Goal: Task Accomplishment & Management: Use online tool/utility

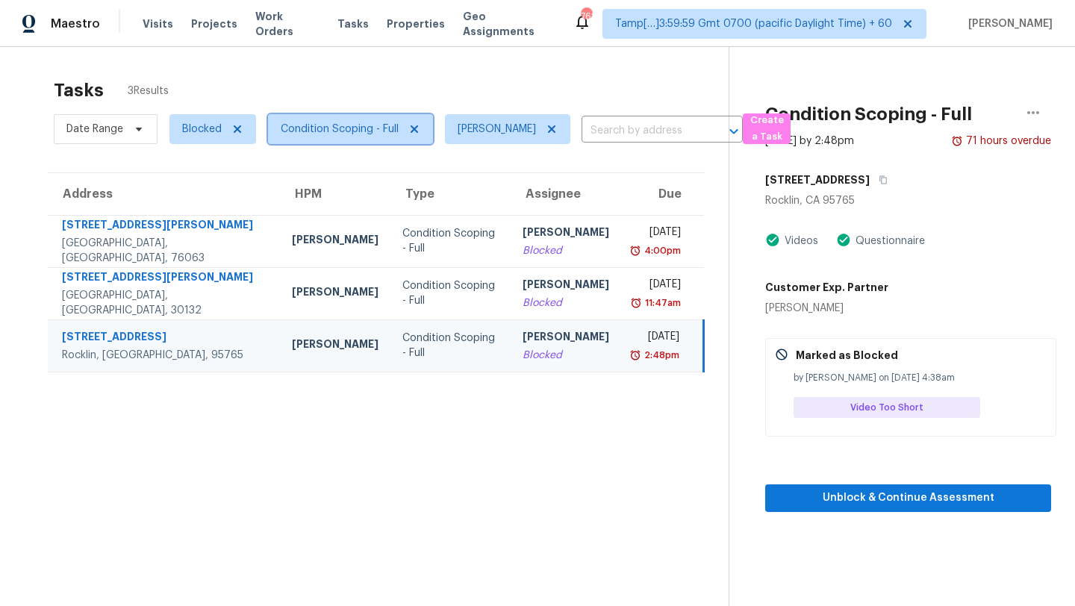
click at [343, 135] on span "Condition Scoping - Full" at bounding box center [340, 129] width 118 height 15
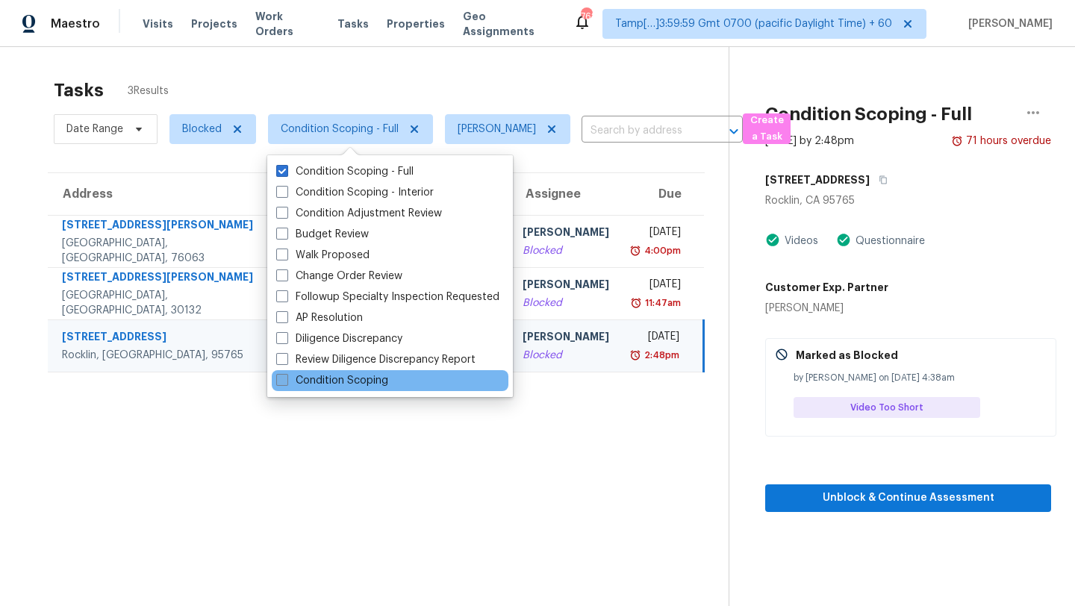
click at [343, 382] on label "Condition Scoping" at bounding box center [332, 380] width 112 height 15
click at [286, 382] on input "Condition Scoping" at bounding box center [281, 378] width 10 height 10
checkbox input "true"
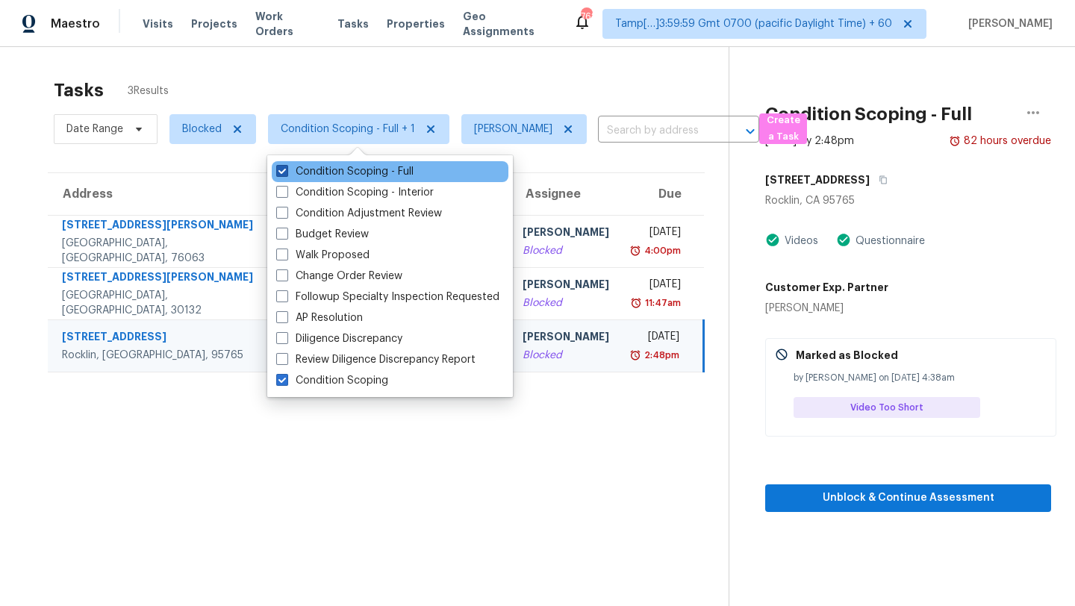
click at [331, 167] on label "Condition Scoping - Full" at bounding box center [344, 171] width 137 height 15
click at [286, 167] on input "Condition Scoping - Full" at bounding box center [281, 169] width 10 height 10
checkbox input "false"
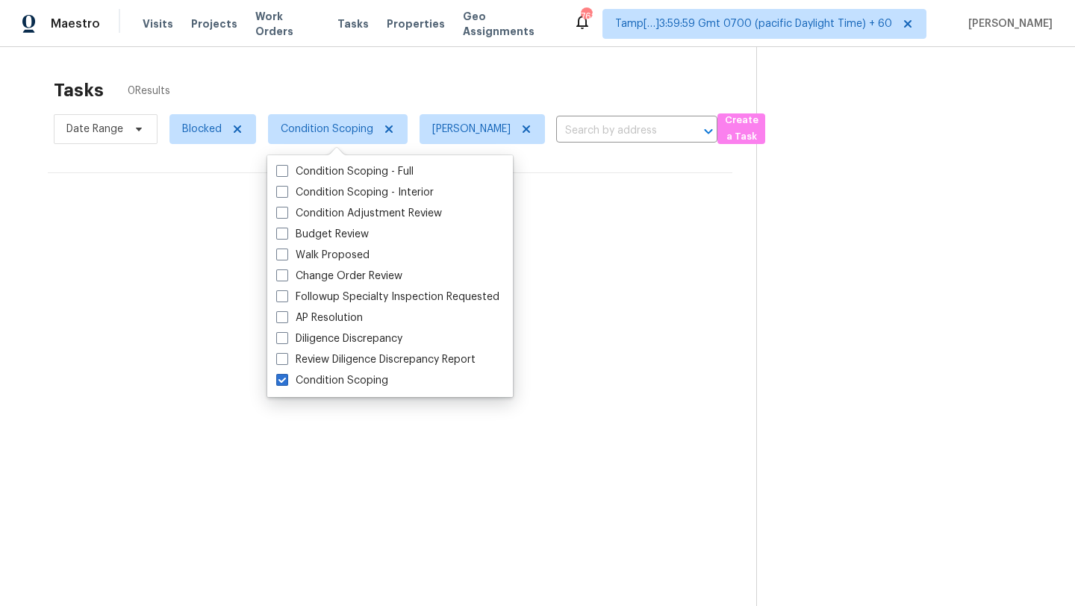
click at [332, 88] on div "Tasks 0 Results" at bounding box center [405, 90] width 702 height 39
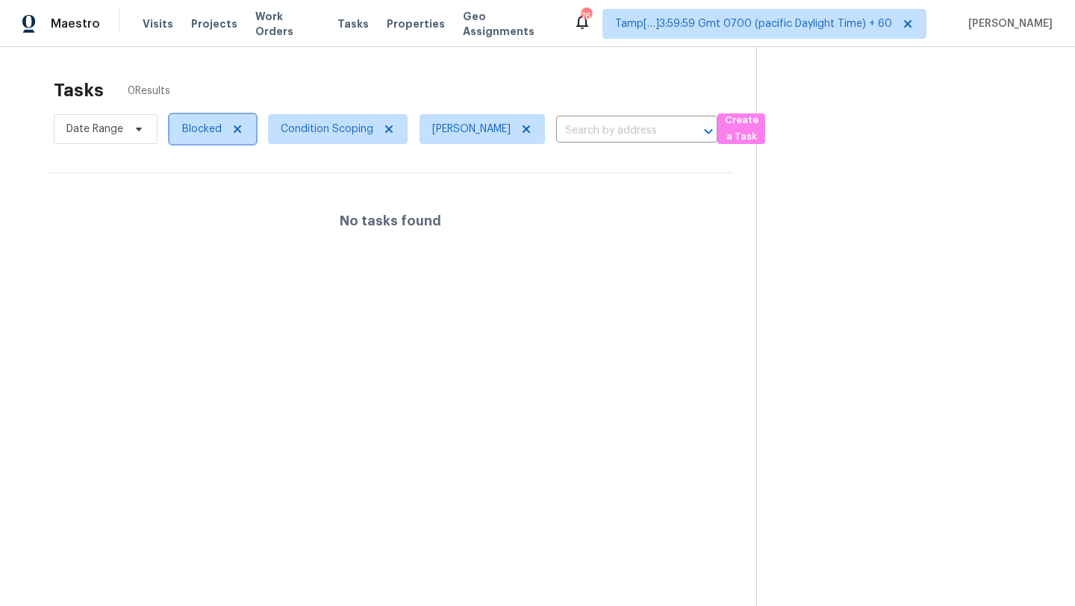
click at [205, 138] on span "Blocked" at bounding box center [212, 129] width 87 height 30
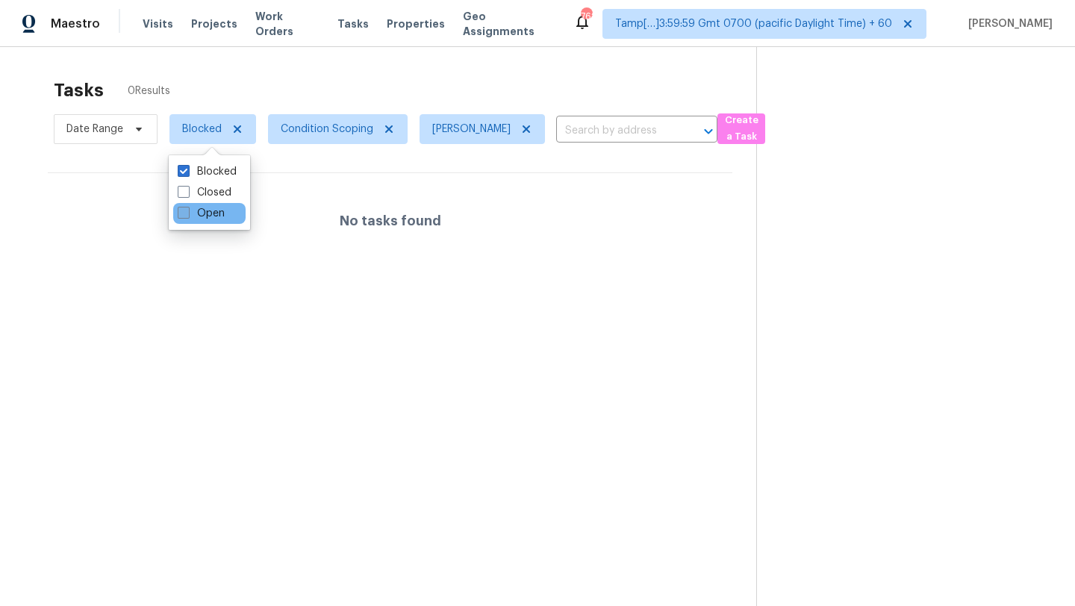
click at [205, 219] on label "Open" at bounding box center [201, 213] width 47 height 15
click at [187, 216] on input "Open" at bounding box center [183, 211] width 10 height 10
checkbox input "true"
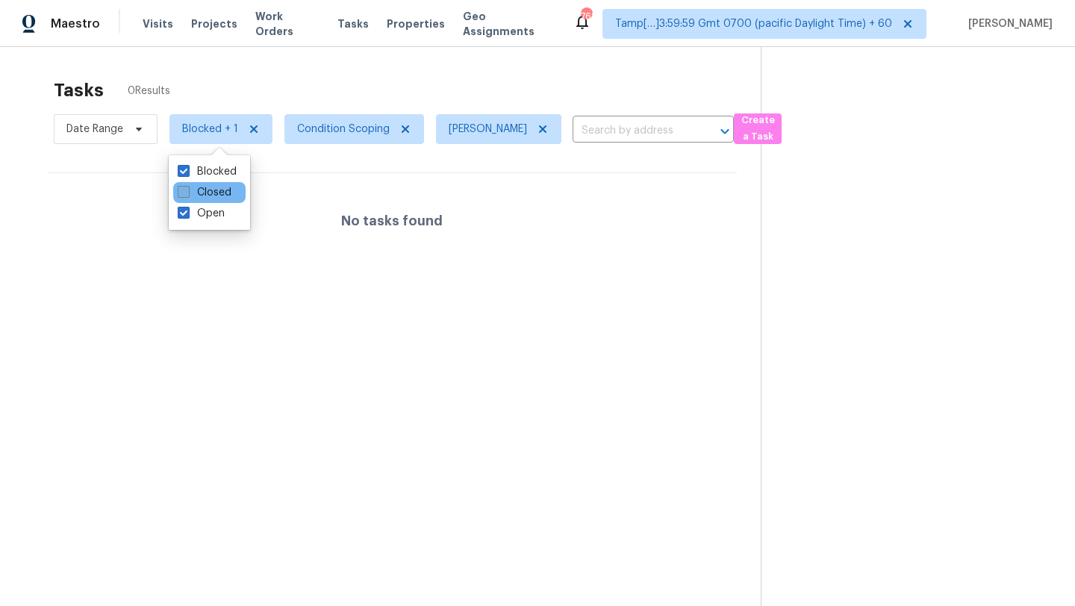
click at [205, 196] on label "Closed" at bounding box center [205, 192] width 54 height 15
click at [187, 195] on input "Closed" at bounding box center [183, 190] width 10 height 10
checkbox input "true"
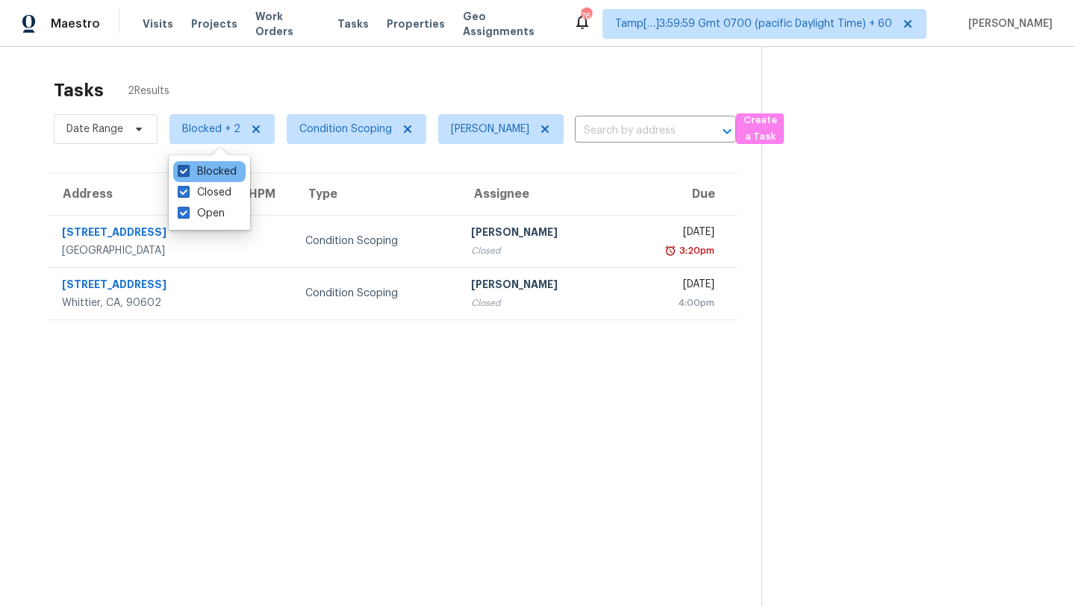
click at [206, 171] on label "Blocked" at bounding box center [207, 171] width 59 height 15
click at [187, 171] on input "Blocked" at bounding box center [183, 169] width 10 height 10
checkbox input "false"
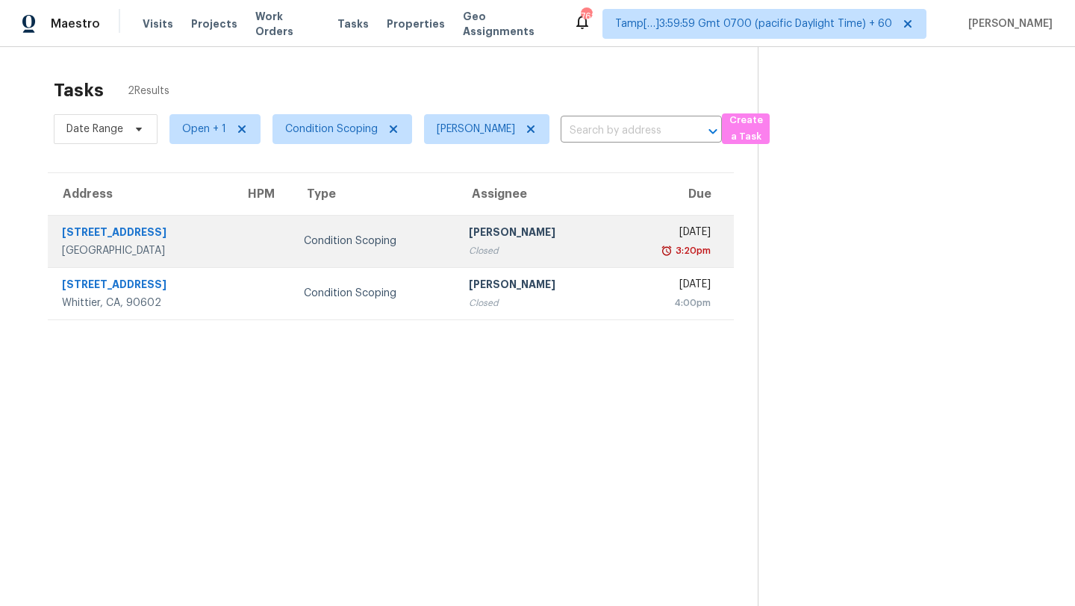
click at [502, 236] on div "[PERSON_NAME]" at bounding box center [535, 234] width 133 height 19
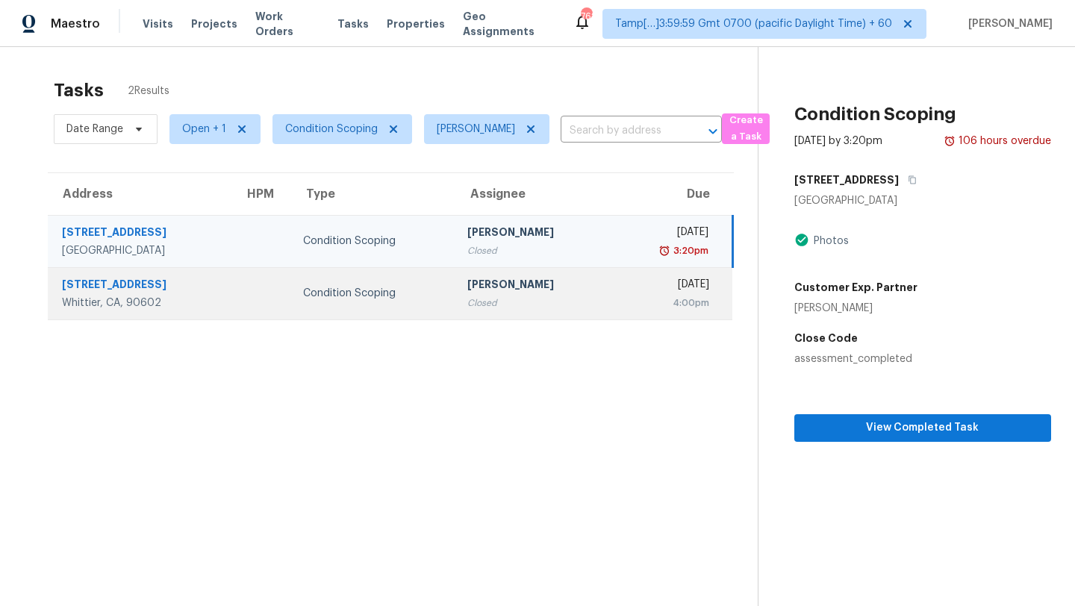
click at [670, 285] on div "Mon, Sep 8th 2025" at bounding box center [665, 286] width 87 height 19
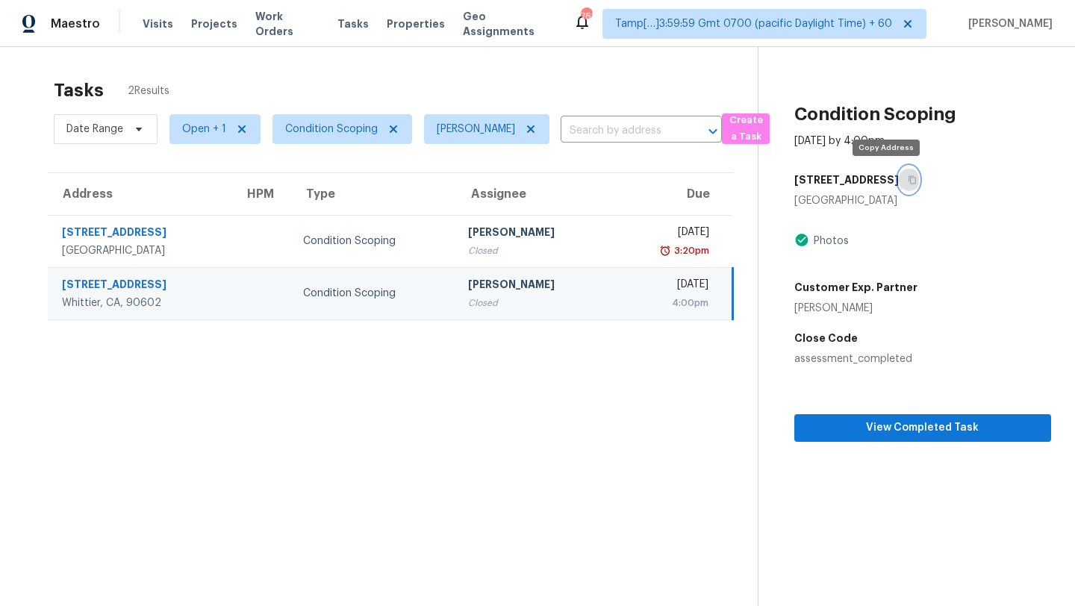
click at [899, 181] on button "button" at bounding box center [909, 179] width 20 height 27
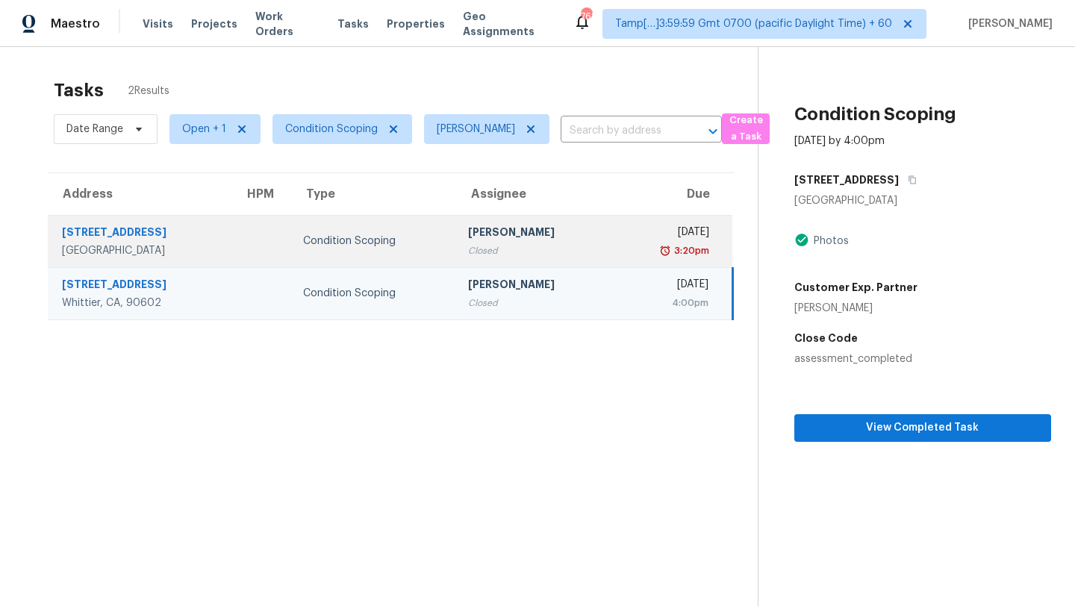
click at [534, 265] on td "Rajesh M Closed" at bounding box center [534, 241] width 156 height 52
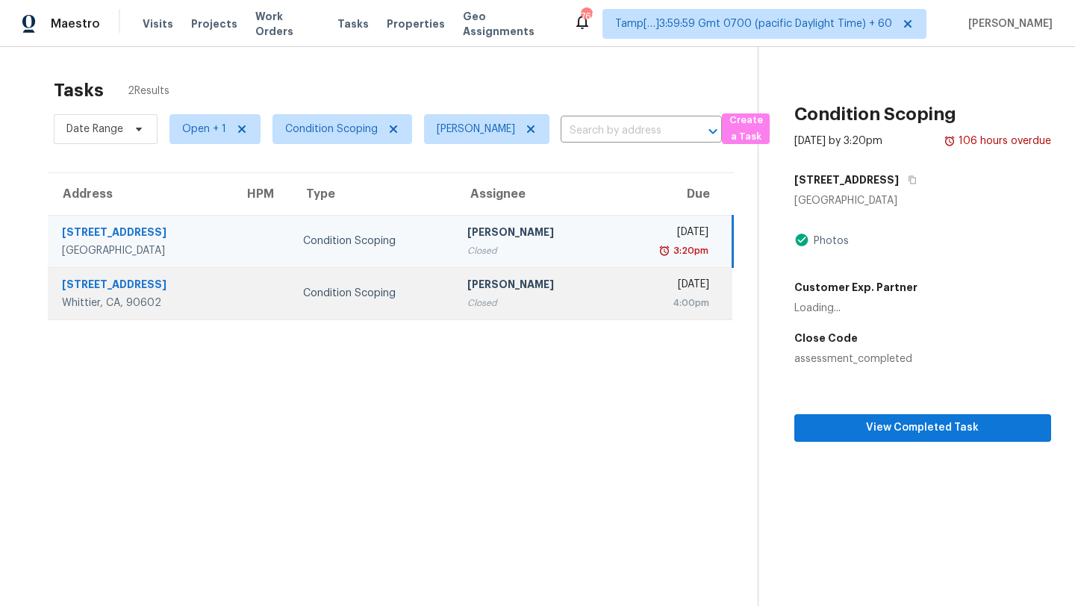
click at [537, 287] on div "[PERSON_NAME]" at bounding box center [533, 286] width 132 height 19
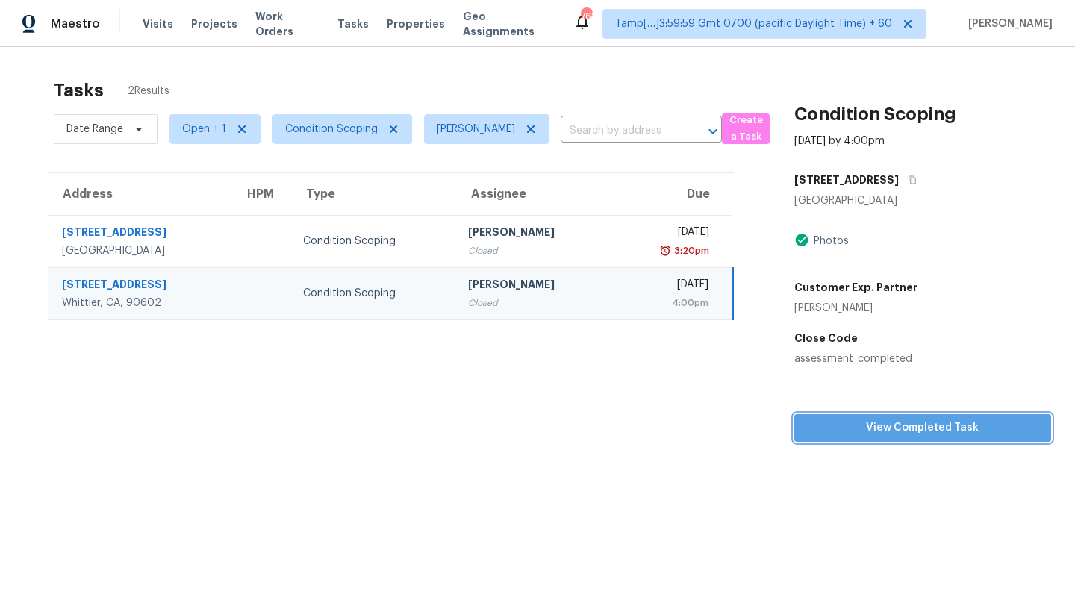
click at [861, 420] on span "View Completed Task" at bounding box center [922, 428] width 233 height 19
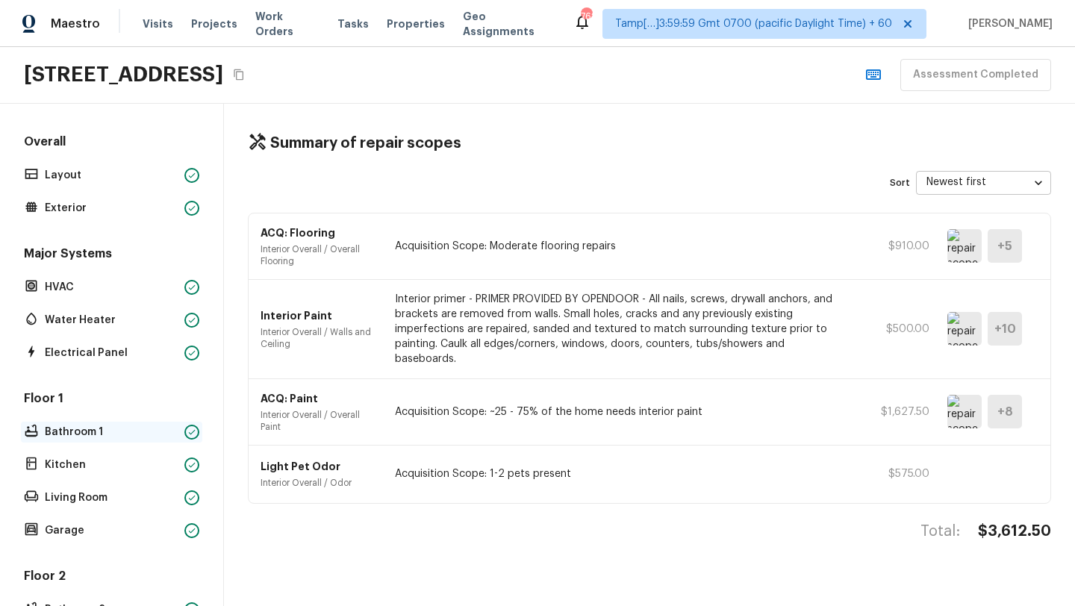
scroll to position [343, 0]
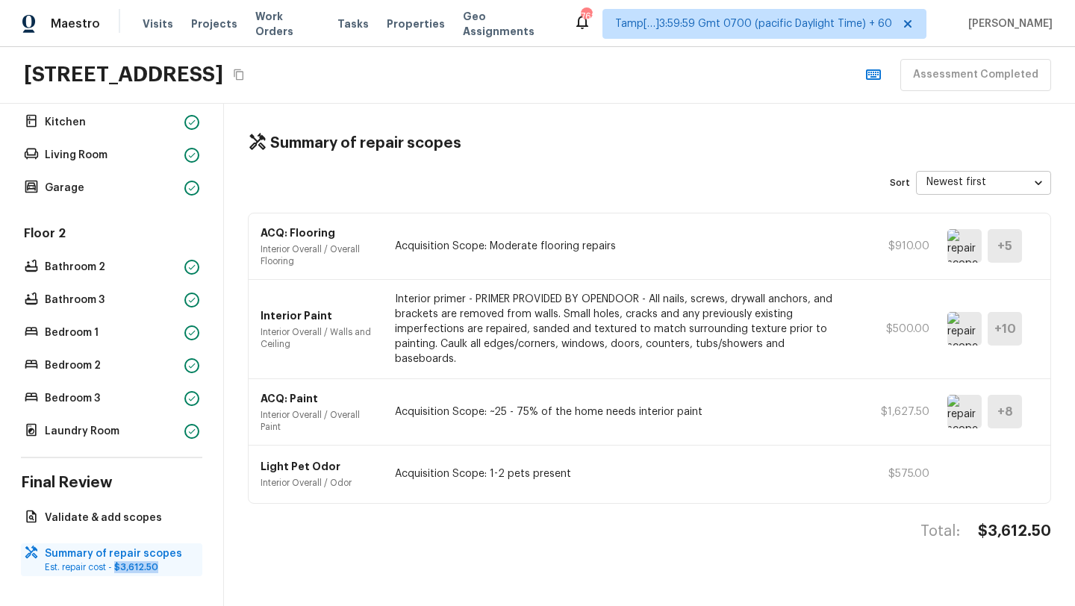
drag, startPoint x: 116, startPoint y: 567, endPoint x: 157, endPoint y: 570, distance: 41.2
click at [157, 569] on p "Est. repair cost - $3,612.50" at bounding box center [119, 567] width 149 height 12
copy span "$3,612.50"
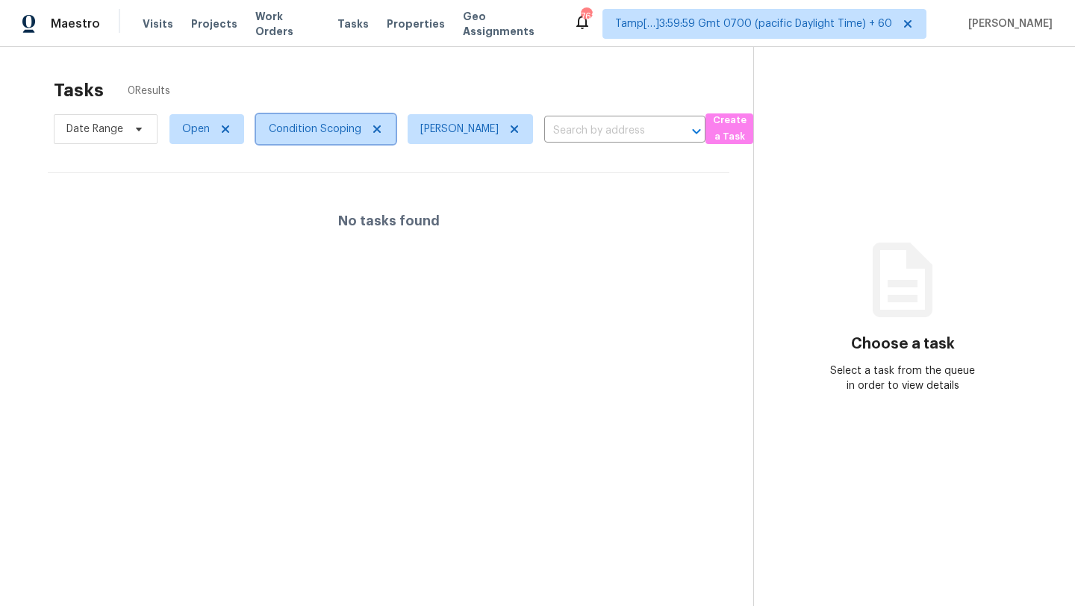
click at [342, 126] on span "Condition Scoping" at bounding box center [315, 129] width 93 height 15
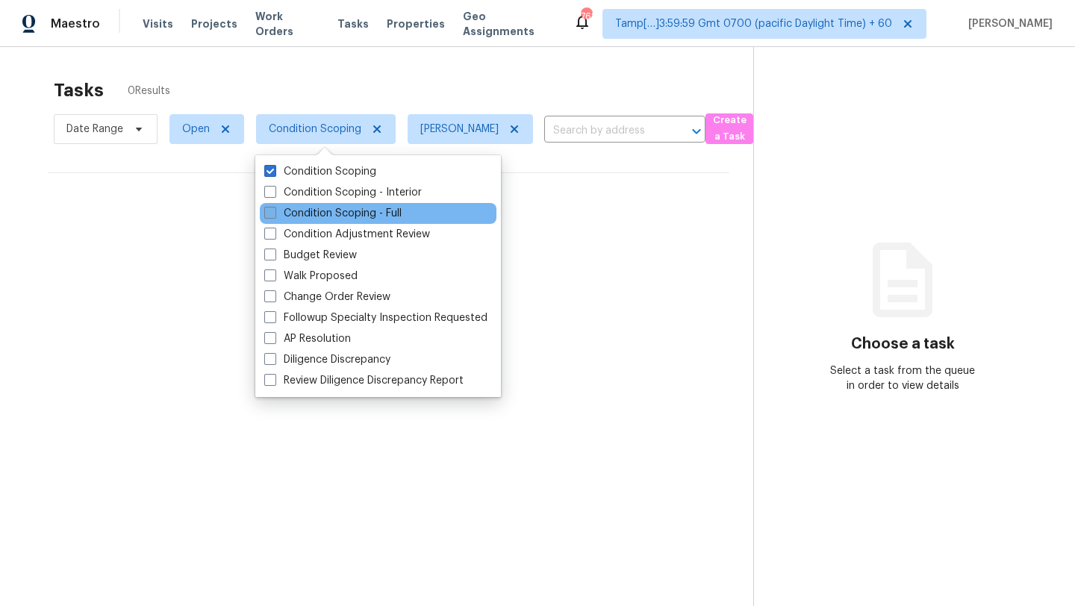
click at [322, 212] on label "Condition Scoping - Full" at bounding box center [332, 213] width 137 height 15
click at [274, 212] on input "Condition Scoping - Full" at bounding box center [269, 211] width 10 height 10
checkbox input "true"
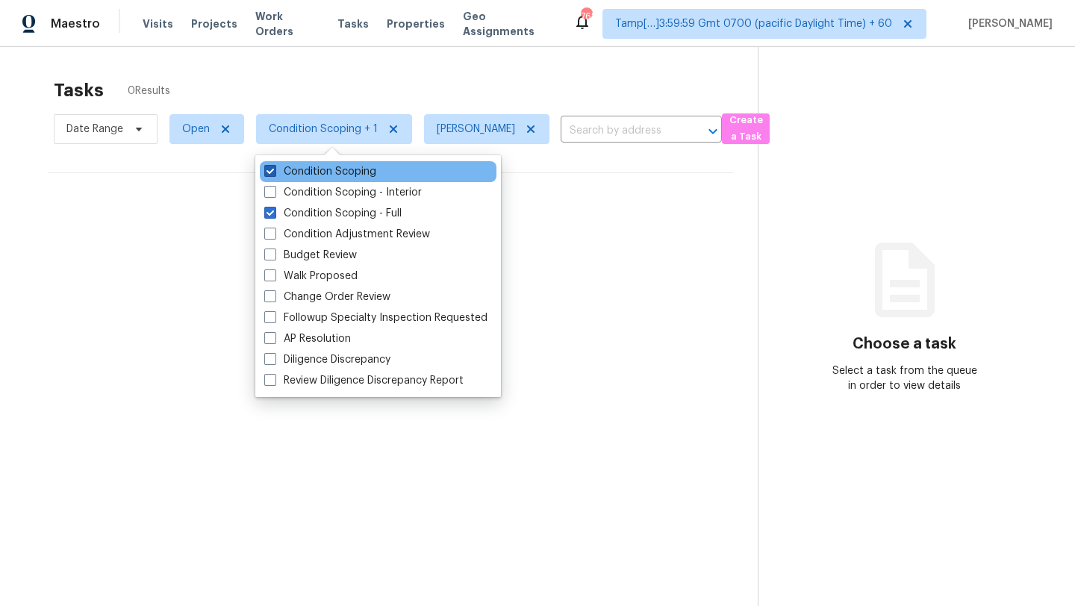
click at [309, 171] on label "Condition Scoping" at bounding box center [320, 171] width 112 height 15
click at [274, 171] on input "Condition Scoping" at bounding box center [269, 169] width 10 height 10
checkbox input "false"
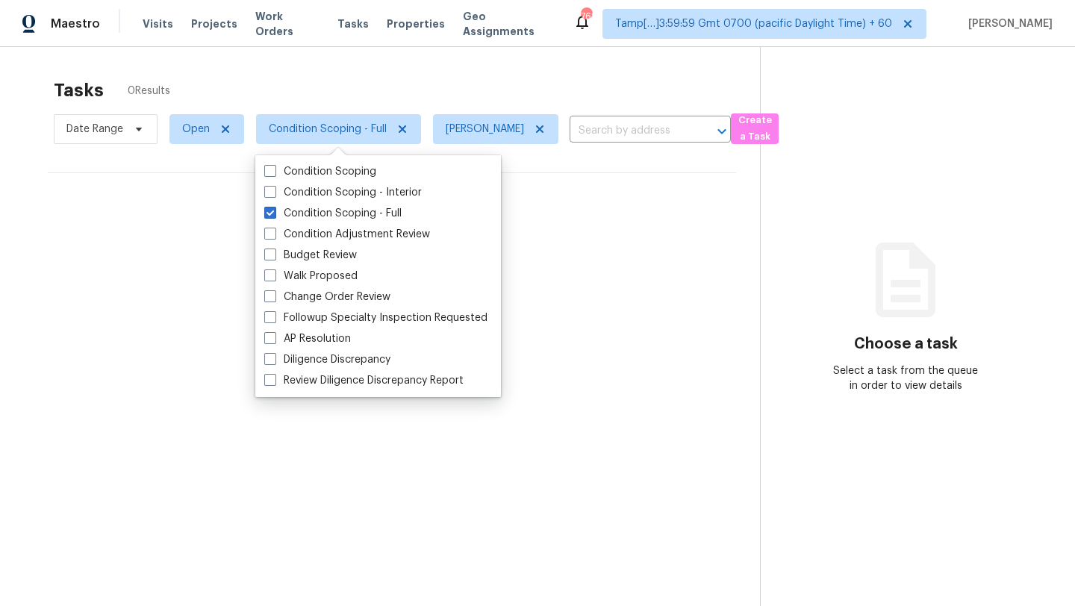
click at [350, 74] on div "Tasks 0 Results" at bounding box center [407, 90] width 706 height 39
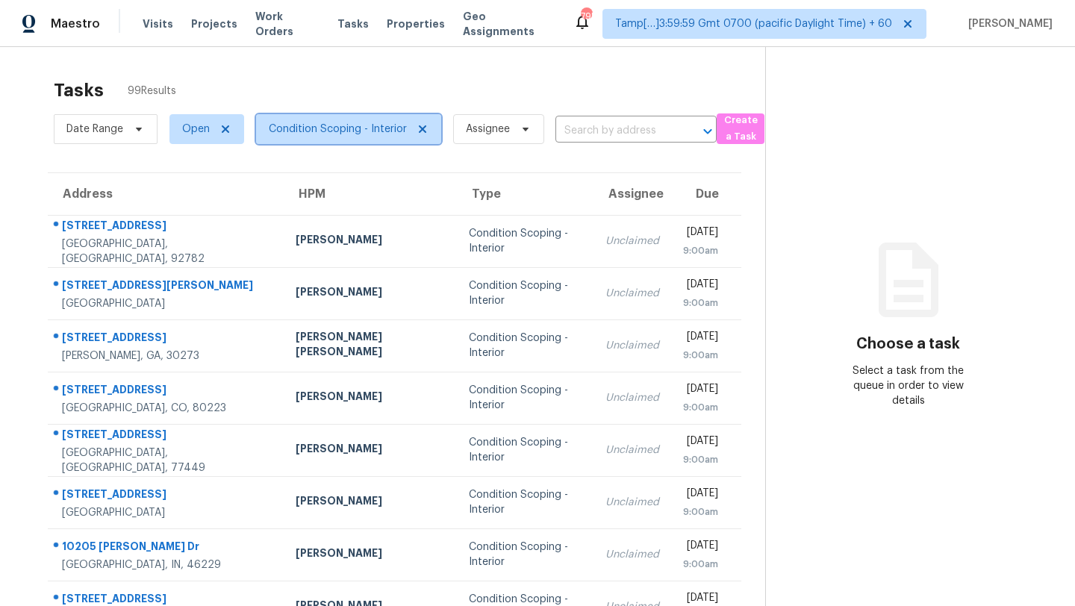
click at [322, 121] on span "Condition Scoping - Interior" at bounding box center [348, 129] width 185 height 30
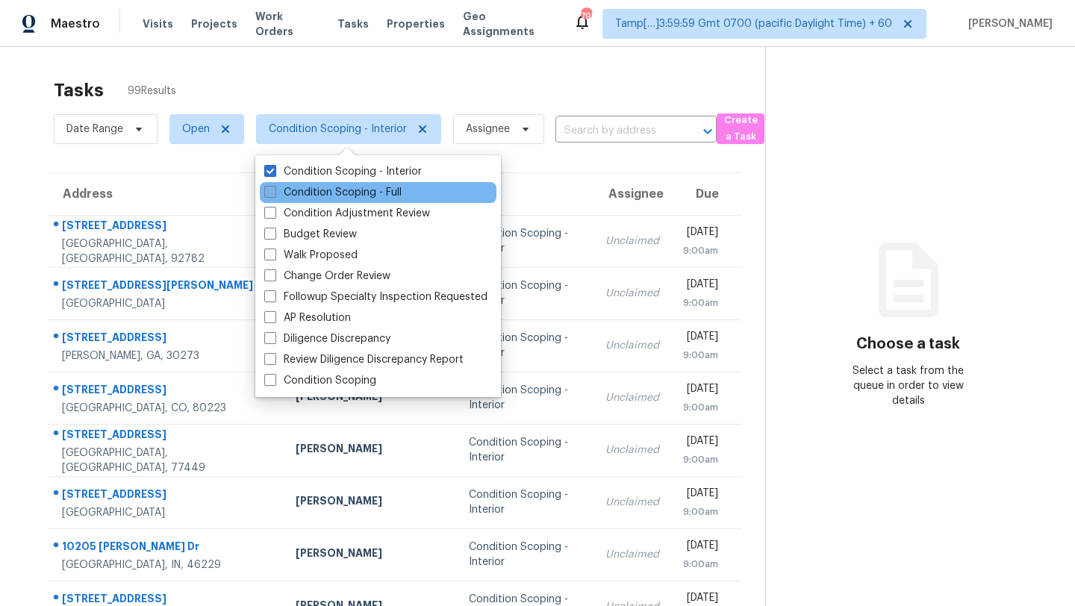
click at [322, 194] on label "Condition Scoping - Full" at bounding box center [332, 192] width 137 height 15
click at [274, 194] on input "Condition Scoping - Full" at bounding box center [269, 190] width 10 height 10
checkbox input "true"
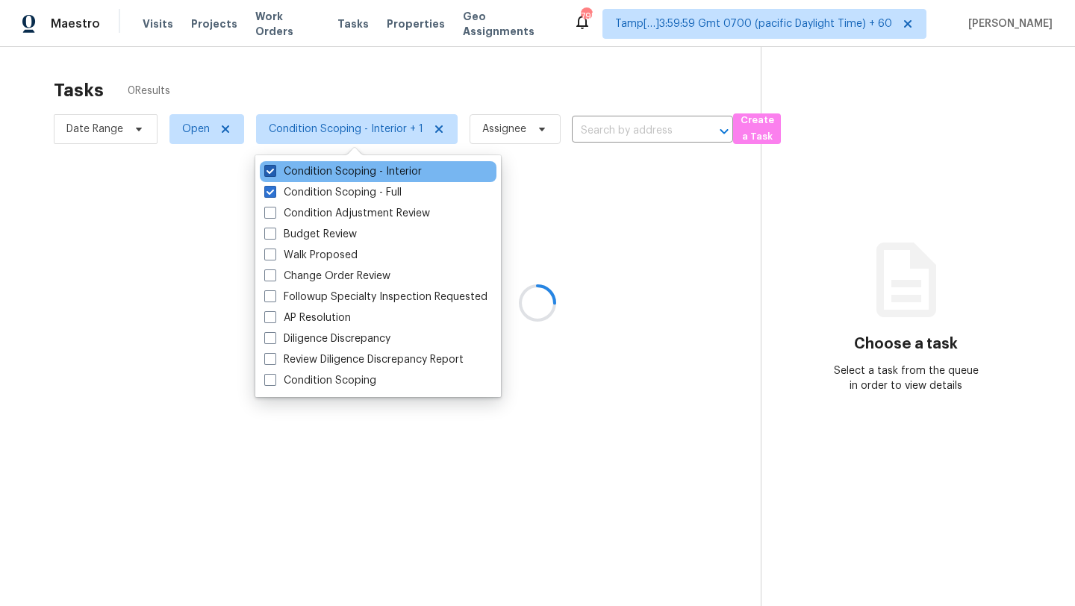
click at [322, 173] on label "Condition Scoping - Interior" at bounding box center [342, 171] width 157 height 15
click at [274, 173] on input "Condition Scoping - Interior" at bounding box center [269, 169] width 10 height 10
checkbox input "false"
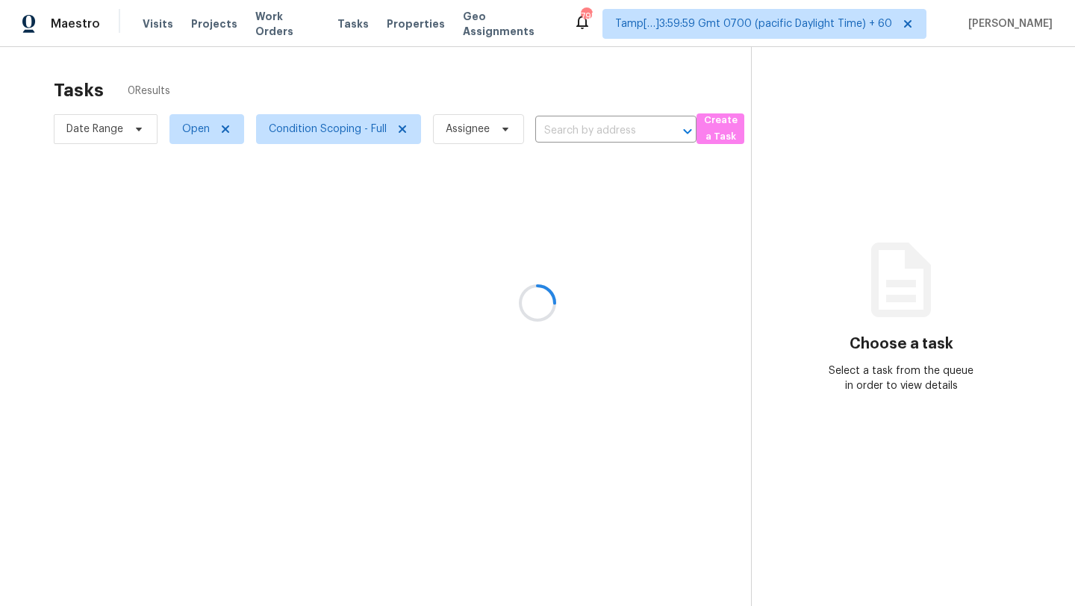
click at [378, 84] on div at bounding box center [537, 303] width 1075 height 606
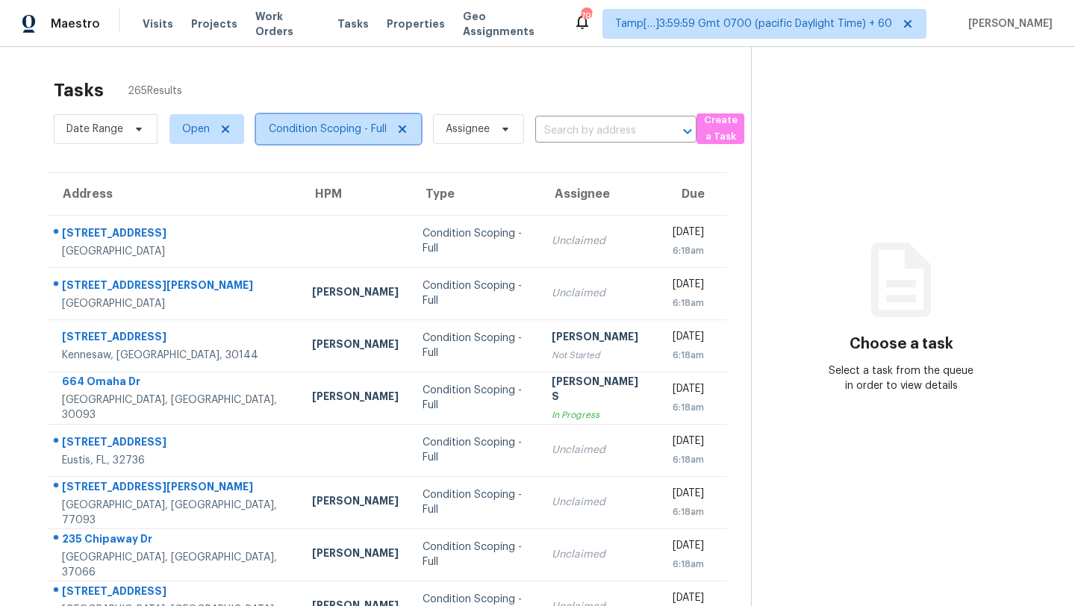
click at [347, 125] on span "Condition Scoping - Full" at bounding box center [328, 129] width 118 height 15
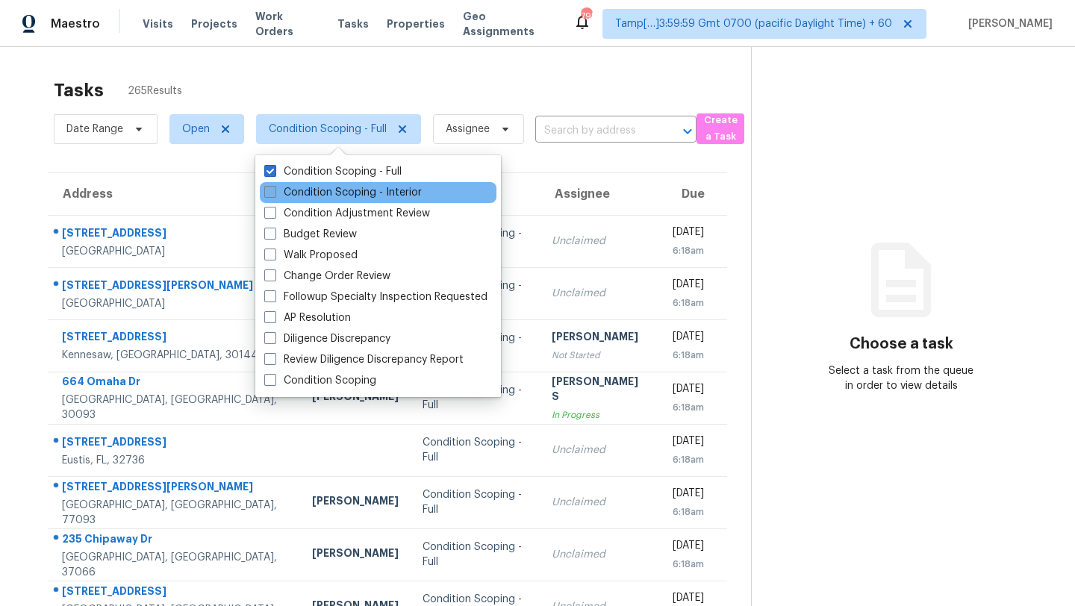
click at [346, 196] on label "Condition Scoping - Interior" at bounding box center [342, 192] width 157 height 15
click at [274, 195] on input "Condition Scoping - Interior" at bounding box center [269, 190] width 10 height 10
checkbox input "true"
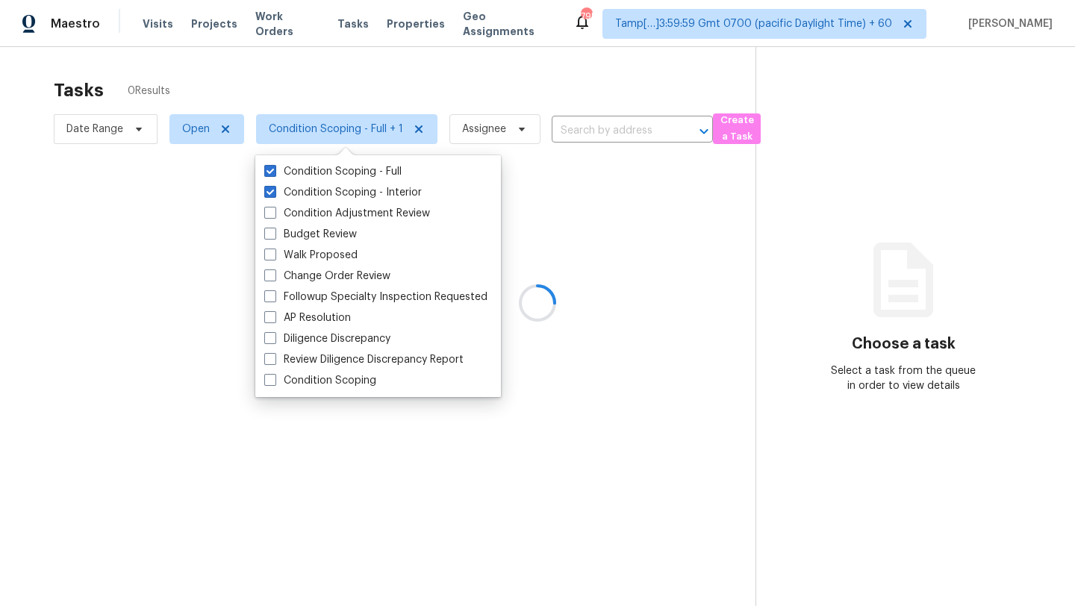
click at [377, 80] on div at bounding box center [537, 303] width 1075 height 606
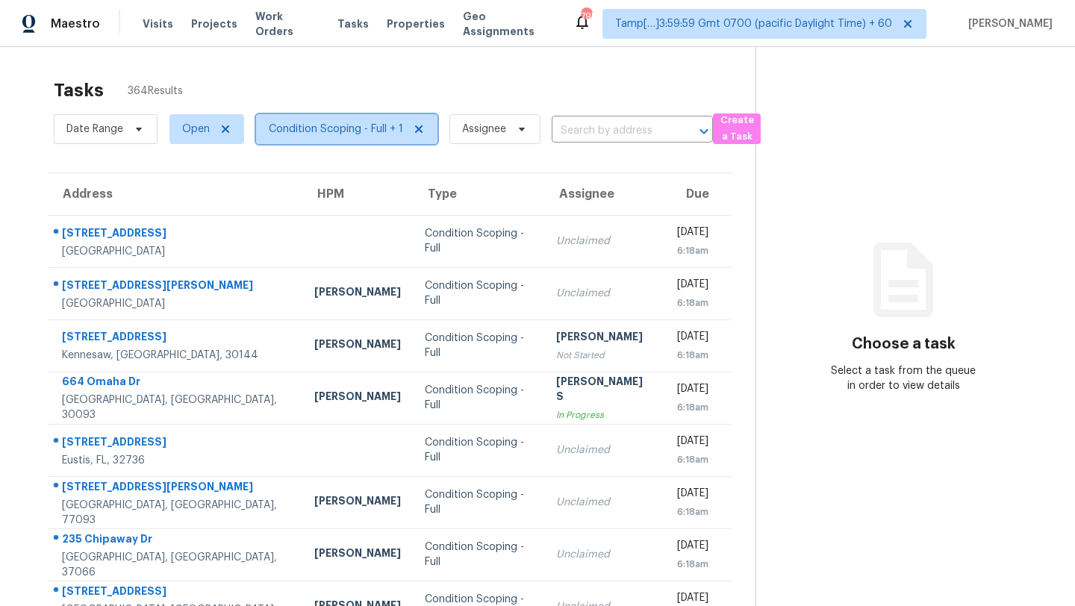
click at [361, 123] on span "Condition Scoping - Full + 1" at bounding box center [336, 129] width 134 height 15
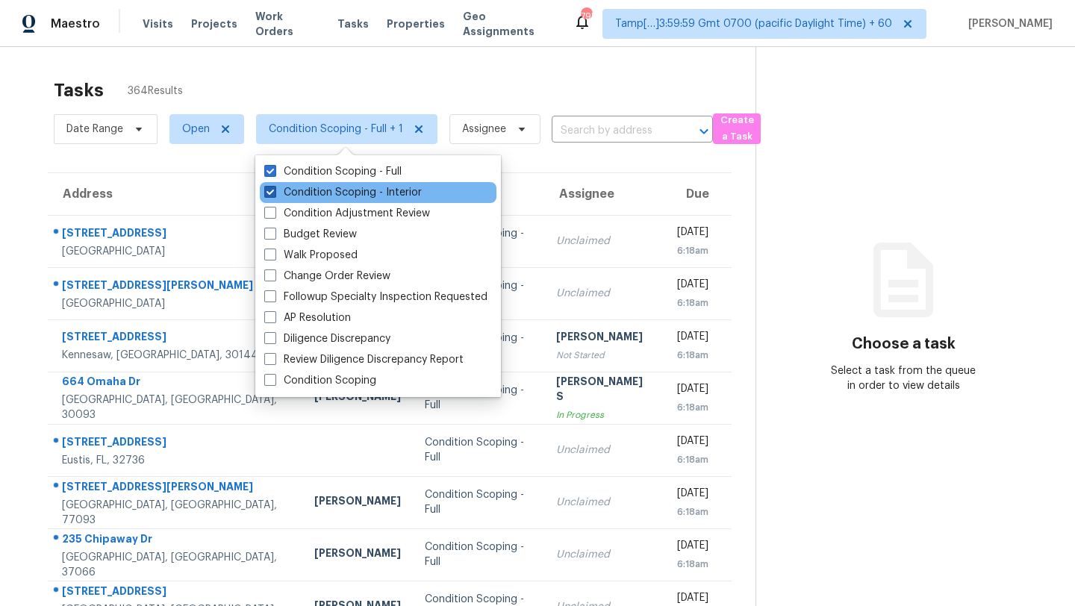
click at [349, 193] on label "Condition Scoping - Interior" at bounding box center [342, 192] width 157 height 15
click at [274, 193] on input "Condition Scoping - Interior" at bounding box center [269, 190] width 10 height 10
checkbox input "false"
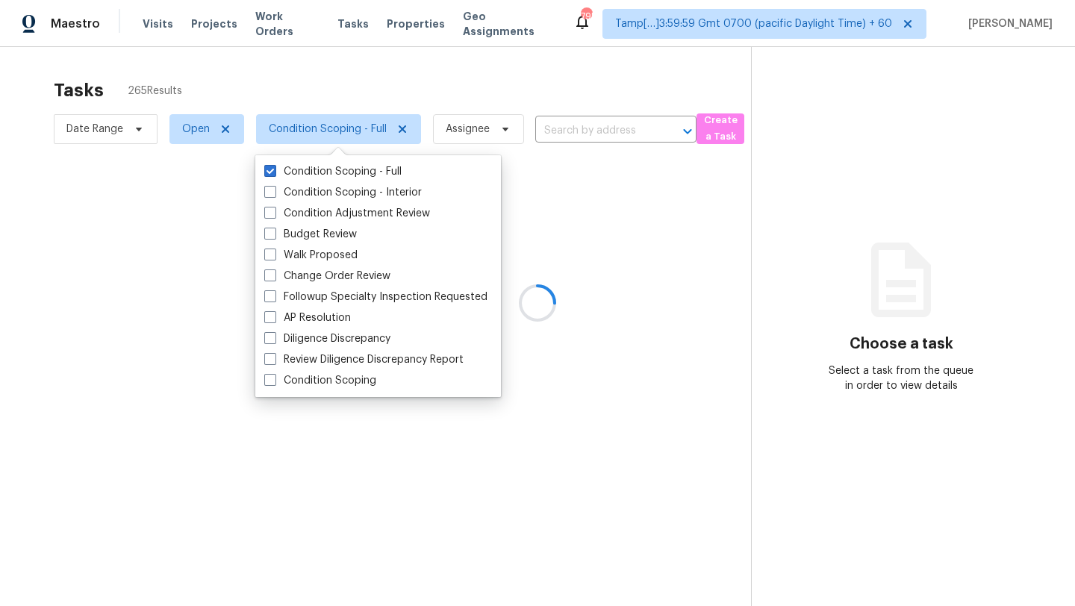
click at [383, 105] on div at bounding box center [537, 303] width 1075 height 606
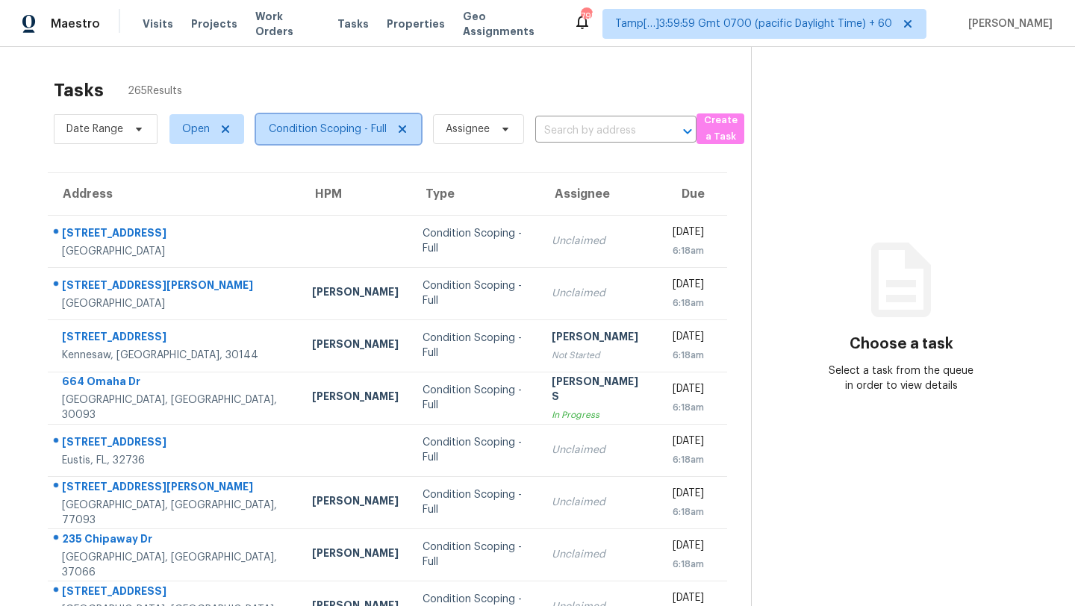
click at [306, 128] on span "Condition Scoping - Full" at bounding box center [328, 129] width 118 height 15
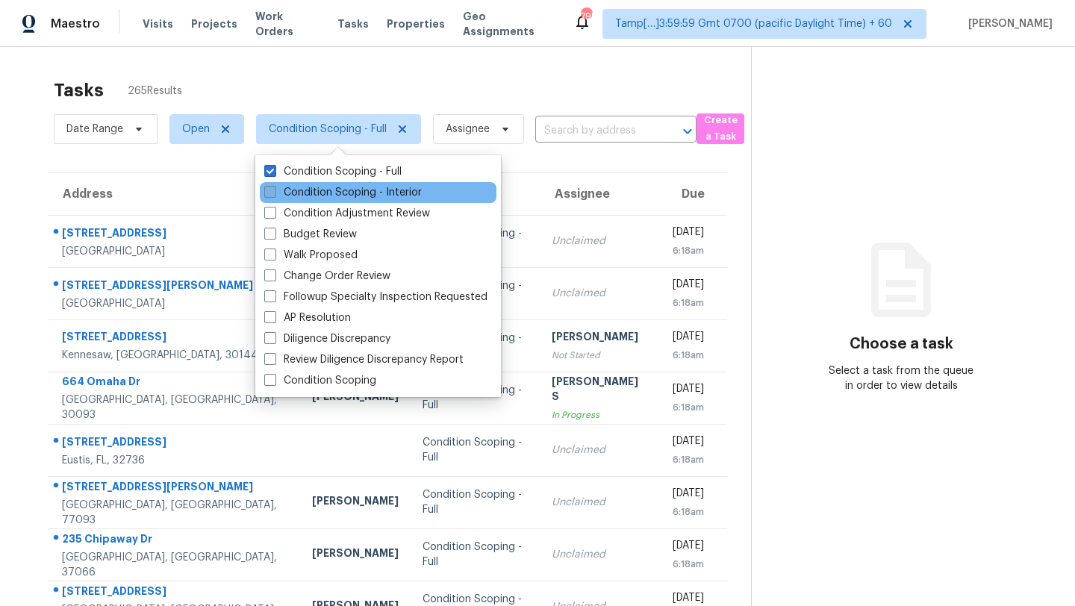
click at [308, 196] on label "Condition Scoping - Interior" at bounding box center [342, 192] width 157 height 15
click at [274, 195] on input "Condition Scoping - Interior" at bounding box center [269, 190] width 10 height 10
checkbox input "true"
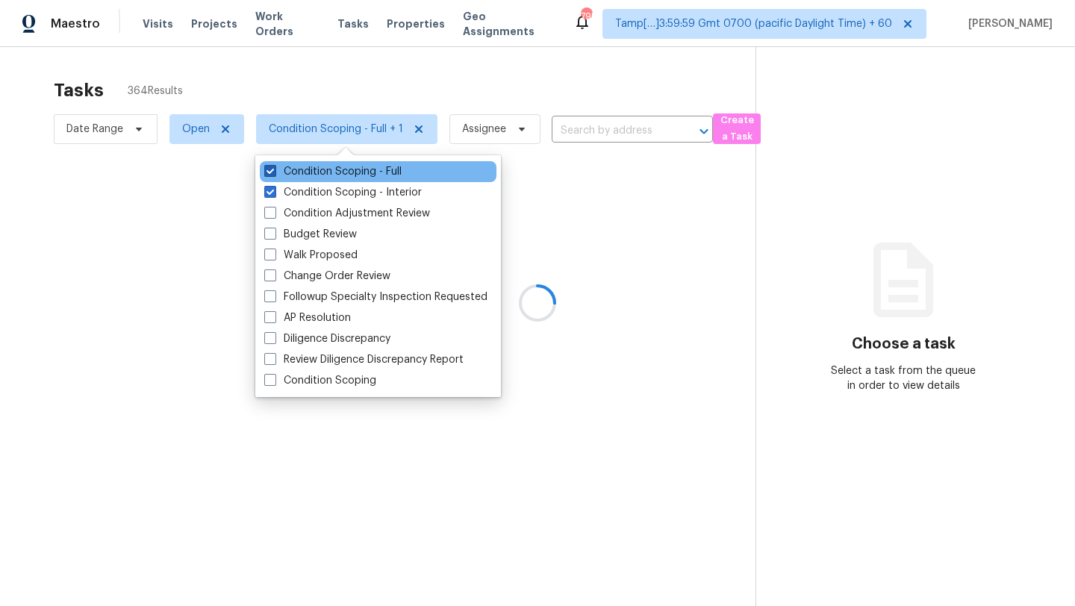
click at [308, 176] on label "Condition Scoping - Full" at bounding box center [332, 171] width 137 height 15
click at [274, 174] on input "Condition Scoping - Full" at bounding box center [269, 169] width 10 height 10
checkbox input "false"
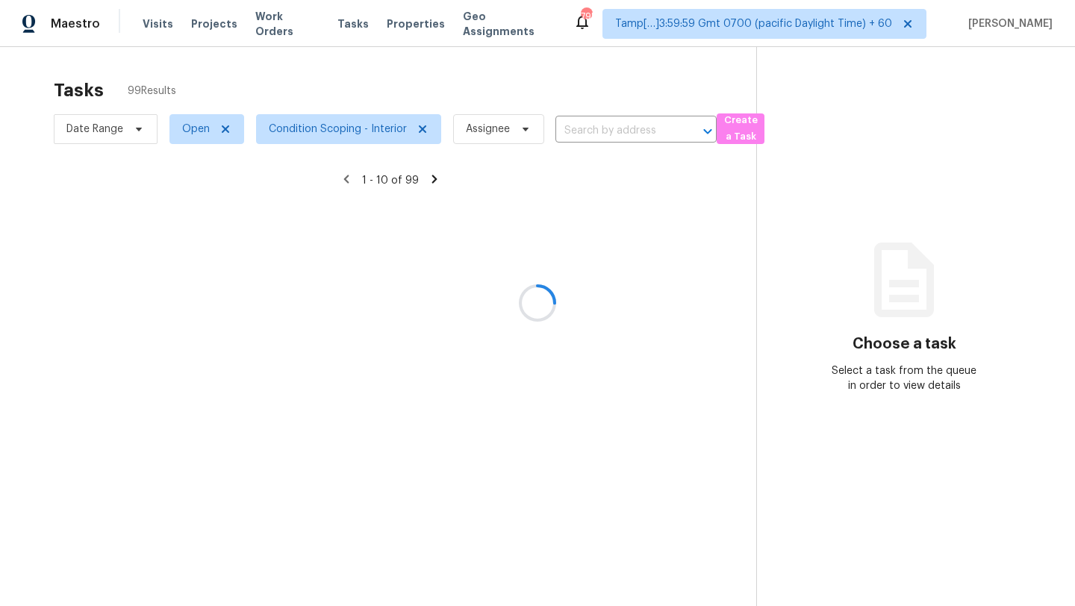
click at [372, 79] on div at bounding box center [537, 303] width 1075 height 606
click at [356, 124] on div at bounding box center [537, 303] width 1075 height 606
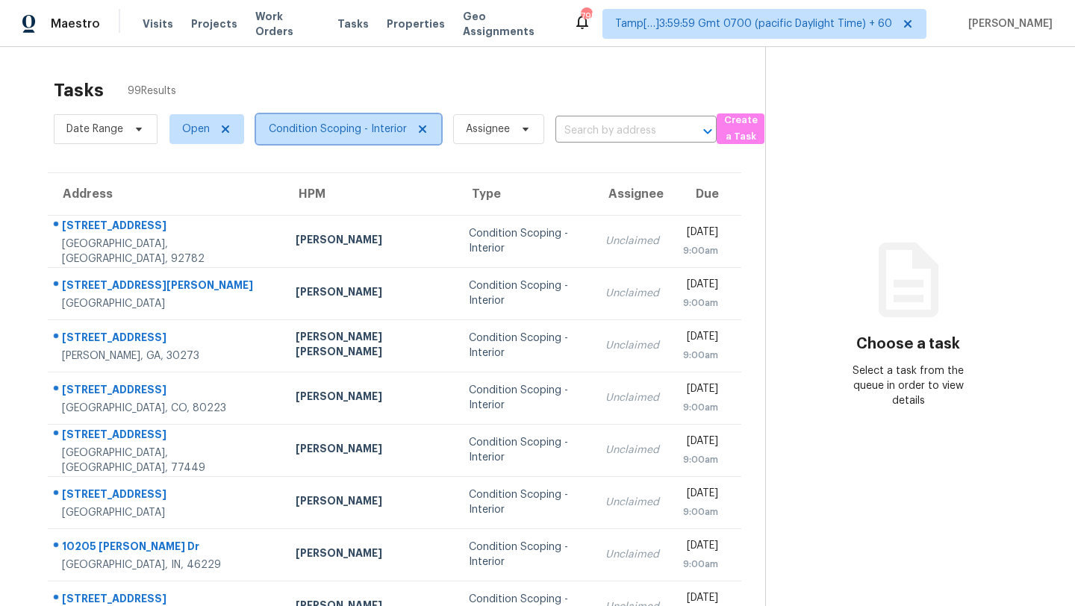
click at [331, 143] on span "Condition Scoping - Interior" at bounding box center [348, 129] width 185 height 30
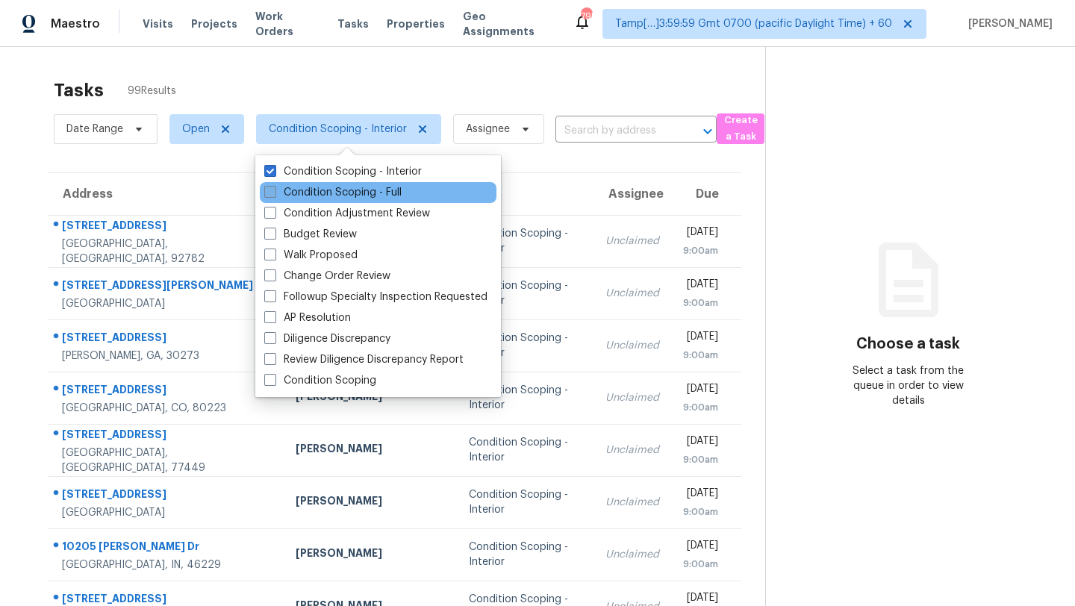
click at [331, 195] on label "Condition Scoping - Full" at bounding box center [332, 192] width 137 height 15
click at [274, 195] on input "Condition Scoping - Full" at bounding box center [269, 190] width 10 height 10
checkbox input "true"
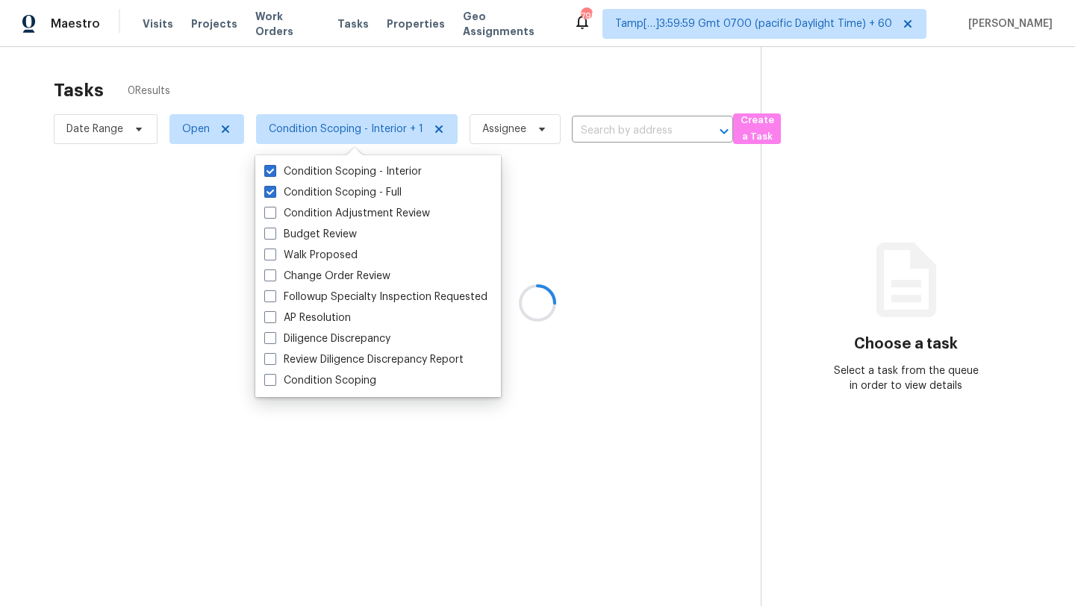
click at [252, 87] on div at bounding box center [537, 303] width 1075 height 606
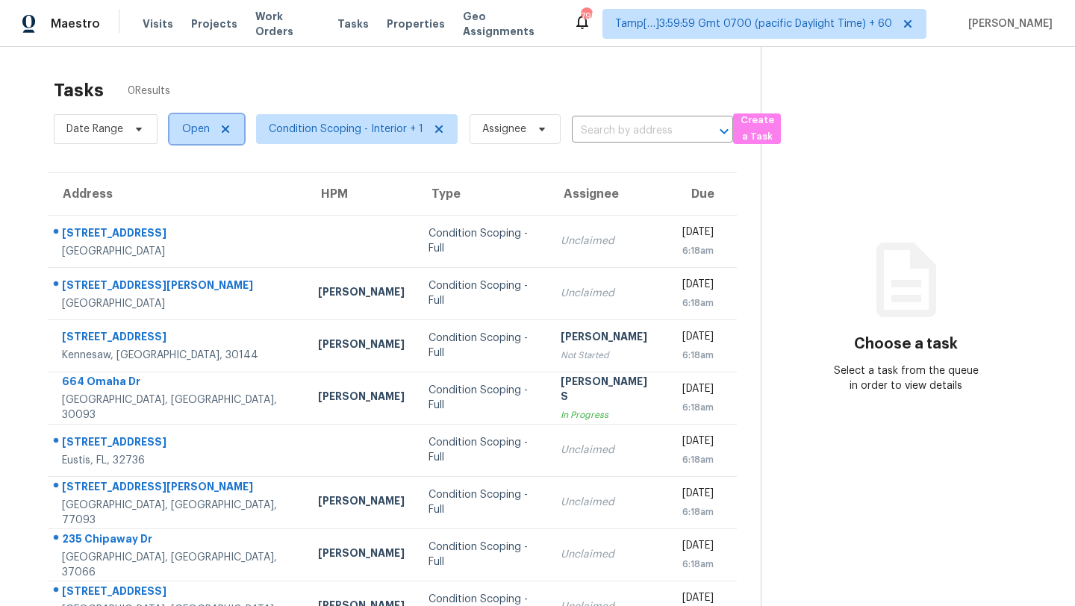
click at [199, 132] on span "Open" at bounding box center [196, 129] width 28 height 15
click at [202, 217] on label "Blocked" at bounding box center [207, 213] width 59 height 15
click at [187, 216] on input "Blocked" at bounding box center [183, 211] width 10 height 10
checkbox input "true"
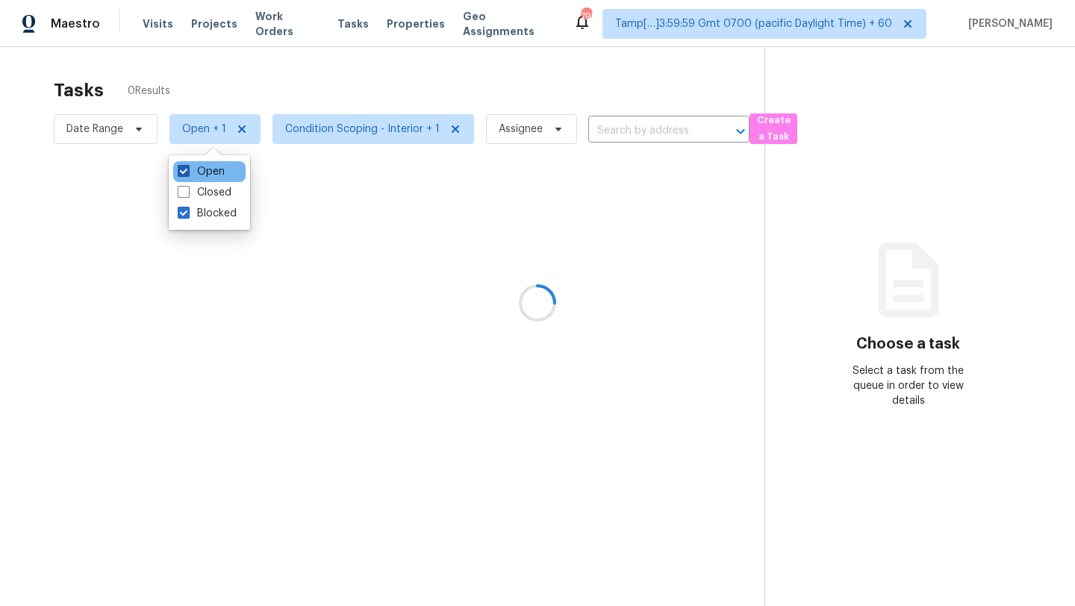
click at [205, 171] on label "Open" at bounding box center [201, 171] width 47 height 15
click at [187, 171] on input "Open" at bounding box center [183, 169] width 10 height 10
checkbox input "false"
click at [321, 87] on div at bounding box center [537, 303] width 1075 height 606
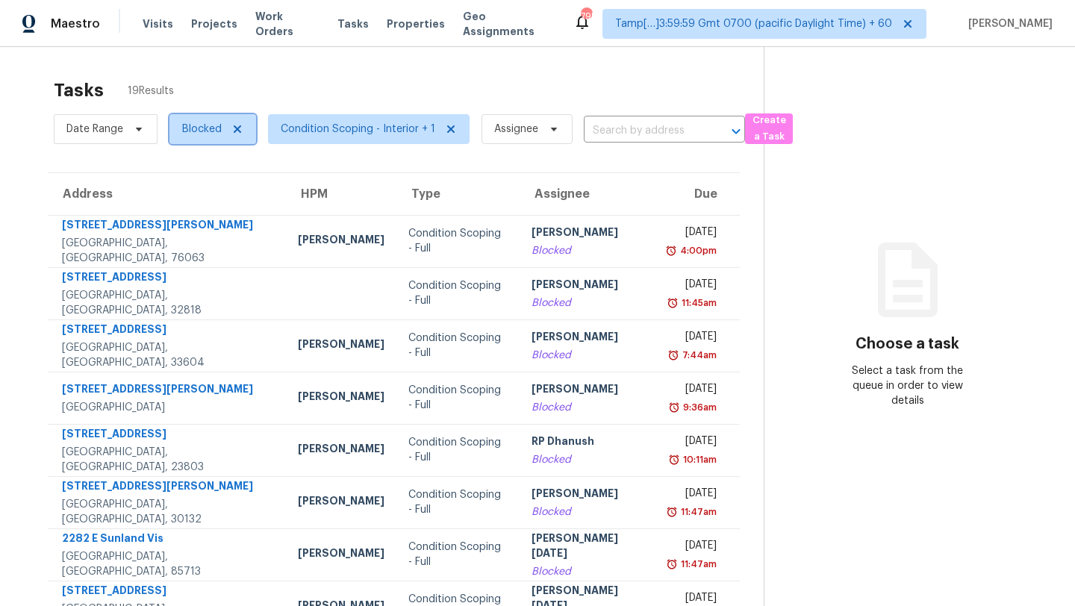
click at [202, 135] on span "Blocked" at bounding box center [202, 129] width 40 height 15
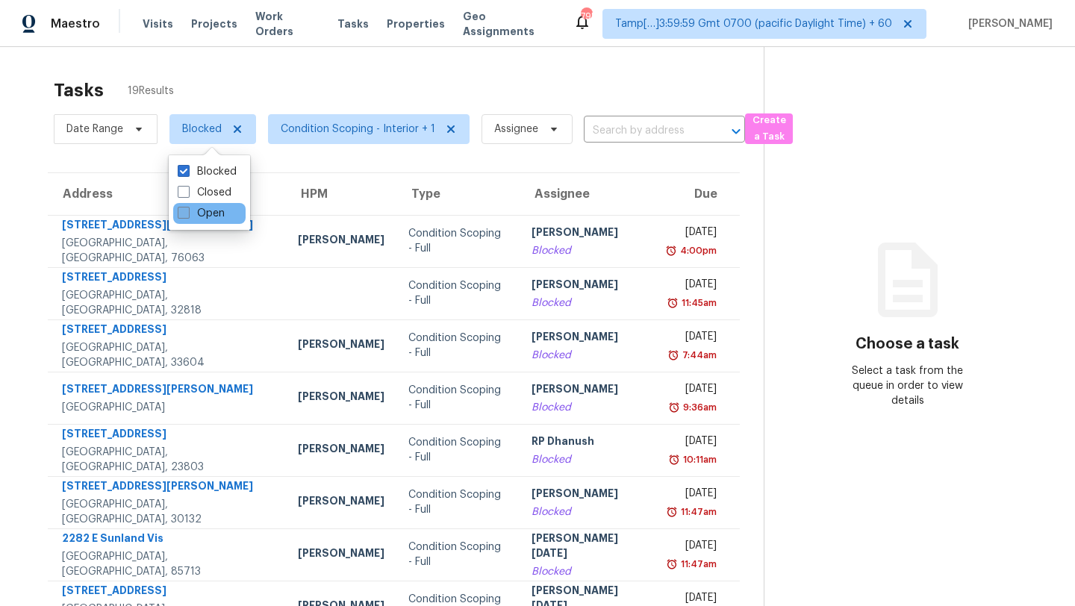
click at [204, 219] on label "Open" at bounding box center [201, 213] width 47 height 15
click at [187, 216] on input "Open" at bounding box center [183, 211] width 10 height 10
checkbox input "true"
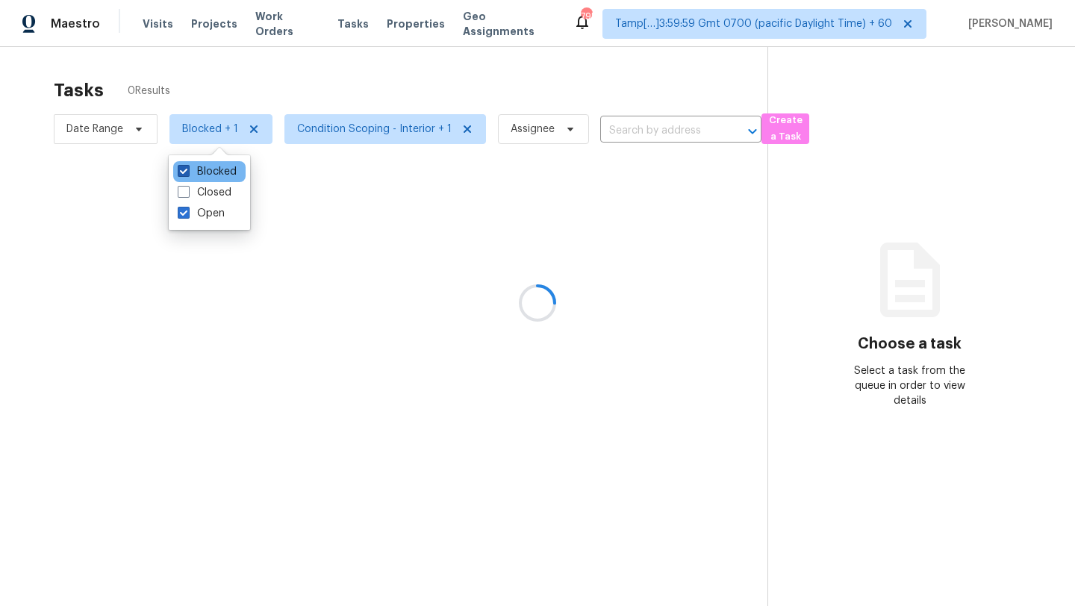
click at [204, 172] on label "Blocked" at bounding box center [207, 171] width 59 height 15
click at [187, 172] on input "Blocked" at bounding box center [183, 169] width 10 height 10
checkbox input "false"
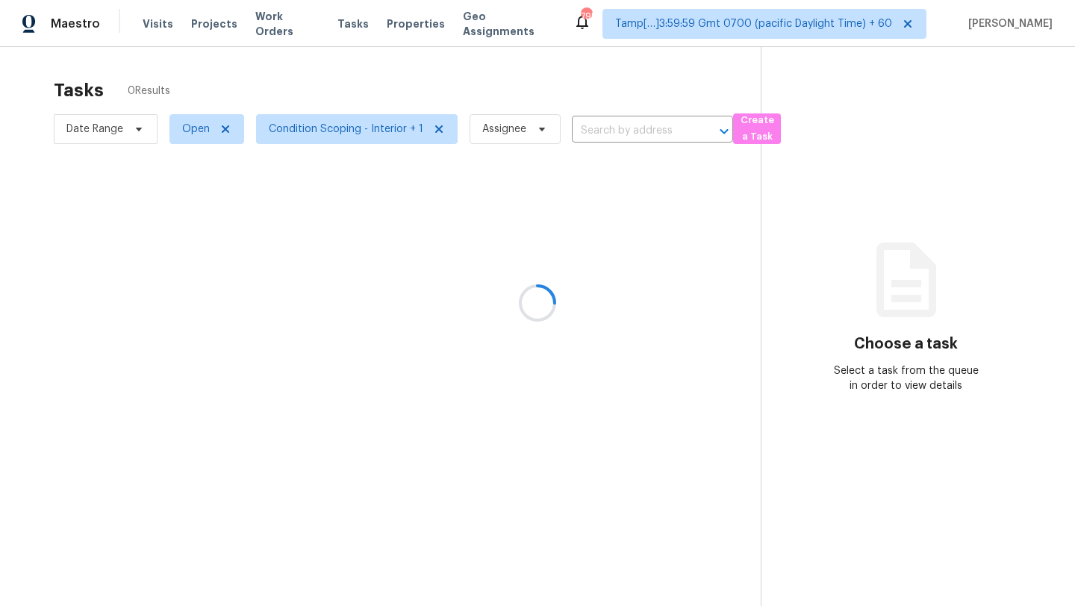
click at [369, 127] on div at bounding box center [537, 303] width 1075 height 606
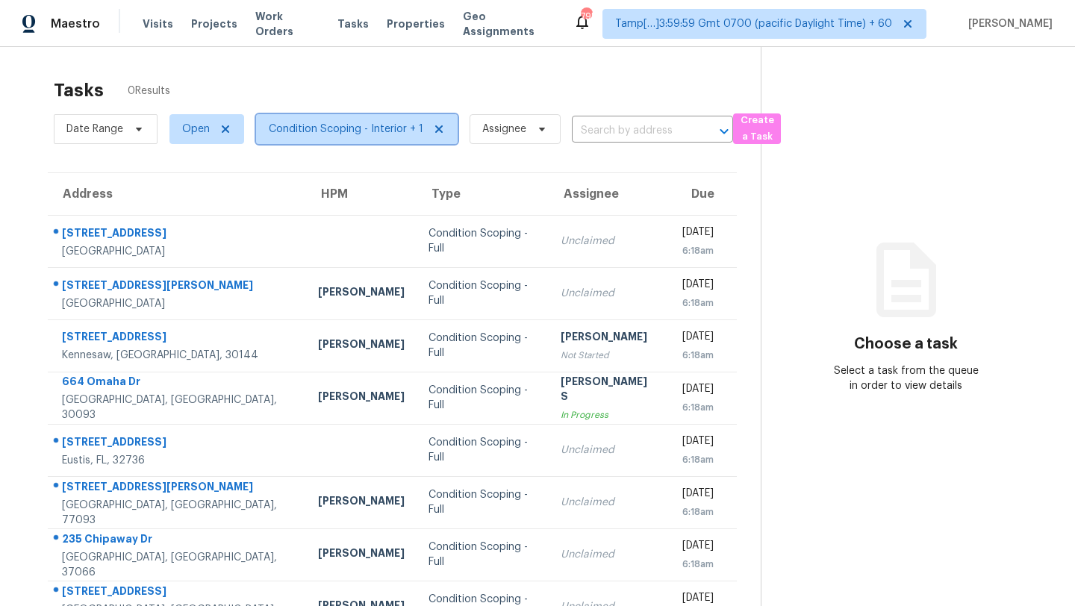
click at [369, 128] on span "Condition Scoping - Interior + 1" at bounding box center [346, 129] width 154 height 15
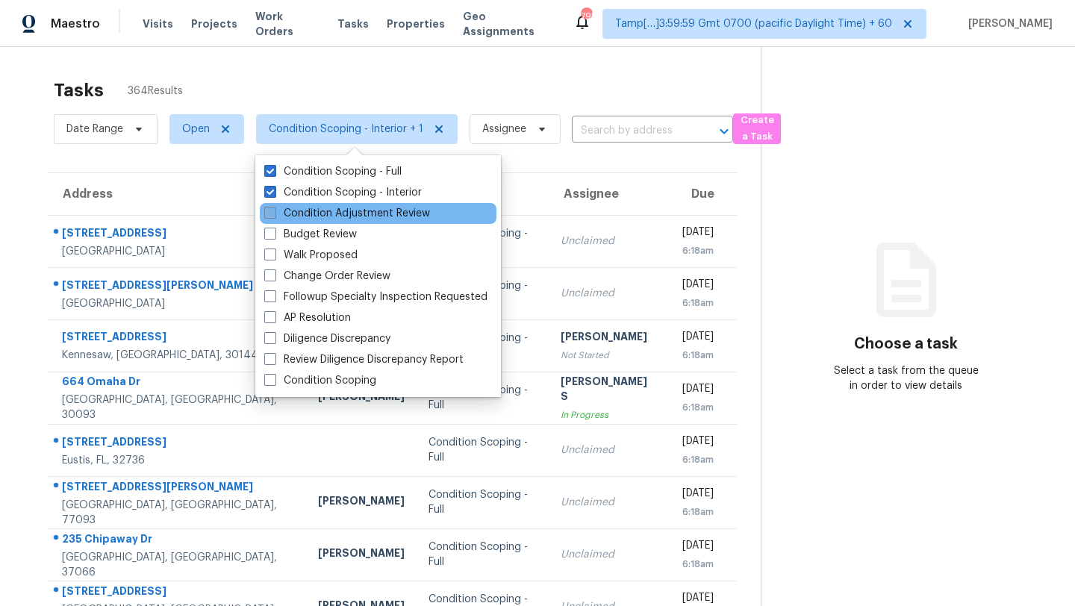
click at [341, 210] on label "Condition Adjustment Review" at bounding box center [347, 213] width 166 height 15
click at [274, 210] on input "Condition Adjustment Review" at bounding box center [269, 211] width 10 height 10
checkbox input "true"
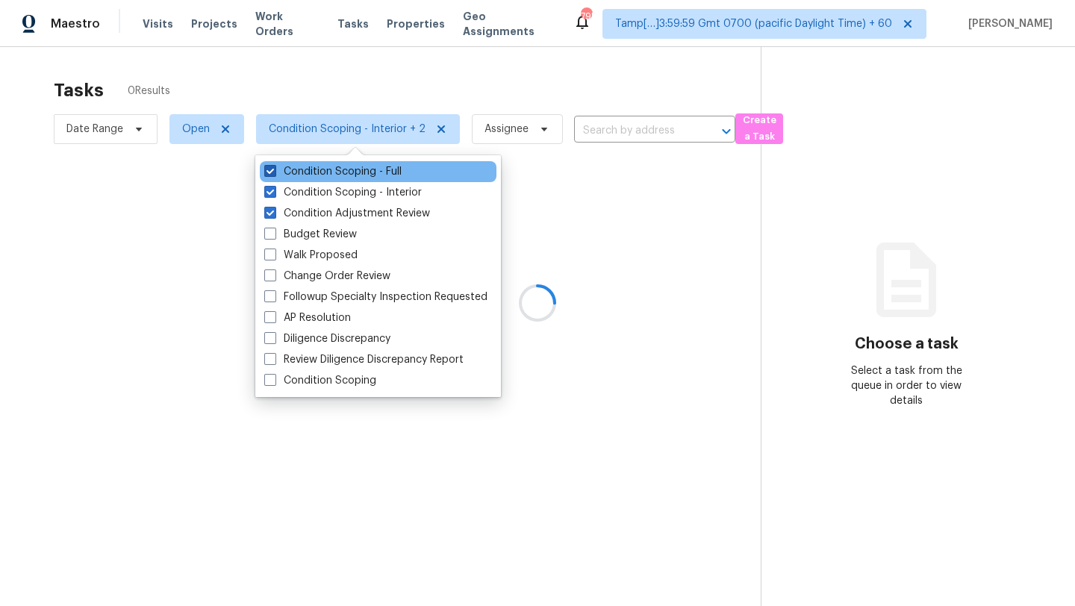
click at [322, 173] on label "Condition Scoping - Full" at bounding box center [332, 171] width 137 height 15
click at [274, 173] on input "Condition Scoping - Full" at bounding box center [269, 169] width 10 height 10
checkbox input "false"
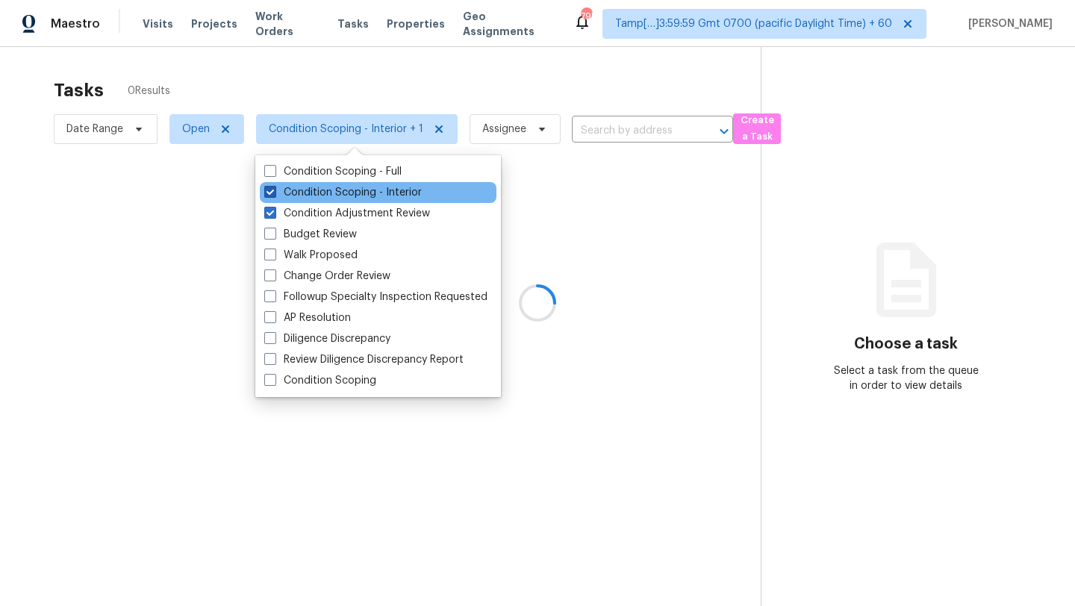
click at [325, 194] on label "Condition Scoping - Interior" at bounding box center [342, 192] width 157 height 15
click at [274, 194] on input "Condition Scoping - Interior" at bounding box center [269, 190] width 10 height 10
checkbox input "false"
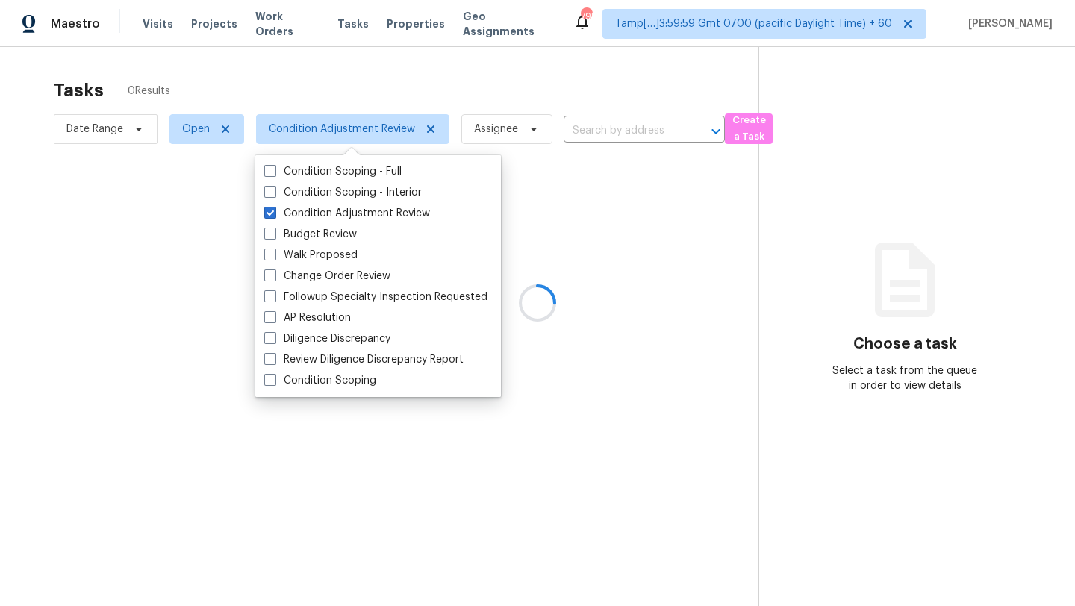
click at [395, 84] on div at bounding box center [537, 303] width 1075 height 606
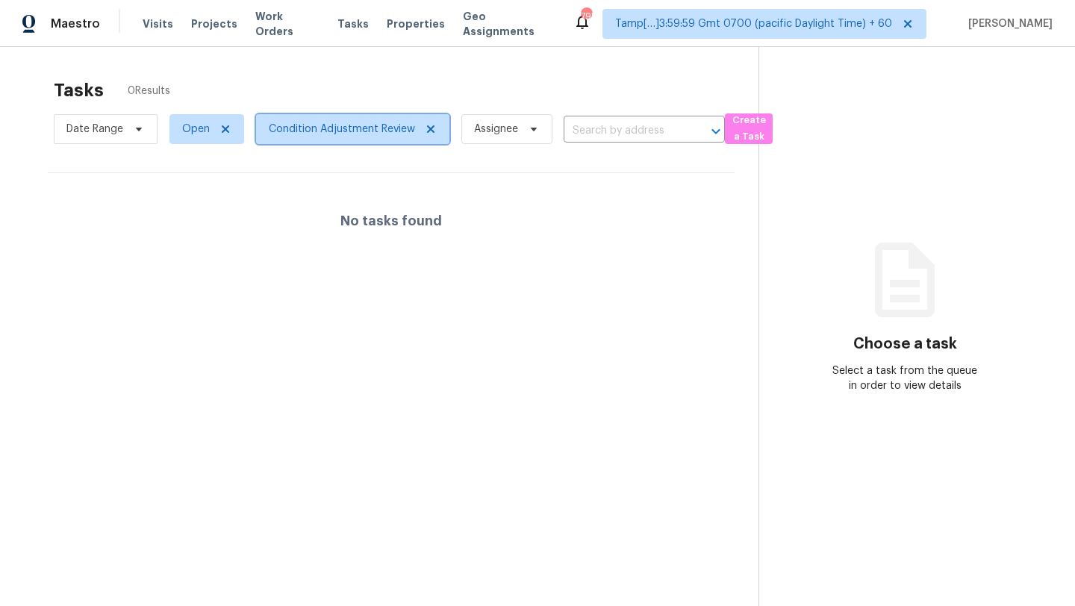
click at [334, 140] on span "Condition Adjustment Review" at bounding box center [352, 129] width 193 height 30
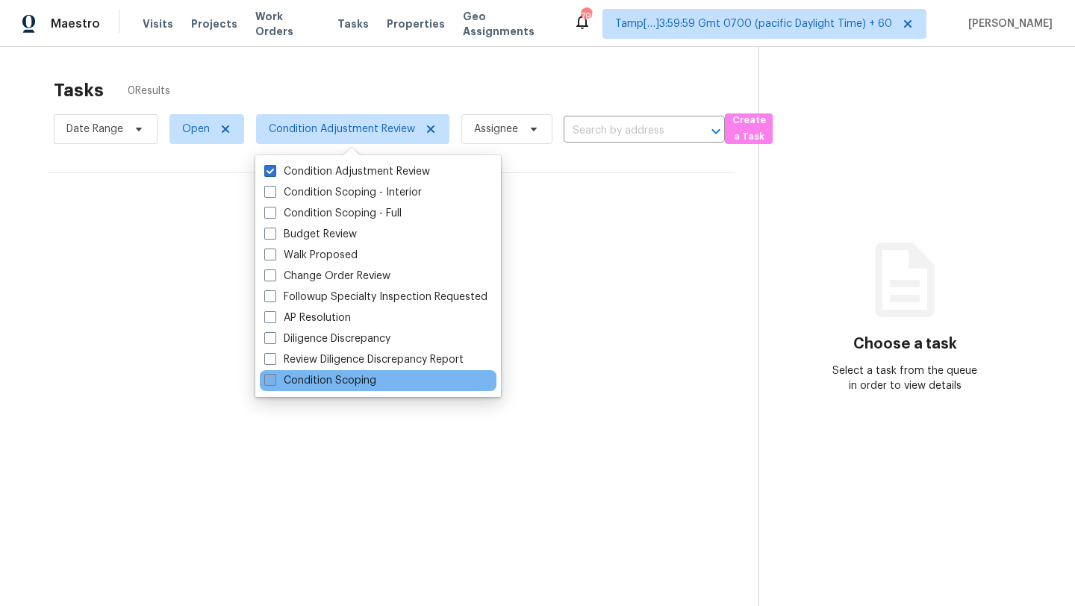
click at [336, 384] on label "Condition Scoping" at bounding box center [320, 380] width 112 height 15
click at [274, 383] on input "Condition Scoping" at bounding box center [269, 378] width 10 height 10
checkbox input "true"
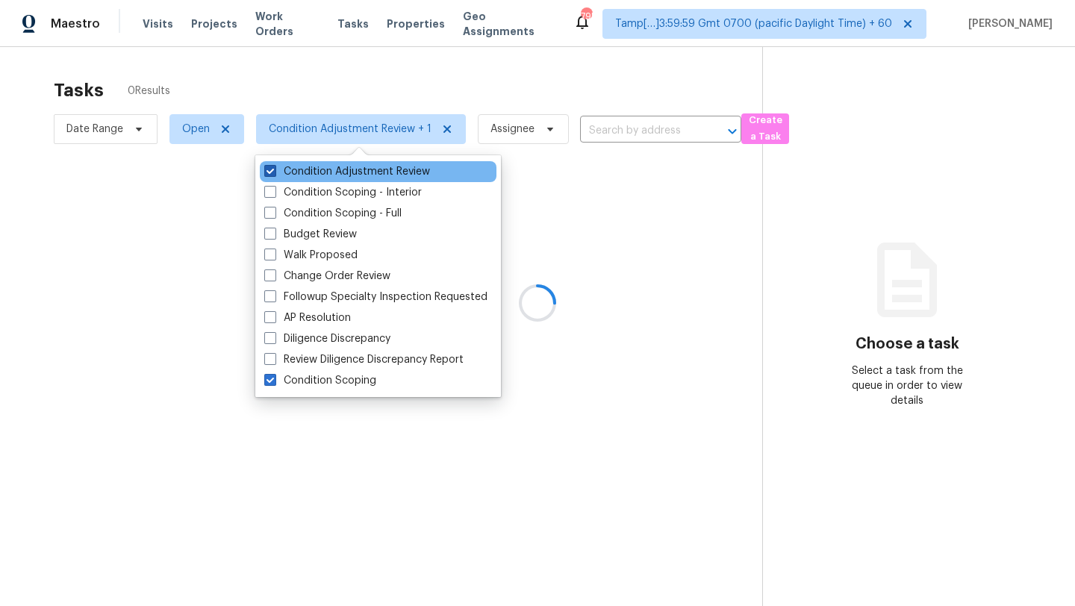
click at [269, 166] on span at bounding box center [270, 171] width 12 height 12
click at [269, 166] on input "Condition Adjustment Review" at bounding box center [269, 169] width 10 height 10
checkbox input "false"
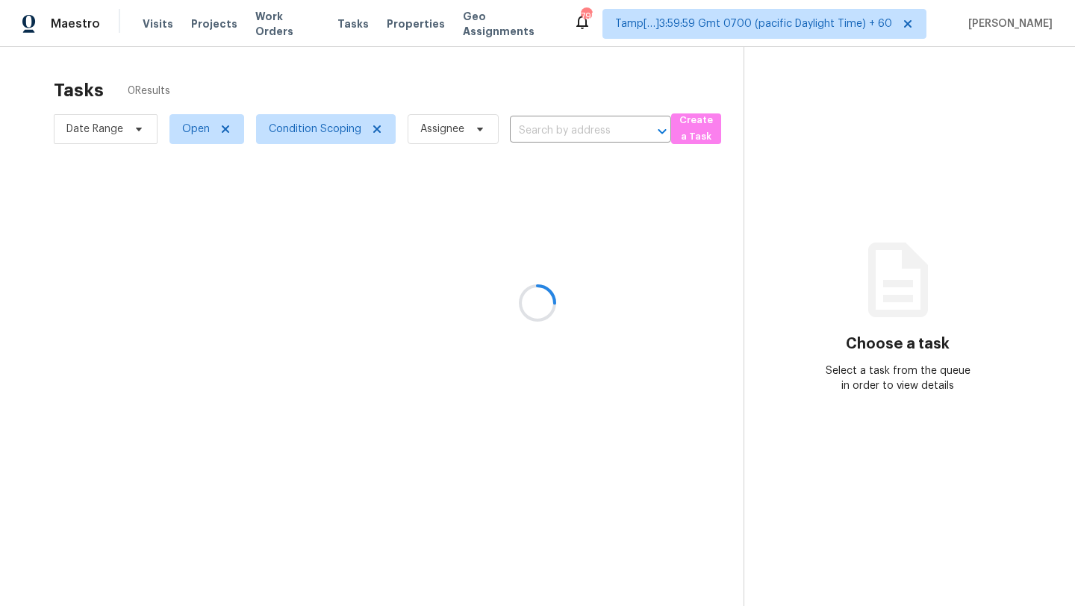
click at [308, 81] on div at bounding box center [537, 303] width 1075 height 606
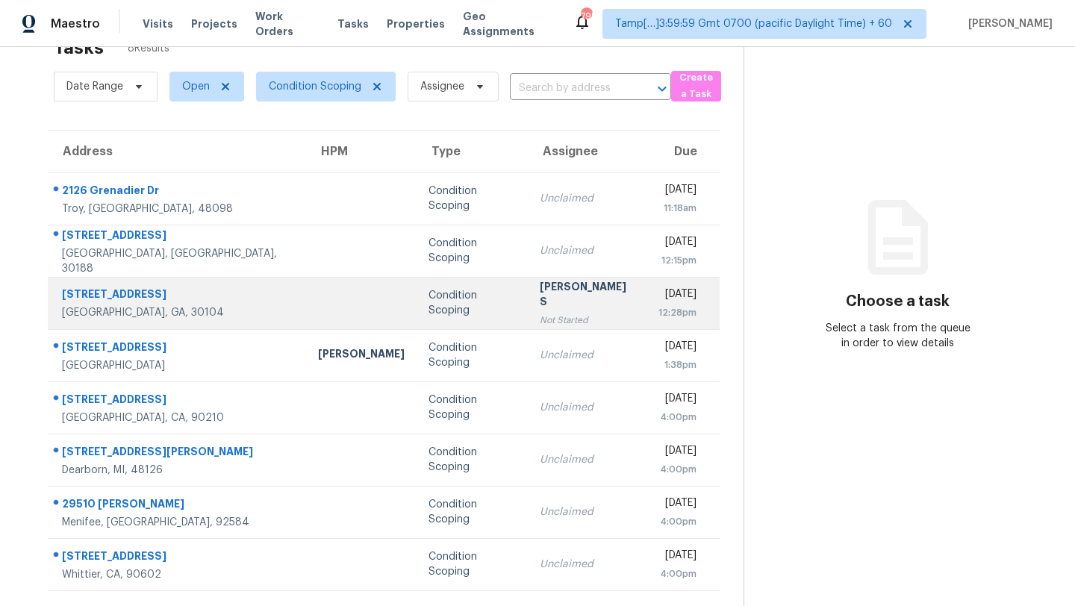
scroll to position [47, 0]
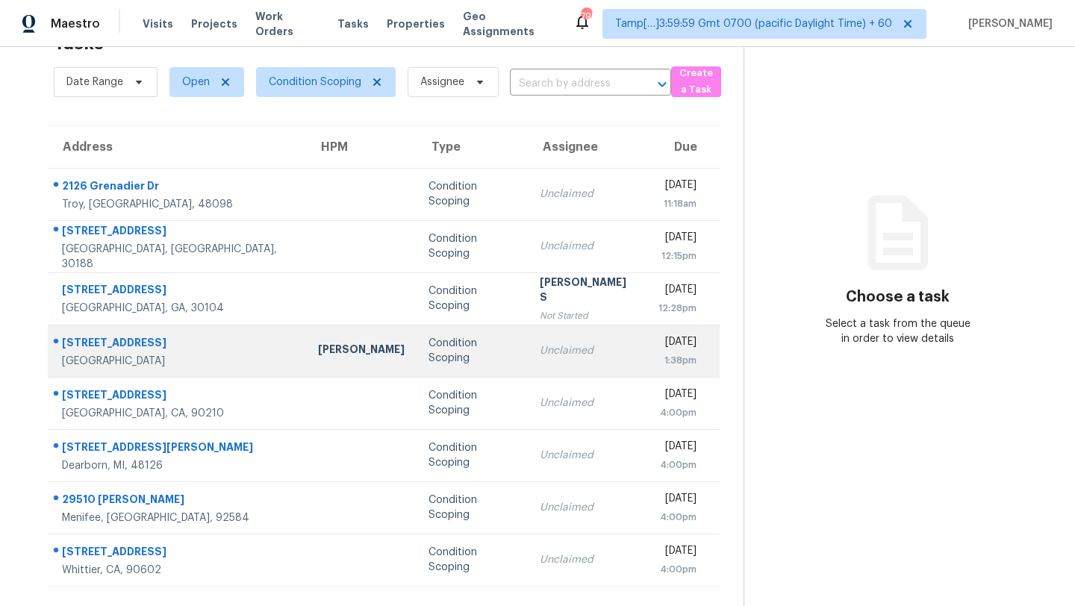
click at [528, 363] on td "Unclaimed" at bounding box center [587, 351] width 119 height 52
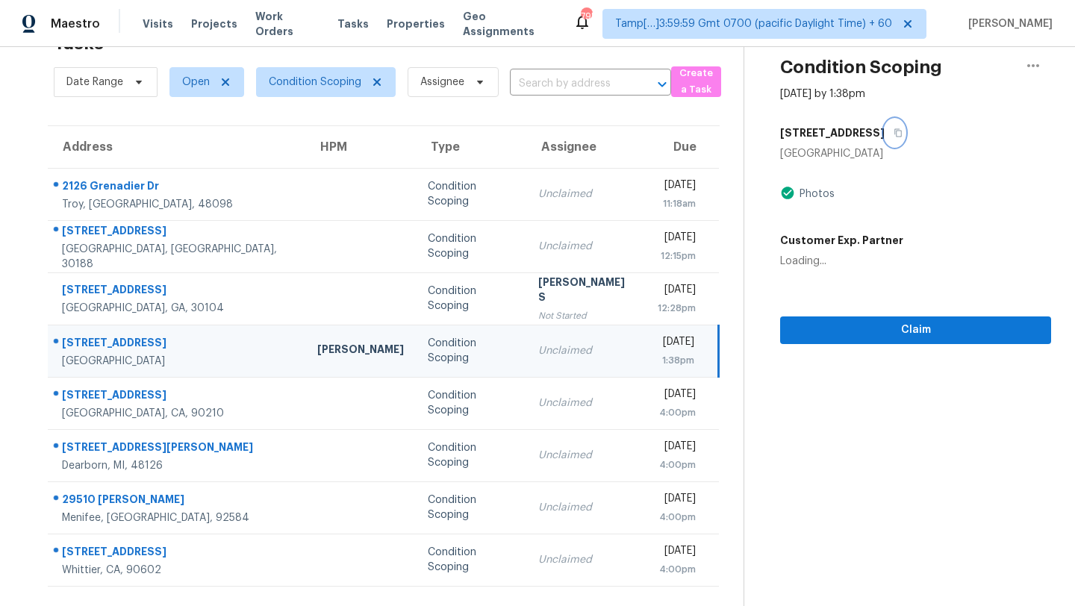
click at [893, 128] on icon "button" at bounding box center [897, 132] width 9 height 9
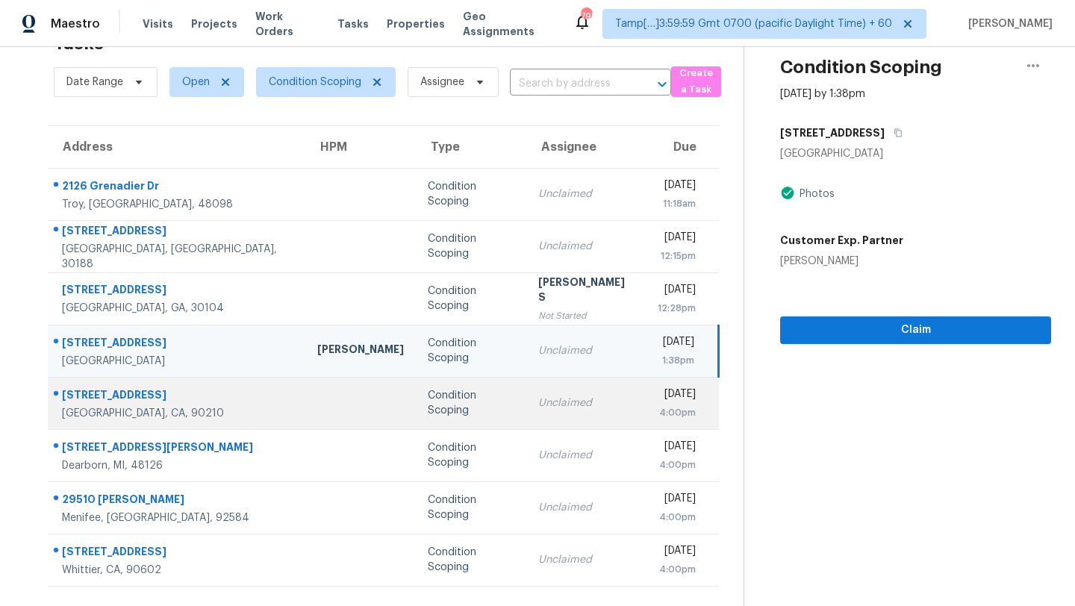
click at [428, 410] on div "Condition Scoping" at bounding box center [471, 403] width 87 height 30
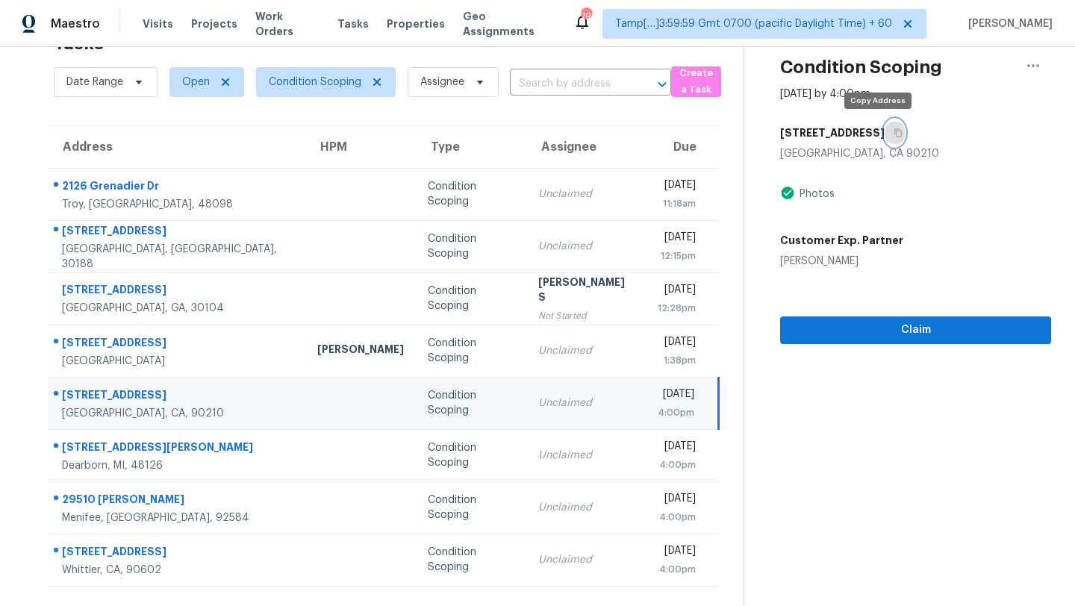
click at [893, 129] on icon "button" at bounding box center [897, 132] width 9 height 9
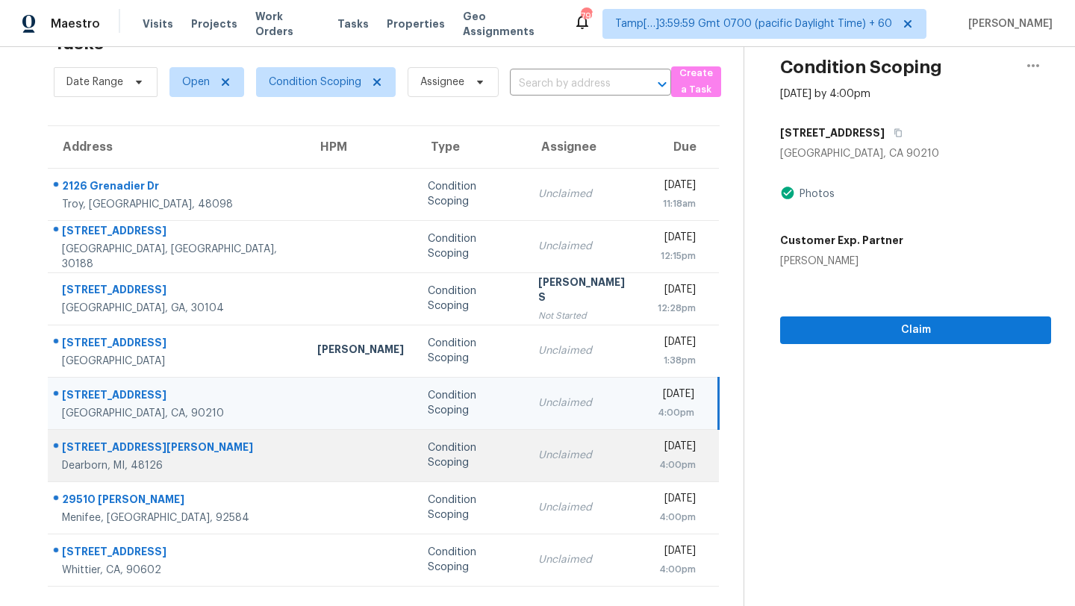
click at [538, 455] on div "Unclaimed" at bounding box center [585, 455] width 95 height 15
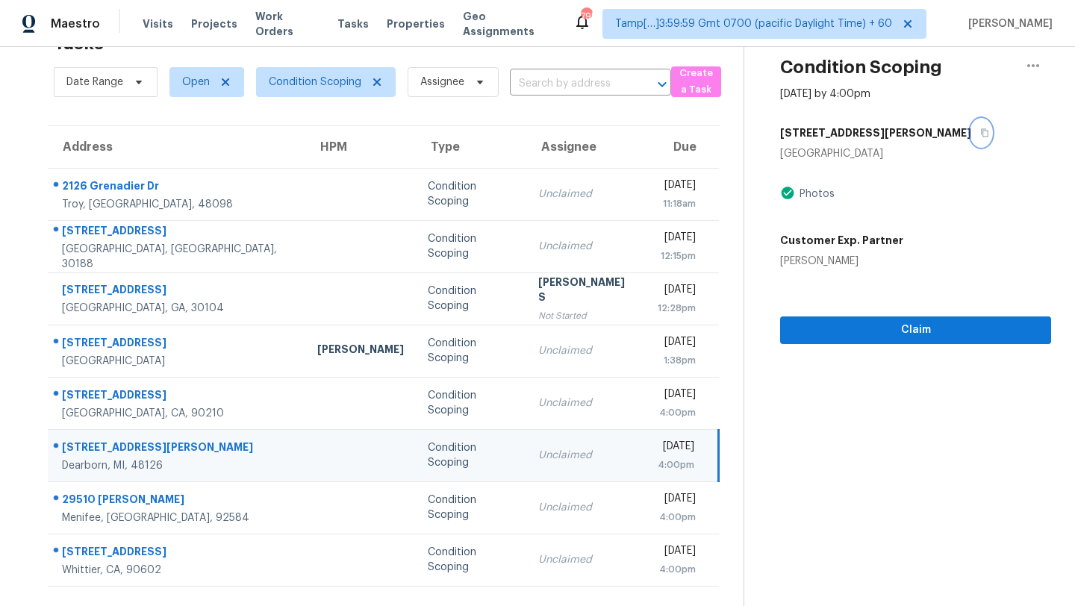
click at [980, 131] on icon "button" at bounding box center [984, 132] width 9 height 9
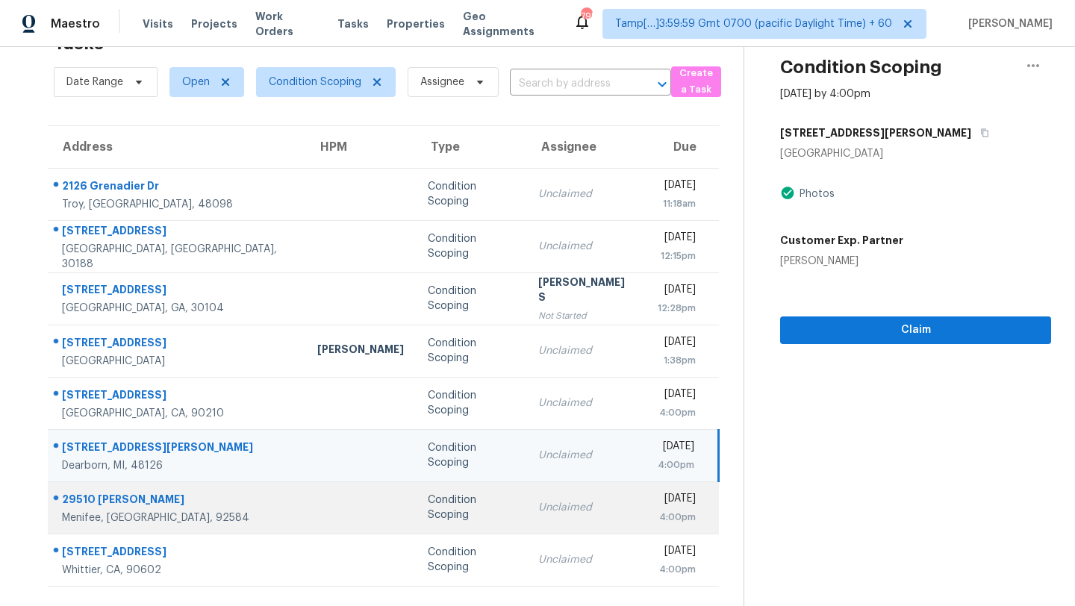
click at [538, 514] on div "Unclaimed" at bounding box center [585, 507] width 95 height 15
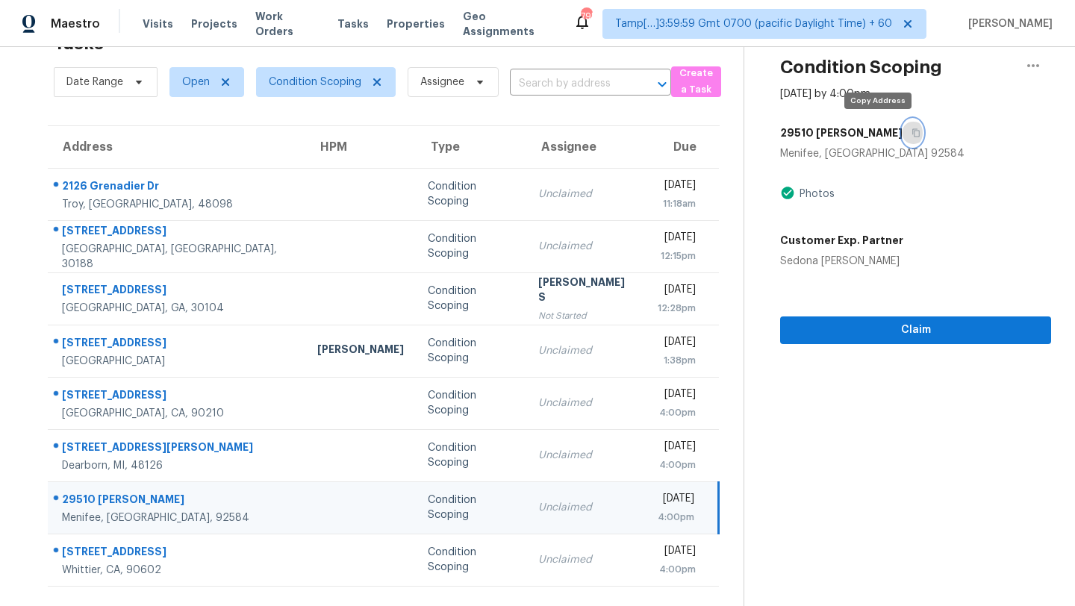
click at [902, 138] on button "button" at bounding box center [912, 132] width 20 height 27
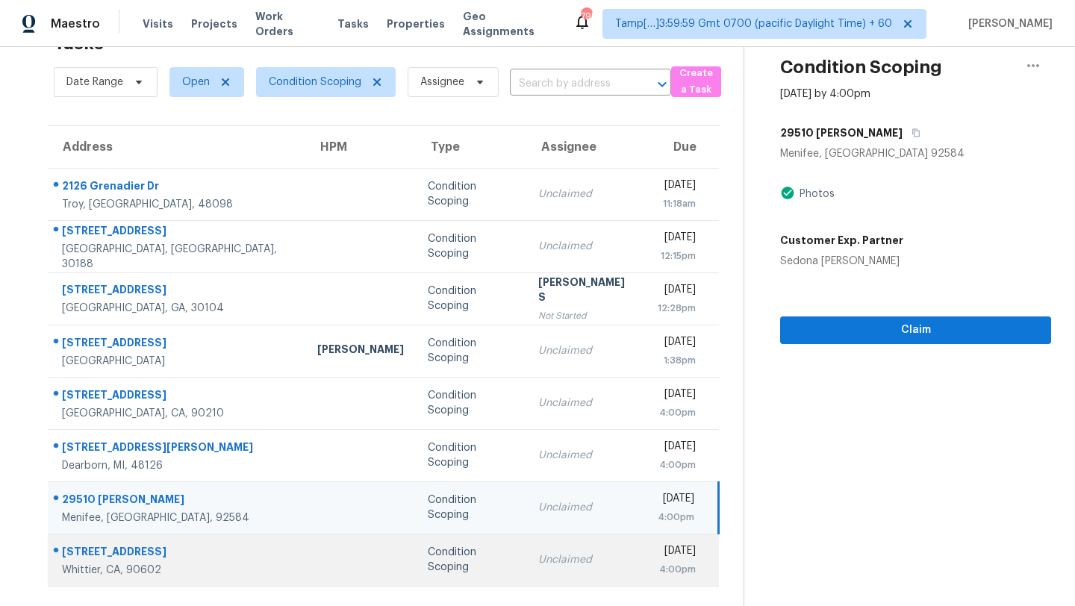
click at [526, 543] on td "Unclaimed" at bounding box center [585, 560] width 119 height 52
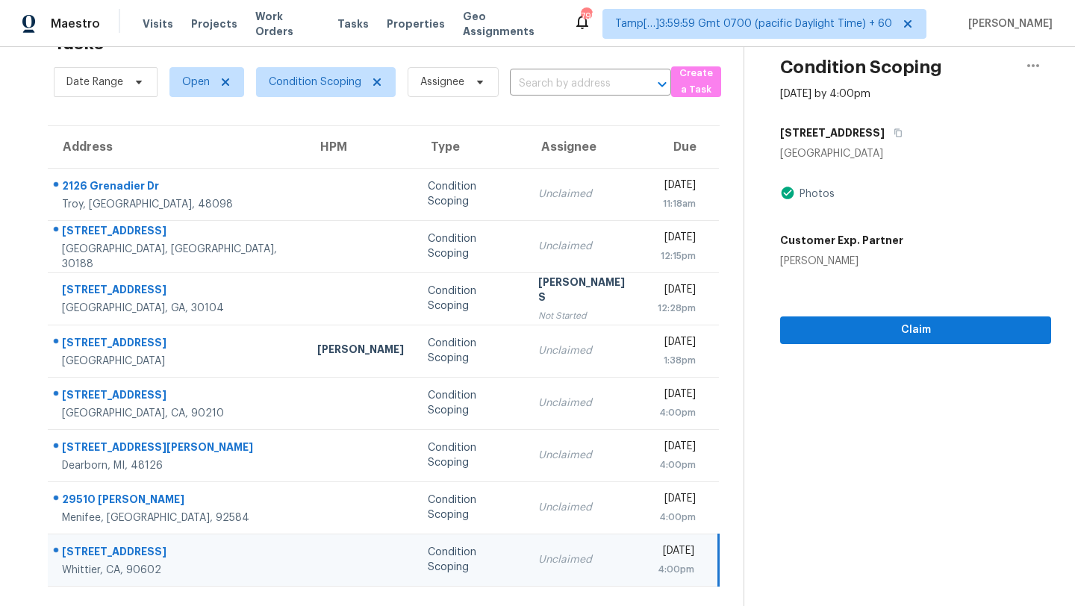
scroll to position [0, 0]
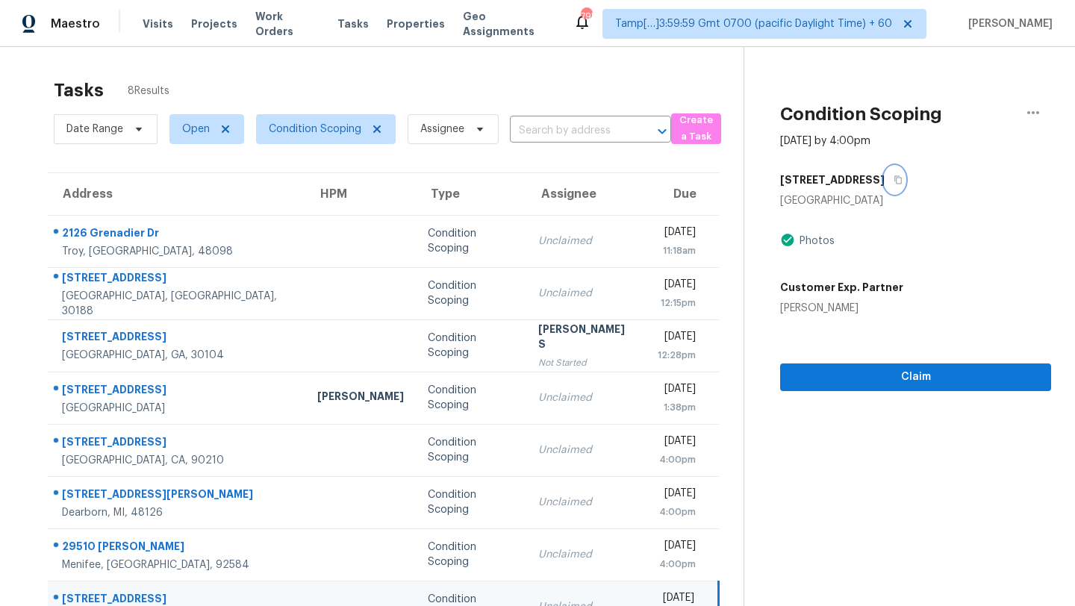
click at [893, 182] on icon "button" at bounding box center [897, 179] width 9 height 9
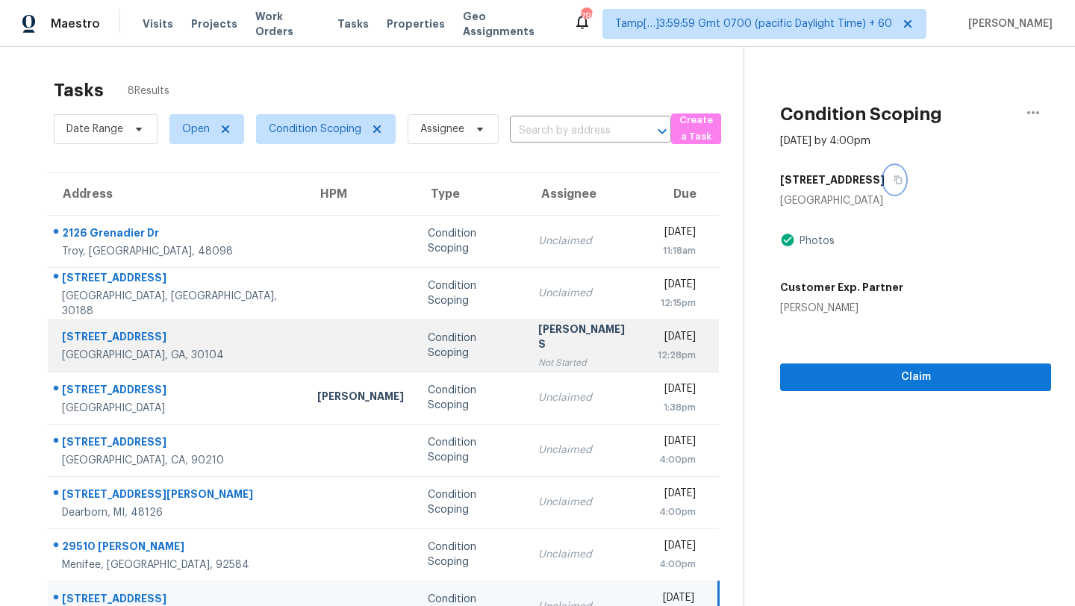
scroll to position [47, 0]
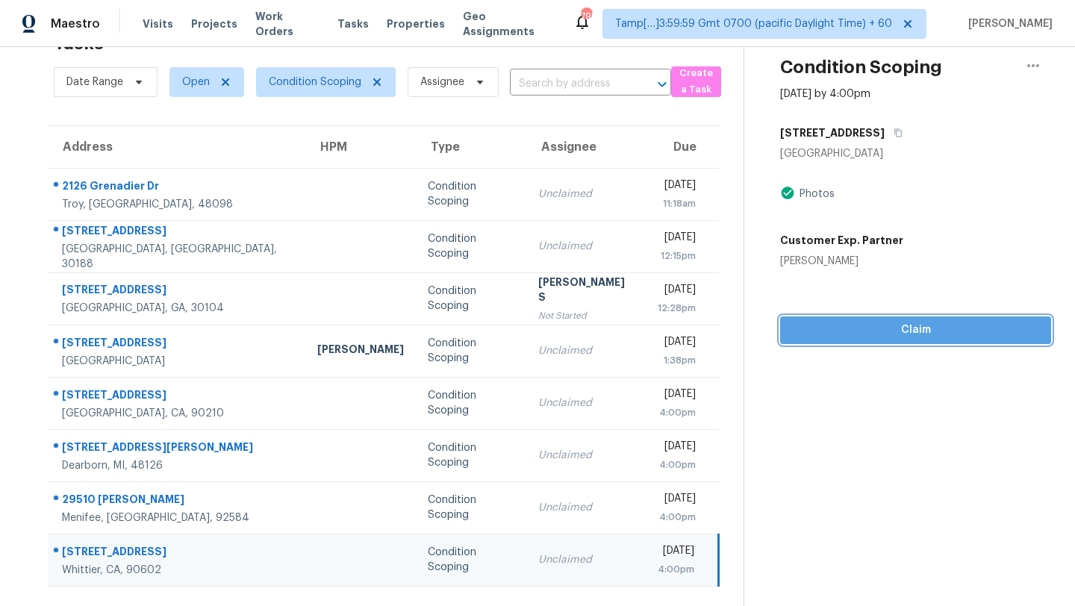
click at [898, 328] on span "Claim" at bounding box center [915, 330] width 247 height 19
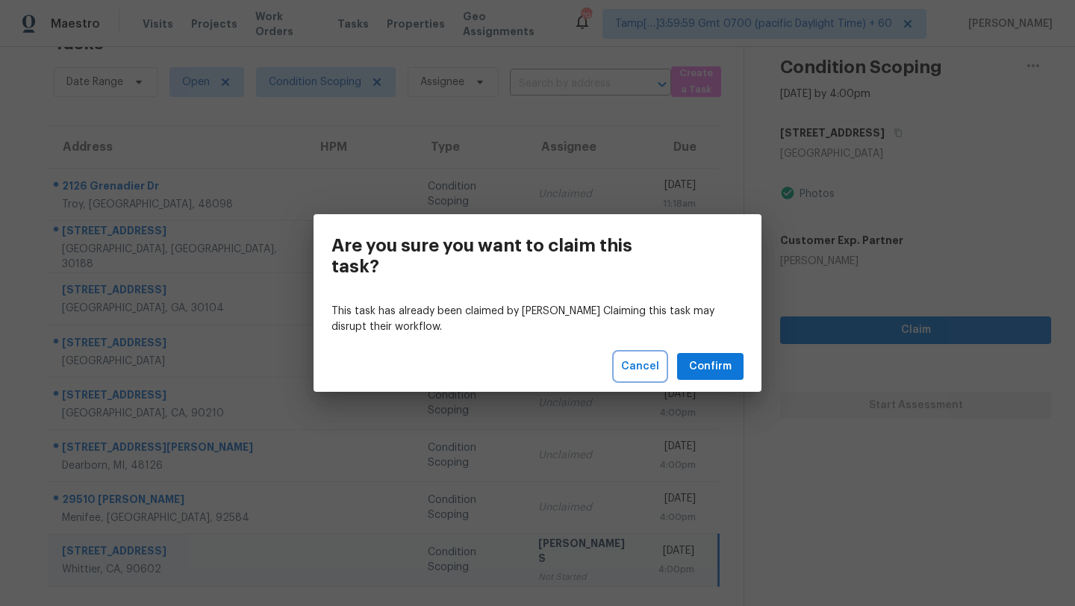
click at [655, 367] on span "Cancel" at bounding box center [640, 367] width 38 height 19
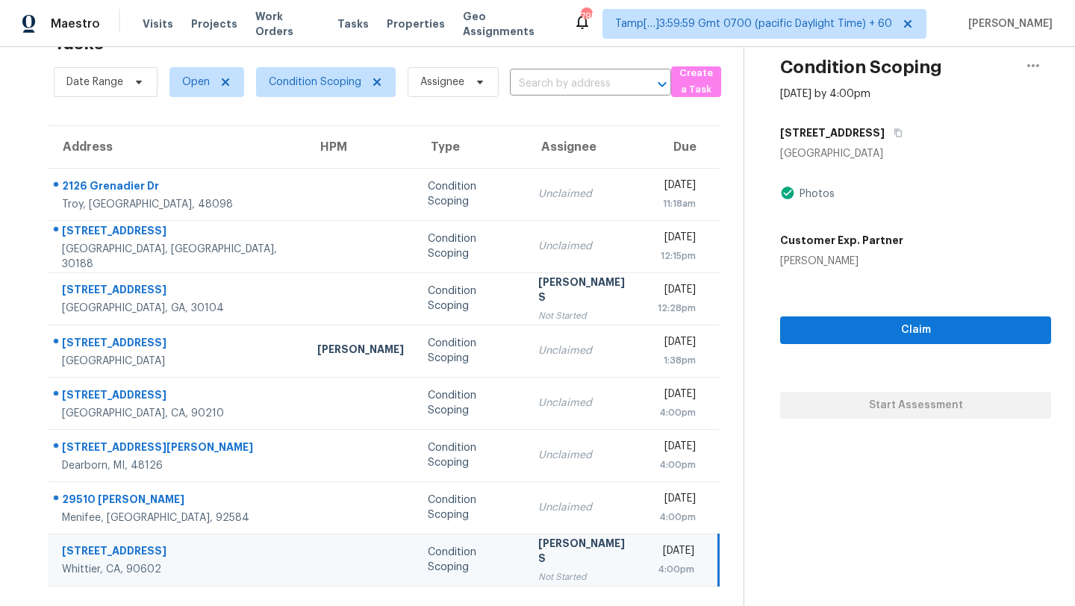
click at [552, 577] on td "Anbu Jebakumar S Not Started" at bounding box center [585, 560] width 119 height 52
click at [933, 333] on span "Claim" at bounding box center [915, 330] width 247 height 19
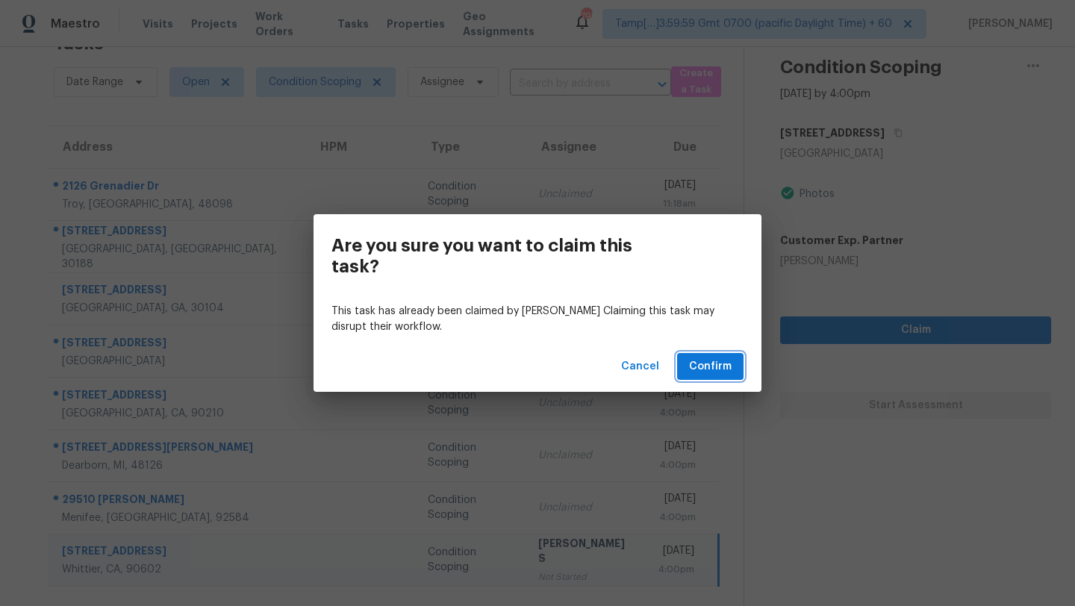
click at [718, 369] on span "Confirm" at bounding box center [710, 367] width 43 height 19
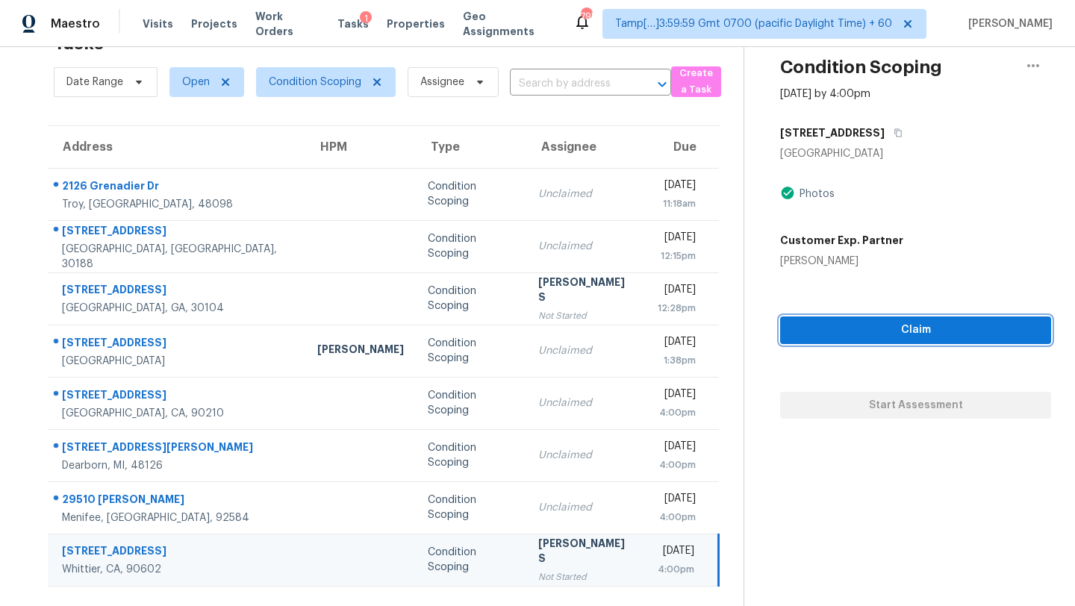
click at [844, 333] on span "Claim" at bounding box center [915, 330] width 247 height 19
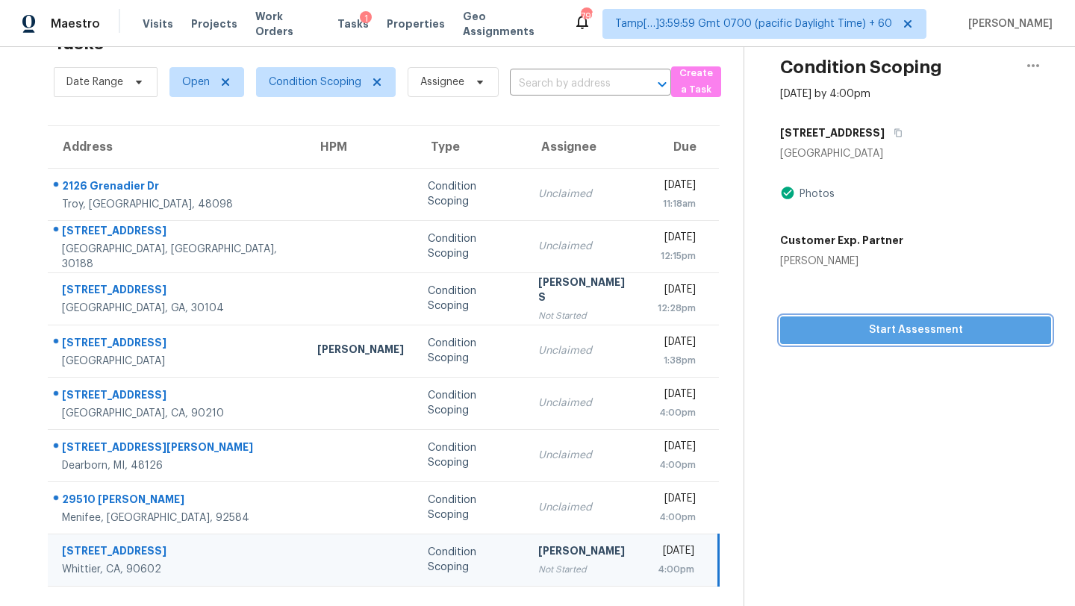
click at [845, 337] on span "Start Assessment" at bounding box center [915, 330] width 247 height 19
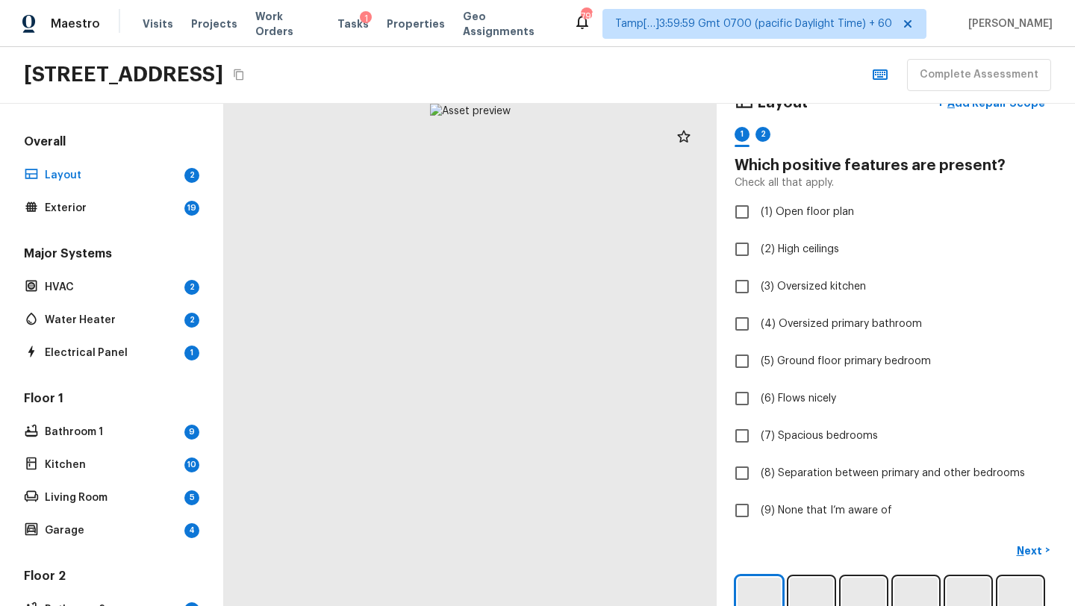
scroll to position [37, 0]
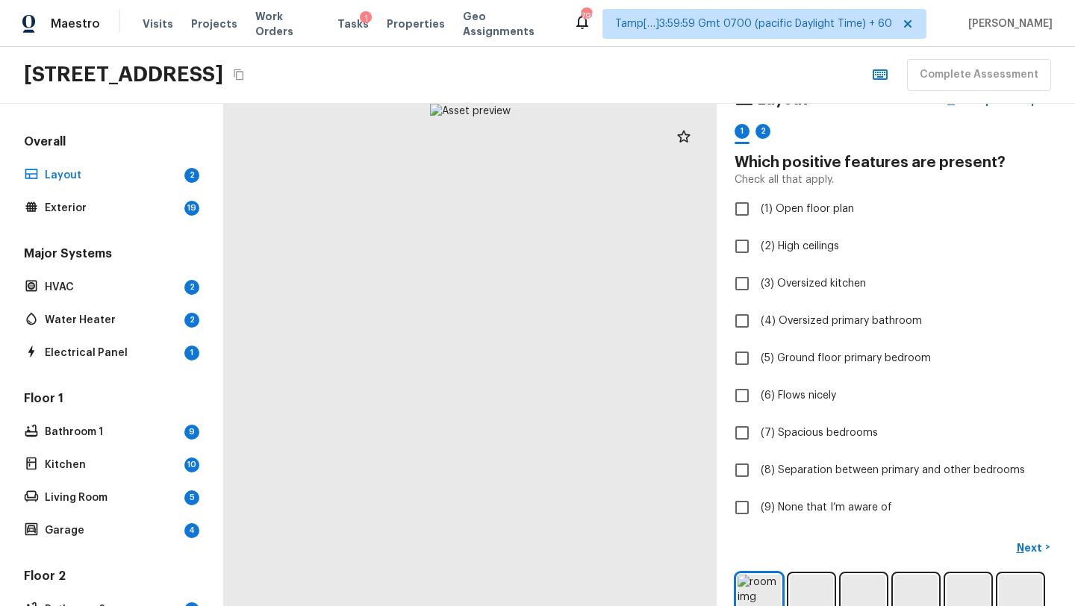
click at [845, 337] on div "Layout + Add Repair Scope 1 2 Which positive features are present? Check all th…" at bounding box center [895, 304] width 322 height 439
click at [112, 168] on p "Layout" at bounding box center [112, 175] width 134 height 15
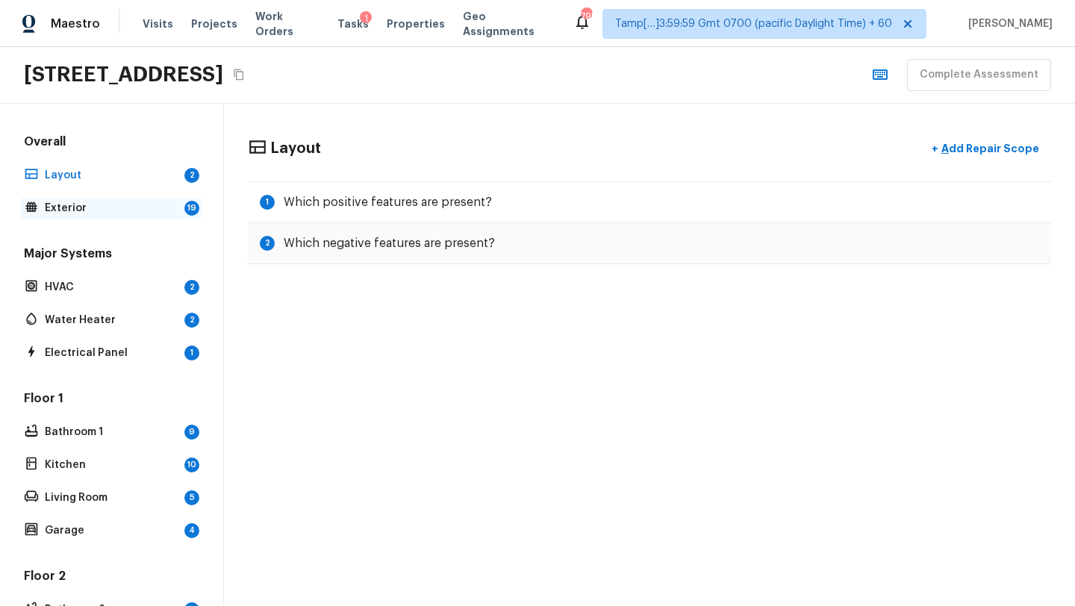
click at [157, 207] on p "Exterior" at bounding box center [112, 208] width 134 height 15
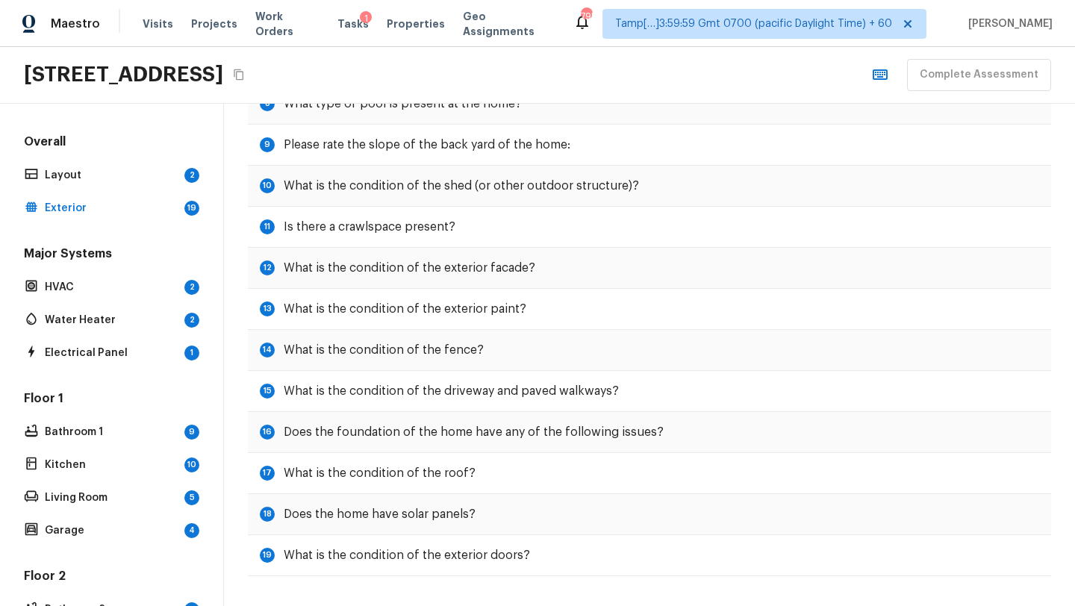
scroll to position [0, 0]
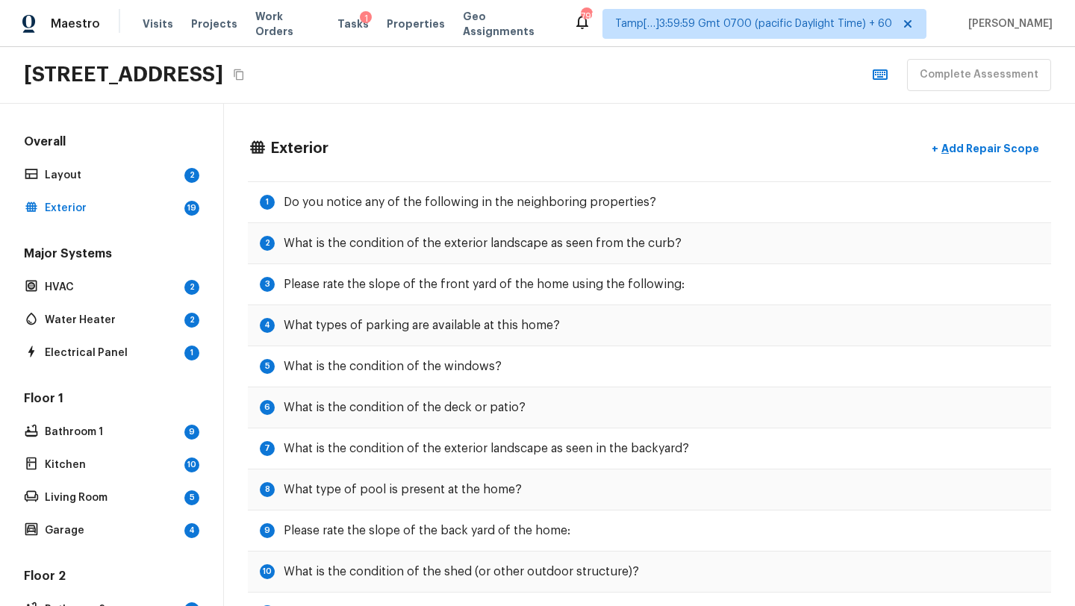
click at [19, 169] on div "Overall Layout 2 Exterior 19 Major Systems HVAC 2 Water Heater 2 Electrical Pan…" at bounding box center [112, 355] width 224 height 502
click at [137, 170] on p "Layout" at bounding box center [112, 175] width 134 height 15
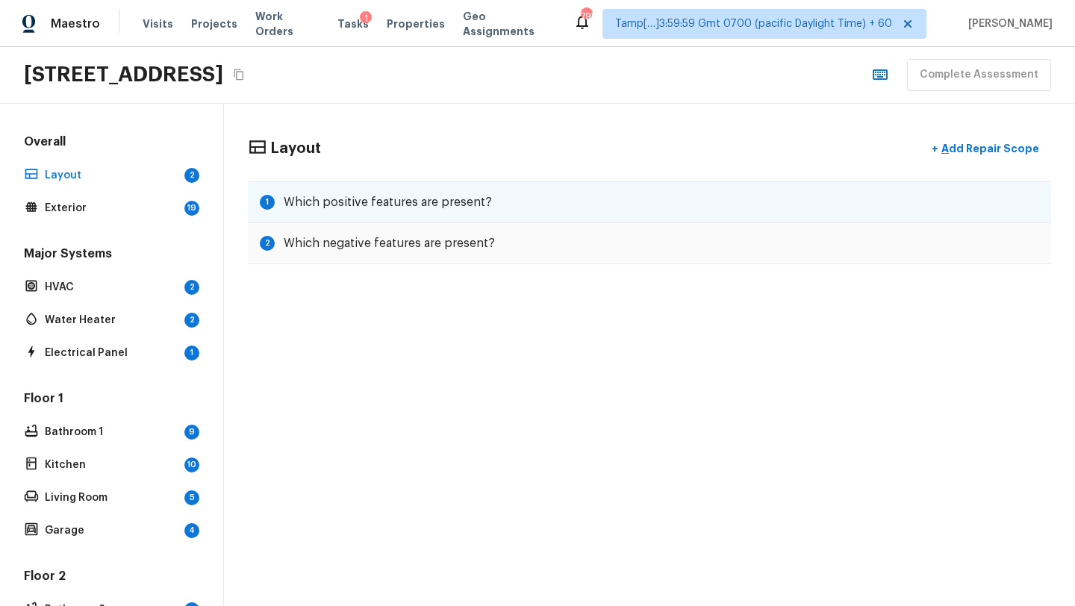
click at [437, 207] on h5 "Which positive features are present?" at bounding box center [388, 202] width 208 height 16
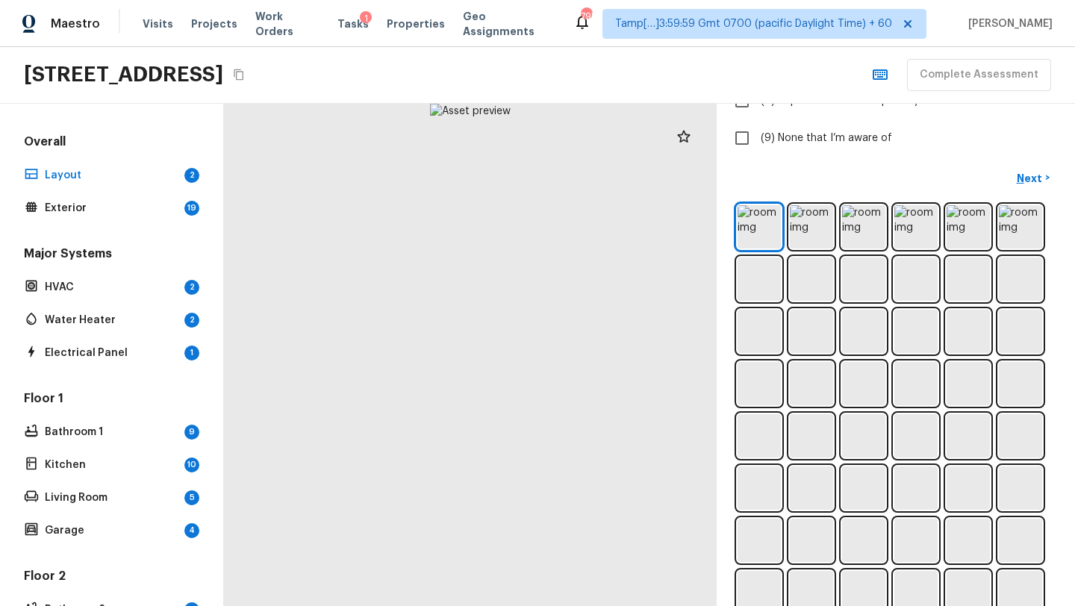
scroll to position [413, 0]
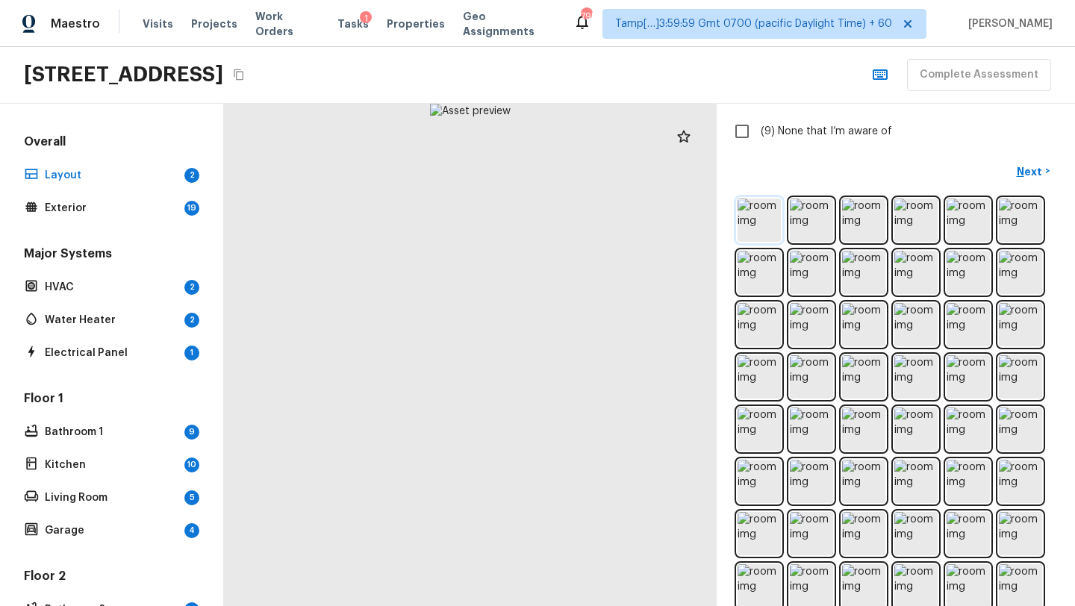
click at [758, 216] on img at bounding box center [758, 220] width 43 height 43
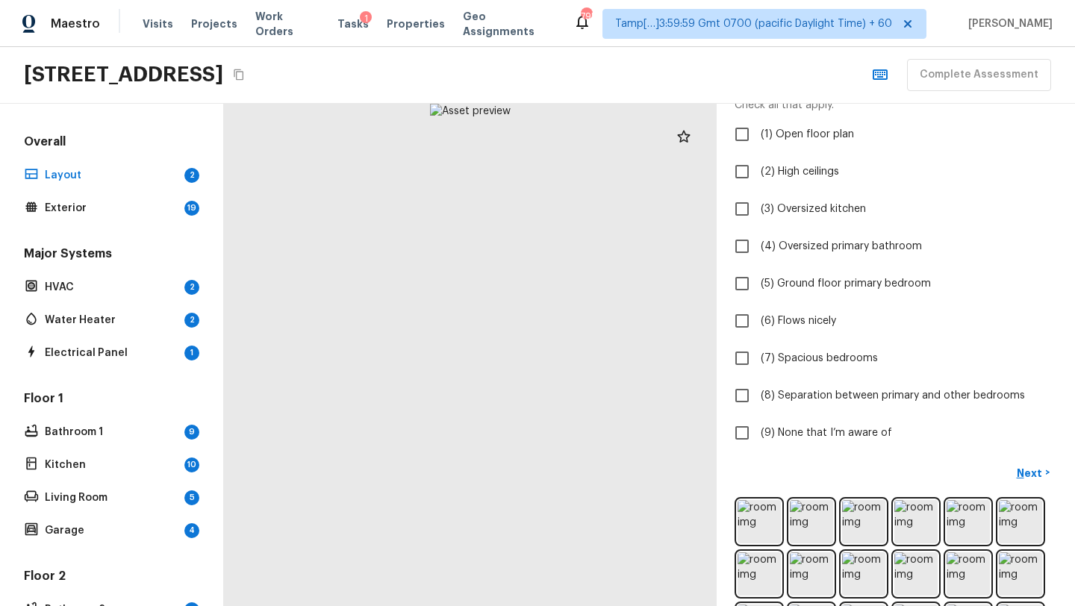
scroll to position [104, 0]
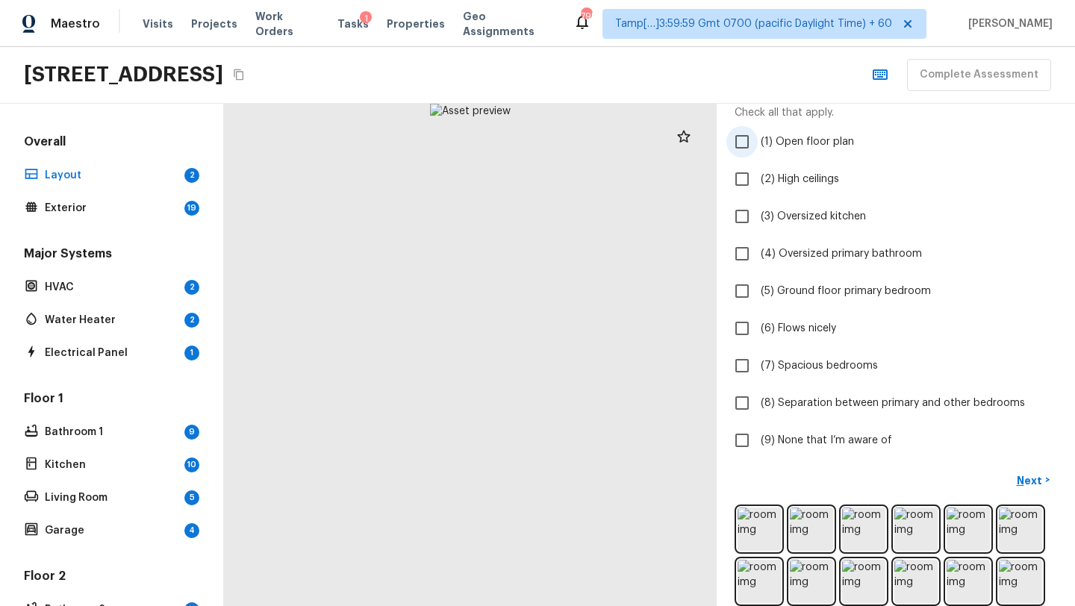
click at [744, 145] on input "(1) Open floor plan" at bounding box center [741, 141] width 31 height 31
checkbox input "true"
click at [738, 328] on input "(6) Flows nicely" at bounding box center [741, 328] width 31 height 31
checkbox input "true"
click at [739, 405] on input "(8) Separation between primary and other bedrooms" at bounding box center [741, 402] width 31 height 31
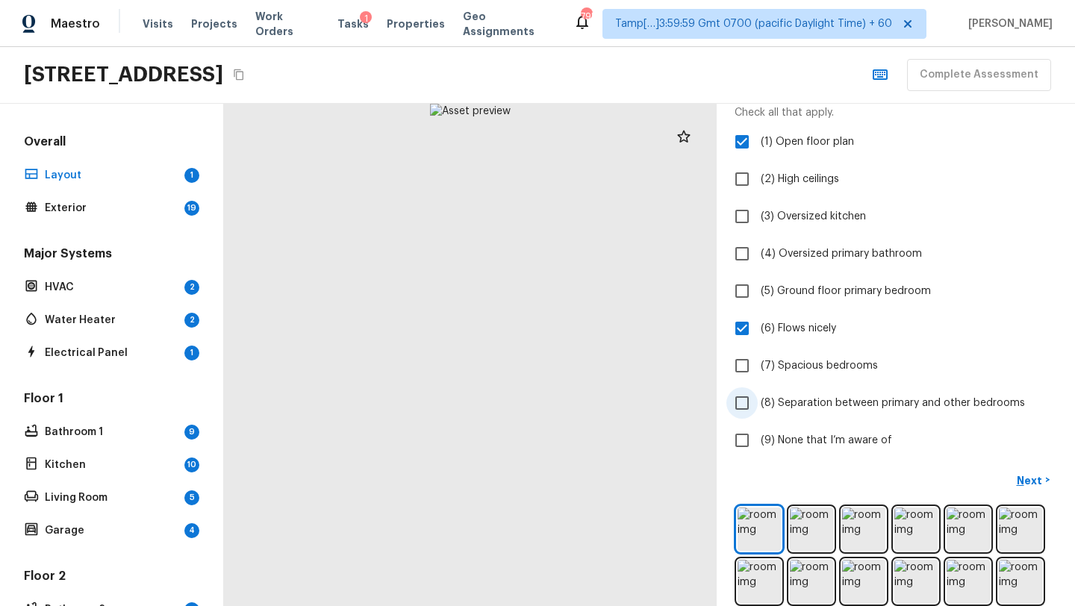
checkbox input "true"
click at [1028, 481] on p "Next" at bounding box center [1031, 480] width 28 height 15
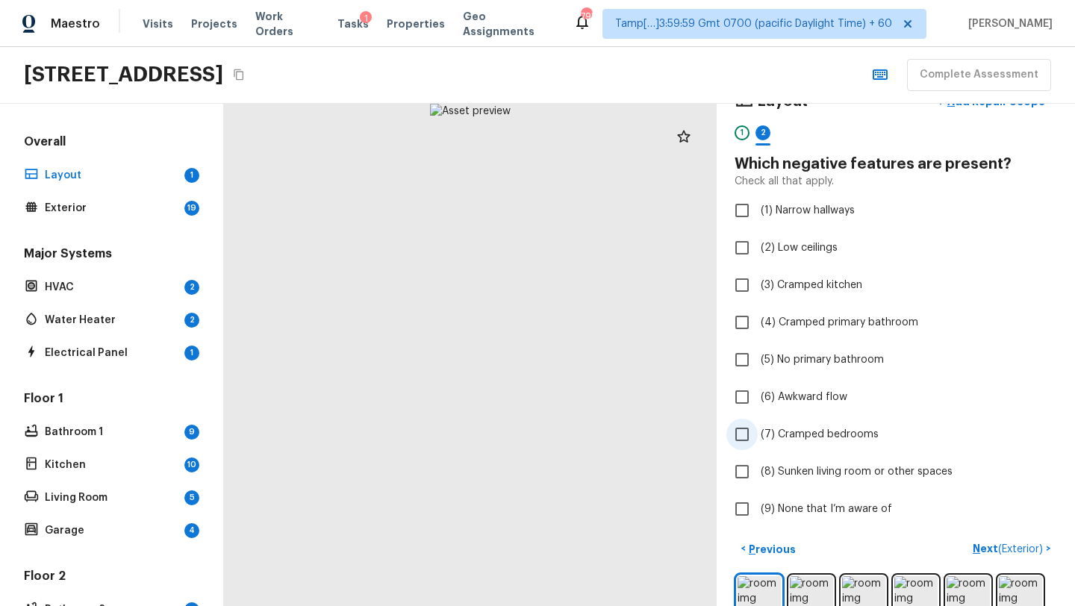
scroll to position [36, 0]
click at [750, 210] on input "(1) Narrow hallways" at bounding box center [741, 209] width 31 height 31
checkbox input "true"
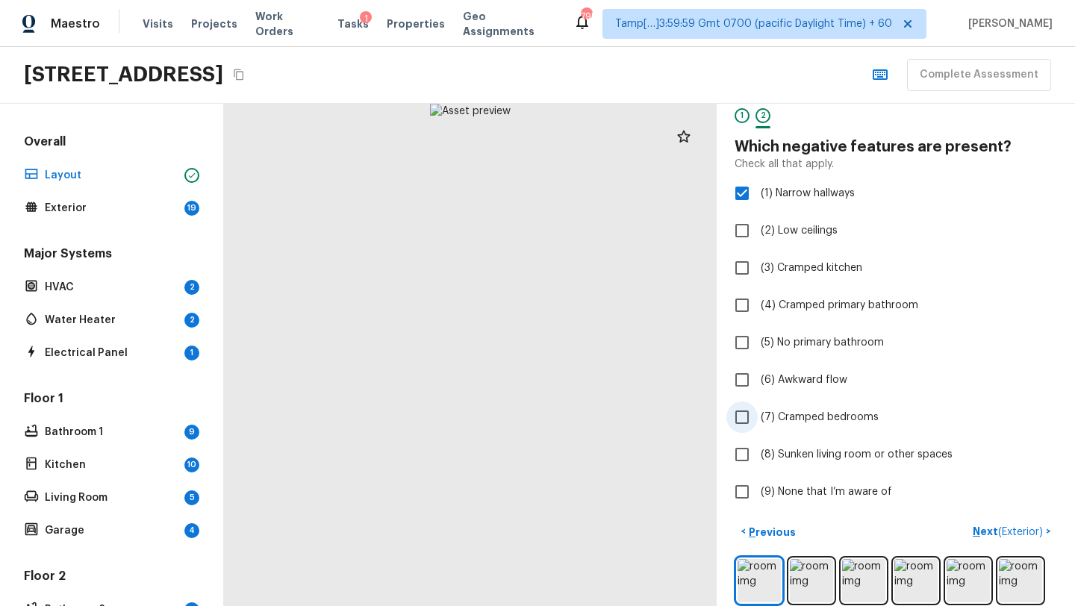
scroll to position [57, 0]
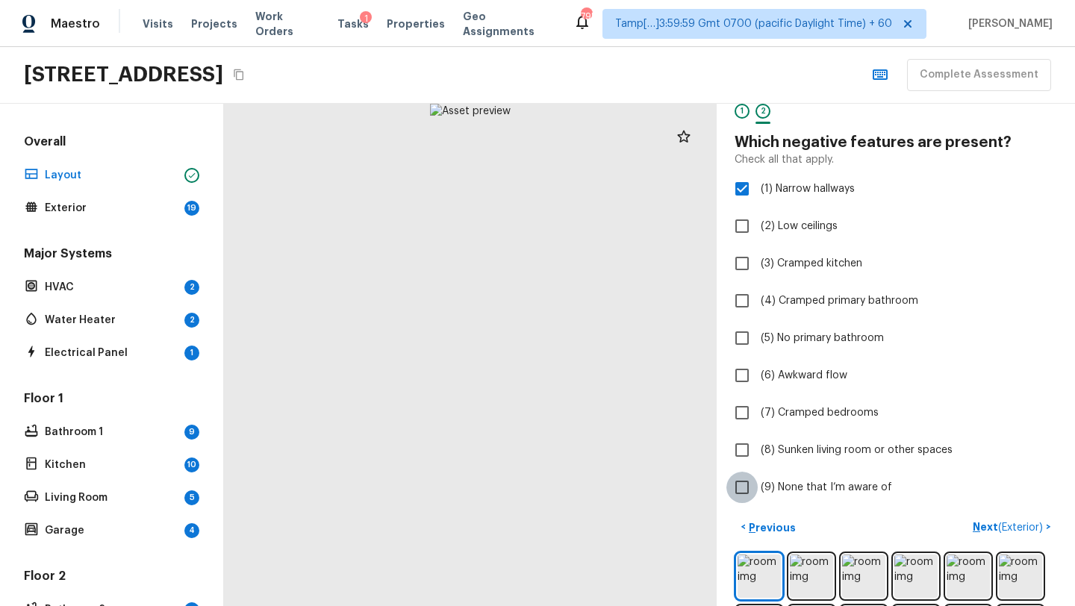
click at [741, 490] on input "(9) None that I’m aware of" at bounding box center [741, 487] width 31 height 31
checkbox input "true"
click at [988, 530] on p "Next ( Exterior )" at bounding box center [1009, 527] width 73 height 16
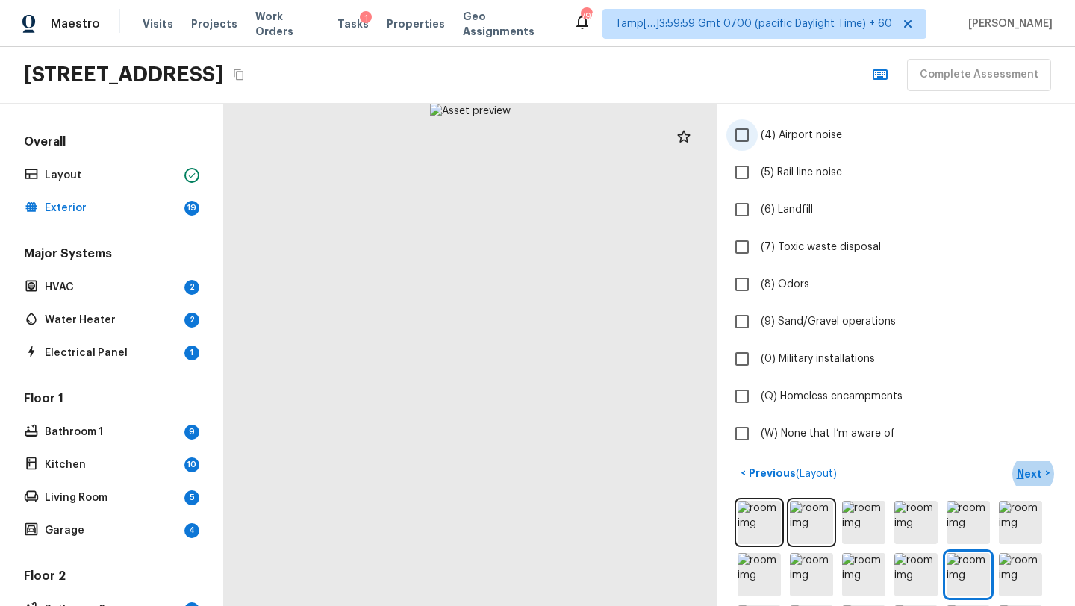
scroll to position [260, 0]
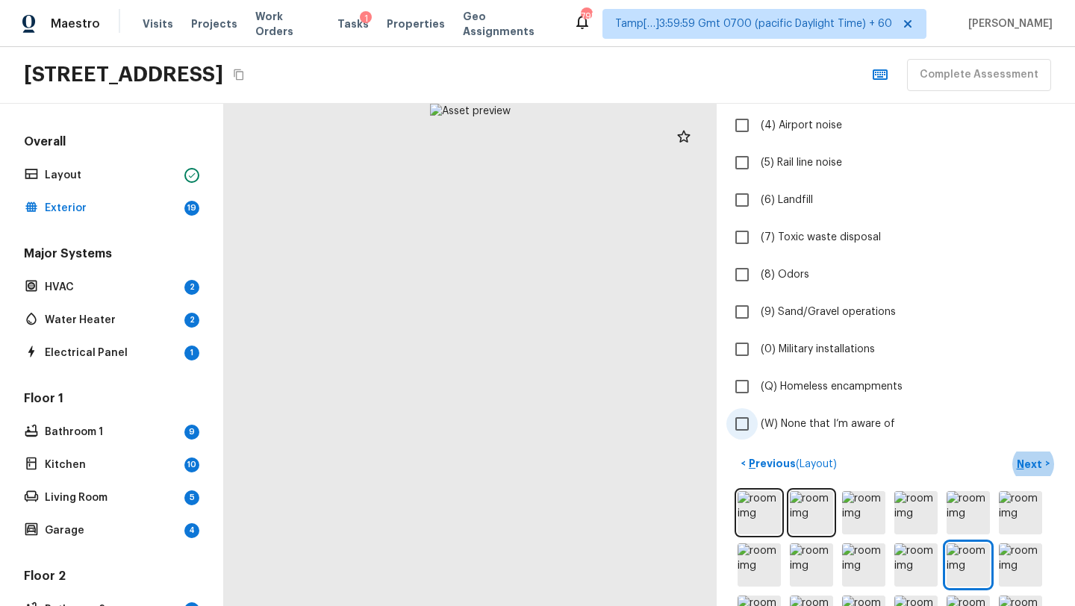
click at [745, 427] on input "(W) None that I’m aware of" at bounding box center [741, 423] width 31 height 31
checkbox input "true"
click at [1027, 465] on p "Next" at bounding box center [1031, 464] width 28 height 15
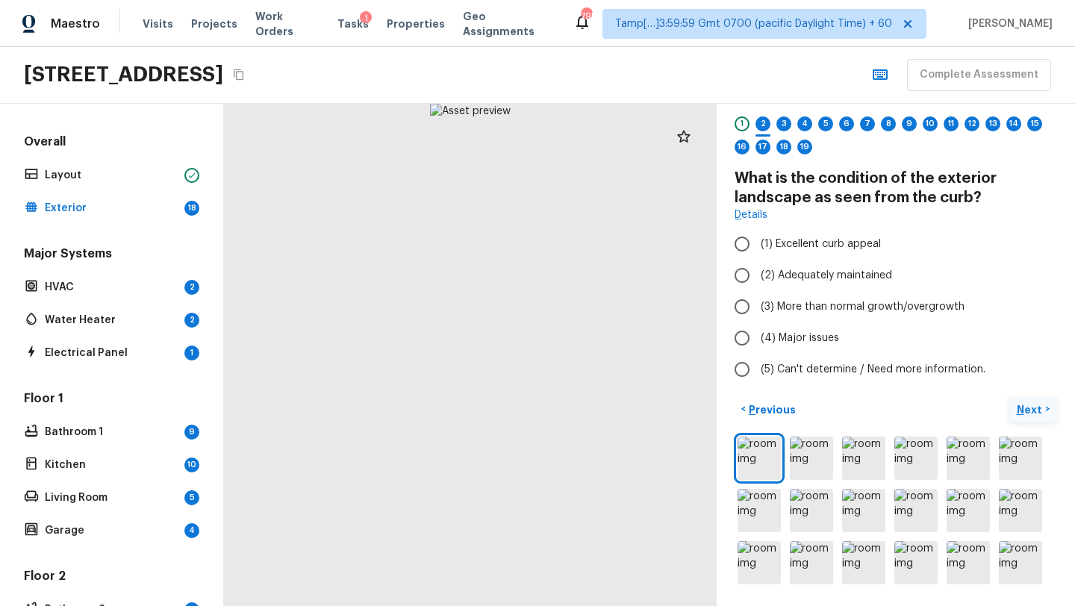
scroll to position [43, 0]
click at [742, 277] on input "(2) Adequately maintained" at bounding box center [741, 275] width 31 height 31
radio input "true"
click at [1034, 405] on p "Next" at bounding box center [1031, 410] width 28 height 15
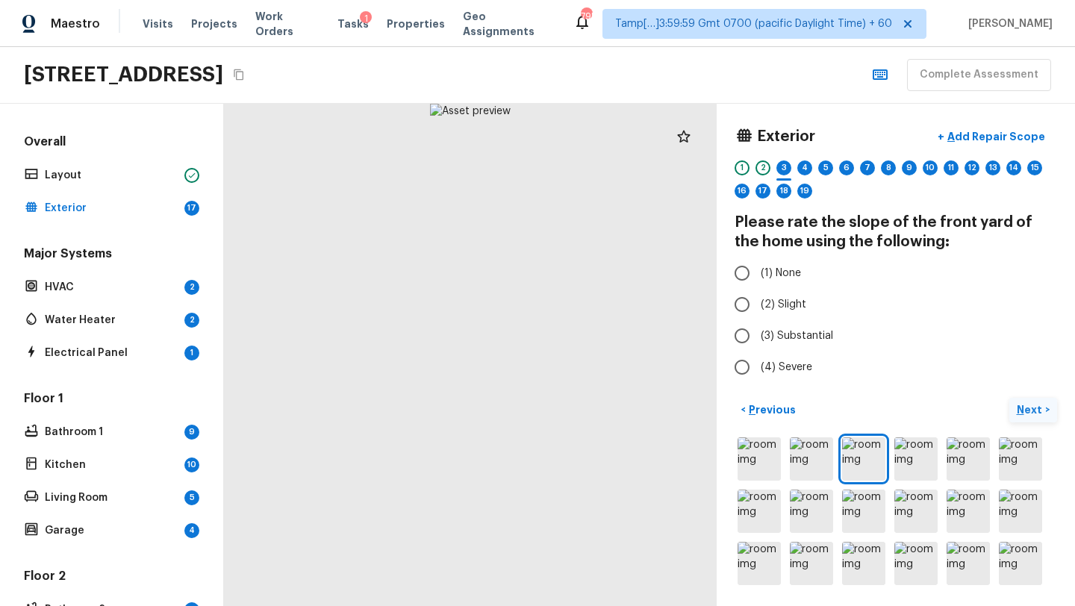
scroll to position [0, 0]
click at [758, 270] on label "(1) None" at bounding box center [885, 272] width 319 height 31
click at [758, 270] on input "(1) None" at bounding box center [741, 272] width 31 height 31
radio input "true"
click at [1040, 410] on p "Next" at bounding box center [1031, 409] width 28 height 15
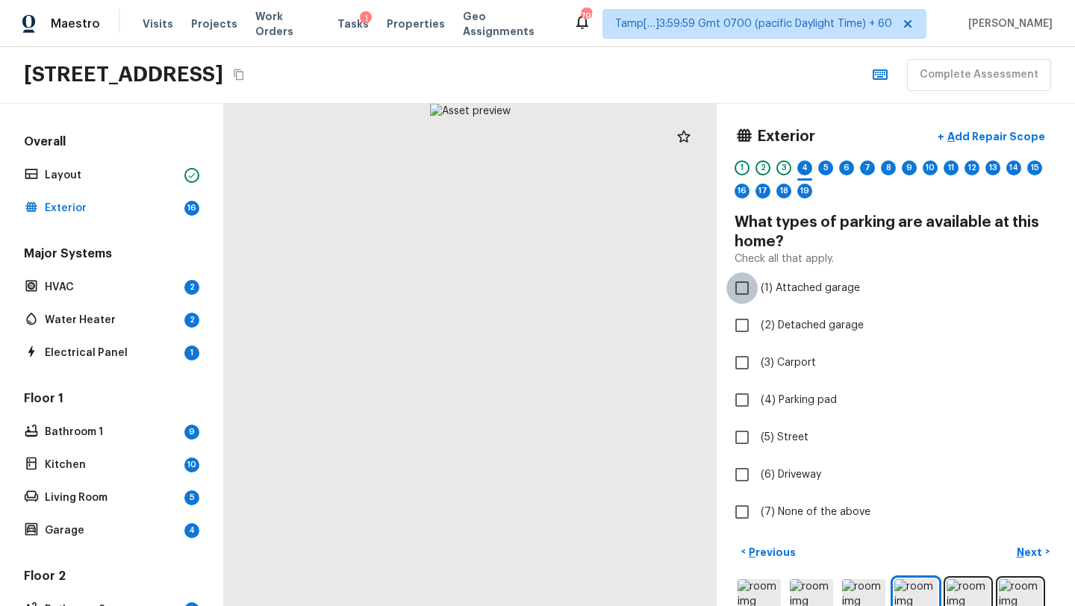
click at [742, 291] on input "(1) Attached garage" at bounding box center [741, 287] width 31 height 31
checkbox input "true"
click at [1031, 543] on button "Next >" at bounding box center [1033, 552] width 48 height 25
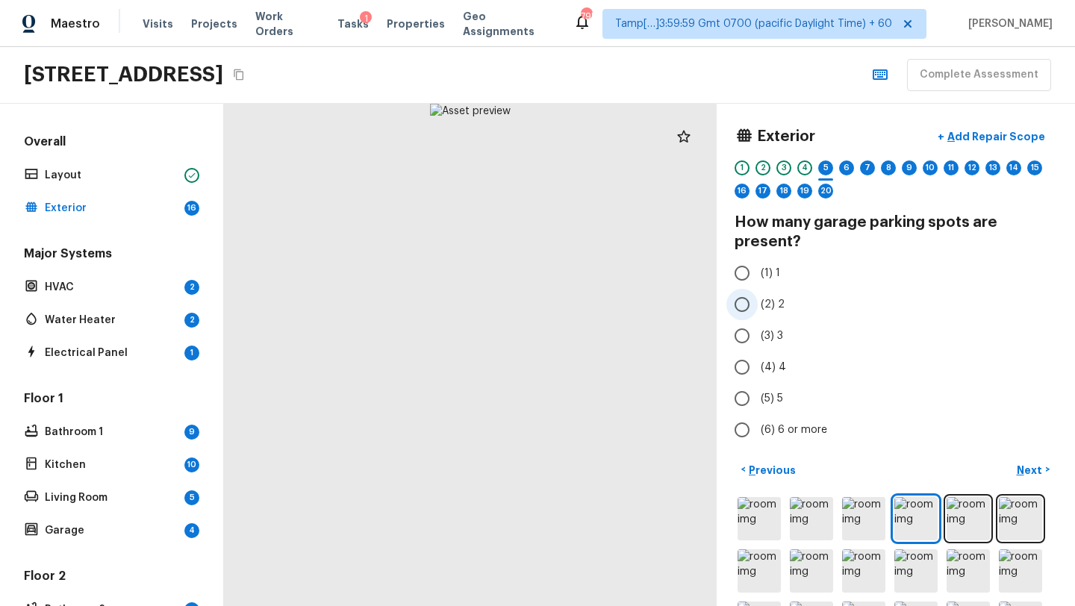
click at [749, 308] on input "(2) 2" at bounding box center [741, 304] width 31 height 31
radio input "true"
click at [1036, 468] on p "Next" at bounding box center [1031, 470] width 28 height 15
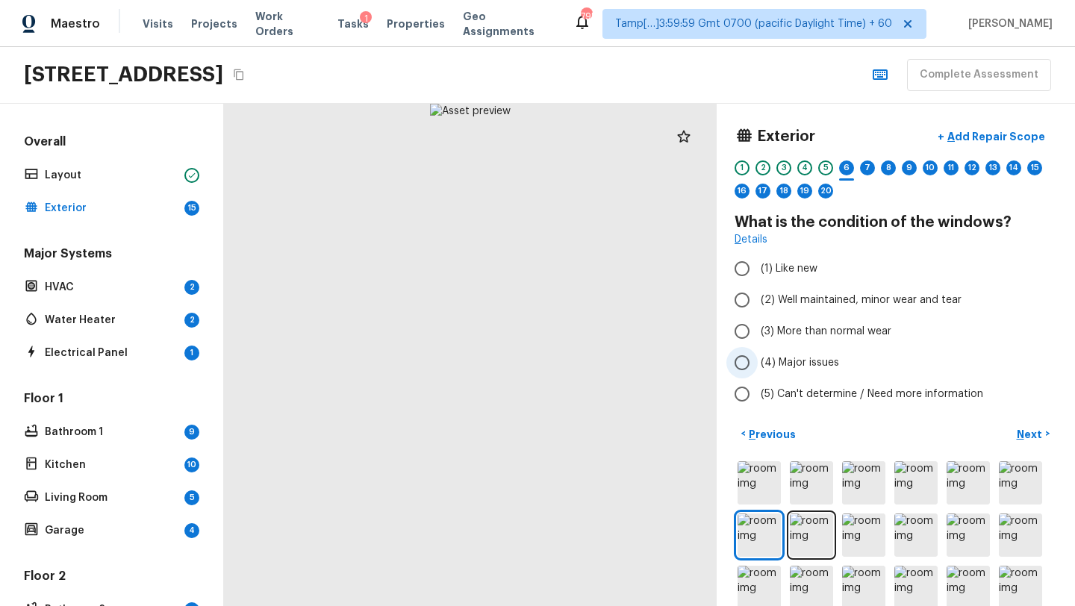
scroll to position [10, 0]
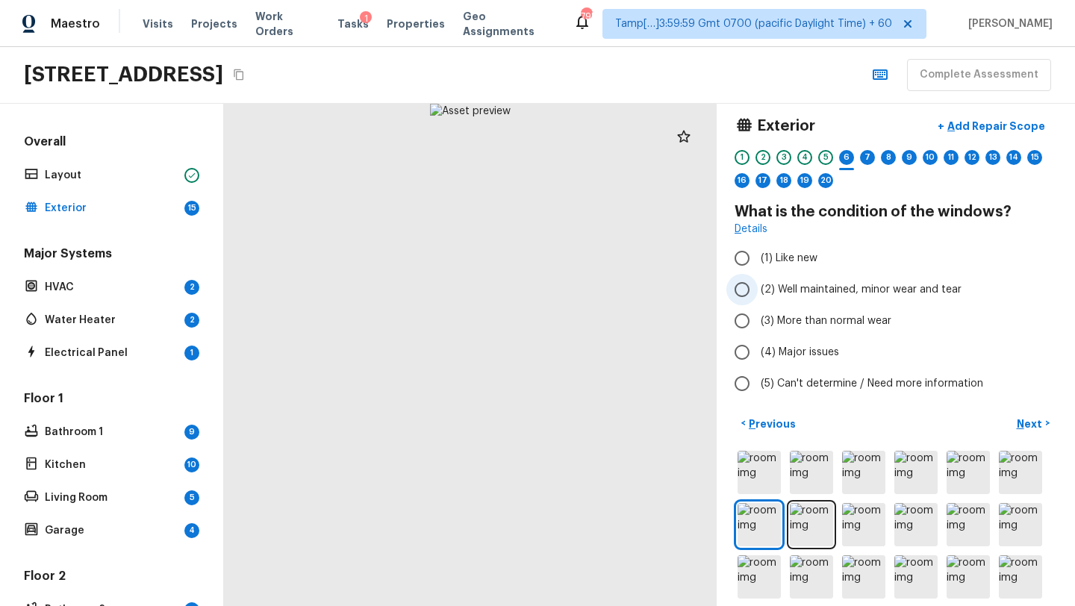
click at [802, 290] on span "(2) Well maintained, minor wear and tear" at bounding box center [861, 289] width 201 height 15
click at [758, 290] on input "(2) Well maintained, minor wear and tear" at bounding box center [741, 289] width 31 height 31
radio input "true"
click at [1041, 424] on p "Next" at bounding box center [1031, 423] width 28 height 15
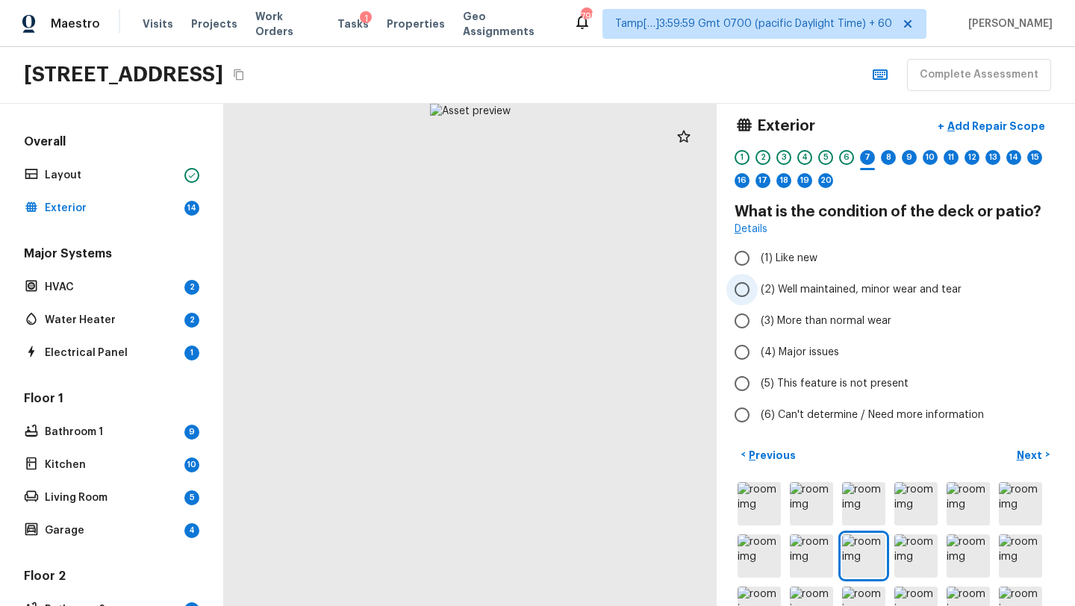
click at [798, 288] on span "(2) Well maintained, minor wear and tear" at bounding box center [861, 289] width 201 height 15
click at [758, 288] on input "(2) Well maintained, minor wear and tear" at bounding box center [741, 289] width 31 height 31
radio input "true"
click at [1029, 455] on p "Next" at bounding box center [1031, 455] width 28 height 15
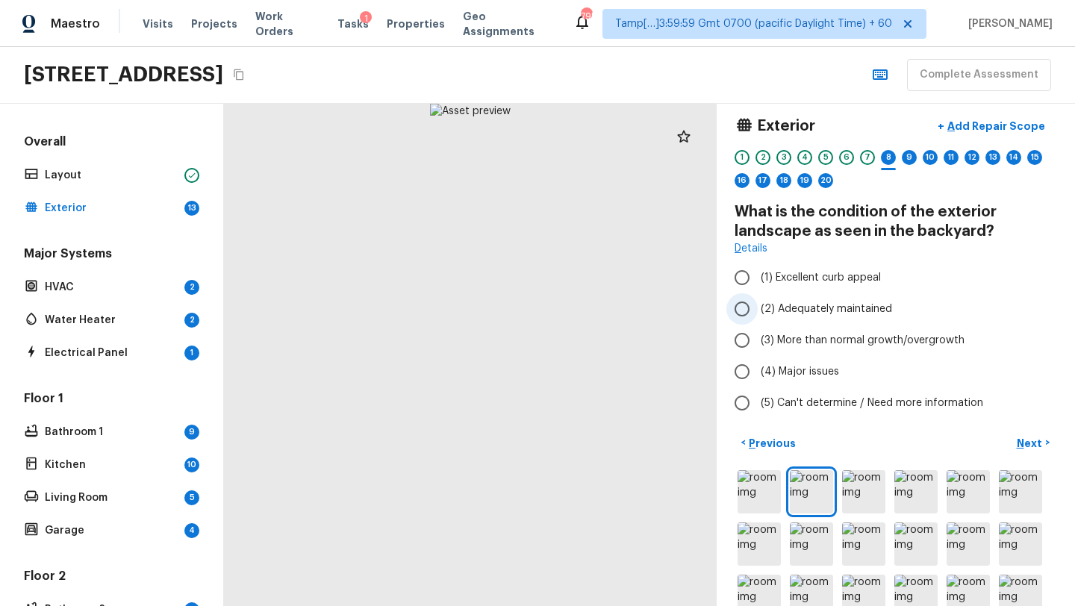
click at [789, 302] on span "(2) Adequately maintained" at bounding box center [826, 309] width 131 height 15
click at [758, 302] on input "(2) Adequately maintained" at bounding box center [741, 308] width 31 height 31
radio input "true"
click at [826, 281] on span "(1) Excellent curb appeal" at bounding box center [821, 277] width 120 height 15
click at [758, 281] on input "(1) Excellent curb appeal" at bounding box center [741, 277] width 31 height 31
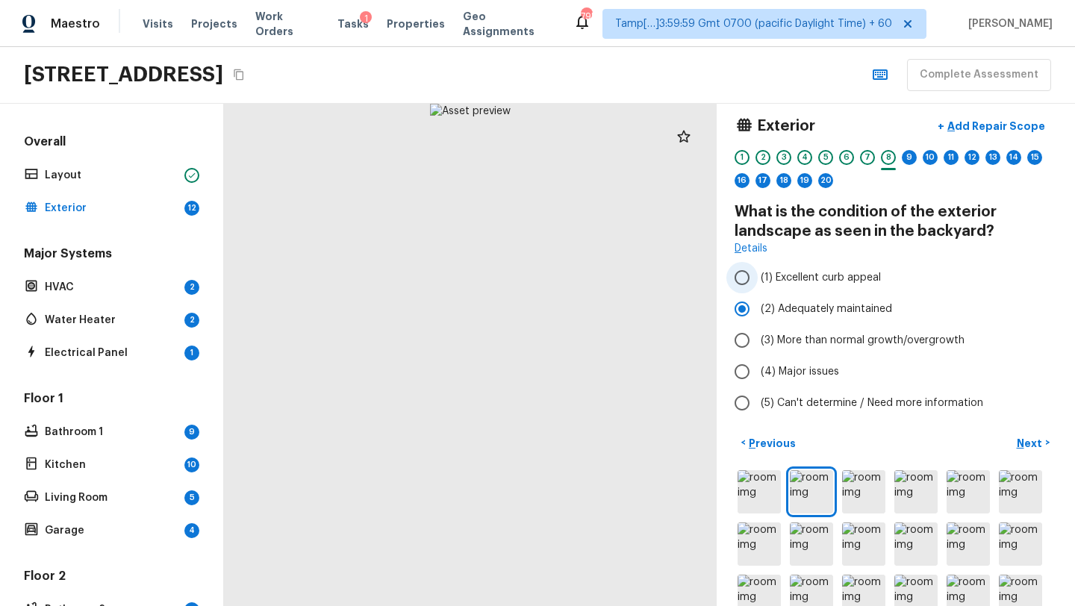
radio input "true"
click at [1017, 437] on p "Next" at bounding box center [1031, 443] width 28 height 15
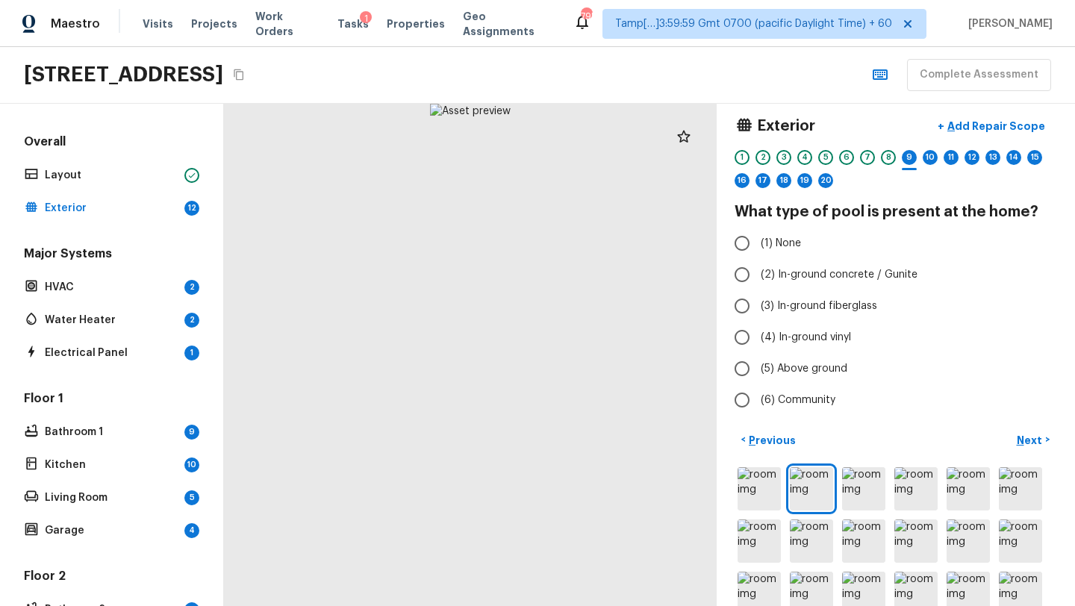
scroll to position [40, 0]
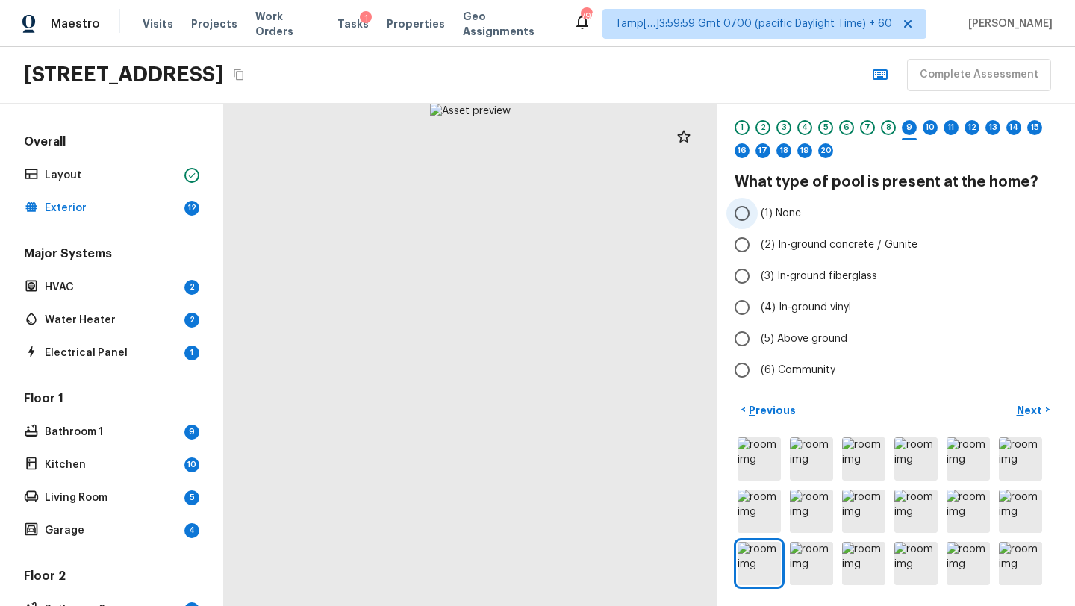
click at [757, 216] on input "(1) None" at bounding box center [741, 213] width 31 height 31
radio input "true"
click at [1026, 401] on button "Next >" at bounding box center [1033, 410] width 48 height 25
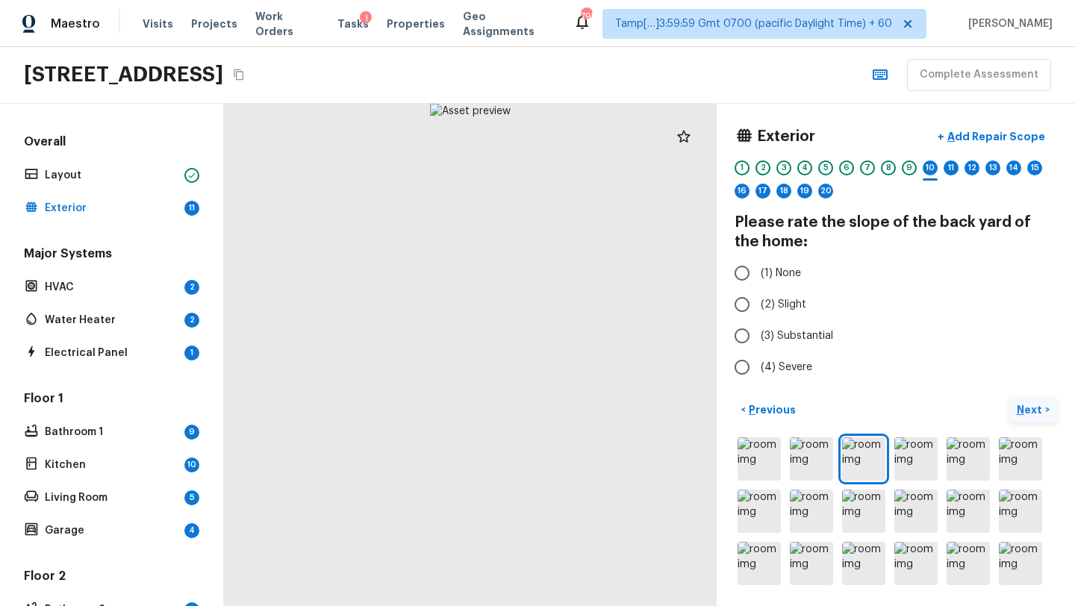
scroll to position [0, 0]
click at [767, 274] on span "(1) None" at bounding box center [781, 273] width 40 height 15
click at [758, 274] on input "(1) None" at bounding box center [741, 272] width 31 height 31
radio input "true"
click at [1027, 408] on p "Next" at bounding box center [1031, 409] width 28 height 15
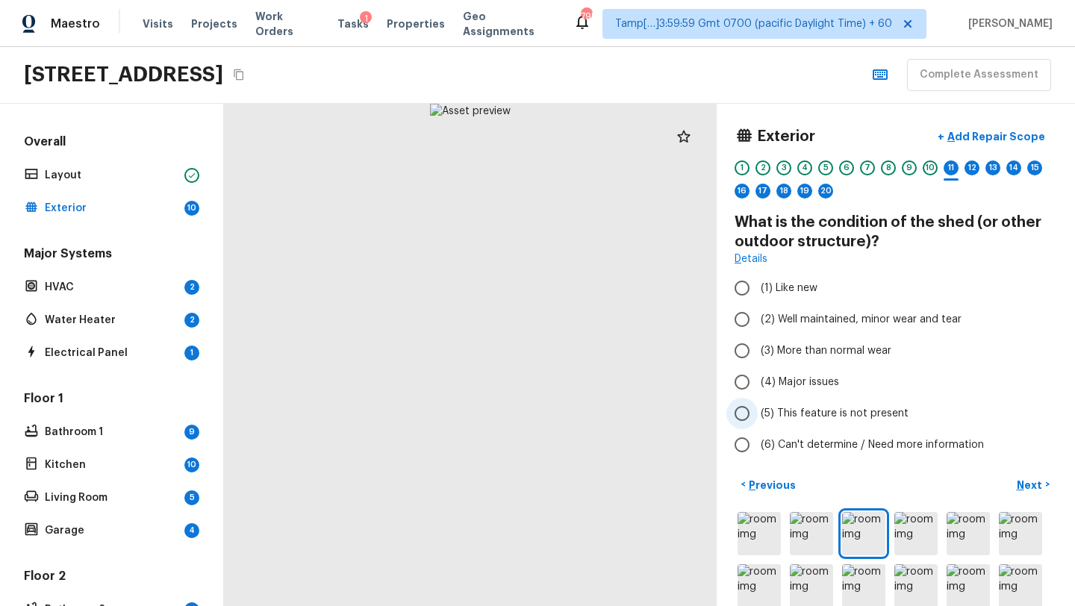
click at [782, 406] on span "(5) This feature is not present" at bounding box center [835, 413] width 148 height 15
click at [758, 406] on input "(5) This feature is not present" at bounding box center [741, 413] width 31 height 31
radio input "true"
click at [1028, 490] on p "Next" at bounding box center [1031, 485] width 28 height 15
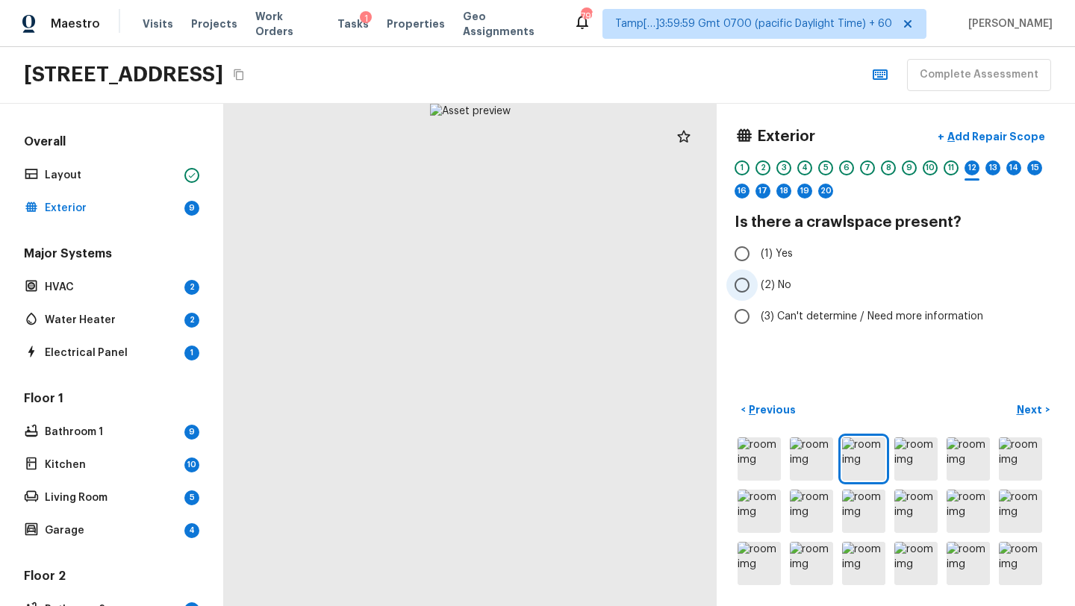
click at [767, 281] on span "(2) No" at bounding box center [776, 285] width 31 height 15
click at [758, 281] on input "(2) No" at bounding box center [741, 284] width 31 height 31
radio input "true"
click at [1036, 415] on p "Next" at bounding box center [1031, 409] width 28 height 15
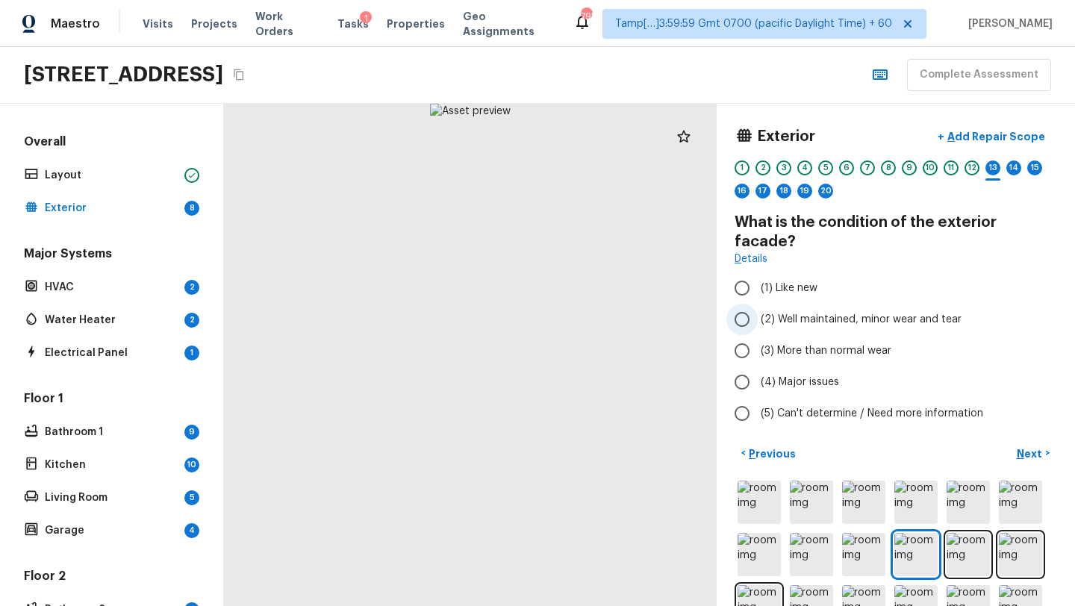
click at [806, 312] on span "(2) Well maintained, minor wear and tear" at bounding box center [861, 319] width 201 height 15
click at [758, 305] on input "(2) Well maintained, minor wear and tear" at bounding box center [741, 319] width 31 height 31
radio input "true"
click at [1032, 446] on p "Next" at bounding box center [1031, 453] width 28 height 15
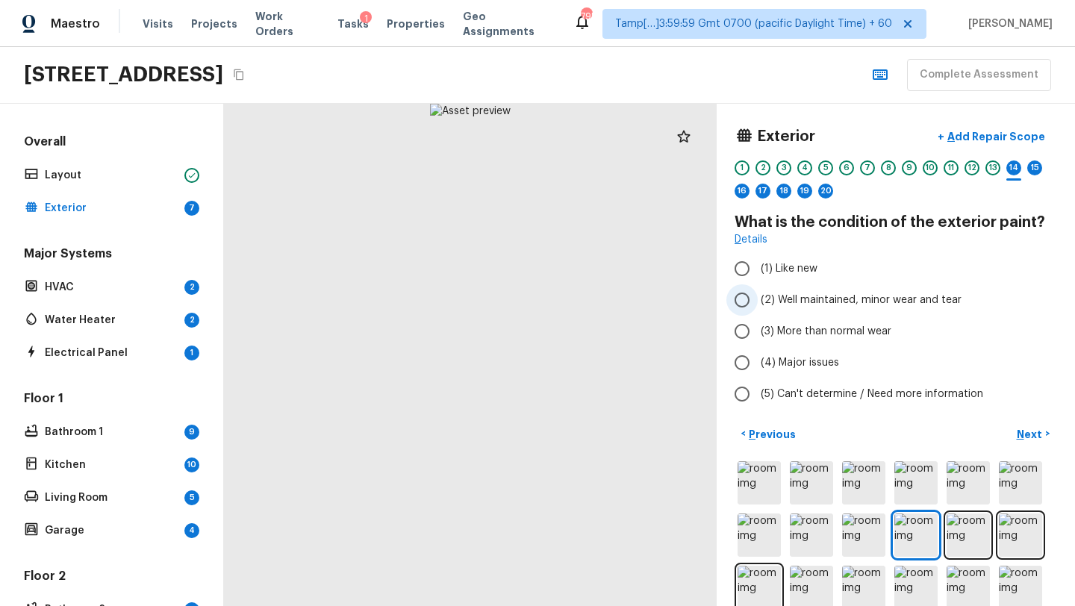
click at [837, 299] on span "(2) Well maintained, minor wear and tear" at bounding box center [861, 300] width 201 height 15
click at [758, 299] on input "(2) Well maintained, minor wear and tear" at bounding box center [741, 299] width 31 height 31
radio input "true"
click at [1039, 433] on p "Next" at bounding box center [1031, 434] width 28 height 15
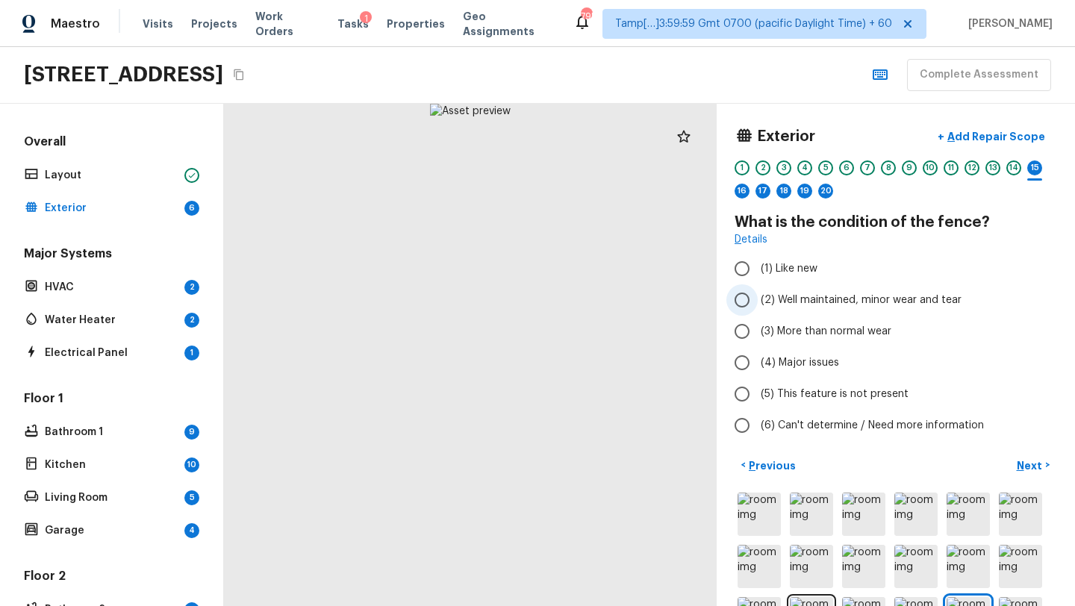
click at [816, 304] on span "(2) Well maintained, minor wear and tear" at bounding box center [861, 300] width 201 height 15
click at [758, 304] on input "(2) Well maintained, minor wear and tear" at bounding box center [741, 299] width 31 height 31
radio input "true"
click at [1042, 465] on p "Next" at bounding box center [1031, 465] width 28 height 15
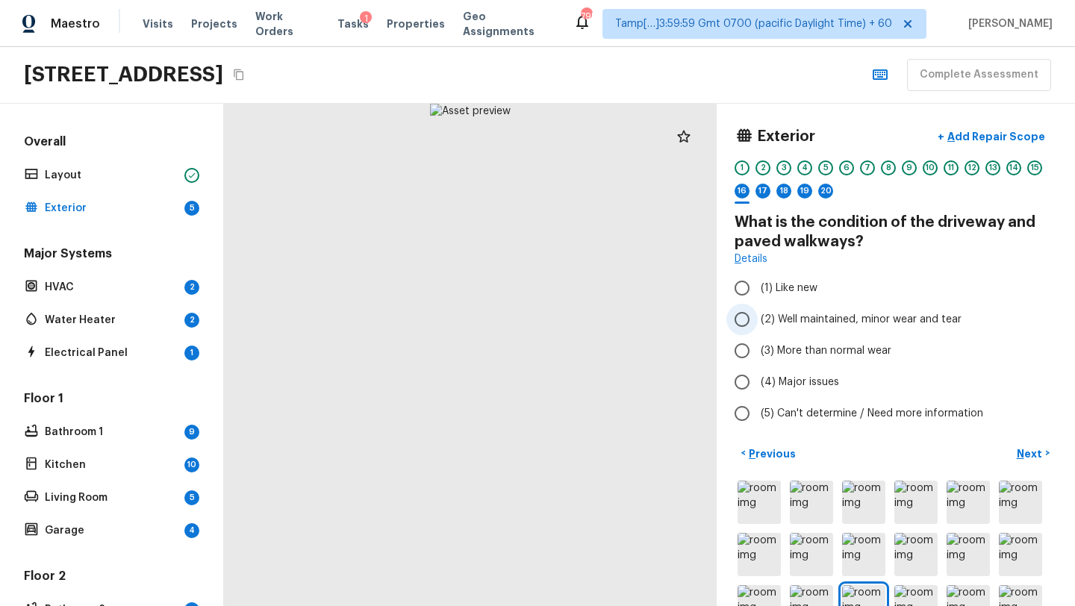
click at [855, 314] on span "(2) Well maintained, minor wear and tear" at bounding box center [861, 319] width 201 height 15
click at [758, 314] on input "(2) Well maintained, minor wear and tear" at bounding box center [741, 319] width 31 height 31
radio input "true"
click at [1034, 450] on p "Next" at bounding box center [1031, 453] width 28 height 15
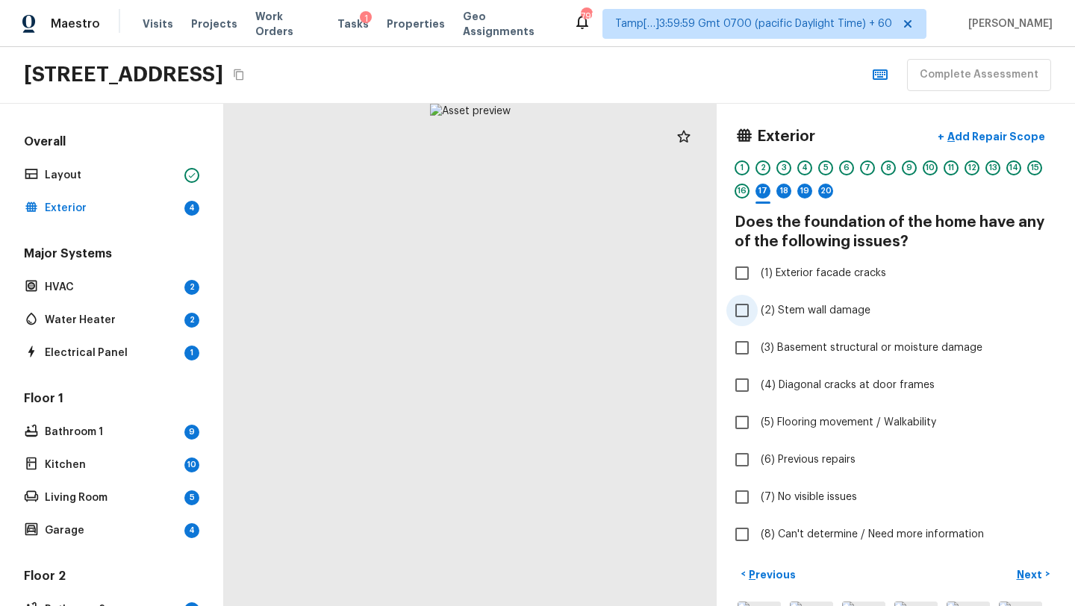
scroll to position [11, 0]
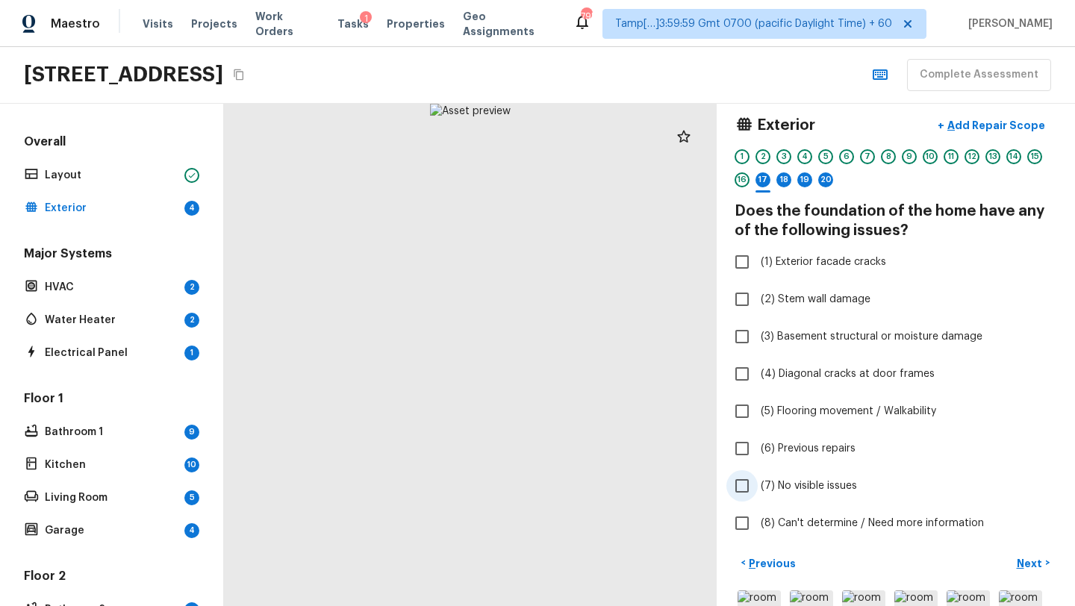
click at [800, 486] on span "(7) No visible issues" at bounding box center [809, 485] width 96 height 15
click at [758, 486] on input "(7) No visible issues" at bounding box center [741, 485] width 31 height 31
checkbox input "true"
click at [1035, 565] on p "Next" at bounding box center [1031, 563] width 28 height 15
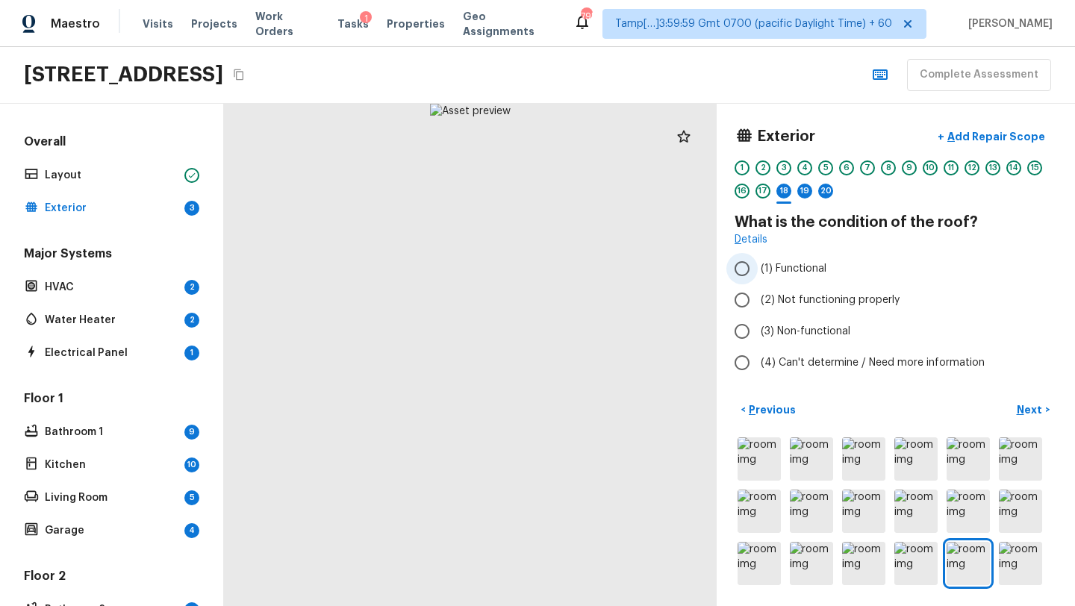
click at [781, 266] on span "(1) Functional" at bounding box center [794, 268] width 66 height 15
click at [758, 266] on input "(1) Functional" at bounding box center [741, 268] width 31 height 31
radio input "true"
click at [1020, 410] on p "Next" at bounding box center [1031, 409] width 28 height 15
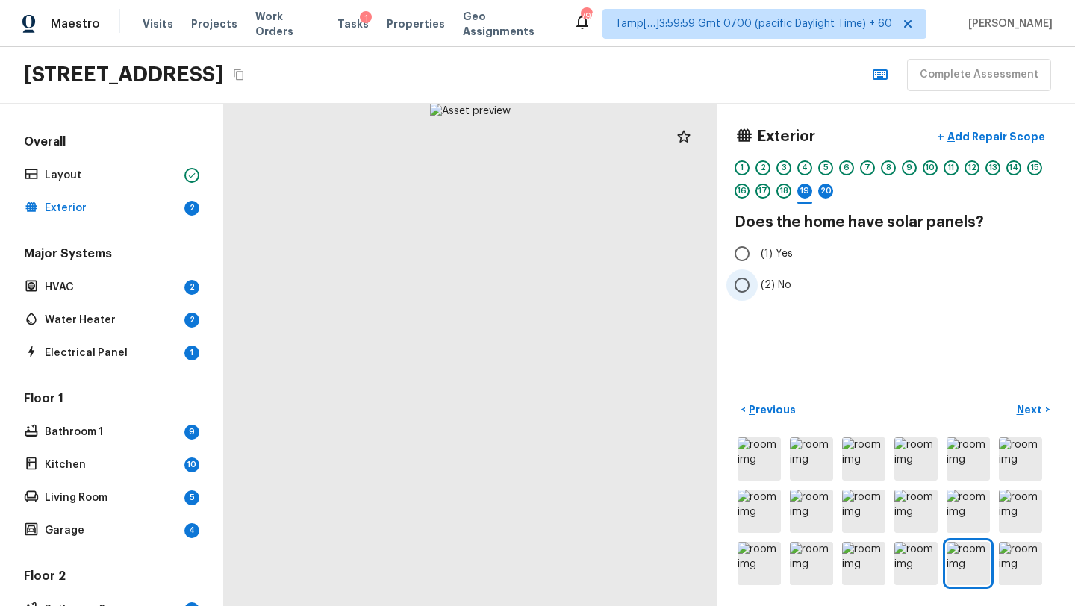
click at [767, 284] on span "(2) No" at bounding box center [776, 285] width 31 height 15
click at [758, 284] on input "(2) No" at bounding box center [741, 284] width 31 height 31
radio input "true"
click at [1023, 411] on p "Next" at bounding box center [1031, 409] width 28 height 15
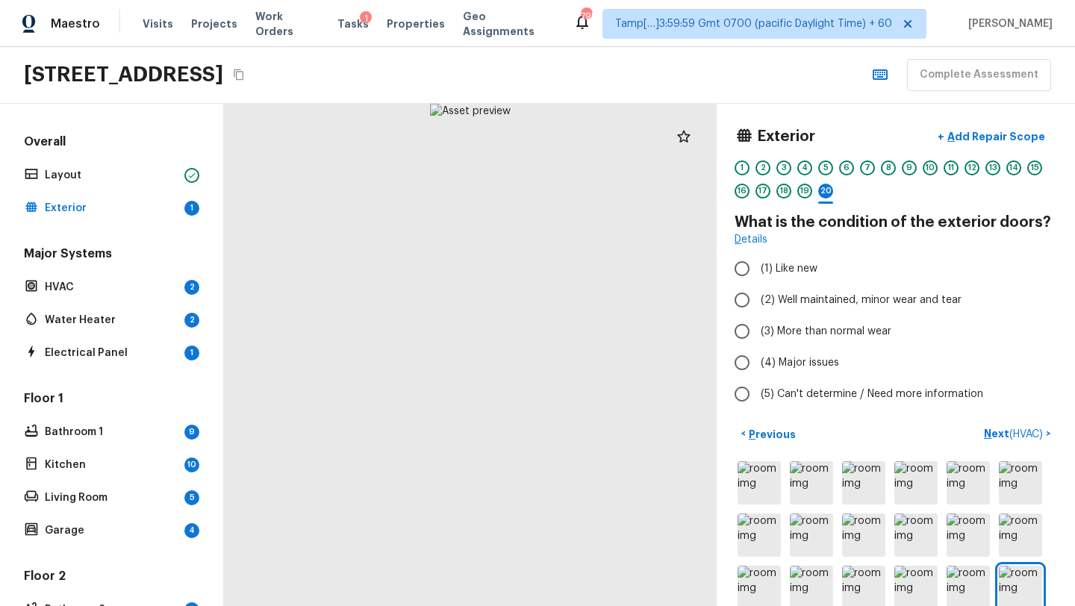
click at [821, 251] on div "Exterior + Add Repair Scope 1 2 3 4 5 6 7 8 9 10 11 12 13 14 15 16 17 18 19 20 …" at bounding box center [895, 266] width 322 height 289
click at [824, 303] on span "(2) Well maintained, minor wear and tear" at bounding box center [861, 300] width 201 height 15
click at [758, 303] on input "(2) Well maintained, minor wear and tear" at bounding box center [741, 299] width 31 height 31
radio input "true"
click at [995, 433] on p "Next ( HVAC )" at bounding box center [1015, 434] width 62 height 16
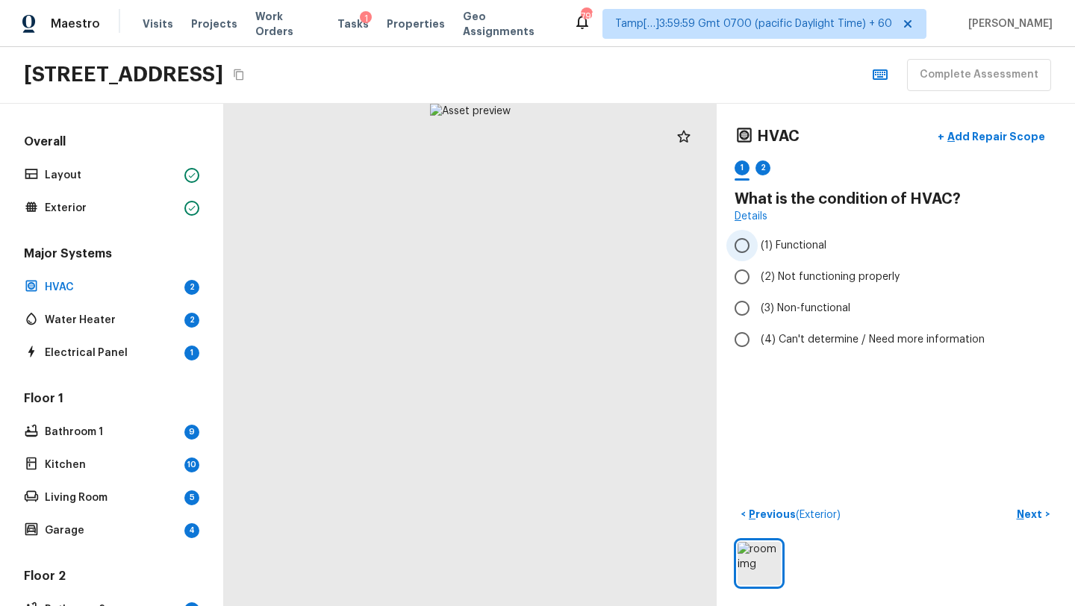
click at [783, 245] on span "(1) Functional" at bounding box center [794, 245] width 66 height 15
click at [758, 245] on input "(1) Functional" at bounding box center [741, 245] width 31 height 31
radio input "true"
click at [1031, 518] on p "Next" at bounding box center [1031, 514] width 28 height 15
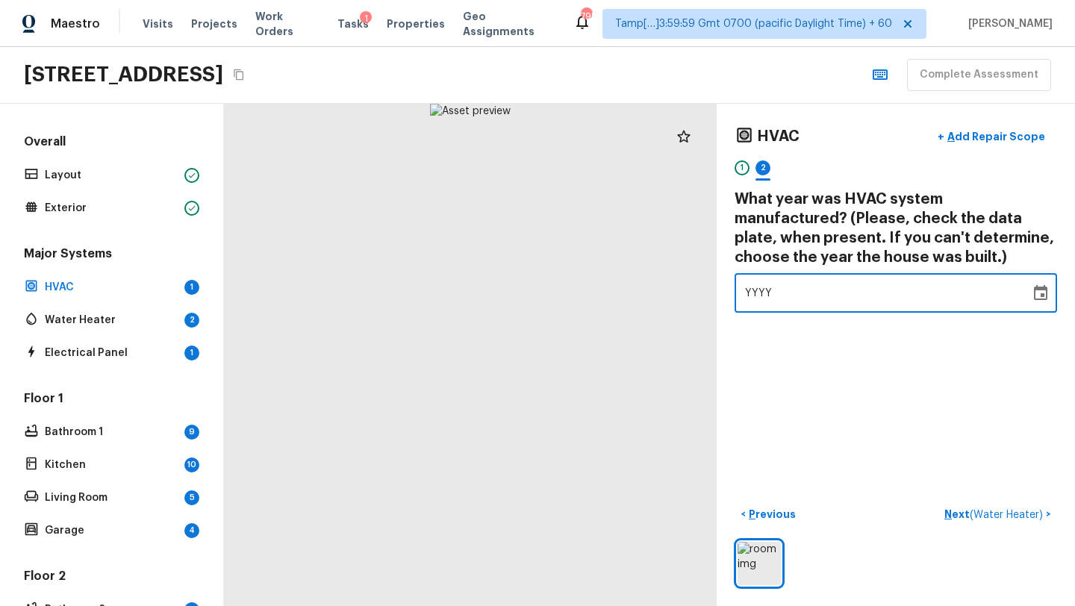
click at [831, 293] on div "YYYY" at bounding box center [882, 293] width 275 height 40
type input "2021"
click at [961, 516] on p "Next ( Water Heater )" at bounding box center [995, 515] width 102 height 16
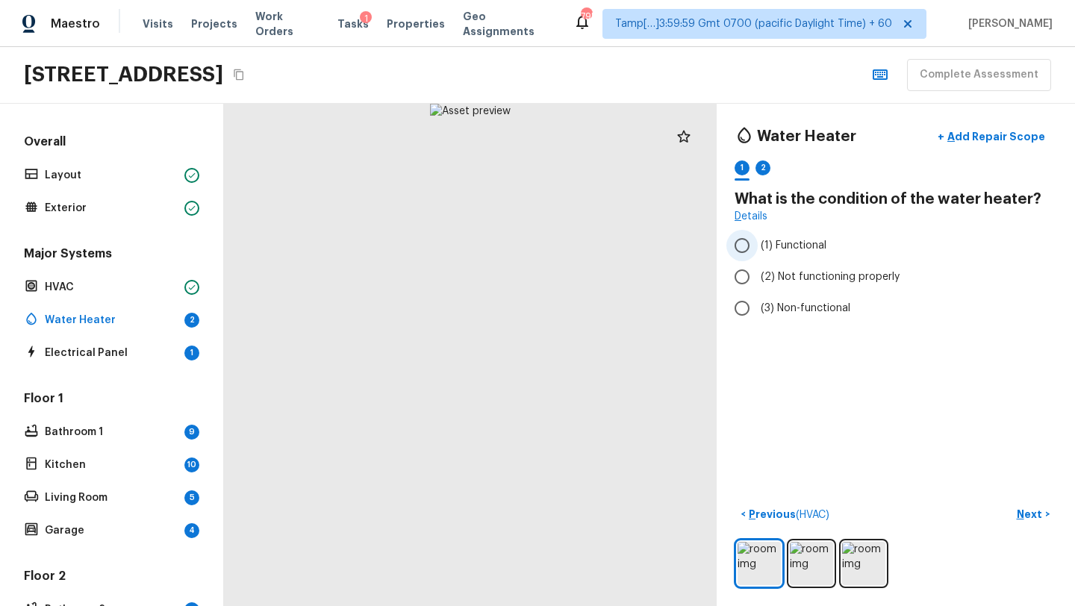
click at [797, 252] on span "(1) Functional" at bounding box center [794, 245] width 66 height 15
click at [758, 252] on input "(1) Functional" at bounding box center [741, 245] width 31 height 31
radio input "true"
click at [1033, 515] on p "Next" at bounding box center [1031, 514] width 28 height 15
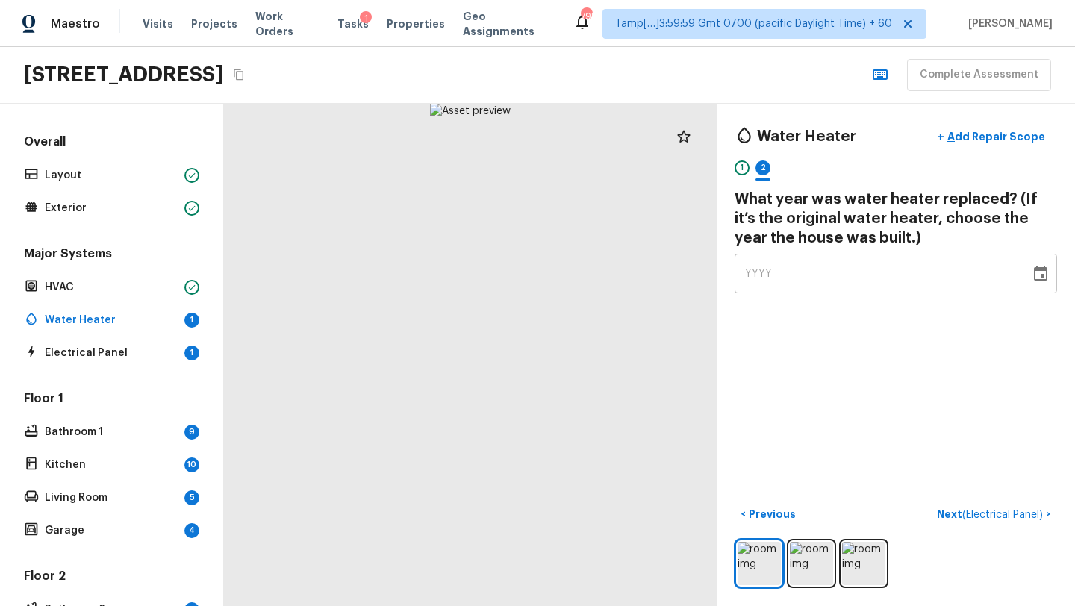
click at [855, 274] on div "YYYY" at bounding box center [882, 274] width 275 height 40
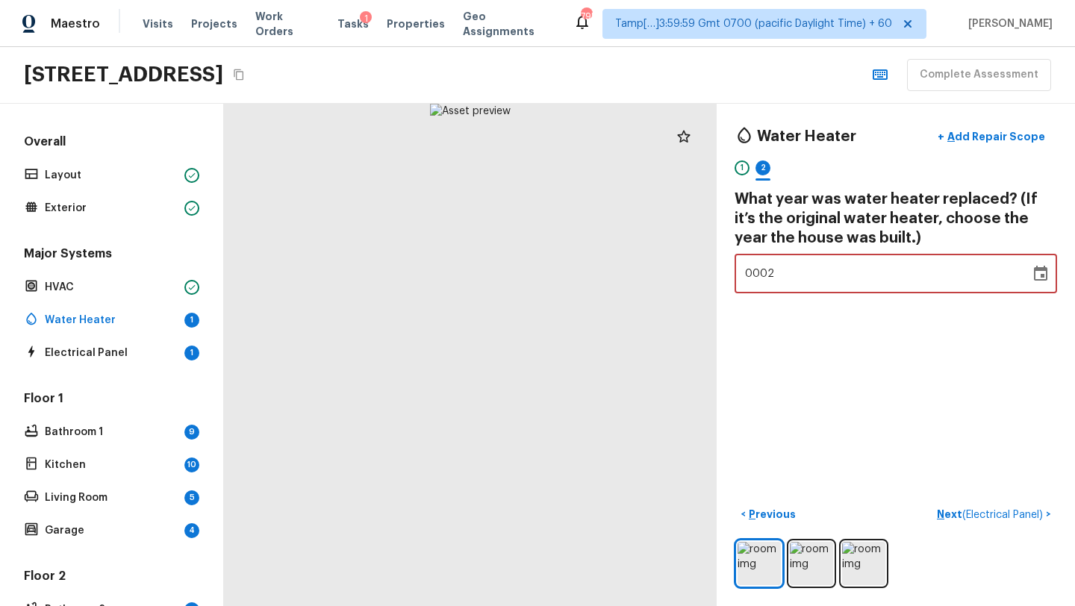
type input "0021"
click at [855, 274] on div "0021" at bounding box center [882, 274] width 275 height 40
click at [765, 278] on span "0021" at bounding box center [758, 274] width 27 height 10
type input "2021"
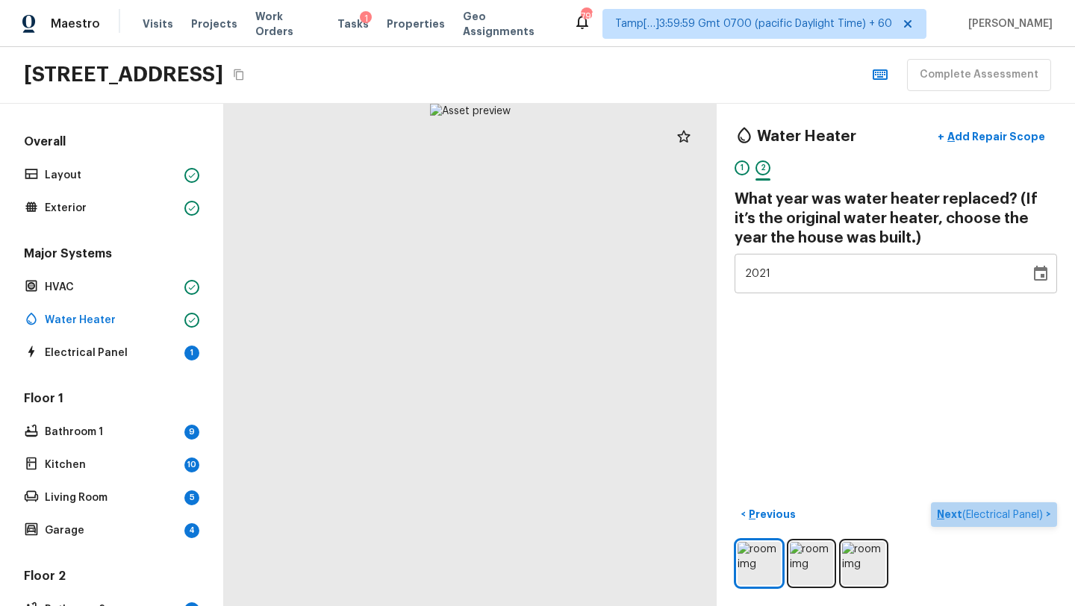
click at [943, 516] on p "Next ( Electrical Panel )" at bounding box center [991, 515] width 109 height 16
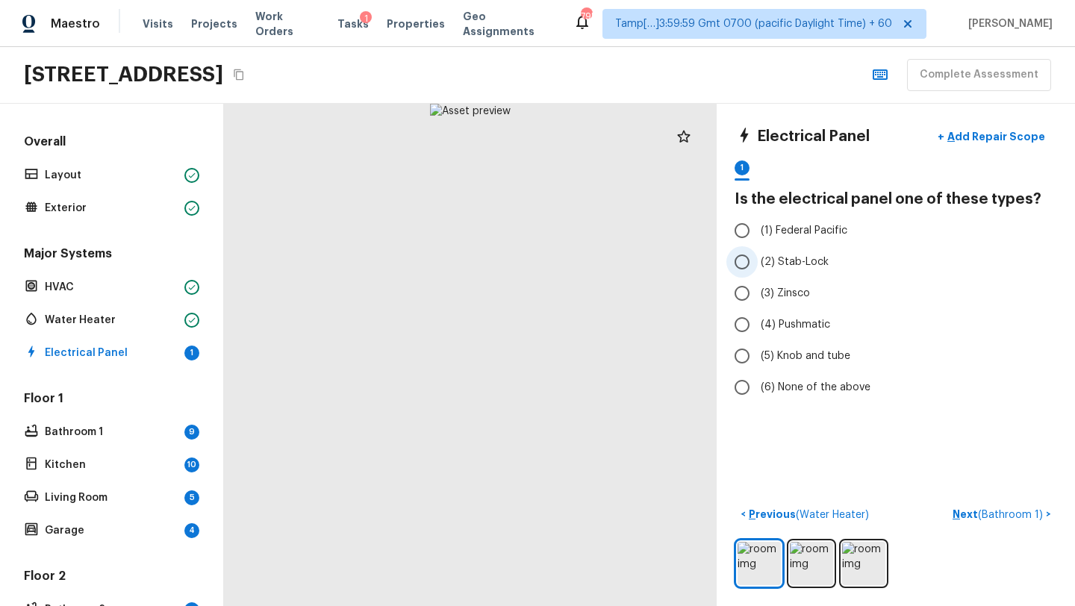
click at [752, 260] on input "(2) Stab-Lock" at bounding box center [741, 261] width 31 height 31
radio input "true"
click at [967, 514] on p "Next ( Bathroom 1 )" at bounding box center [998, 515] width 93 height 16
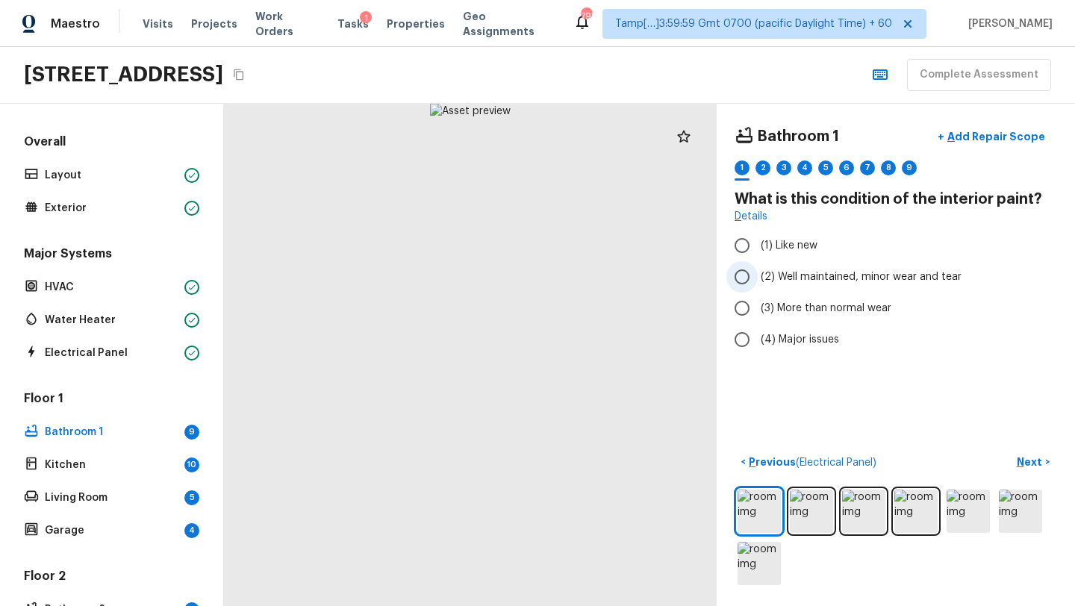
click at [806, 278] on span "(2) Well maintained, minor wear and tear" at bounding box center [861, 276] width 201 height 15
click at [758, 278] on input "(2) Well maintained, minor wear and tear" at bounding box center [741, 276] width 31 height 31
radio input "true"
click at [1028, 462] on p "Next" at bounding box center [1031, 462] width 28 height 15
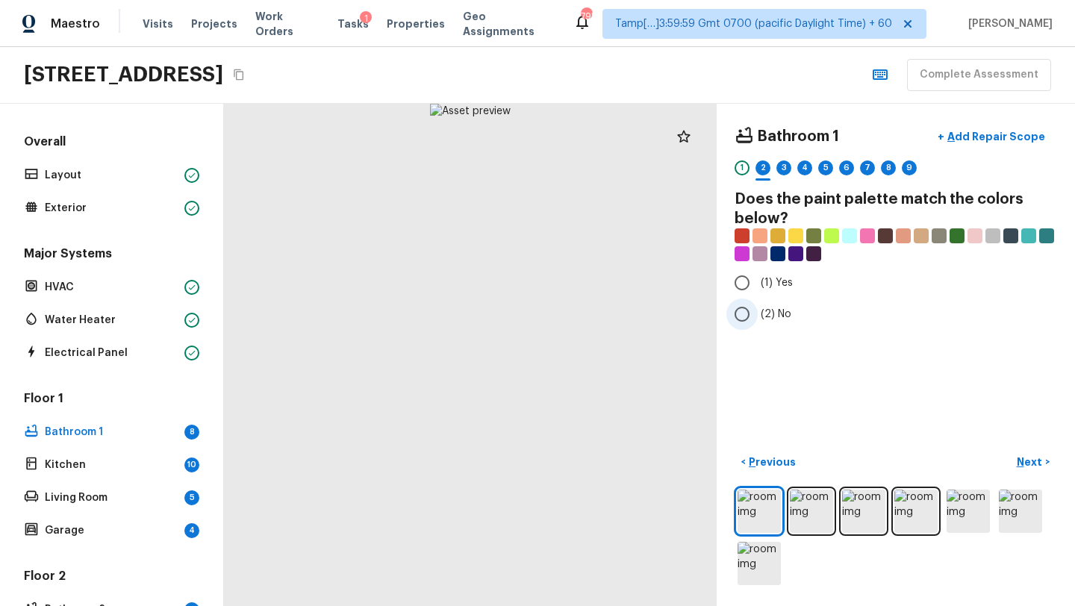
click at [740, 312] on input "(2) No" at bounding box center [741, 314] width 31 height 31
radio input "true"
click at [1028, 461] on p "Next" at bounding box center [1031, 462] width 28 height 15
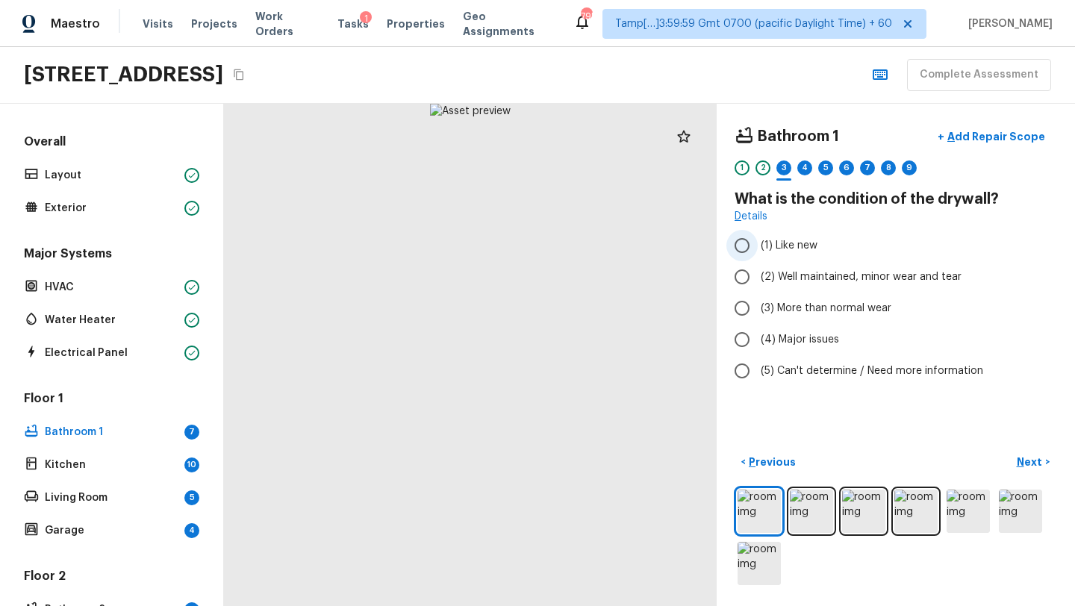
click at [776, 250] on span "(1) Like new" at bounding box center [789, 245] width 57 height 15
click at [758, 250] on input "(1) Like new" at bounding box center [741, 245] width 31 height 31
radio input "true"
click at [776, 267] on label "(2) Well maintained, minor wear and tear" at bounding box center [885, 276] width 319 height 31
click at [758, 267] on input "(2) Well maintained, minor wear and tear" at bounding box center [741, 276] width 31 height 31
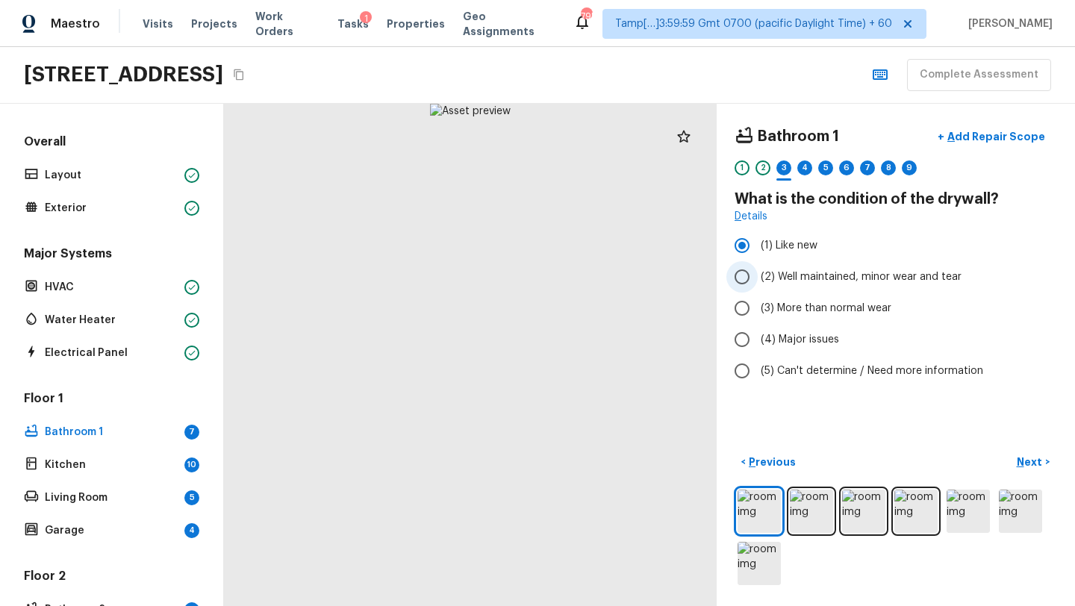
radio input "true"
click at [1043, 465] on button "Next >" at bounding box center [1033, 462] width 48 height 25
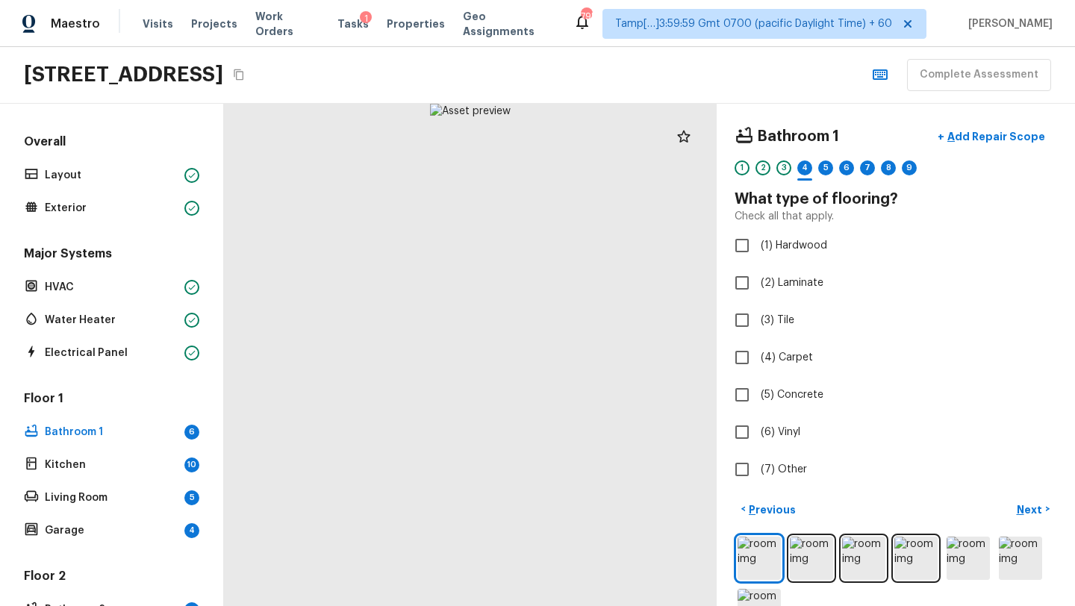
checkbox input "true"
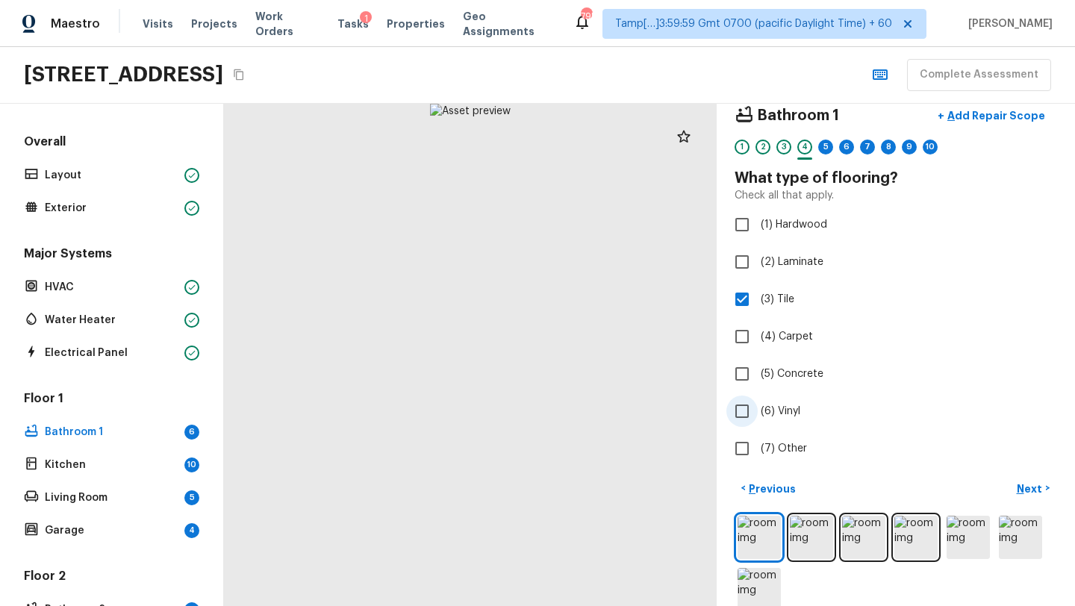
scroll to position [22, 0]
click at [472, 529] on div at bounding box center [470, 355] width 493 height 502
click at [483, 470] on div at bounding box center [469, 178] width 990 height 1010
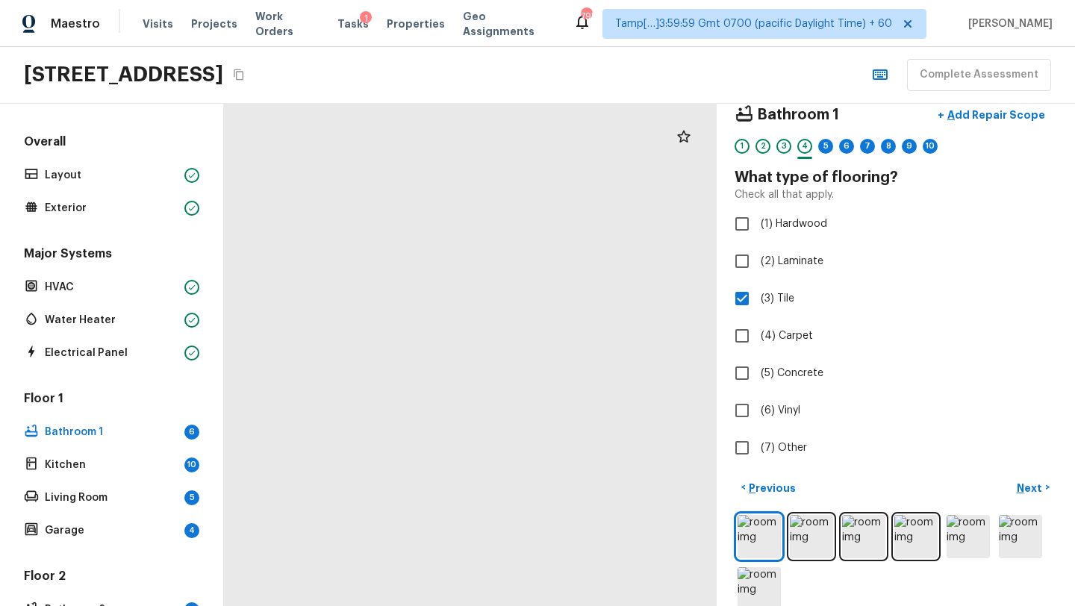
click at [756, 266] on input "(2) Laminate" at bounding box center [741, 261] width 31 height 31
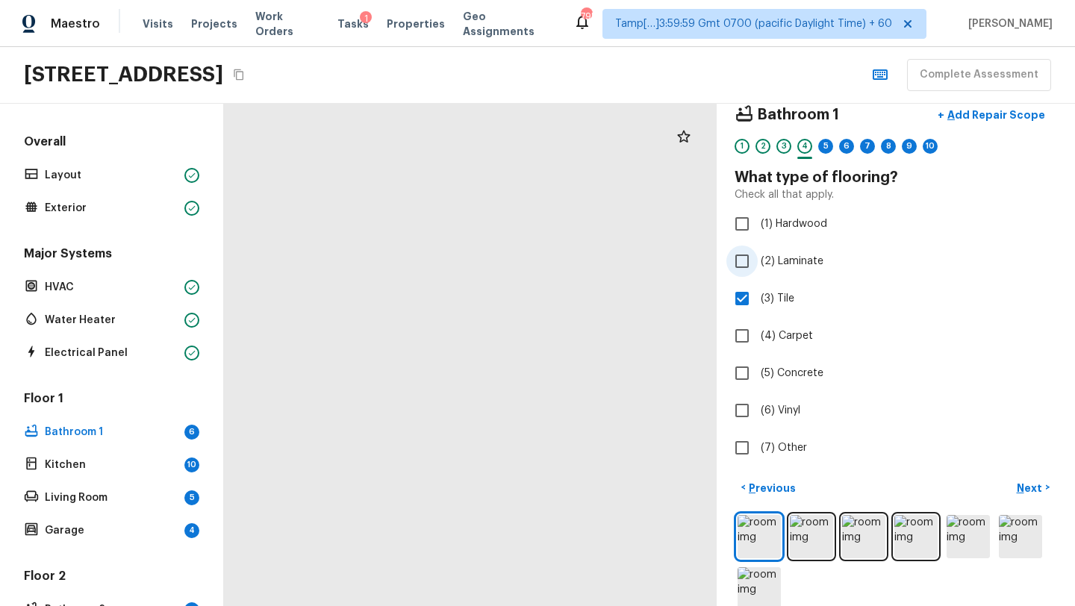
checkbox input "true"
click at [751, 302] on input "(3) Tile" at bounding box center [741, 298] width 31 height 31
checkbox input "false"
click at [1026, 493] on p "Next" at bounding box center [1031, 488] width 28 height 15
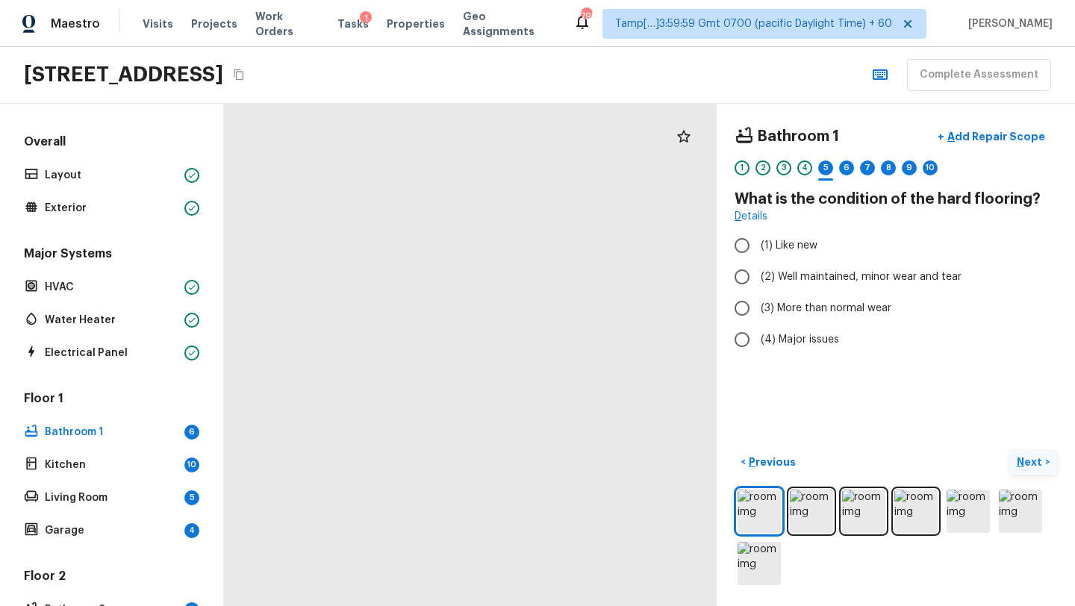
scroll to position [0, 0]
click at [743, 270] on input "(2) Well maintained, minor wear and tear" at bounding box center [741, 276] width 31 height 31
radio input "true"
click at [1027, 462] on p "Next" at bounding box center [1031, 462] width 28 height 15
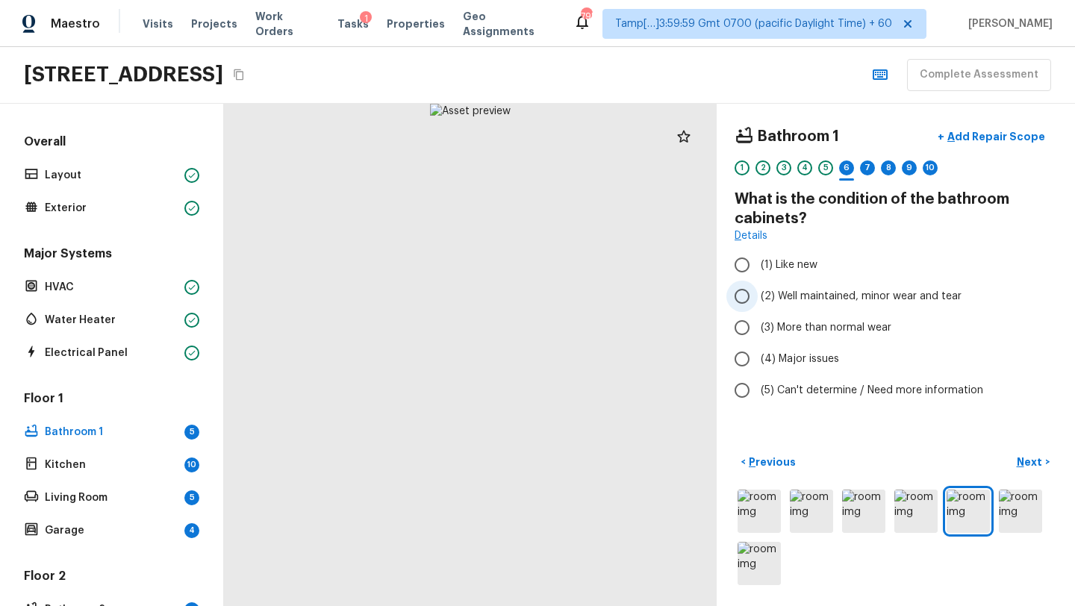
click at [777, 287] on label "(2) Well maintained, minor wear and tear" at bounding box center [885, 296] width 319 height 31
click at [758, 287] on input "(2) Well maintained, minor wear and tear" at bounding box center [741, 296] width 31 height 31
radio input "true"
click at [1043, 459] on p "Next" at bounding box center [1031, 462] width 28 height 15
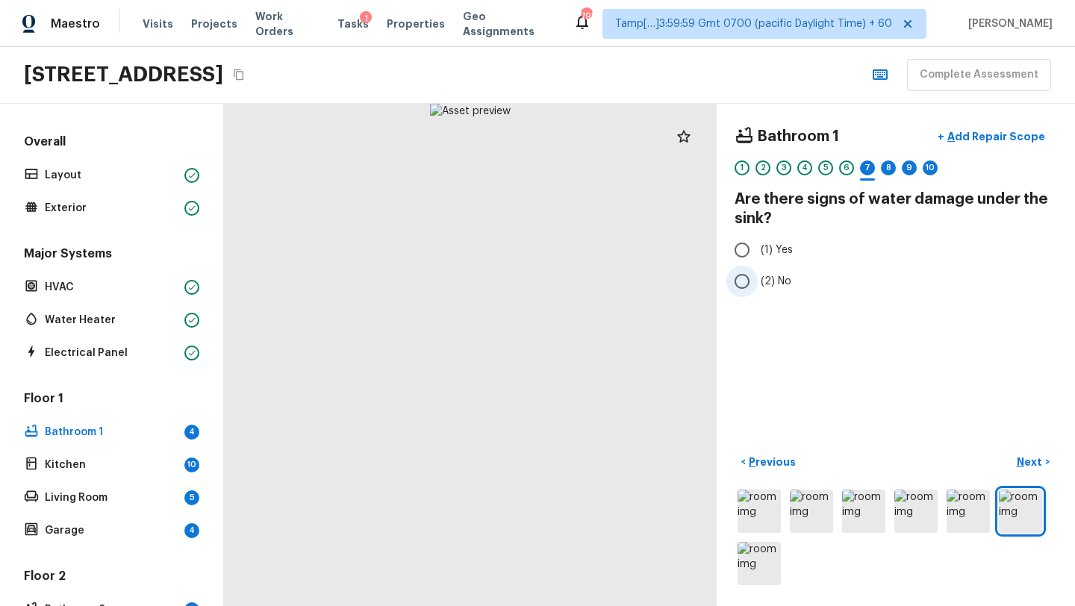
click at [753, 287] on input "(2) No" at bounding box center [741, 281] width 31 height 31
radio input "true"
click at [1035, 466] on p "Next" at bounding box center [1031, 462] width 28 height 15
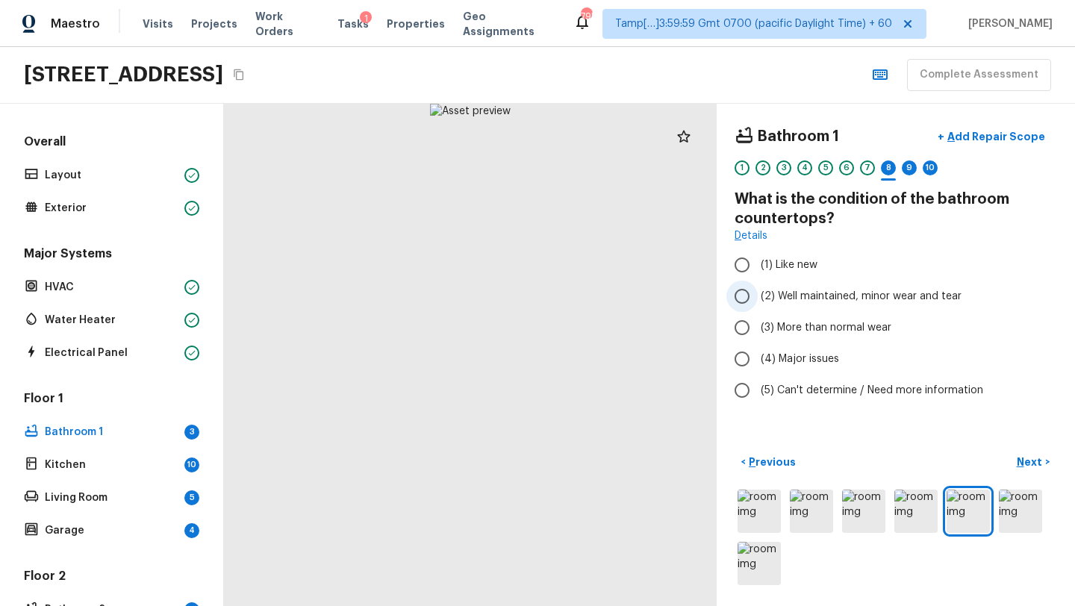
click at [823, 293] on span "(2) Well maintained, minor wear and tear" at bounding box center [861, 296] width 201 height 15
click at [758, 293] on input "(2) Well maintained, minor wear and tear" at bounding box center [741, 296] width 31 height 31
radio input "true"
click at [1025, 466] on p "Next" at bounding box center [1031, 462] width 28 height 15
click at [765, 289] on span "(2) Well maintained, minor wear and tear" at bounding box center [861, 296] width 201 height 15
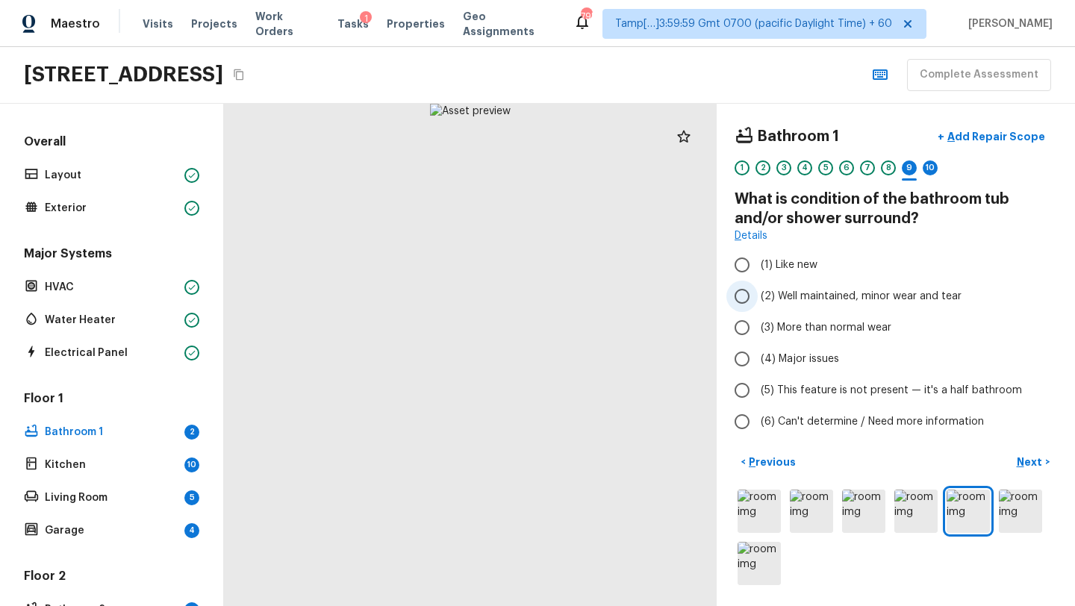
click at [758, 289] on input "(2) Well maintained, minor wear and tear" at bounding box center [741, 296] width 31 height 31
radio input "true"
click at [1030, 458] on p "Next" at bounding box center [1031, 462] width 28 height 15
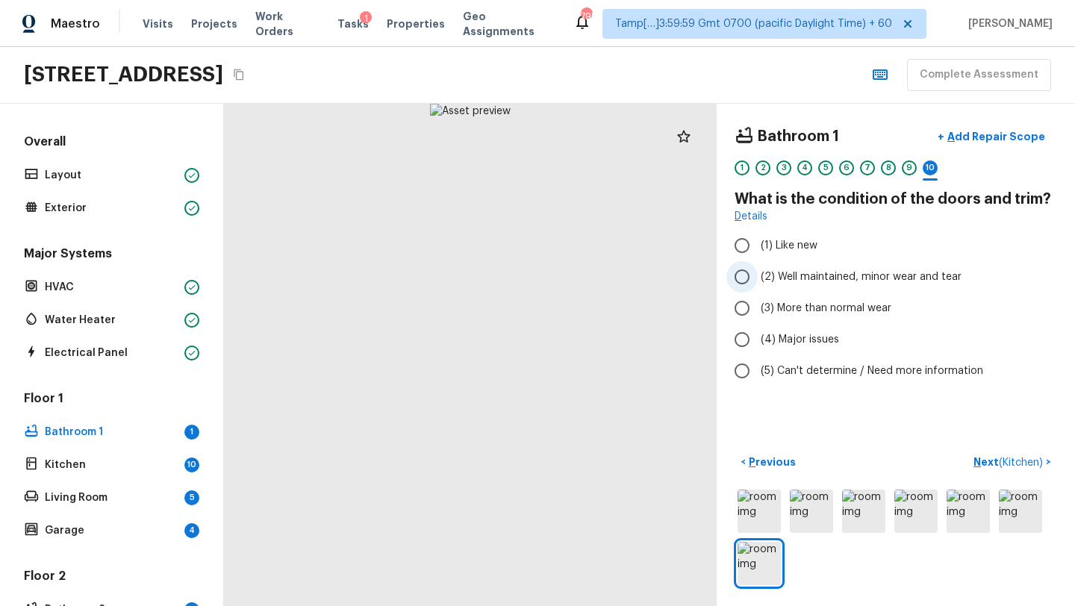
click at [791, 283] on span "(2) Well maintained, minor wear and tear" at bounding box center [861, 276] width 201 height 15
click at [758, 283] on input "(2) Well maintained, minor wear and tear" at bounding box center [741, 276] width 31 height 31
radio input "true"
click at [1001, 455] on p "Next ( Kitchen )" at bounding box center [1009, 463] width 72 height 16
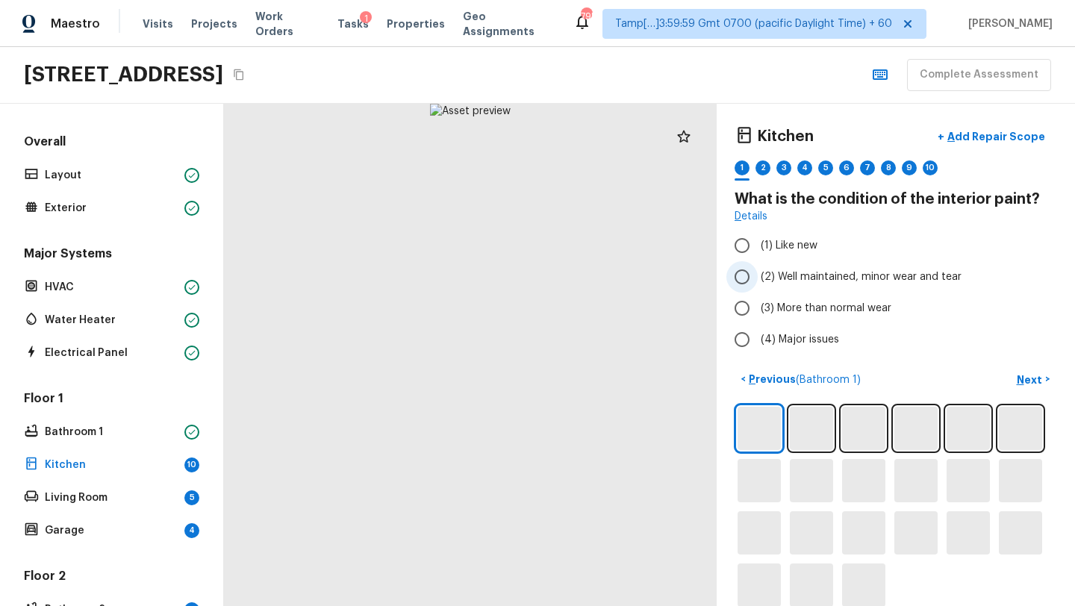
click at [800, 281] on span "(2) Well maintained, minor wear and tear" at bounding box center [861, 276] width 201 height 15
click at [758, 281] on input "(2) Well maintained, minor wear and tear" at bounding box center [741, 276] width 31 height 31
radio input "true"
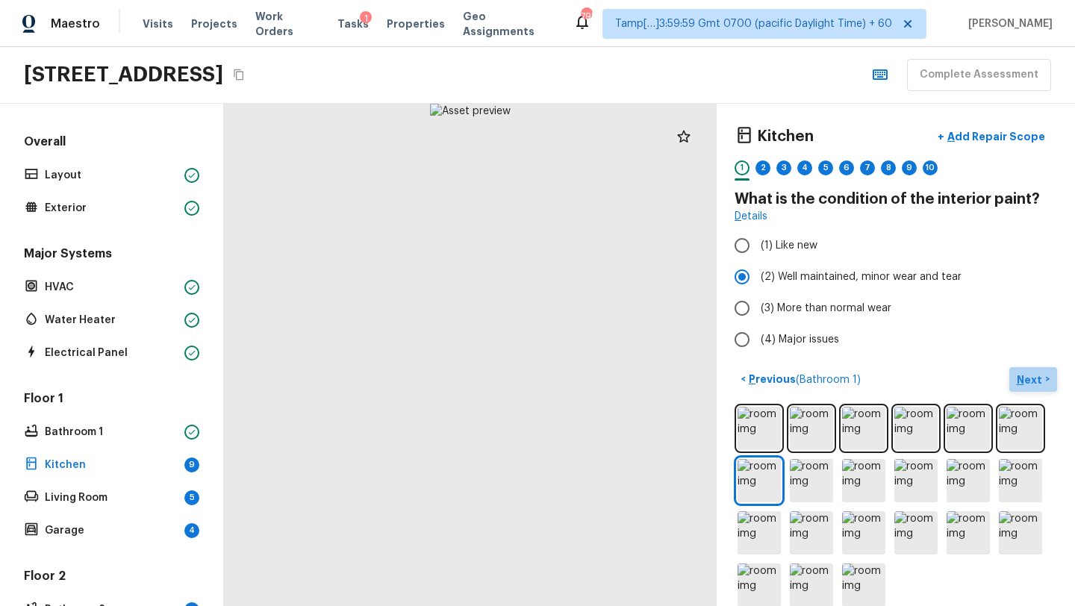
click at [1036, 380] on p "Next" at bounding box center [1031, 379] width 28 height 15
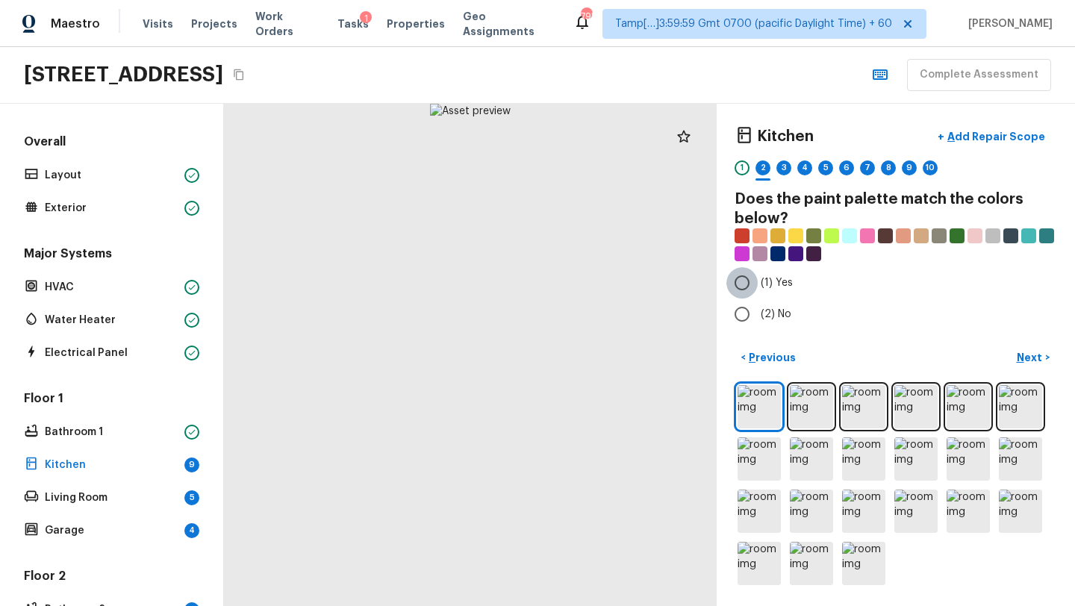
click at [751, 288] on input "(1) Yes" at bounding box center [741, 282] width 31 height 31
radio input "true"
click at [1029, 354] on p "Next" at bounding box center [1031, 357] width 28 height 15
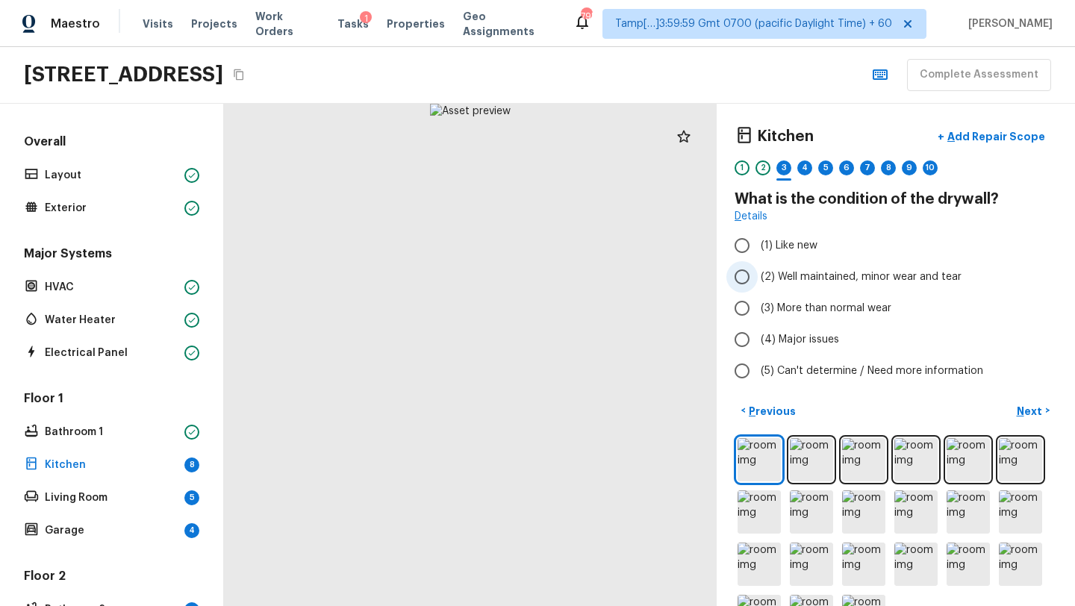
click at [765, 281] on span "(2) Well maintained, minor wear and tear" at bounding box center [861, 276] width 201 height 15
click at [758, 281] on input "(2) Well maintained, minor wear and tear" at bounding box center [741, 276] width 31 height 31
radio input "true"
click at [1037, 411] on p "Next" at bounding box center [1031, 411] width 28 height 15
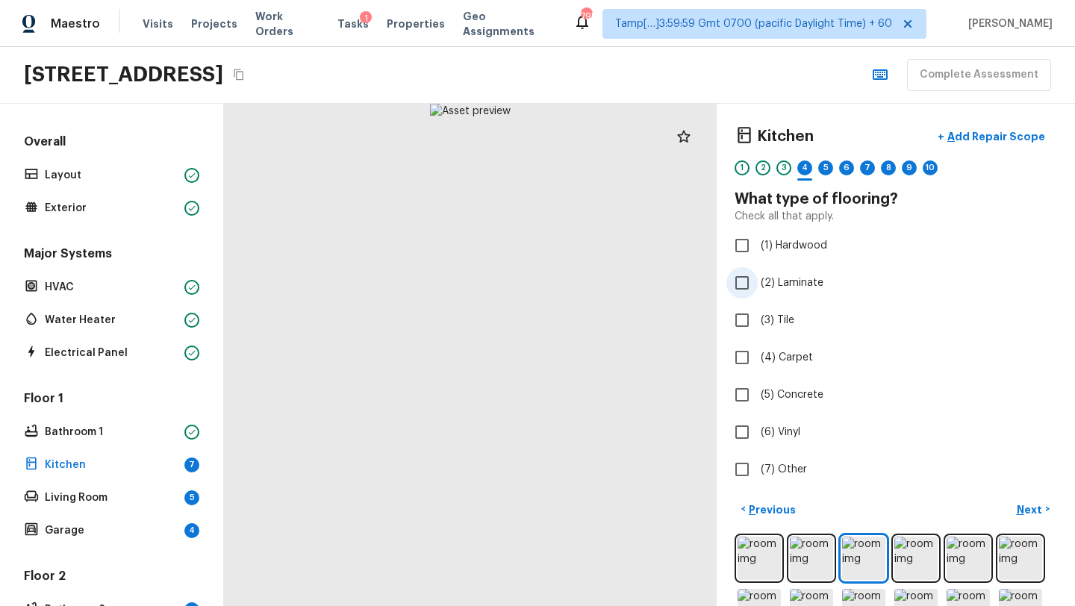
click at [752, 296] on input "(2) Laminate" at bounding box center [741, 282] width 31 height 31
checkbox input "true"
click at [1034, 508] on p "Next" at bounding box center [1031, 509] width 28 height 15
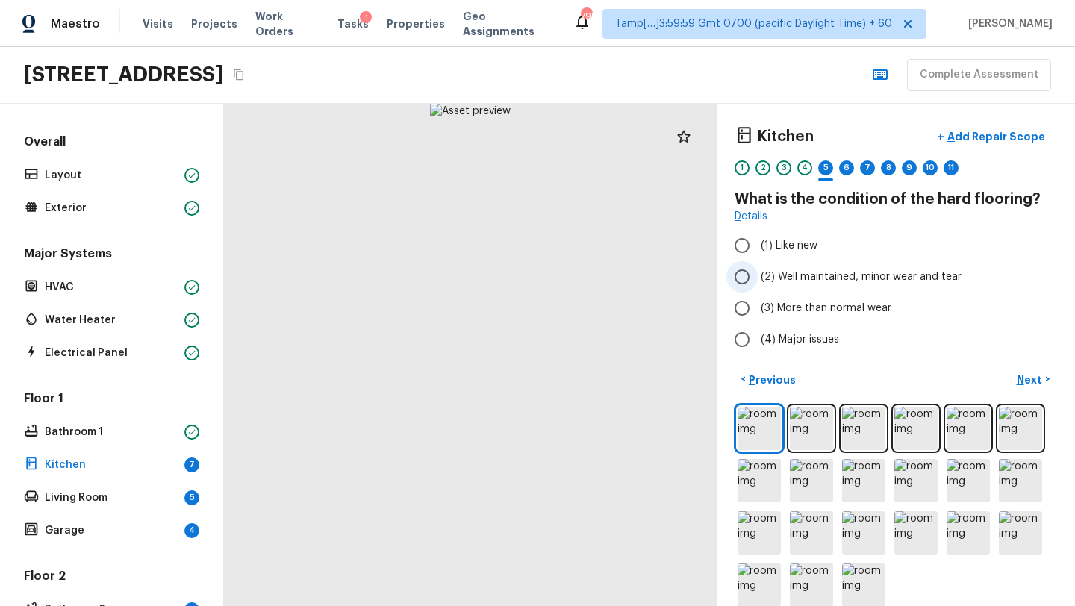
click at [787, 278] on span "(2) Well maintained, minor wear and tear" at bounding box center [861, 276] width 201 height 15
click at [758, 278] on input "(2) Well maintained, minor wear and tear" at bounding box center [741, 276] width 31 height 31
radio input "true"
click at [1034, 368] on button "Next >" at bounding box center [1033, 379] width 48 height 25
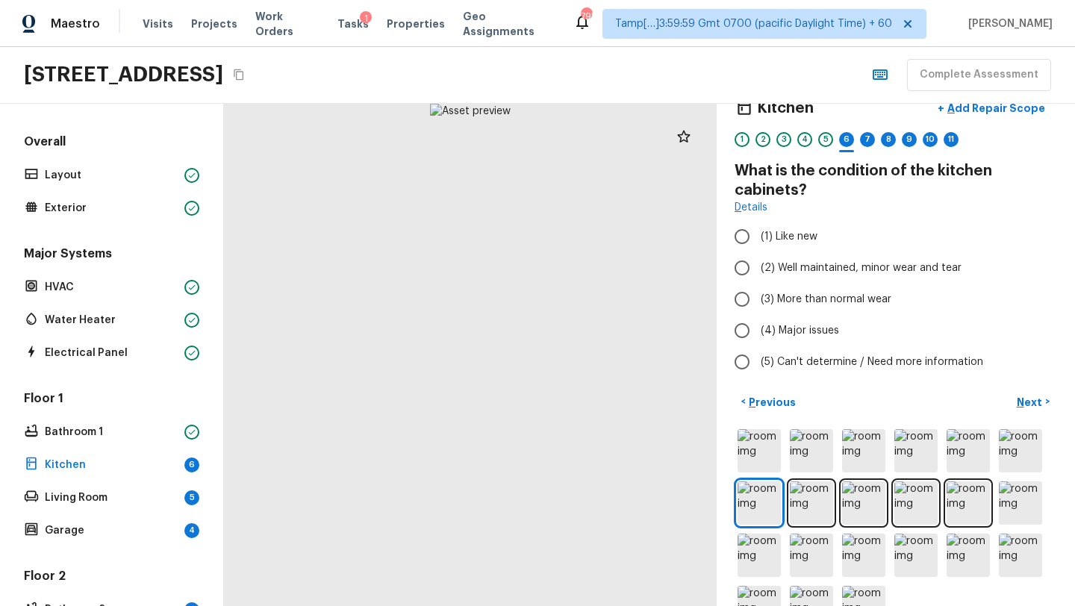
scroll to position [31, 0]
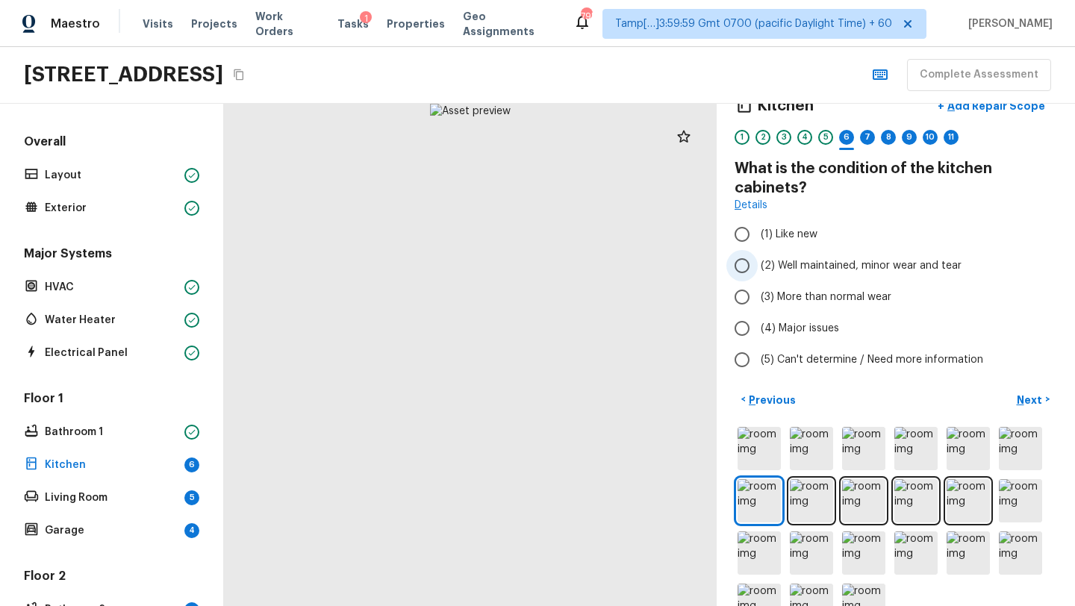
click at [795, 272] on span "(2) Well maintained, minor wear and tear" at bounding box center [861, 265] width 201 height 15
click at [758, 272] on input "(2) Well maintained, minor wear and tear" at bounding box center [741, 265] width 31 height 31
radio input "true"
click at [1022, 397] on p "Next" at bounding box center [1031, 400] width 28 height 15
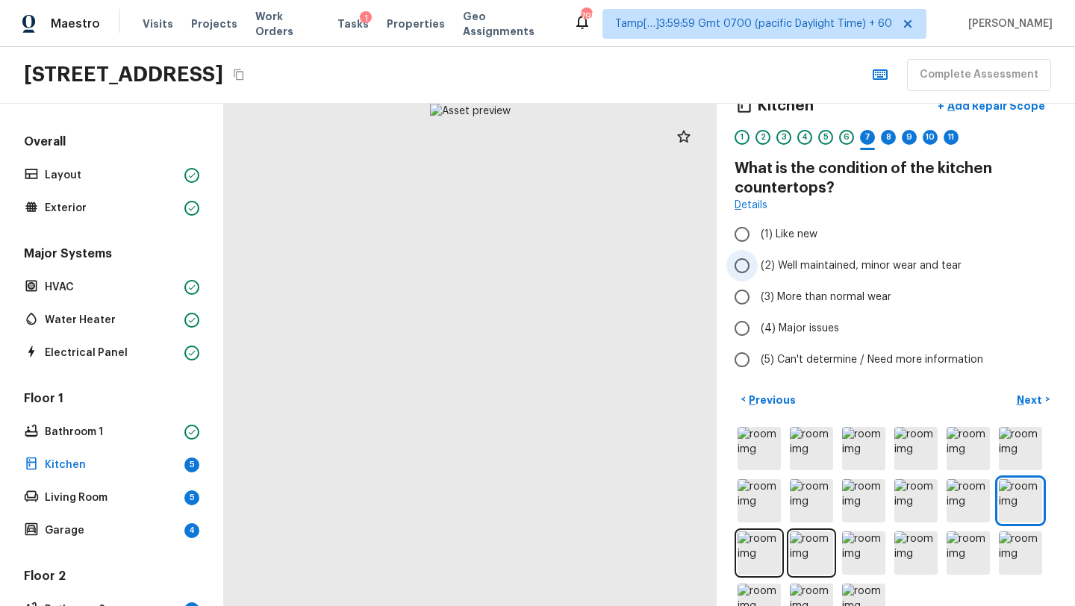
click at [788, 265] on span "(2) Well maintained, minor wear and tear" at bounding box center [861, 265] width 201 height 15
click at [758, 265] on input "(2) Well maintained, minor wear and tear" at bounding box center [741, 265] width 31 height 31
radio input "true"
click at [1028, 394] on p "Next" at bounding box center [1031, 400] width 28 height 15
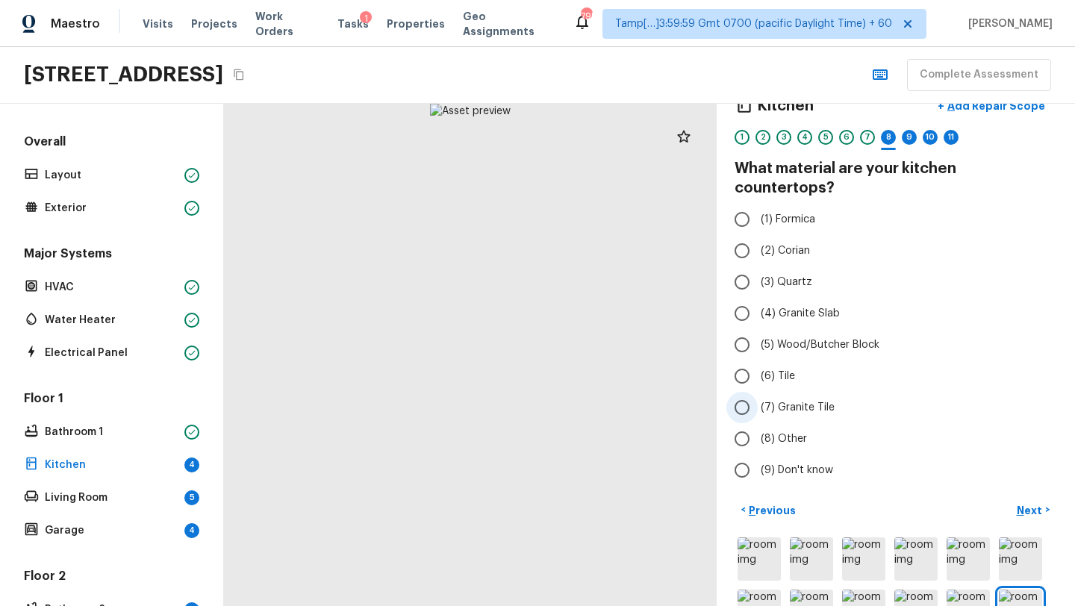
click at [764, 400] on span "(7) Granite Tile" at bounding box center [798, 407] width 74 height 15
click at [758, 395] on input "(7) Granite Tile" at bounding box center [741, 407] width 31 height 31
radio input "true"
click at [778, 306] on span "(4) Granite Slab" at bounding box center [800, 313] width 79 height 15
click at [758, 299] on input "(4) Granite Slab" at bounding box center [741, 313] width 31 height 31
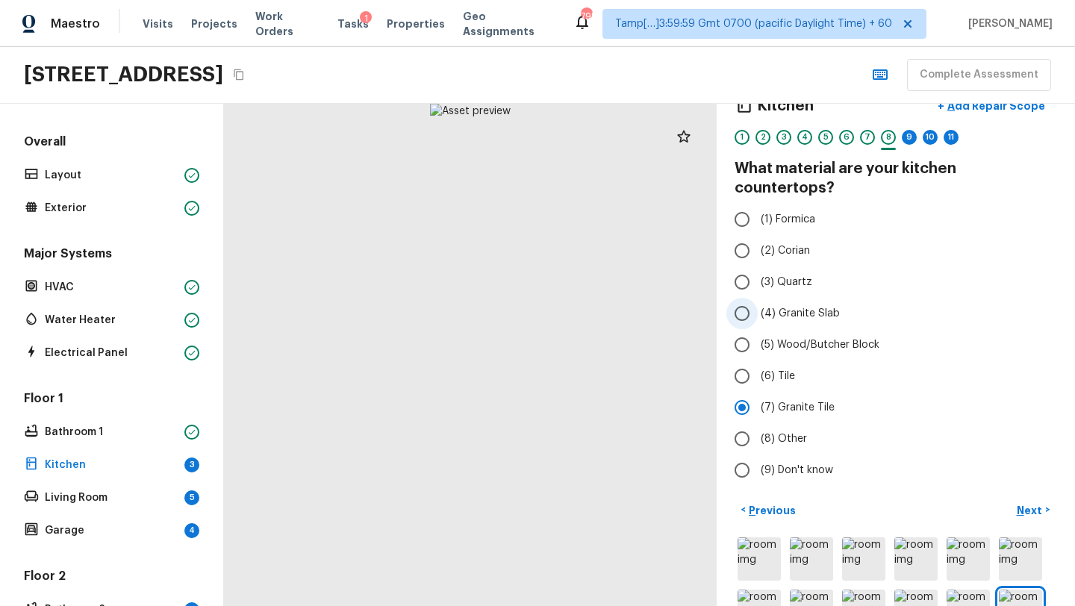
radio input "true"
click at [1039, 503] on p "Next" at bounding box center [1031, 510] width 28 height 15
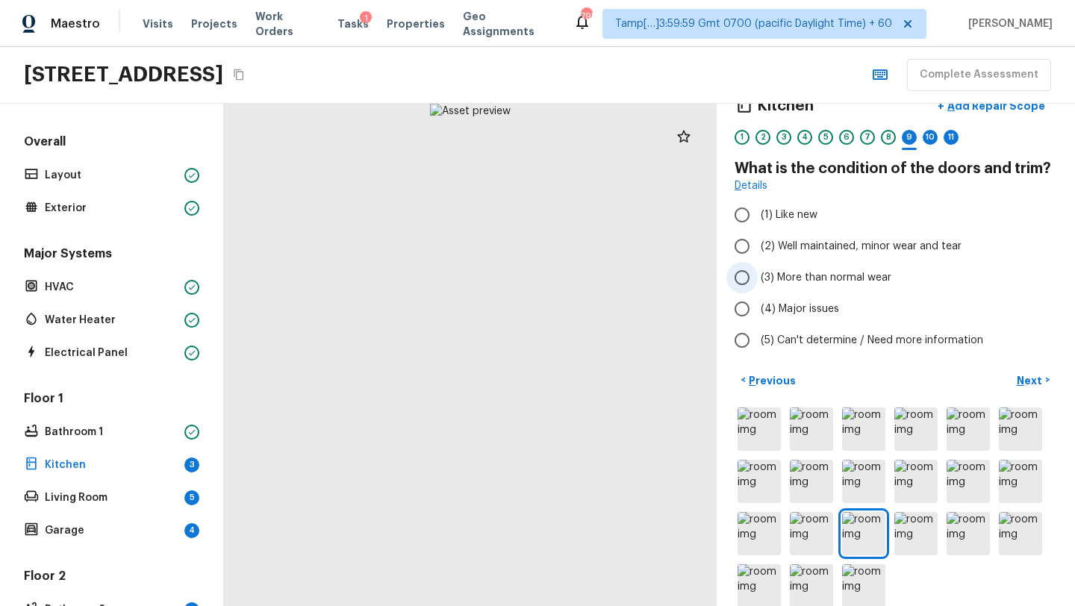
click at [814, 278] on span "(3) More than normal wear" at bounding box center [826, 277] width 131 height 15
click at [758, 278] on input "(3) More than normal wear" at bounding box center [741, 277] width 31 height 31
radio input "true"
click at [1028, 375] on p "Next" at bounding box center [1031, 380] width 28 height 15
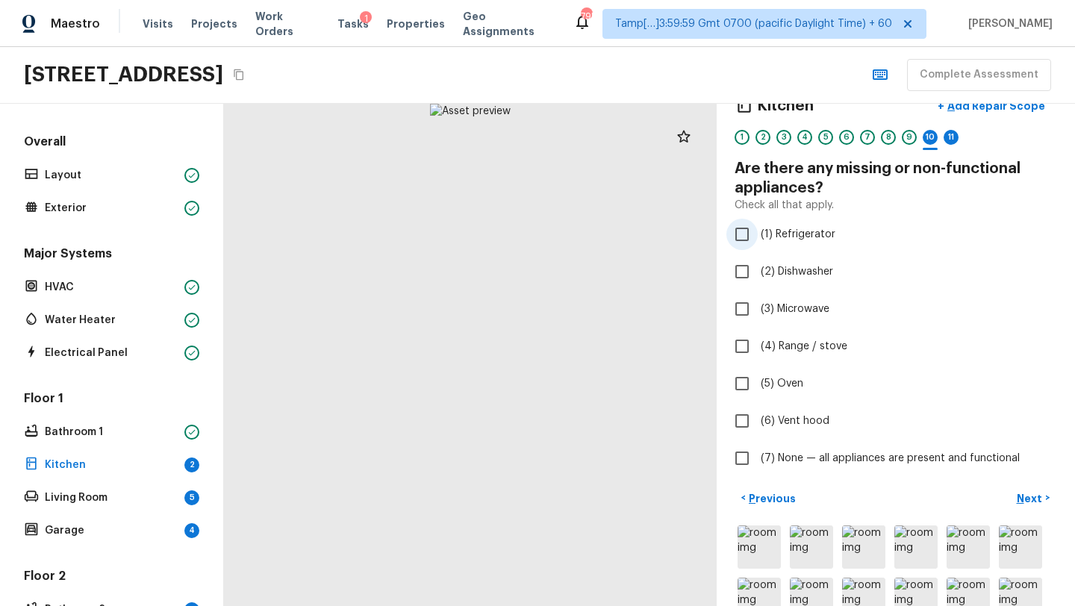
click at [811, 240] on span "(1) Refrigerator" at bounding box center [798, 234] width 75 height 15
click at [758, 240] on input "(1) Refrigerator" at bounding box center [741, 234] width 31 height 31
checkbox input "true"
click at [1030, 497] on p "Next" at bounding box center [1031, 498] width 28 height 15
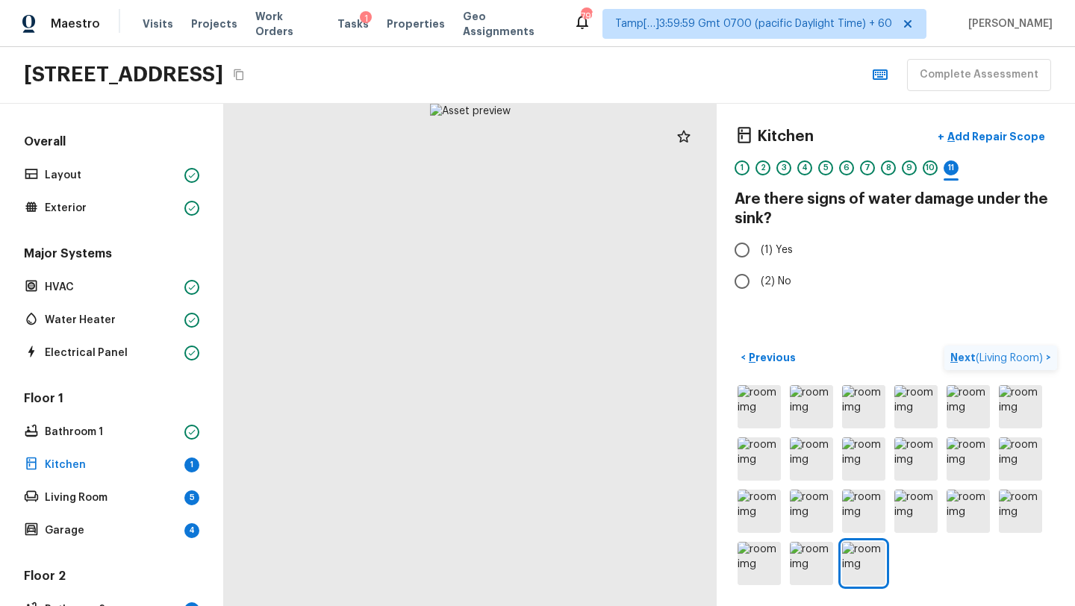
scroll to position [0, 0]
click at [771, 354] on p "Previous" at bounding box center [771, 357] width 50 height 15
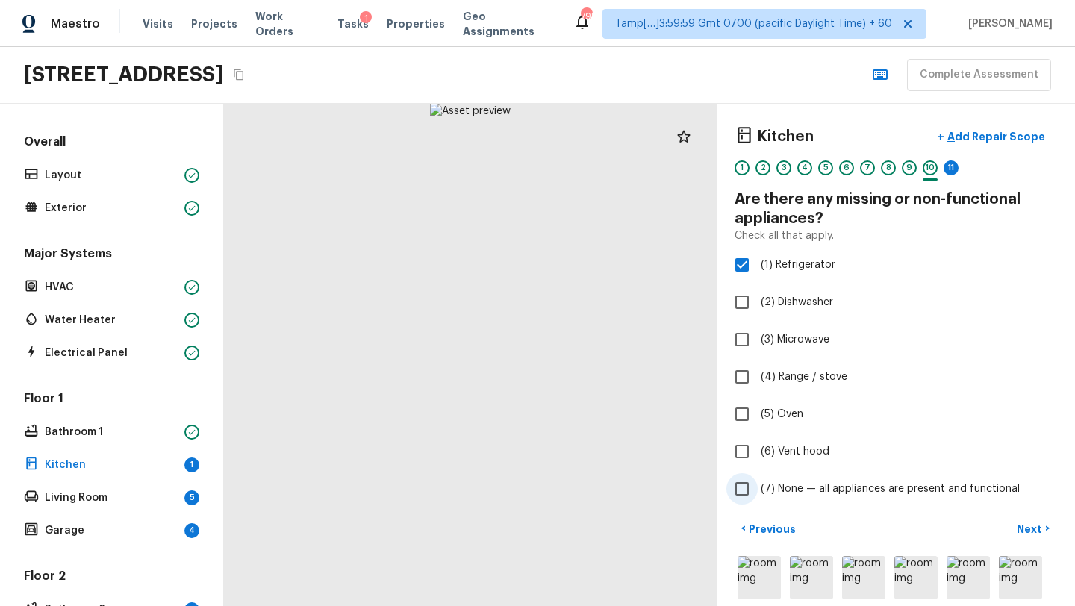
click at [742, 490] on input "(7) None — all appliances are present and functional" at bounding box center [741, 488] width 31 height 31
checkbox input "true"
click at [739, 267] on input "(1) Refrigerator" at bounding box center [741, 264] width 31 height 31
checkbox input "false"
click at [1021, 522] on p "Next" at bounding box center [1031, 529] width 28 height 15
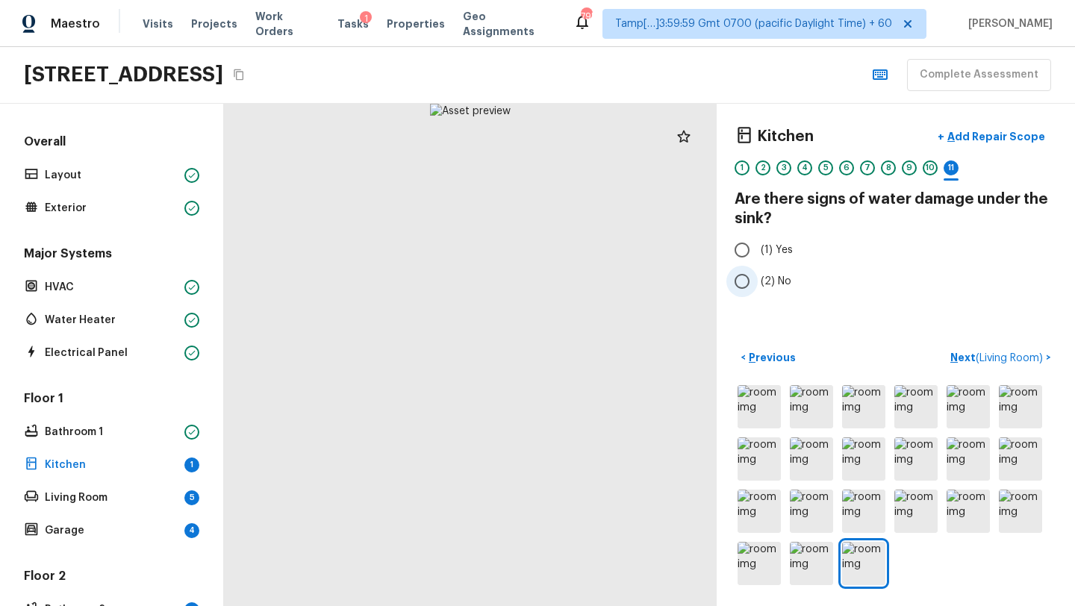
click at [740, 282] on input "(2) No" at bounding box center [741, 281] width 31 height 31
radio input "true"
click at [965, 355] on p "Next ( Living Room )" at bounding box center [998, 358] width 96 height 16
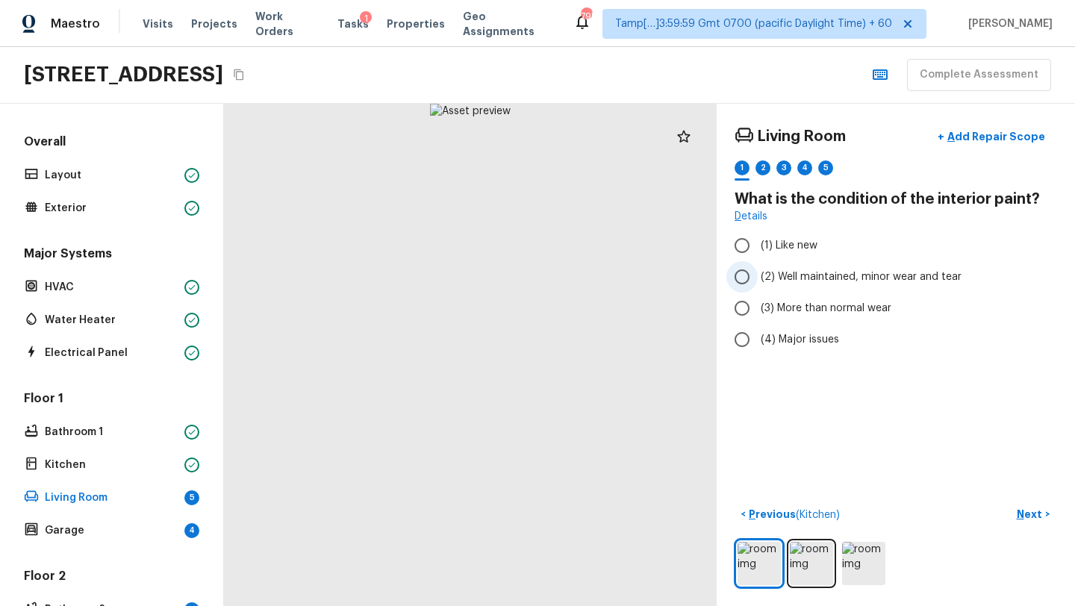
click at [775, 290] on label "(2) Well maintained, minor wear and tear" at bounding box center [885, 276] width 319 height 31
click at [758, 290] on input "(2) Well maintained, minor wear and tear" at bounding box center [741, 276] width 31 height 31
radio input "true"
click at [1029, 519] on p "Next" at bounding box center [1031, 514] width 28 height 15
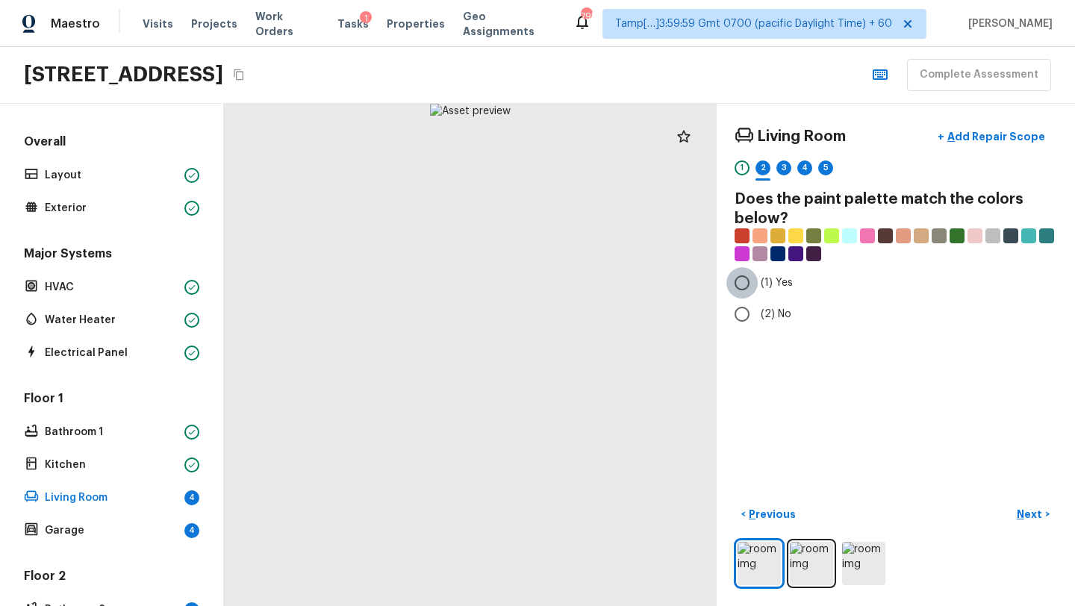
click at [742, 289] on input "(1) Yes" at bounding box center [741, 282] width 31 height 31
radio input "true"
click at [1032, 515] on p "Next" at bounding box center [1031, 514] width 28 height 15
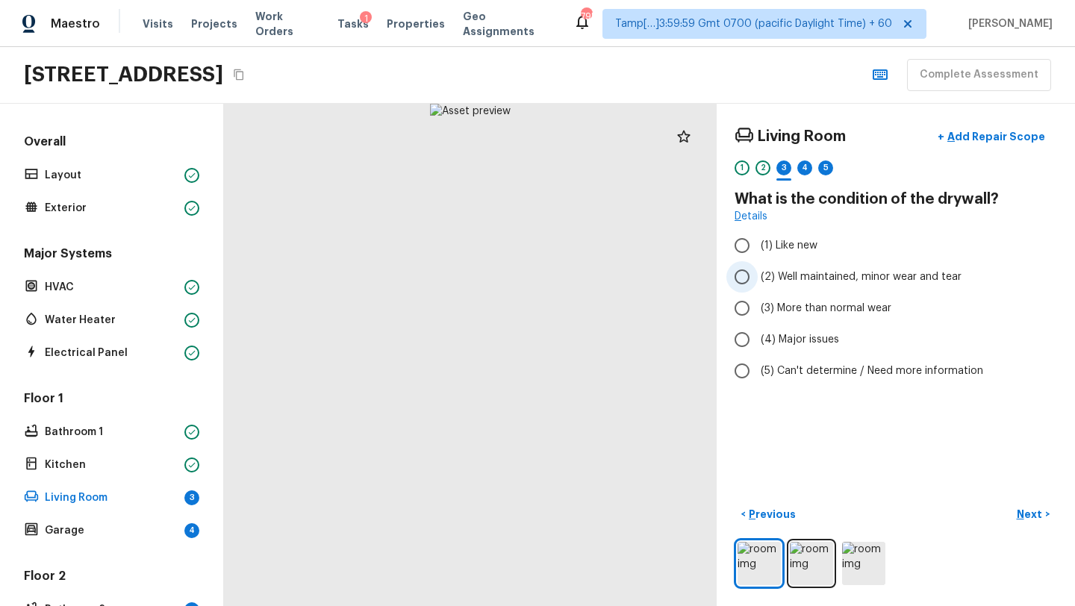
click at [840, 281] on span "(2) Well maintained, minor wear and tear" at bounding box center [861, 276] width 201 height 15
click at [758, 281] on input "(2) Well maintained, minor wear and tear" at bounding box center [741, 276] width 31 height 31
radio input "true"
click at [1035, 511] on p "Next" at bounding box center [1031, 514] width 28 height 15
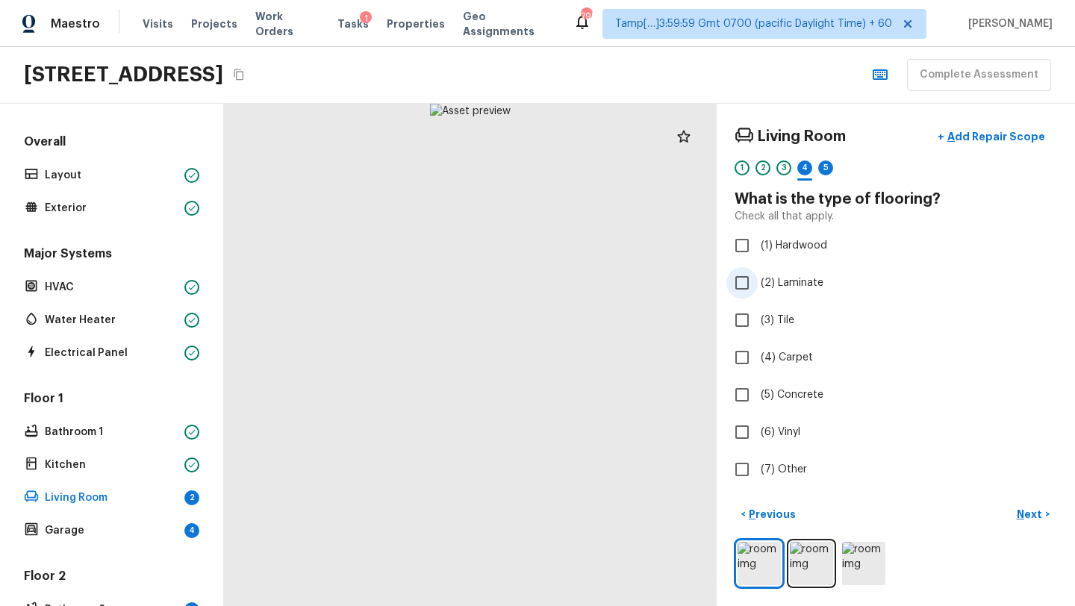
click at [751, 294] on input "(2) Laminate" at bounding box center [741, 282] width 31 height 31
checkbox input "true"
click at [1028, 517] on p "Next" at bounding box center [1031, 514] width 28 height 15
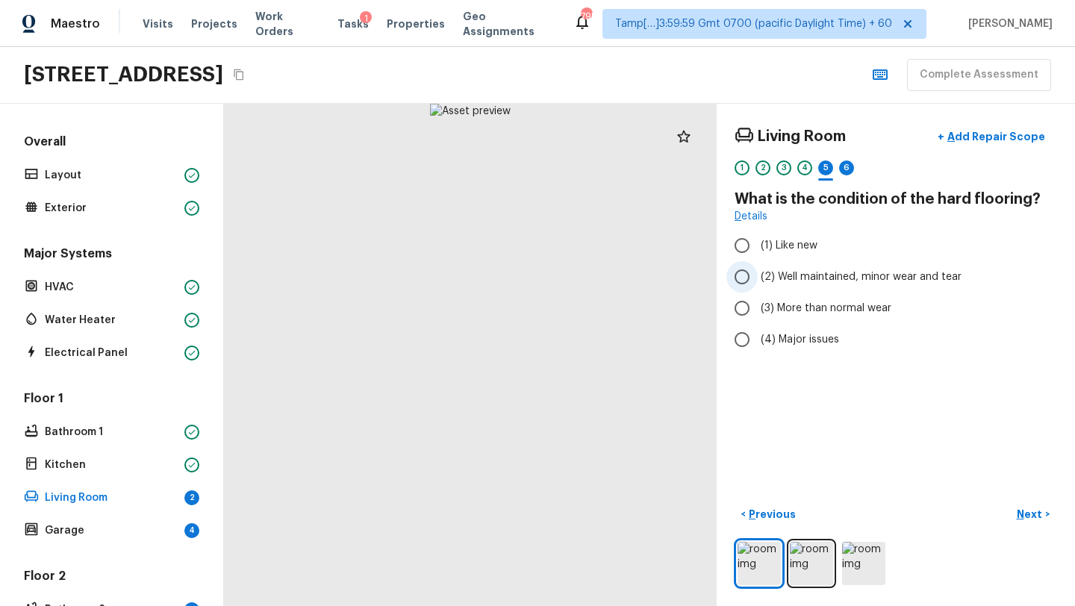
click at [782, 272] on span "(2) Well maintained, minor wear and tear" at bounding box center [861, 276] width 201 height 15
click at [758, 272] on input "(2) Well maintained, minor wear and tear" at bounding box center [741, 276] width 31 height 31
radio input "true"
click at [1030, 510] on p "Next" at bounding box center [1031, 514] width 28 height 15
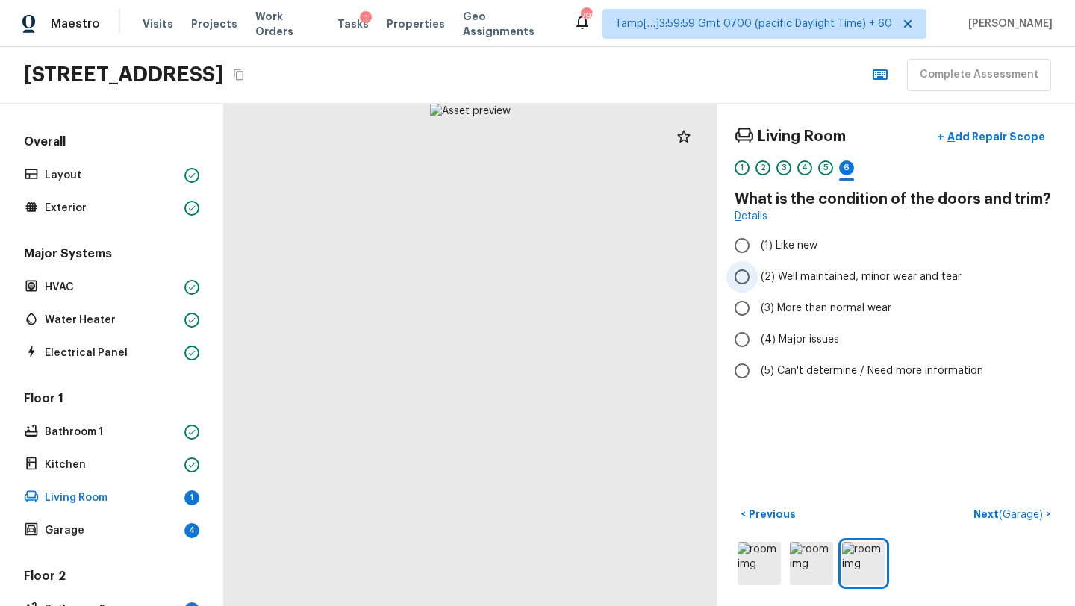
click at [786, 283] on span "(2) Well maintained, minor wear and tear" at bounding box center [861, 276] width 201 height 15
click at [758, 283] on input "(2) Well maintained, minor wear and tear" at bounding box center [741, 276] width 31 height 31
radio input "true"
click at [983, 517] on p "Next ( Garage )" at bounding box center [1009, 515] width 72 height 16
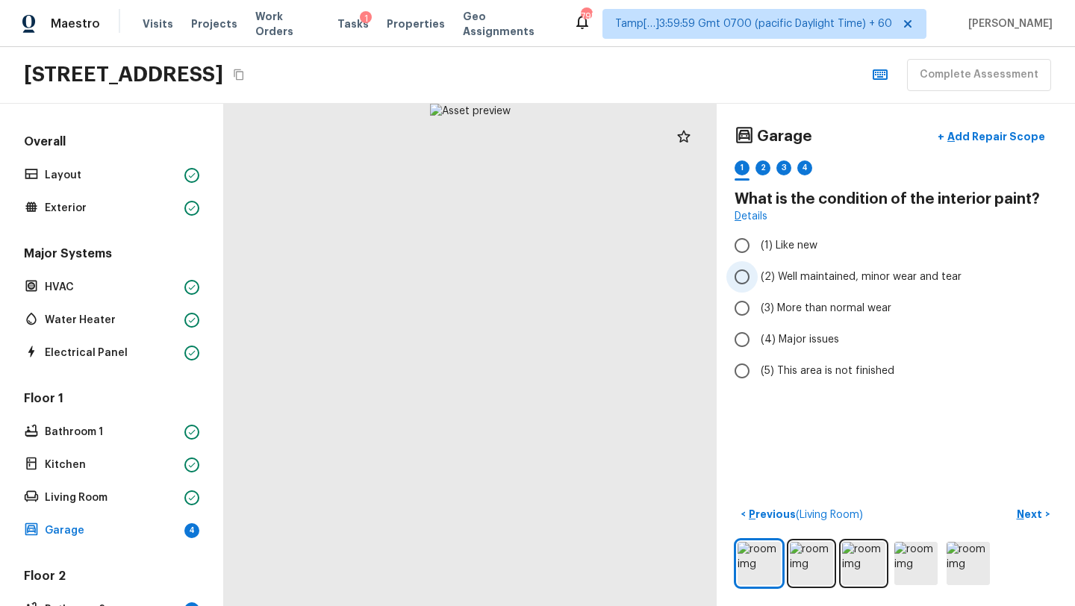
click at [751, 285] on input "(2) Well maintained, minor wear and tear" at bounding box center [741, 276] width 31 height 31
radio input "true"
click at [1028, 517] on p "Next" at bounding box center [1031, 514] width 28 height 15
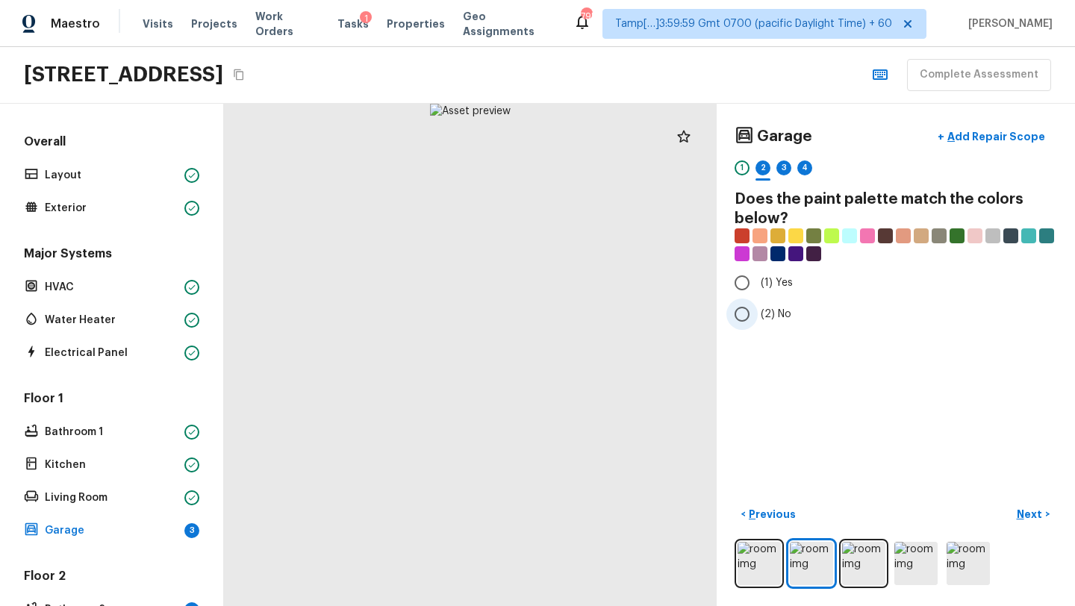
click at [746, 316] on input "(2) No" at bounding box center [741, 314] width 31 height 31
radio input "true"
click at [1023, 513] on p "Next" at bounding box center [1031, 514] width 28 height 15
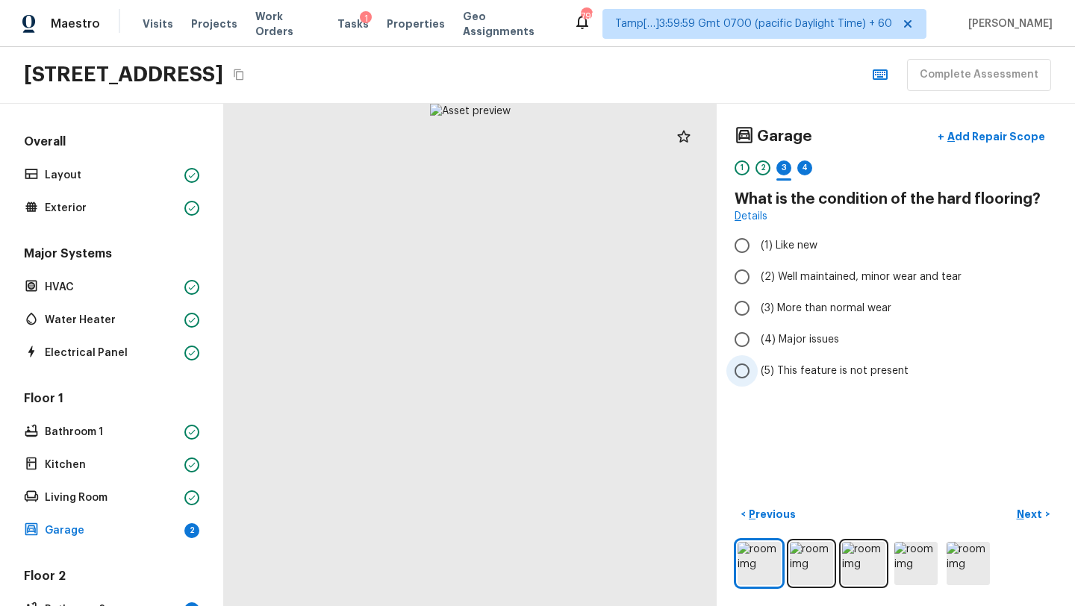
click at [775, 367] on span "(5) This feature is not present" at bounding box center [835, 370] width 148 height 15
click at [758, 367] on input "(5) This feature is not present" at bounding box center [741, 370] width 31 height 31
radio input "true"
click at [764, 516] on p "Previous" at bounding box center [771, 514] width 50 height 15
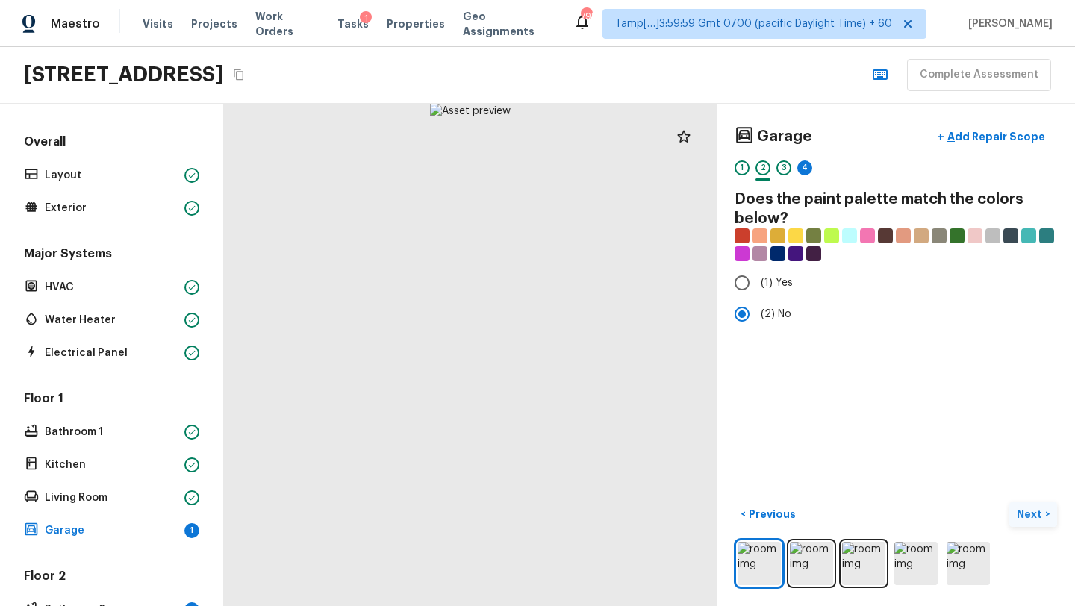
click at [1045, 518] on button "Next >" at bounding box center [1033, 514] width 48 height 25
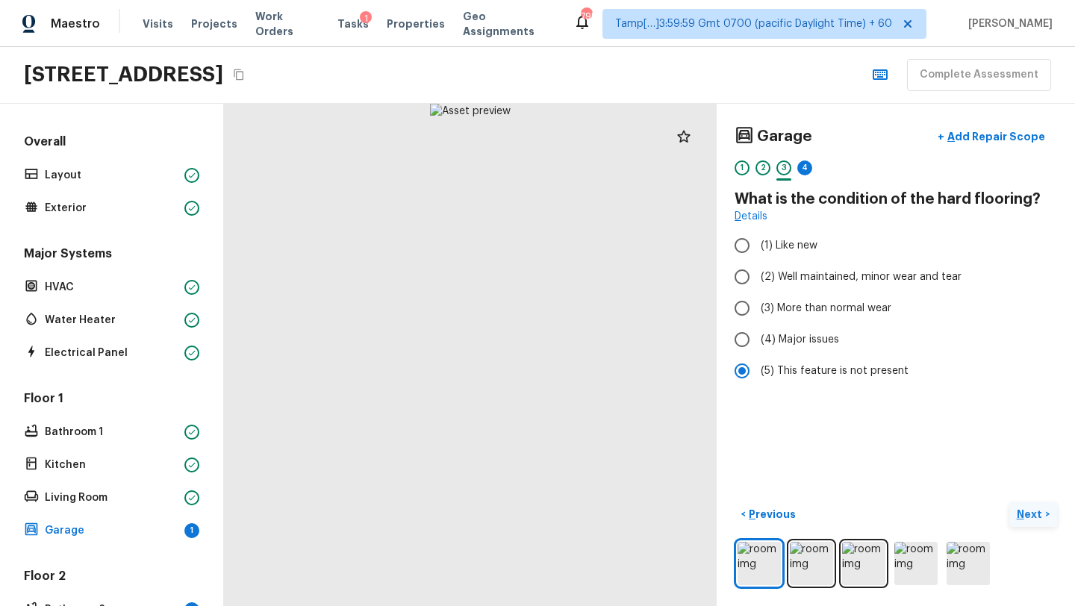
click at [1045, 518] on button "Next >" at bounding box center [1033, 514] width 48 height 25
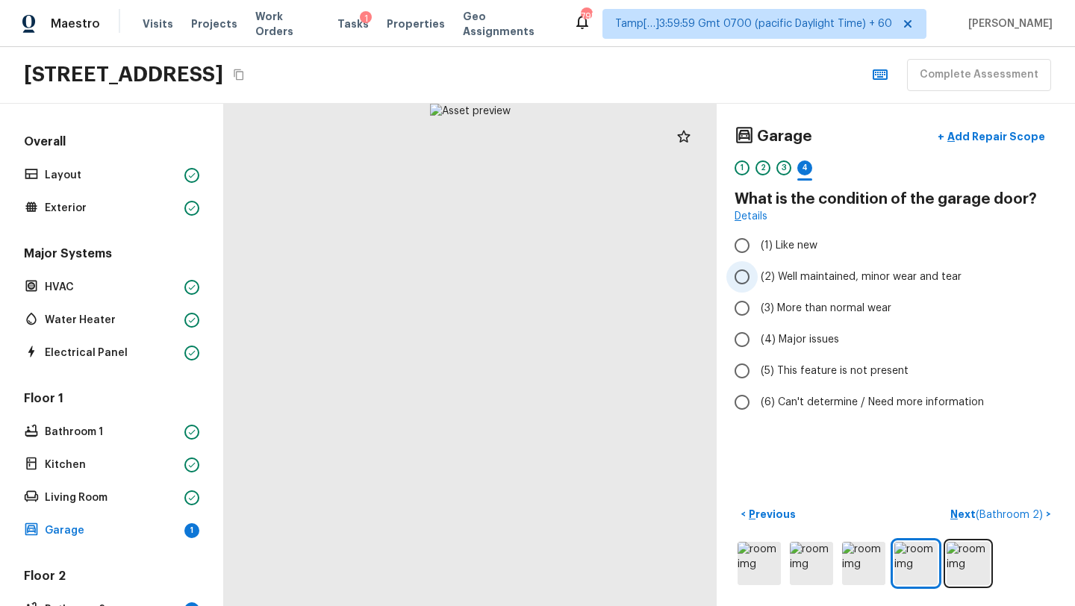
click at [822, 277] on span "(2) Well maintained, minor wear and tear" at bounding box center [861, 276] width 201 height 15
click at [758, 277] on input "(2) Well maintained, minor wear and tear" at bounding box center [741, 276] width 31 height 31
radio input "true"
click at [984, 512] on span "( Bathroom 2 )" at bounding box center [1009, 515] width 67 height 10
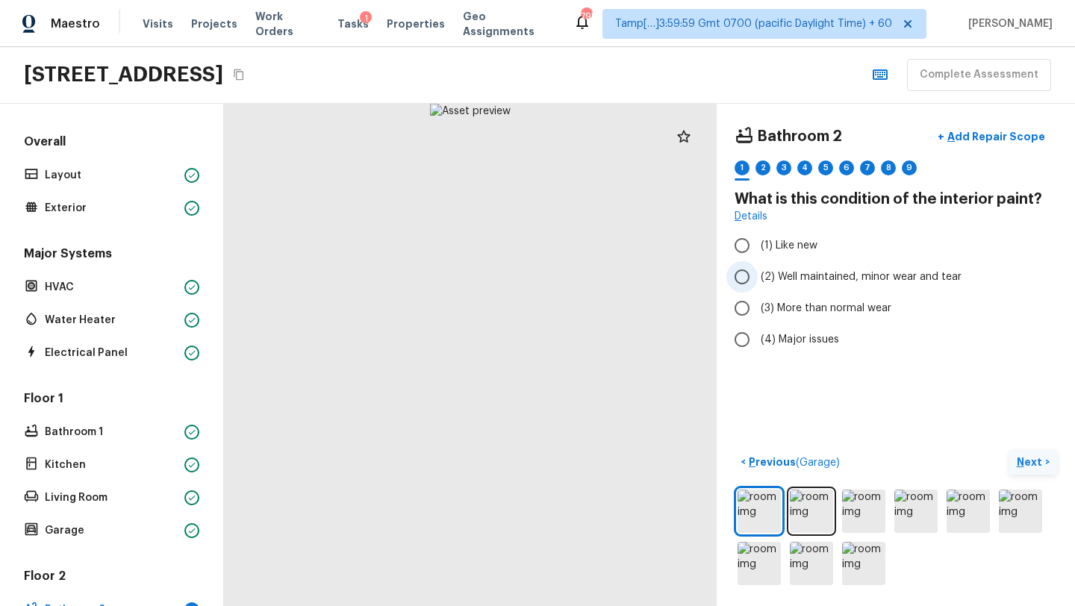
click at [770, 274] on span "(2) Well maintained, minor wear and tear" at bounding box center [861, 276] width 201 height 15
click at [758, 274] on input "(2) Well maintained, minor wear and tear" at bounding box center [741, 276] width 31 height 31
radio input "true"
click at [1026, 463] on p "Next" at bounding box center [1031, 462] width 28 height 15
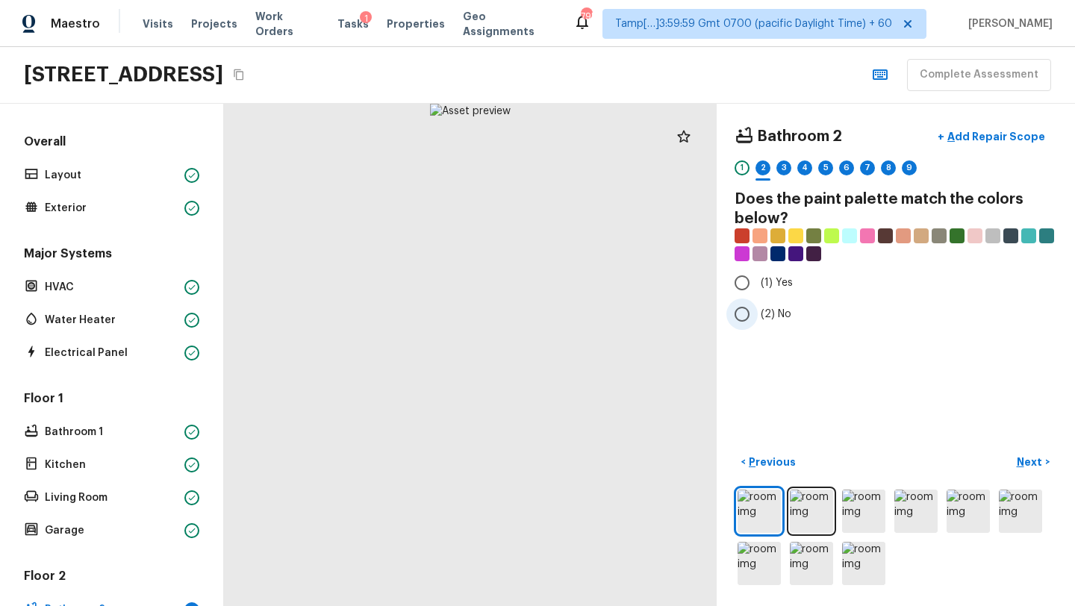
click at [764, 318] on span "(2) No" at bounding box center [776, 314] width 31 height 15
click at [758, 318] on input "(2) No" at bounding box center [741, 314] width 31 height 31
radio input "true"
click at [1023, 463] on p "Next" at bounding box center [1031, 462] width 28 height 15
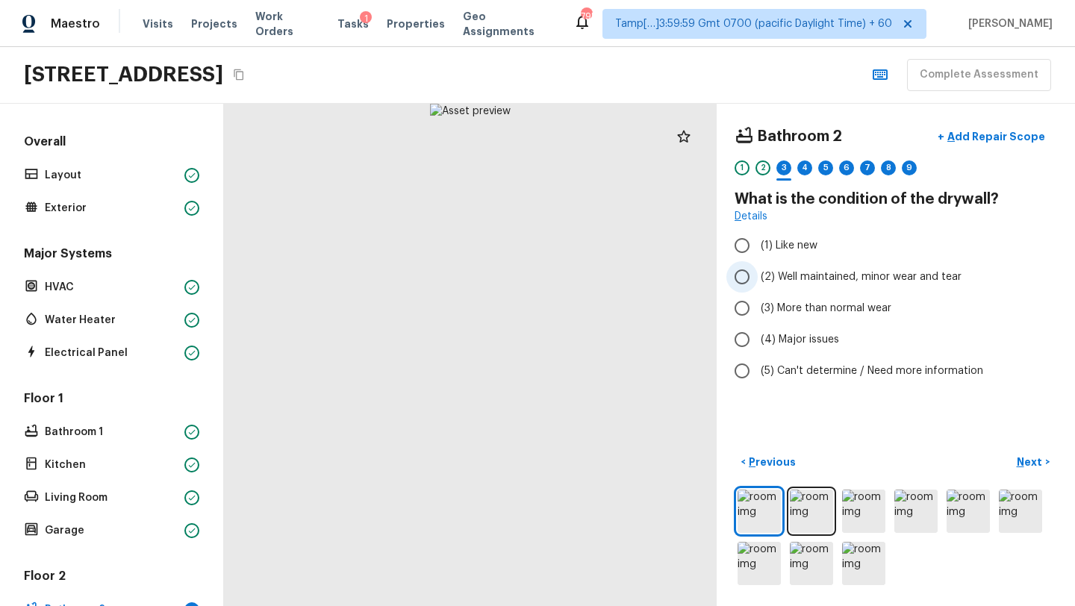
click at [778, 275] on span "(2) Well maintained, minor wear and tear" at bounding box center [861, 276] width 201 height 15
click at [758, 275] on input "(2) Well maintained, minor wear and tear" at bounding box center [741, 276] width 31 height 31
radio input "true"
click at [1030, 464] on p "Next" at bounding box center [1031, 462] width 28 height 15
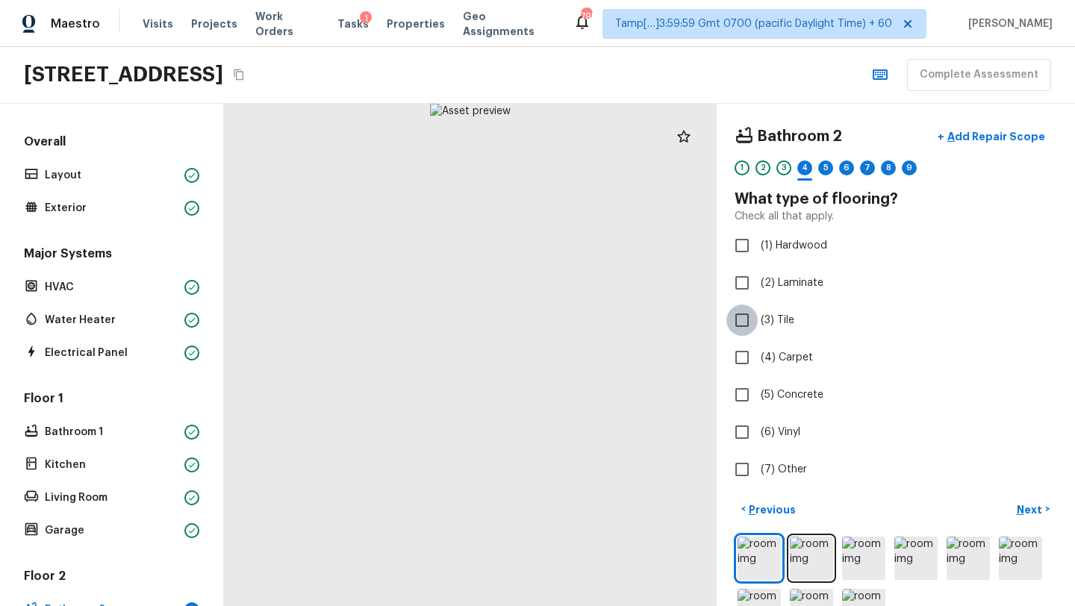
click at [752, 325] on input "(3) Tile" at bounding box center [741, 320] width 31 height 31
checkbox input "true"
click at [1027, 500] on button "Next >" at bounding box center [1033, 509] width 48 height 25
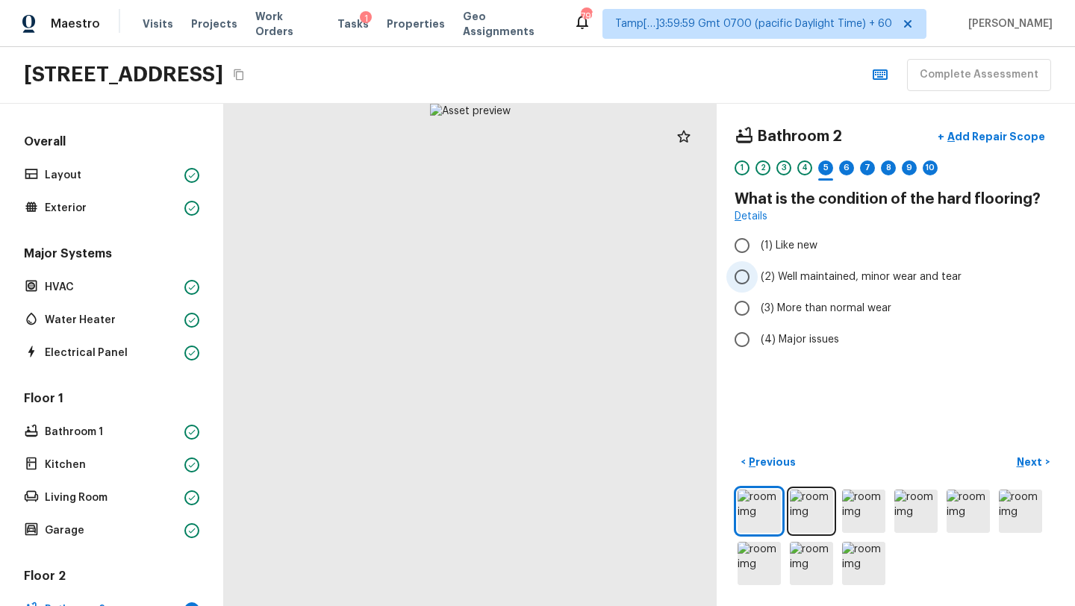
click at [799, 277] on span "(2) Well maintained, minor wear and tear" at bounding box center [861, 276] width 201 height 15
click at [758, 277] on input "(2) Well maintained, minor wear and tear" at bounding box center [741, 276] width 31 height 31
radio input "true"
click at [1032, 463] on p "Next" at bounding box center [1031, 462] width 28 height 15
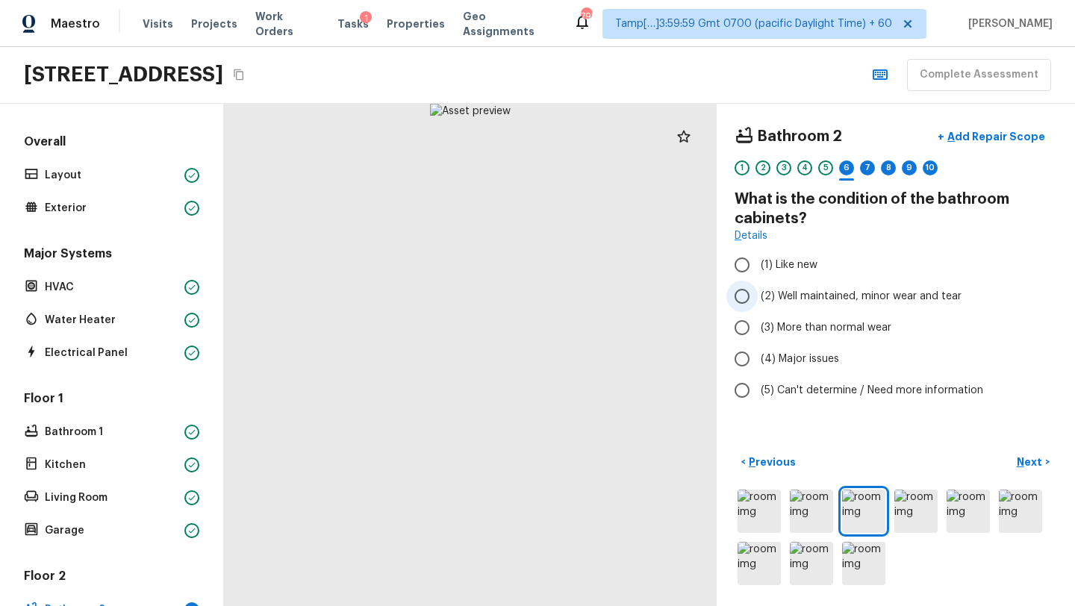
click at [808, 302] on span "(2) Well maintained, minor wear and tear" at bounding box center [861, 296] width 201 height 15
click at [758, 302] on input "(2) Well maintained, minor wear and tear" at bounding box center [741, 296] width 31 height 31
radio input "true"
click at [1035, 453] on button "Next >" at bounding box center [1033, 462] width 48 height 25
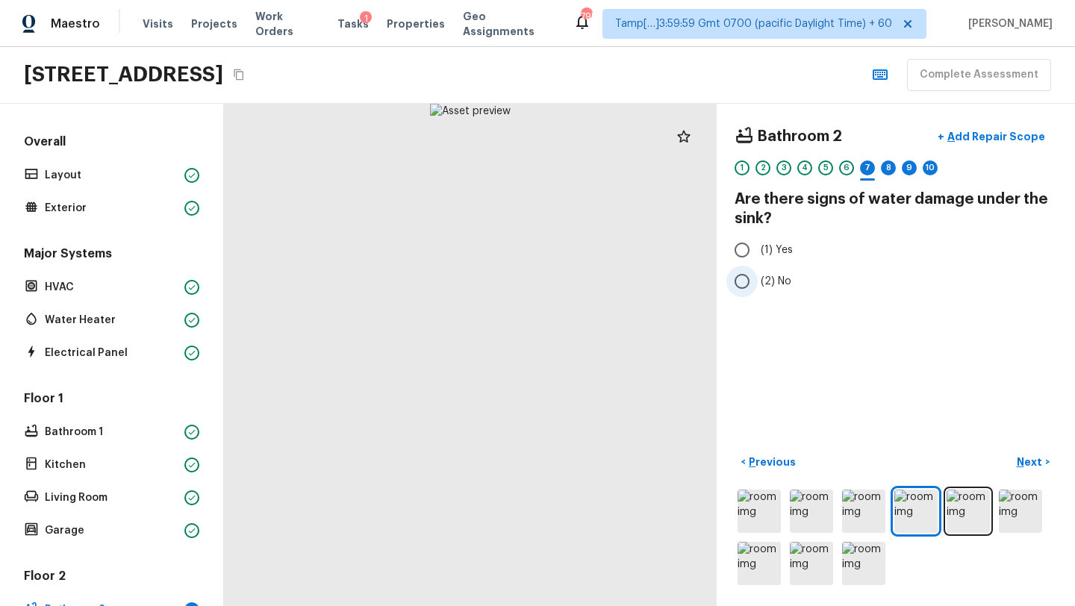
click at [745, 283] on input "(2) No" at bounding box center [741, 281] width 31 height 31
radio input "true"
click at [1036, 463] on p "Next" at bounding box center [1031, 462] width 28 height 15
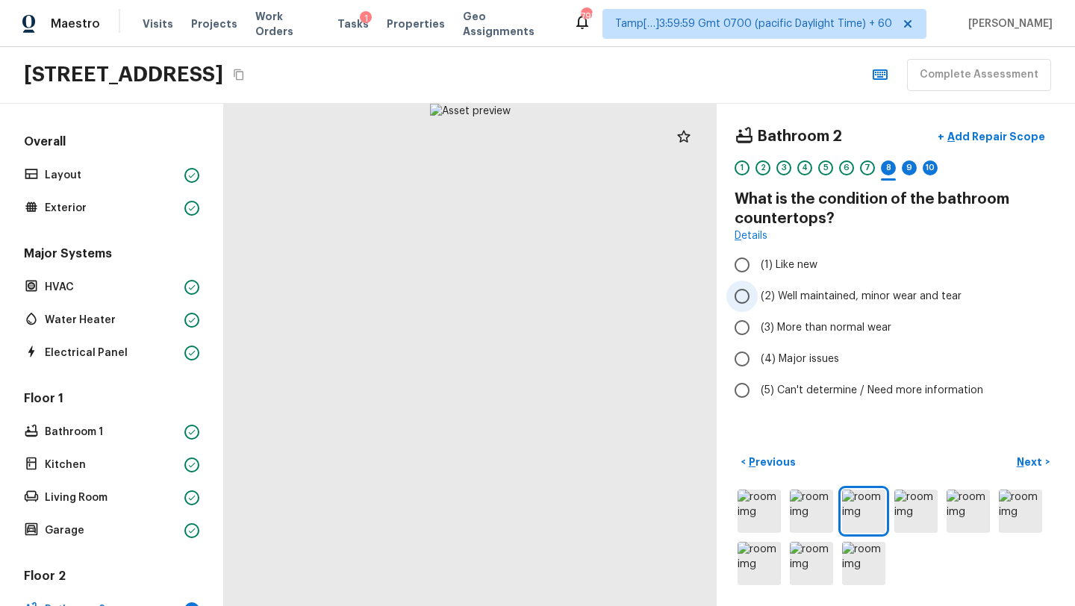
click at [795, 302] on span "(2) Well maintained, minor wear and tear" at bounding box center [861, 296] width 201 height 15
click at [758, 302] on input "(2) Well maintained, minor wear and tear" at bounding box center [741, 296] width 31 height 31
radio input "true"
click at [1025, 464] on p "Next" at bounding box center [1031, 462] width 28 height 15
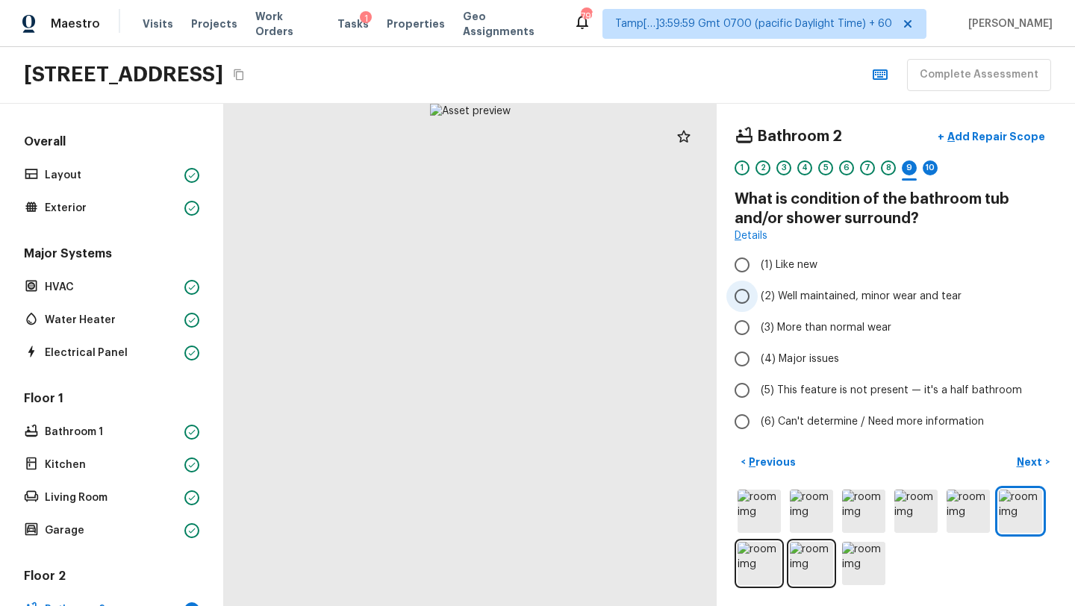
click at [820, 302] on span "(2) Well maintained, minor wear and tear" at bounding box center [861, 296] width 201 height 15
click at [758, 302] on input "(2) Well maintained, minor wear and tear" at bounding box center [741, 296] width 31 height 31
radio input "true"
click at [1036, 464] on p "Next" at bounding box center [1031, 462] width 28 height 15
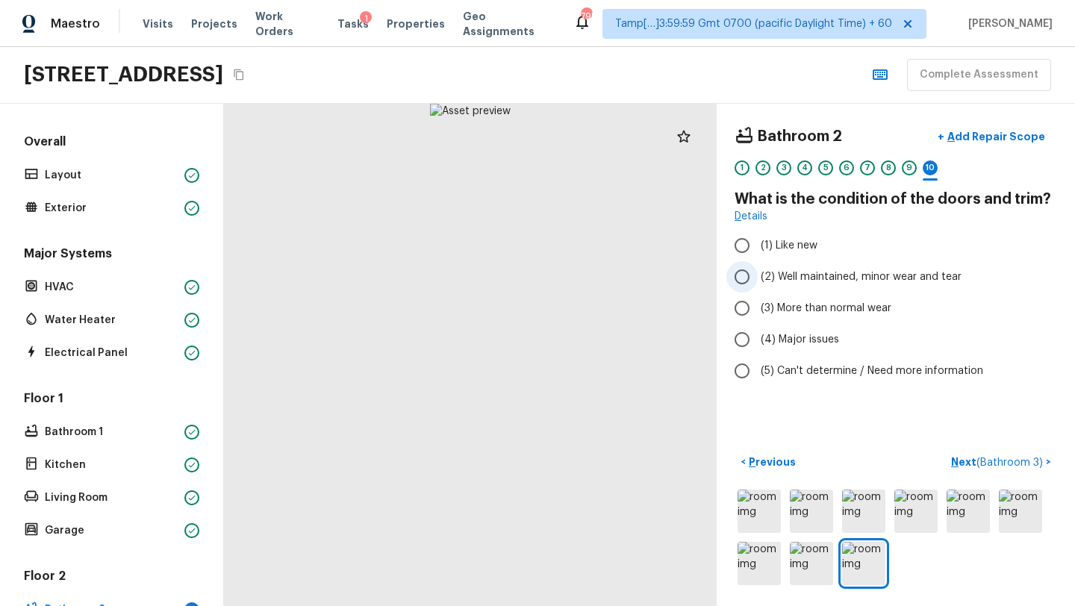
click at [808, 272] on span "(2) Well maintained, minor wear and tear" at bounding box center [861, 276] width 201 height 15
click at [758, 272] on input "(2) Well maintained, minor wear and tear" at bounding box center [741, 276] width 31 height 31
radio input "true"
click at [970, 463] on p "Next ( Bathroom 3 )" at bounding box center [998, 463] width 95 height 16
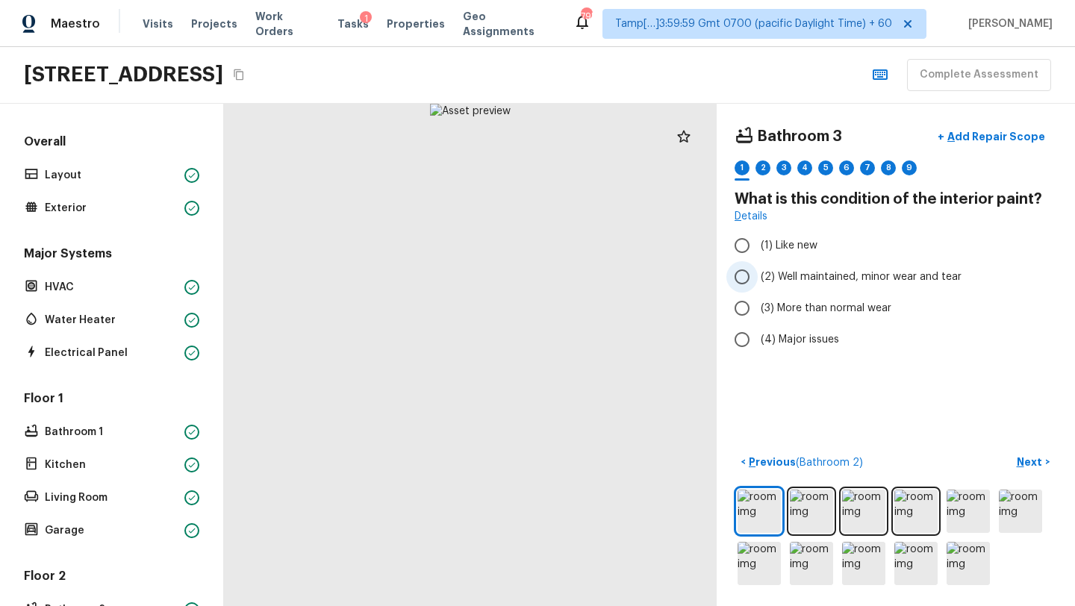
click at [761, 285] on label "(2) Well maintained, minor wear and tear" at bounding box center [885, 276] width 319 height 31
click at [758, 285] on input "(2) Well maintained, minor wear and tear" at bounding box center [741, 276] width 31 height 31
radio input "true"
click at [1021, 453] on button "Next >" at bounding box center [1033, 462] width 48 height 25
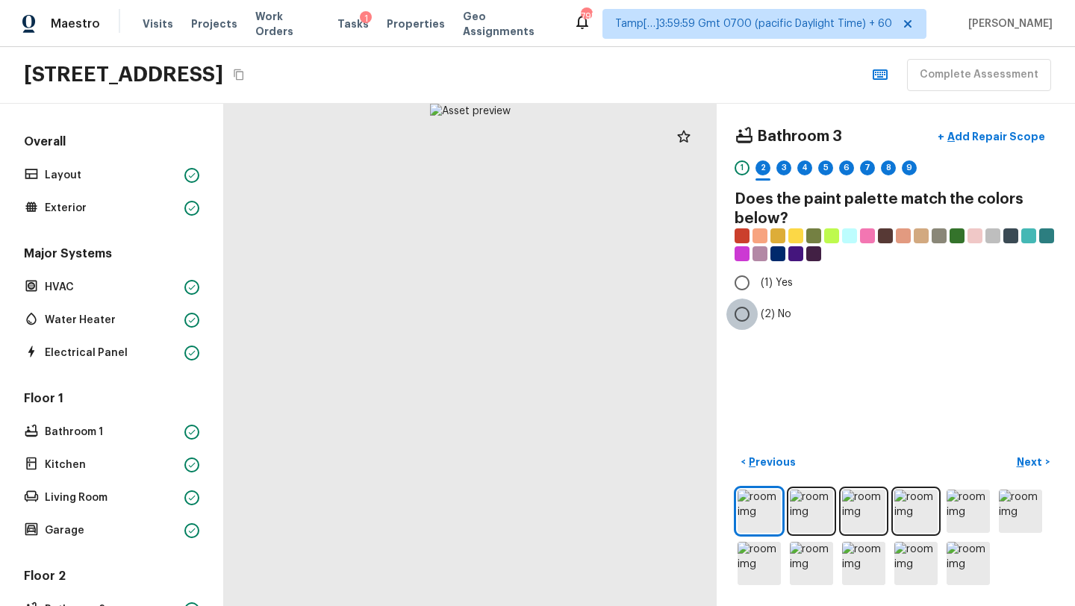
click at [754, 310] on input "(2) No" at bounding box center [741, 314] width 31 height 31
radio input "true"
click at [1024, 464] on p "Next" at bounding box center [1031, 462] width 28 height 15
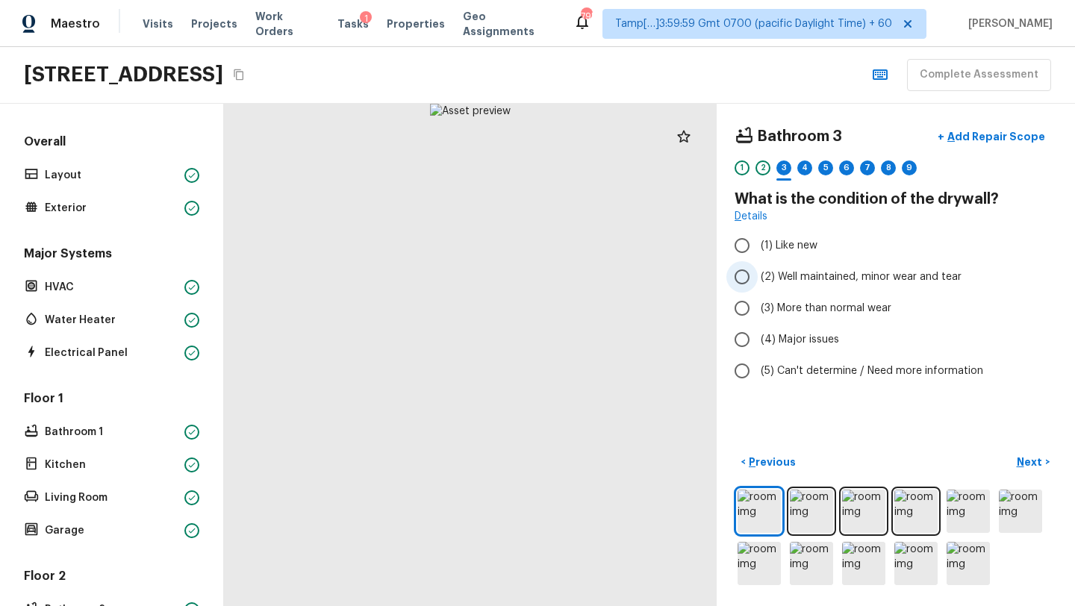
click at [820, 261] on label "(2) Well maintained, minor wear and tear" at bounding box center [885, 276] width 319 height 31
click at [758, 261] on input "(2) Well maintained, minor wear and tear" at bounding box center [741, 276] width 31 height 31
radio input "true"
click at [1037, 464] on p "Next" at bounding box center [1031, 462] width 28 height 15
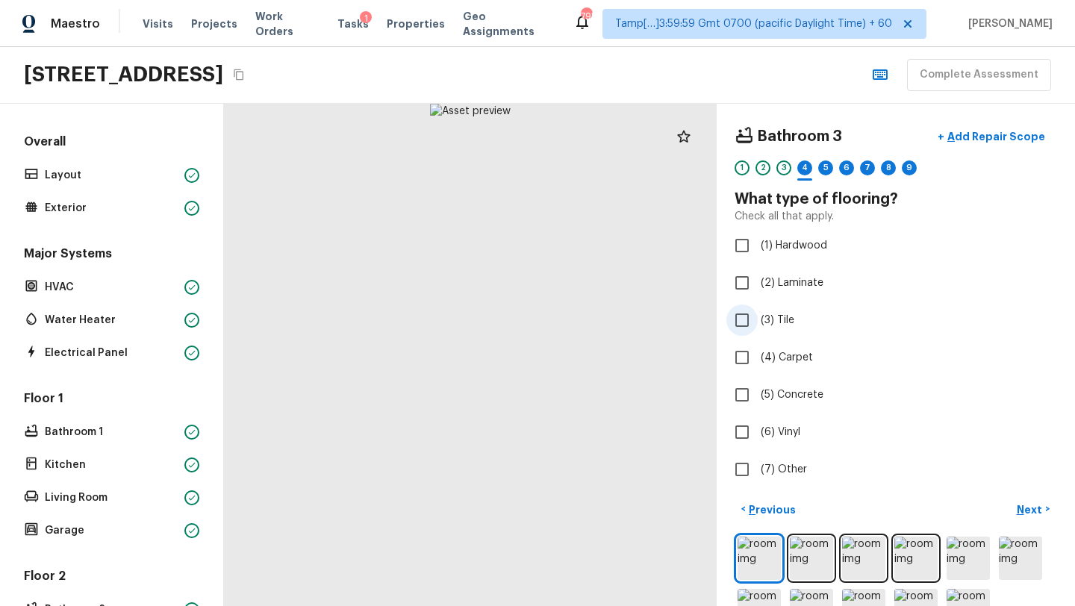
click at [774, 321] on span "(3) Tile" at bounding box center [778, 320] width 34 height 15
click at [758, 321] on input "(3) Tile" at bounding box center [741, 320] width 31 height 31
checkbox input "true"
click at [1027, 507] on p "Next" at bounding box center [1031, 509] width 28 height 15
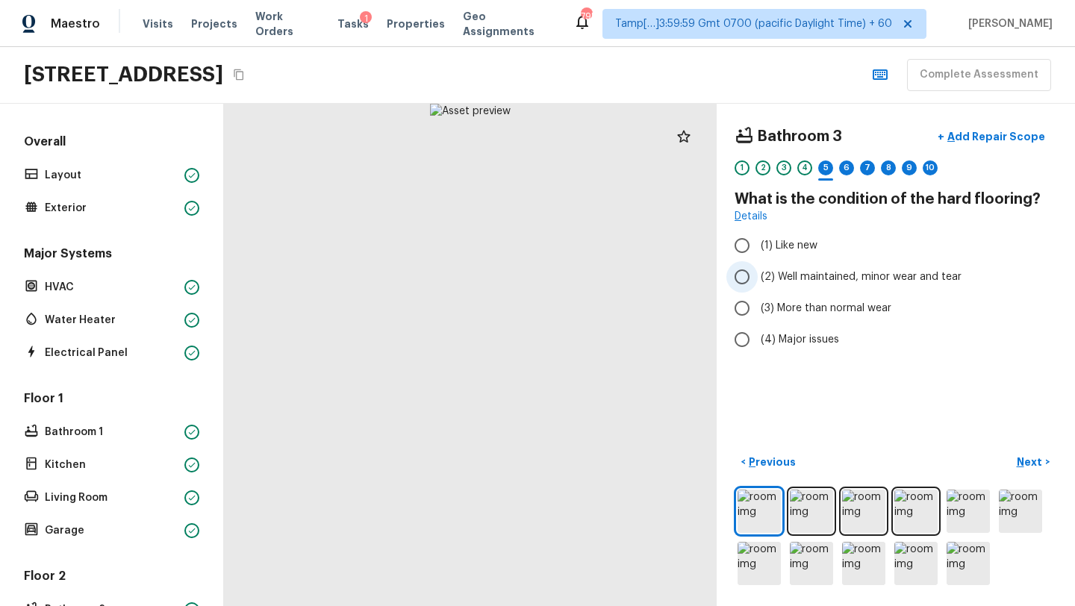
click at [807, 286] on label "(2) Well maintained, minor wear and tear" at bounding box center [885, 276] width 319 height 31
click at [758, 286] on input "(2) Well maintained, minor wear and tear" at bounding box center [741, 276] width 31 height 31
radio input "true"
click at [1032, 463] on p "Next" at bounding box center [1031, 462] width 28 height 15
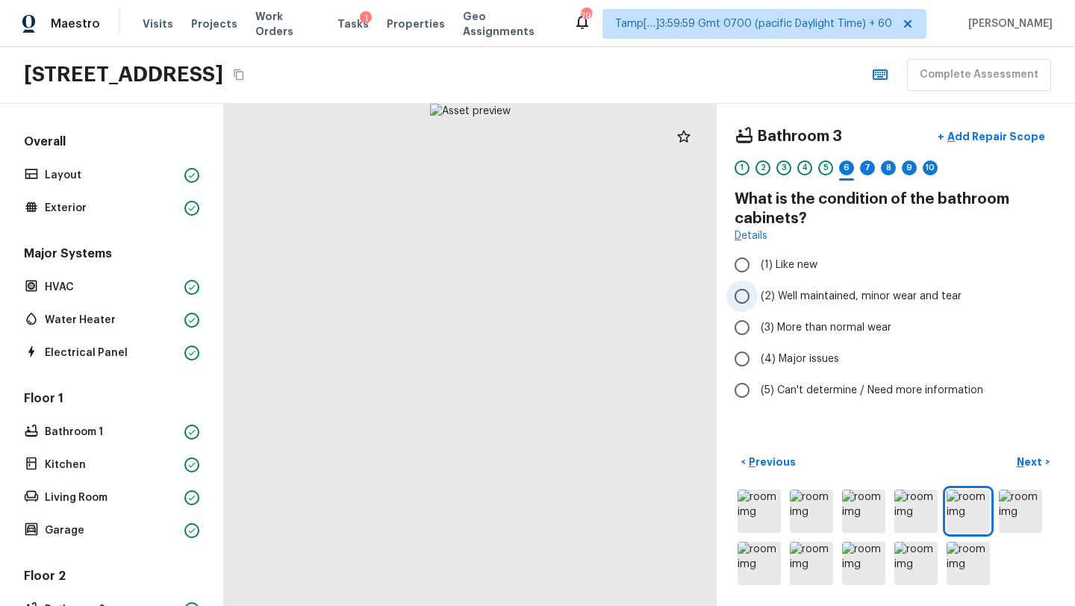
click at [815, 302] on span "(2) Well maintained, minor wear and tear" at bounding box center [861, 296] width 201 height 15
click at [758, 302] on input "(2) Well maintained, minor wear and tear" at bounding box center [741, 296] width 31 height 31
radio input "true"
click at [1031, 463] on p "Next" at bounding box center [1031, 462] width 28 height 15
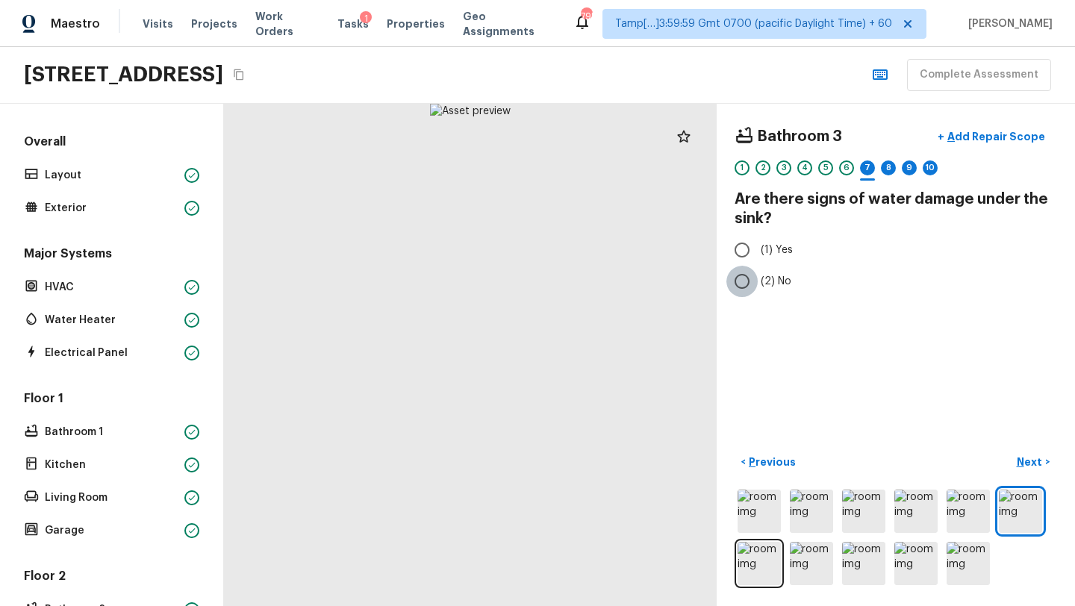
click at [755, 274] on input "(2) No" at bounding box center [741, 281] width 31 height 31
radio input "true"
click at [1026, 466] on p "Next" at bounding box center [1031, 462] width 28 height 15
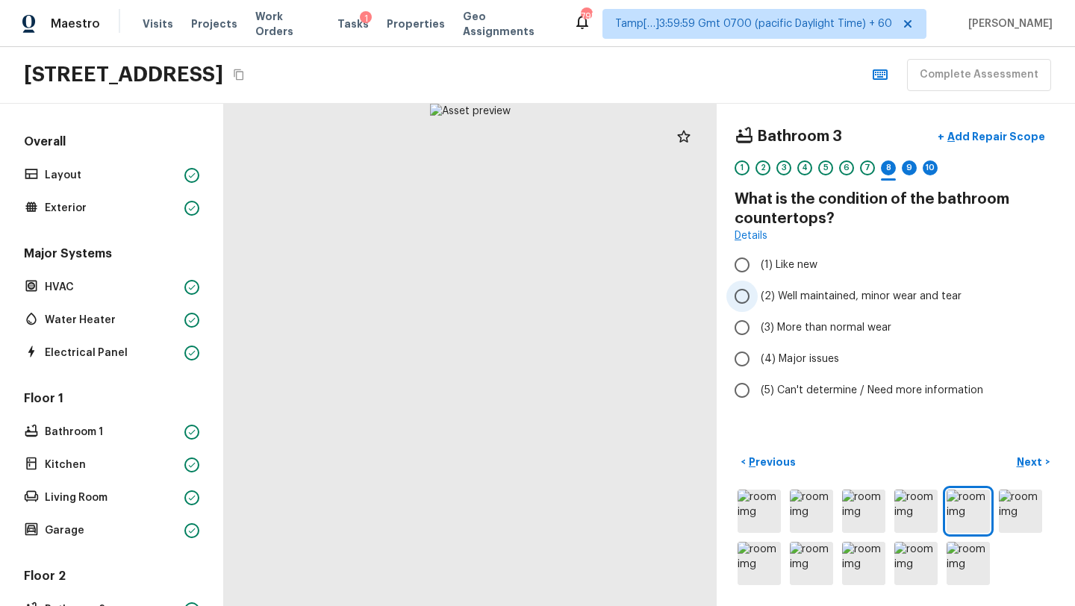
click at [795, 295] on span "(2) Well maintained, minor wear and tear" at bounding box center [861, 296] width 201 height 15
click at [758, 295] on input "(2) Well maintained, minor wear and tear" at bounding box center [741, 296] width 31 height 31
radio input "true"
click at [1032, 465] on p "Next" at bounding box center [1031, 462] width 28 height 15
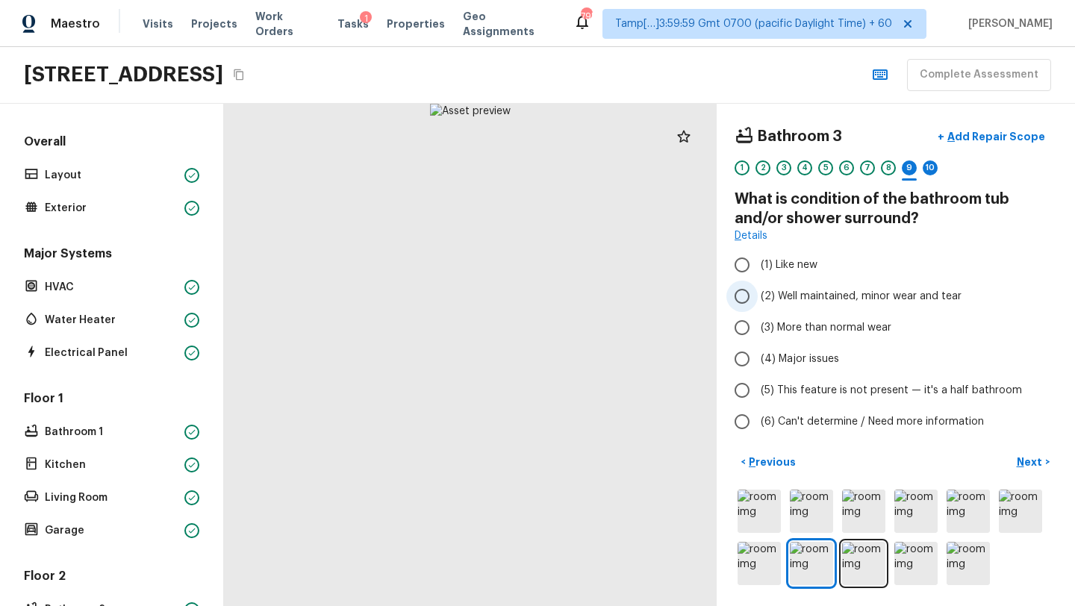
click at [800, 300] on span "(2) Well maintained, minor wear and tear" at bounding box center [861, 296] width 201 height 15
click at [758, 300] on input "(2) Well maintained, minor wear and tear" at bounding box center [741, 296] width 31 height 31
radio input "true"
click at [1024, 463] on p "Next" at bounding box center [1031, 462] width 28 height 15
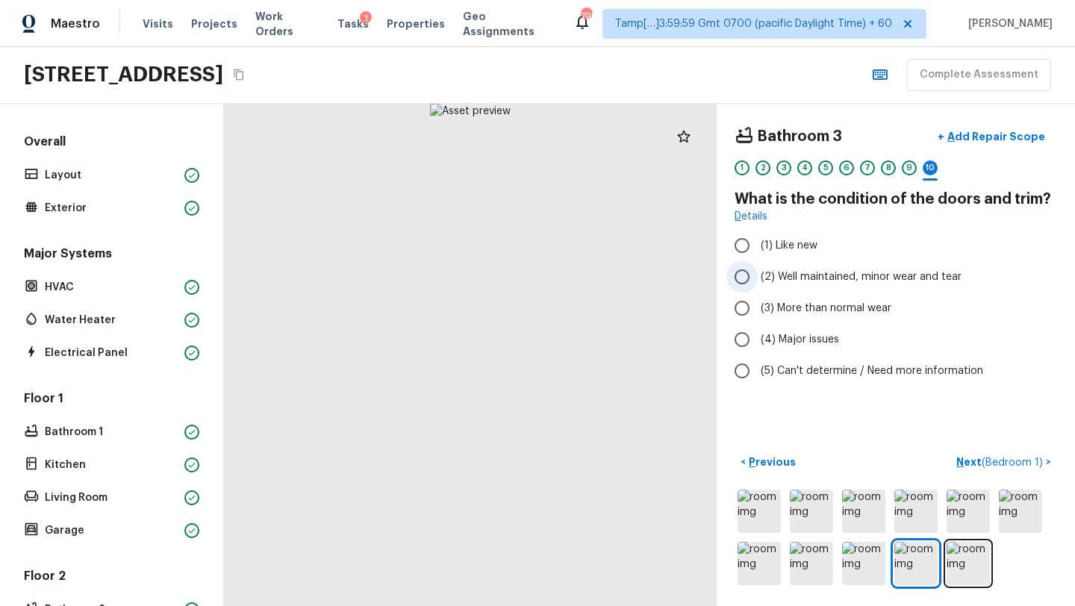
click at [788, 267] on label "(2) Well maintained, minor wear and tear" at bounding box center [885, 276] width 319 height 31
click at [758, 267] on input "(2) Well maintained, minor wear and tear" at bounding box center [741, 276] width 31 height 31
radio input "true"
click at [987, 461] on span "( Bedroom 1 )" at bounding box center [1011, 463] width 61 height 10
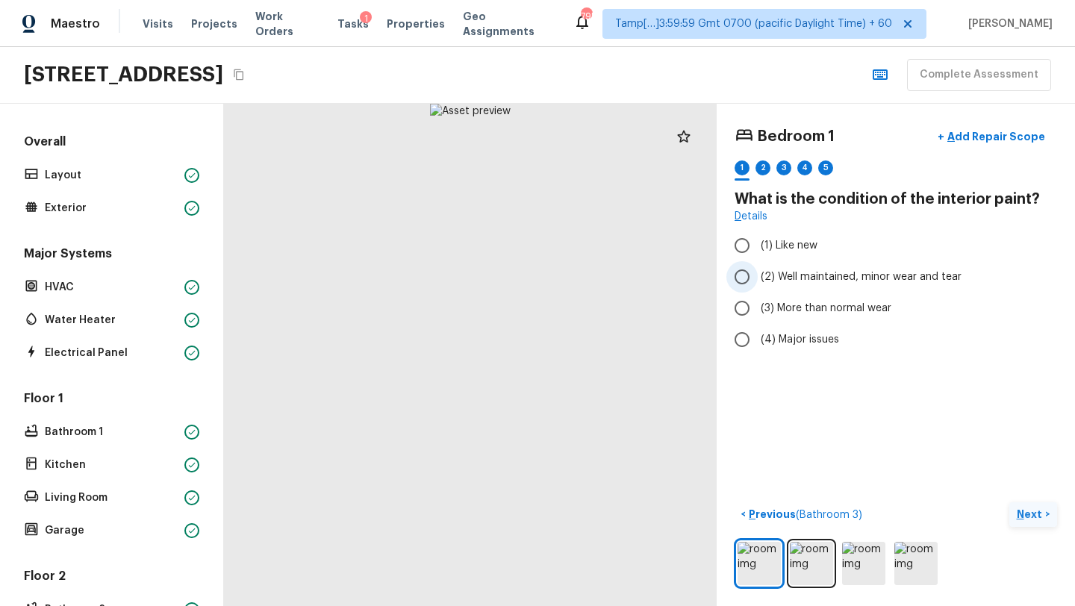
click at [794, 275] on span "(2) Well maintained, minor wear and tear" at bounding box center [861, 276] width 201 height 15
click at [758, 275] on input "(2) Well maintained, minor wear and tear" at bounding box center [741, 276] width 31 height 31
radio input "true"
click at [1031, 514] on p "Next" at bounding box center [1031, 514] width 28 height 15
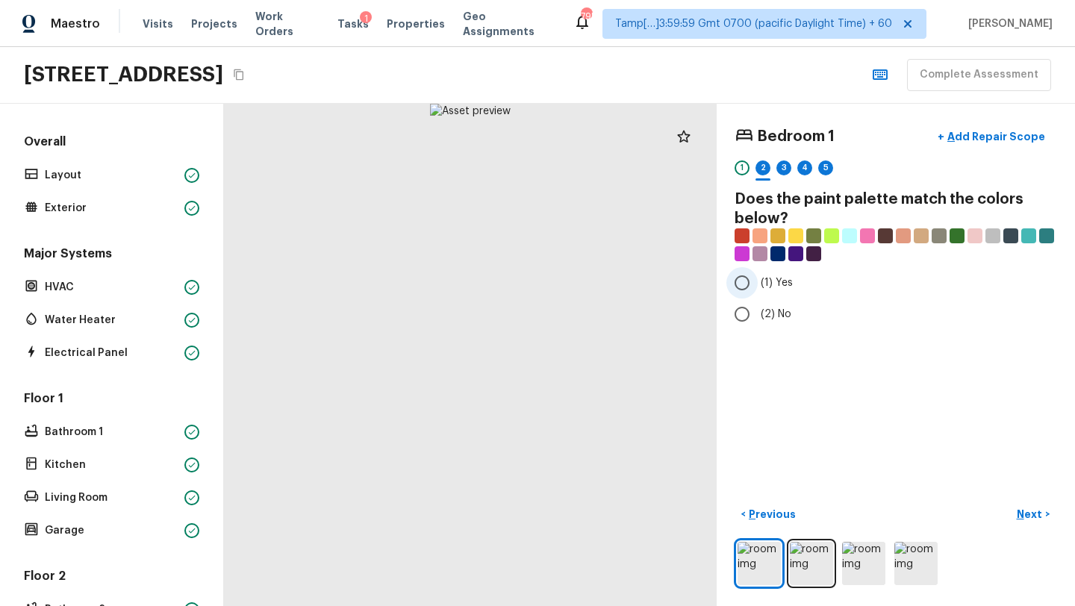
click at [766, 281] on span "(1) Yes" at bounding box center [777, 282] width 32 height 15
click at [758, 281] on input "(1) Yes" at bounding box center [741, 282] width 31 height 31
radio input "true"
click at [1028, 515] on p "Next" at bounding box center [1031, 514] width 28 height 15
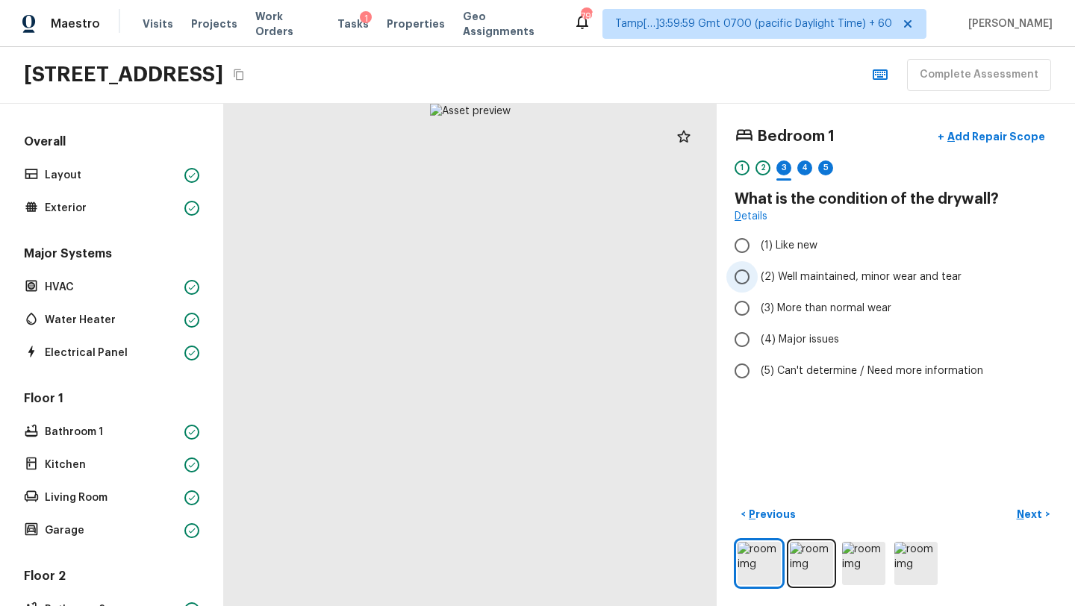
click at [797, 272] on span "(2) Well maintained, minor wear and tear" at bounding box center [861, 276] width 201 height 15
click at [758, 272] on input "(2) Well maintained, minor wear and tear" at bounding box center [741, 276] width 31 height 31
radio input "true"
click at [1029, 516] on p "Next" at bounding box center [1031, 514] width 28 height 15
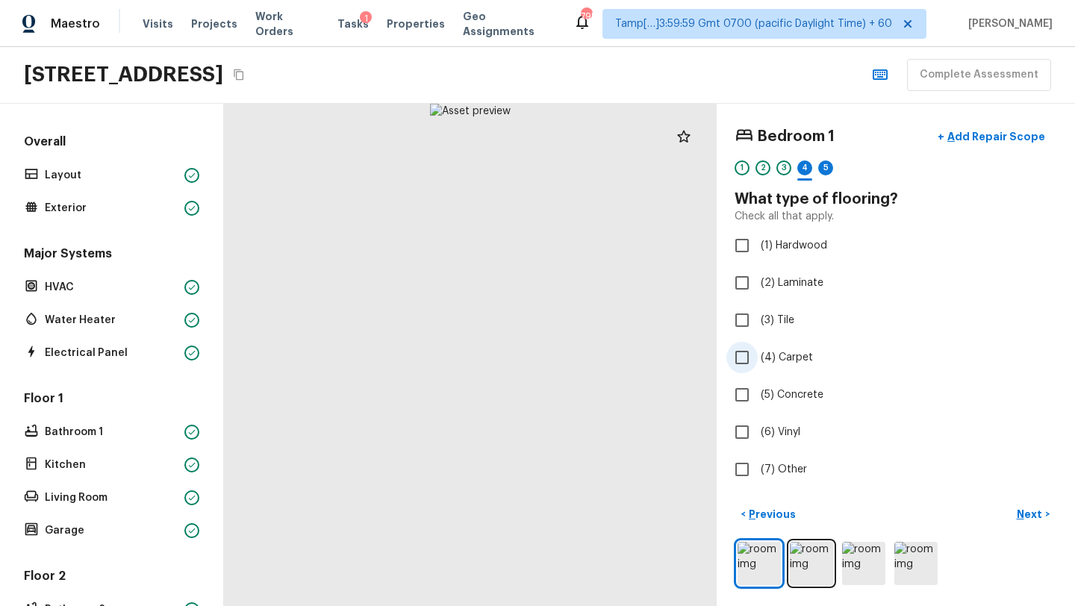
click at [764, 352] on span "(4) Carpet" at bounding box center [787, 357] width 52 height 15
click at [758, 352] on input "(4) Carpet" at bounding box center [741, 357] width 31 height 31
checkbox input "true"
click at [1023, 520] on p "Next" at bounding box center [1031, 514] width 28 height 15
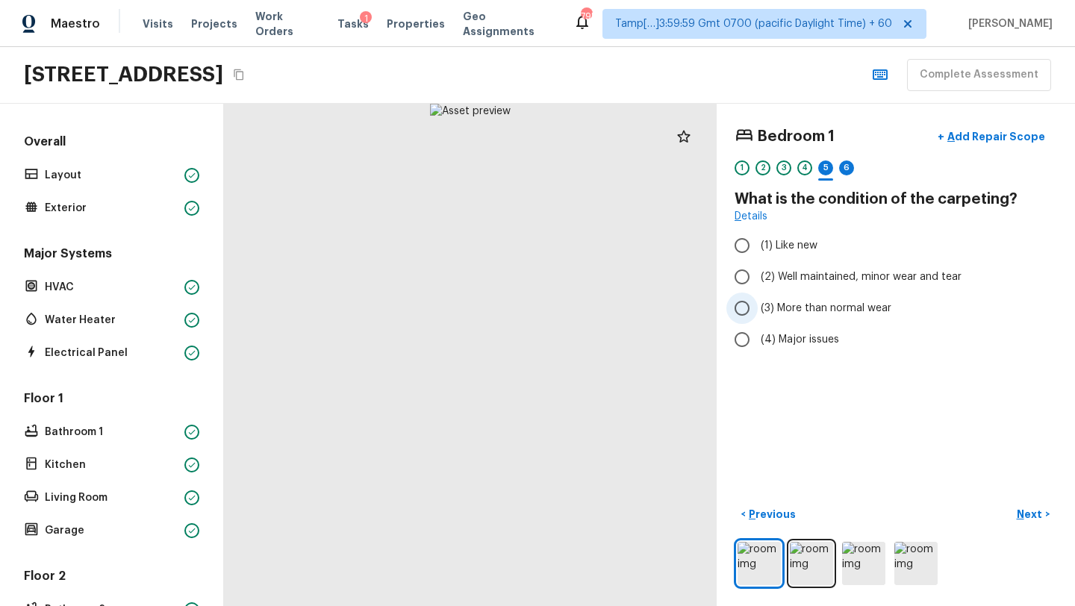
click at [781, 306] on span "(3) More than normal wear" at bounding box center [826, 308] width 131 height 15
click at [758, 306] on input "(3) More than normal wear" at bounding box center [741, 308] width 31 height 31
radio input "true"
click at [1034, 507] on p "Next" at bounding box center [1031, 514] width 28 height 15
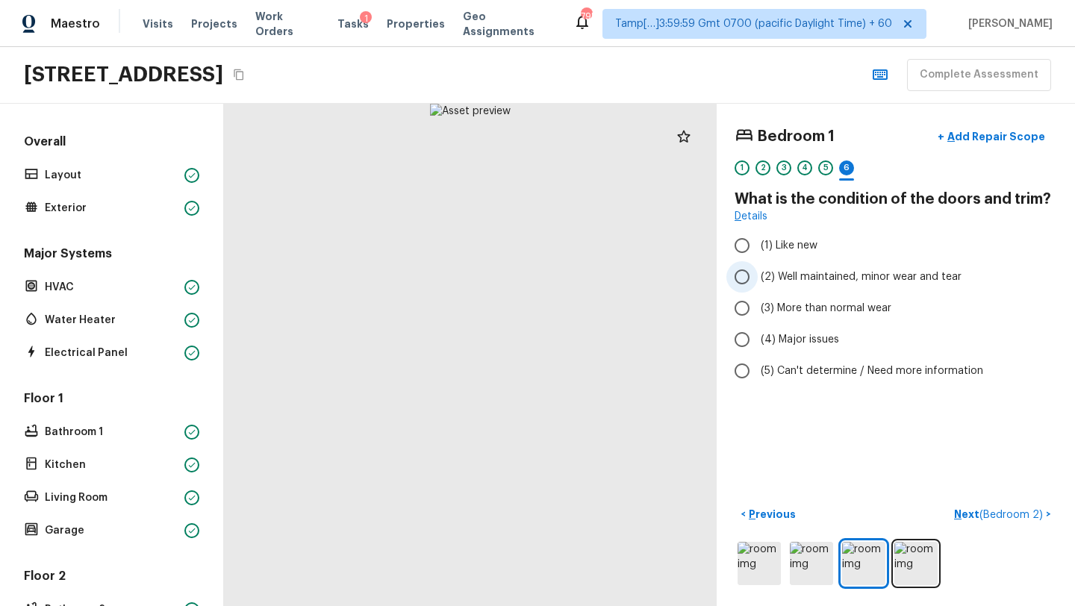
click at [808, 272] on span "(2) Well maintained, minor wear and tear" at bounding box center [861, 276] width 201 height 15
click at [758, 272] on input "(2) Well maintained, minor wear and tear" at bounding box center [741, 276] width 31 height 31
radio input "true"
click at [969, 513] on p "Next ( Bedroom 2 )" at bounding box center [1000, 515] width 92 height 16
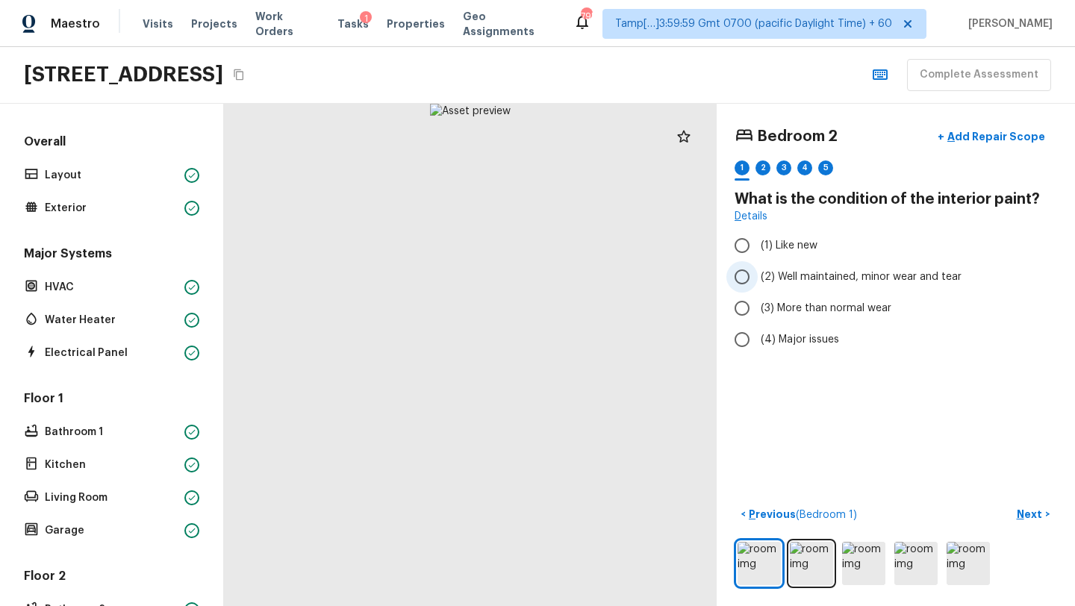
click at [773, 274] on span "(2) Well maintained, minor wear and tear" at bounding box center [861, 276] width 201 height 15
click at [758, 274] on input "(2) Well maintained, minor wear and tear" at bounding box center [741, 276] width 31 height 31
radio input "true"
click at [1026, 512] on p "Next" at bounding box center [1031, 514] width 28 height 15
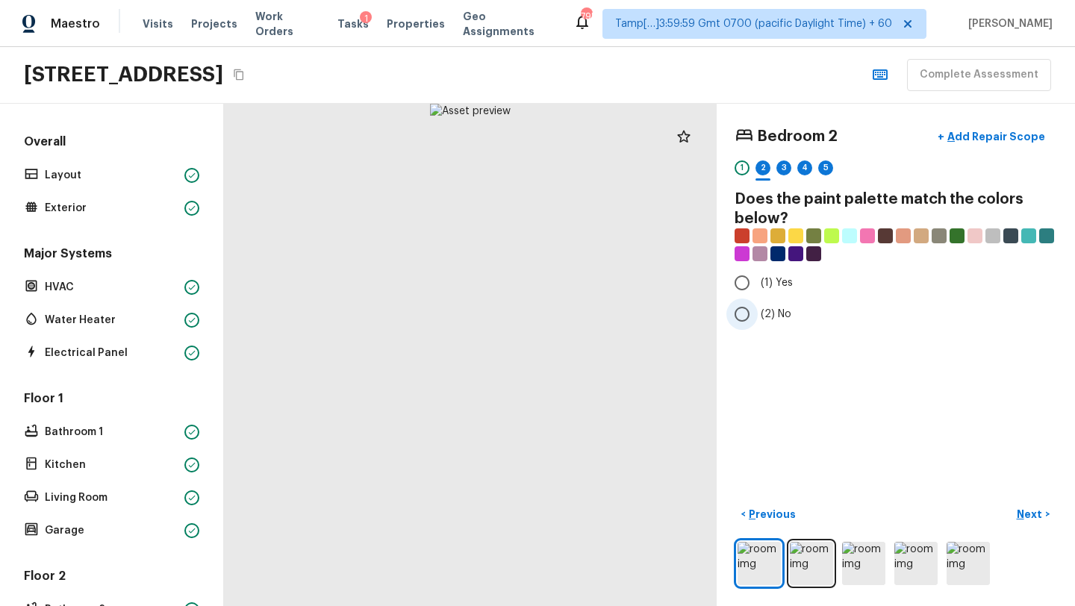
click at [763, 318] on span "(2) No" at bounding box center [776, 314] width 31 height 15
click at [758, 318] on input "(2) No" at bounding box center [741, 314] width 31 height 31
radio input "true"
click at [1036, 514] on p "Next" at bounding box center [1031, 514] width 28 height 15
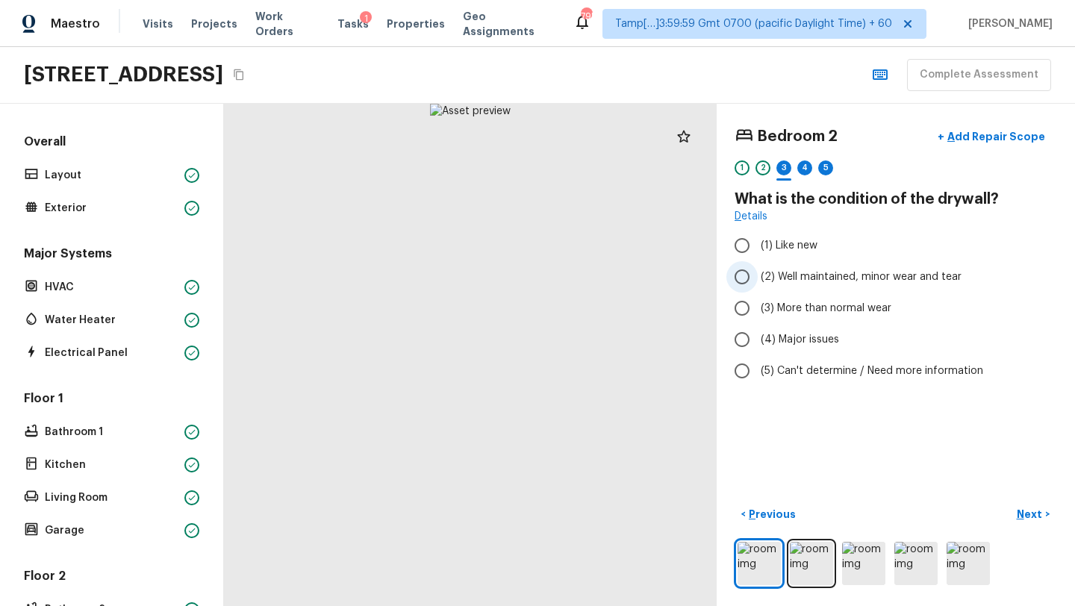
click at [793, 282] on span "(2) Well maintained, minor wear and tear" at bounding box center [861, 276] width 201 height 15
click at [758, 282] on input "(2) Well maintained, minor wear and tear" at bounding box center [741, 276] width 31 height 31
radio input "true"
click at [1019, 510] on p "Next" at bounding box center [1031, 514] width 28 height 15
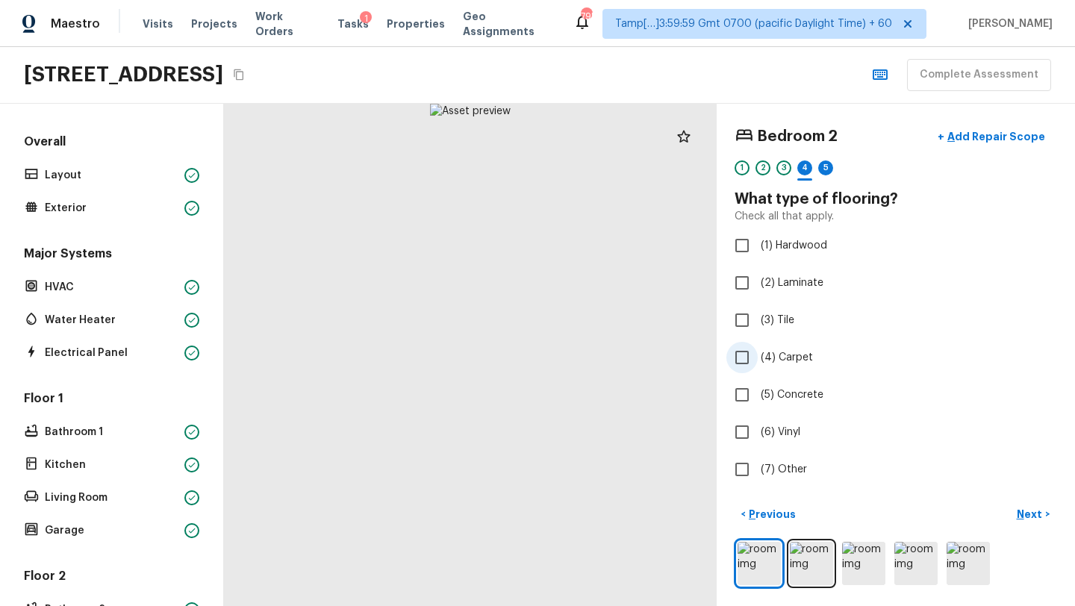
click at [748, 355] on input "(4) Carpet" at bounding box center [741, 357] width 31 height 31
checkbox input "true"
click at [1028, 518] on p "Next" at bounding box center [1031, 514] width 28 height 15
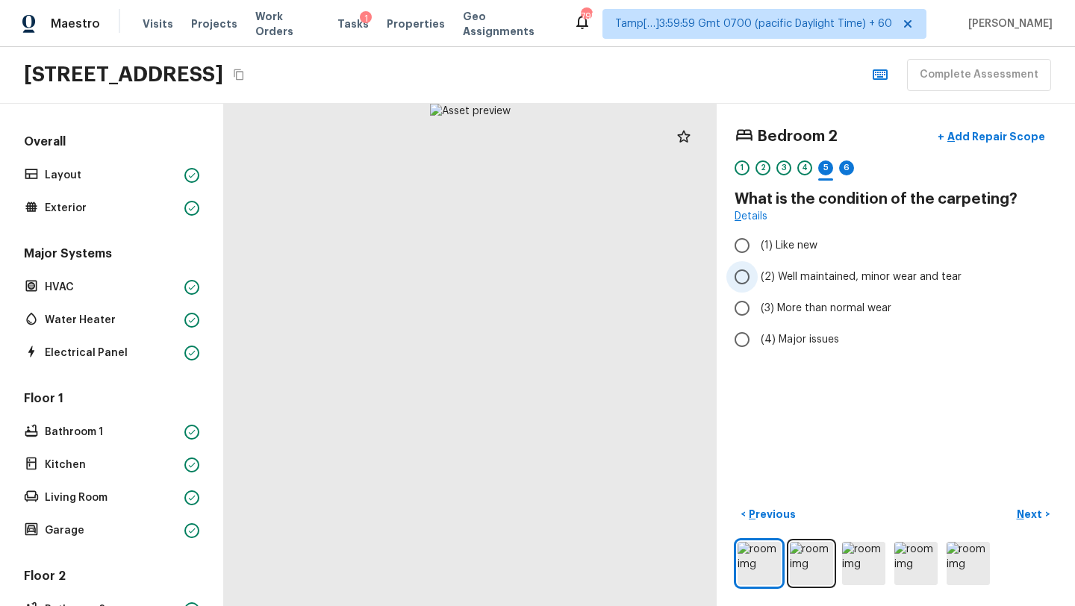
click at [768, 273] on span "(2) Well maintained, minor wear and tear" at bounding box center [861, 276] width 201 height 15
click at [758, 273] on input "(2) Well maintained, minor wear and tear" at bounding box center [741, 276] width 31 height 31
radio input "true"
click at [1032, 516] on p "Next" at bounding box center [1031, 514] width 28 height 15
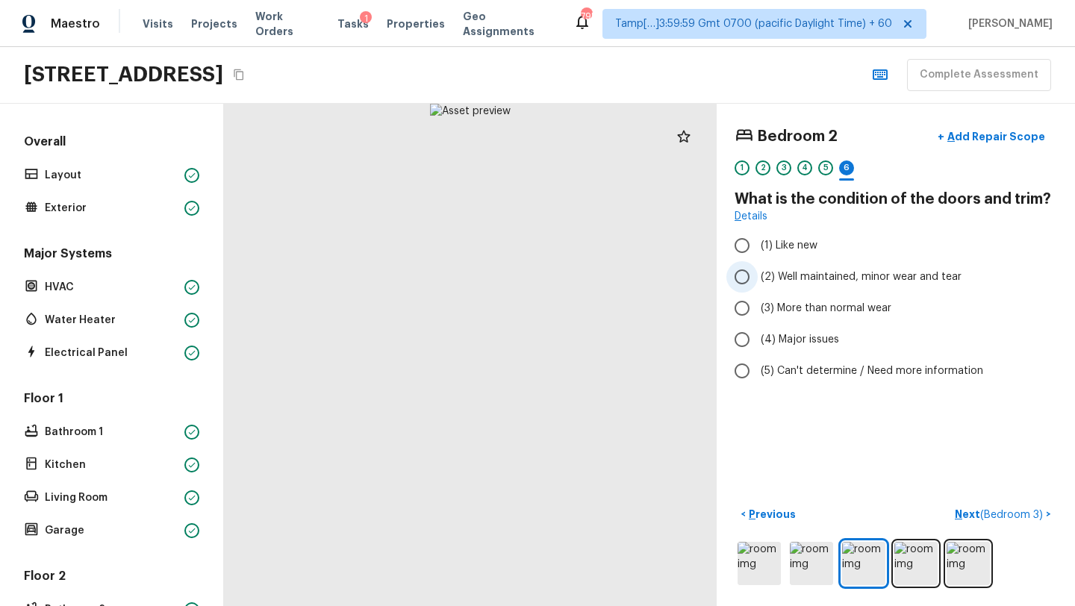
click at [834, 281] on span "(2) Well maintained, minor wear and tear" at bounding box center [861, 276] width 201 height 15
click at [758, 281] on input "(2) Well maintained, minor wear and tear" at bounding box center [741, 276] width 31 height 31
radio input "true"
click at [970, 514] on p "Next ( Bedroom 3 )" at bounding box center [1000, 515] width 91 height 16
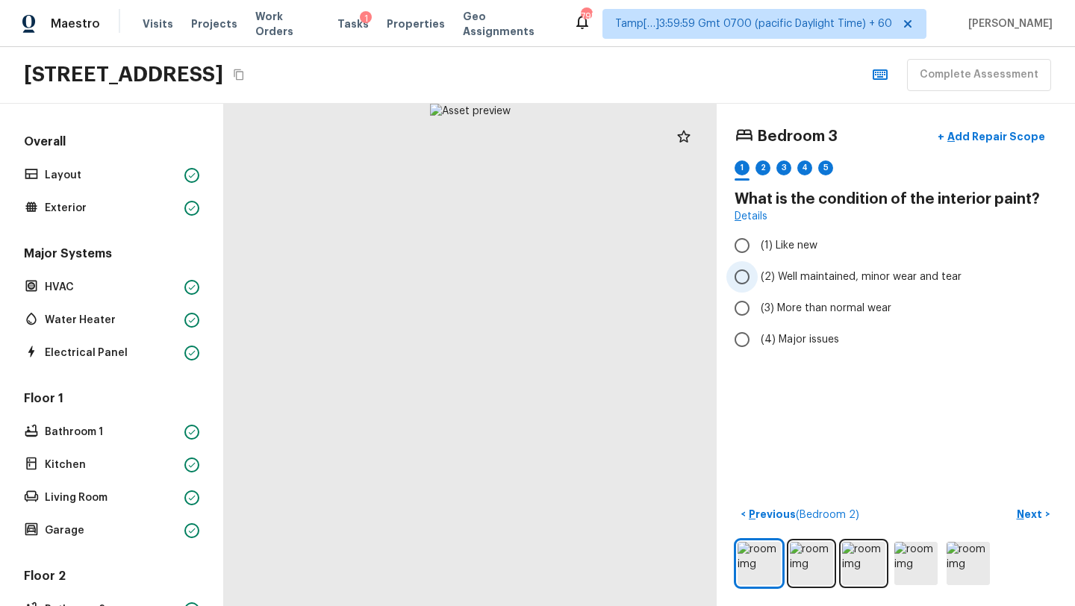
click at [810, 273] on span "(2) Well maintained, minor wear and tear" at bounding box center [861, 276] width 201 height 15
click at [758, 273] on input "(2) Well maintained, minor wear and tear" at bounding box center [741, 276] width 31 height 31
radio input "true"
click at [1022, 515] on p "Next" at bounding box center [1031, 514] width 28 height 15
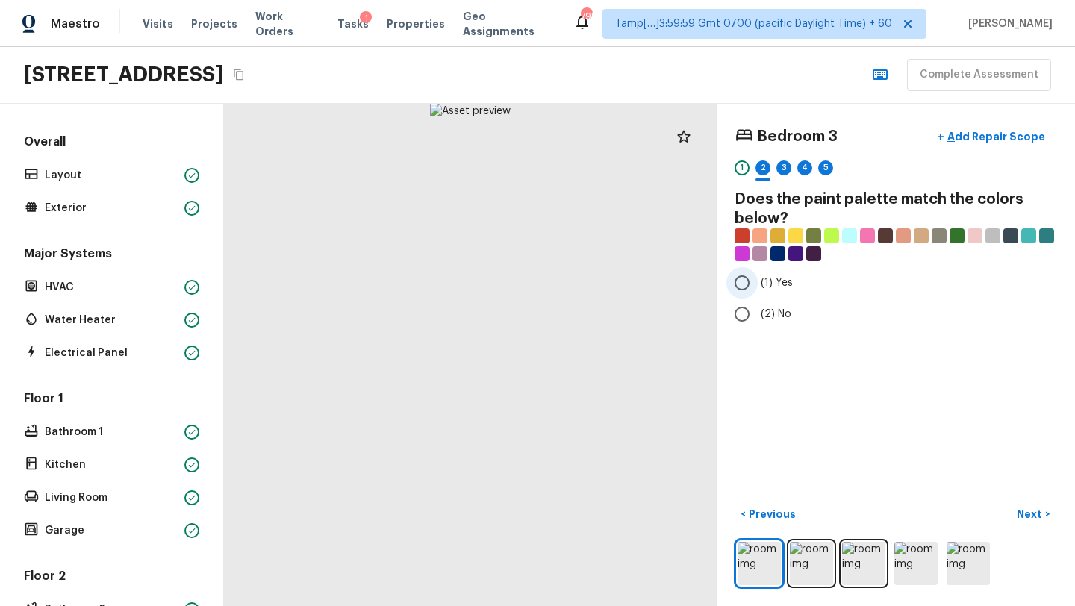
click at [754, 288] on input "(1) Yes" at bounding box center [741, 282] width 31 height 31
radio input "true"
click at [1023, 517] on p "Next" at bounding box center [1031, 514] width 28 height 15
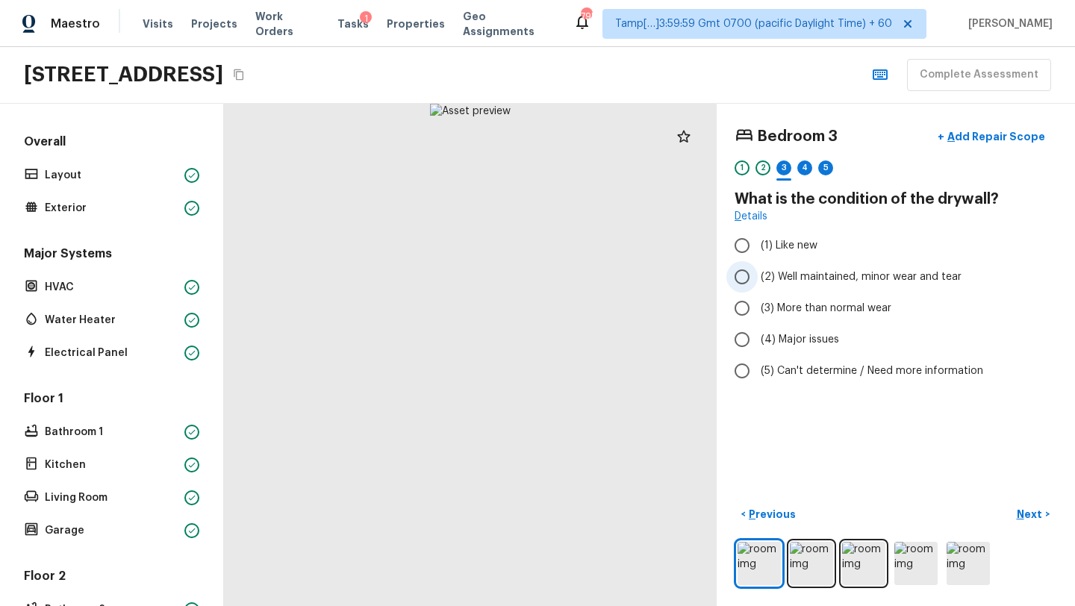
click at [774, 282] on span "(2) Well maintained, minor wear and tear" at bounding box center [861, 276] width 201 height 15
click at [758, 282] on input "(2) Well maintained, minor wear and tear" at bounding box center [741, 276] width 31 height 31
radio input "true"
click at [1025, 513] on p "Next" at bounding box center [1031, 514] width 28 height 15
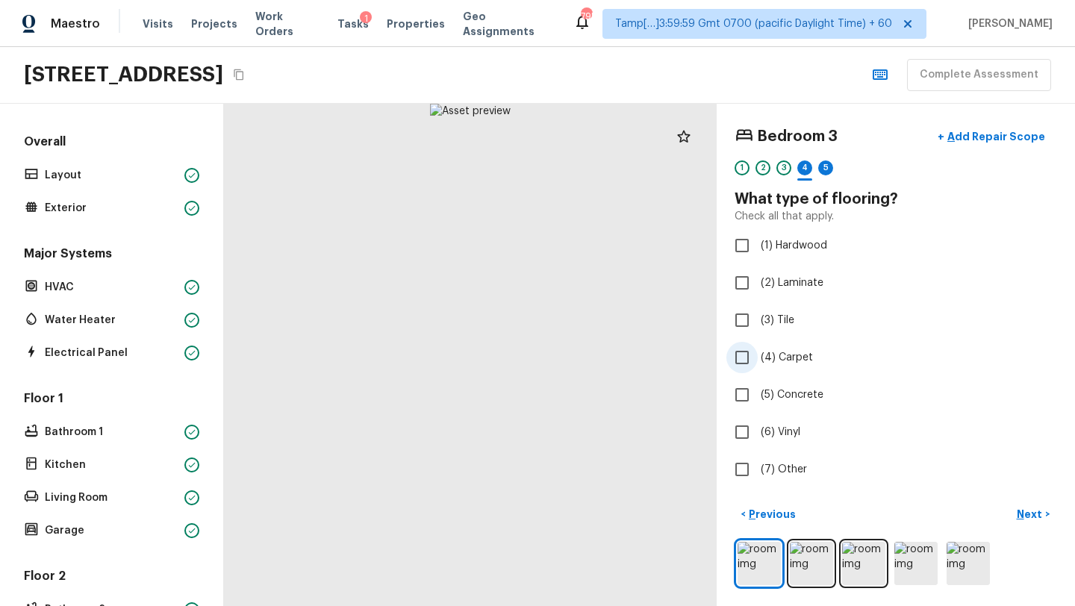
click at [740, 358] on input "(4) Carpet" at bounding box center [741, 357] width 31 height 31
checkbox input "true"
click at [1049, 512] on button "Next >" at bounding box center [1033, 514] width 48 height 25
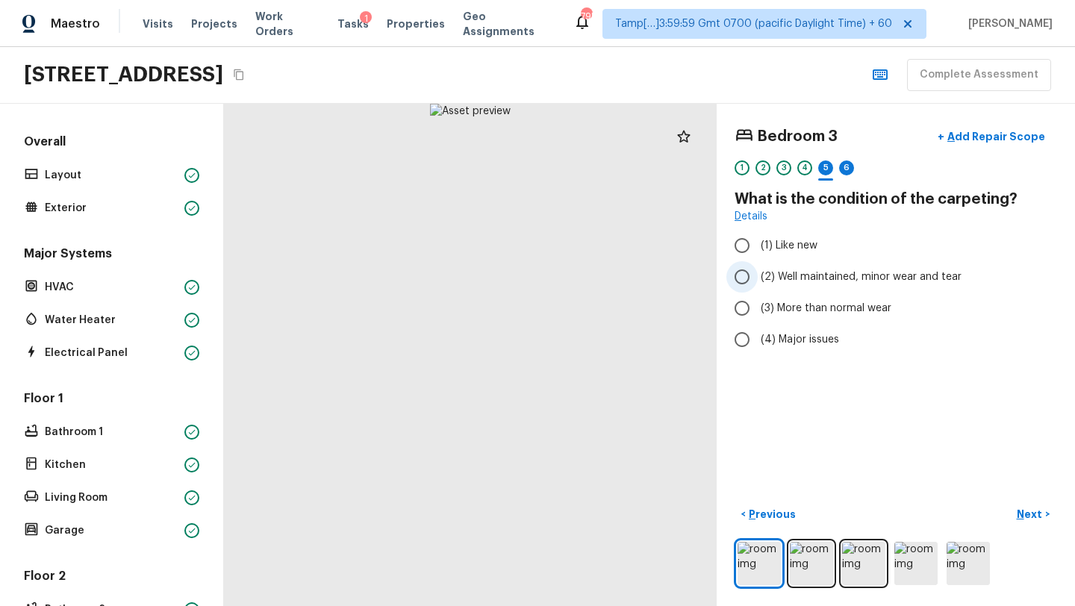
click at [779, 281] on span "(2) Well maintained, minor wear and tear" at bounding box center [861, 276] width 201 height 15
click at [758, 281] on input "(2) Well maintained, minor wear and tear" at bounding box center [741, 276] width 31 height 31
radio input "true"
click at [1020, 504] on button "Next >" at bounding box center [1033, 514] width 48 height 25
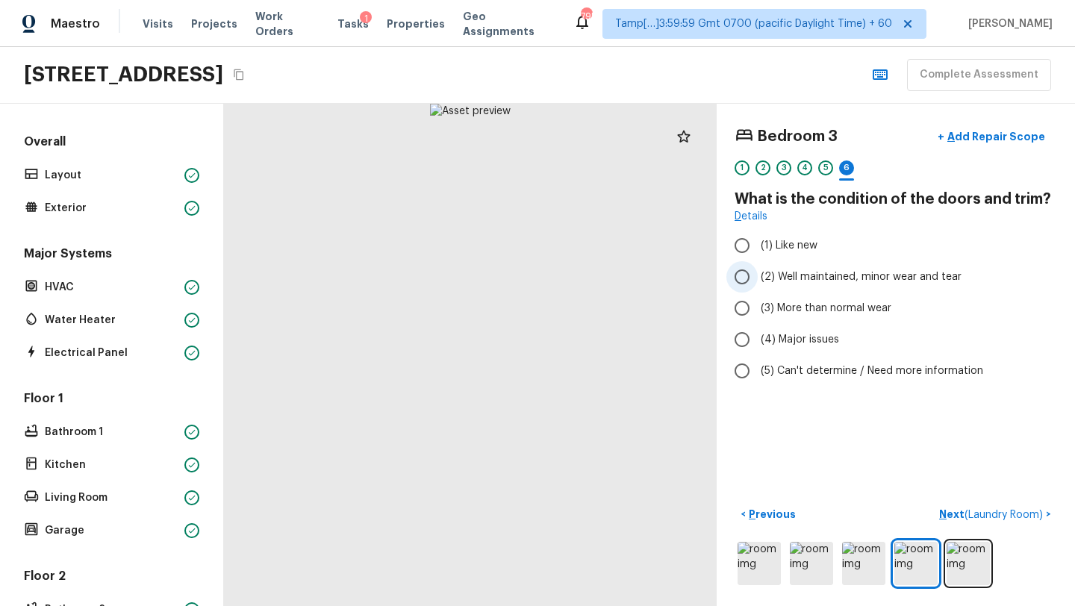
click at [782, 284] on label "(2) Well maintained, minor wear and tear" at bounding box center [885, 276] width 319 height 31
click at [758, 284] on input "(2) Well maintained, minor wear and tear" at bounding box center [741, 276] width 31 height 31
radio input "true"
click at [1043, 508] on p "Next ( Laundry Room )" at bounding box center [992, 515] width 107 height 16
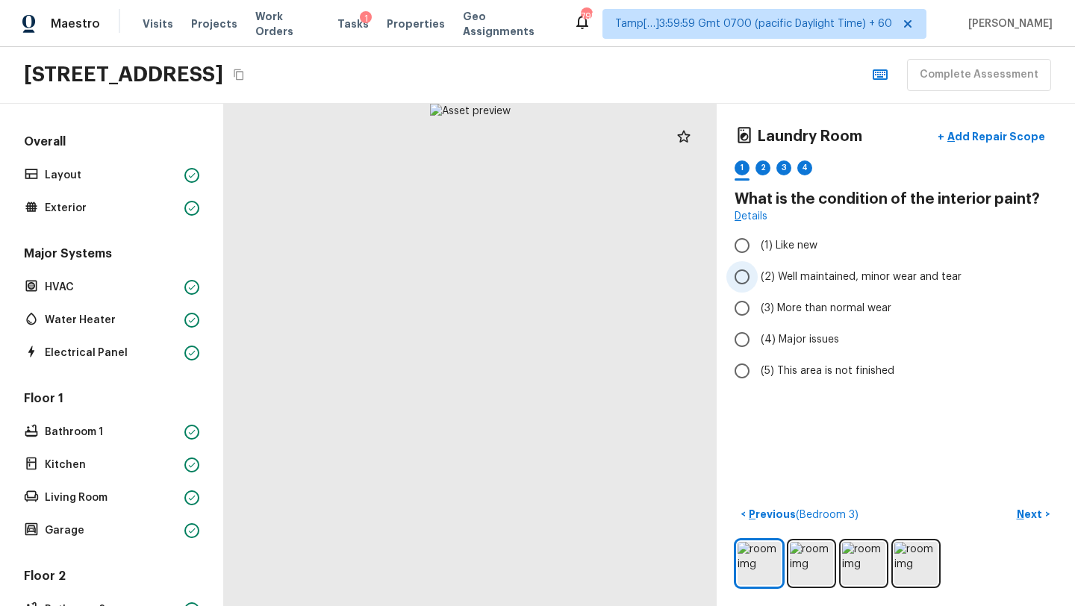
click at [796, 278] on span "(2) Well maintained, minor wear and tear" at bounding box center [861, 276] width 201 height 15
click at [758, 278] on input "(2) Well maintained, minor wear and tear" at bounding box center [741, 276] width 31 height 31
radio input "true"
click at [1031, 517] on p "Next" at bounding box center [1031, 514] width 28 height 15
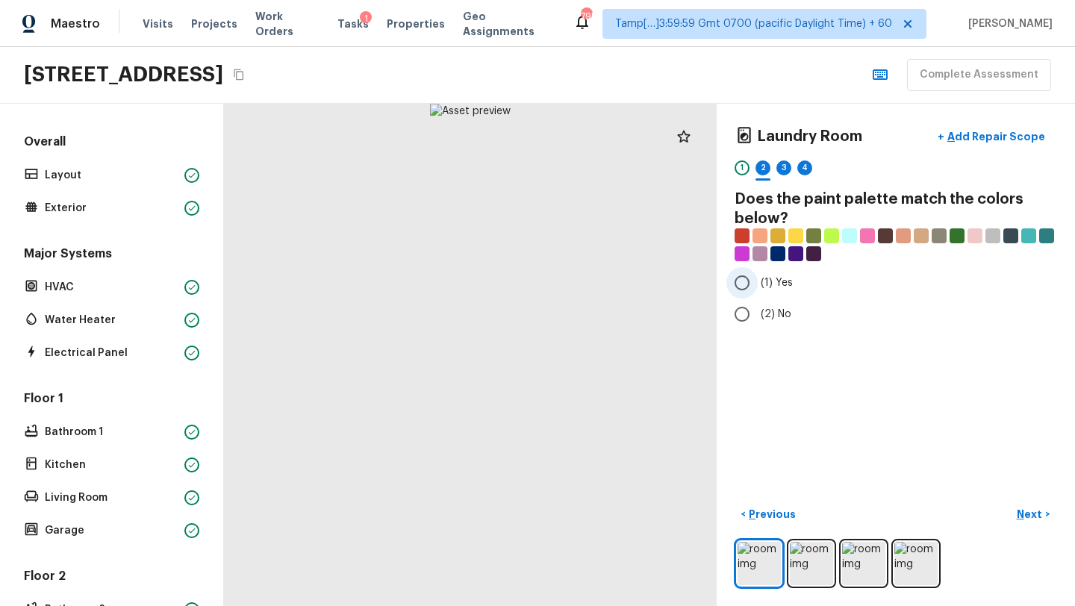
click at [768, 290] on span "(1) Yes" at bounding box center [777, 282] width 32 height 15
click at [758, 290] on input "(1) Yes" at bounding box center [741, 282] width 31 height 31
radio input "true"
click at [1026, 509] on p "Next" at bounding box center [1031, 514] width 28 height 15
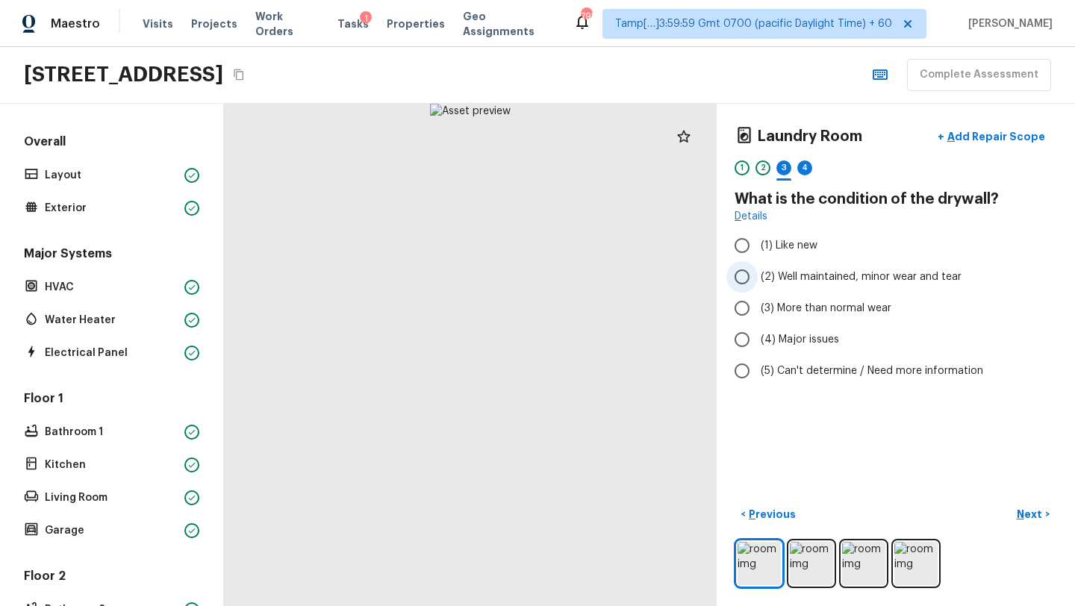
click at [764, 282] on span "(2) Well maintained, minor wear and tear" at bounding box center [861, 276] width 201 height 15
click at [758, 282] on input "(2) Well maintained, minor wear and tear" at bounding box center [741, 276] width 31 height 31
radio input "true"
click at [1030, 510] on p "Next" at bounding box center [1031, 514] width 28 height 15
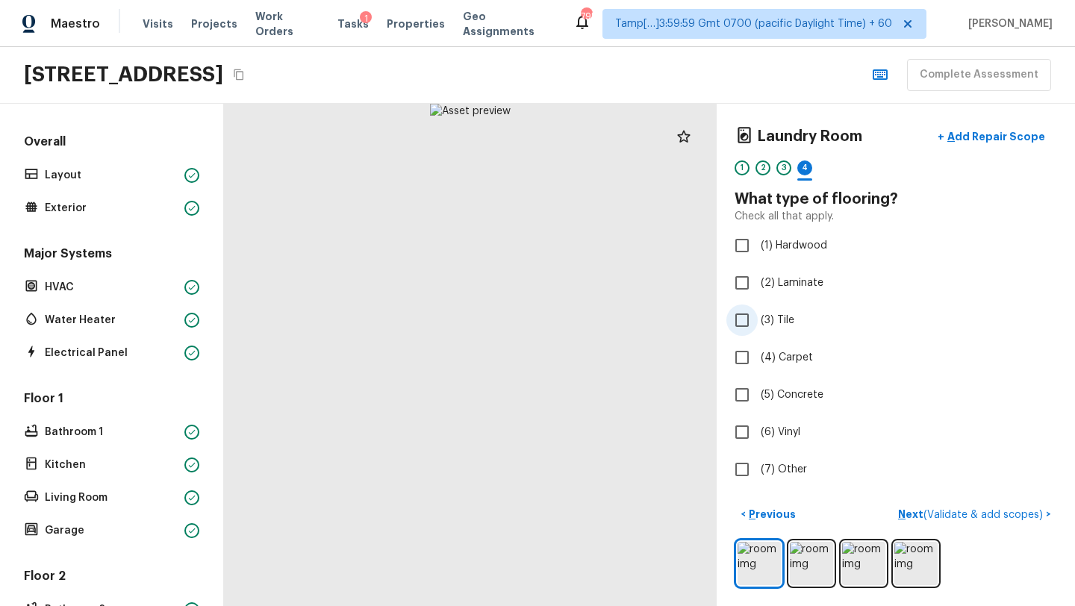
click at [758, 319] on label "(3) Tile" at bounding box center [885, 320] width 319 height 31
click at [758, 319] on input "(3) Tile" at bounding box center [741, 320] width 31 height 31
checkbox input "true"
click at [1034, 522] on button "Next >" at bounding box center [1033, 514] width 48 height 25
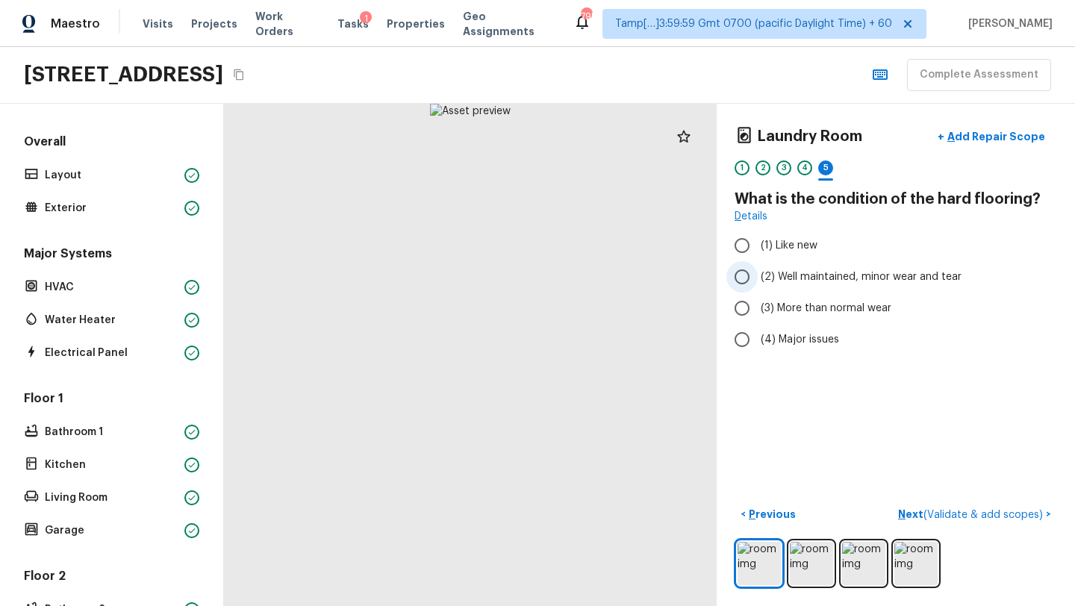
click at [765, 267] on label "(2) Well maintained, minor wear and tear" at bounding box center [885, 276] width 319 height 31
click at [758, 267] on input "(2) Well maintained, minor wear and tear" at bounding box center [741, 276] width 31 height 31
radio input "true"
click at [905, 519] on p "Next ( Validate & add scopes )" at bounding box center [972, 515] width 148 height 16
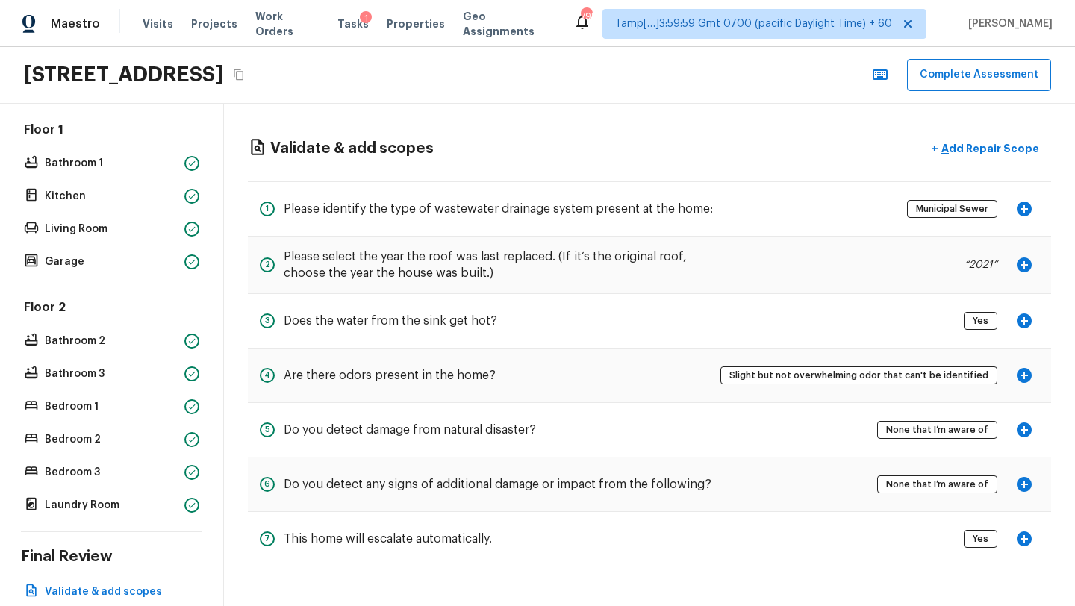
scroll to position [331, 0]
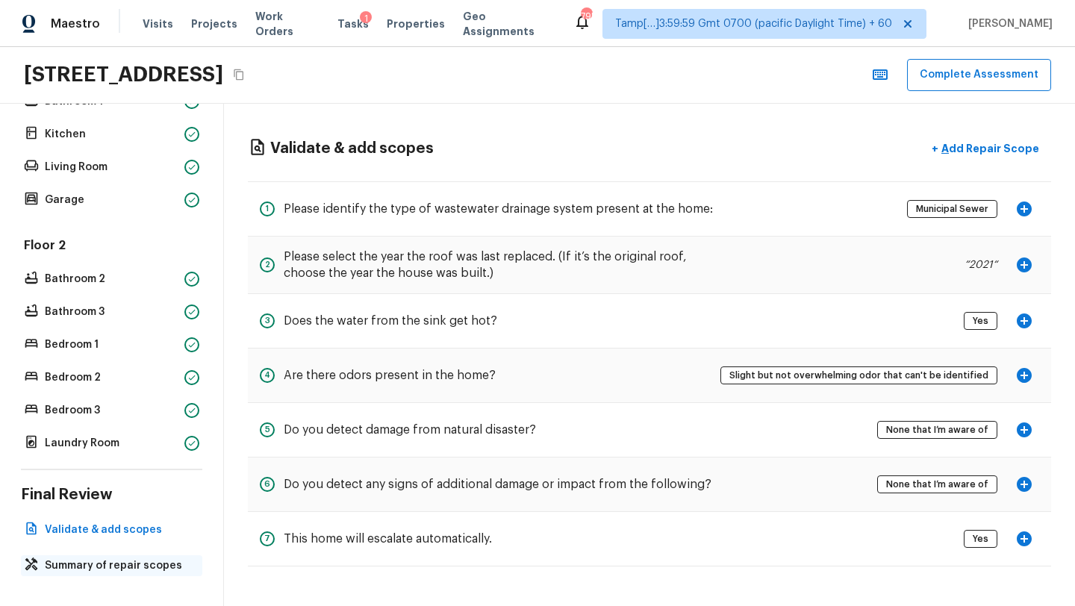
click at [128, 563] on p "Summary of repair scopes" at bounding box center [119, 565] width 149 height 15
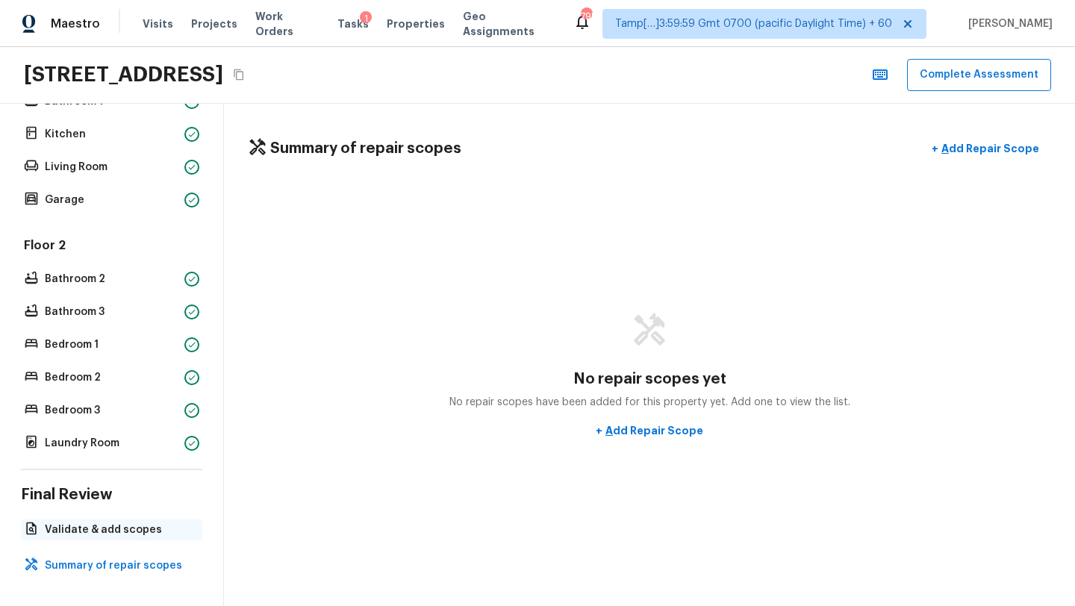
click at [118, 528] on p "Validate & add scopes" at bounding box center [119, 529] width 149 height 15
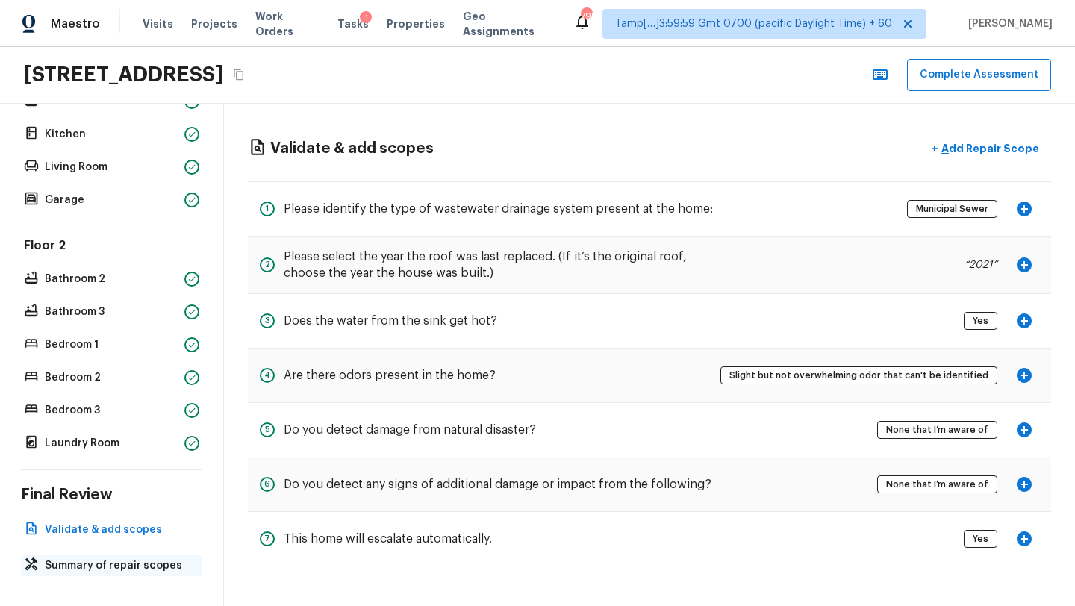
click at [115, 567] on p "Summary of repair scopes" at bounding box center [119, 565] width 149 height 15
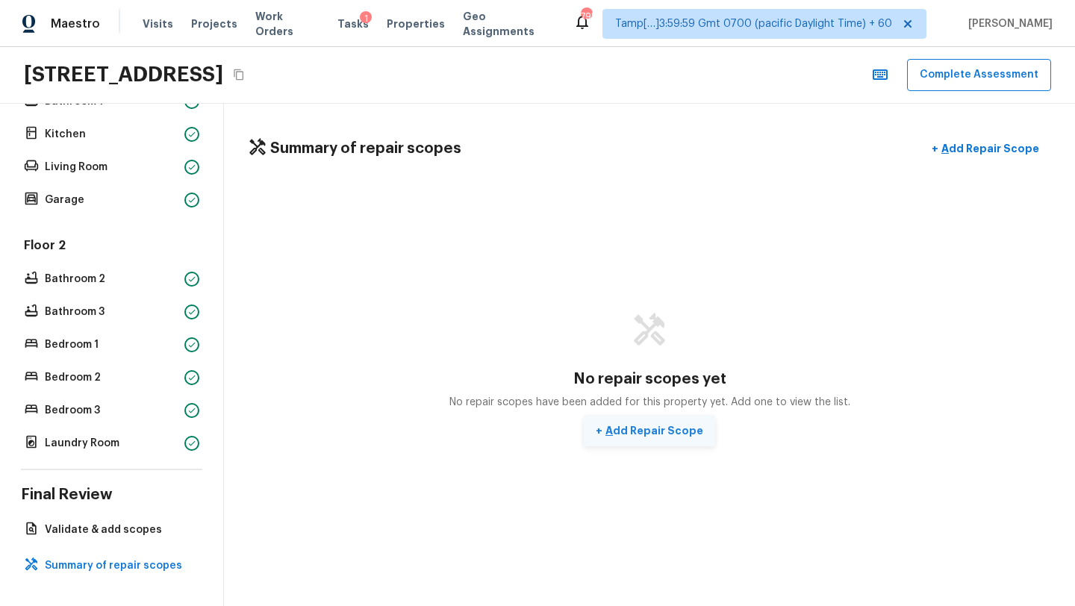
click at [661, 433] on p "Add Repair Scope" at bounding box center [652, 430] width 101 height 15
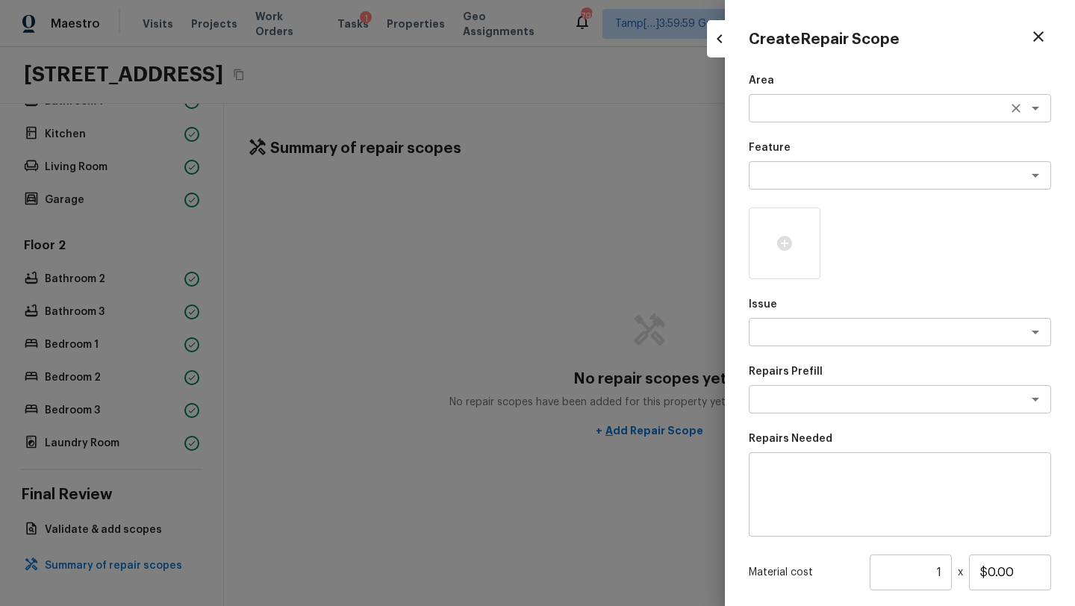
click at [790, 112] on textarea at bounding box center [878, 108] width 247 height 15
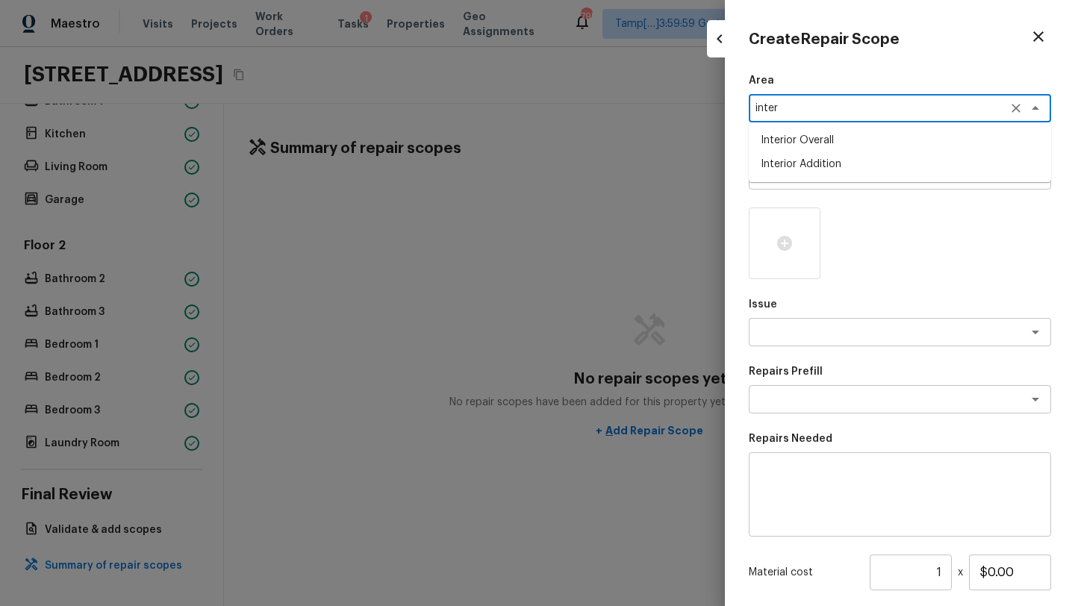
click at [820, 145] on li "Interior Overall" at bounding box center [900, 140] width 302 height 24
type textarea "Interior Overall"
click at [818, 180] on textarea at bounding box center [878, 175] width 247 height 15
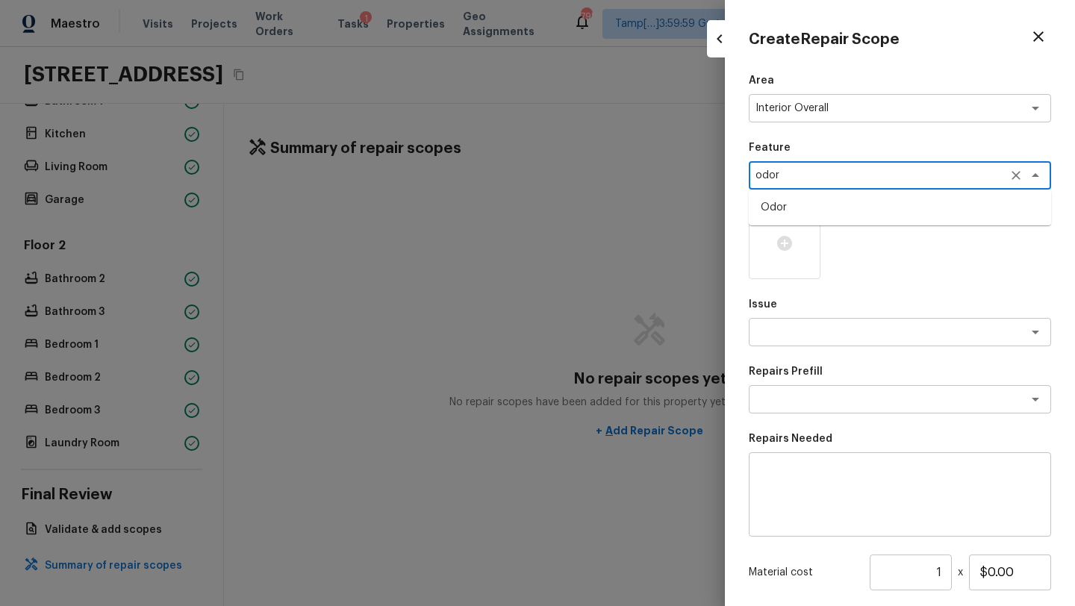
click at [813, 213] on li "Odor" at bounding box center [900, 208] width 302 height 24
type textarea "Odor"
click at [805, 328] on textarea at bounding box center [878, 332] width 247 height 15
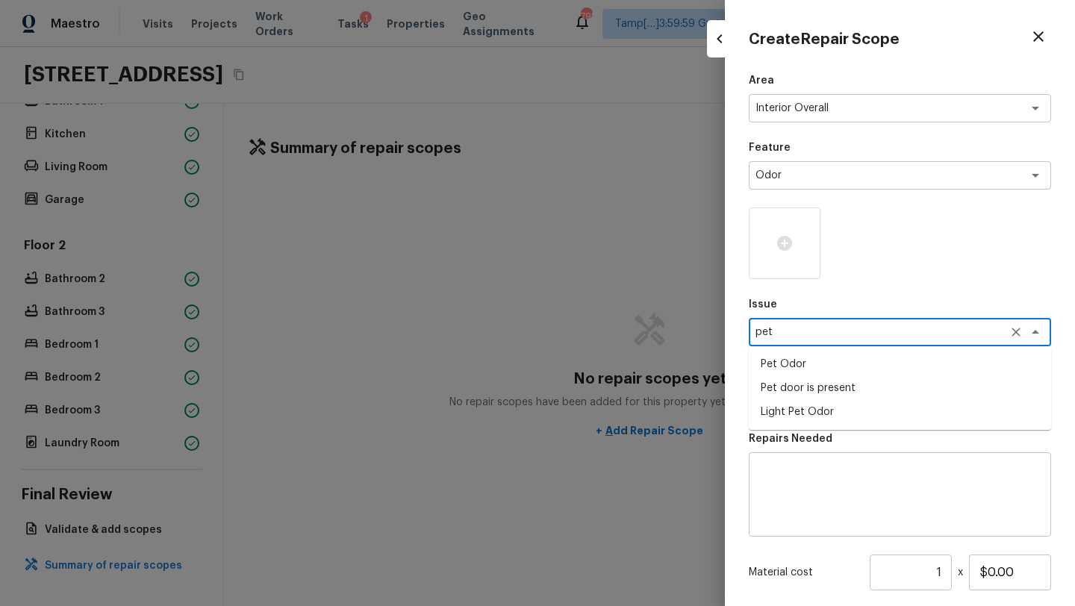
click at [774, 351] on ul "Pet Odor Pet door is present Light Pet Odor" at bounding box center [900, 388] width 302 height 84
click at [777, 377] on li "Pet door is present" at bounding box center [900, 388] width 302 height 24
type textarea "Pet door is present"
click at [1019, 330] on icon "Clear" at bounding box center [1015, 332] width 15 height 15
click at [905, 330] on textarea at bounding box center [878, 332] width 247 height 15
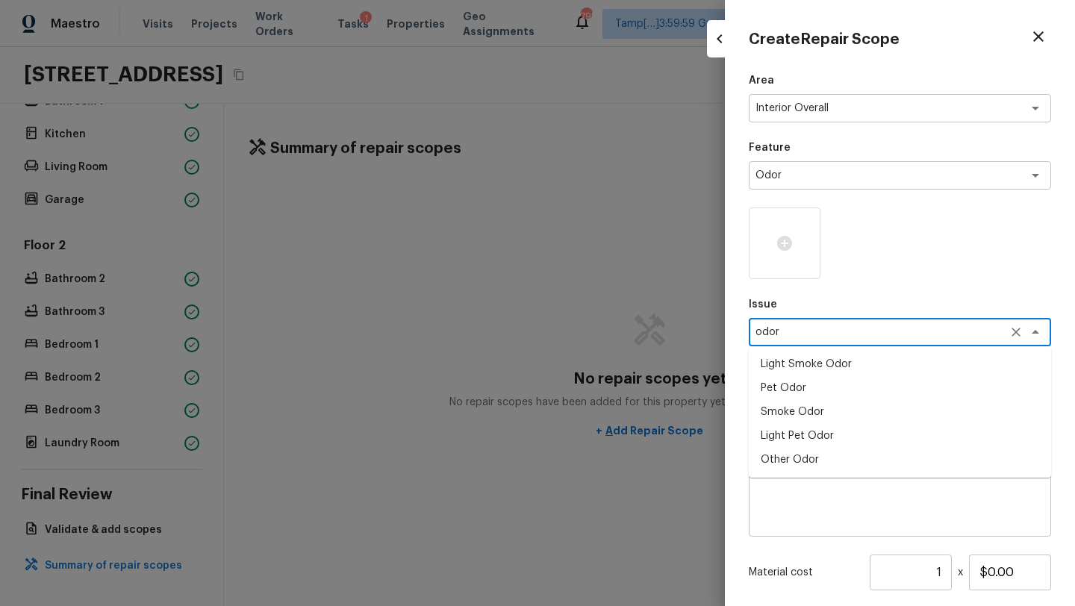
click at [781, 437] on li "Light Pet Odor" at bounding box center [900, 436] width 302 height 24
click at [843, 390] on div "x ​" at bounding box center [900, 399] width 302 height 28
type textarea "Light Pet Odor"
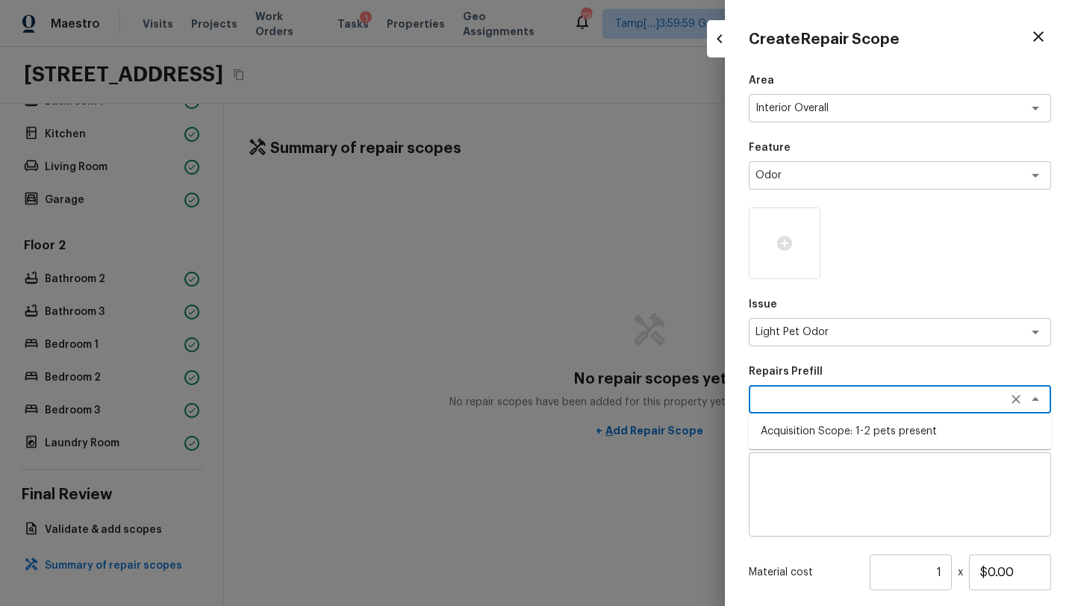
click at [833, 431] on li "Acquisition Scope: 1-2 pets present" at bounding box center [900, 431] width 302 height 24
type textarea "Acquisition Scope: 1-2 pets present"
type input "$575.00"
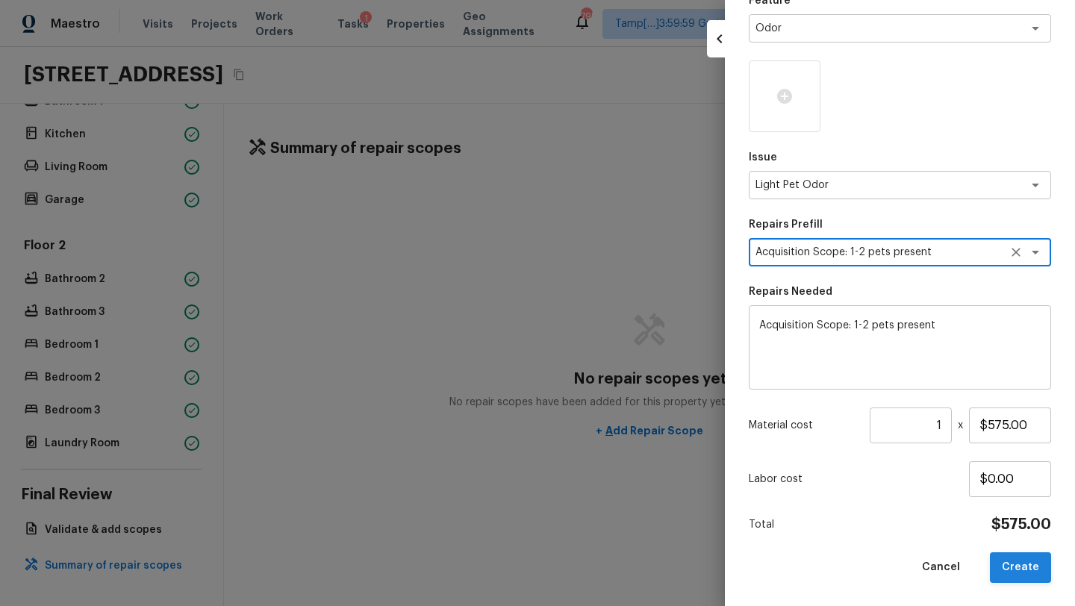
click at [1021, 563] on button "Create" at bounding box center [1020, 567] width 61 height 31
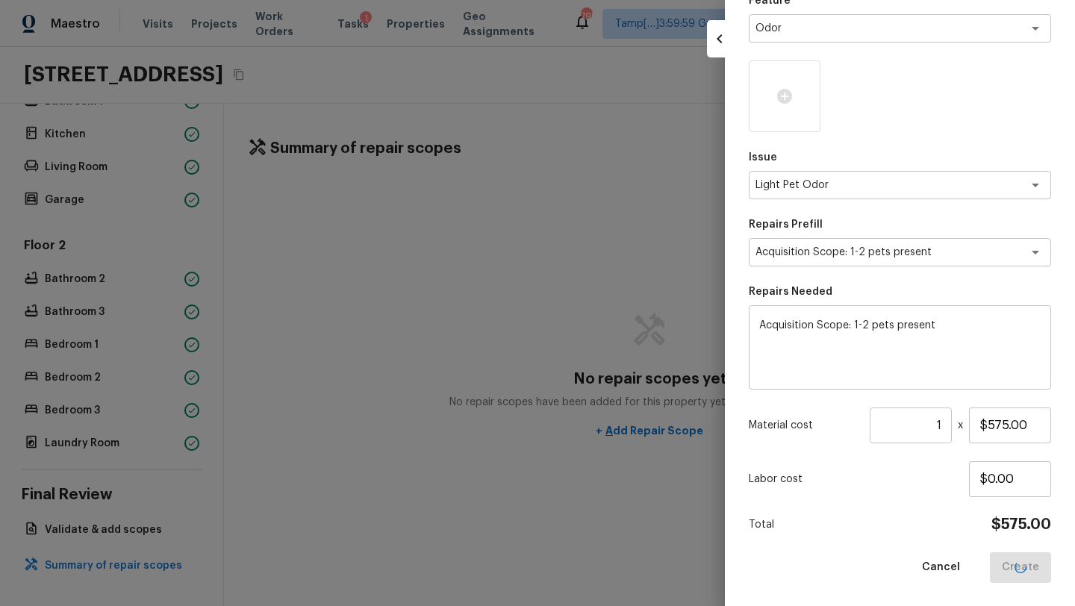
type input "$0.00"
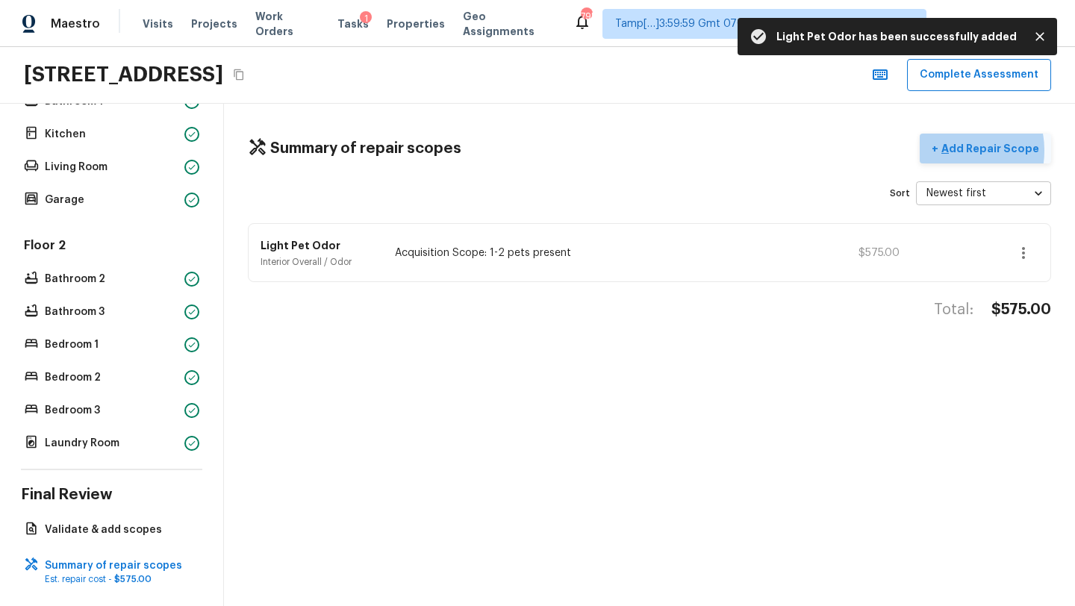
click at [958, 150] on p "Add Repair Scope" at bounding box center [988, 148] width 101 height 15
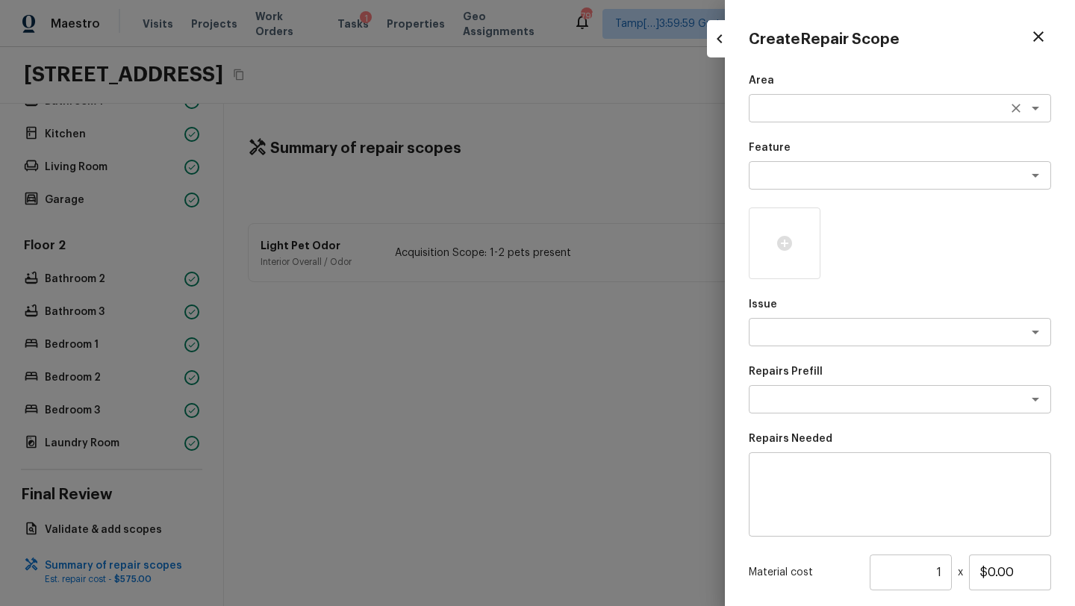
click at [776, 107] on textarea at bounding box center [878, 108] width 247 height 15
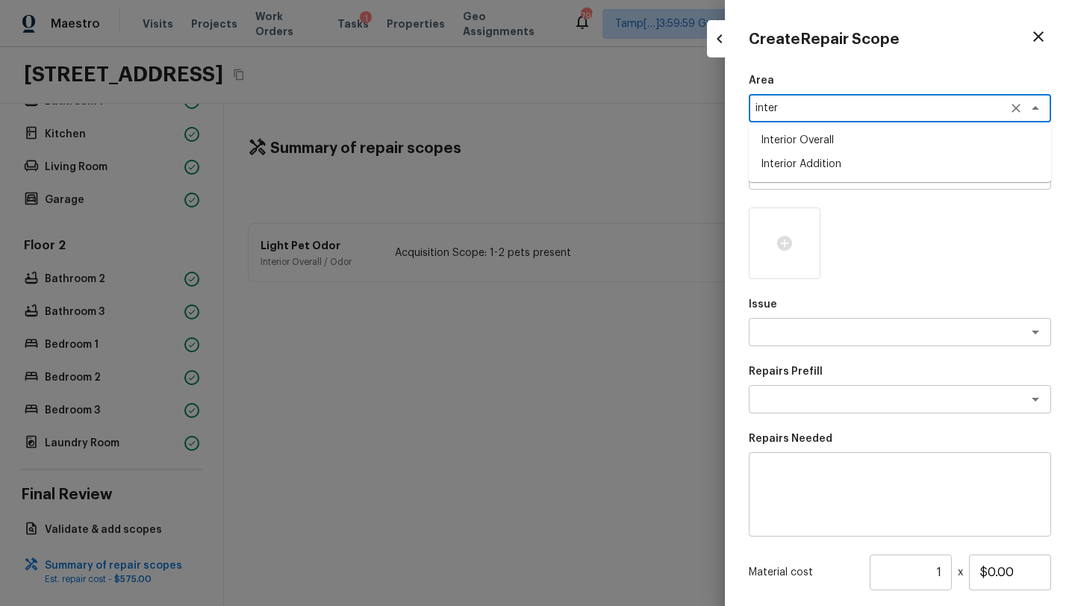
click at [785, 143] on li "Interior Overall" at bounding box center [900, 140] width 302 height 24
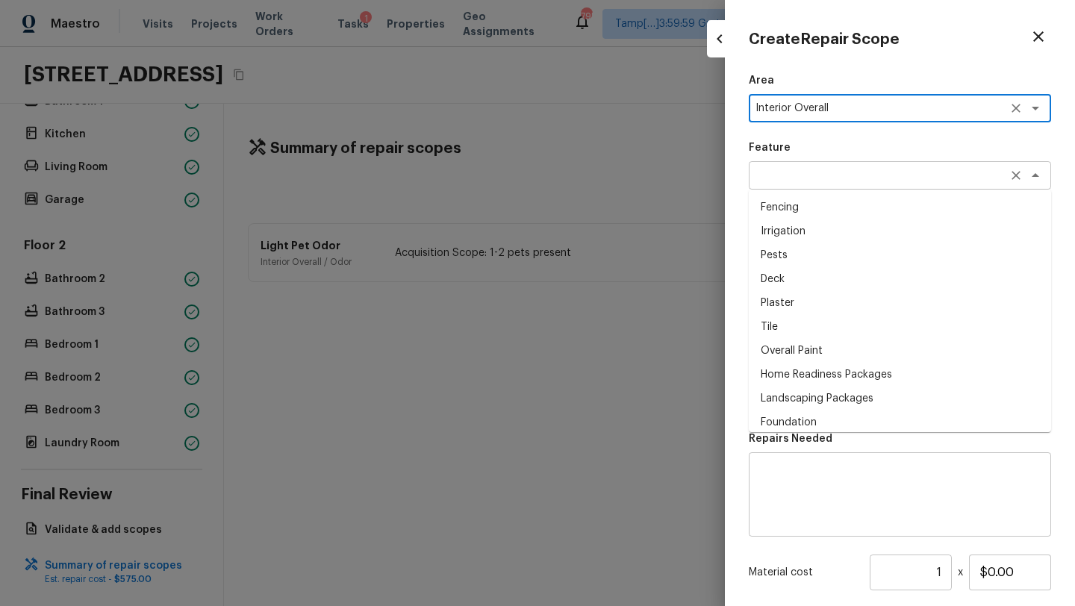
click at [787, 184] on div "x ​" at bounding box center [900, 175] width 302 height 28
type textarea "Interior Overall"
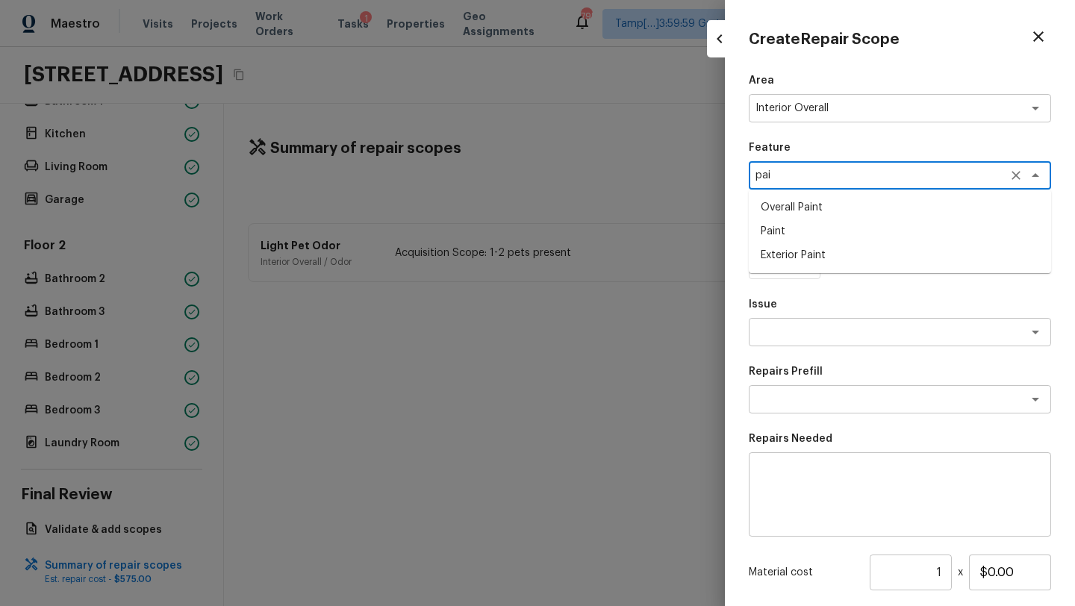
click at [826, 204] on li "Overall Paint" at bounding box center [900, 208] width 302 height 24
type textarea "Overall Paint"
click at [836, 337] on textarea at bounding box center [878, 332] width 247 height 15
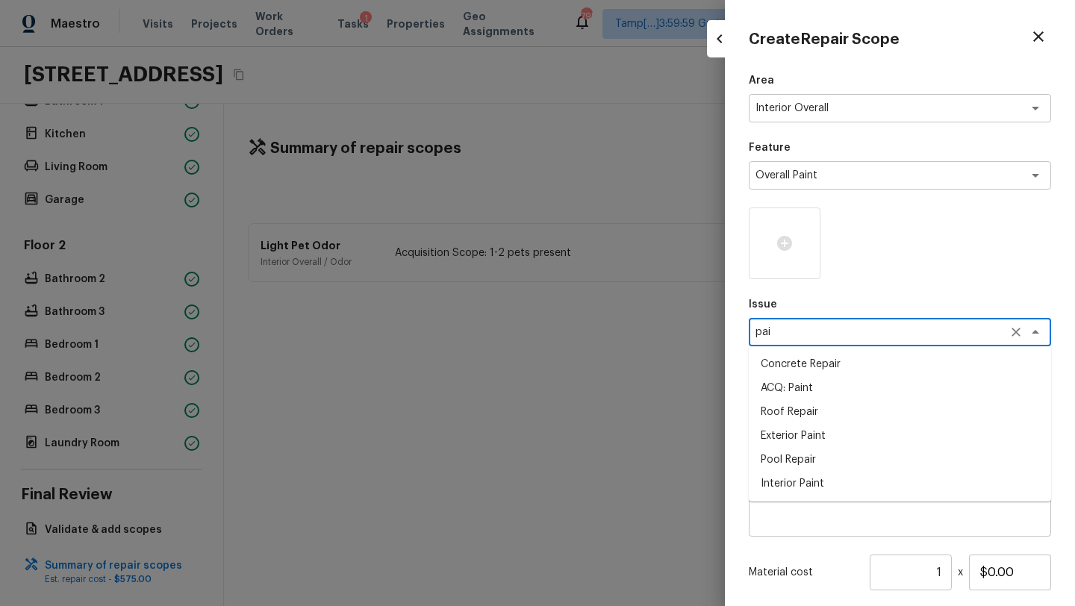
click at [778, 394] on li "ACQ: Paint" at bounding box center [900, 388] width 302 height 24
type textarea "ACQ: Paint"
click at [792, 402] on textarea at bounding box center [878, 399] width 247 height 15
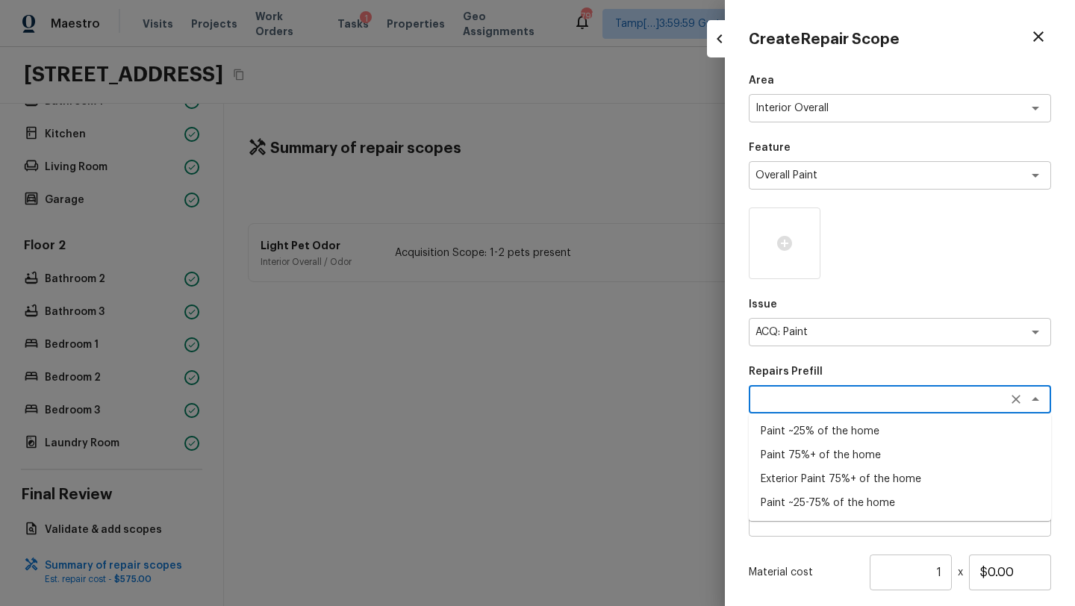
click at [799, 508] on li "Paint ~25-75% of the home" at bounding box center [900, 503] width 302 height 24
type textarea "Paint ~25-75% of the home"
type textarea "Acquisition Scope: ~25 - 75% of the home needs interior paint"
type input "$0.93"
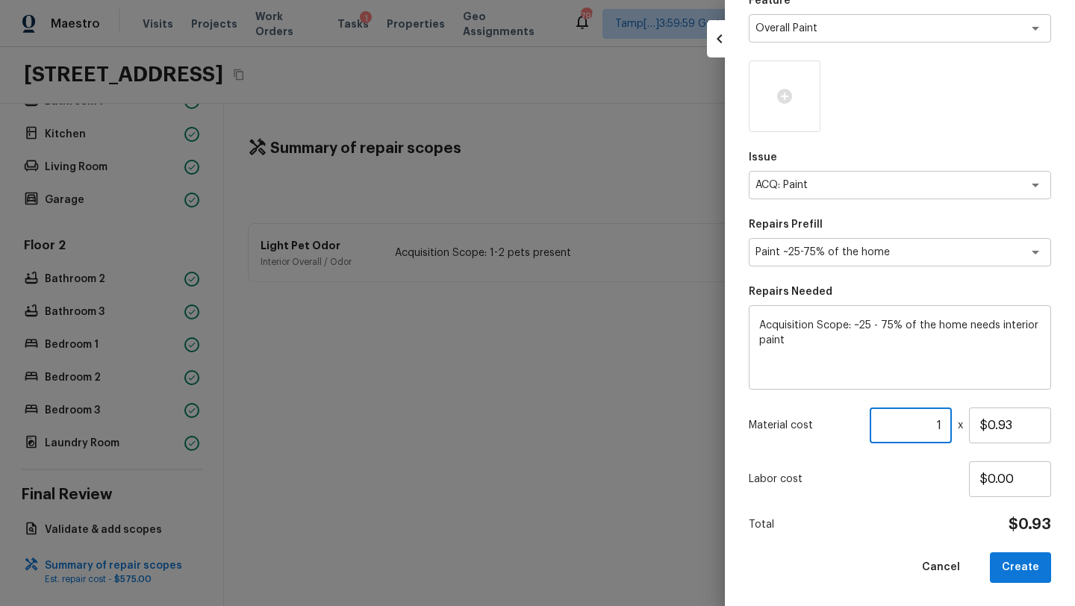
click at [931, 426] on input "1" at bounding box center [911, 426] width 82 height 36
type input "1750"
click at [778, 99] on icon at bounding box center [784, 96] width 15 height 15
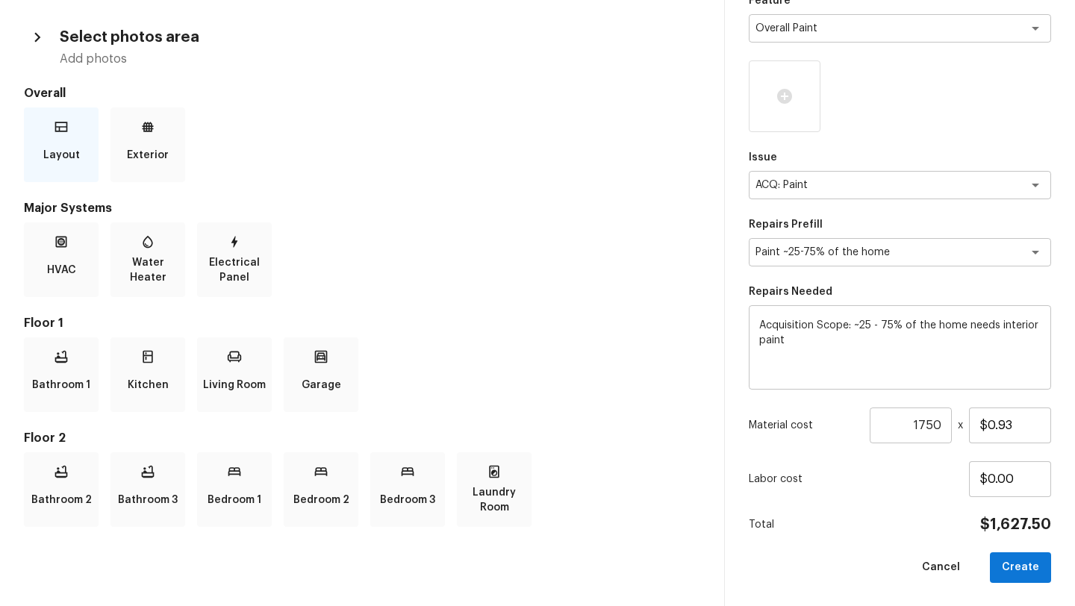
click at [77, 146] on p "Layout" at bounding box center [61, 155] width 37 height 30
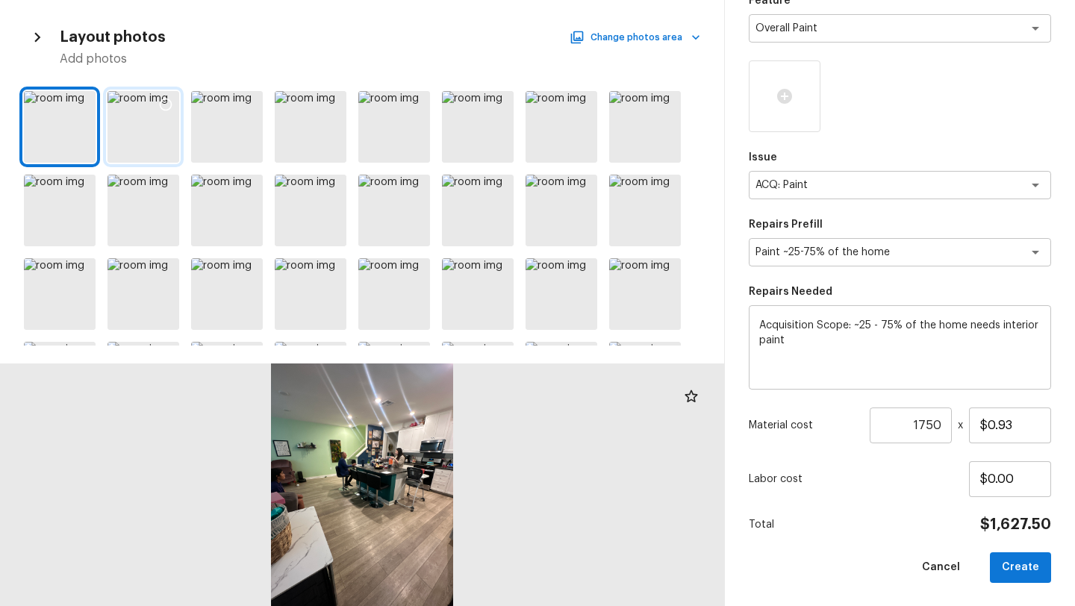
click at [137, 125] on div at bounding box center [143, 127] width 72 height 72
click at [67, 120] on div at bounding box center [60, 127] width 72 height 72
click at [163, 101] on icon at bounding box center [165, 104] width 15 height 15
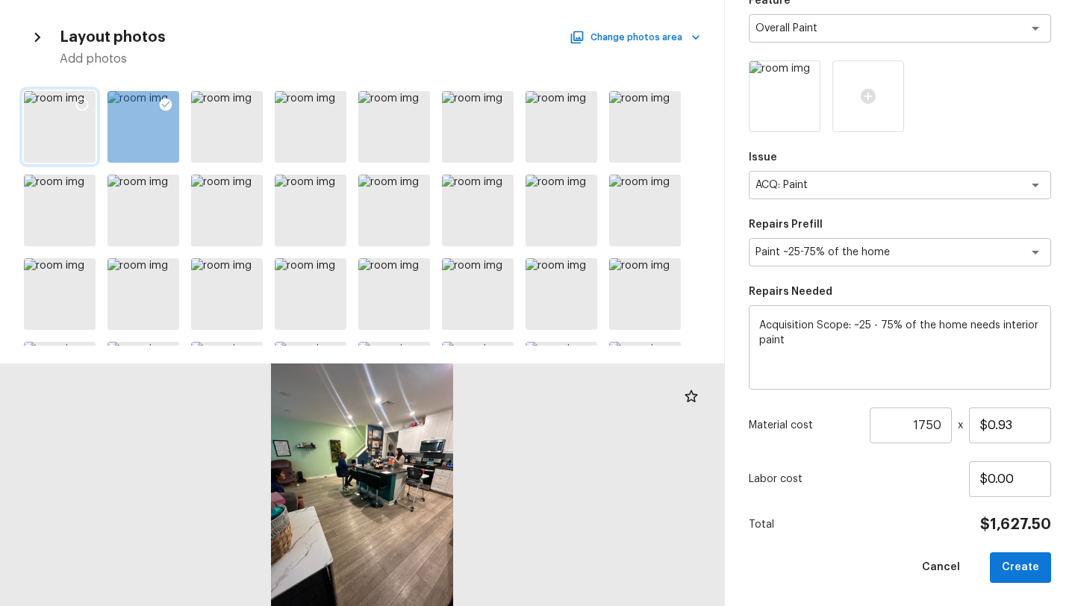
click at [79, 100] on icon at bounding box center [82, 105] width 13 height 13
click at [248, 102] on icon at bounding box center [249, 104] width 15 height 15
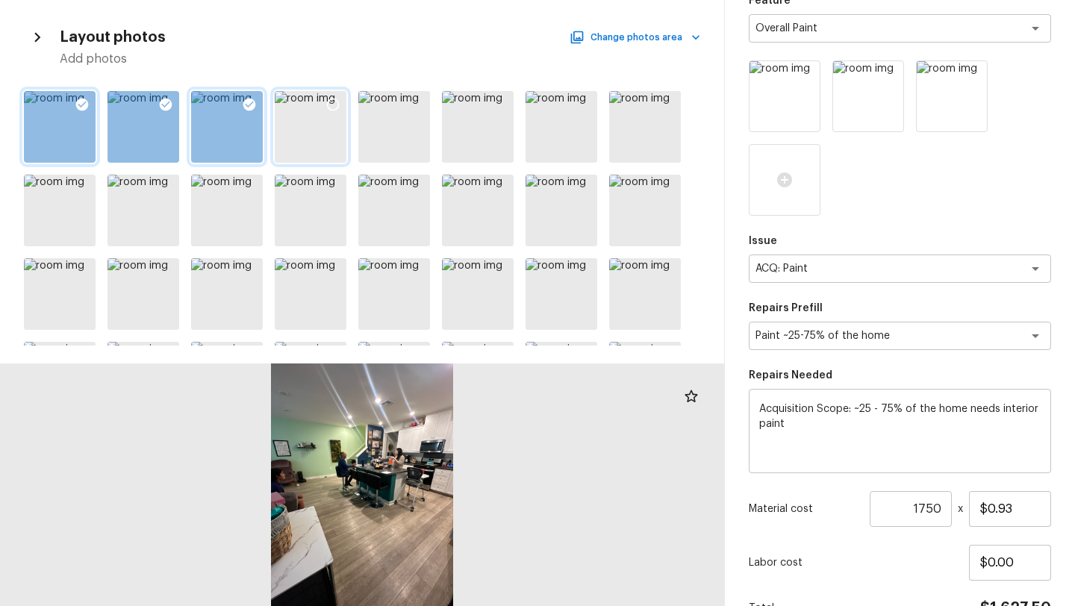
click at [337, 102] on icon at bounding box center [333, 105] width 13 height 13
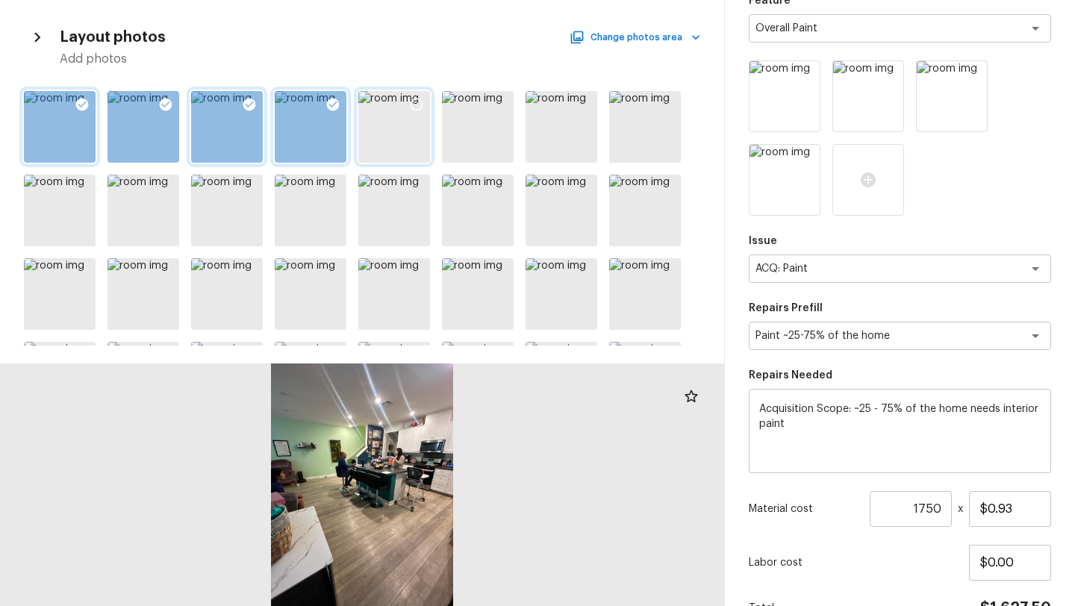
click at [424, 102] on div at bounding box center [416, 106] width 27 height 31
click at [340, 272] on div at bounding box center [332, 273] width 27 height 31
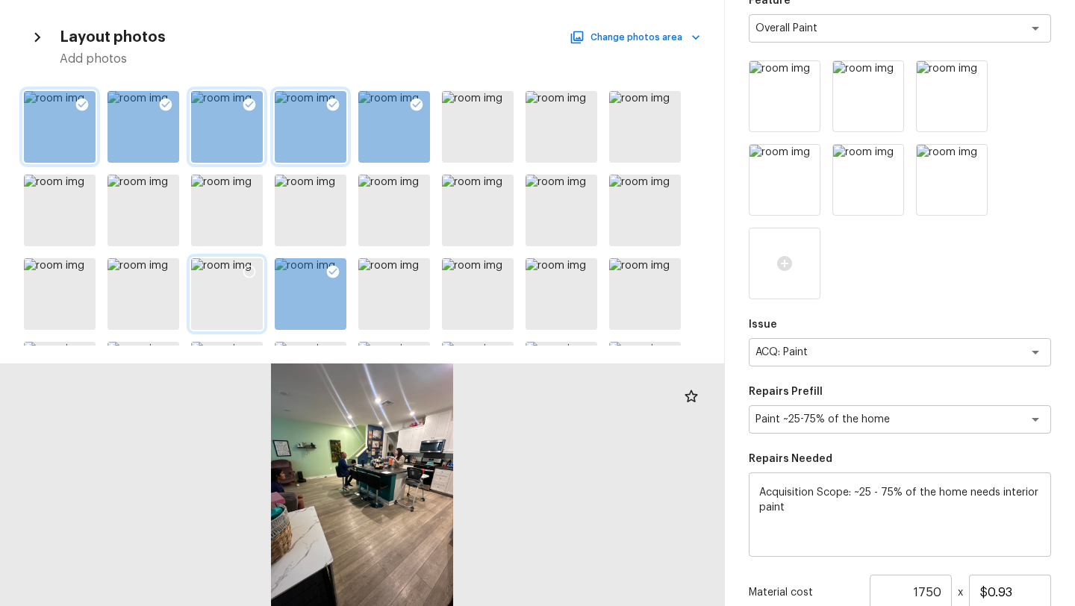
click at [250, 264] on icon at bounding box center [249, 271] width 15 height 15
click at [179, 287] on div at bounding box center [362, 215] width 724 height 260
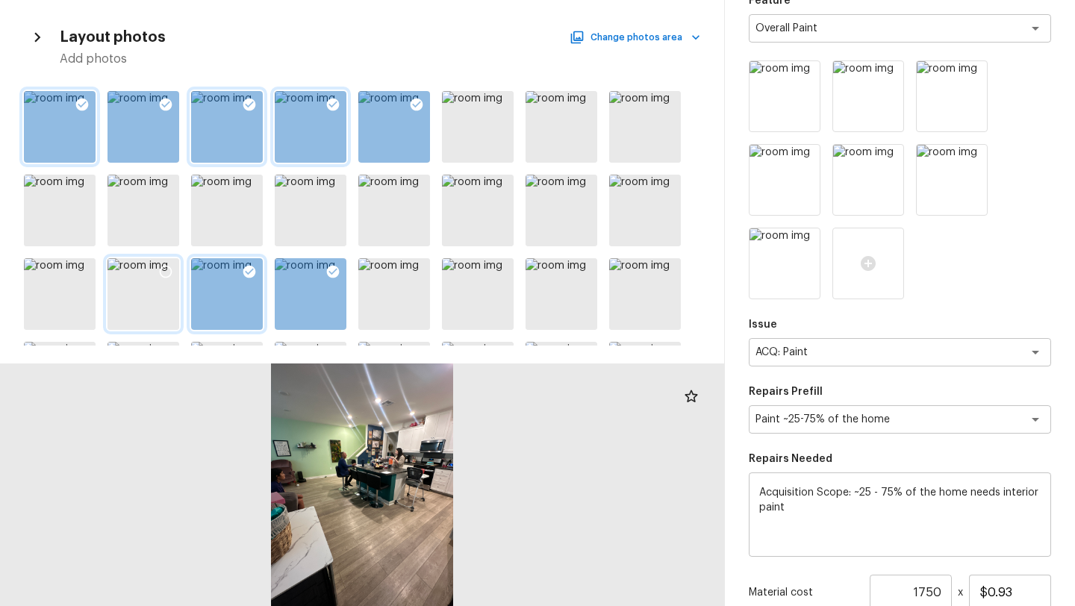
click at [169, 265] on icon at bounding box center [165, 271] width 15 height 15
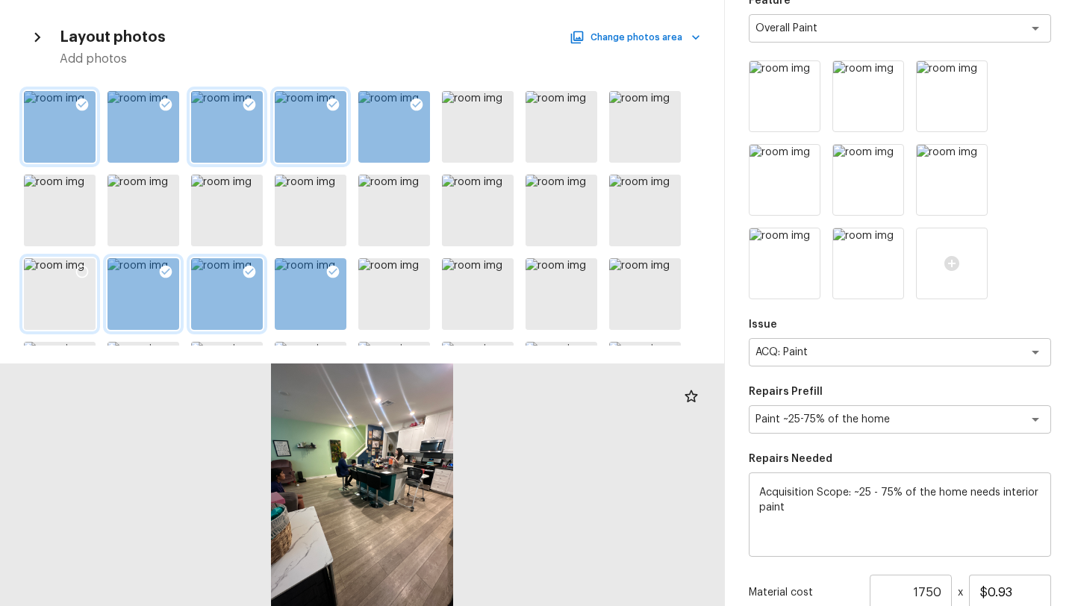
click at [77, 268] on icon at bounding box center [82, 272] width 13 height 13
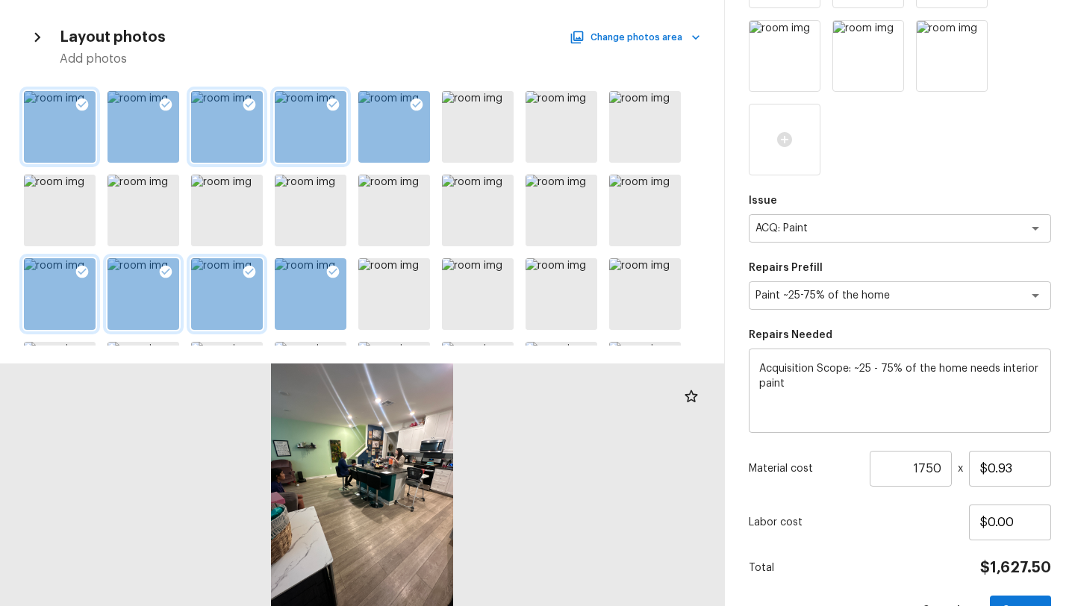
scroll to position [398, 0]
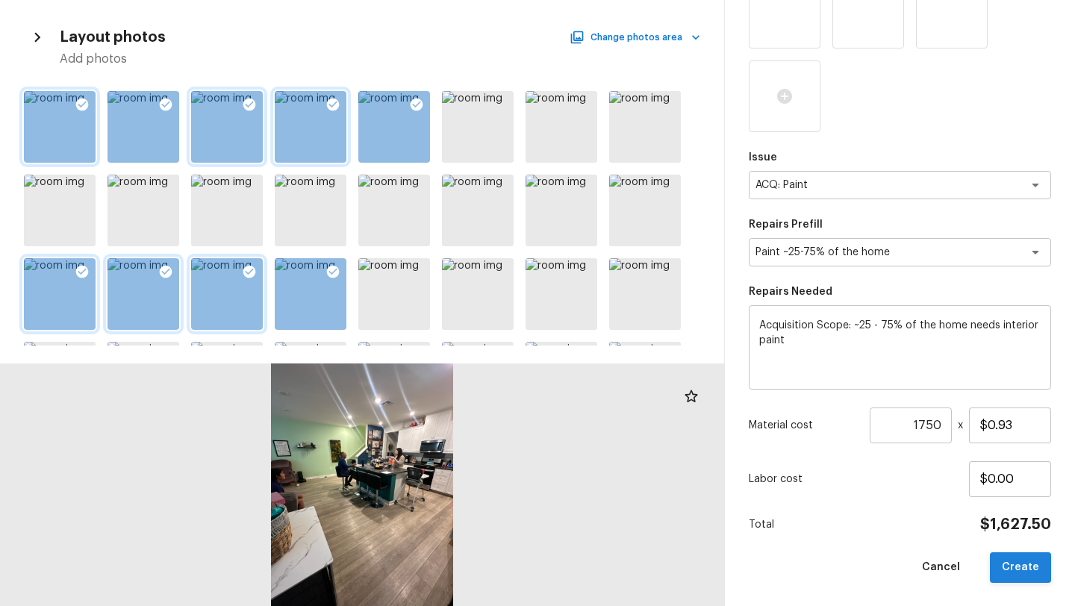
click at [1031, 560] on button "Create" at bounding box center [1020, 567] width 61 height 31
type input "1"
type input "$0.00"
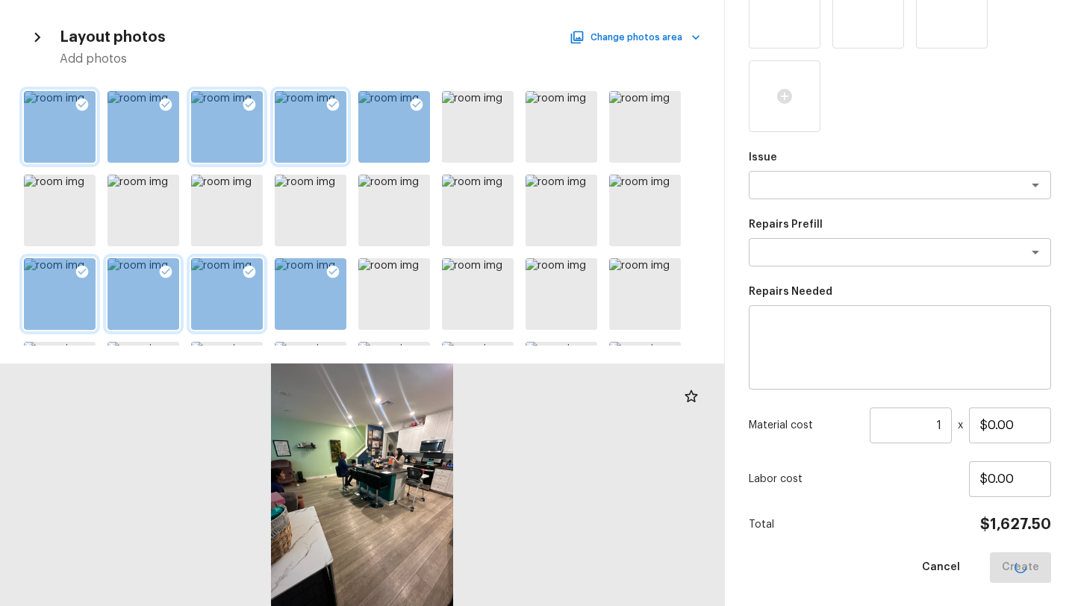
scroll to position [147, 0]
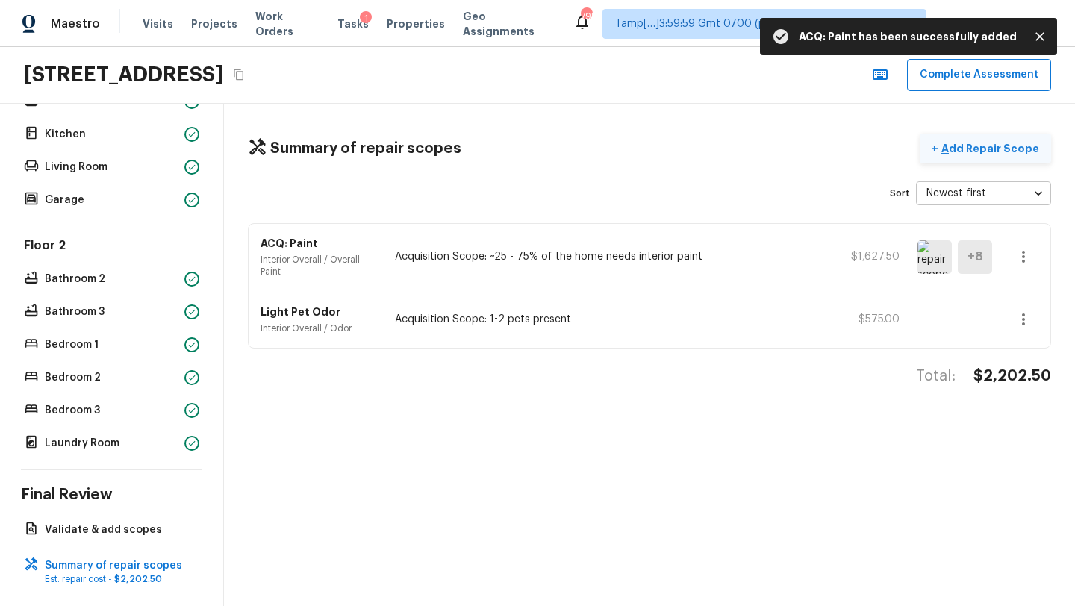
click at [991, 154] on p "Add Repair Scope" at bounding box center [988, 148] width 101 height 15
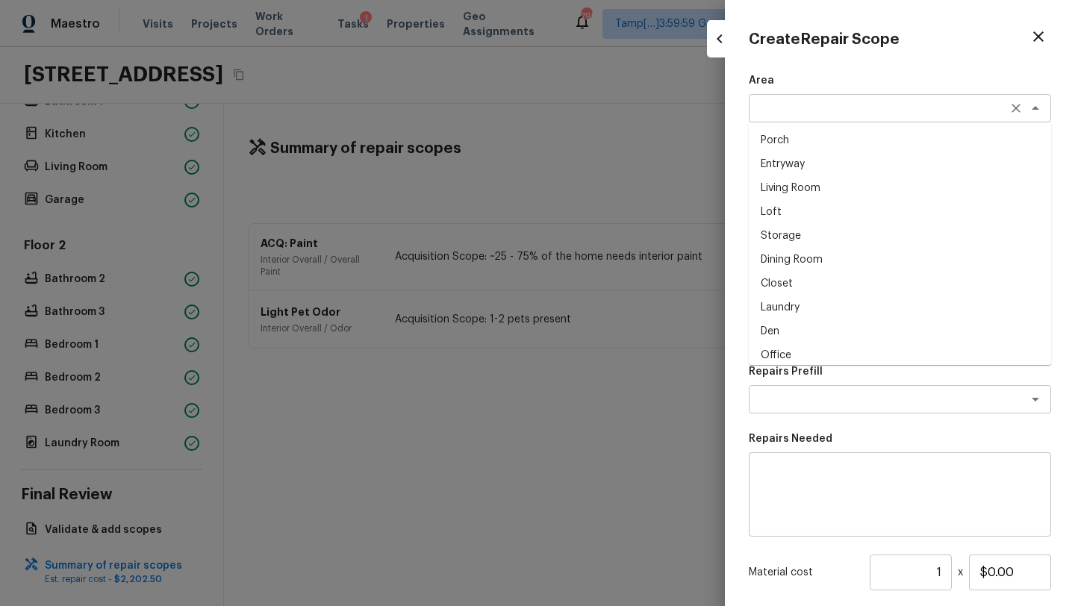
click at [817, 117] on div "x ​" at bounding box center [900, 108] width 302 height 28
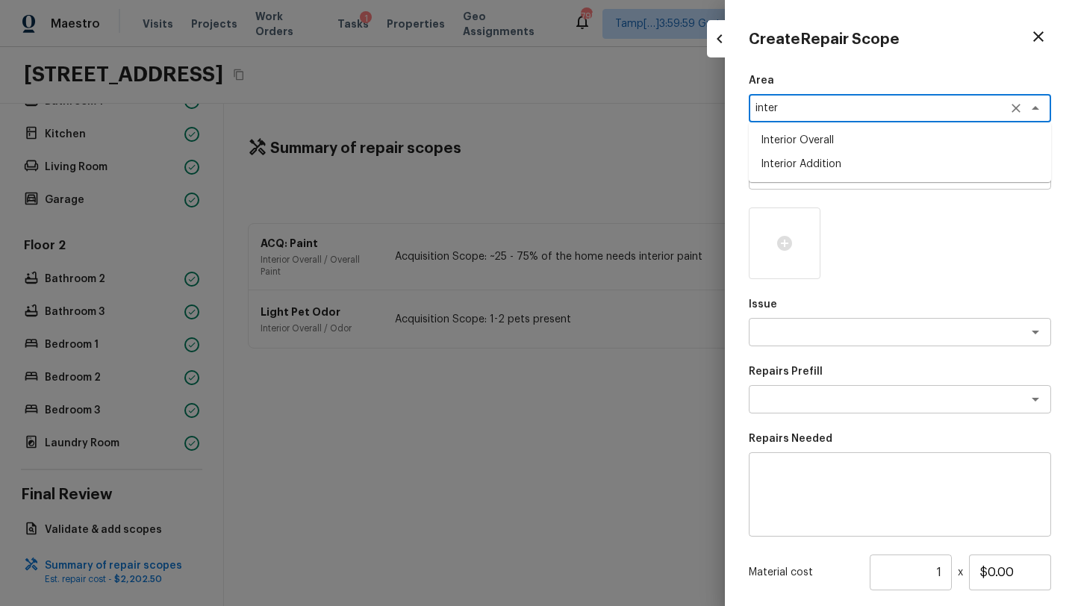
click at [814, 142] on li "Interior Overall" at bounding box center [900, 140] width 302 height 24
type textarea "Interior Overall"
click at [818, 176] on textarea at bounding box center [878, 175] width 247 height 15
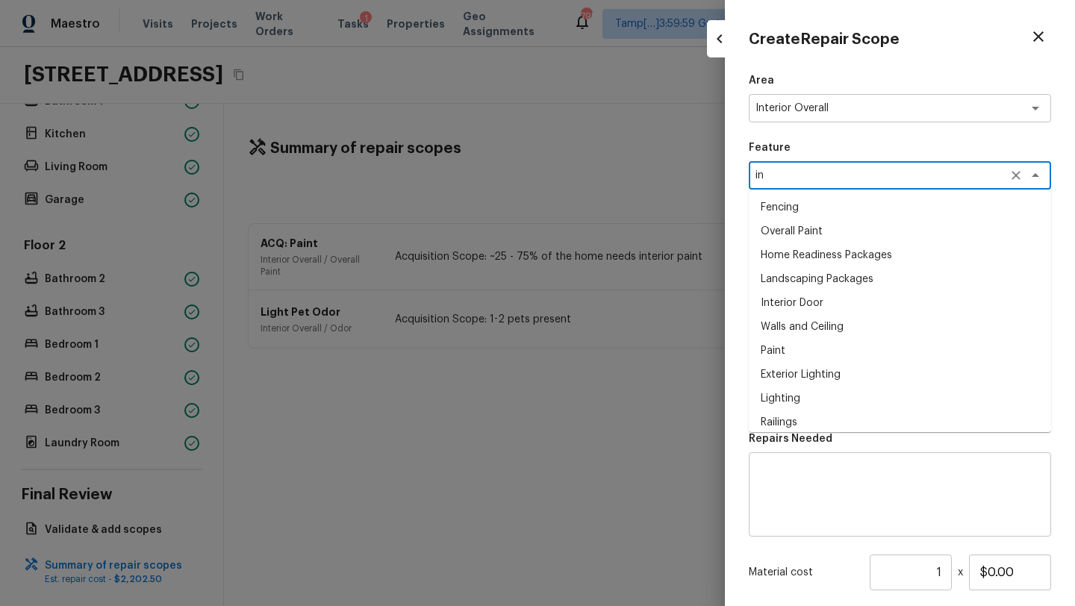
type textarea "i"
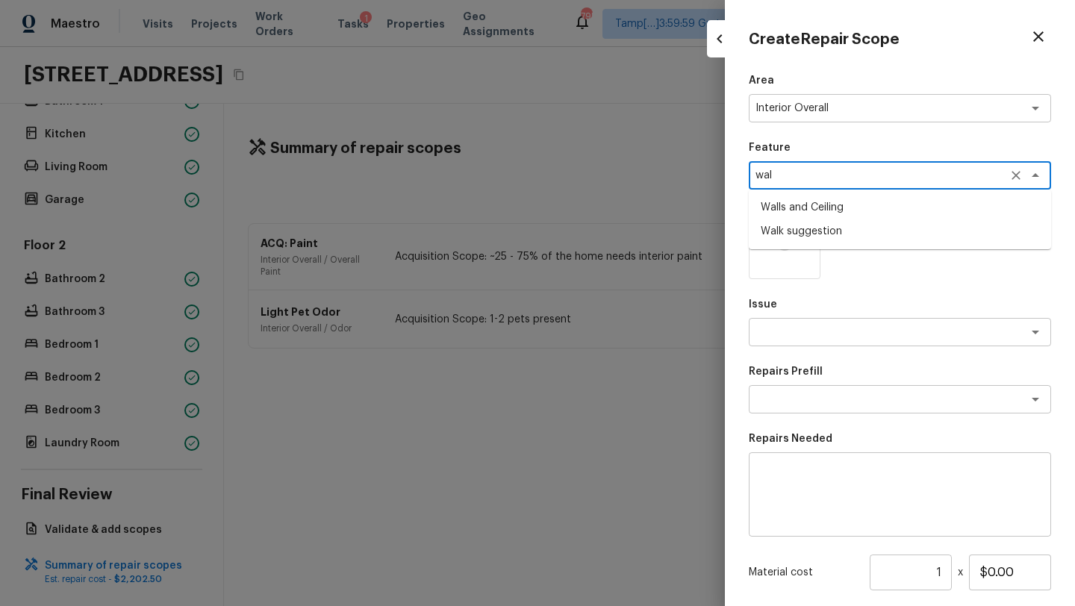
click at [808, 207] on li "Walls and Ceiling" at bounding box center [900, 208] width 302 height 24
type textarea "Walls and Ceiling"
click at [809, 326] on textarea at bounding box center [878, 332] width 247 height 15
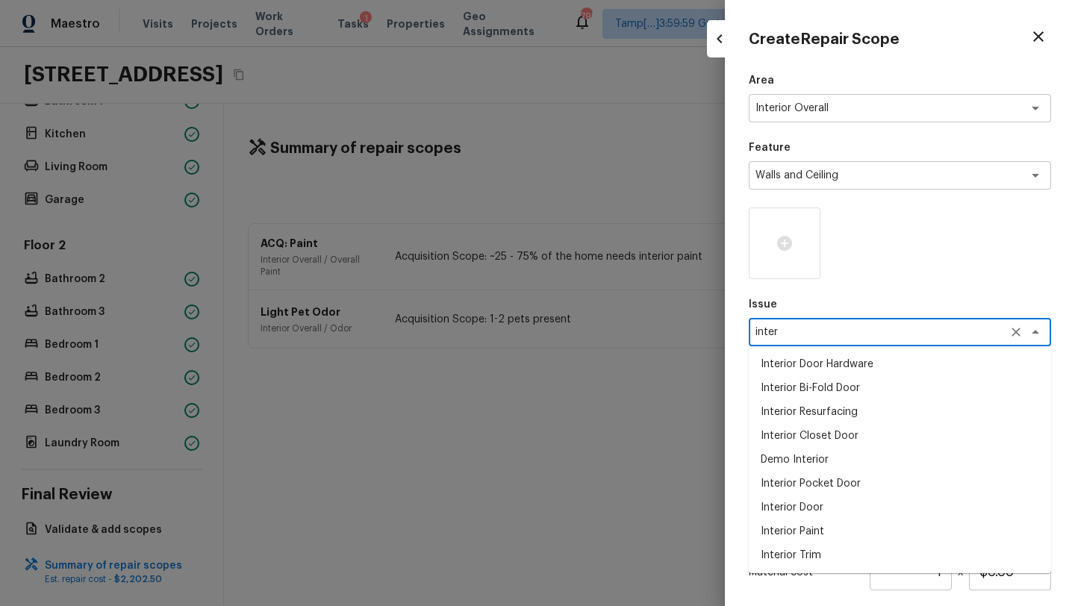
click at [805, 522] on li "Interior Paint" at bounding box center [900, 531] width 302 height 24
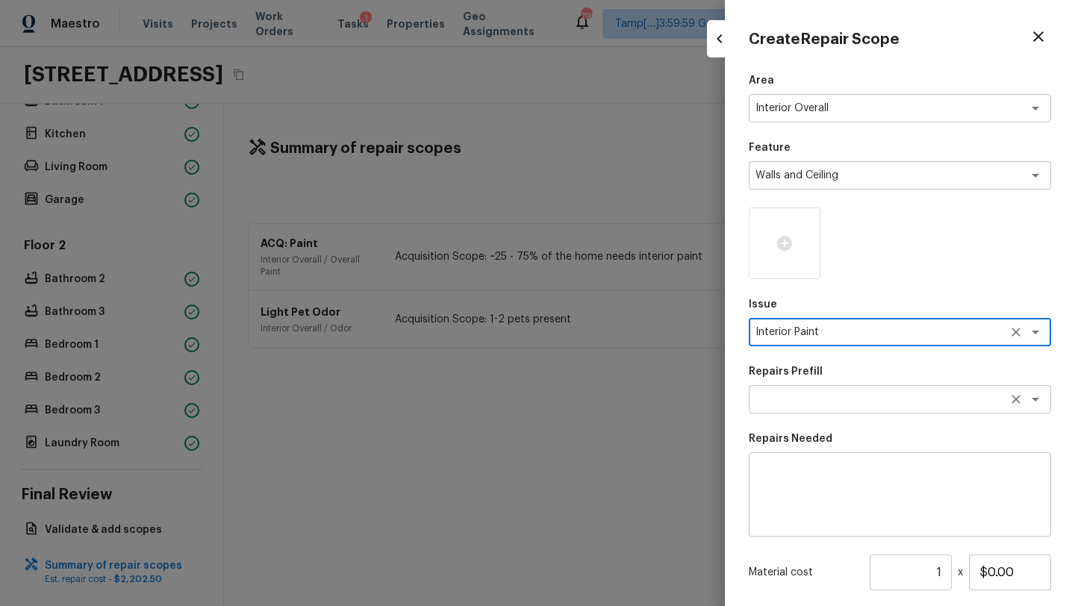
click at [810, 411] on div "x ​" at bounding box center [900, 399] width 302 height 28
type textarea "Interior Paint"
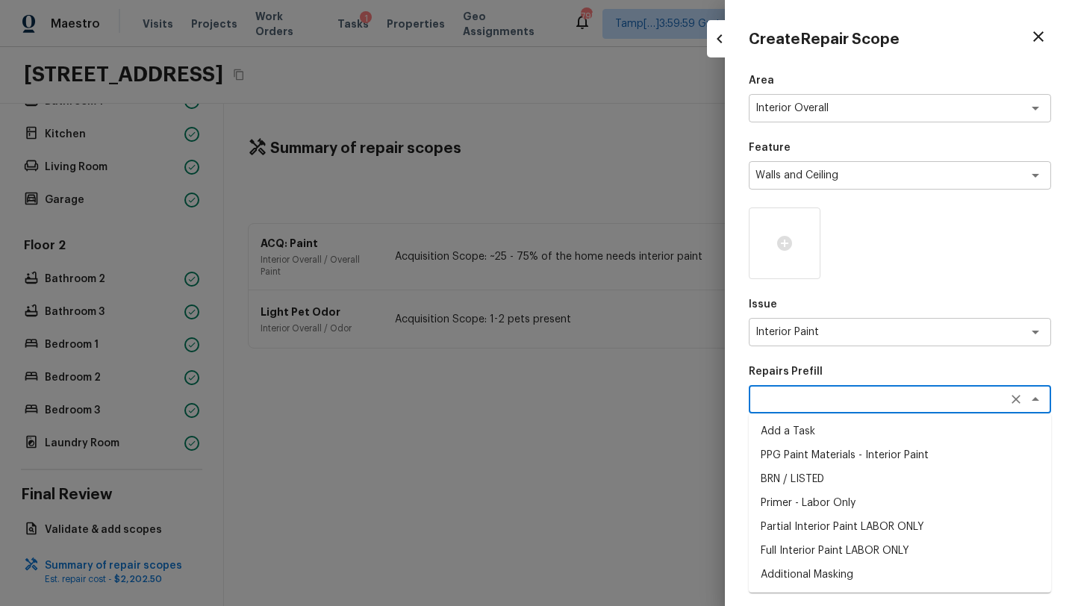
click at [811, 525] on li "Partial Interior Paint LABOR ONLY" at bounding box center [900, 527] width 302 height 24
type textarea "Partial Interior Paint LABOR ONLY"
type textarea "Partial Interior paint - Prep, mask, and paint specified interior areas. Ensure…"
type input "$1.65"
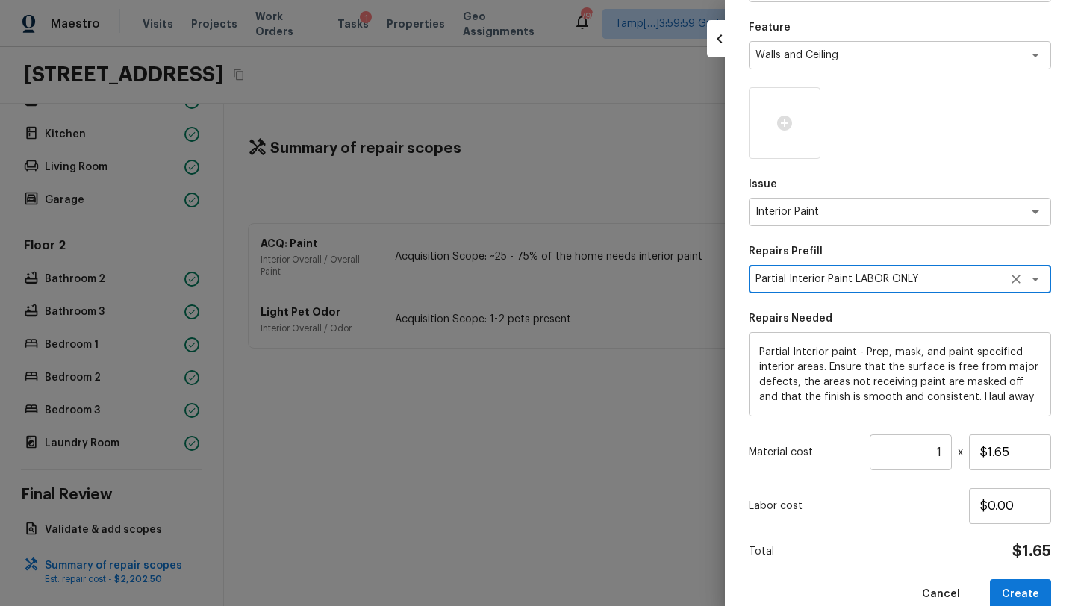
scroll to position [136, 0]
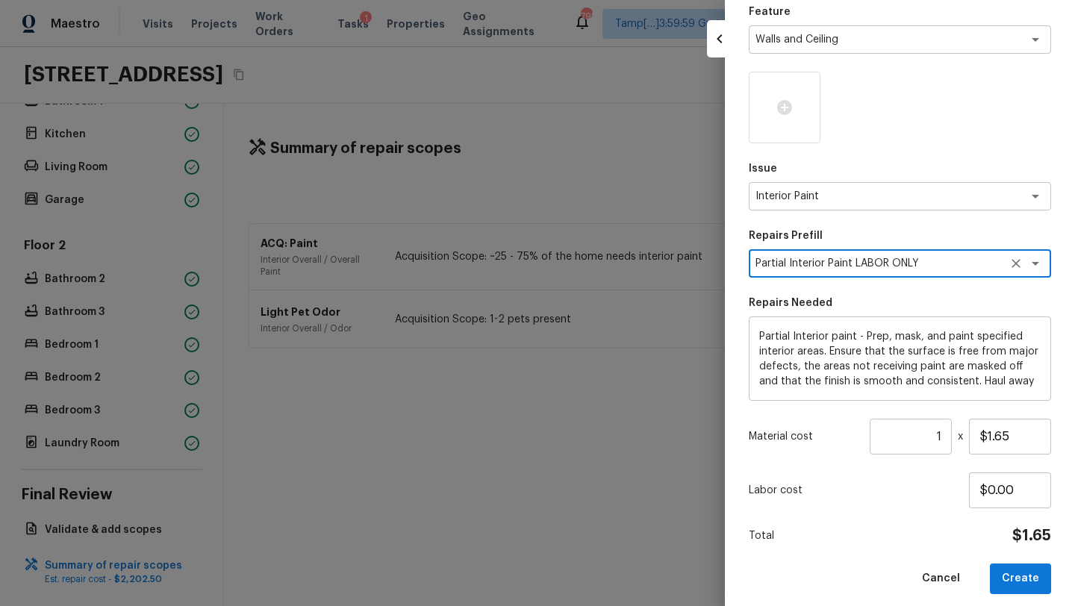
click at [937, 439] on input "1" at bounding box center [911, 437] width 82 height 36
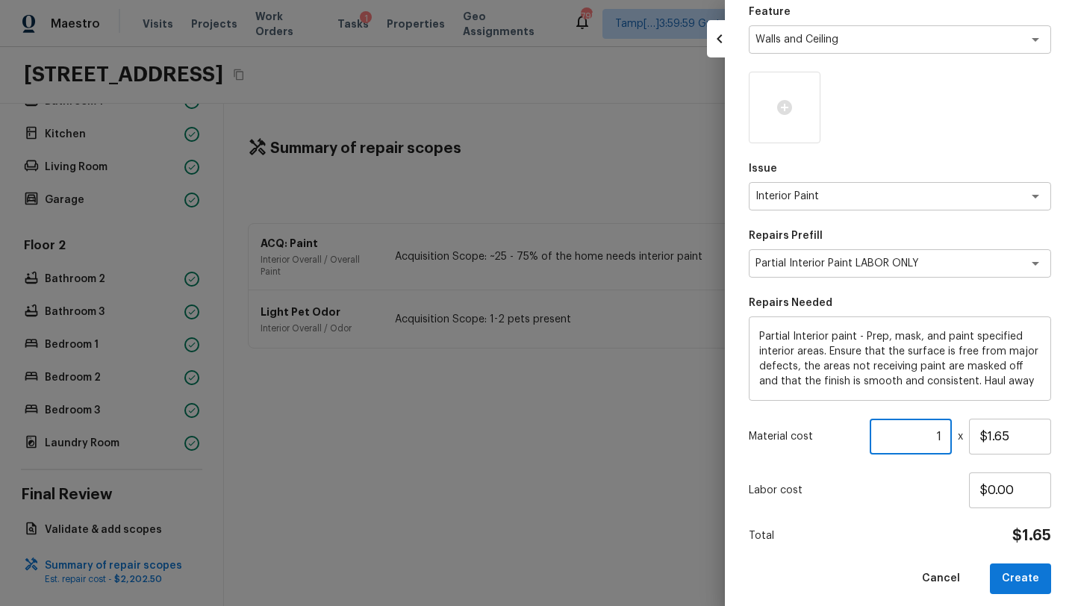
click at [937, 439] on input "1" at bounding box center [911, 437] width 82 height 36
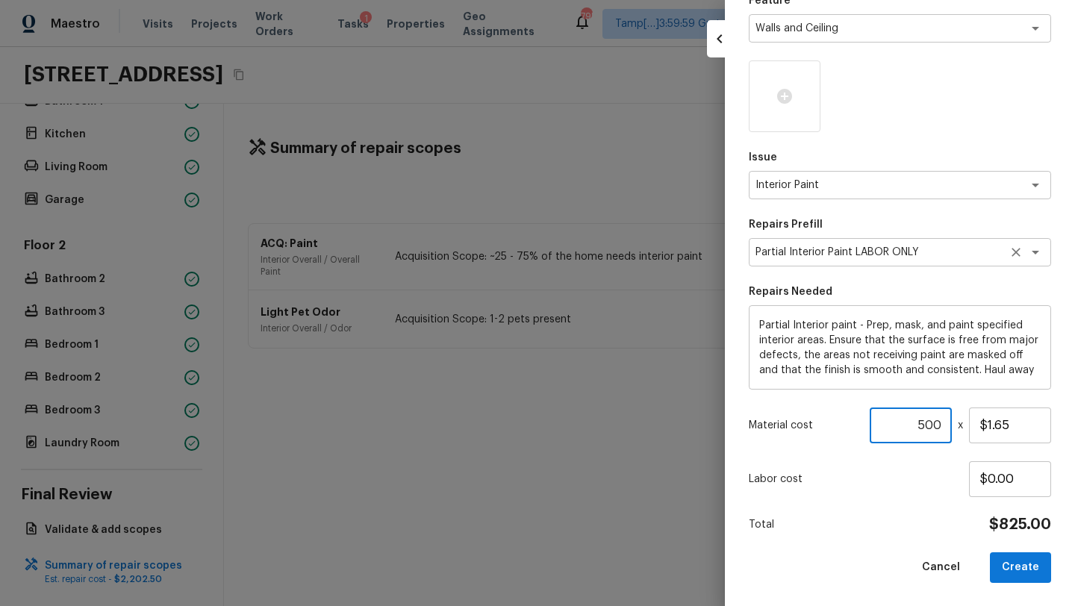
type input "500"
click at [940, 257] on textarea "Partial Interior Paint LABOR ONLY" at bounding box center [878, 252] width 247 height 15
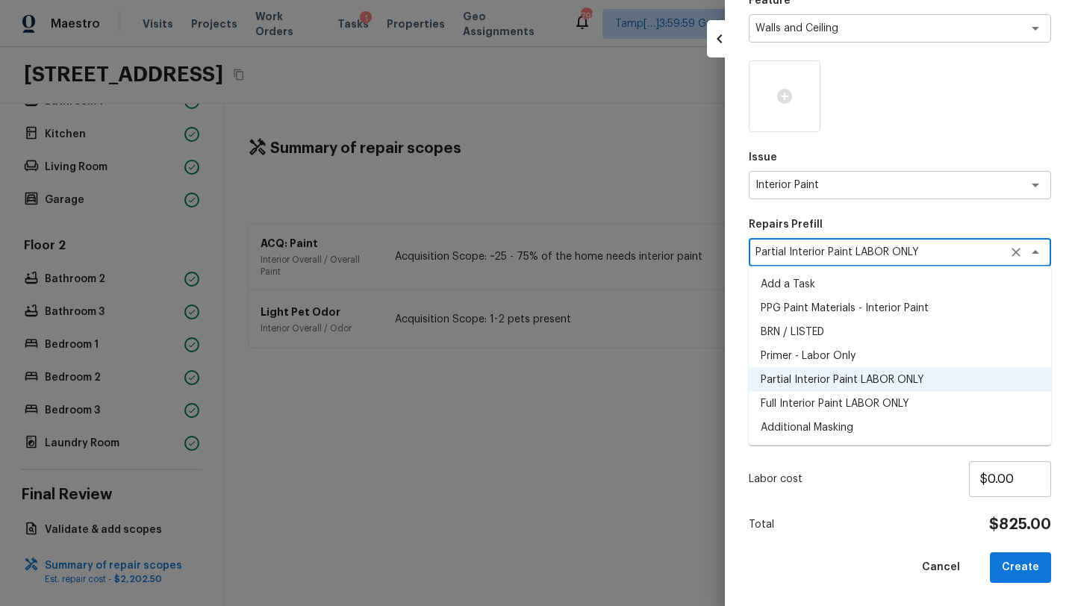
click at [837, 356] on li "Primer - Labor Only" at bounding box center [900, 356] width 302 height 24
type textarea "Primer - Labor Only"
type textarea "Interior primer - PRIMER PROVIDED BY OPENDOOR - All nails, screws, drywall anch…"
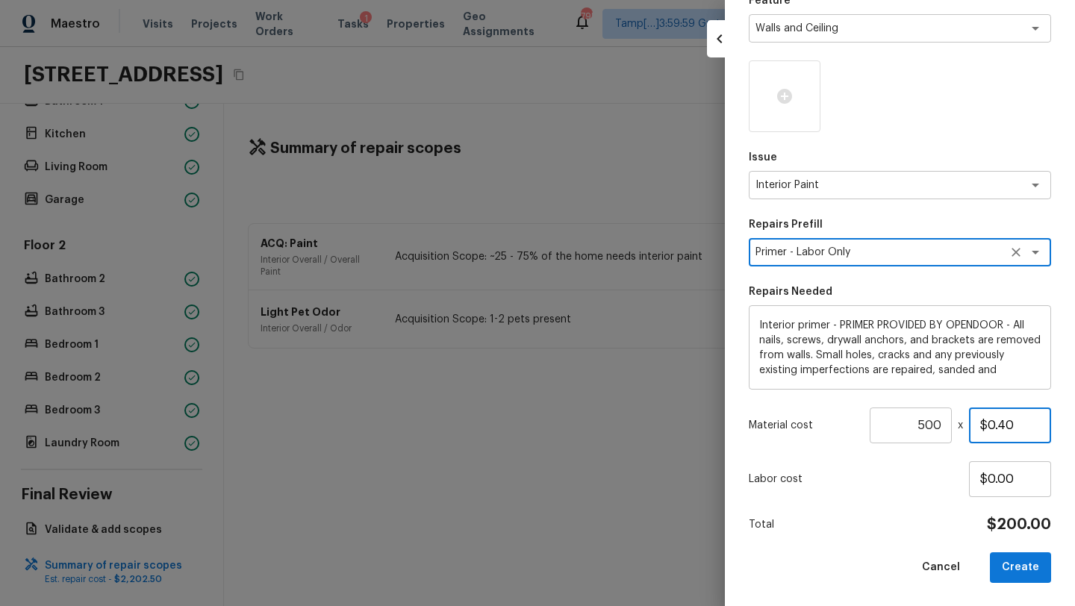
click at [1017, 426] on input "$0.40" at bounding box center [1010, 426] width 82 height 36
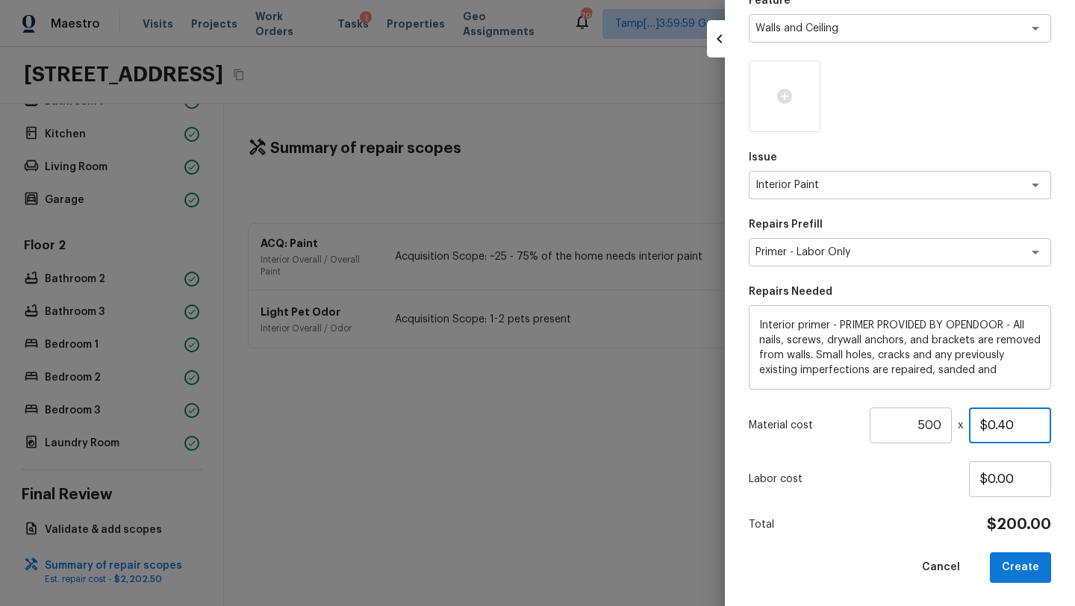
click at [1017, 426] on input "$0.40" at bounding box center [1010, 426] width 82 height 36
type input "$1.00"
click at [934, 427] on input "500" at bounding box center [911, 426] width 82 height 36
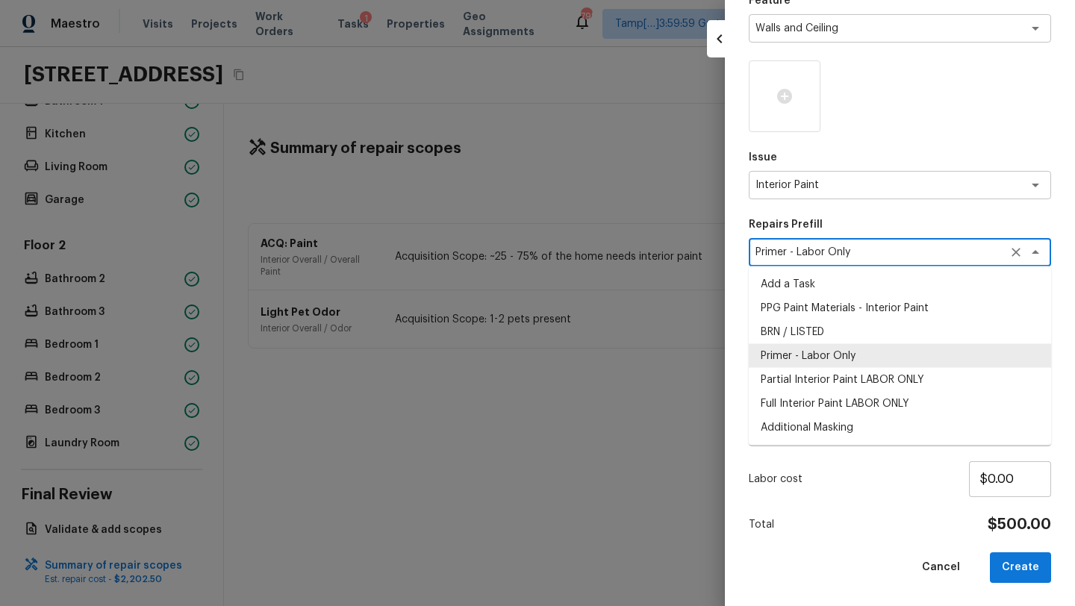
click at [873, 258] on textarea "Primer - Labor Only" at bounding box center [878, 252] width 247 height 15
click at [828, 359] on li "Primer - Labor Only" at bounding box center [900, 356] width 302 height 24
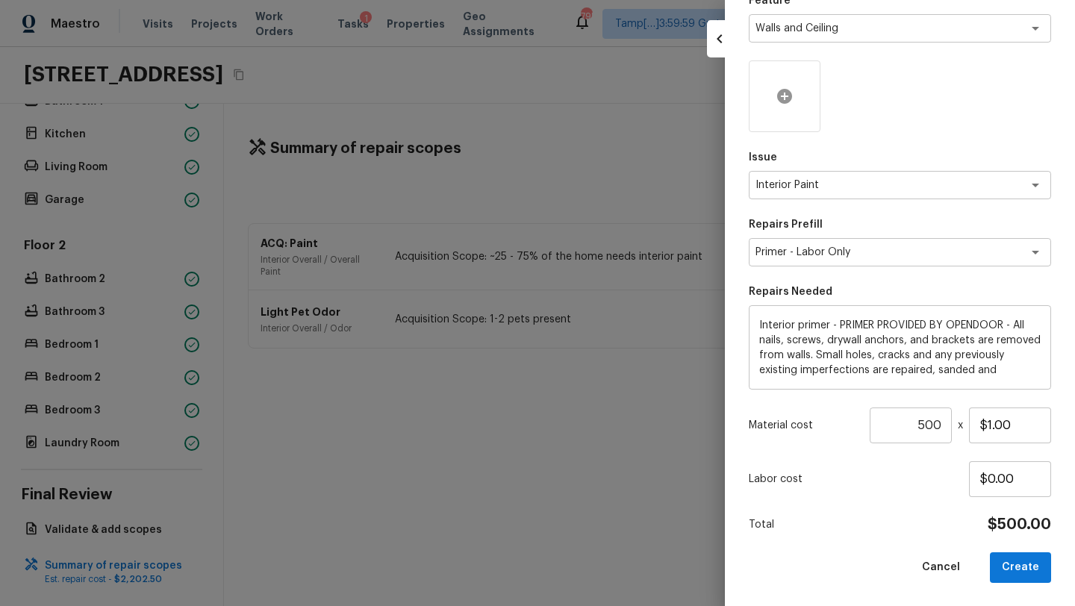
click at [795, 116] on div at bounding box center [785, 96] width 72 height 72
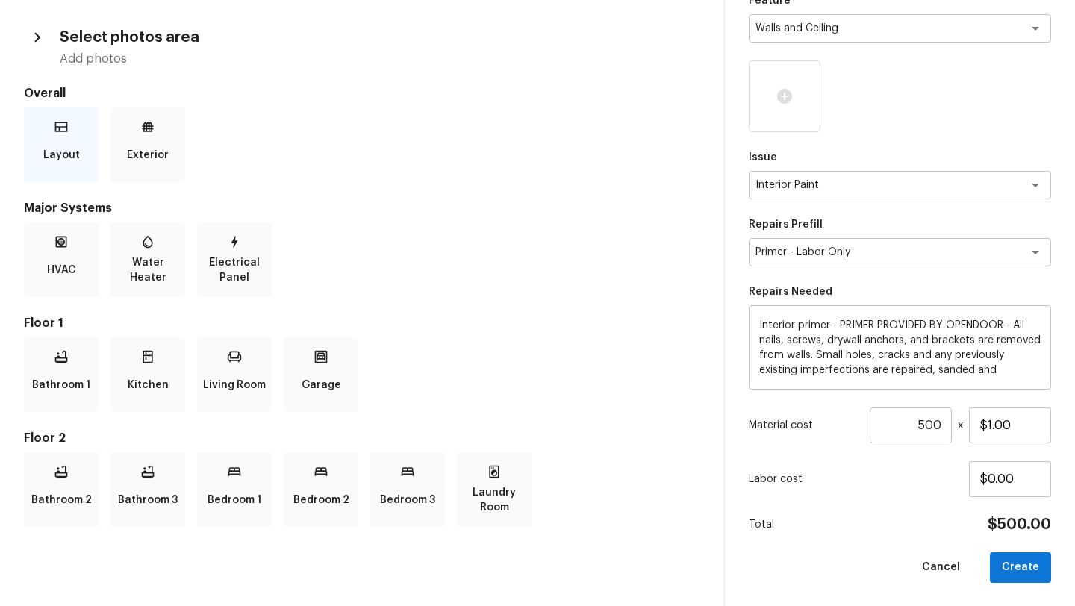
click at [41, 157] on div "Layout" at bounding box center [61, 144] width 75 height 75
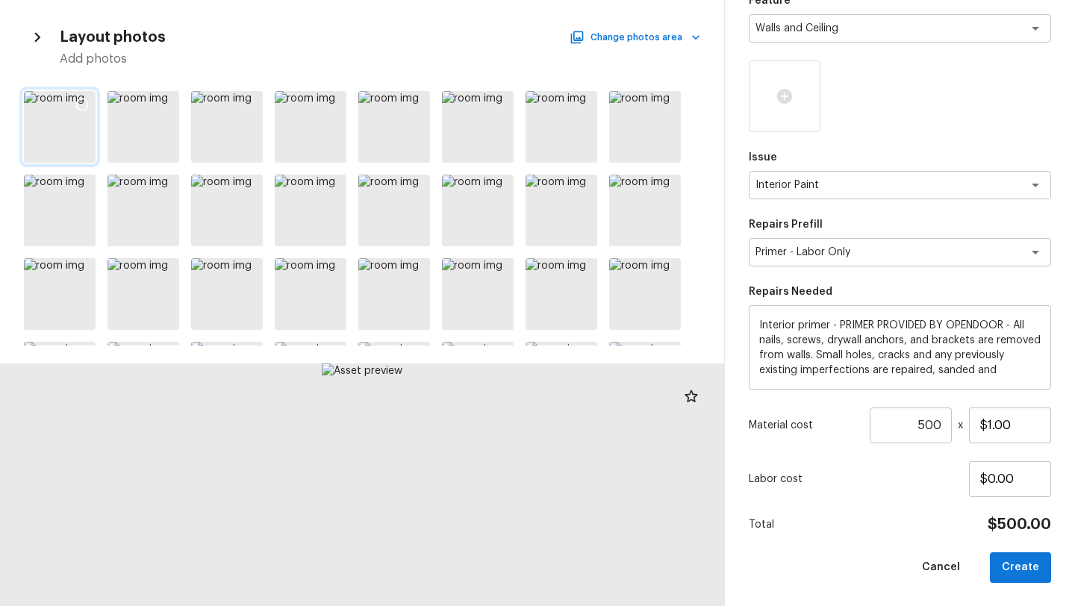
click at [78, 110] on icon at bounding box center [82, 104] width 15 height 15
click at [160, 101] on icon at bounding box center [165, 104] width 15 height 15
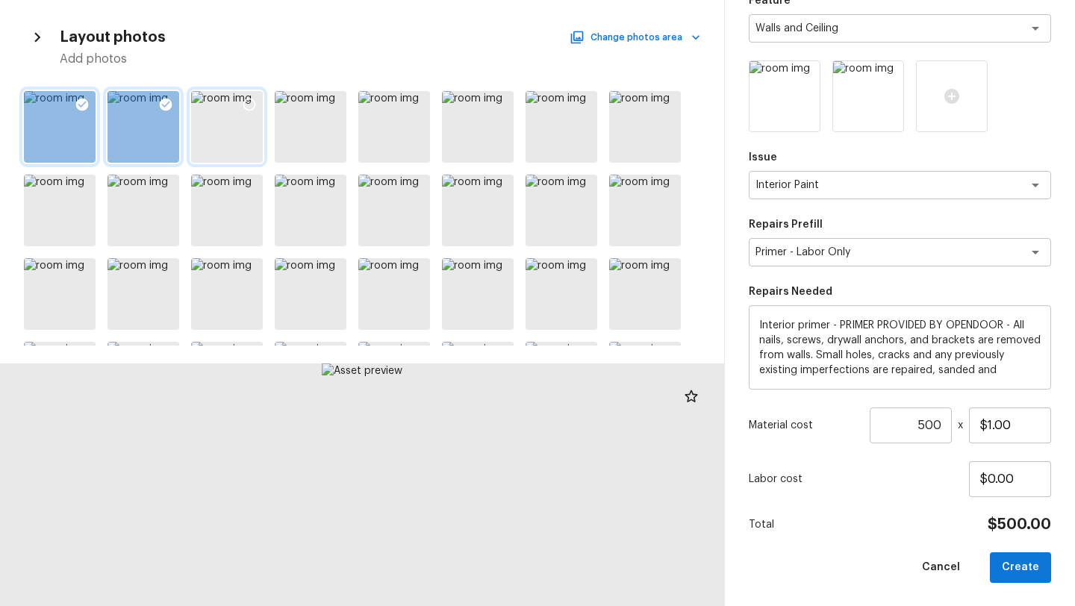
click at [250, 99] on icon at bounding box center [249, 105] width 13 height 13
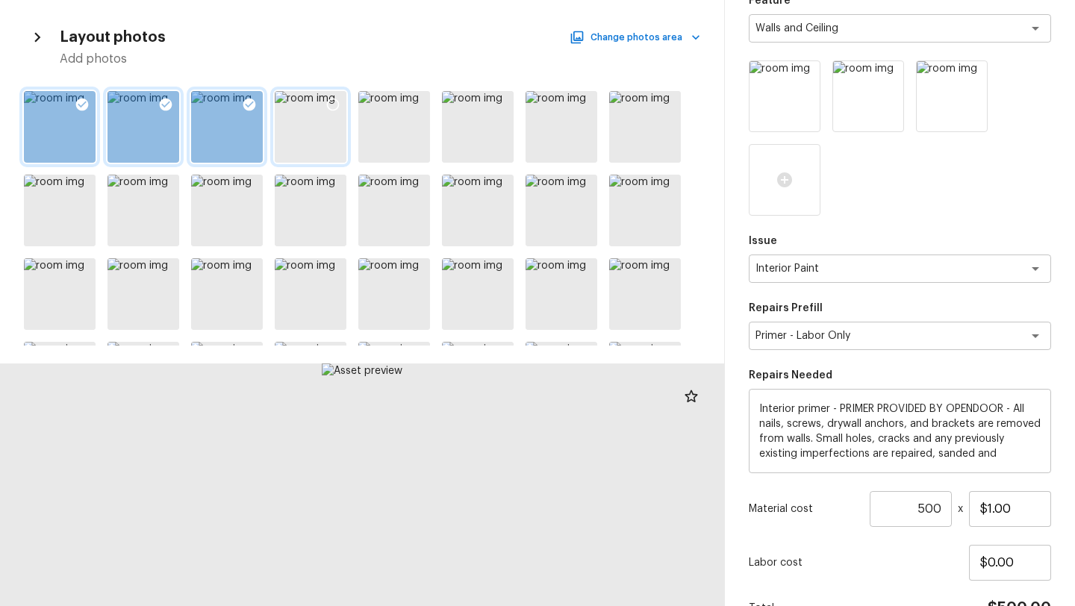
click at [329, 105] on icon at bounding box center [332, 104] width 15 height 15
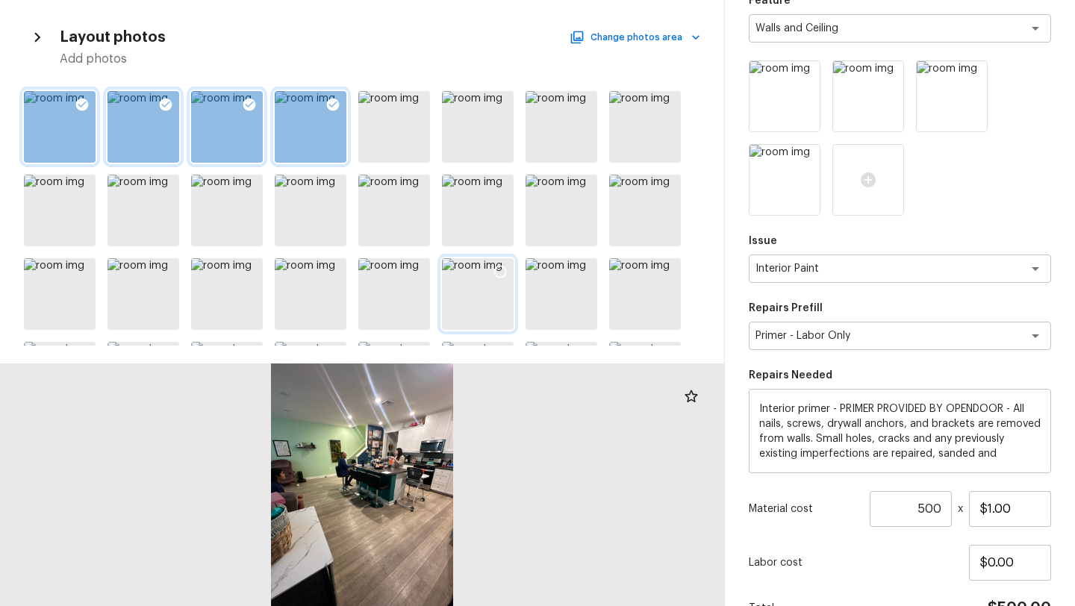
click at [403, 102] on div at bounding box center [416, 106] width 27 height 31
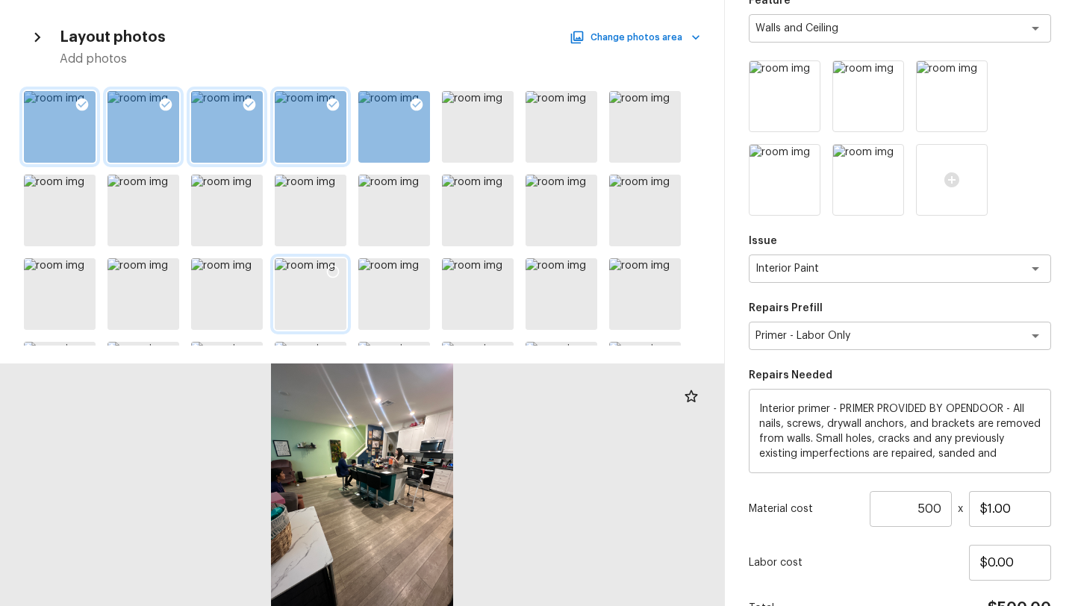
click at [500, 266] on div at bounding box center [500, 273] width 27 height 31
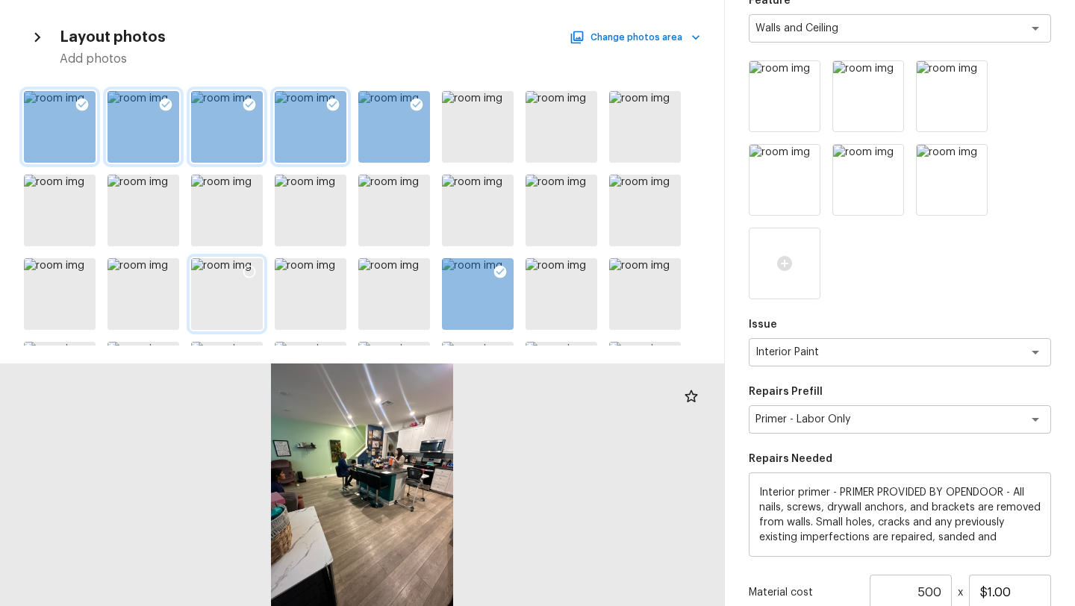
click at [337, 272] on div at bounding box center [332, 273] width 27 height 31
click at [247, 269] on icon at bounding box center [249, 271] width 15 height 15
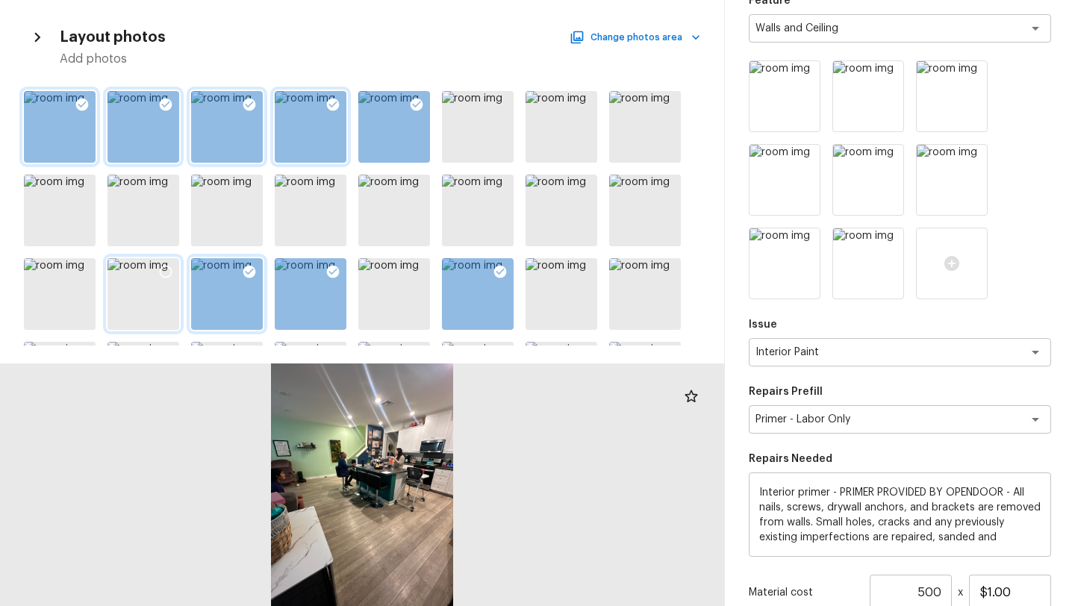
click at [163, 269] on icon at bounding box center [165, 271] width 15 height 15
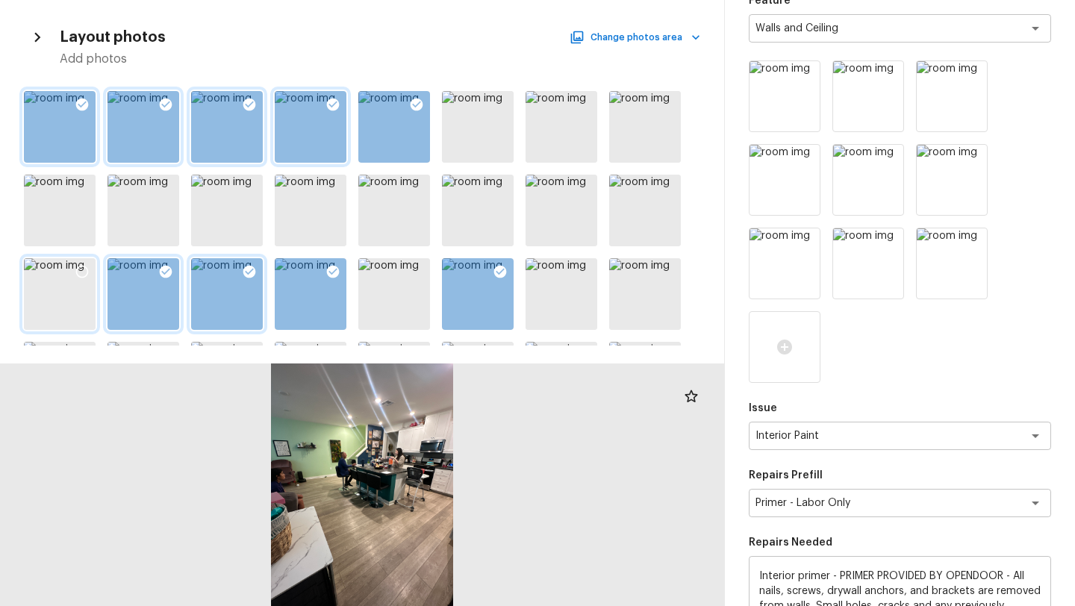
click at [73, 268] on div at bounding box center [82, 273] width 27 height 31
click at [75, 178] on div at bounding box center [82, 190] width 27 height 31
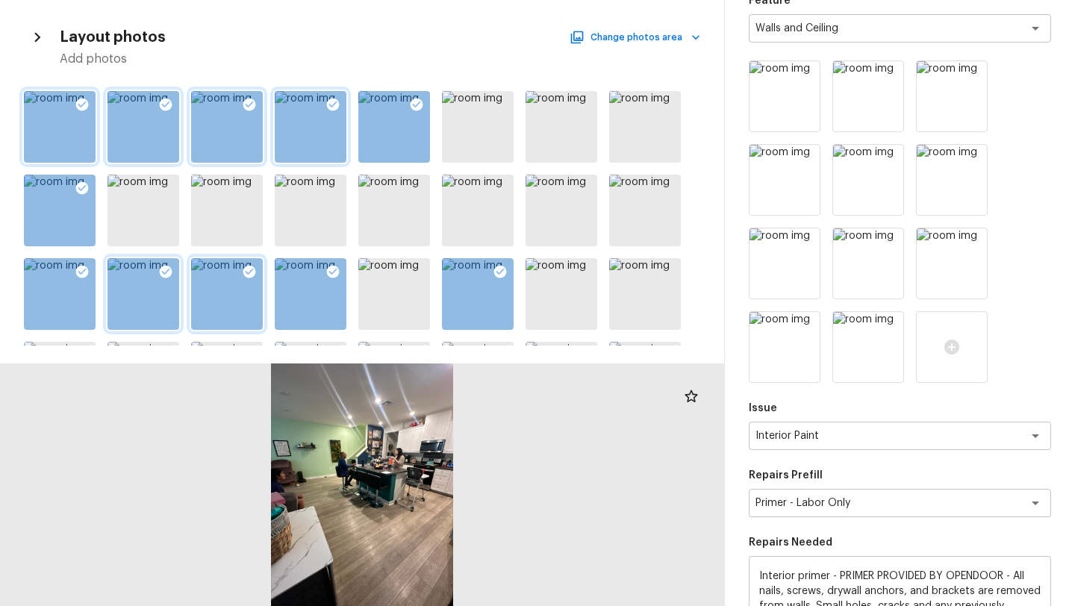
scroll to position [398, 0]
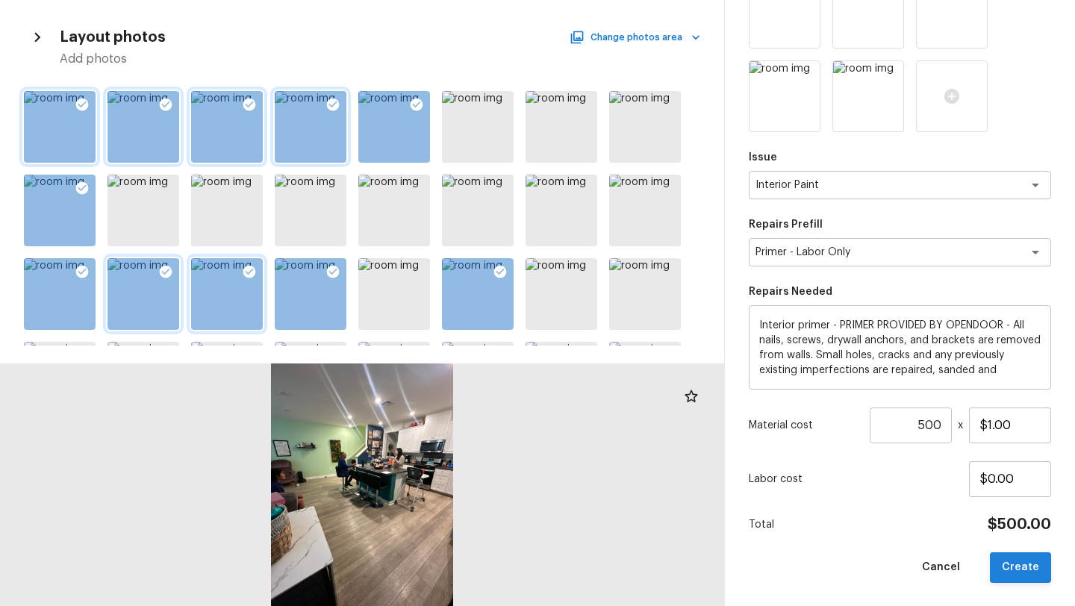
click at [1022, 574] on button "Create" at bounding box center [1020, 567] width 61 height 31
type input "1"
type input "$0.00"
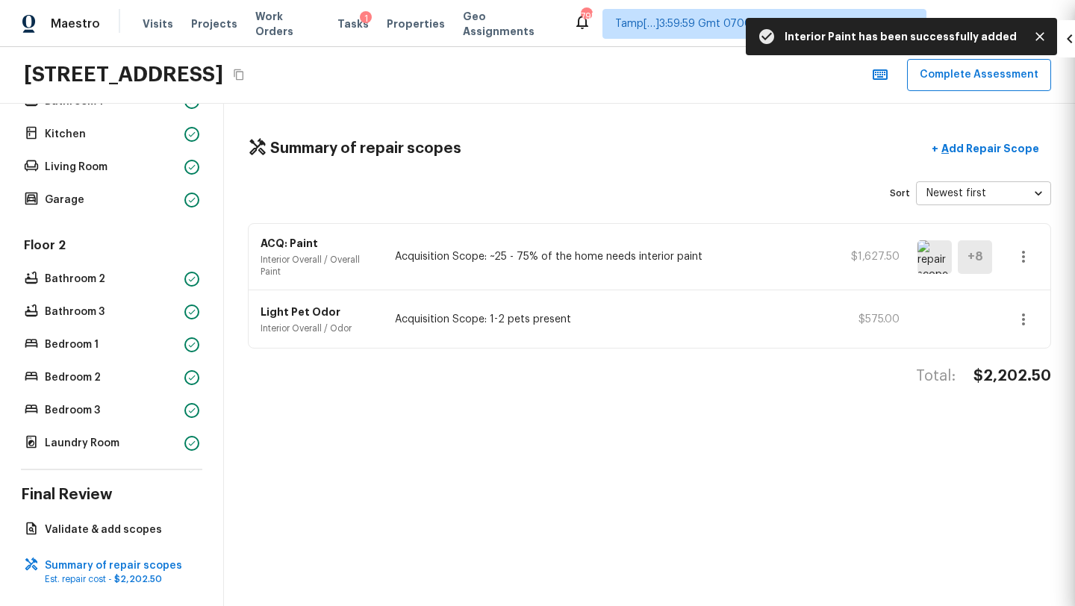
scroll to position [147, 0]
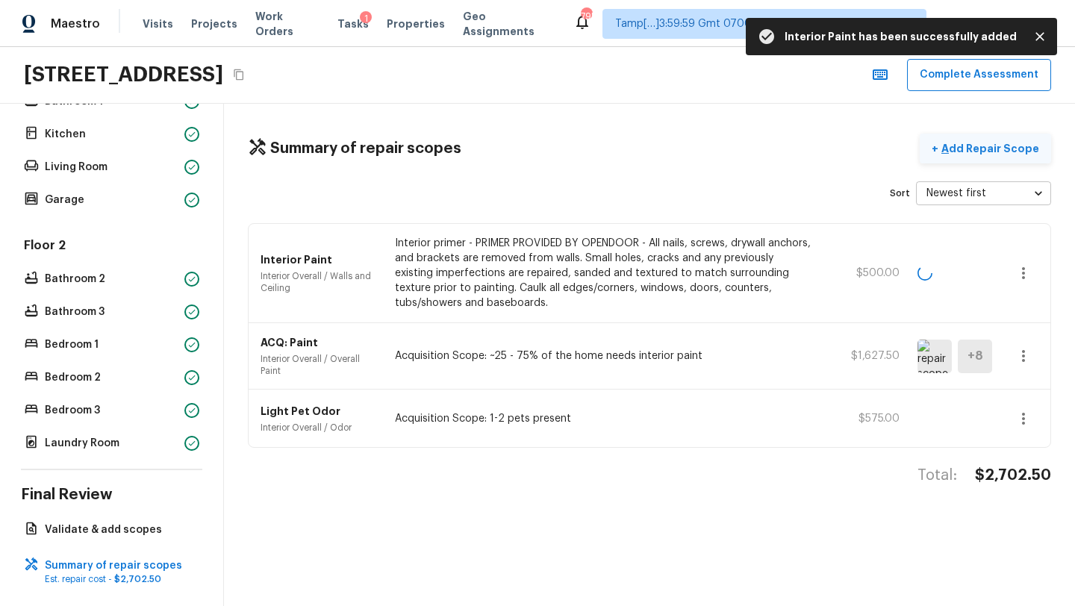
click at [971, 154] on p "Add Repair Scope" at bounding box center [988, 148] width 101 height 15
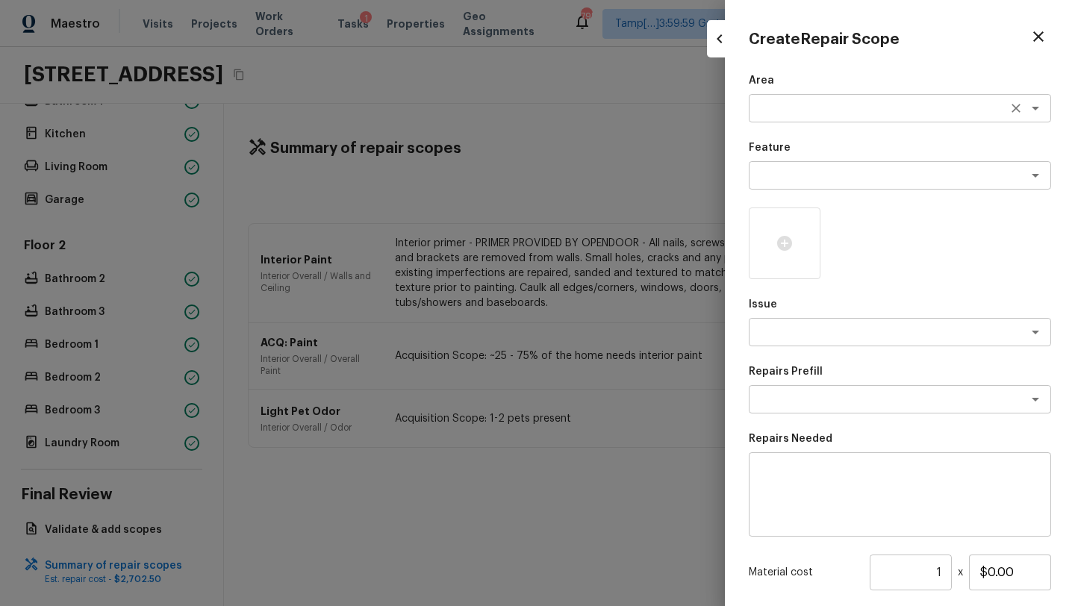
click at [759, 113] on textarea at bounding box center [878, 108] width 247 height 15
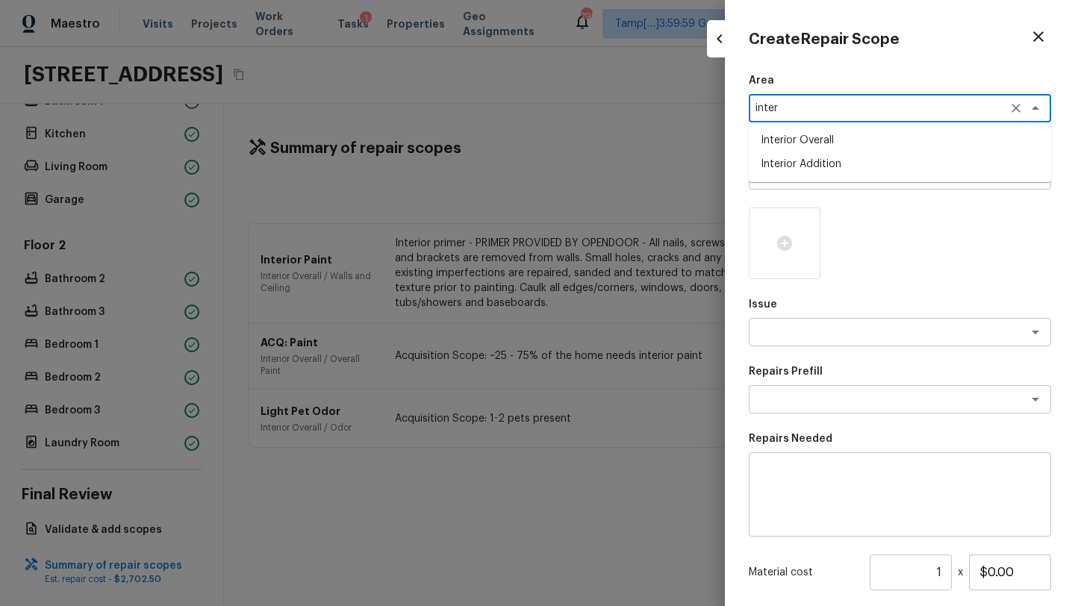
click at [789, 140] on li "Interior Overall" at bounding box center [900, 140] width 302 height 24
click at [789, 186] on div "x ​" at bounding box center [900, 175] width 302 height 28
type textarea "Interior Overall"
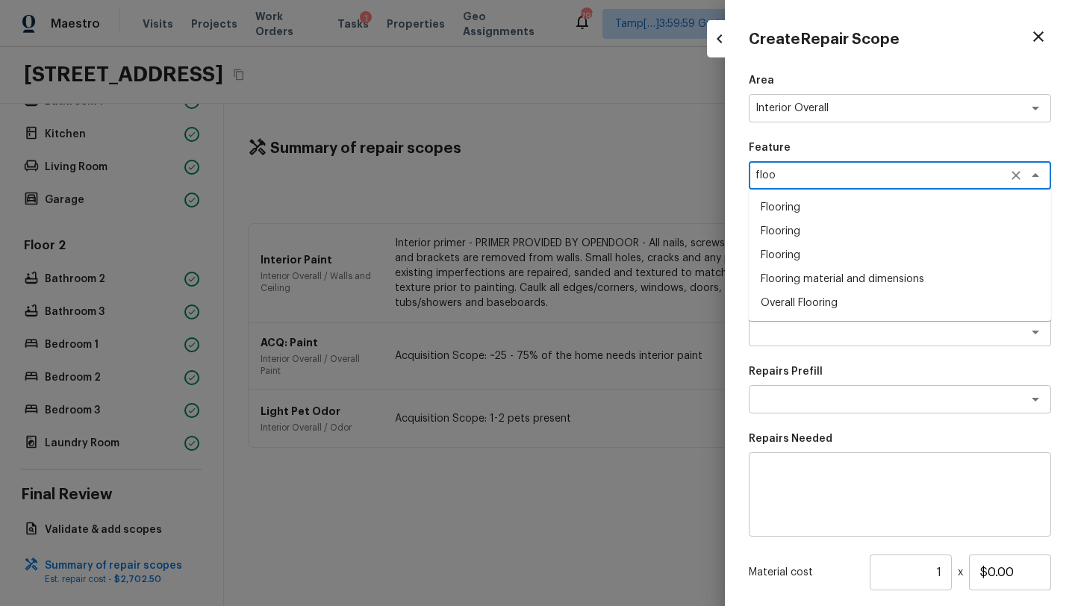
click at [801, 306] on li "Overall Flooring" at bounding box center [900, 303] width 302 height 24
type textarea "Overall Flooring"
click at [799, 327] on textarea at bounding box center [878, 332] width 247 height 15
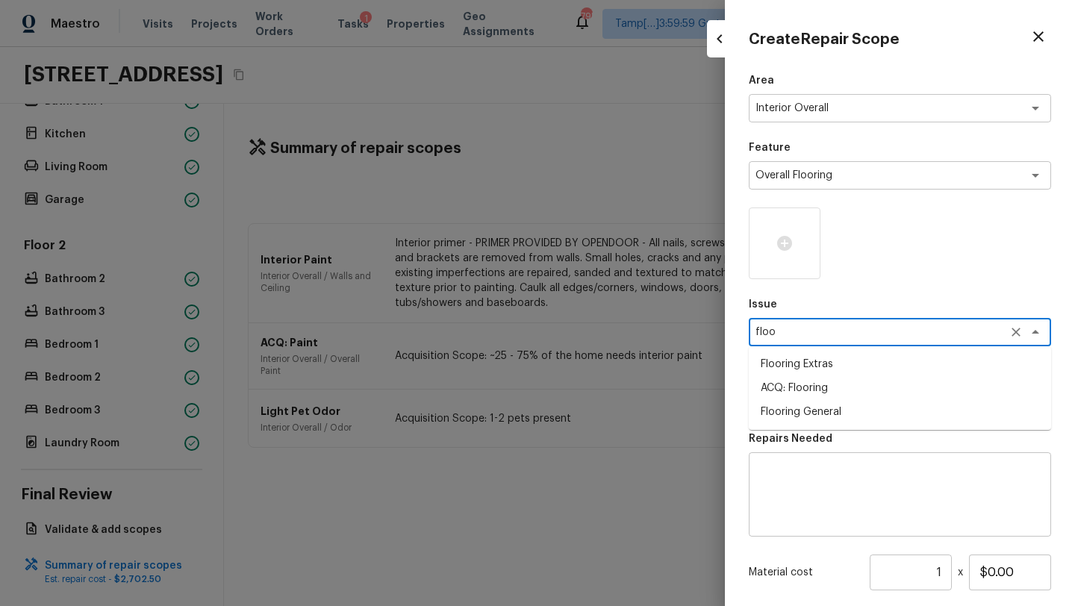
click at [825, 384] on li "ACQ: Flooring" at bounding box center [900, 388] width 302 height 24
click at [825, 390] on div "x ​" at bounding box center [900, 399] width 302 height 28
type textarea "ACQ: Flooring"
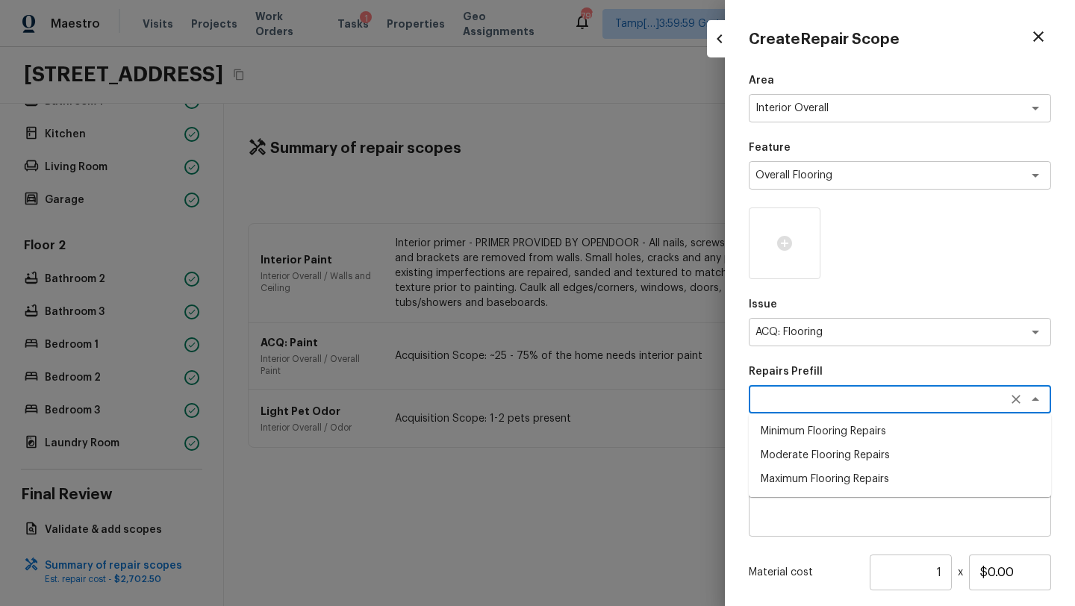
click at [819, 454] on li "Moderate Flooring Repairs" at bounding box center [900, 455] width 302 height 24
type textarea "Moderate Flooring Repairs"
type textarea "Acquisition Scope: Moderate flooring repairs"
type input "$0.52"
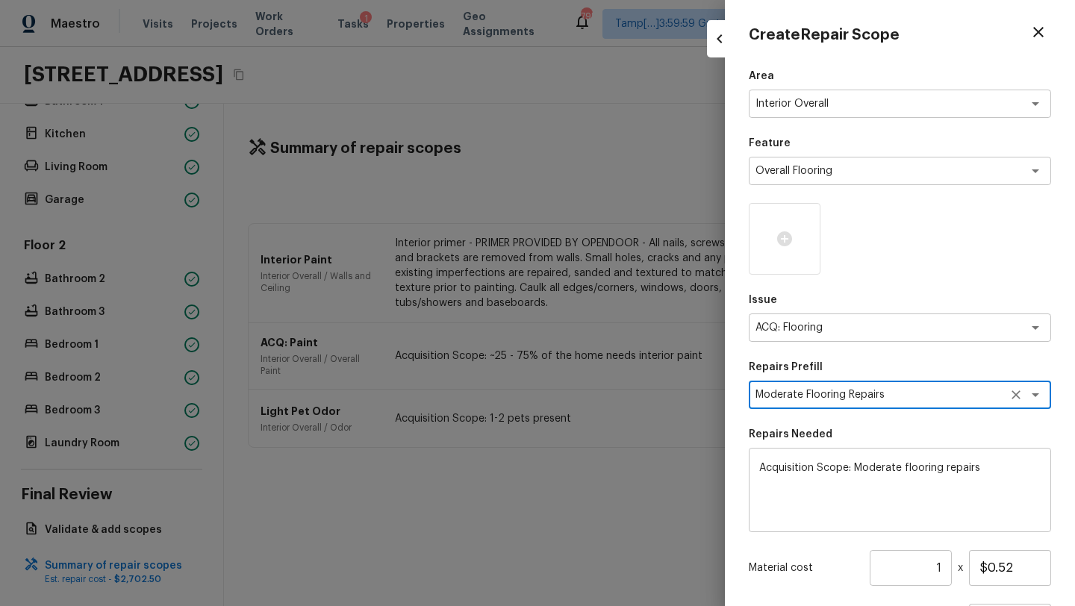
scroll to position [90, 0]
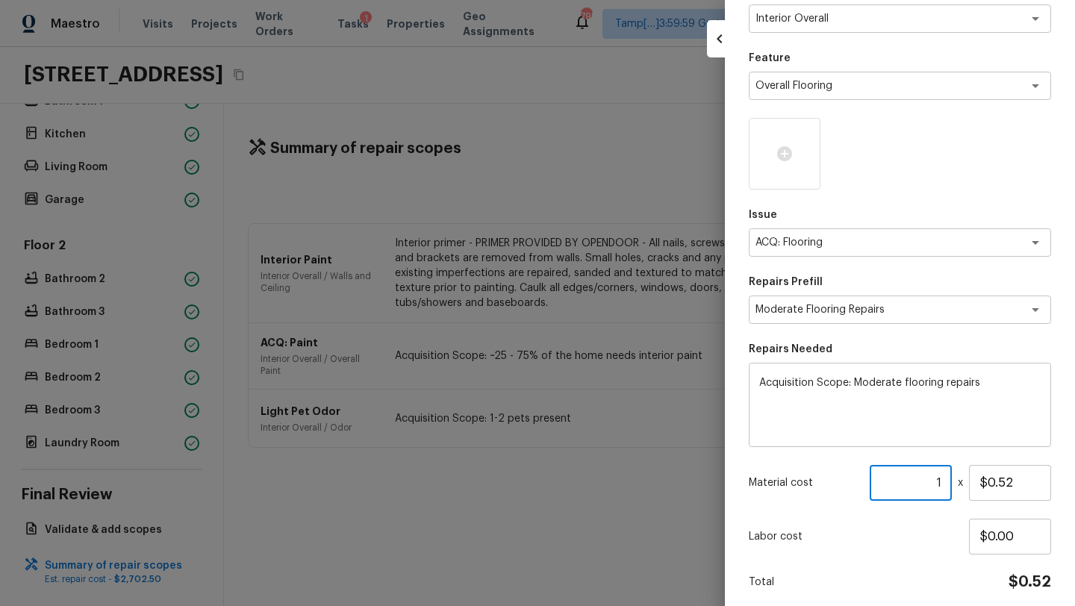
click at [945, 487] on input "1" at bounding box center [911, 483] width 82 height 36
type input "1750"
click at [782, 157] on icon at bounding box center [784, 153] width 15 height 15
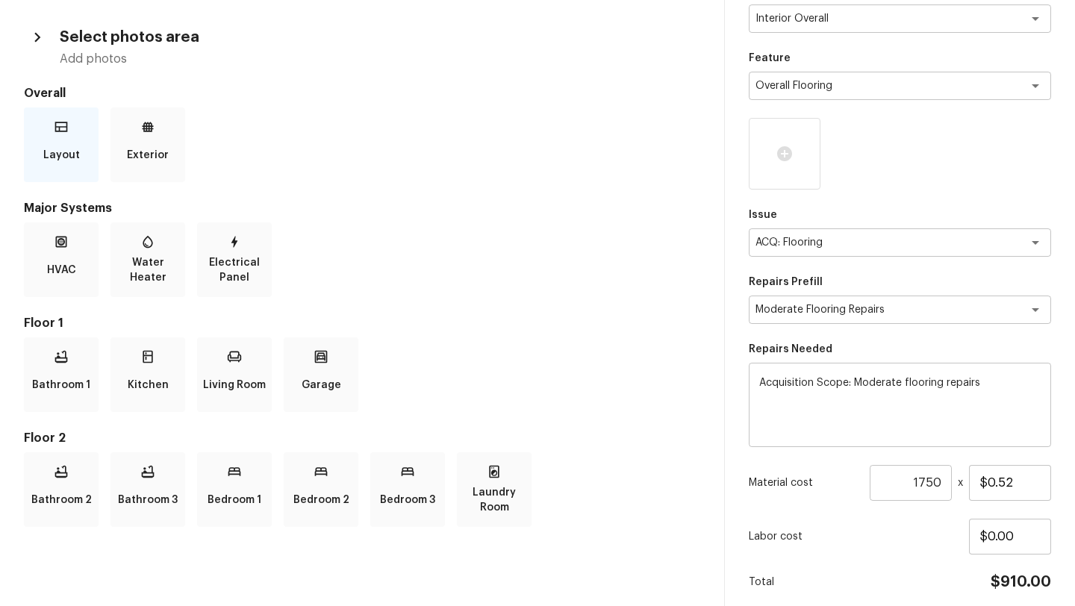
click at [68, 133] on icon at bounding box center [61, 126] width 15 height 15
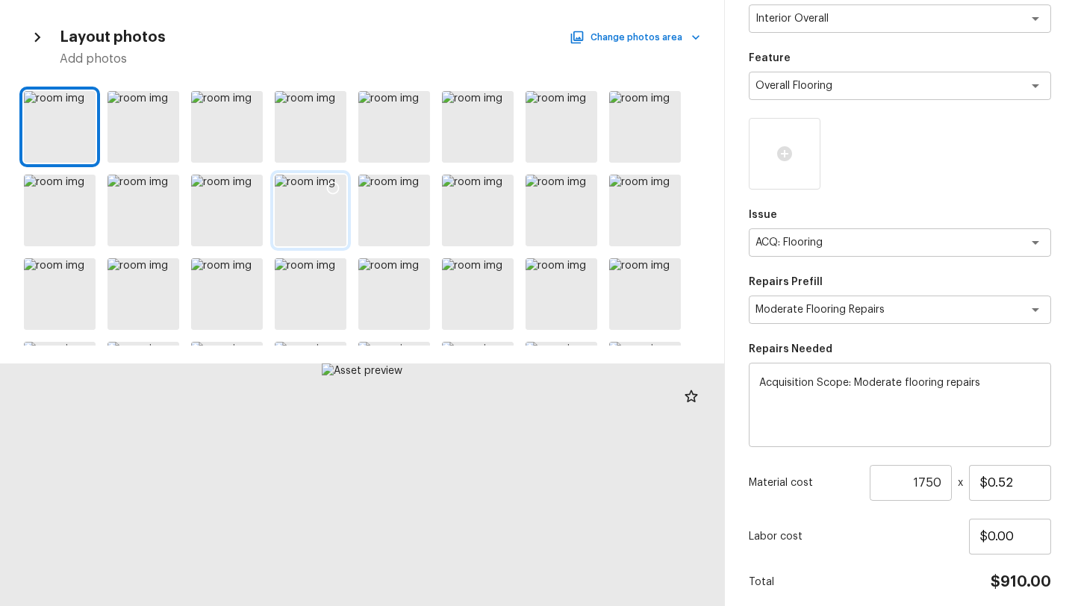
click at [317, 225] on div at bounding box center [311, 211] width 72 height 72
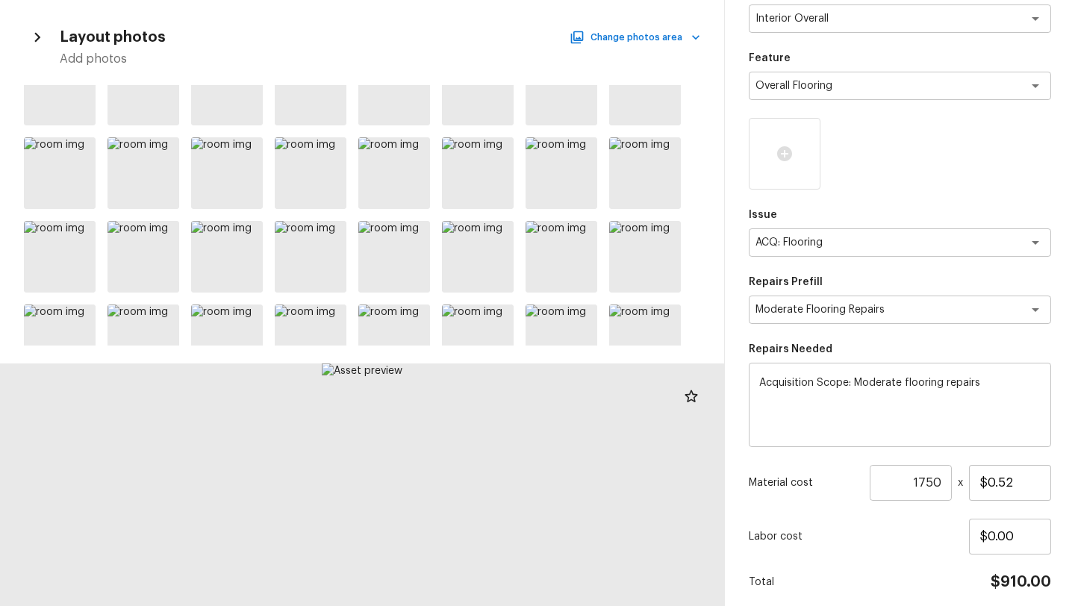
scroll to position [325, 0]
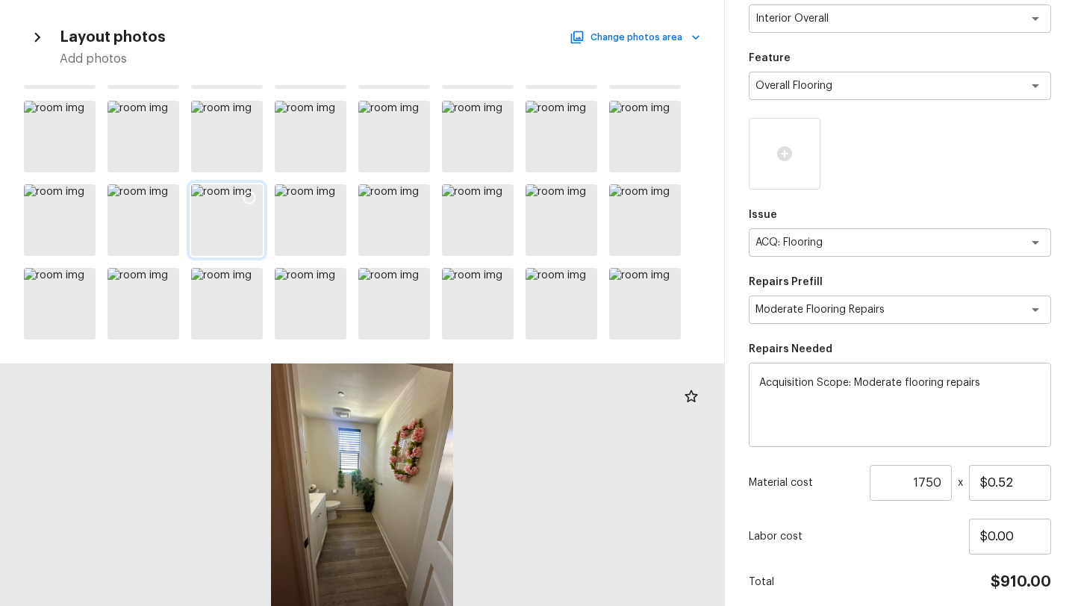
click at [228, 242] on div at bounding box center [227, 220] width 72 height 72
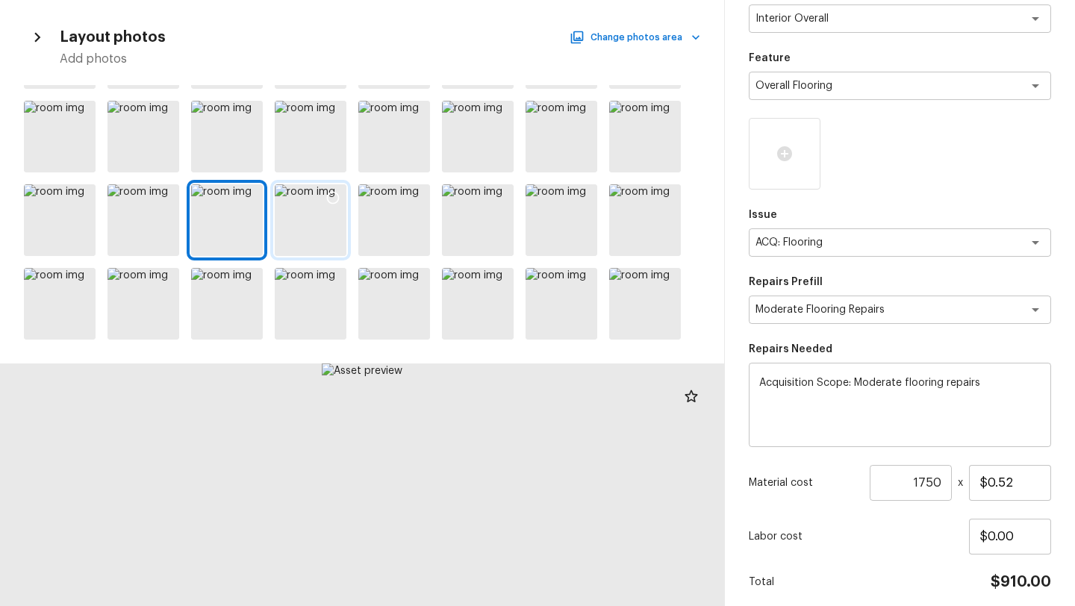
click at [330, 244] on div at bounding box center [311, 220] width 72 height 72
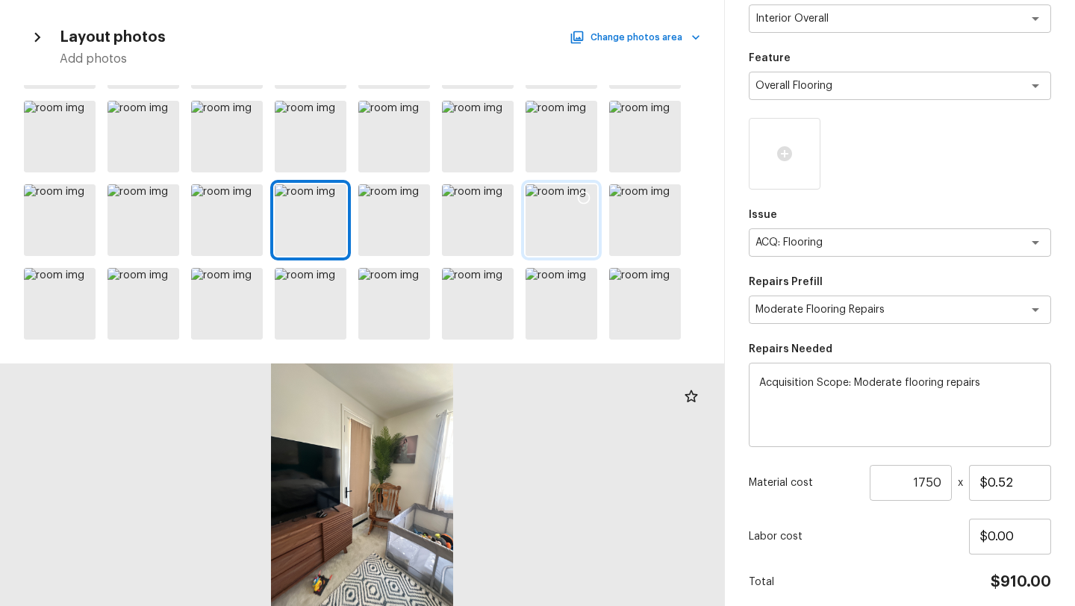
click at [142, 246] on div at bounding box center [143, 220] width 72 height 72
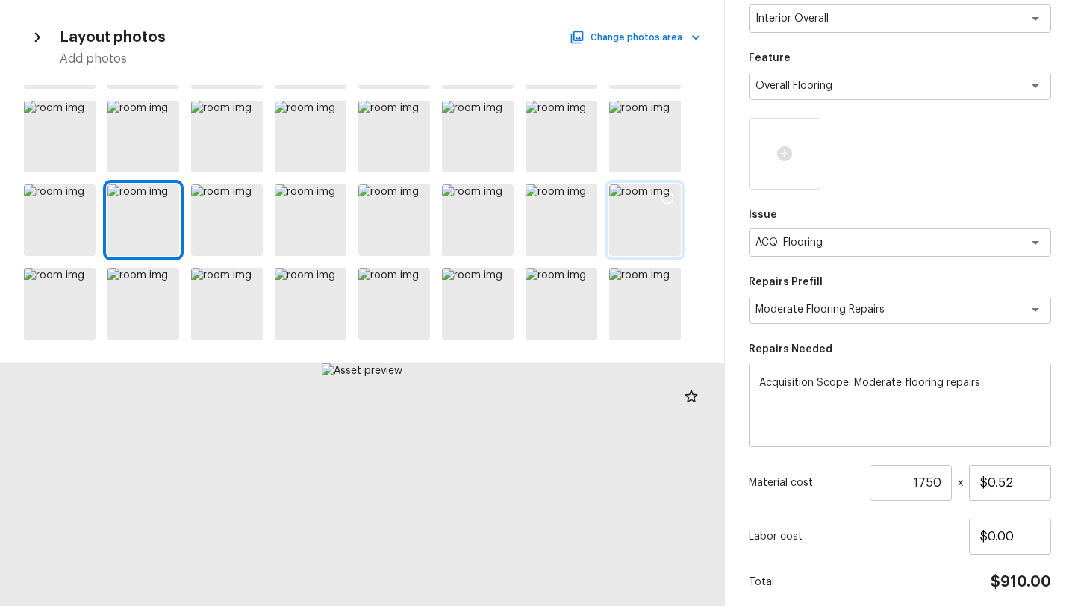
click at [587, 238] on div at bounding box center [561, 220] width 72 height 72
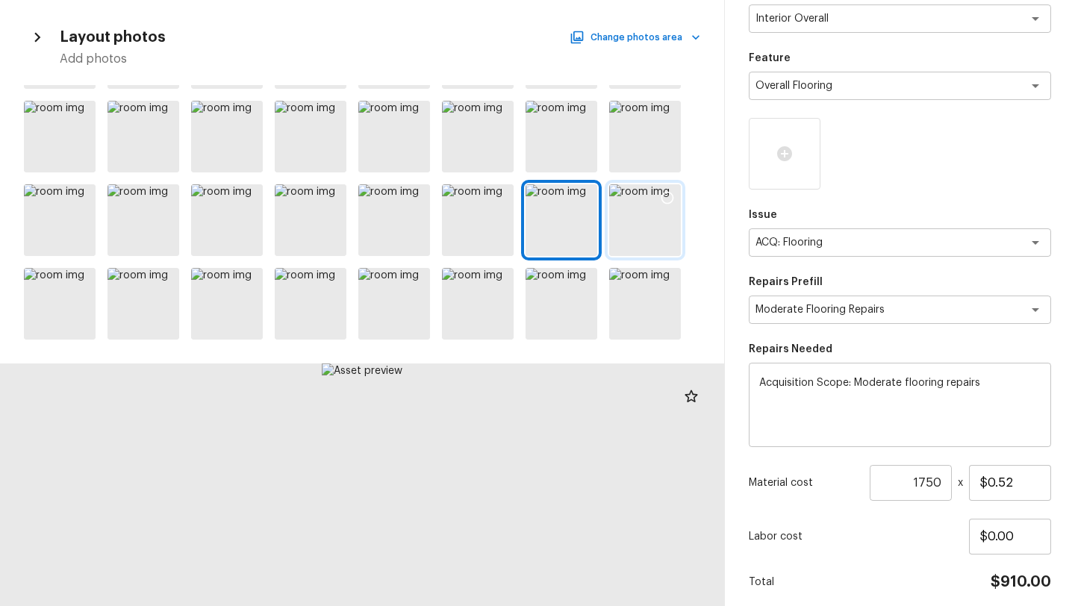
click at [618, 238] on div at bounding box center [645, 220] width 72 height 72
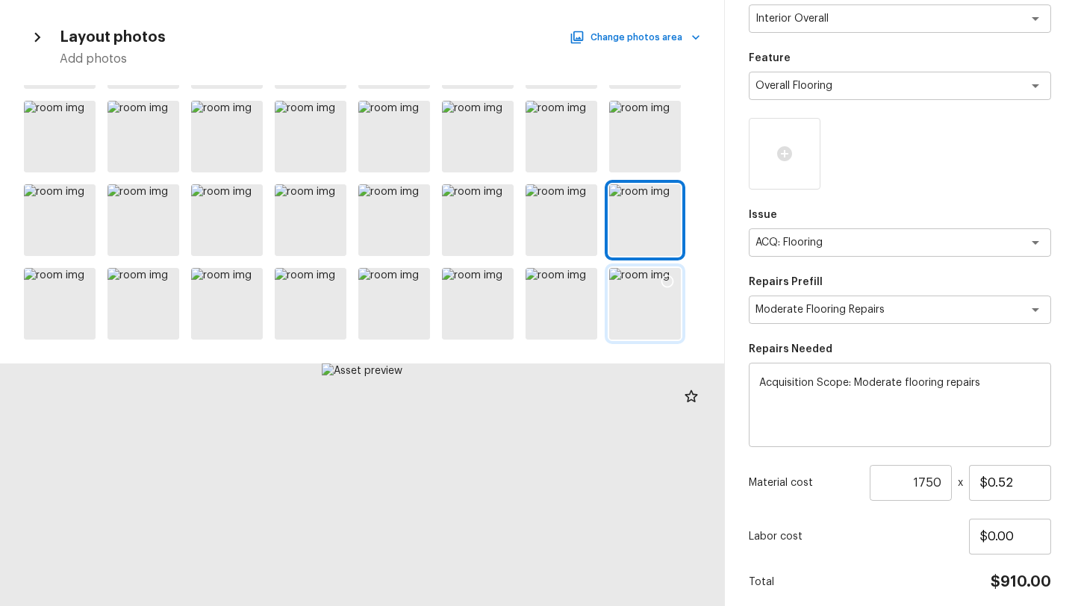
click at [637, 307] on div at bounding box center [645, 304] width 72 height 72
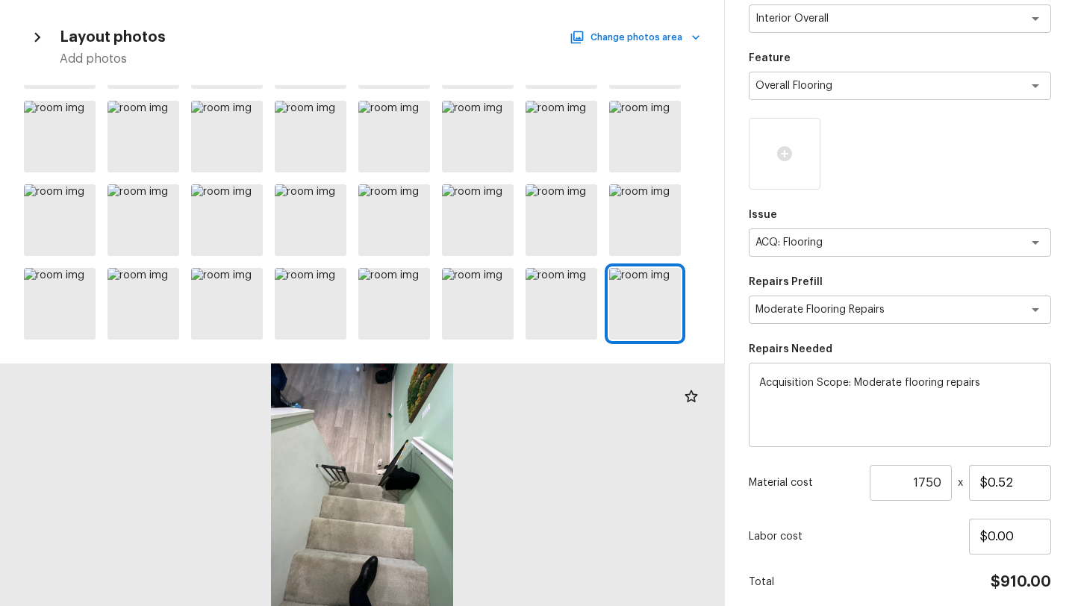
click at [516, 307] on div at bounding box center [362, 215] width 724 height 260
click at [536, 308] on div at bounding box center [561, 304] width 72 height 72
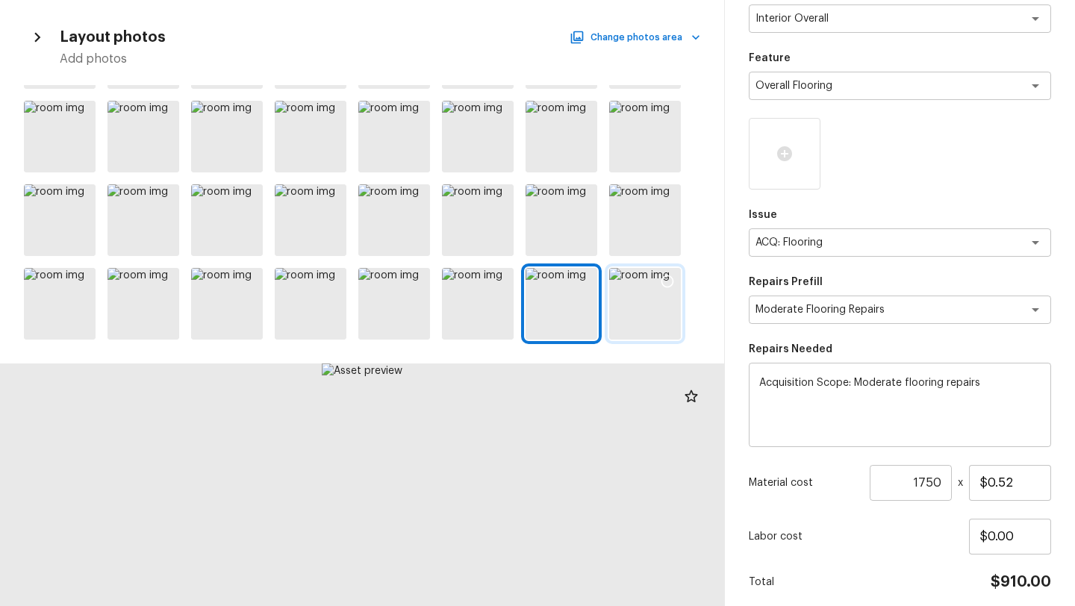
click at [666, 283] on icon at bounding box center [667, 281] width 15 height 15
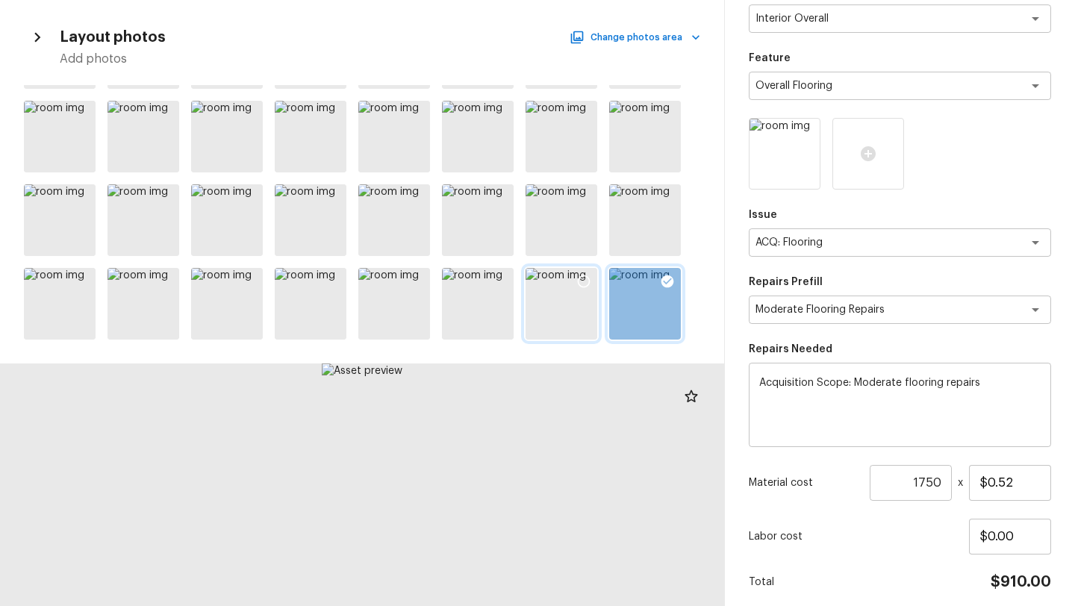
click at [581, 279] on icon at bounding box center [583, 281] width 15 height 15
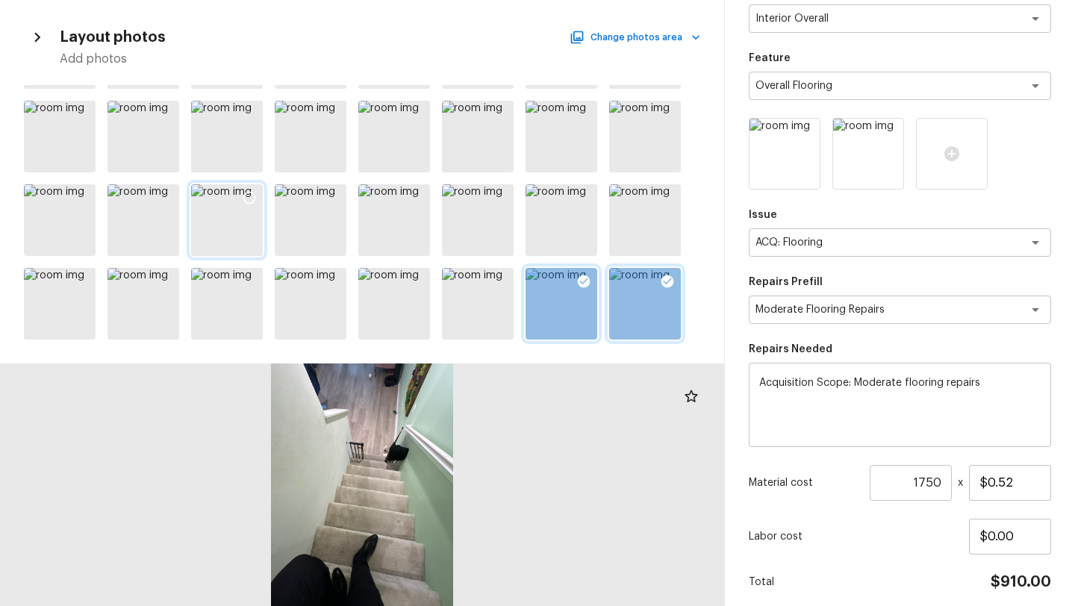
click at [242, 190] on icon at bounding box center [249, 197] width 15 height 15
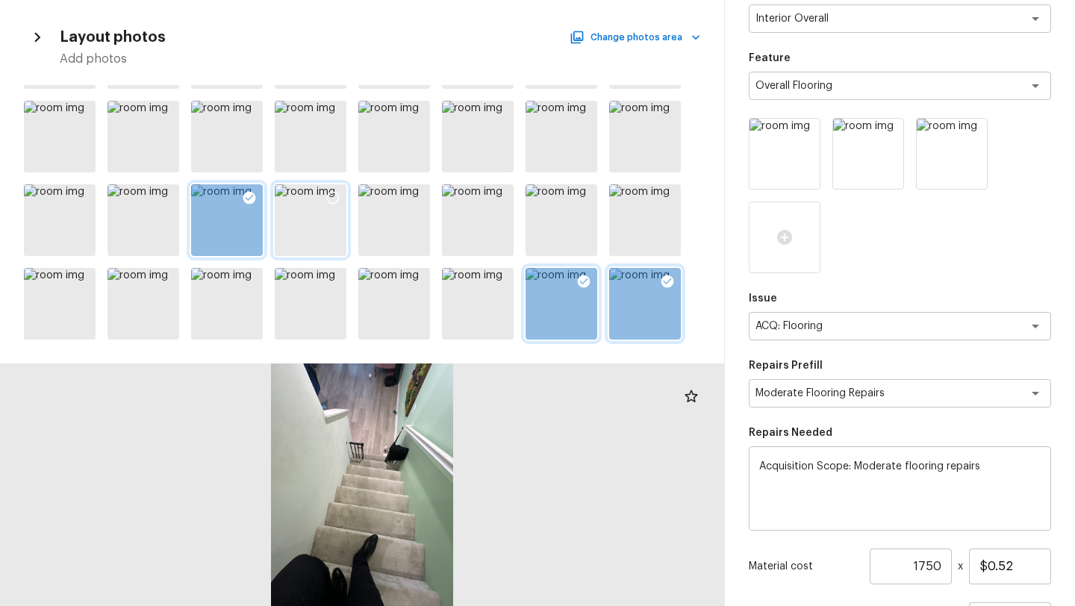
click at [338, 195] on icon at bounding box center [332, 197] width 15 height 15
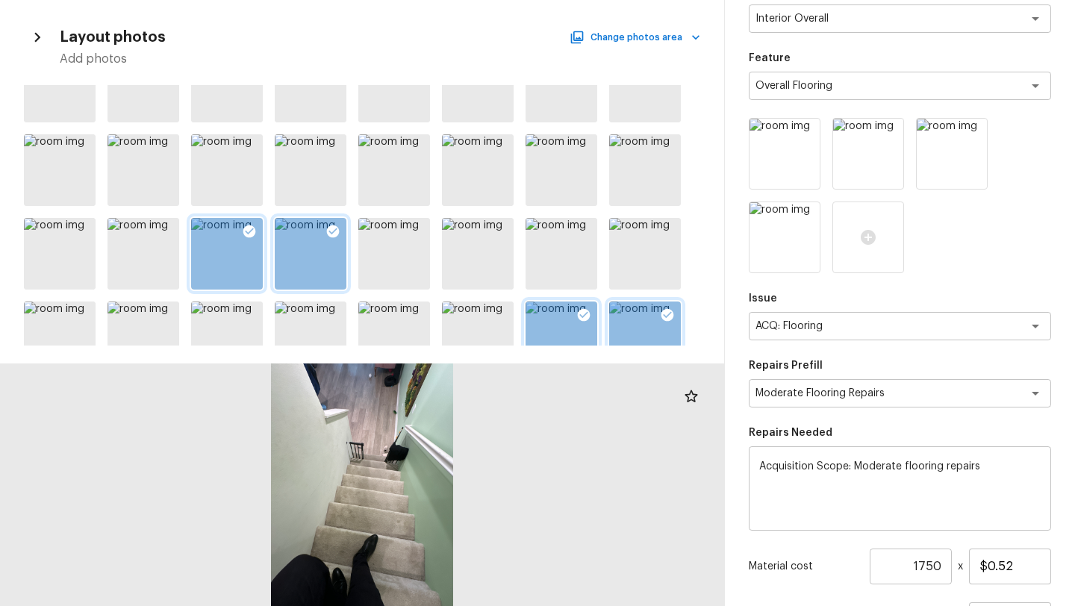
scroll to position [257, 0]
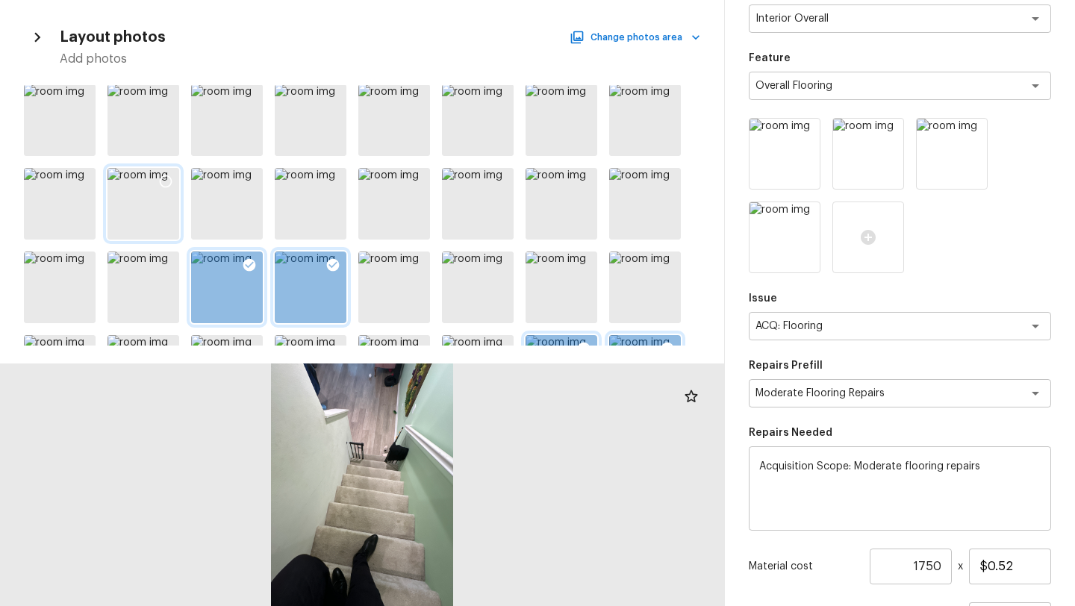
click at [172, 175] on icon at bounding box center [165, 181] width 15 height 15
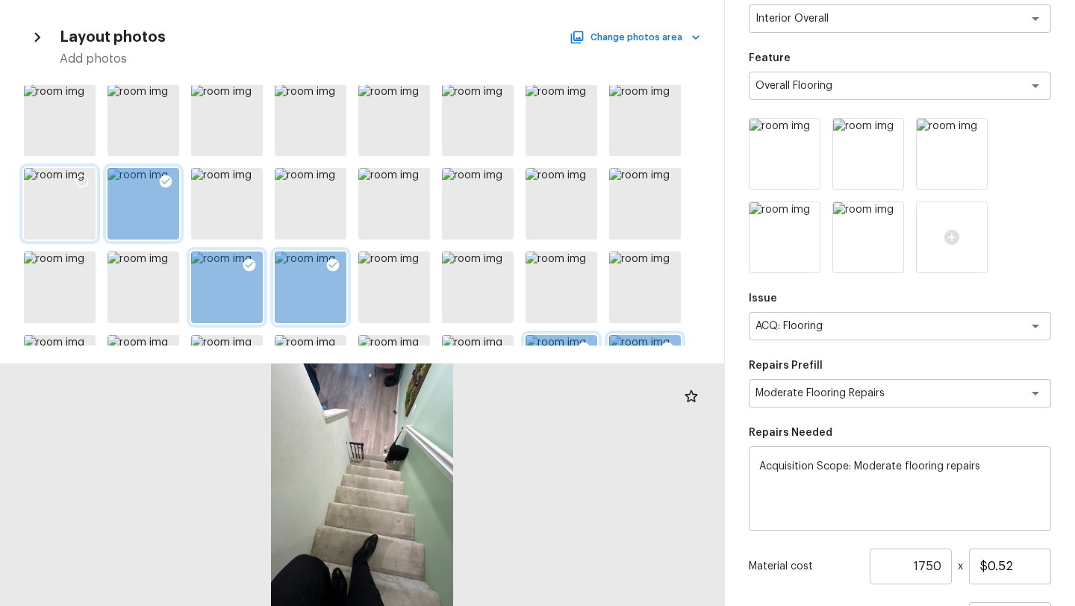
click at [84, 181] on icon at bounding box center [82, 181] width 15 height 15
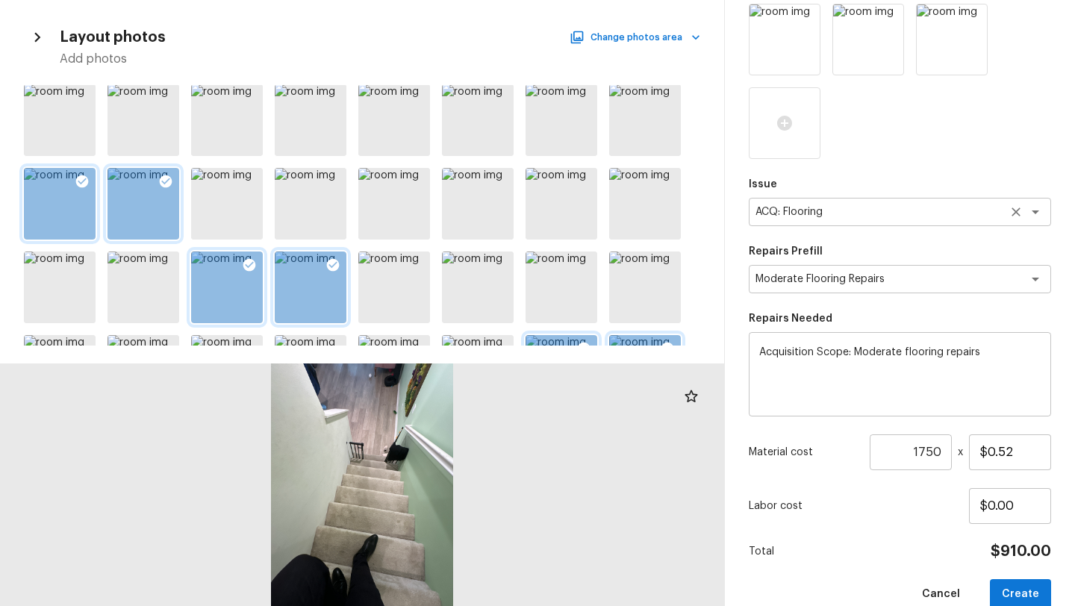
scroll to position [314, 0]
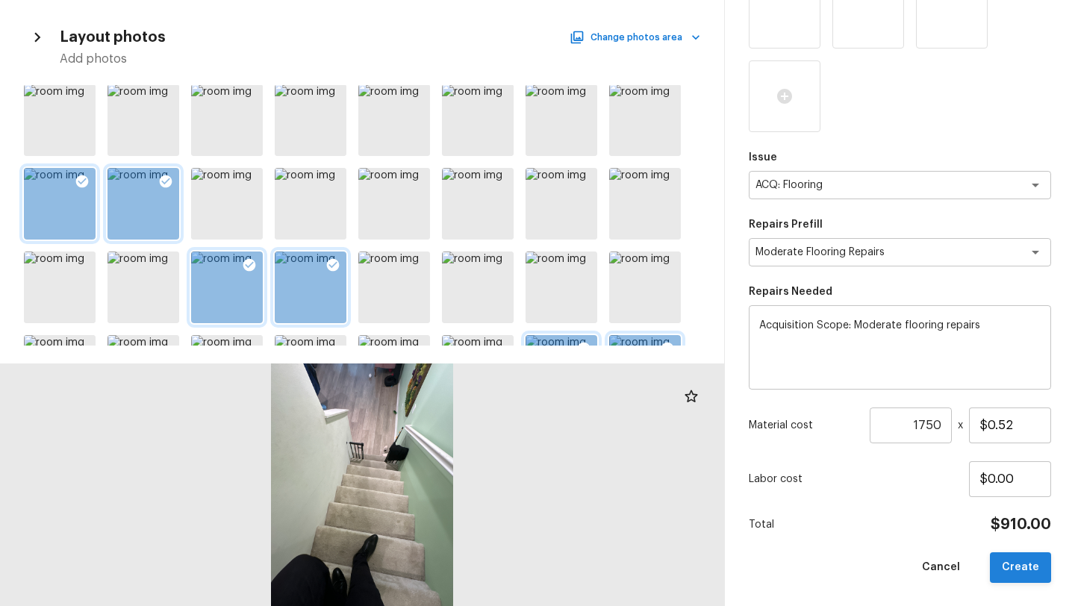
click at [1022, 566] on button "Create" at bounding box center [1020, 567] width 61 height 31
type input "1"
type input "$0.00"
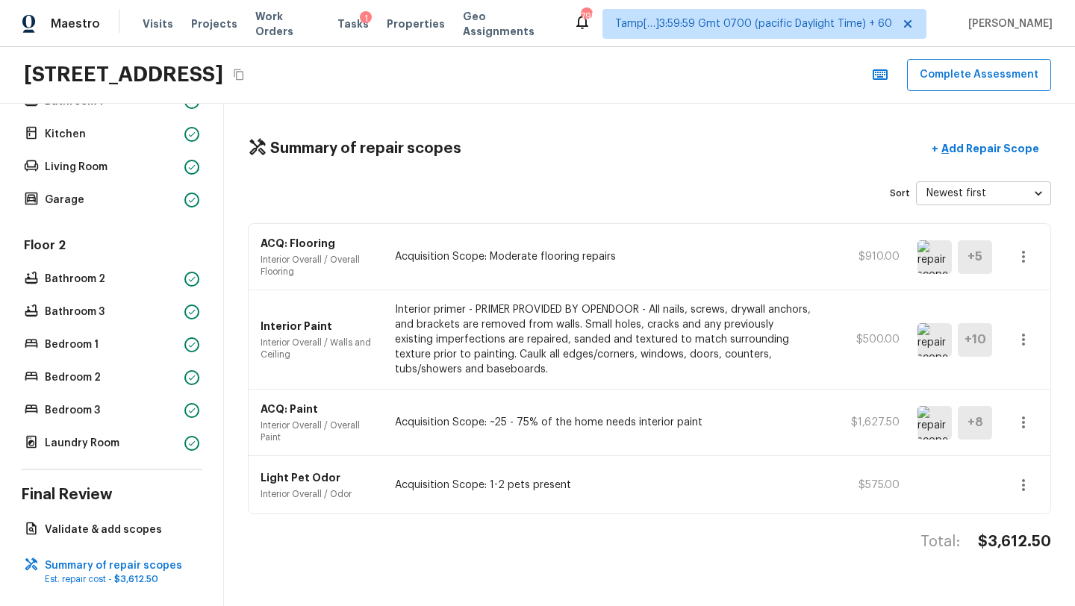
scroll to position [343, 0]
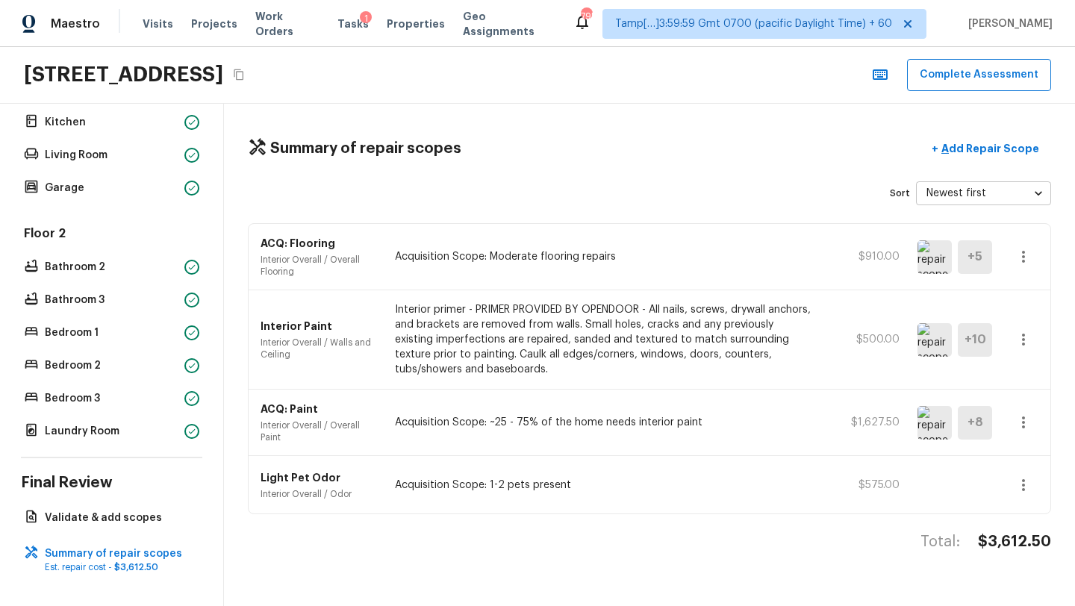
click at [134, 532] on div "Overall Layout Exterior Major Systems HVAC Water Heater Electrical Panel Floor …" at bounding box center [112, 355] width 224 height 502
click at [139, 516] on p "Validate & add scopes" at bounding box center [119, 518] width 149 height 15
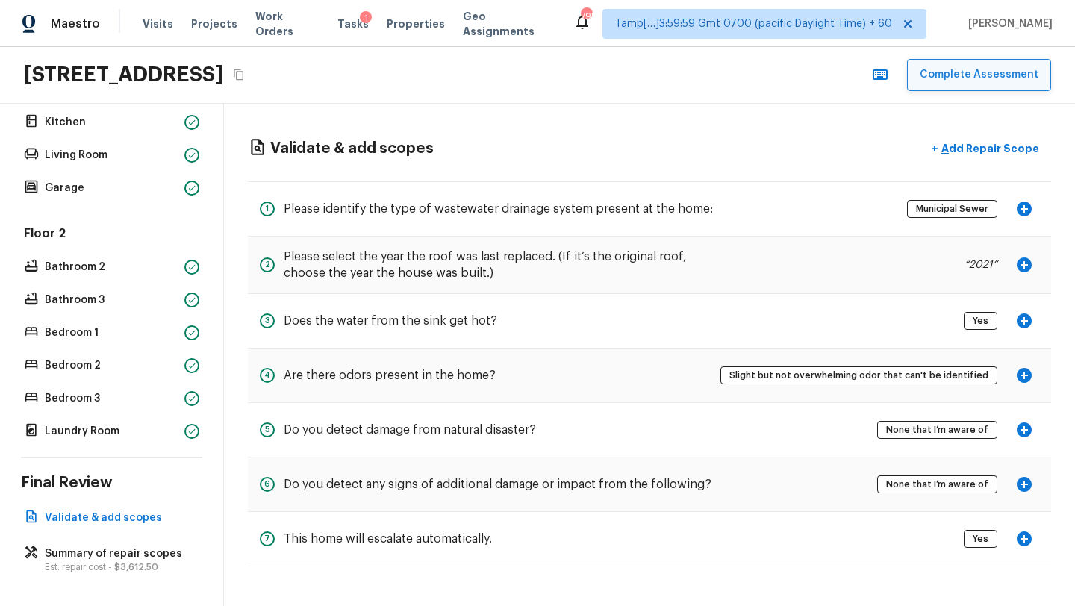
click at [958, 77] on button "Complete Assessment" at bounding box center [979, 75] width 144 height 32
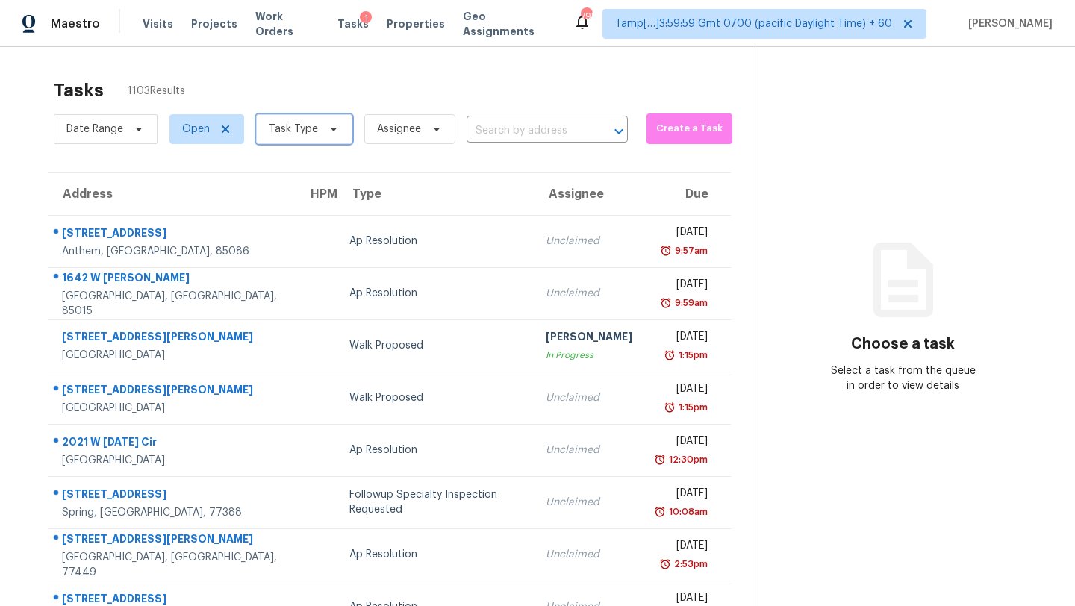
click at [296, 133] on span "Task Type" at bounding box center [293, 129] width 49 height 15
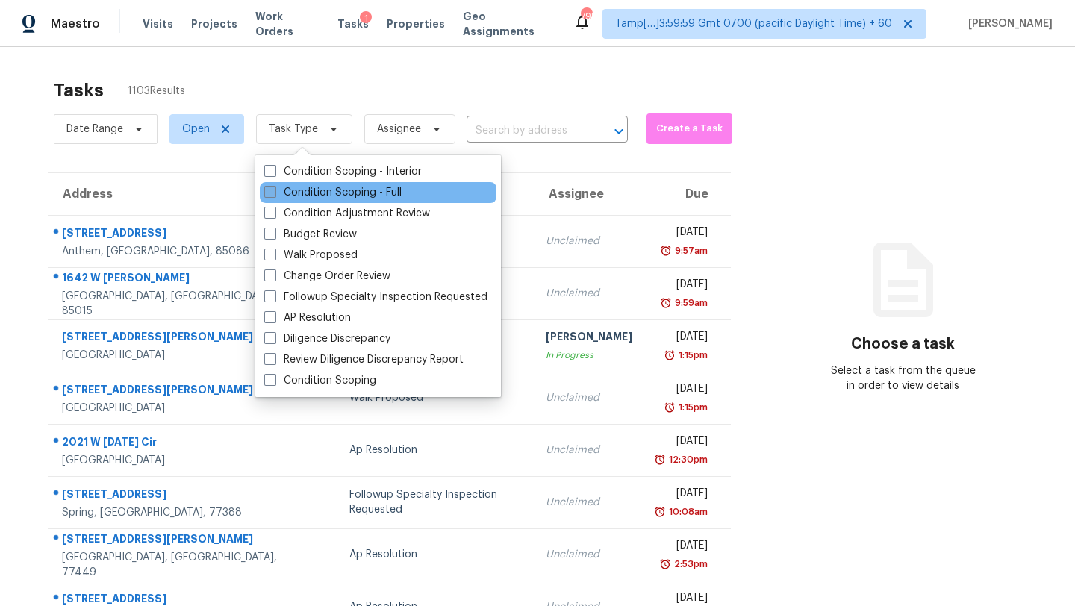
click at [296, 192] on label "Condition Scoping - Full" at bounding box center [332, 192] width 137 height 15
click at [274, 192] on input "Condition Scoping - Full" at bounding box center [269, 190] width 10 height 10
checkbox input "true"
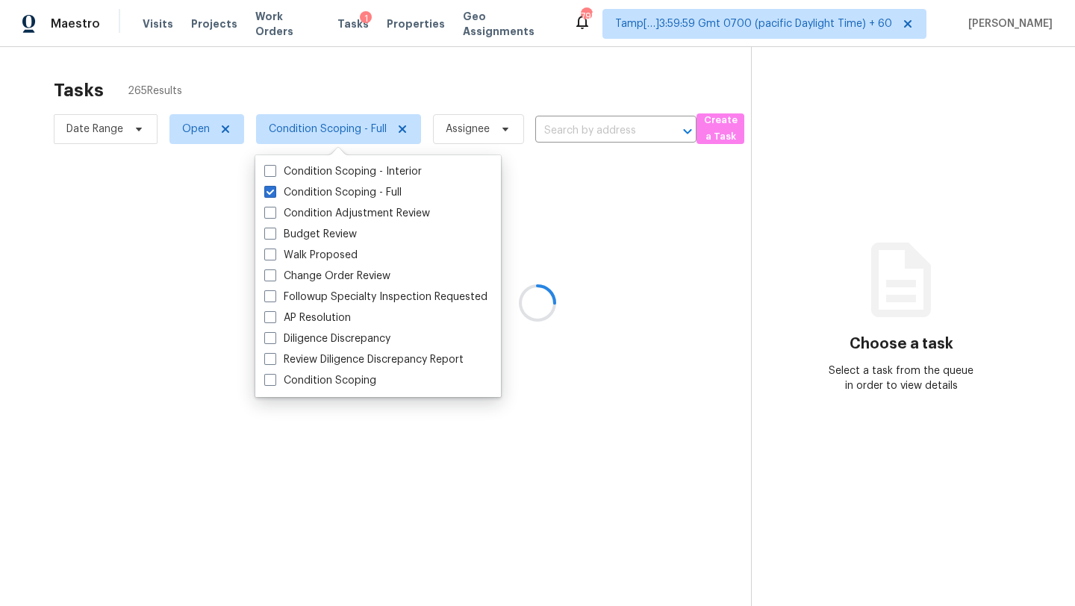
click at [373, 90] on div at bounding box center [537, 303] width 1075 height 606
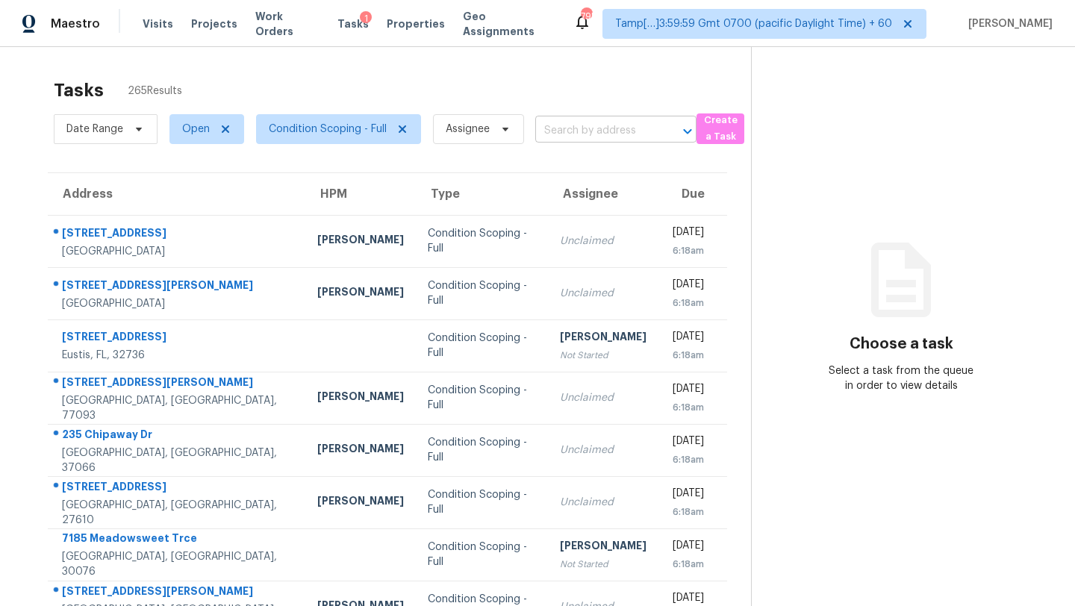
click at [614, 140] on input "text" at bounding box center [594, 130] width 119 height 23
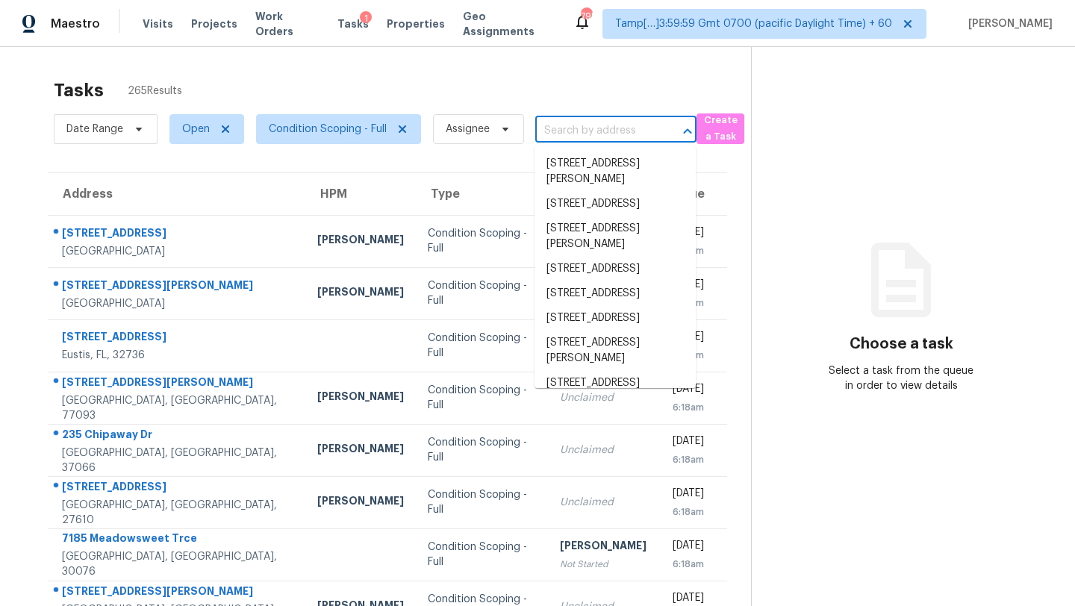
paste input "$10,156.22"
type input "$10,156.22"
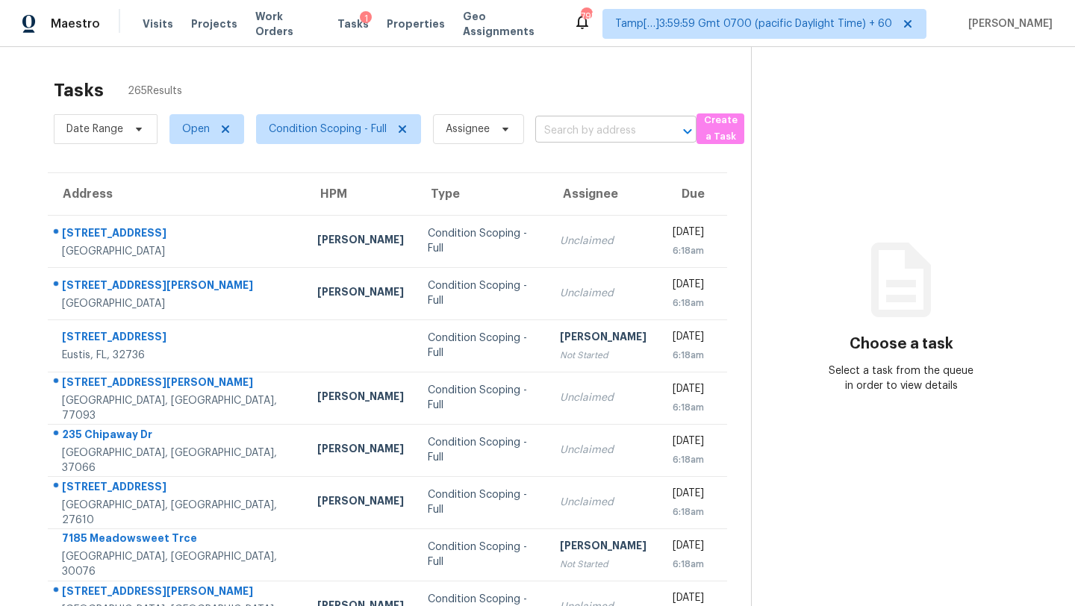
click at [609, 137] on input "text" at bounding box center [594, 130] width 119 height 23
paste input "1884 Meadow Ln, Decatur, GA, 30032"
type input "1884 Meadow Ln, Decatur, GA, 30032"
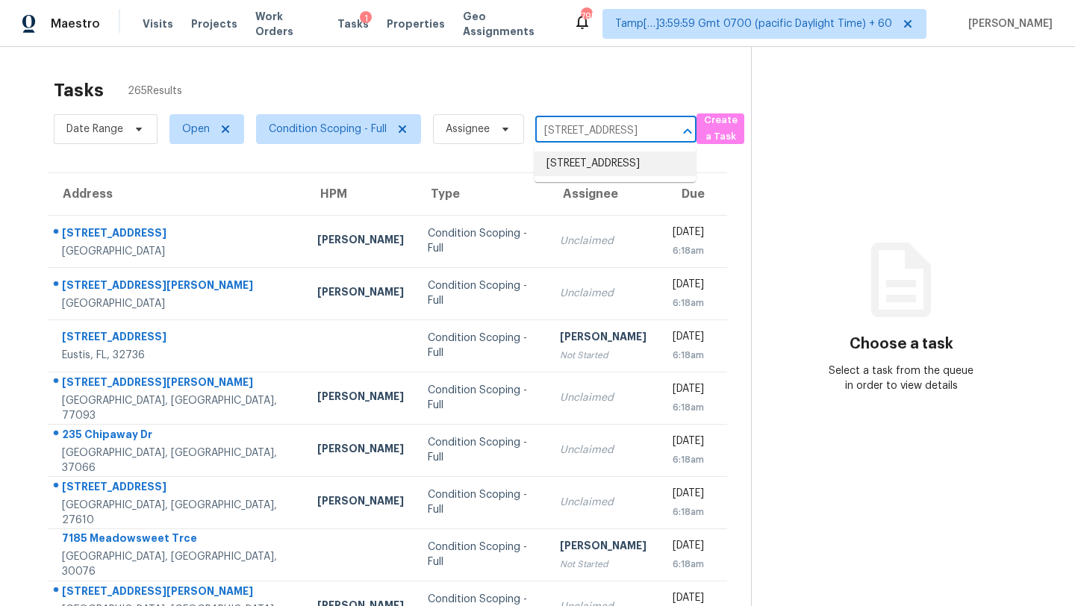
click at [606, 162] on li "1884 Meadow Ln, Decatur, GA 30032" at bounding box center [614, 164] width 161 height 25
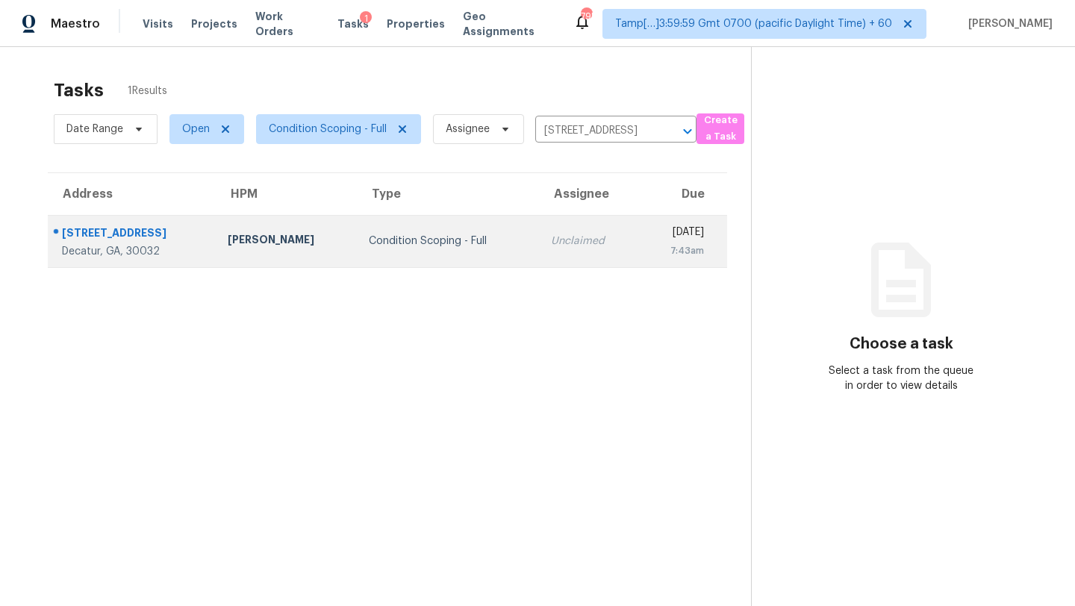
click at [651, 232] on div "Mon, Sep 8th 2025" at bounding box center [677, 234] width 53 height 19
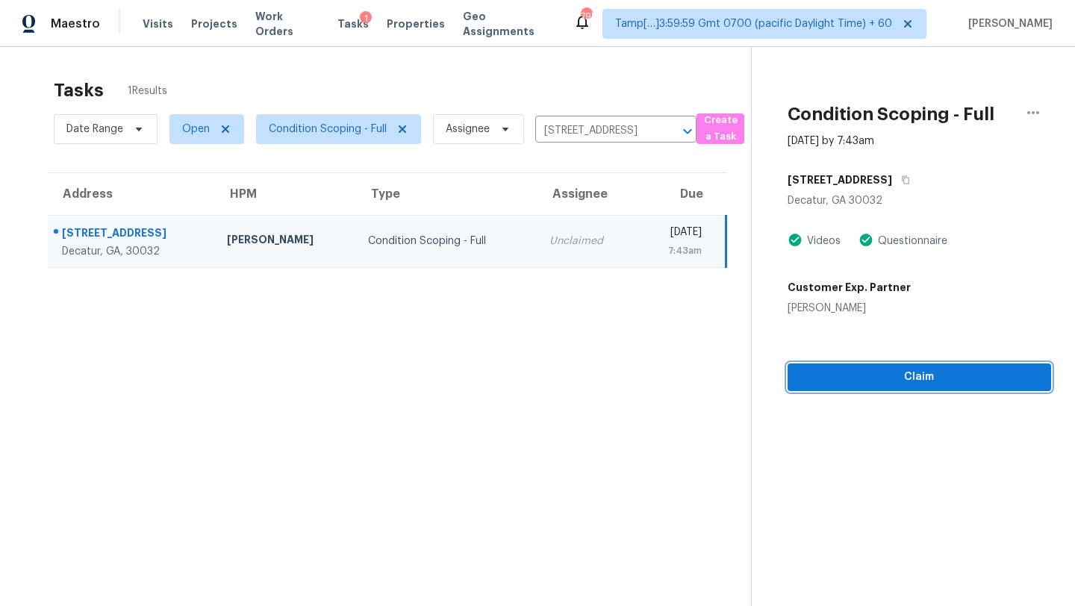
click at [975, 383] on span "Claim" at bounding box center [919, 377] width 240 height 19
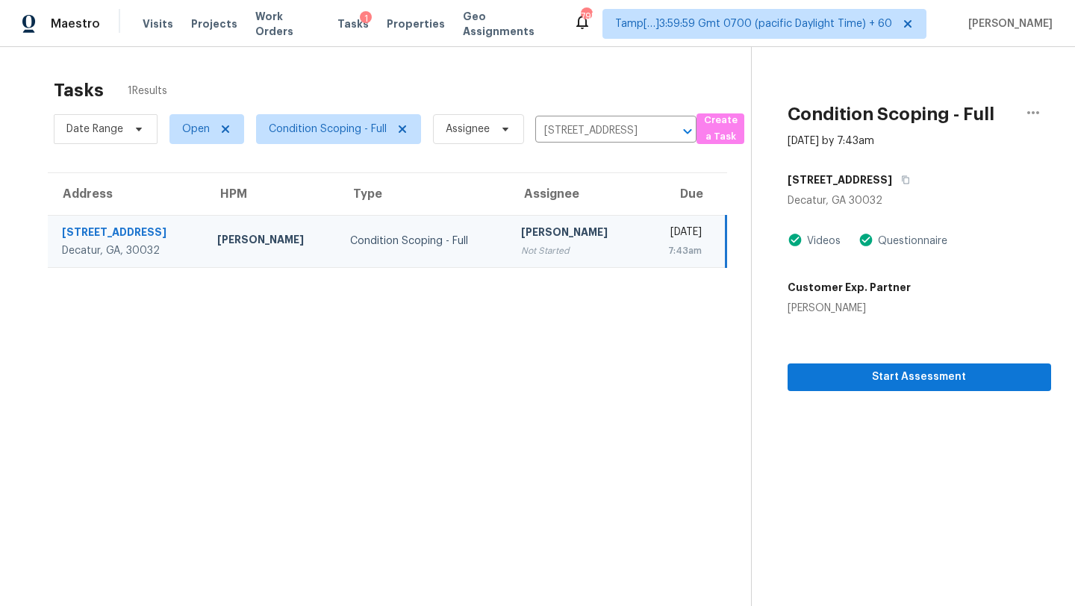
click at [592, 116] on div "Date Range Open Condition Scoping - Full Assignee 1884 Meadow Ln, Decatur, GA 3…" at bounding box center [375, 129] width 643 height 39
click at [592, 128] on input "1884 Meadow Ln, Decatur, GA 30032" at bounding box center [594, 130] width 119 height 23
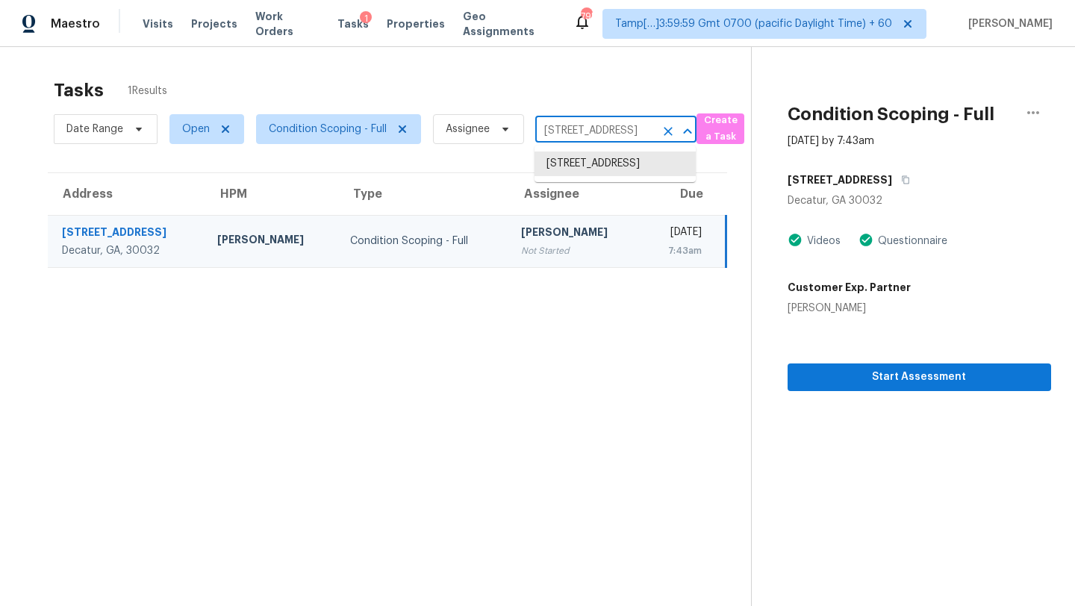
click at [592, 128] on input "1884 Meadow Ln, Decatur, GA 30032" at bounding box center [594, 130] width 119 height 23
paste input "343 Burbank Trl, Morrow, GA, 30260"
type input "1343 Burbank Trl, Morrow, GA, 30260"
click at [592, 164] on li "1343 Burbank Trl, Morrow, GA 30260" at bounding box center [614, 172] width 161 height 40
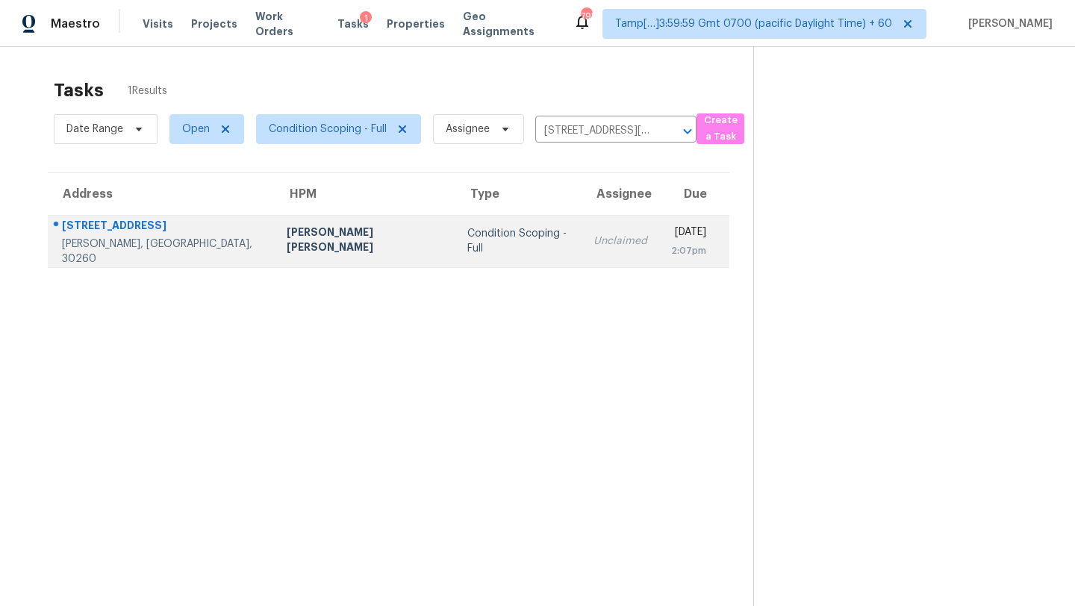
click at [593, 236] on div "Unclaimed" at bounding box center [620, 241] width 54 height 15
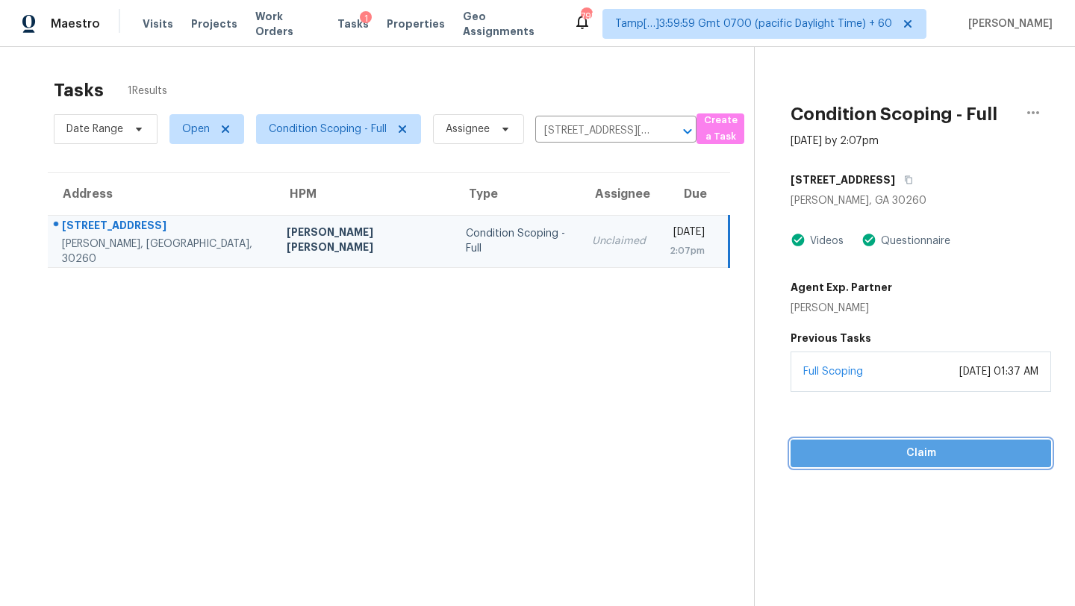
click at [923, 451] on span "Claim" at bounding box center [920, 453] width 237 height 19
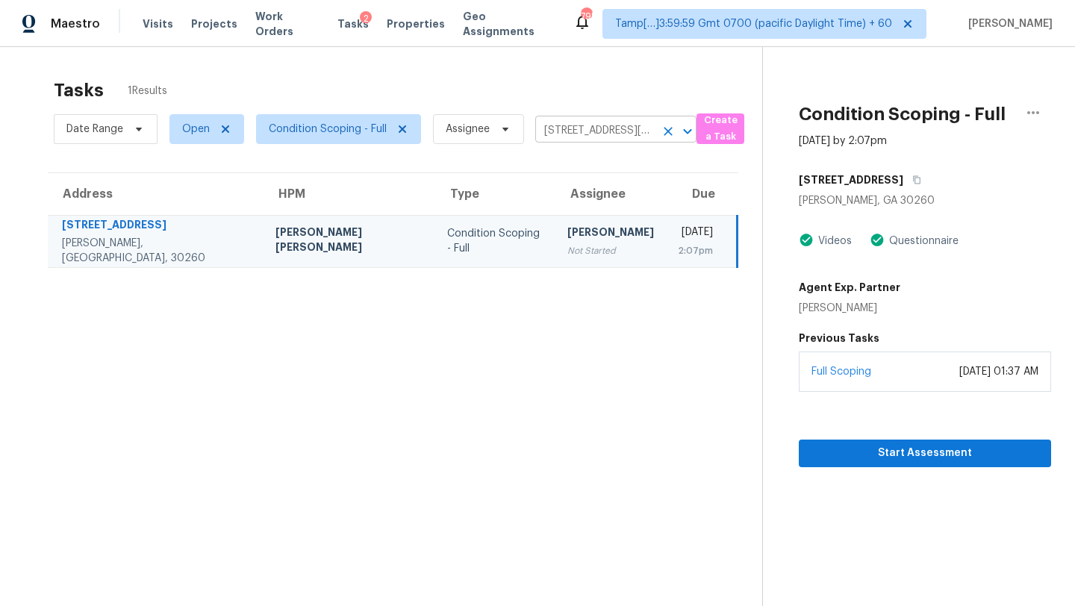
click at [619, 124] on input "1343 Burbank Trl, Morrow, GA 30260" at bounding box center [594, 130] width 119 height 23
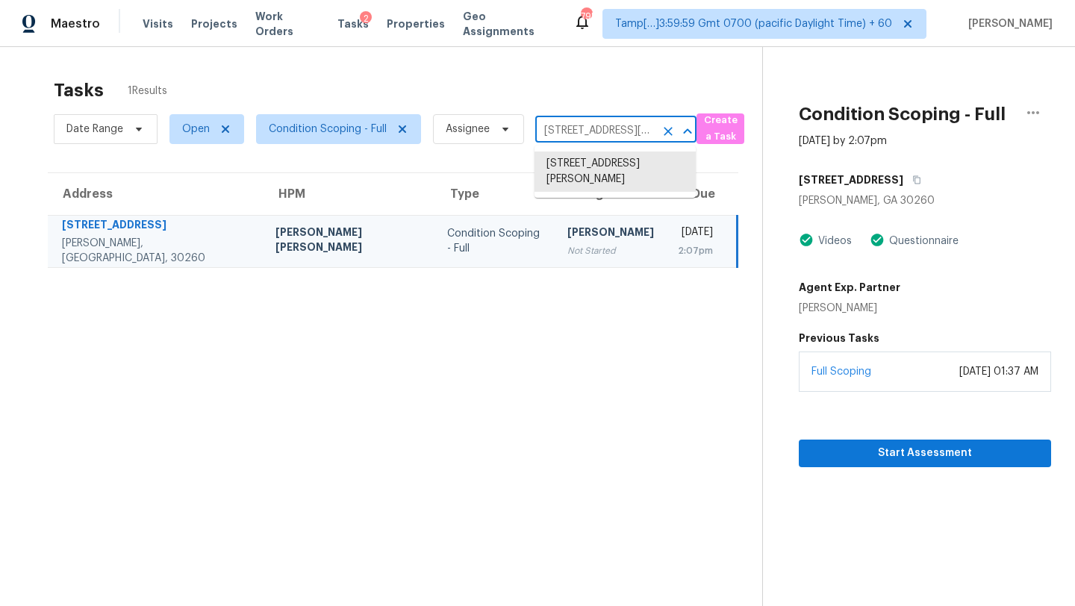
click at [619, 124] on input "1343 Burbank Trl, Morrow, GA 30260" at bounding box center [594, 130] width 119 height 23
paste input "315 Jewel Ln, Covington, GA, 30014"
type input "315 Jewel Ln, Covington, GA, 30014"
click at [614, 176] on li "315 Jewel Ln, Covington, GA 30014" at bounding box center [614, 164] width 161 height 25
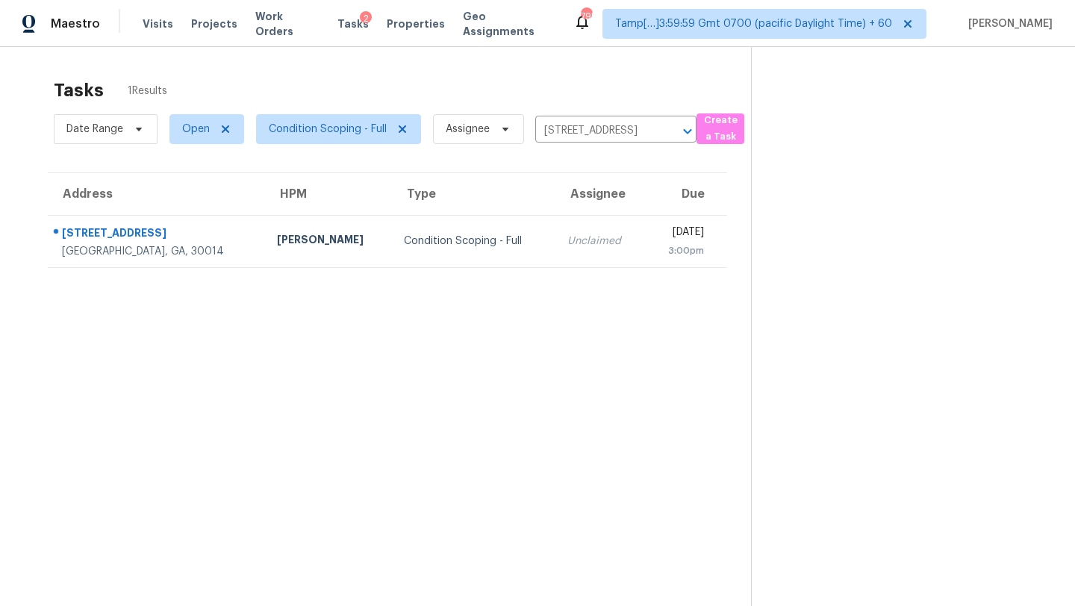
click at [564, 250] on td "Unclaimed" at bounding box center [600, 241] width 90 height 52
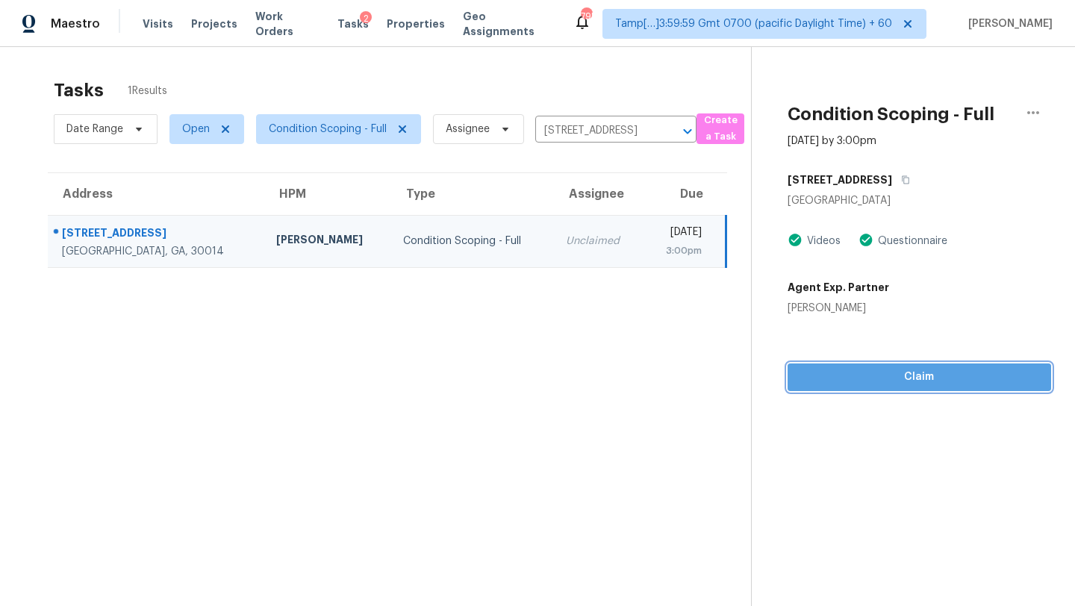
click at [843, 390] on button "Claim" at bounding box center [918, 377] width 263 height 28
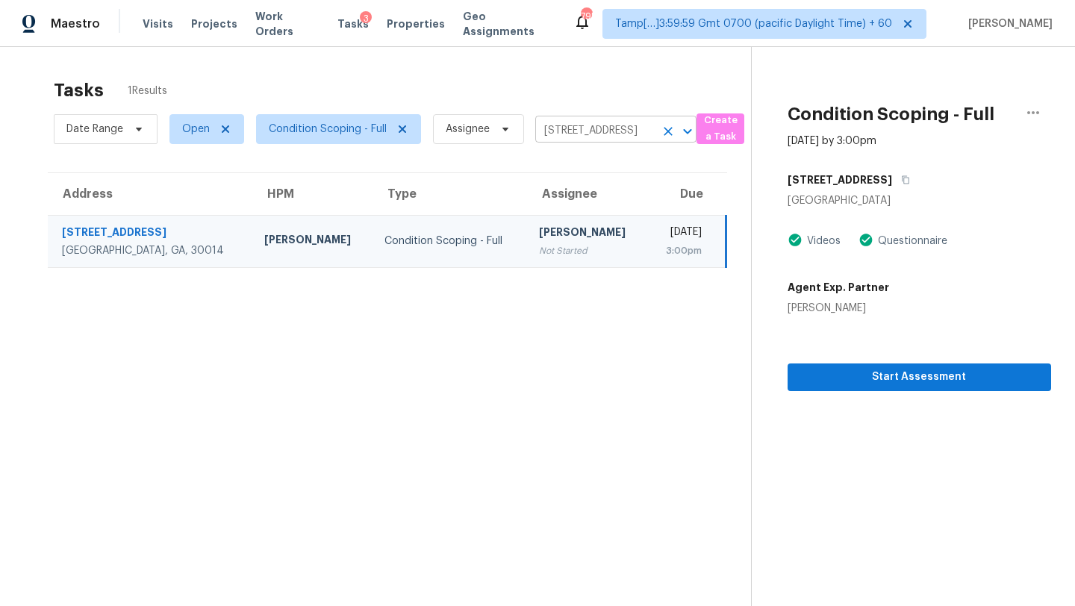
click at [602, 134] on input "315 Jewel Ln, Covington, GA 30014" at bounding box center [594, 130] width 119 height 23
paste input "2681 Conifer Green Way, Dacula, GA, 30019"
type input "2681 Conifer Green Way, Dacula, GA, 30019"
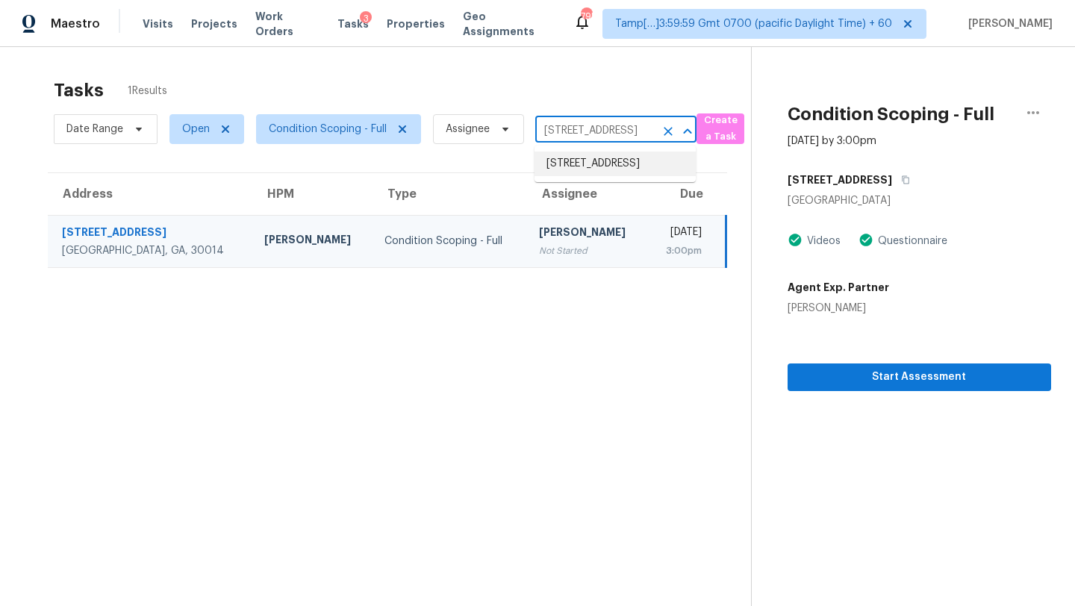
click at [606, 160] on li "2681 Conifer Green Way, Dacula, GA 30019" at bounding box center [614, 164] width 161 height 25
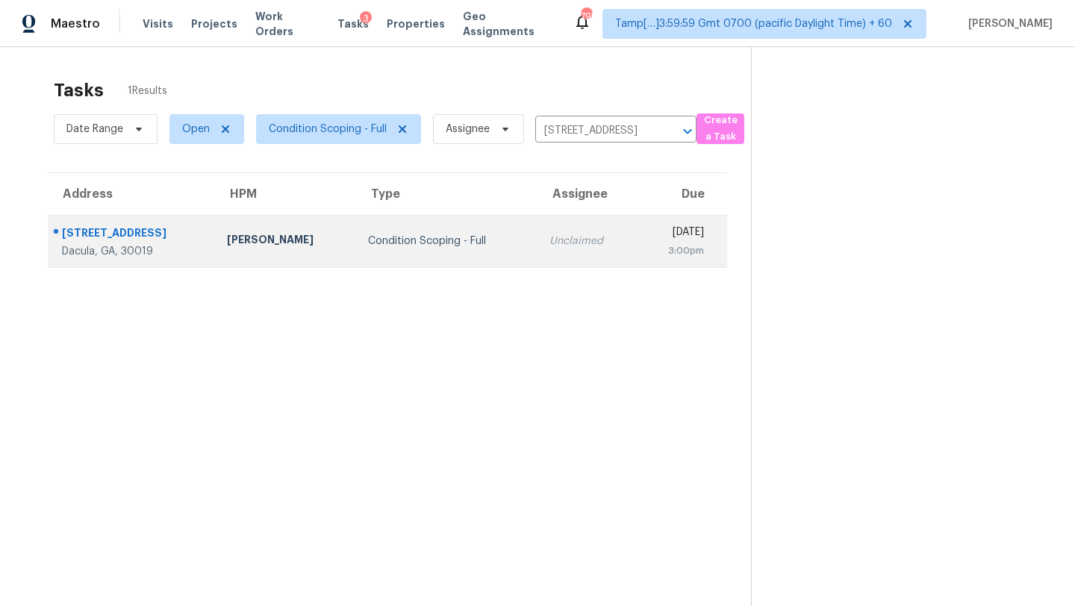
click at [565, 242] on div "Unclaimed" at bounding box center [586, 241] width 75 height 15
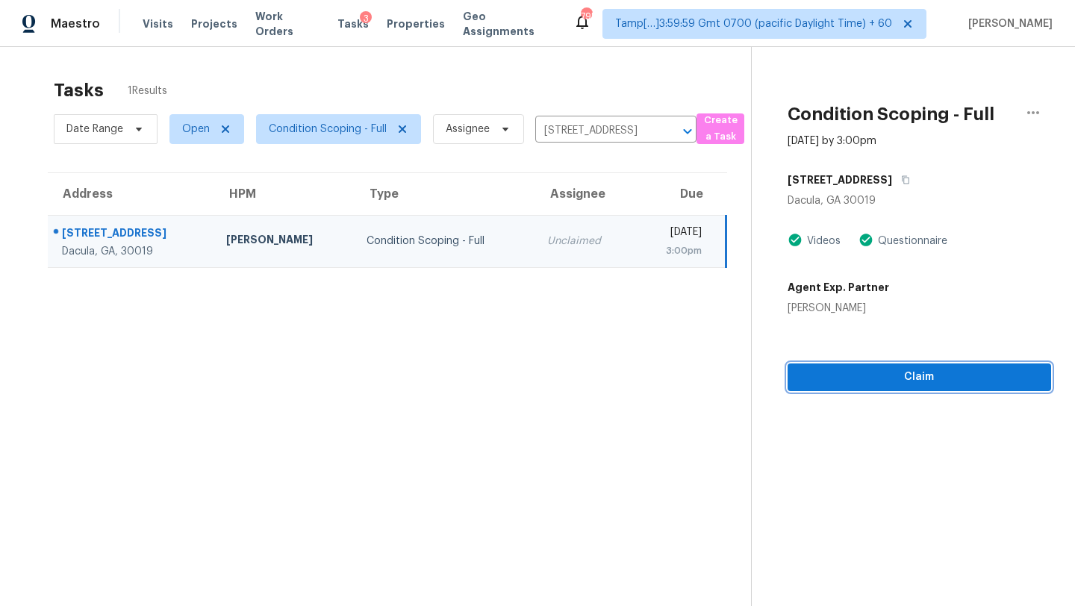
click at [922, 380] on span "Claim" at bounding box center [919, 377] width 240 height 19
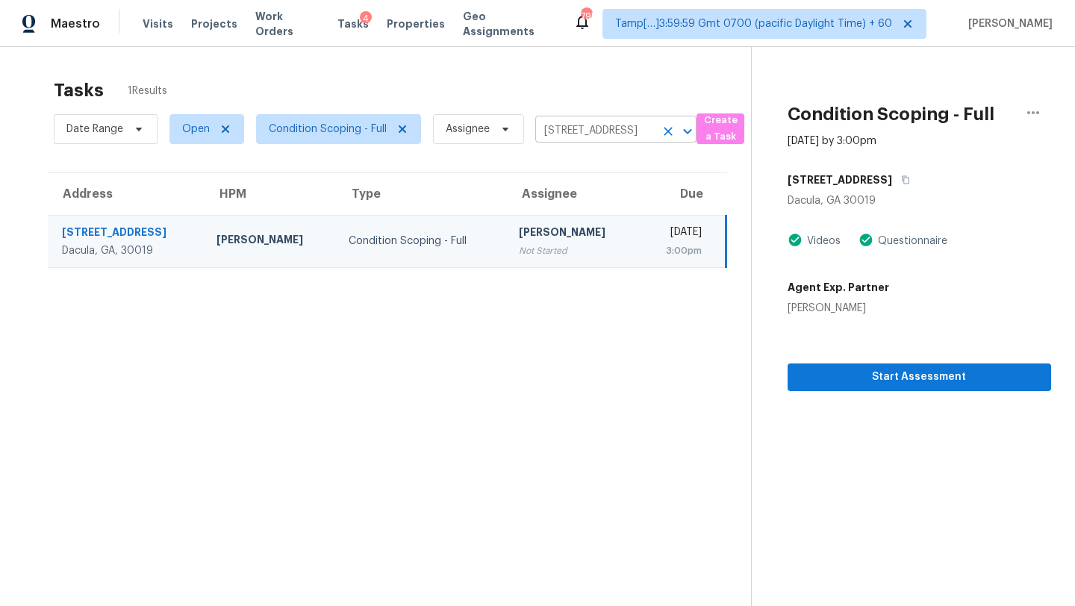
click at [577, 131] on input "2681 Conifer Green Way, Dacula, GA 30019" at bounding box center [594, 130] width 119 height 23
paste input "4840 Browns Mill Ferry Rd, Lithonia, GA, 30038"
type input "4840 Browns Mill Ferry Rd, Lithonia, GA, 30038"
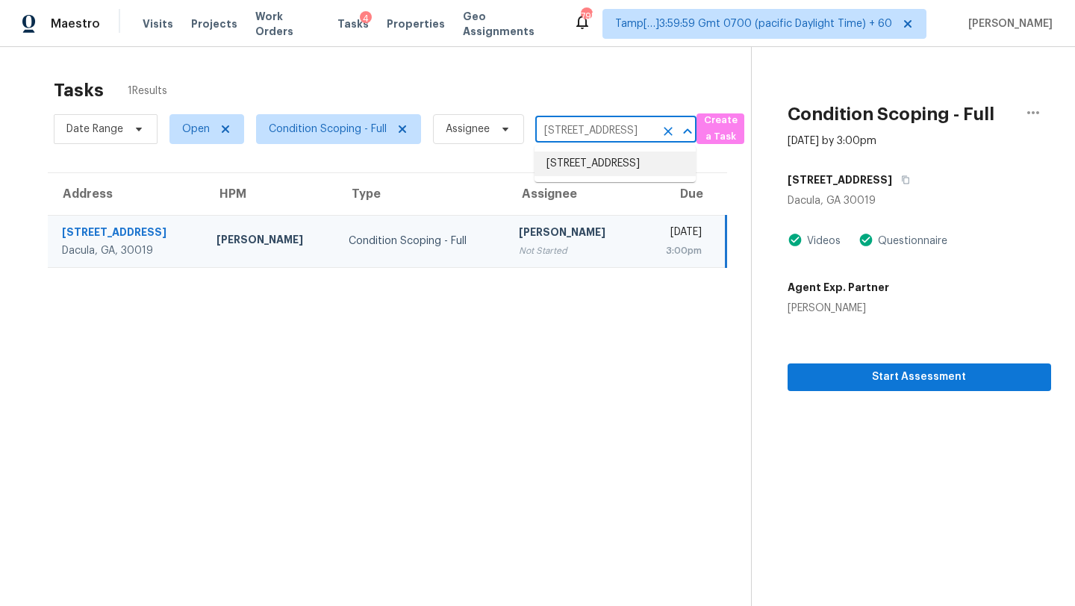
click at [597, 167] on li "4840 Browns Mill Ferry Rd, Lithonia, GA 30038" at bounding box center [614, 164] width 161 height 25
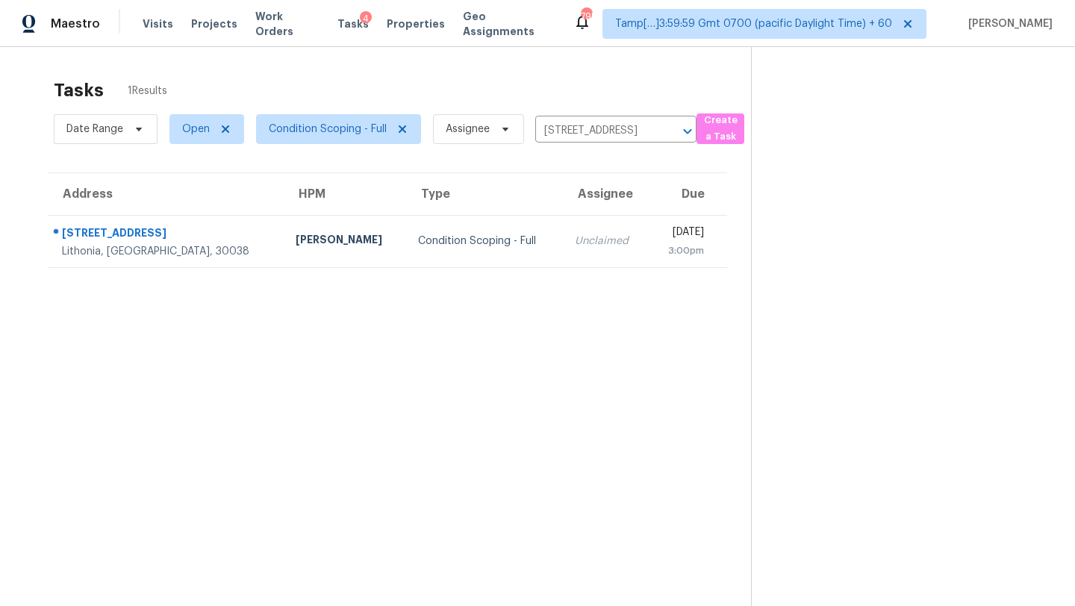
click at [570, 253] on td "Unclaimed" at bounding box center [606, 241] width 86 height 52
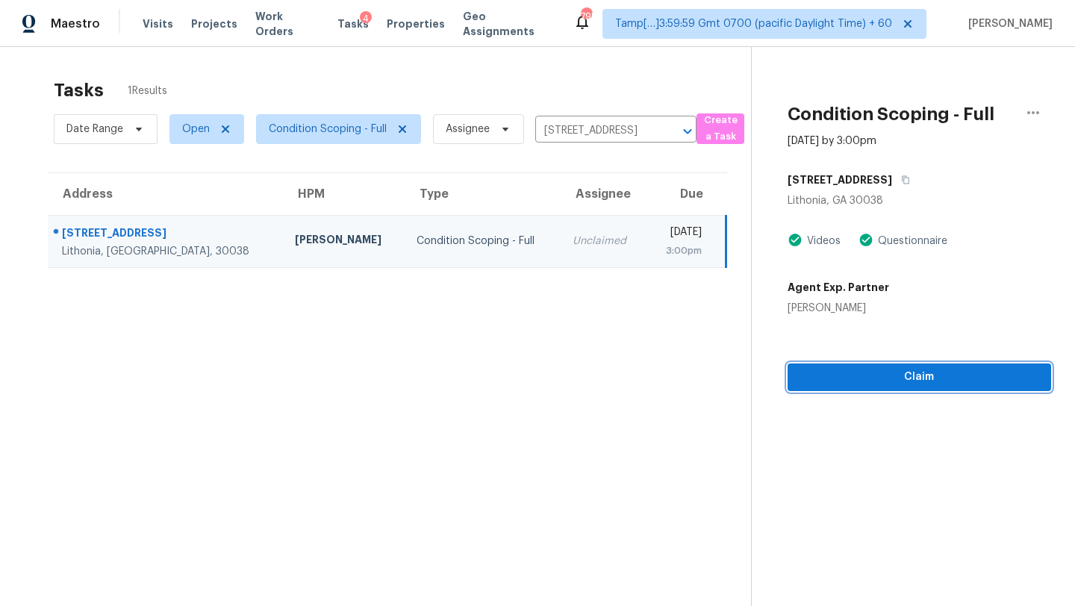
click at [848, 371] on span "Claim" at bounding box center [919, 377] width 240 height 19
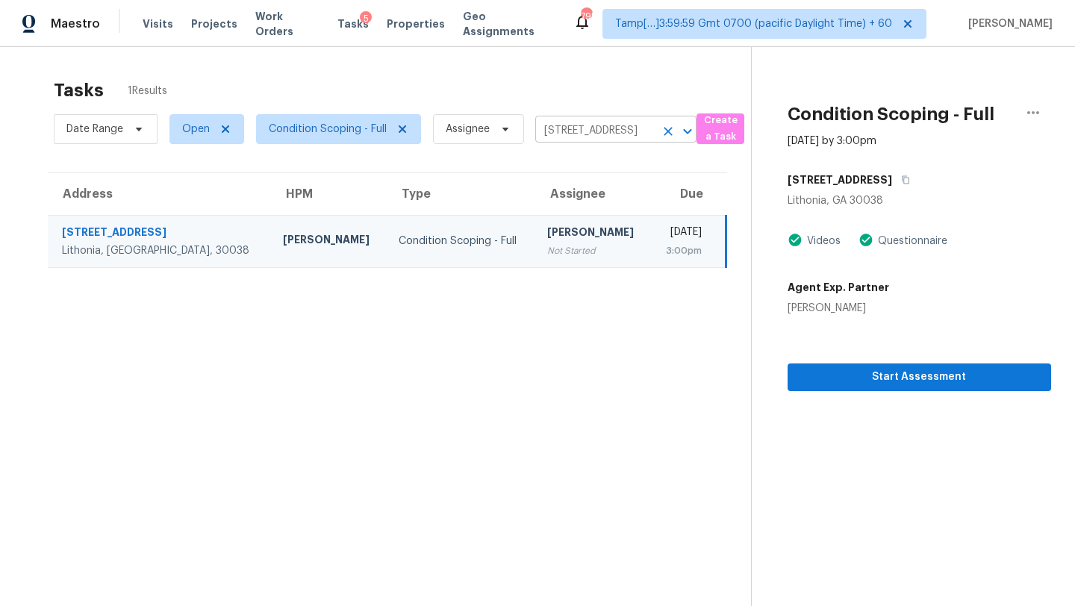
click at [593, 129] on input "4840 Browns Mill Ferry Rd, Lithonia, GA 30038" at bounding box center [594, 130] width 119 height 23
paste input "3136 Merrianne Dr, Raleigh, NC, 27607"
type input "3136 Merrianne Dr, Raleigh, NC, 27607"
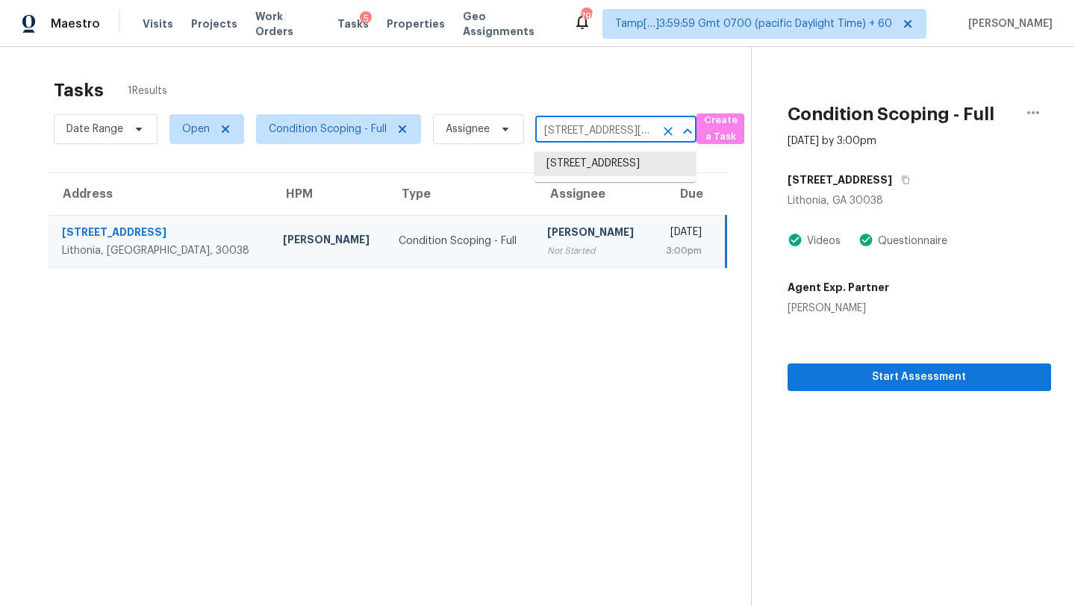
scroll to position [0, 76]
click at [587, 160] on li "3136 Merrianne Dr, Raleigh, NC 27607" at bounding box center [614, 172] width 161 height 40
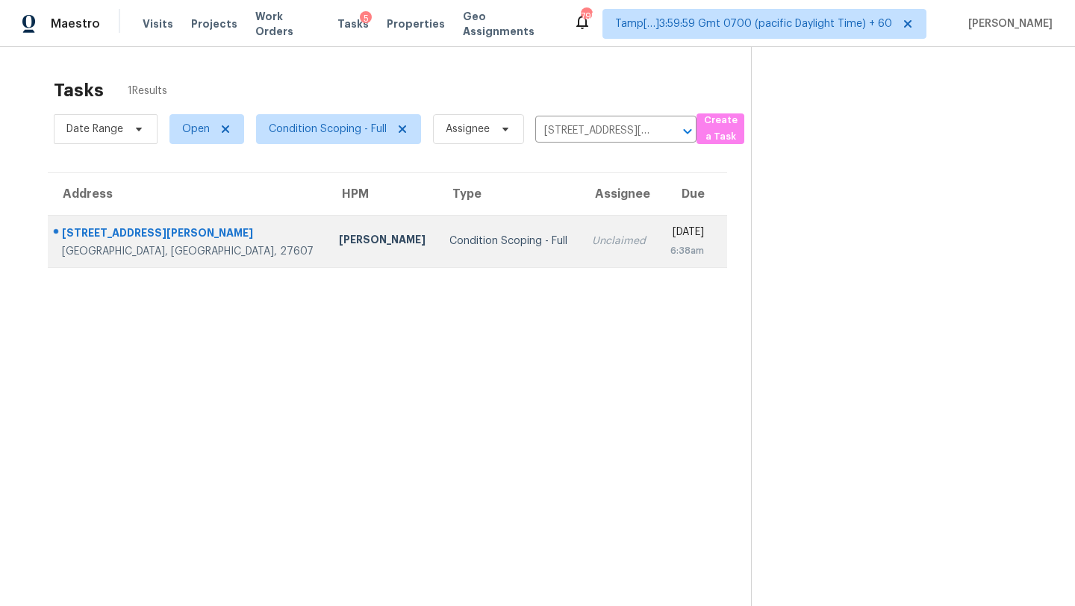
click at [669, 255] on div "6:38am" at bounding box center [686, 250] width 34 height 15
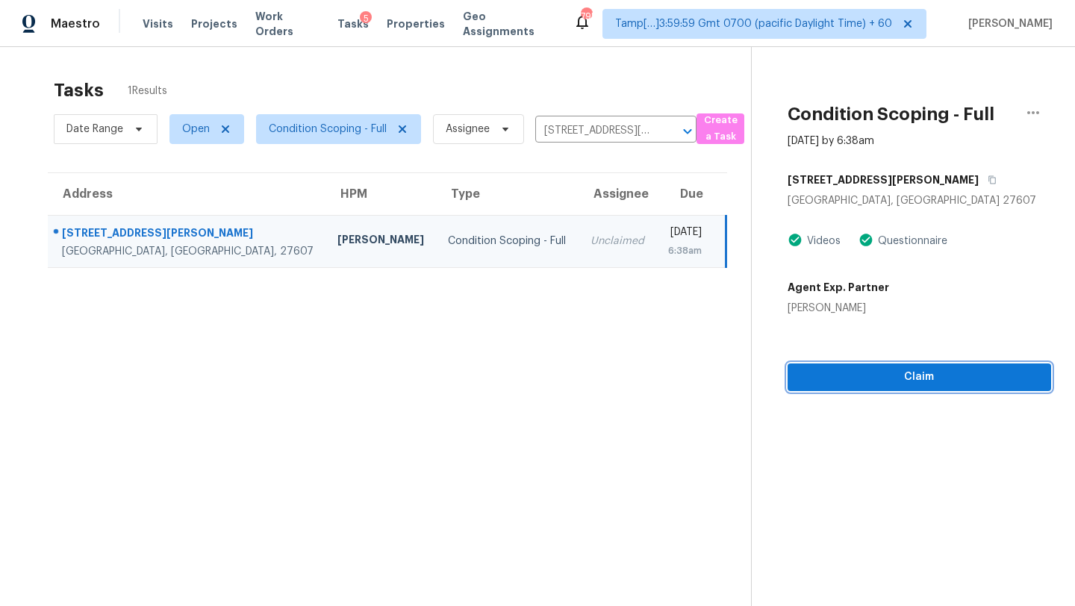
click at [915, 374] on span "Claim" at bounding box center [919, 377] width 240 height 19
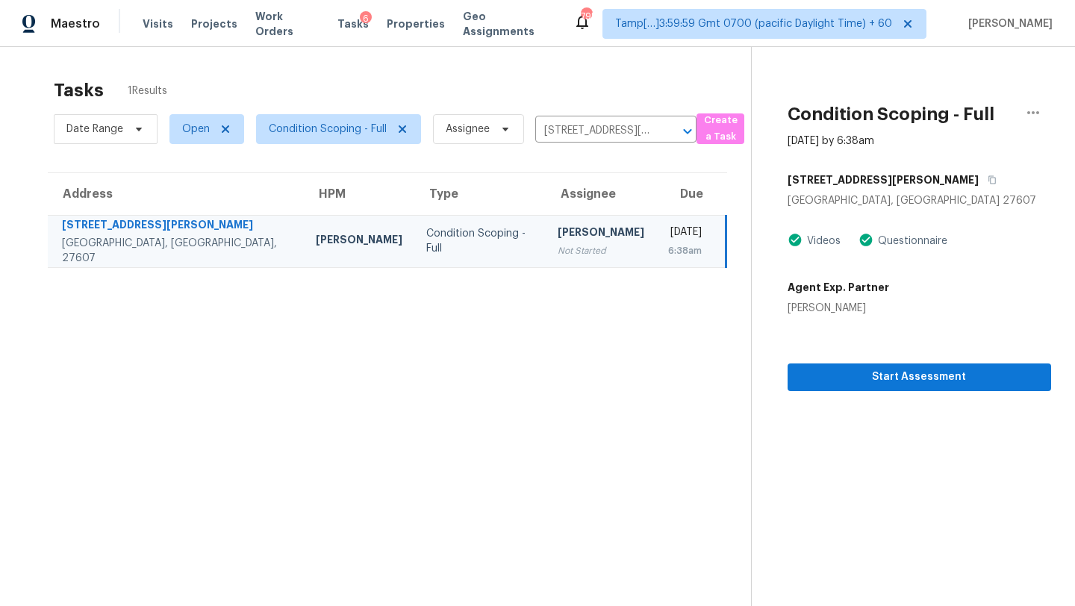
click at [590, 114] on div "Date Range Open Condition Scoping - Full Assignee 3136 Merrianne Dr, Raleigh, N…" at bounding box center [375, 129] width 643 height 39
click at [592, 137] on input "3136 Merrianne Dr, Raleigh, NC 27607" at bounding box center [594, 130] width 119 height 23
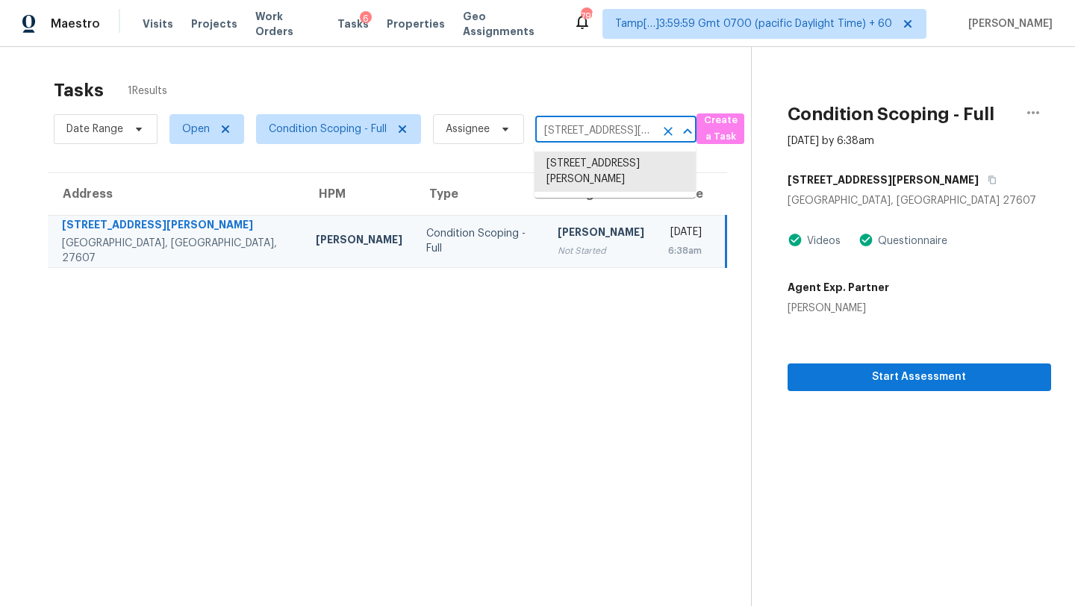
click at [592, 137] on input "3136 Merrianne Dr, Raleigh, NC 27607" at bounding box center [594, 130] width 119 height 23
paste input "1126 Clayton Rd, Jacksonville, FL, 32254"
type input "1126 Clayton Rd, Jacksonville, FL, 32254"
click at [593, 162] on li "1126 Clayton Rd, Jacksonville, FL 32254" at bounding box center [614, 172] width 161 height 40
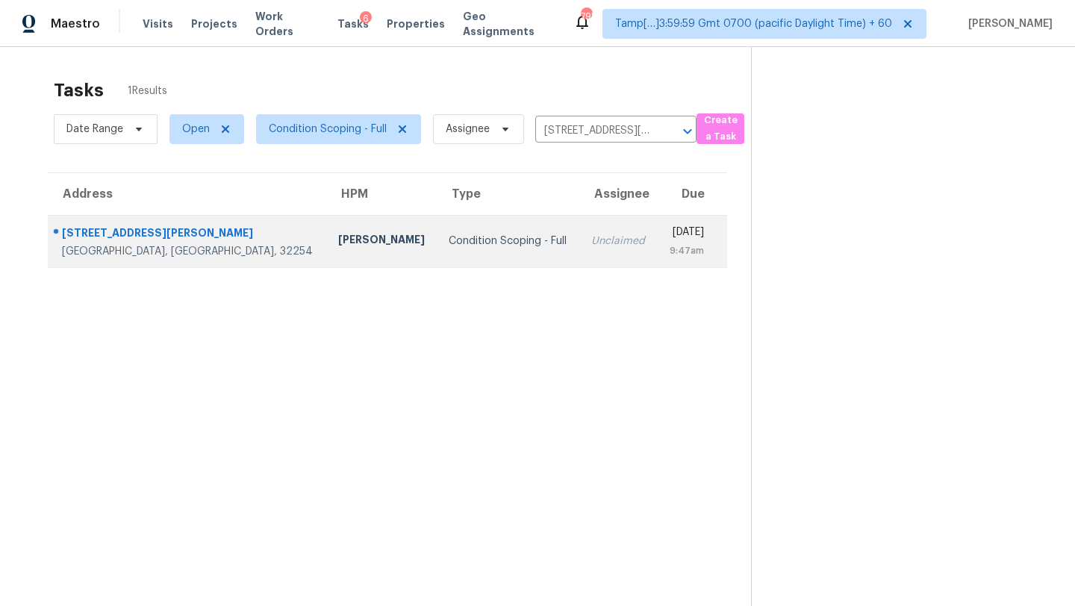
click at [657, 253] on td "Mon, Sep 8th 2025 9:47am" at bounding box center [691, 241] width 69 height 52
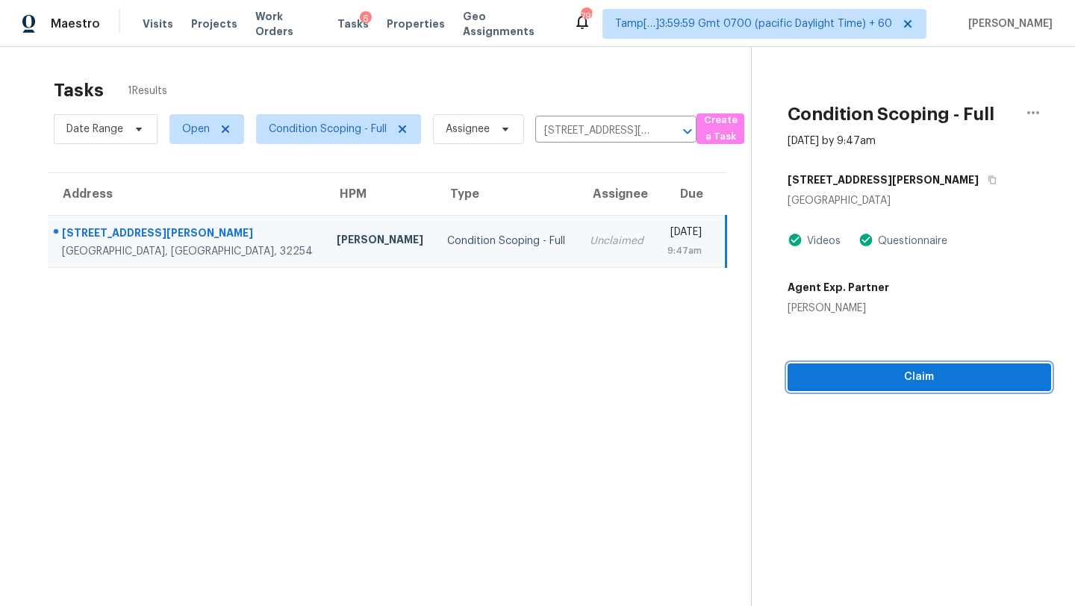
click at [940, 387] on button "Claim" at bounding box center [918, 377] width 263 height 28
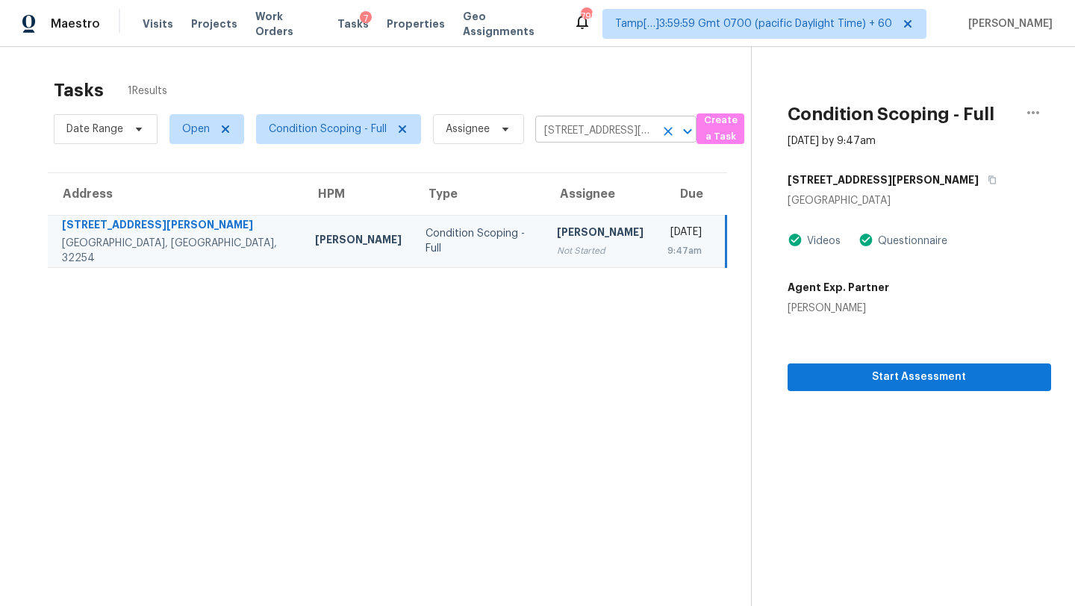
click at [600, 122] on input "1126 Clayton Rd, Jacksonville, FL 32254" at bounding box center [594, 130] width 119 height 23
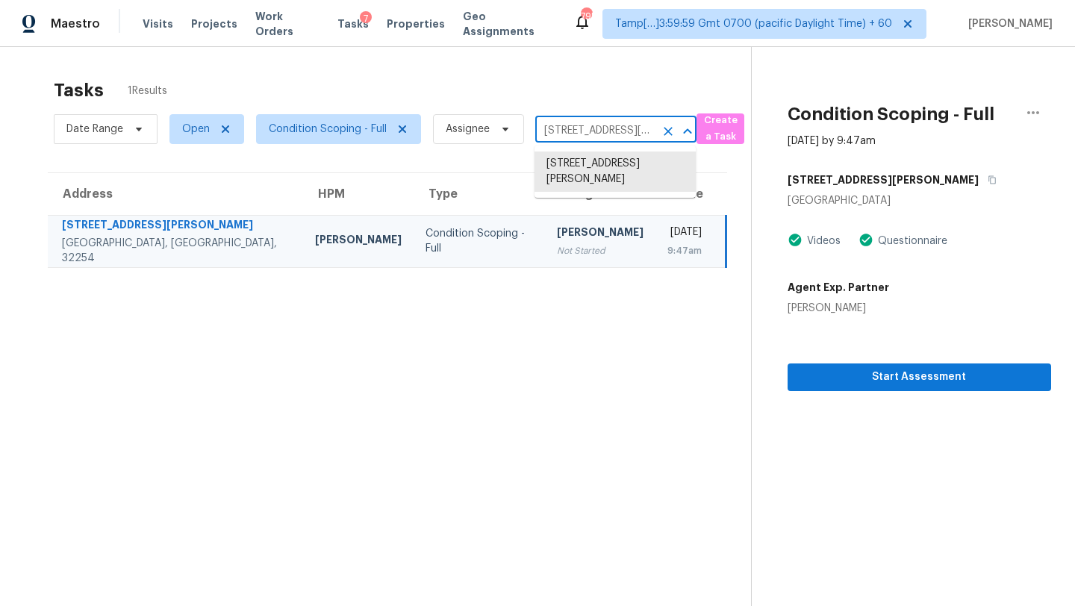
click at [600, 122] on input "1126 Clayton Rd, Jacksonville, FL 32254" at bounding box center [594, 130] width 119 height 23
paste input "928 W Fairbanks Ave, Orlando, FL, 3280"
type input "928 W Fairbanks Ave, Orlando, FL, 32804"
click at [585, 166] on li "928 W Fairbanks Ave, Orlando, FL 32804" at bounding box center [614, 164] width 161 height 25
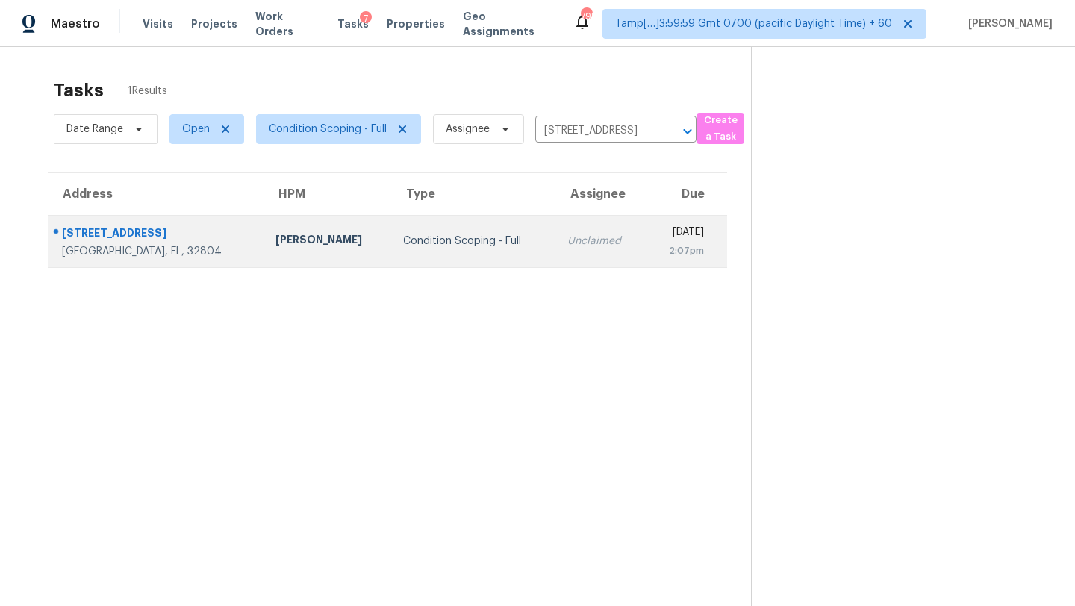
click at [564, 250] on td "Unclaimed" at bounding box center [600, 241] width 90 height 52
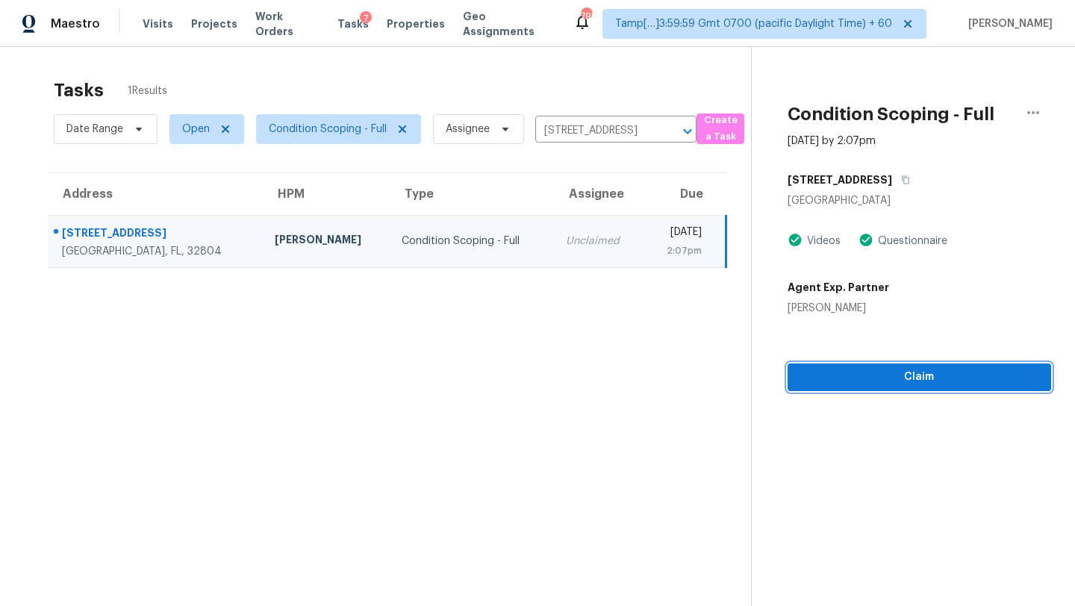
click at [906, 378] on span "Claim" at bounding box center [919, 377] width 240 height 19
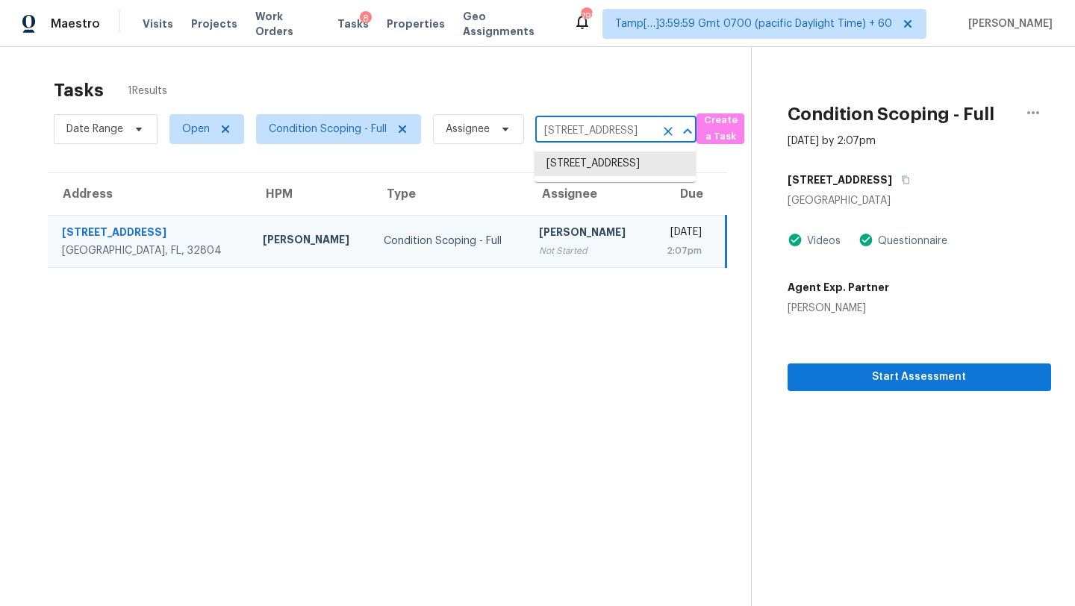
click at [584, 128] on input "928 W Fairbanks Ave, Orlando, FL 32804" at bounding box center [594, 130] width 119 height 23
paste input "2001 Rain Dance Pl, Brandon, FL, 33510"
click at [593, 174] on li "2001 Rain Dance Pl, Brandon, FL 33510" at bounding box center [614, 172] width 161 height 40
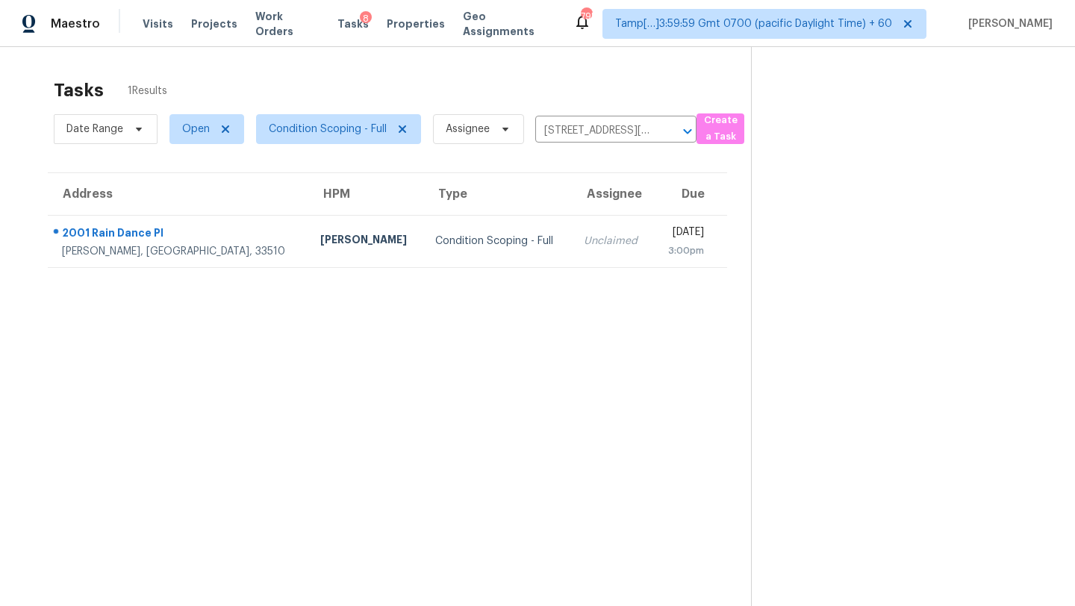
click at [592, 281] on section "Tasks 1 Results Date Range Open Condition Scoping - Full Assignee 2001 Rain Dan…" at bounding box center [387, 362] width 727 height 582
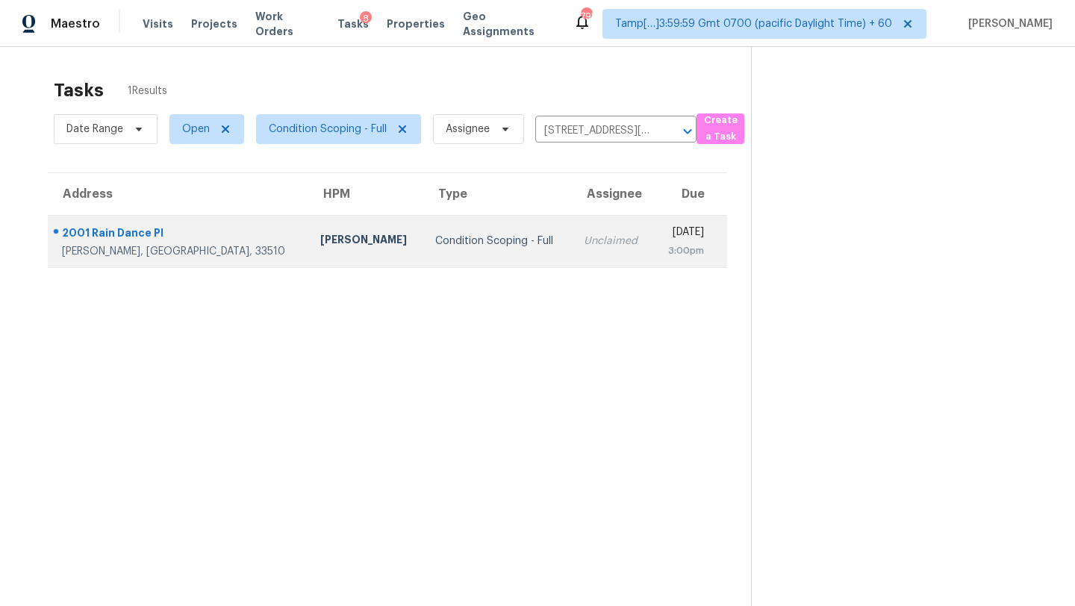
click at [653, 262] on td "Mon, Sep 8th 2025 3:00pm" at bounding box center [690, 241] width 74 height 52
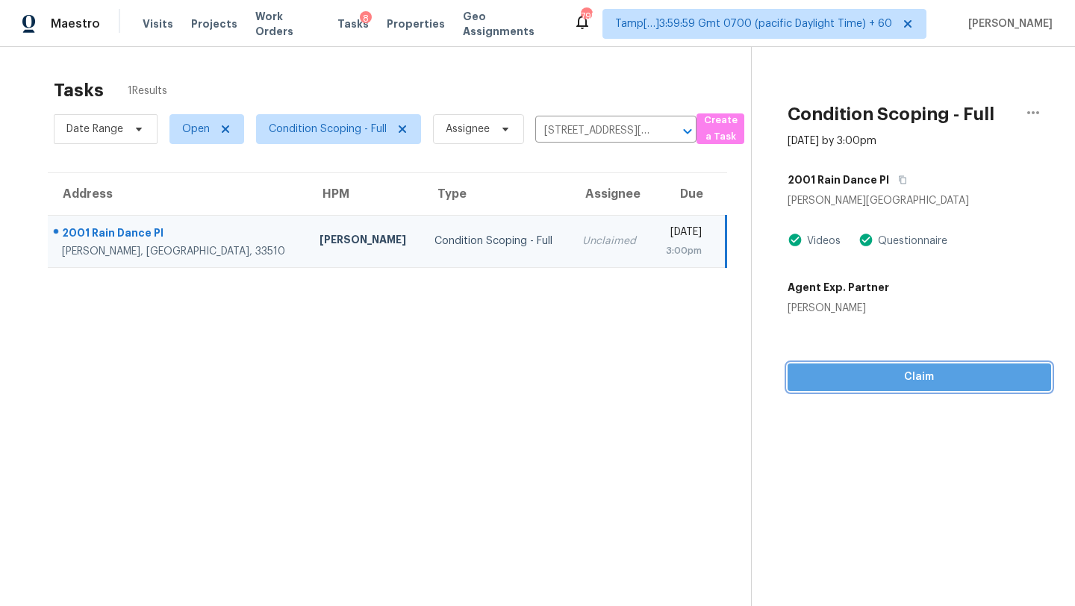
click at [937, 377] on span "Claim" at bounding box center [919, 377] width 240 height 19
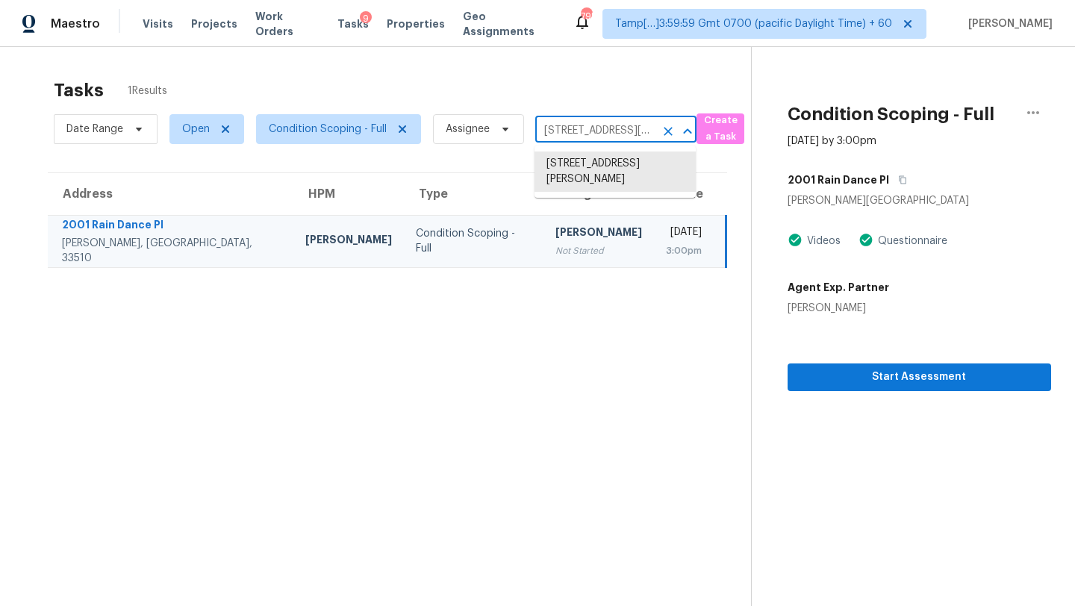
click at [581, 131] on input "2001 Rain Dance Pl, Brandon, FL 33510" at bounding box center [594, 130] width 119 height 23
paste input "6220 Pennant Dr W, Jacksonville, FL, 32244"
click at [571, 166] on li "6220 Pennant Dr W, Jacksonville, FL 32244" at bounding box center [614, 164] width 161 height 25
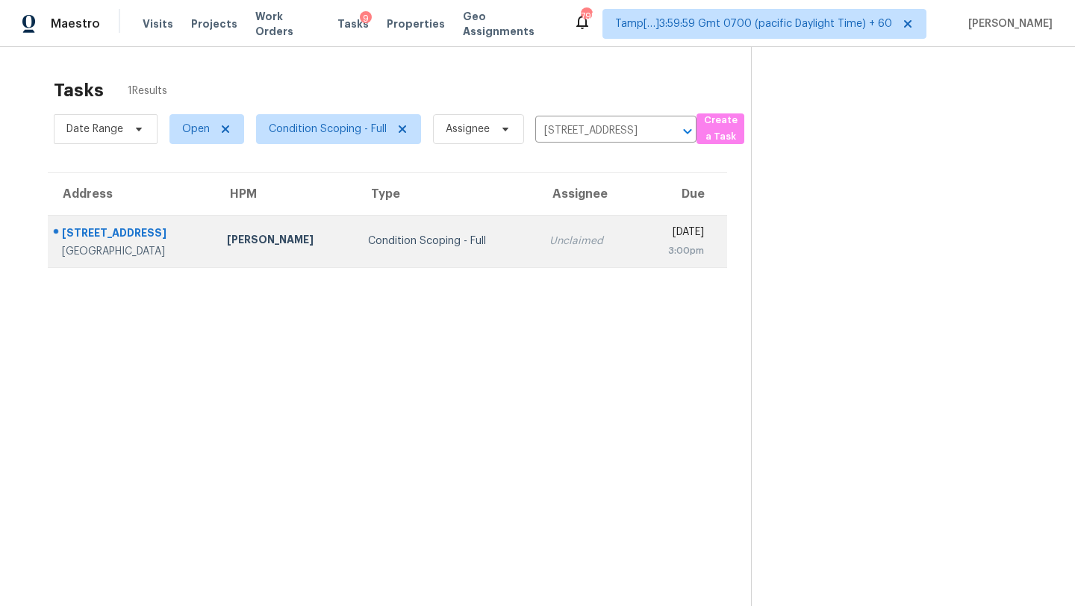
click at [560, 252] on td "Unclaimed" at bounding box center [586, 241] width 99 height 52
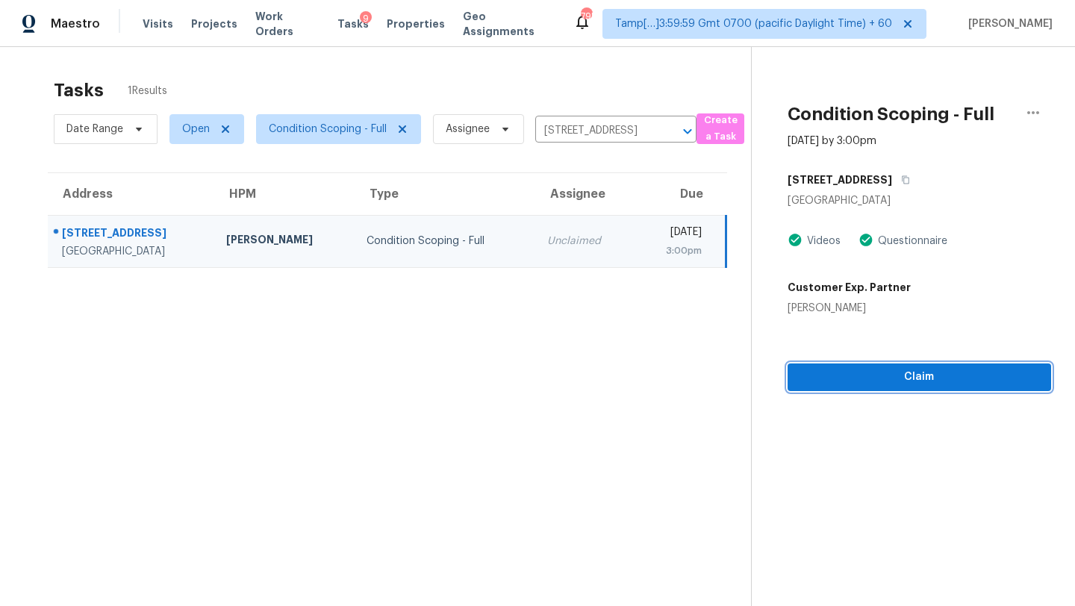
click at [976, 381] on span "Claim" at bounding box center [919, 377] width 240 height 19
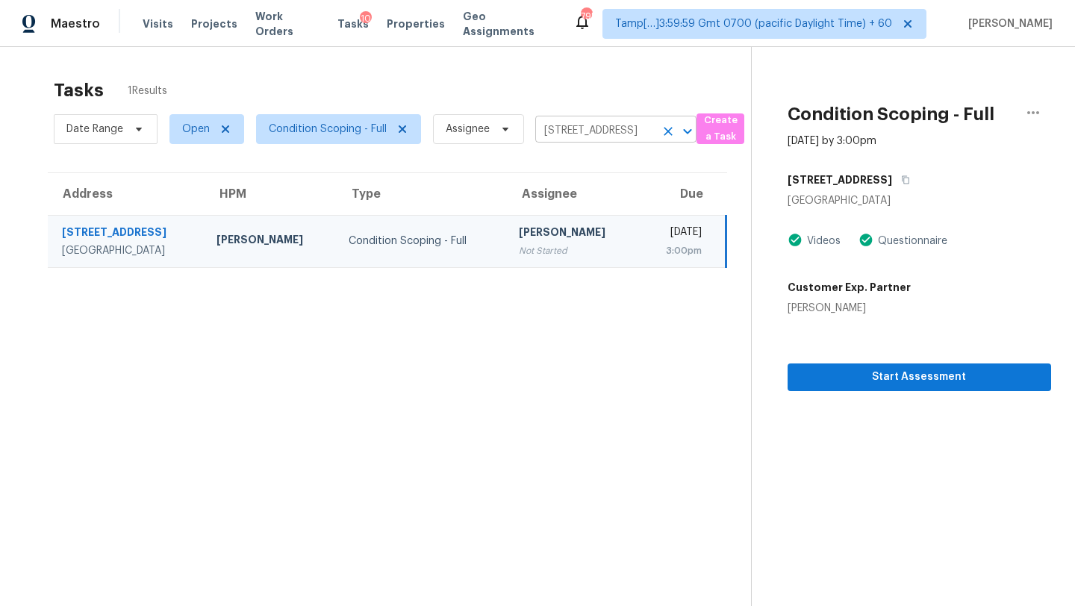
click at [600, 125] on input "6220 Pennant Dr W, Jacksonville, FL 32244" at bounding box center [594, 130] width 119 height 23
paste input "428 Cottesbrook Dr, Wake Forest, NC, 27587"
click at [590, 170] on li "428 Cottesbrook Dr, Wake Forest, NC 27587" at bounding box center [614, 164] width 161 height 25
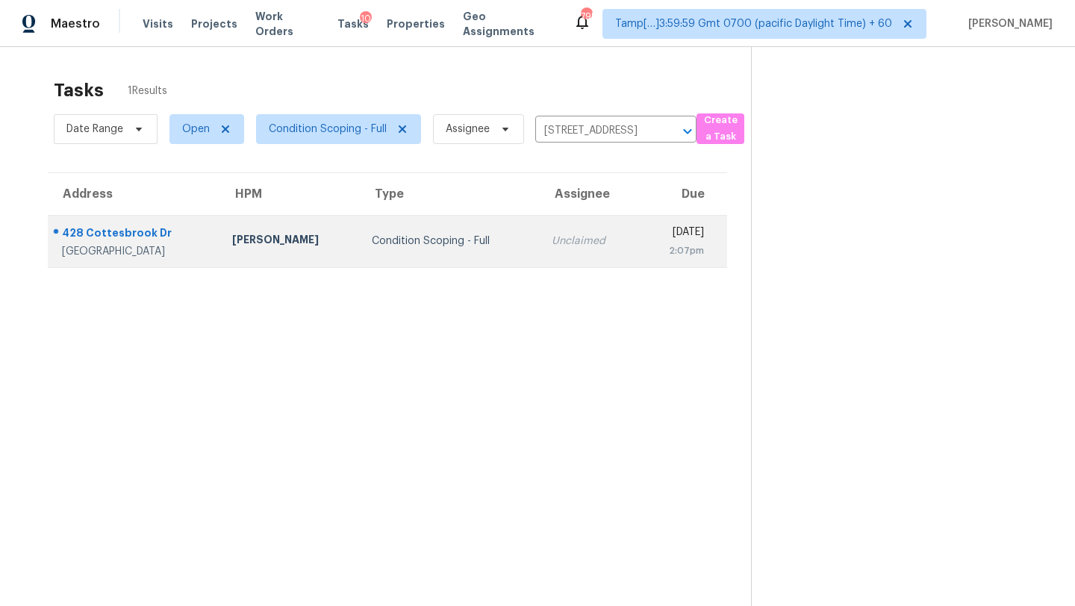
click at [650, 233] on div "Mon, Sep 8th 2025" at bounding box center [677, 234] width 54 height 19
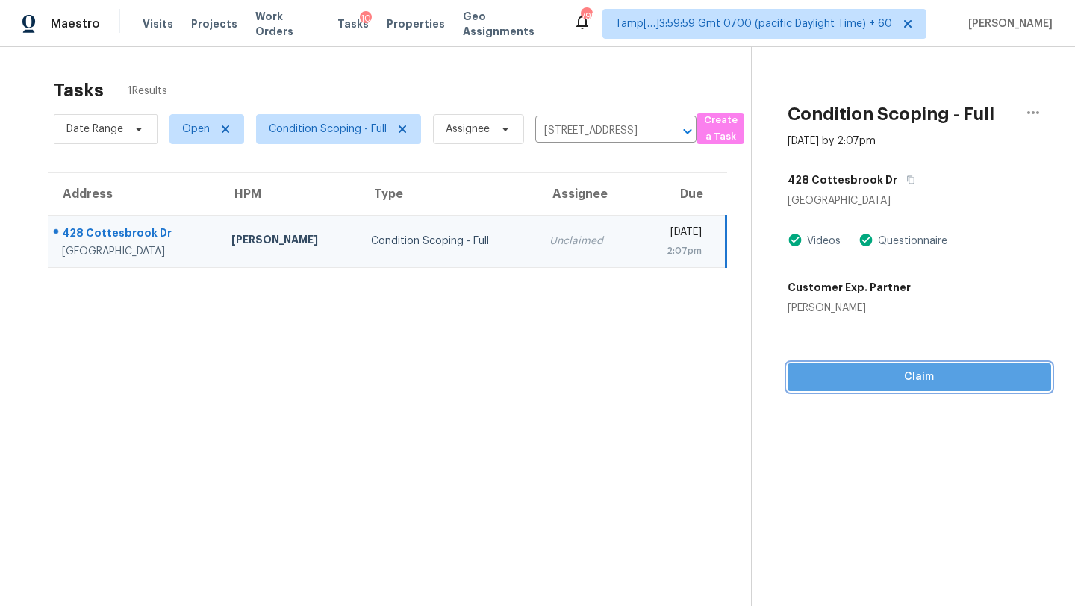
click at [849, 377] on span "Claim" at bounding box center [919, 377] width 240 height 19
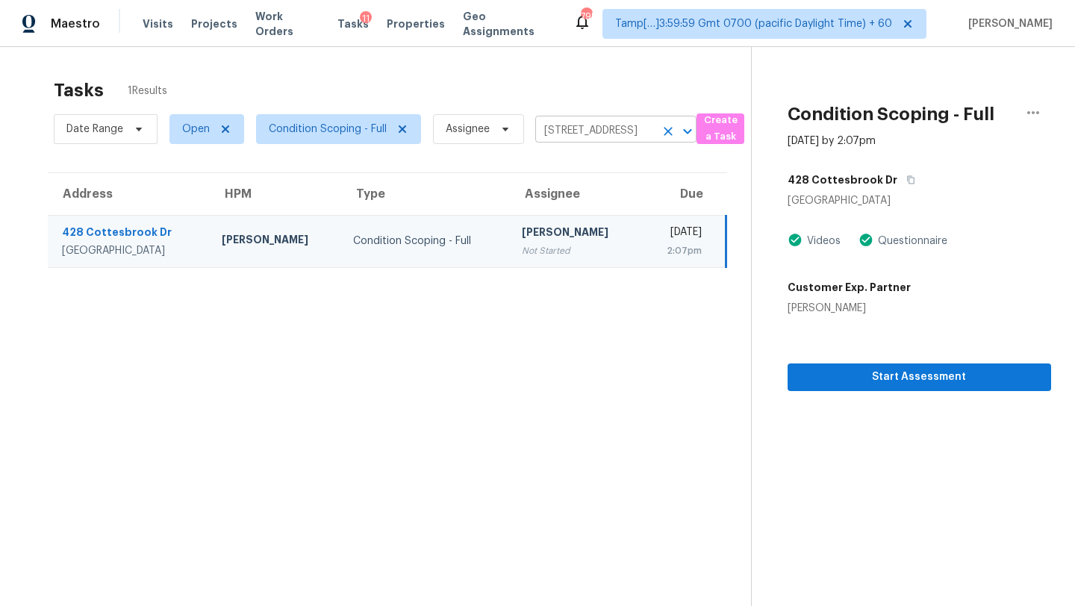
click at [605, 131] on input "428 Cottesbrook Dr, Wake Forest, NC 27587" at bounding box center [594, 130] width 119 height 23
paste input "2017 Rabbit Run, Raleigh, NC, 27603"
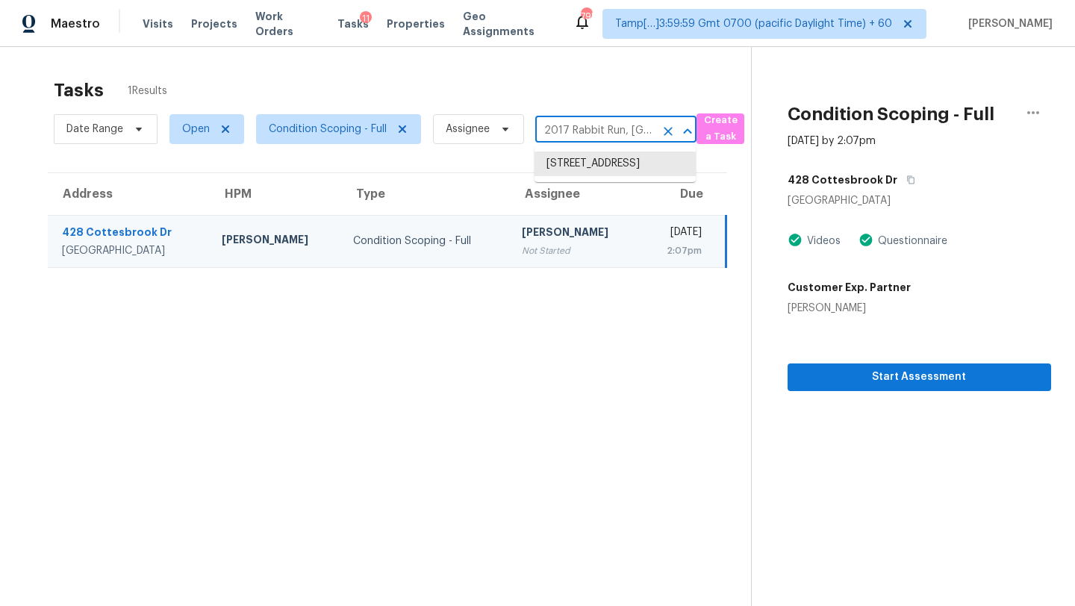
scroll to position [0, 67]
click at [594, 163] on li "2017 Rabbit Run, Raleigh, NC 27603" at bounding box center [614, 172] width 161 height 40
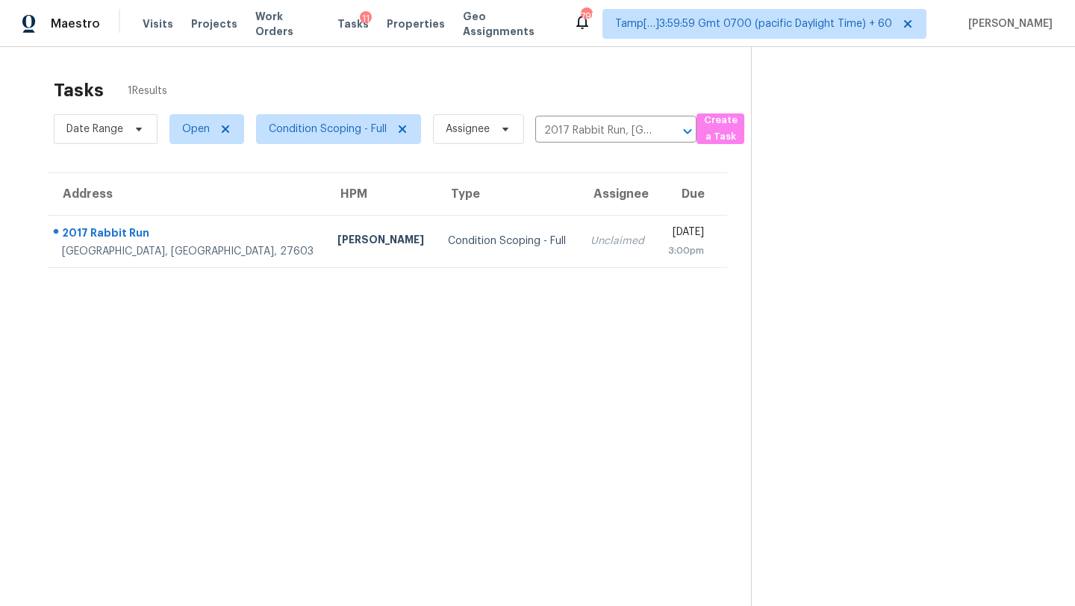
click at [668, 237] on div "Mon, Sep 8th 2025" at bounding box center [686, 234] width 36 height 19
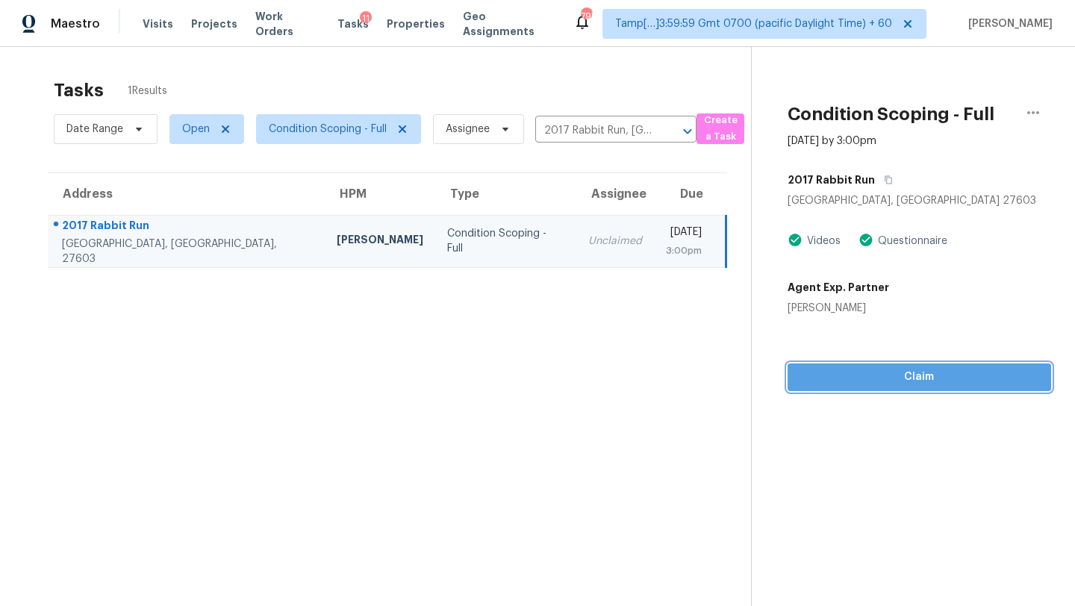
click at [920, 381] on span "Claim" at bounding box center [919, 377] width 240 height 19
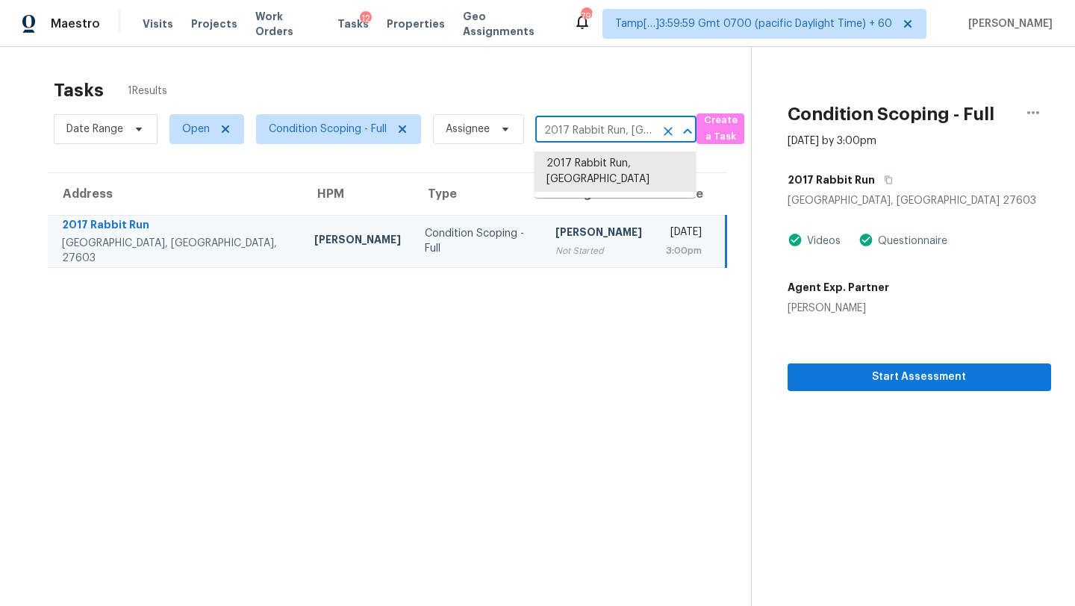
click at [593, 122] on input "2017 Rabbit Run, Raleigh, NC 27603" at bounding box center [594, 130] width 119 height 23
paste input "3711 Wicker St, Sanford, NC, 27330"
click at [602, 169] on li "3711 Wicker St, Sanford, NC 27330" at bounding box center [614, 164] width 161 height 25
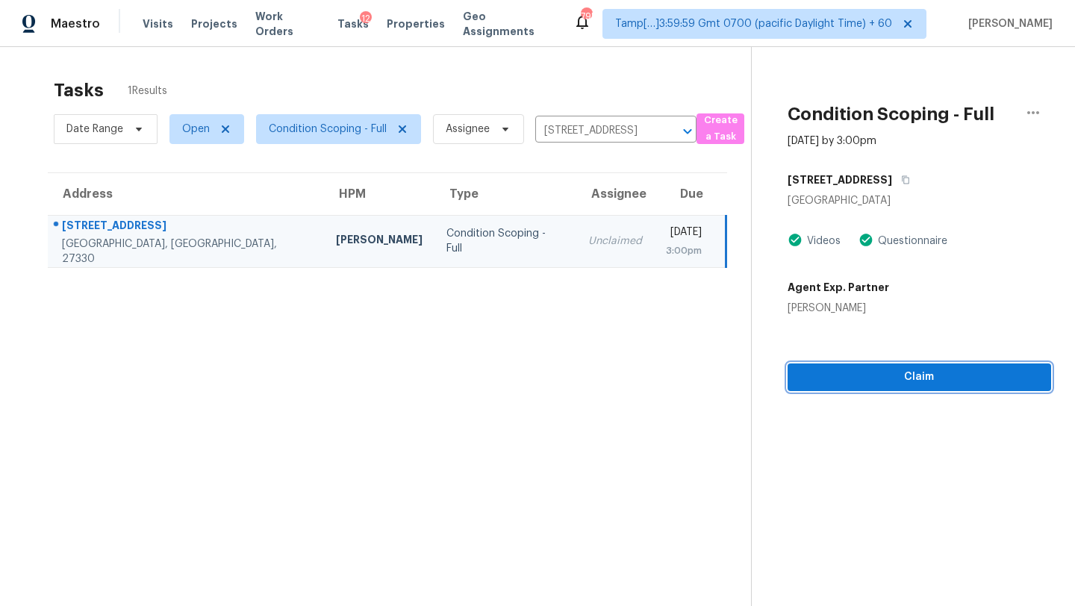
click at [881, 390] on button "Claim" at bounding box center [918, 377] width 263 height 28
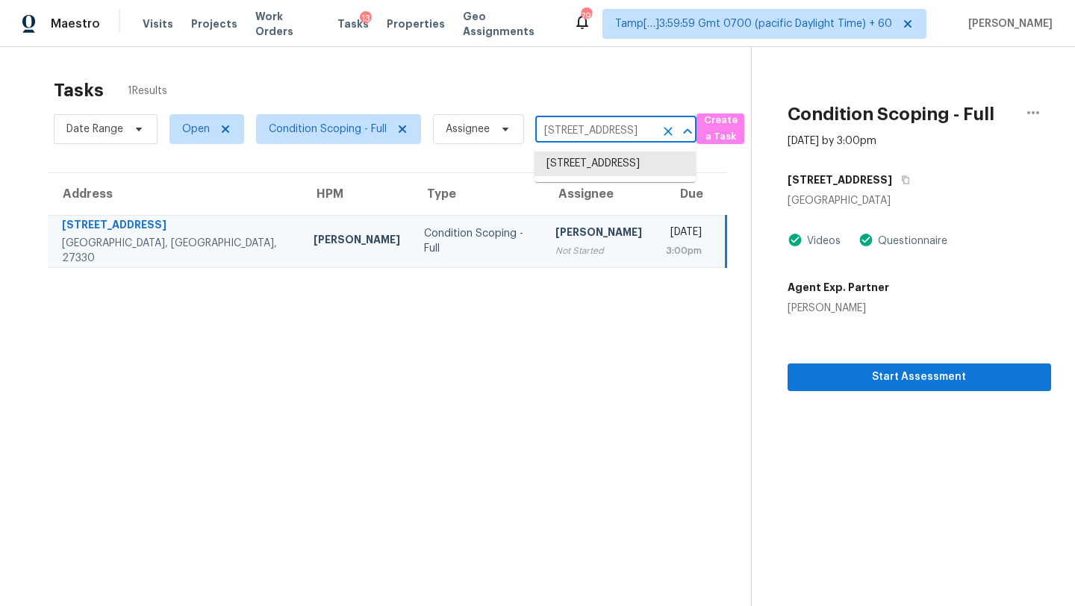
click at [593, 134] on input "3711 Wicker St, Sanford, NC 27330" at bounding box center [594, 130] width 119 height 23
paste input "7519 Petrea Ln, Charlotte, NC, 28227"
click at [585, 169] on li "7519 Petrea Ln, Charlotte, NC 28227" at bounding box center [614, 172] width 161 height 40
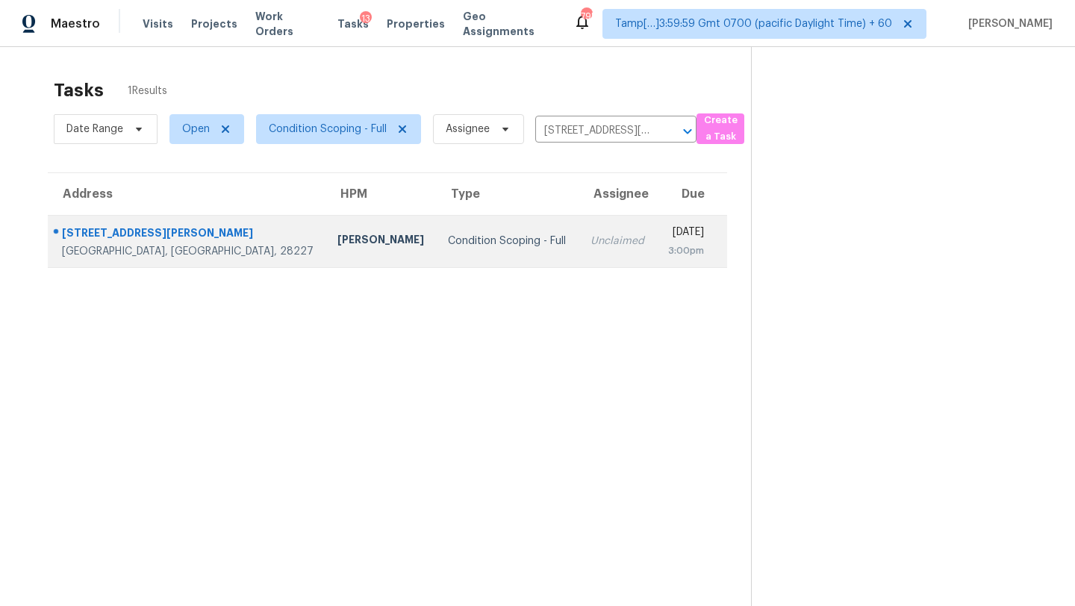
click at [656, 242] on td "Mon, Sep 8th 2025 3:00pm" at bounding box center [691, 241] width 71 height 52
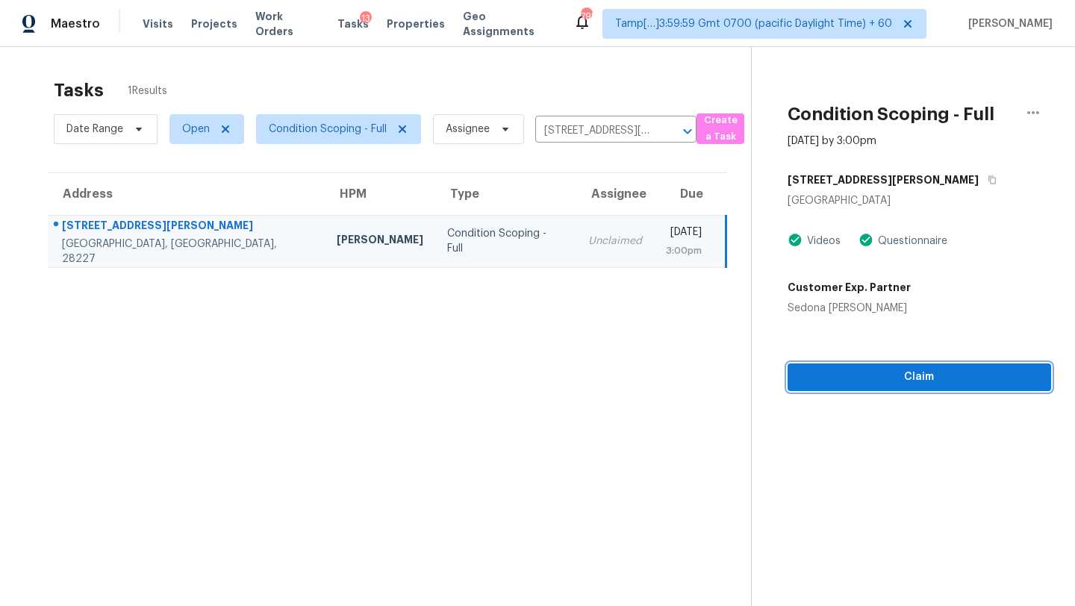
click at [928, 380] on span "Claim" at bounding box center [919, 377] width 240 height 19
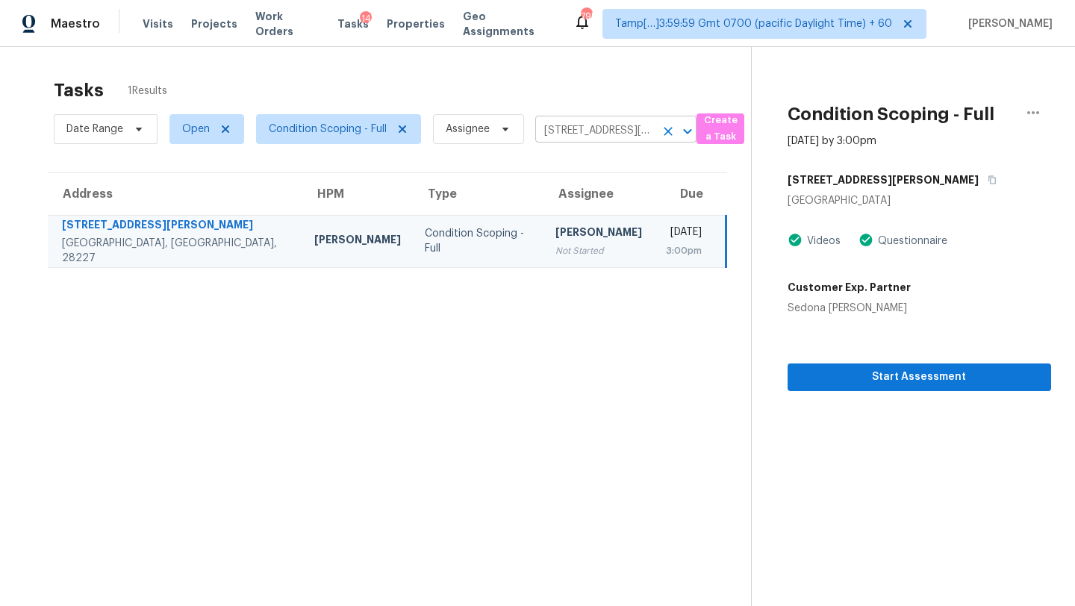
click at [619, 133] on input "7519 Petrea Ln, Charlotte, NC 28227" at bounding box center [594, 130] width 119 height 23
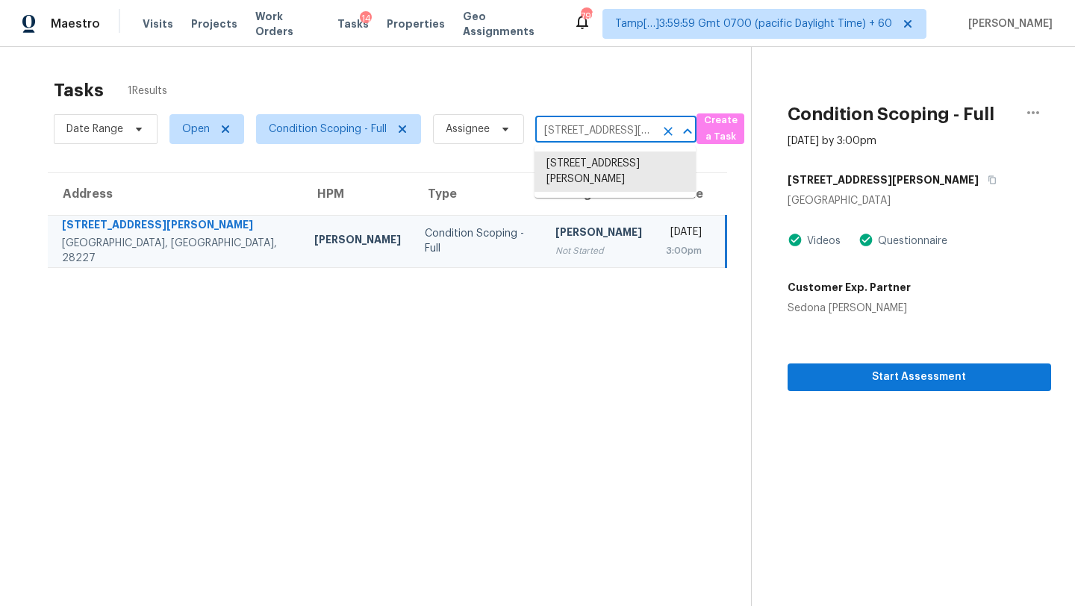
click at [619, 133] on input "7519 Petrea Ln, Charlotte, NC 28227" at bounding box center [594, 130] width 119 height 23
paste input "1019 Prologue Rd, Durham, NC, 27712"
click at [611, 169] on li "1019 Prologue Rd, Durham, NC 27712" at bounding box center [614, 164] width 161 height 25
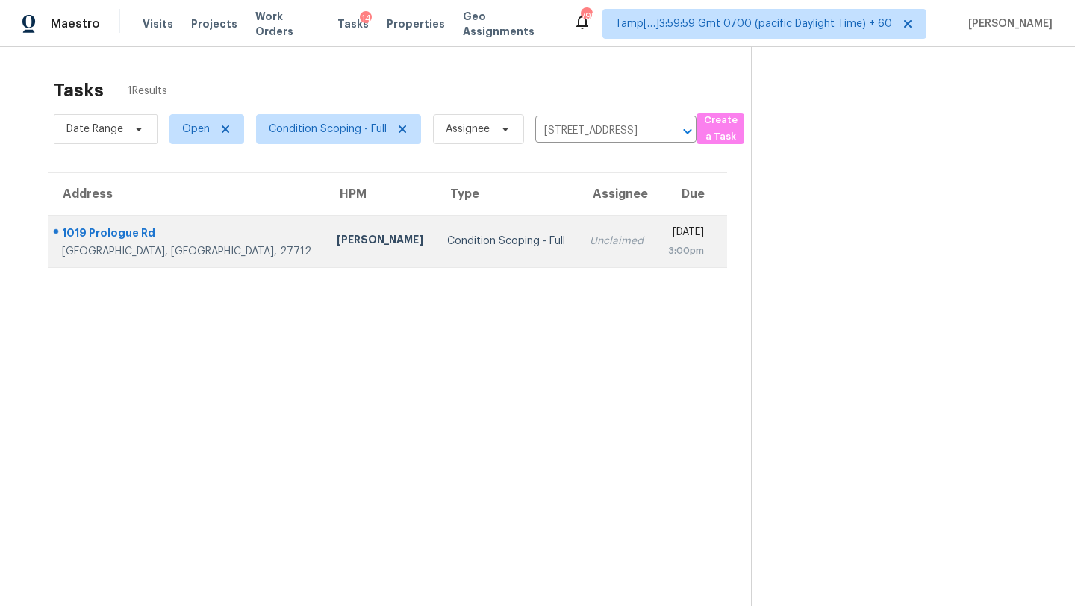
click at [655, 252] on td "Mon, Sep 8th 2025 3:00pm" at bounding box center [690, 241] width 71 height 52
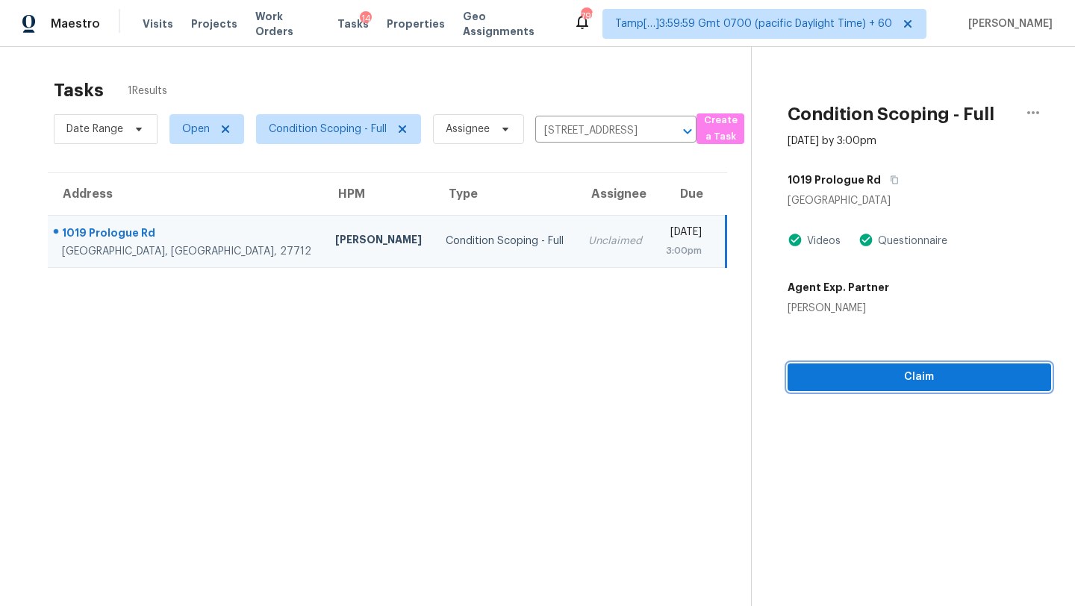
click at [928, 385] on span "Claim" at bounding box center [919, 377] width 240 height 19
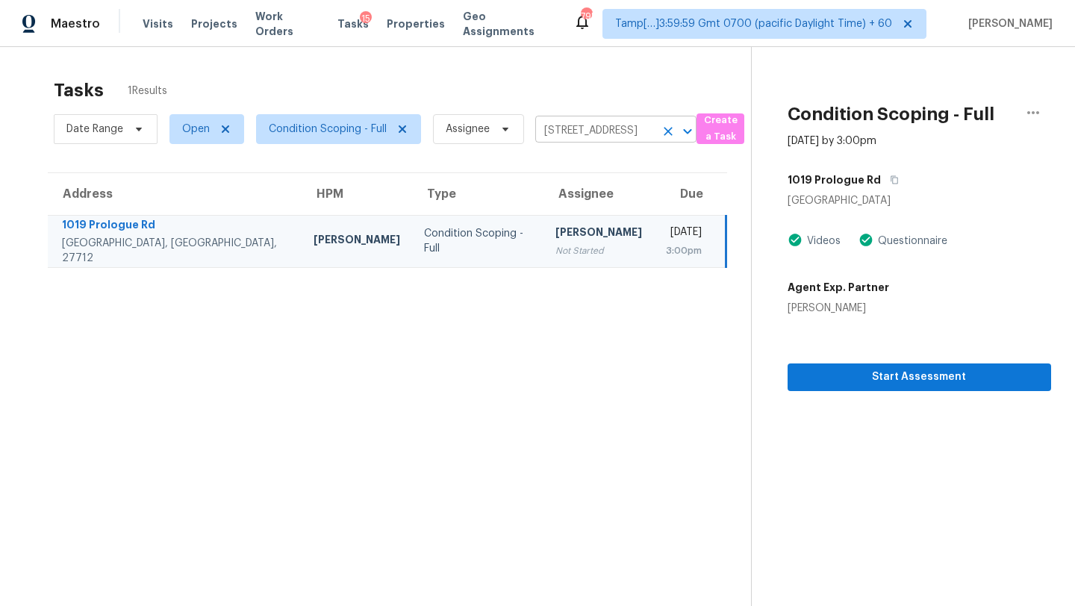
click at [587, 137] on input "1019 Prologue Rd, Durham, NC 27712" at bounding box center [594, 130] width 119 height 23
paste input "211 Art Wall Way, San Antonio, TX, 78221"
click at [593, 169] on li "1211 Art Wall Way, San Antonio, TX 78221" at bounding box center [614, 164] width 161 height 25
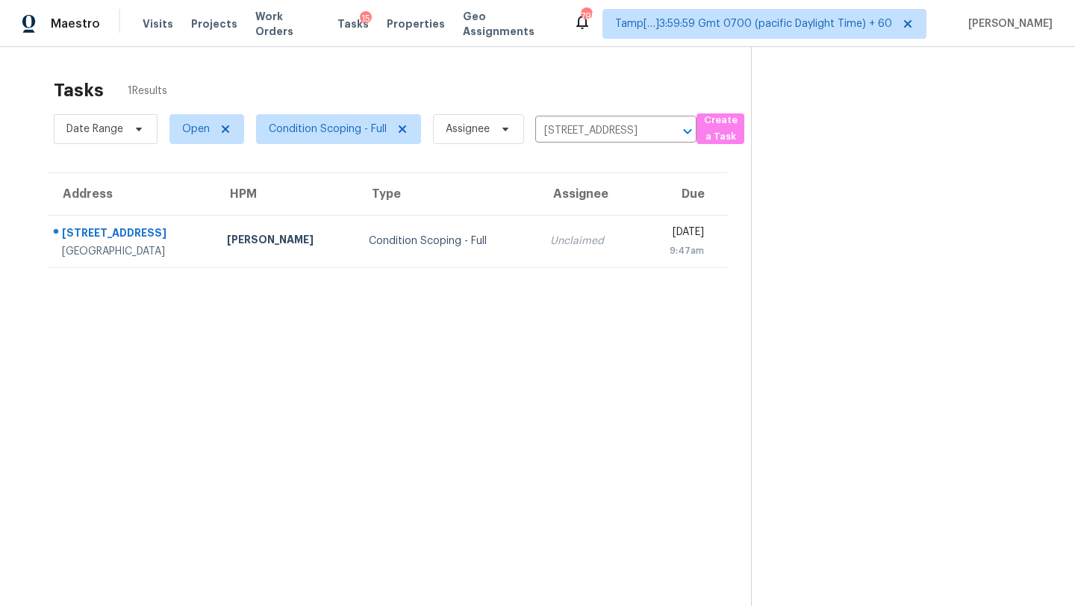
click at [581, 272] on section "Tasks 1 Results Date Range Open Condition Scoping - Full Assignee 1211 Art Wall…" at bounding box center [387, 362] width 727 height 582
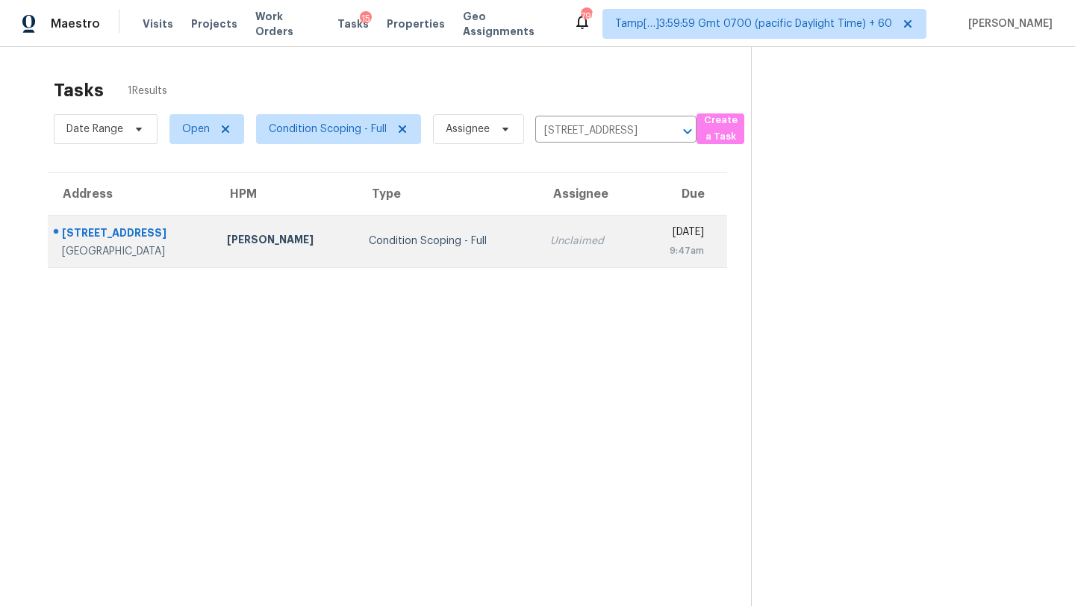
click at [650, 237] on div "Mon, Sep 8th 2025" at bounding box center [677, 234] width 54 height 19
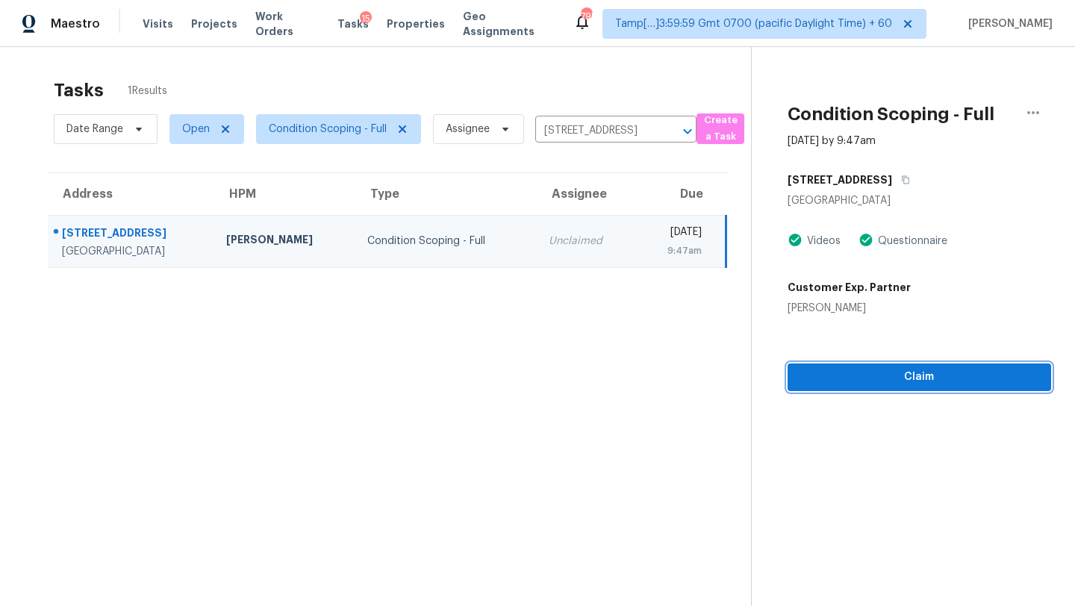
click at [943, 385] on span "Claim" at bounding box center [919, 377] width 240 height 19
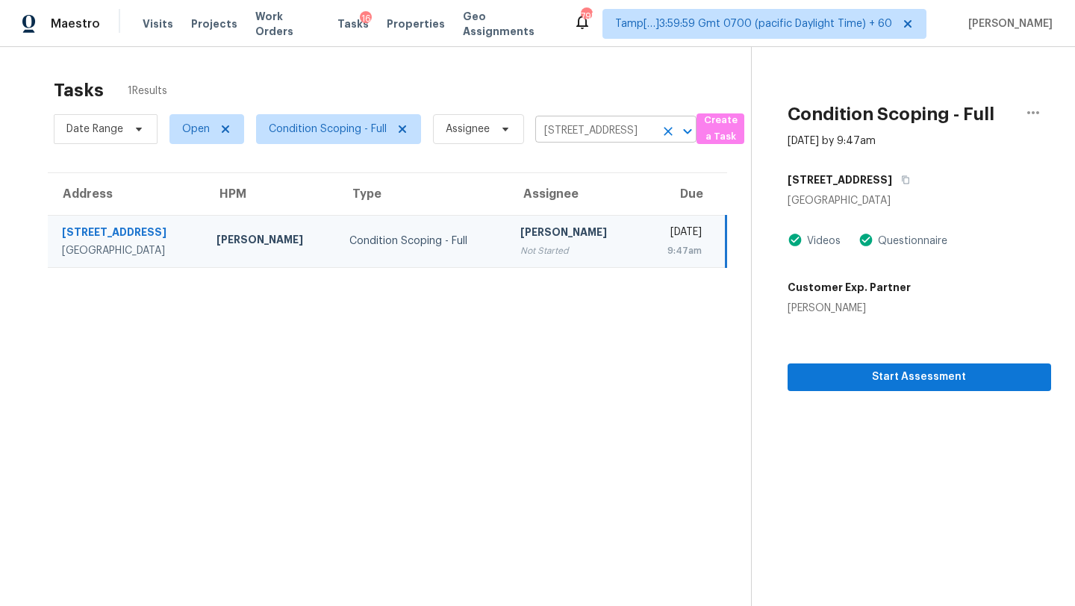
click at [585, 134] on input "1211 Art Wall Way, San Antonio, TX 78221" at bounding box center [594, 130] width 119 height 23
paste input "923 Shoreline Dr, Mesquite, TX, 75149"
click at [587, 163] on li "1923 Shoreline Dr, Mesquite, TX 75149" at bounding box center [614, 164] width 161 height 25
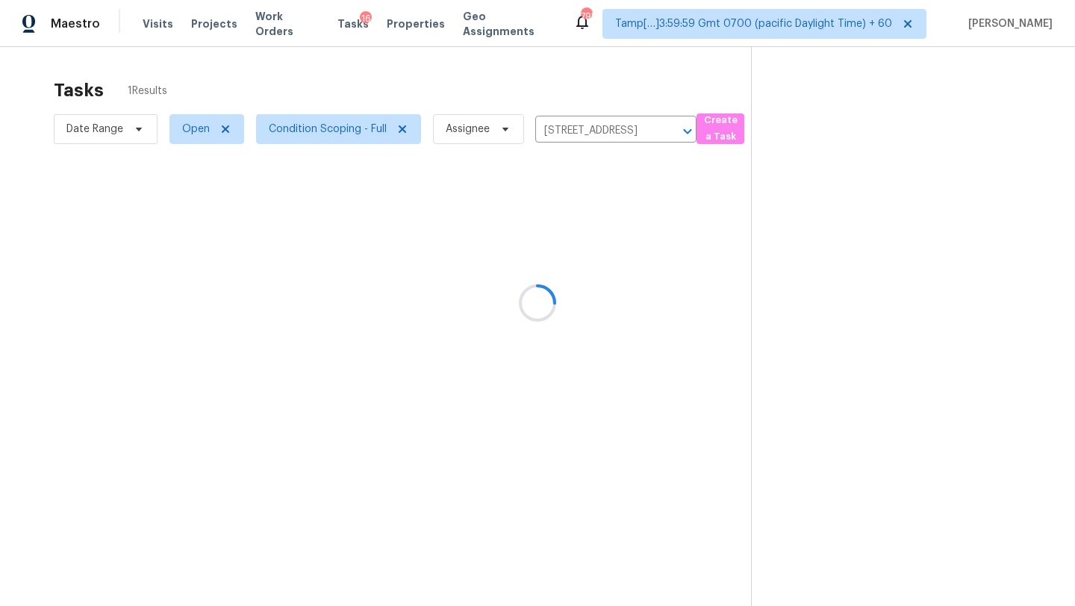
click at [578, 246] on div at bounding box center [537, 303] width 1075 height 606
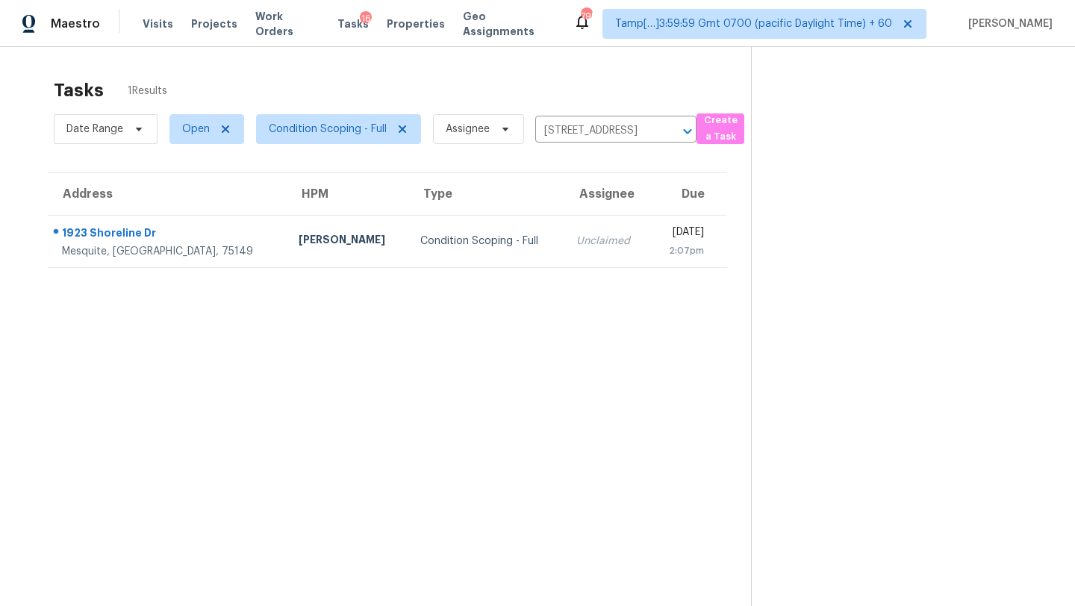
click at [649, 246] on td "Mon, Sep 8th 2025 2:07pm" at bounding box center [687, 241] width 77 height 52
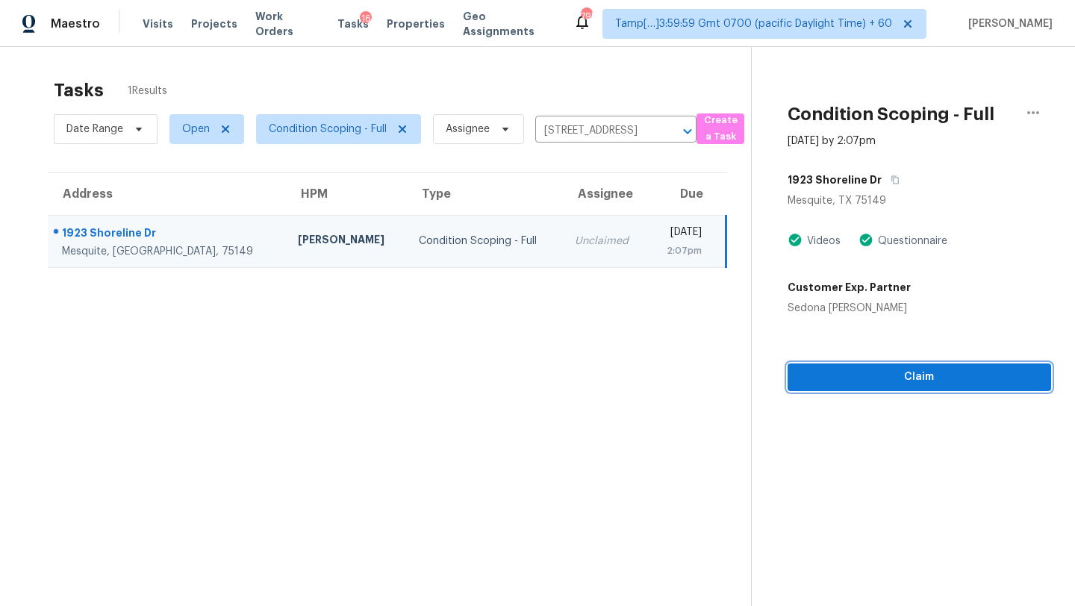
click at [917, 386] on span "Claim" at bounding box center [919, 377] width 240 height 19
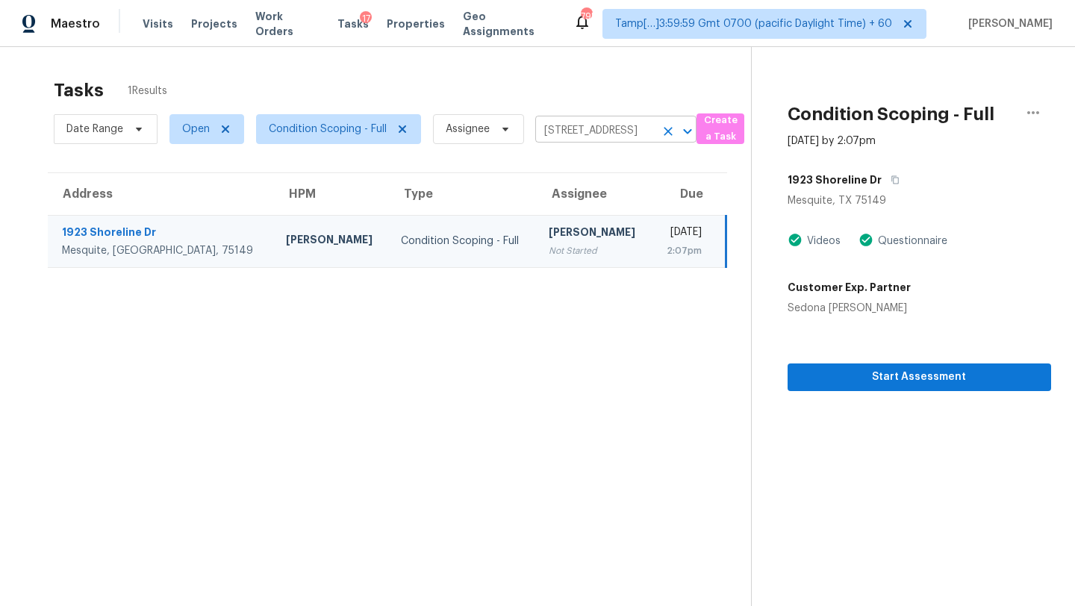
click at [594, 125] on input "1923 Shoreline Dr, Mesquite, TX 75149" at bounding box center [594, 130] width 119 height 23
paste input "301 Raleigh Path Rd, Denton, TX, 76208"
click at [593, 166] on li "1301 Raleigh Path Rd, Denton, TX 76208" at bounding box center [614, 164] width 161 height 25
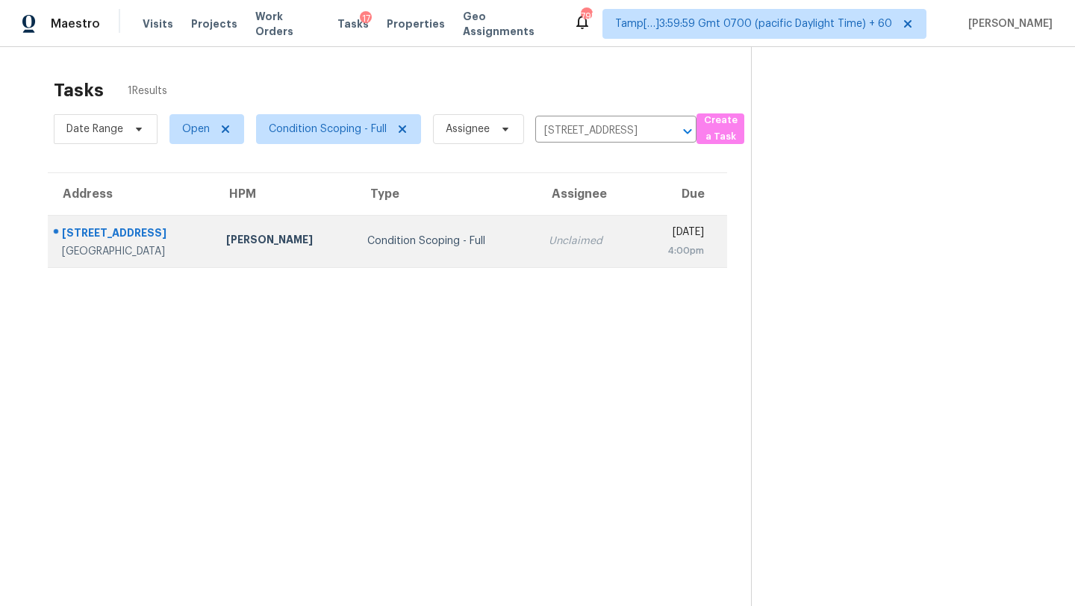
click at [543, 227] on td "Unclaimed" at bounding box center [586, 241] width 99 height 52
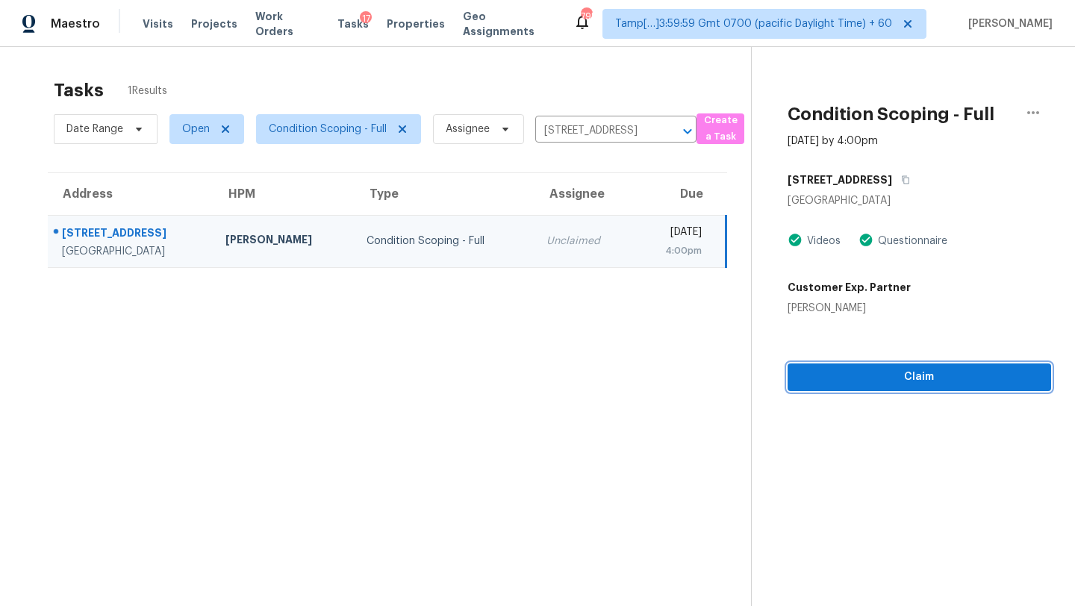
click at [919, 387] on button "Claim" at bounding box center [918, 377] width 263 height 28
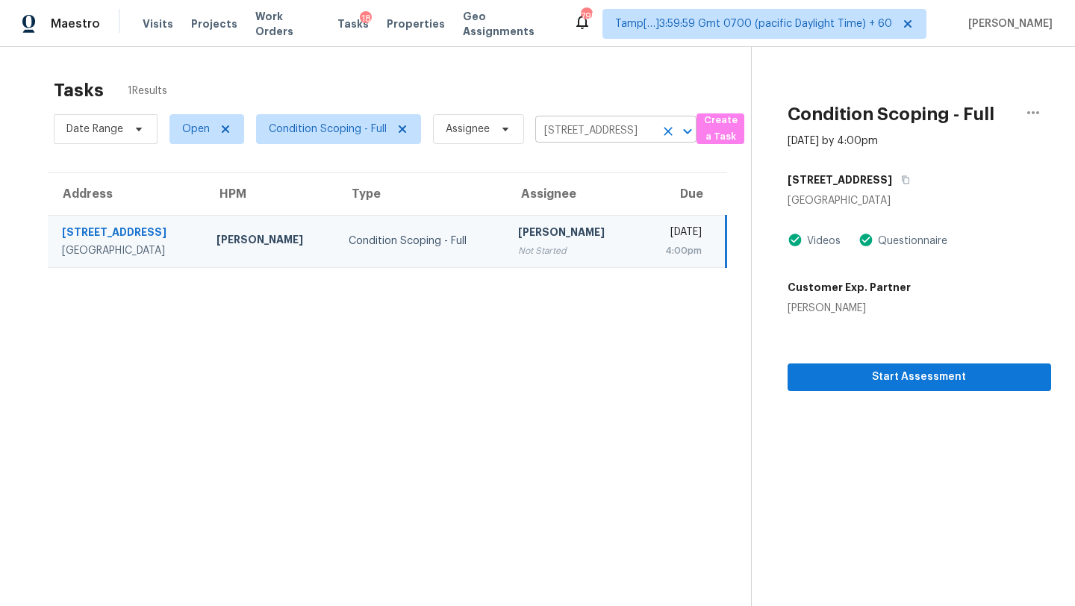
click at [576, 137] on input "1301 Raleigh Path Rd, Denton, TX 76208" at bounding box center [594, 130] width 119 height 23
paste input "2107 Wilson Dr, Arlington, TX, 76011"
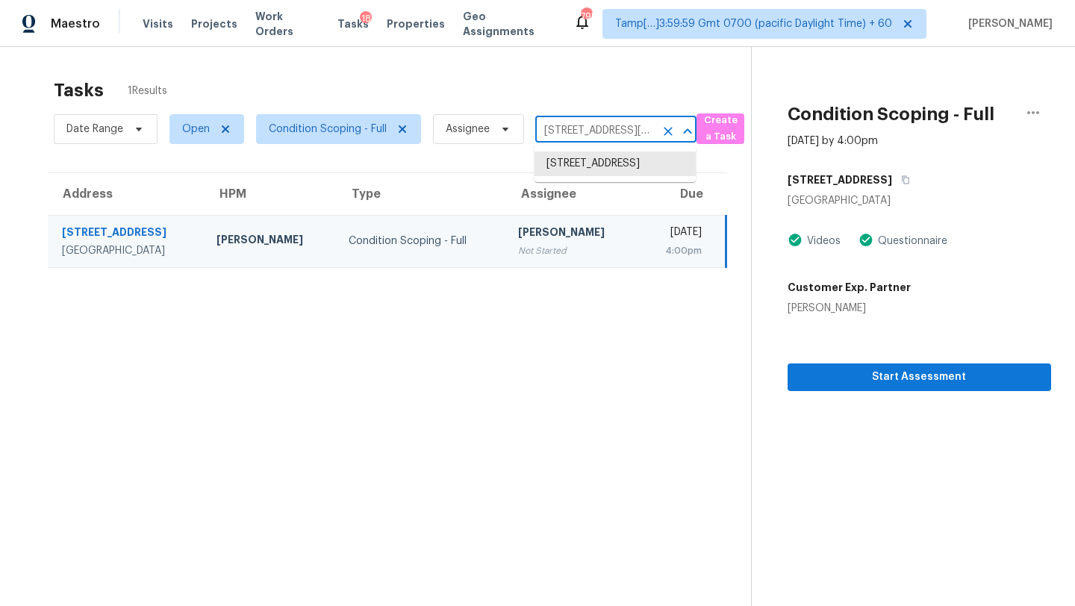
scroll to position [0, 62]
click at [597, 169] on li "2107 Wilson Dr, Arlington, TX 76011" at bounding box center [614, 172] width 161 height 40
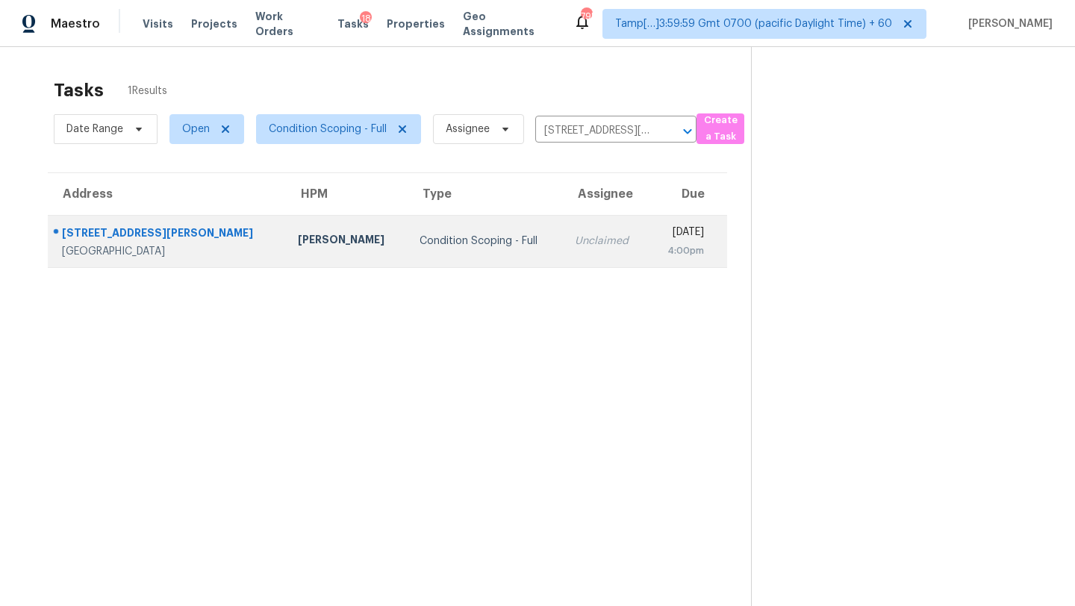
click at [660, 257] on div "4:00pm" at bounding box center [681, 250] width 43 height 15
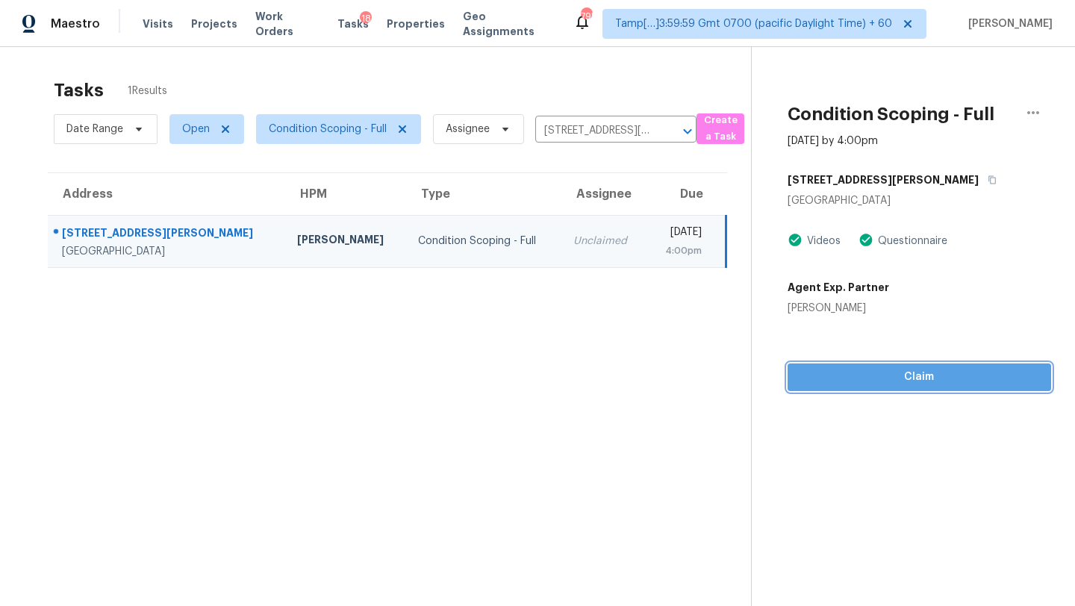
click at [931, 375] on span "Claim" at bounding box center [919, 377] width 240 height 19
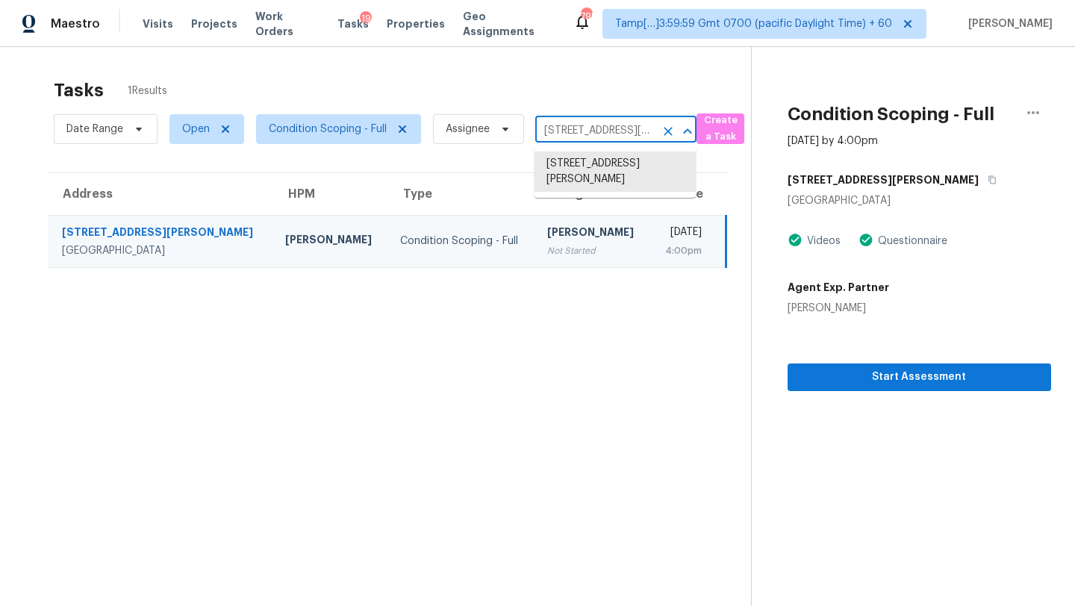
click at [561, 125] on input "2107 Wilson Dr, Arlington, TX 76011" at bounding box center [594, 130] width 119 height 23
paste input "504 Pawnee St, Aubrey, TX, 76227"
click at [574, 179] on li "504 Pawnee St, Aubrey, TX 76227" at bounding box center [614, 172] width 161 height 40
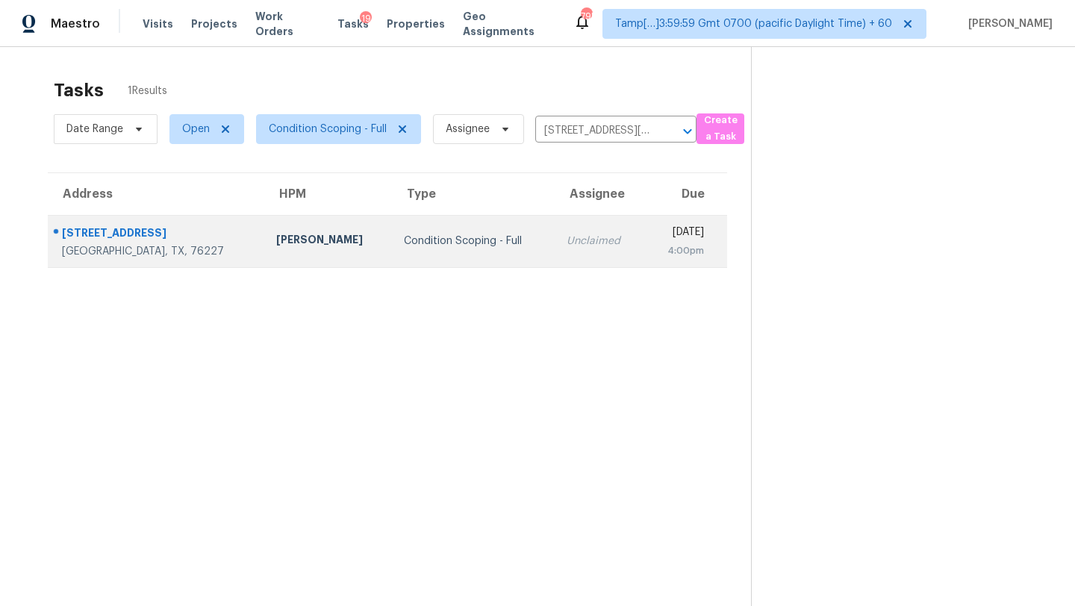
click at [566, 237] on td "Unclaimed" at bounding box center [600, 241] width 90 height 52
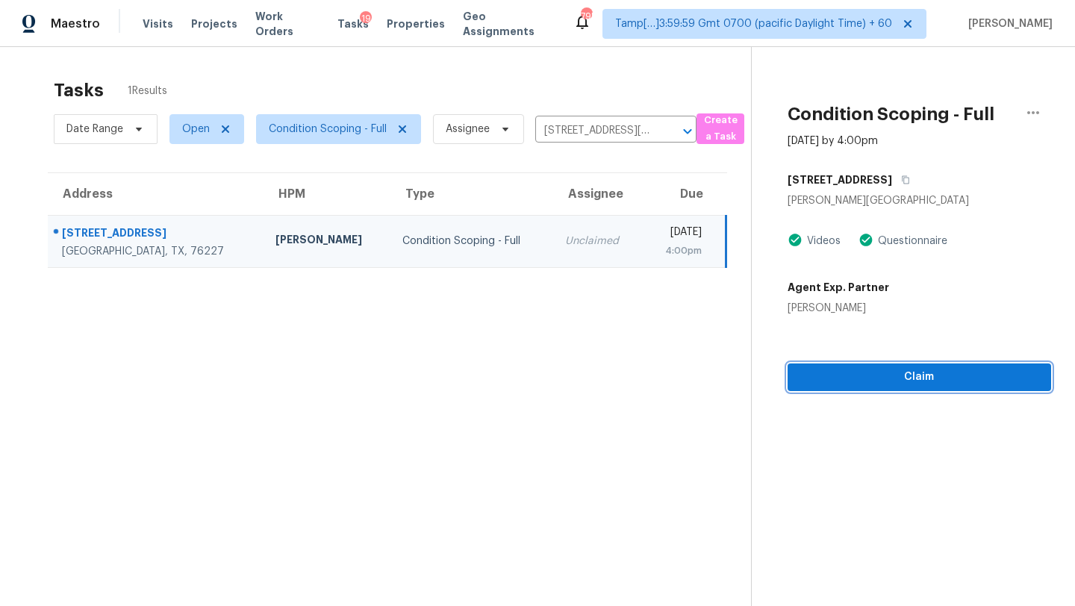
click at [884, 371] on span "Claim" at bounding box center [919, 377] width 240 height 19
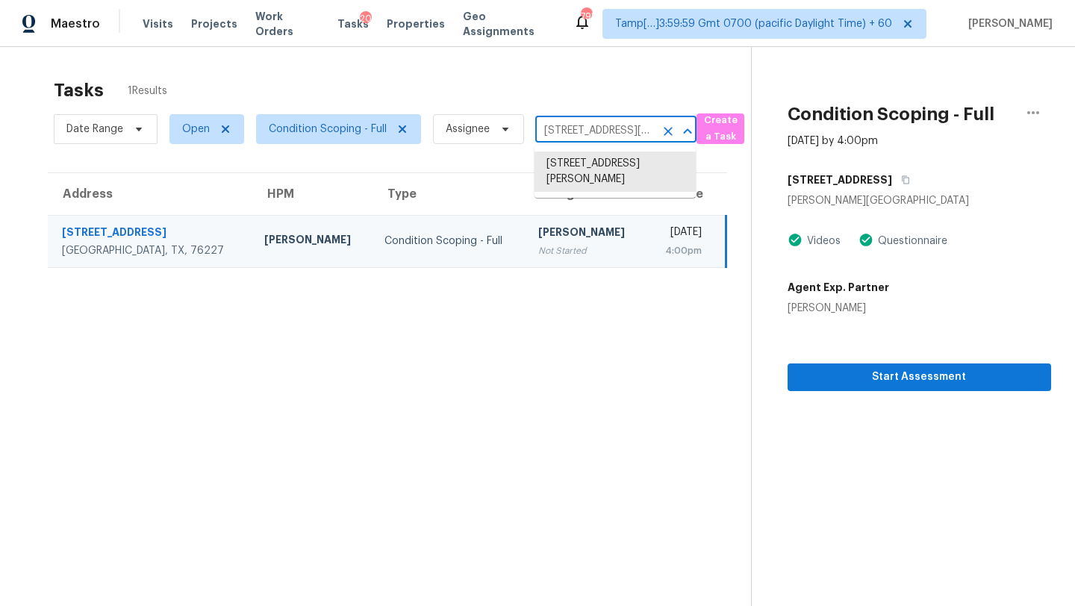
click at [558, 134] on input "504 Pawnee St, Aubrey, TX 76227" at bounding box center [594, 130] width 119 height 23
paste input "34012 Temecula Creek Rd, Temecula, CA, 92592"
click at [607, 163] on li "34012 Temecula Creek Rd, Temecula, CA 92592" at bounding box center [614, 164] width 161 height 25
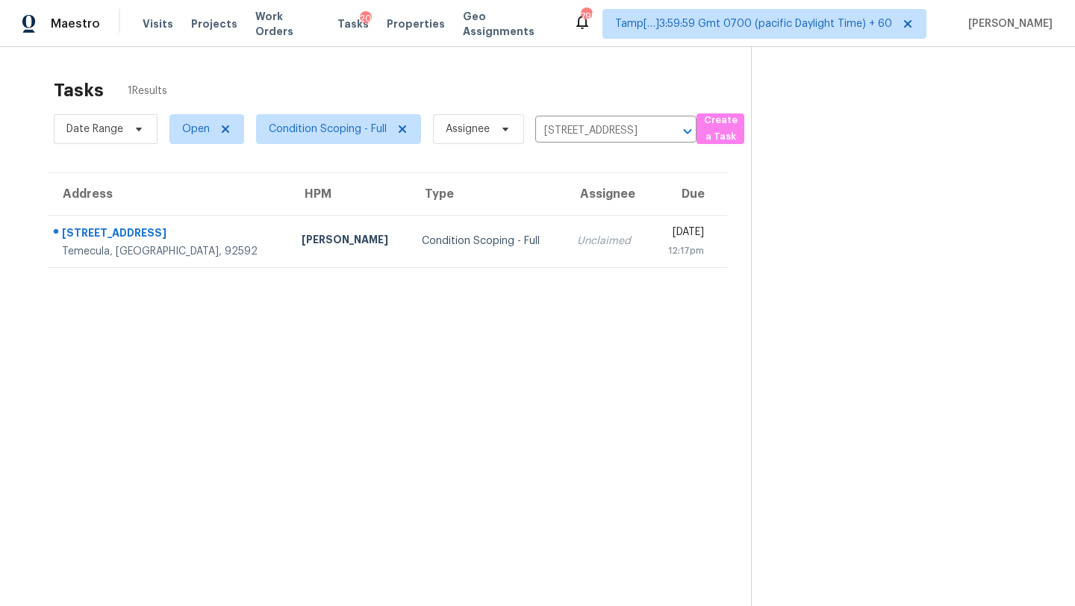
click at [569, 202] on th "Assignee" at bounding box center [607, 194] width 84 height 42
click at [564, 272] on section "Tasks 1 Results Date Range Open Condition Scoping - Full Assignee 34012 Temecul…" at bounding box center [387, 362] width 727 height 582
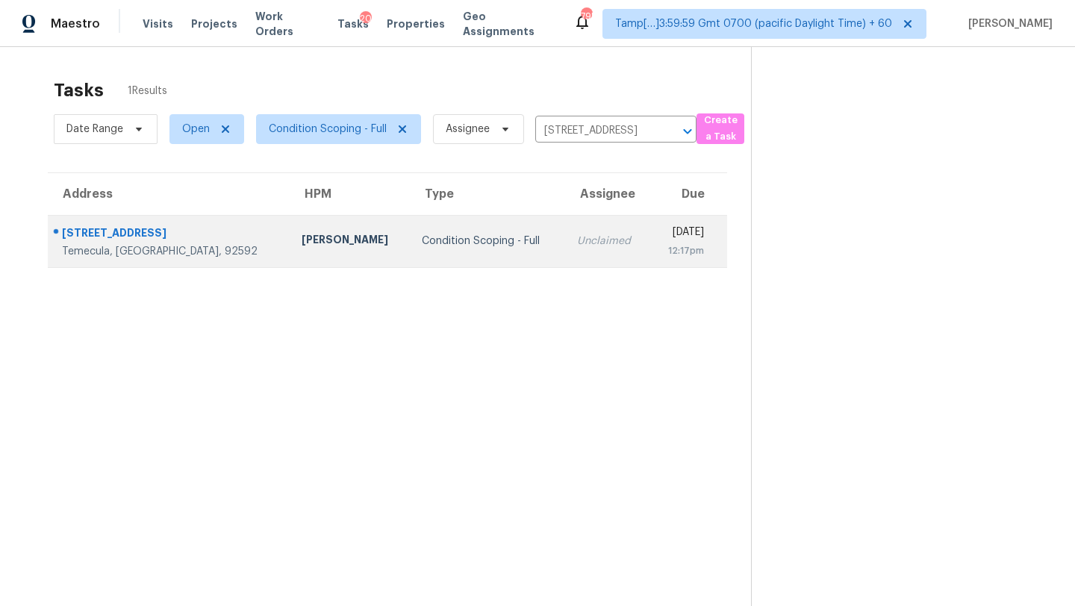
click at [649, 252] on td "Mon, Sep 8th 2025 12:17pm" at bounding box center [688, 241] width 78 height 52
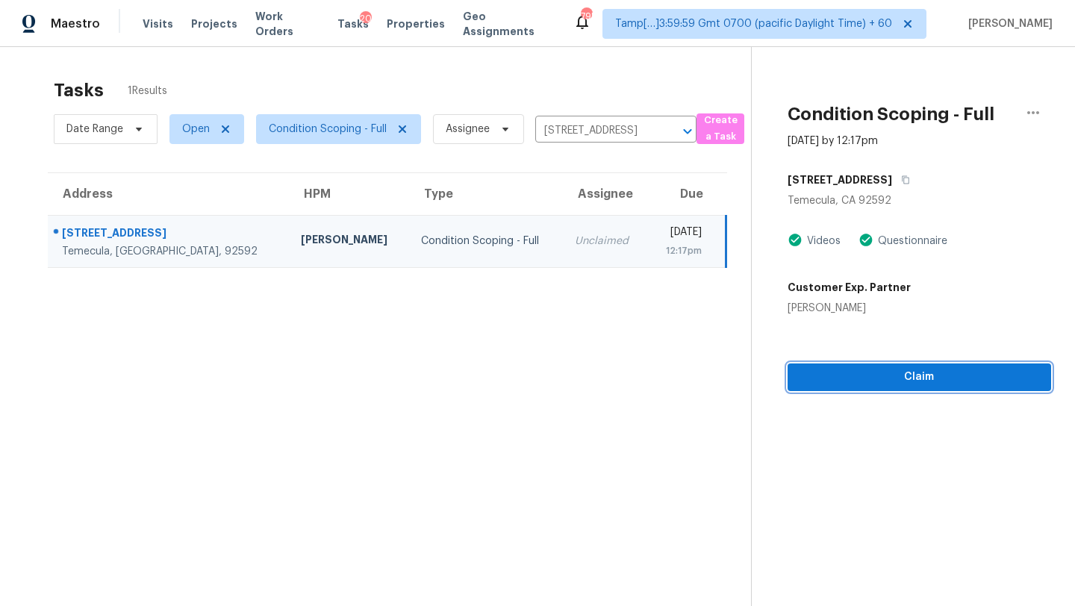
click at [931, 379] on span "Claim" at bounding box center [919, 377] width 240 height 19
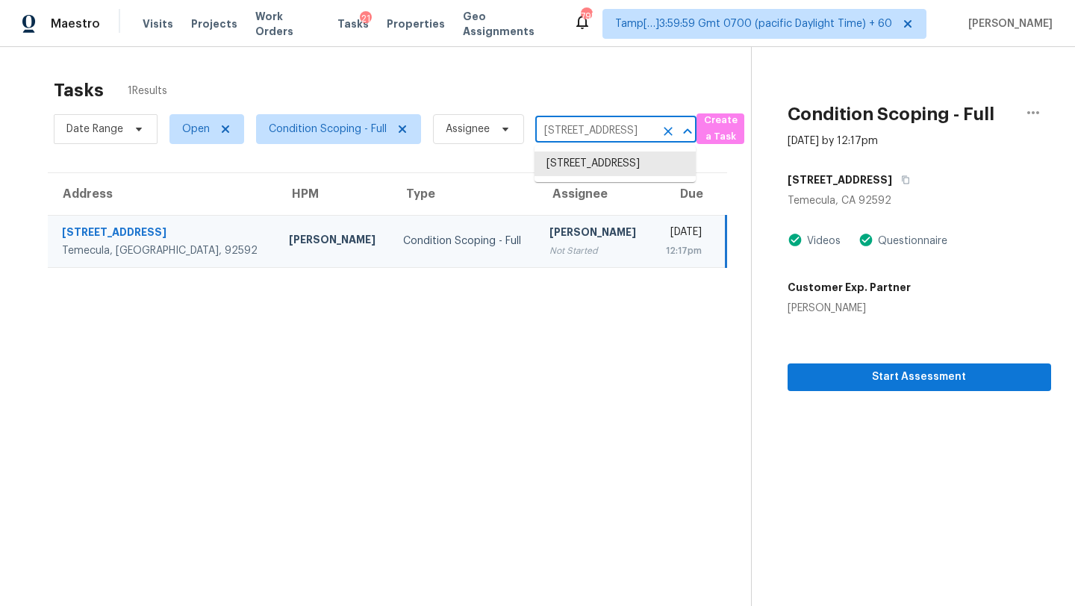
click at [595, 136] on input "34012 Temecula Creek Rd, Temecula, CA 92592" at bounding box center [594, 130] width 119 height 23
paste input "11180 E Lost Canyon Ct, Gold Canyon, AZ, 85118"
click at [583, 164] on li "11180 E Lost Canyon Ct, Gold Canyon, AZ 85118" at bounding box center [614, 164] width 161 height 25
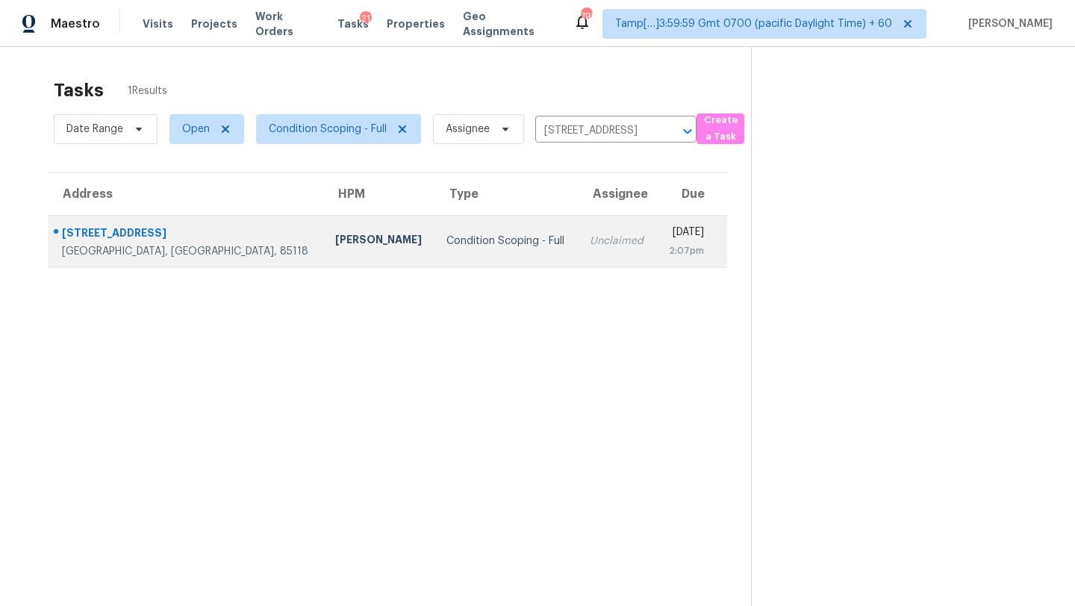
click at [578, 242] on td "Unclaimed" at bounding box center [617, 241] width 78 height 52
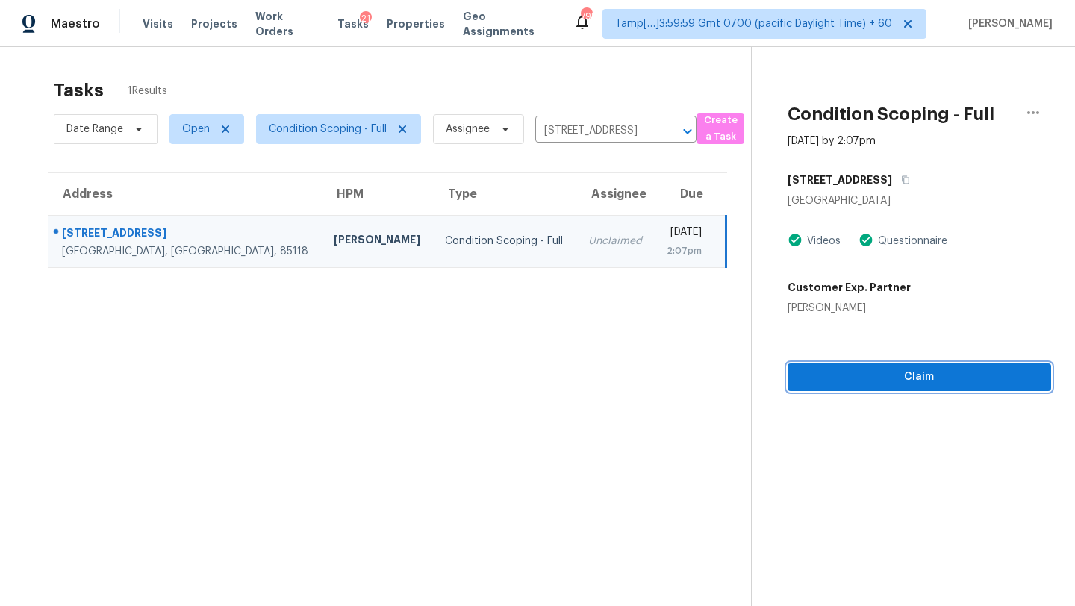
click at [840, 371] on span "Claim" at bounding box center [919, 377] width 240 height 19
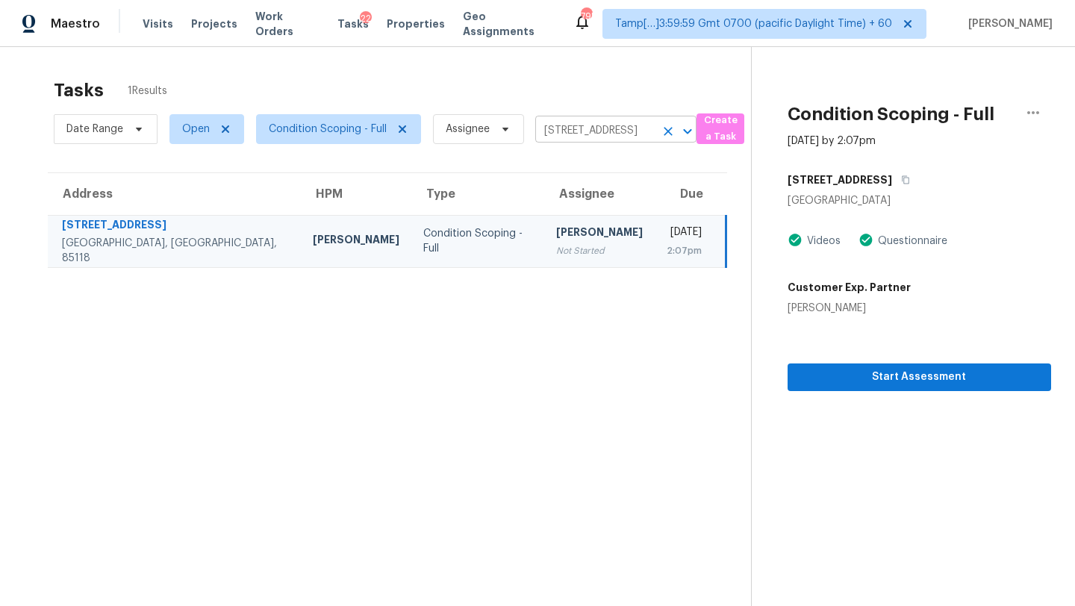
click at [593, 133] on input "11180 E Lost Canyon Ct, Gold Canyon, AZ 85118" at bounding box center [594, 130] width 119 height 23
paste input "4828 Fireside Dr, Silver Spring, MD, 20905"
click at [577, 164] on li "14828 Fireside Dr, Silver Spring, MD 20905" at bounding box center [614, 164] width 161 height 25
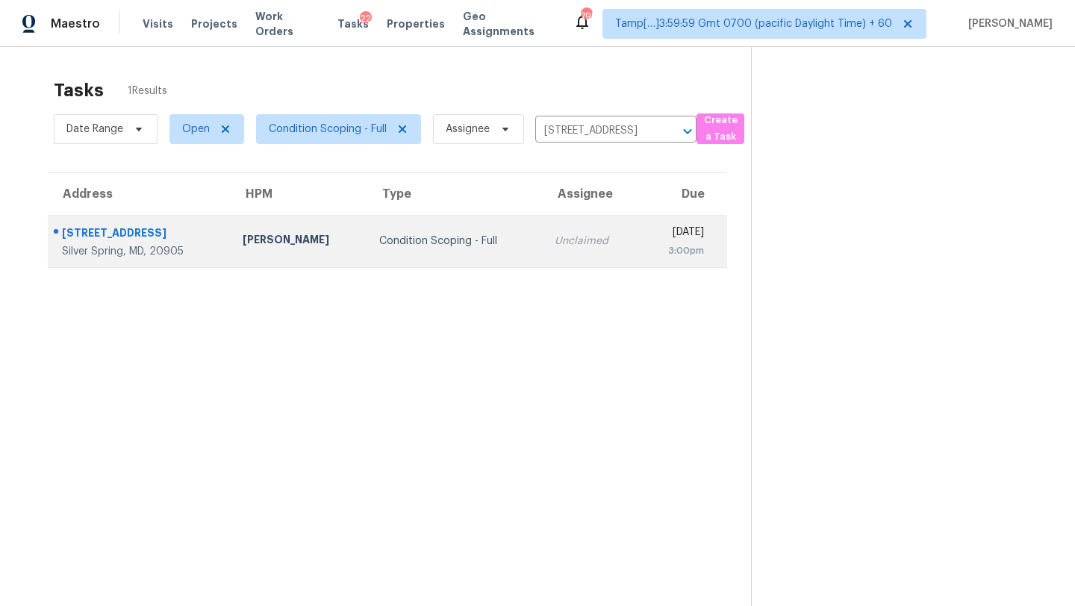
click at [639, 258] on td "Mon, Sep 8th 2025 3:00pm" at bounding box center [683, 241] width 88 height 52
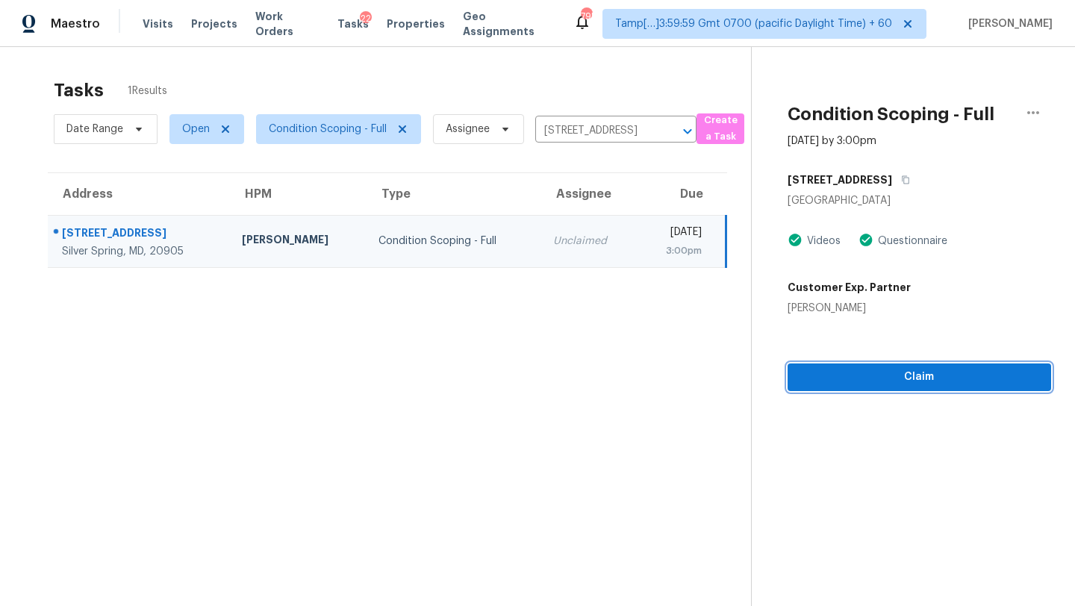
click at [970, 381] on span "Claim" at bounding box center [919, 377] width 240 height 19
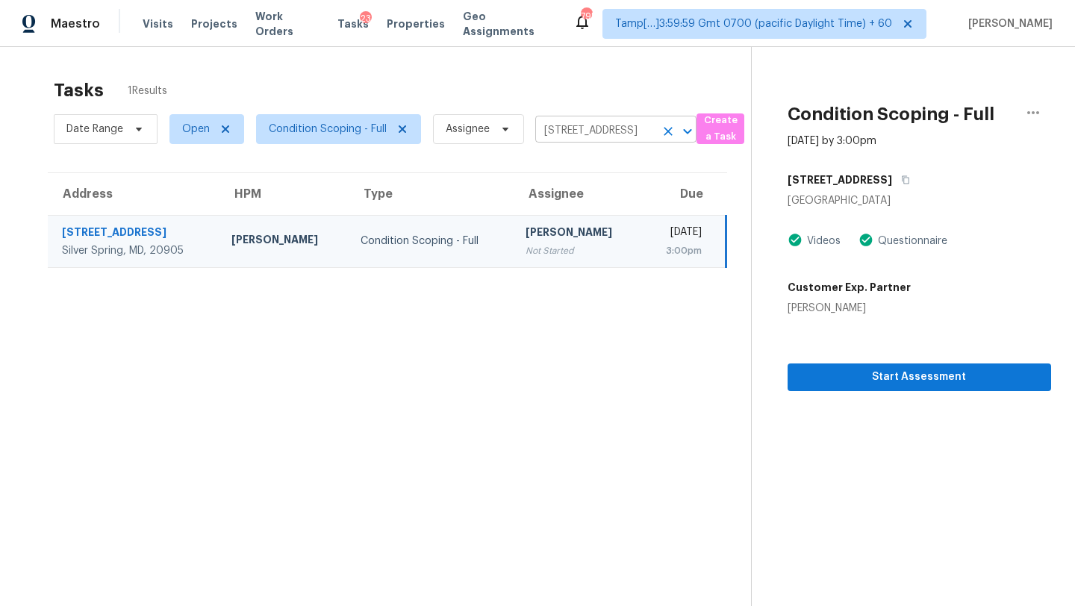
click at [617, 134] on input "14828 Fireside Dr, Silver Spring, MD 20905" at bounding box center [594, 130] width 119 height 23
paste input "214 Ewing Way, Clarksville, TN, 37043"
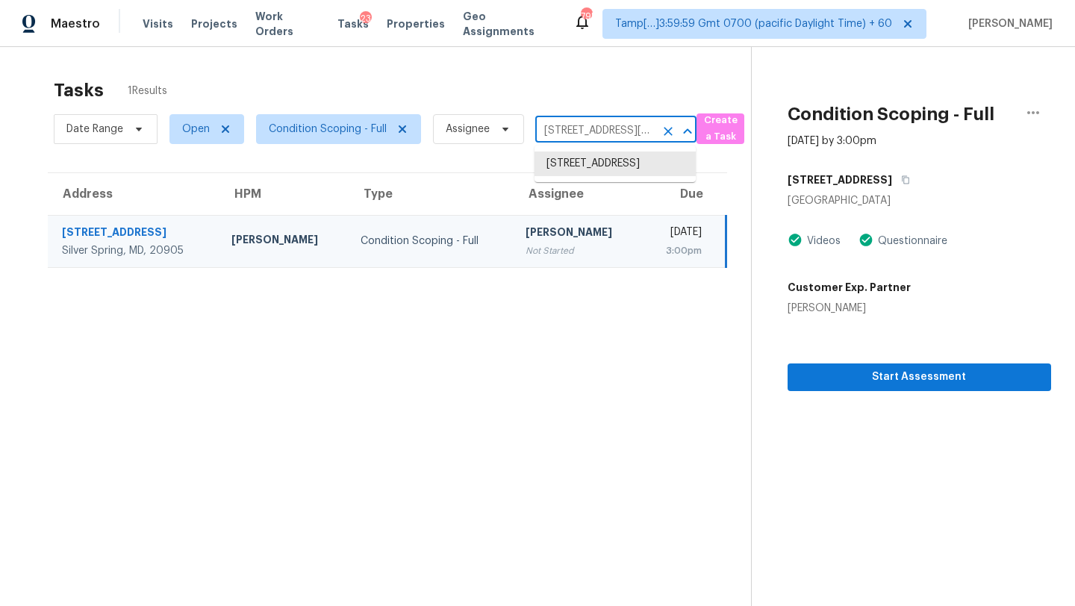
scroll to position [0, 75]
click at [600, 187] on li "1214 Ewing Way, Clarksville, TN 37043" at bounding box center [614, 172] width 161 height 40
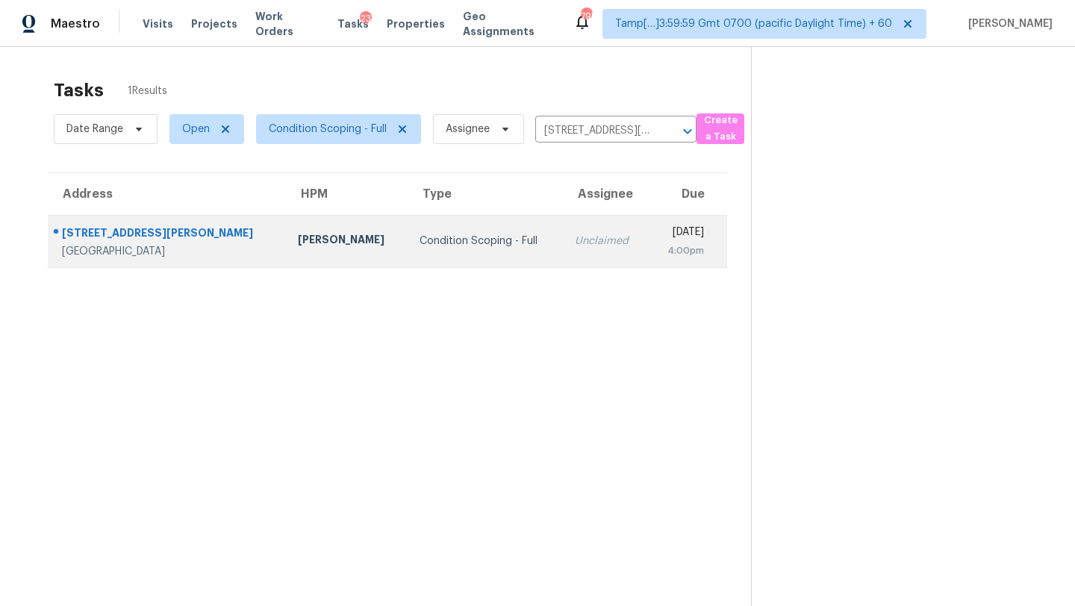
click at [660, 243] on div "4:00pm" at bounding box center [681, 250] width 43 height 15
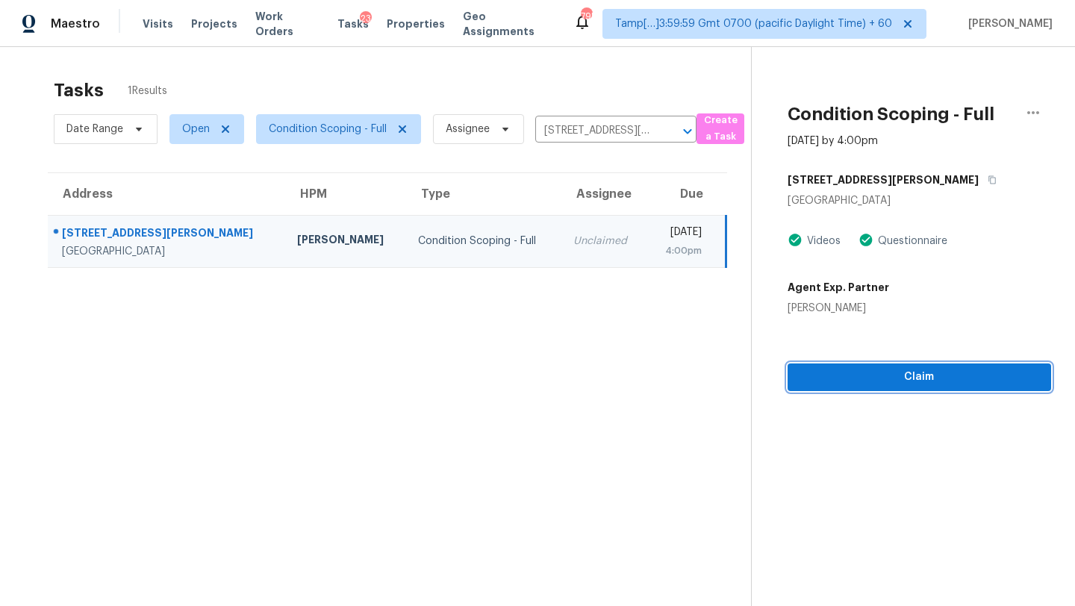
click at [889, 373] on span "Claim" at bounding box center [919, 377] width 240 height 19
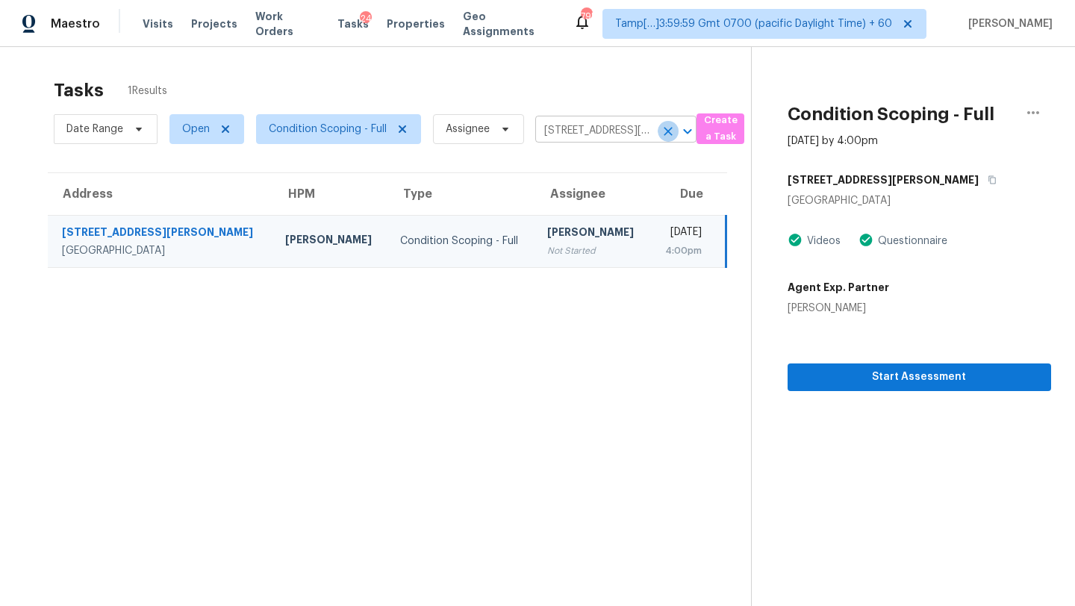
click at [669, 131] on icon "Clear" at bounding box center [668, 131] width 15 height 15
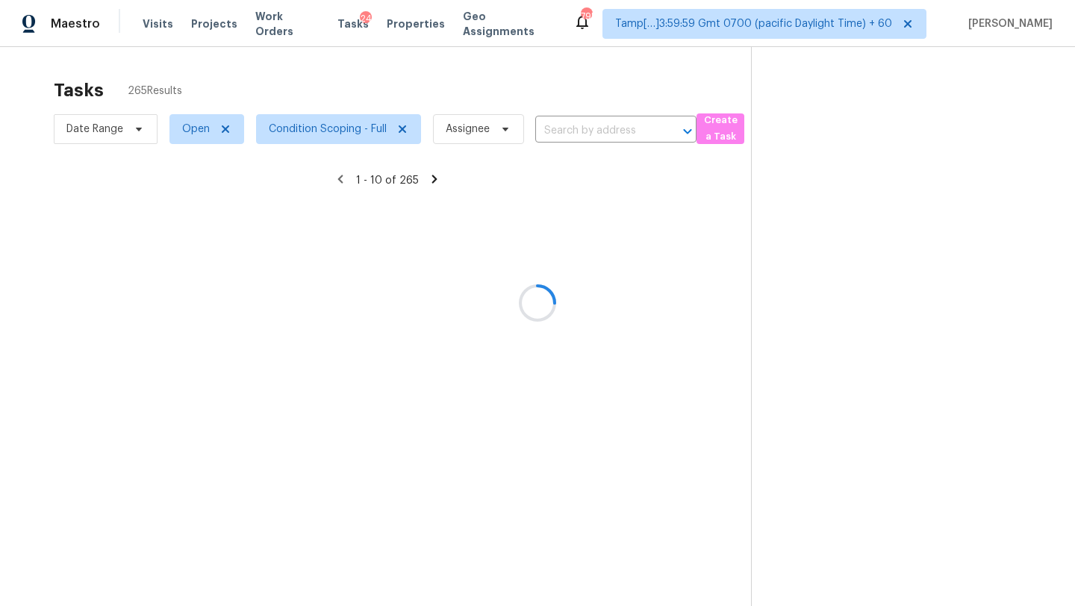
click at [553, 102] on div at bounding box center [537, 303] width 1075 height 606
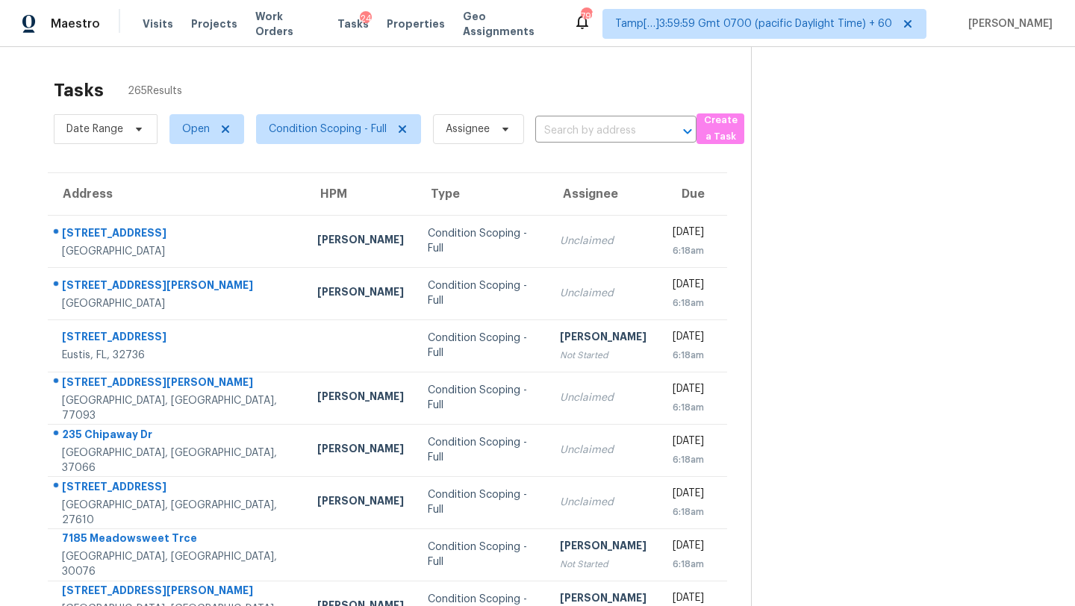
click at [544, 83] on div "Tasks 265 Results" at bounding box center [402, 90] width 697 height 39
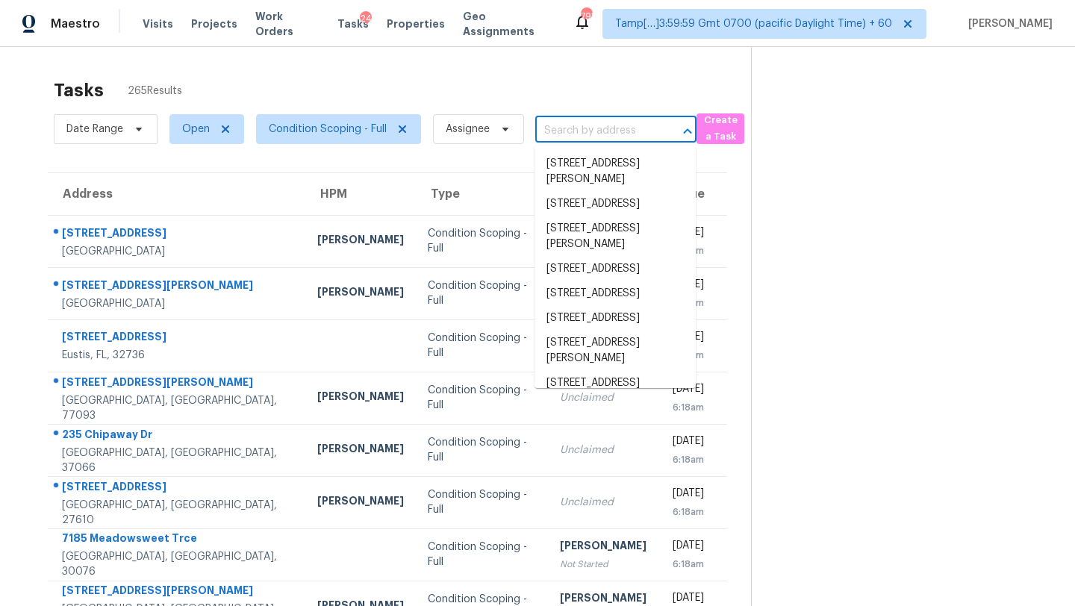
click at [596, 128] on input "text" at bounding box center [594, 130] width 119 height 23
paste input "3136 Merrianne Dr, Raleigh, NC 27607"
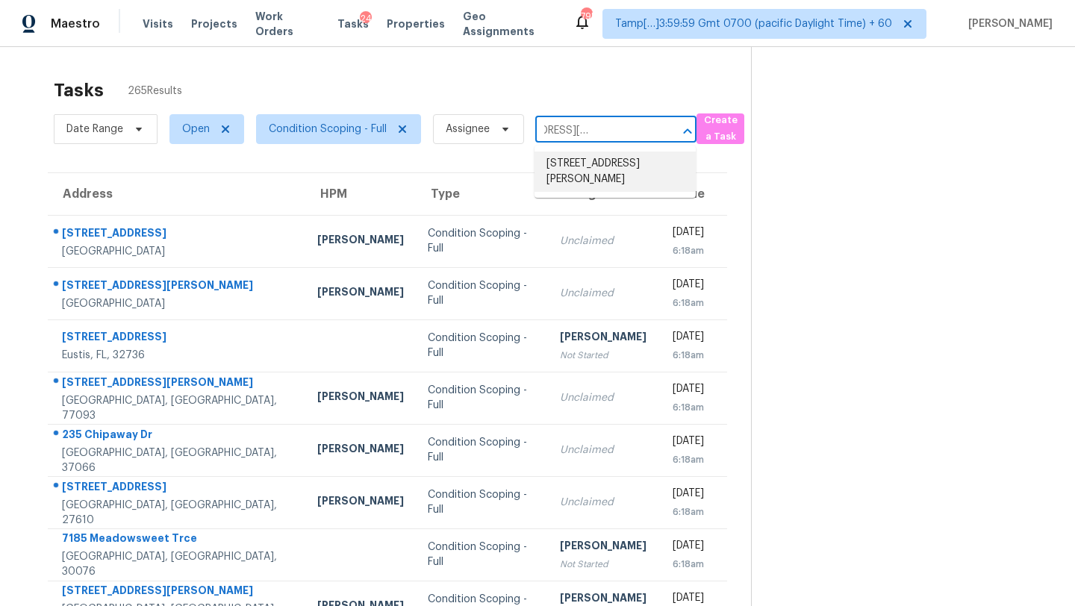
click at [596, 169] on li "3136 Merrianne Dr, Raleigh, NC 27607" at bounding box center [614, 172] width 161 height 40
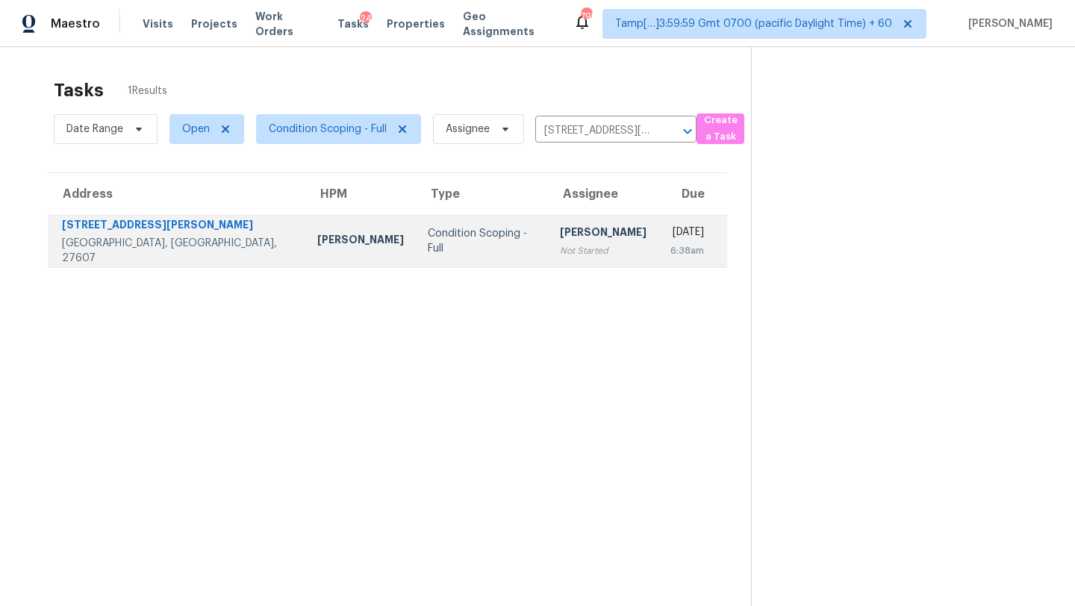
click at [670, 225] on div "Mon, Sep 8th 2025" at bounding box center [687, 234] width 34 height 19
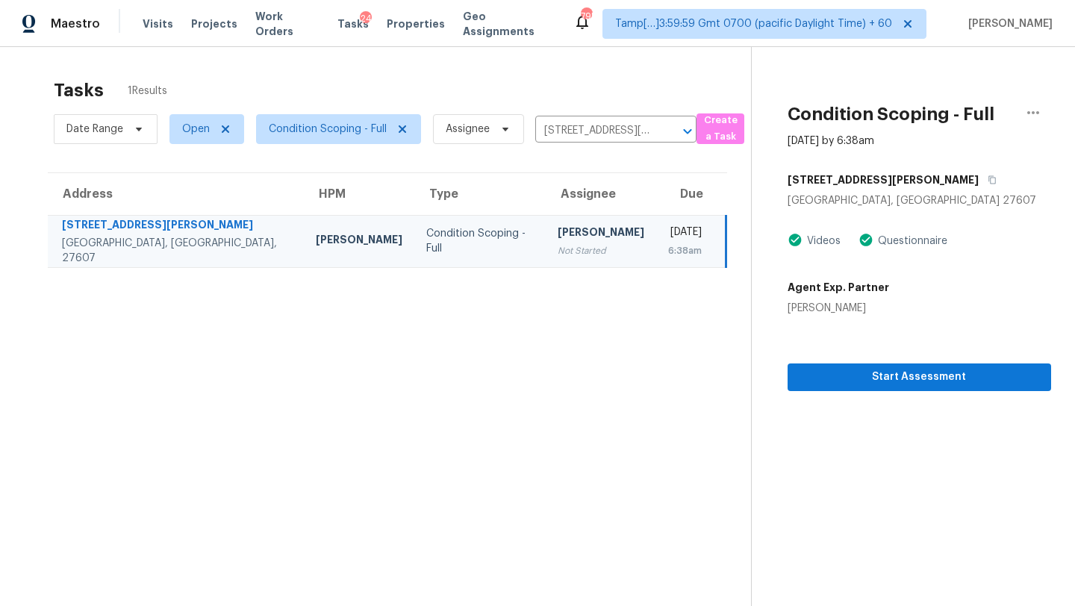
click at [899, 180] on div "[STREET_ADDRESS][PERSON_NAME]" at bounding box center [918, 179] width 263 height 27
click at [987, 180] on icon "button" at bounding box center [991, 179] width 9 height 9
click at [881, 382] on span "Start Assessment" at bounding box center [919, 377] width 240 height 19
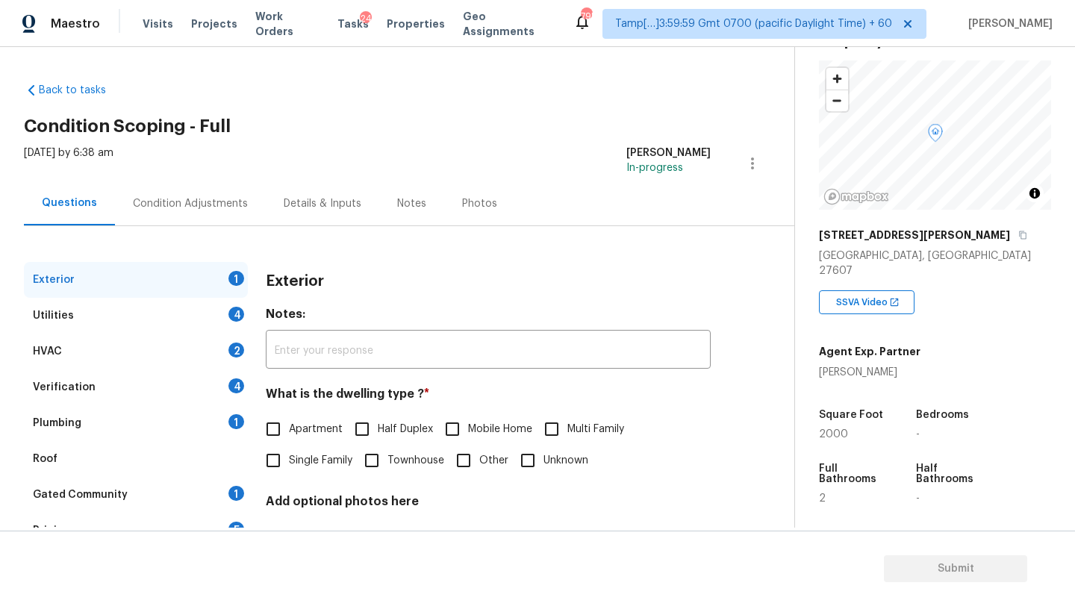
scroll to position [221, 0]
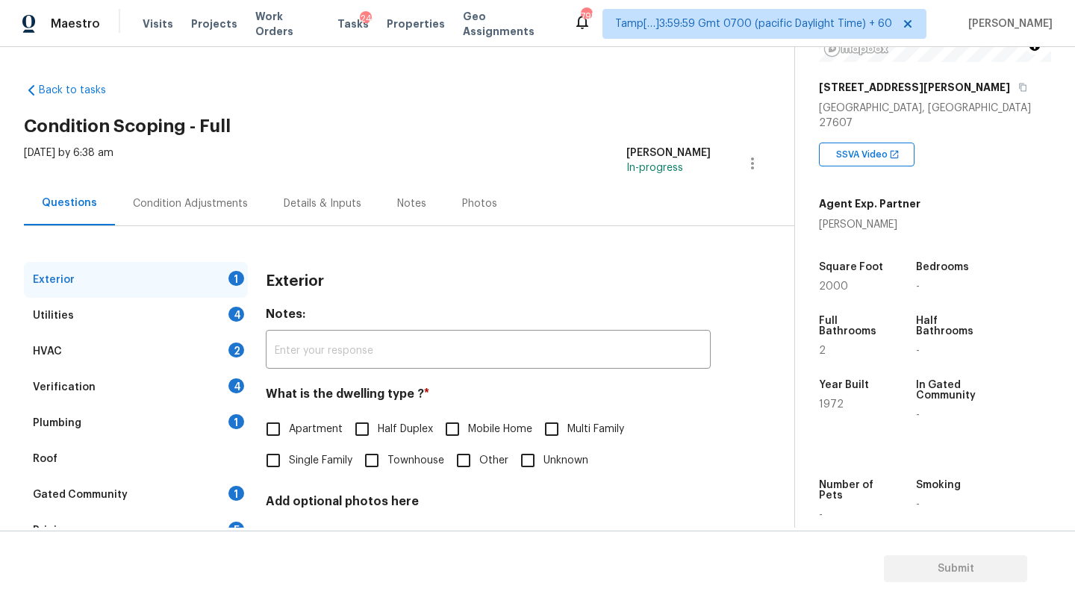
click at [289, 476] on label "Single Family" at bounding box center [304, 460] width 95 height 31
click at [289, 476] on input "Single Family" at bounding box center [272, 460] width 31 height 31
click at [213, 504] on div "Gated Community 1" at bounding box center [136, 495] width 224 height 36
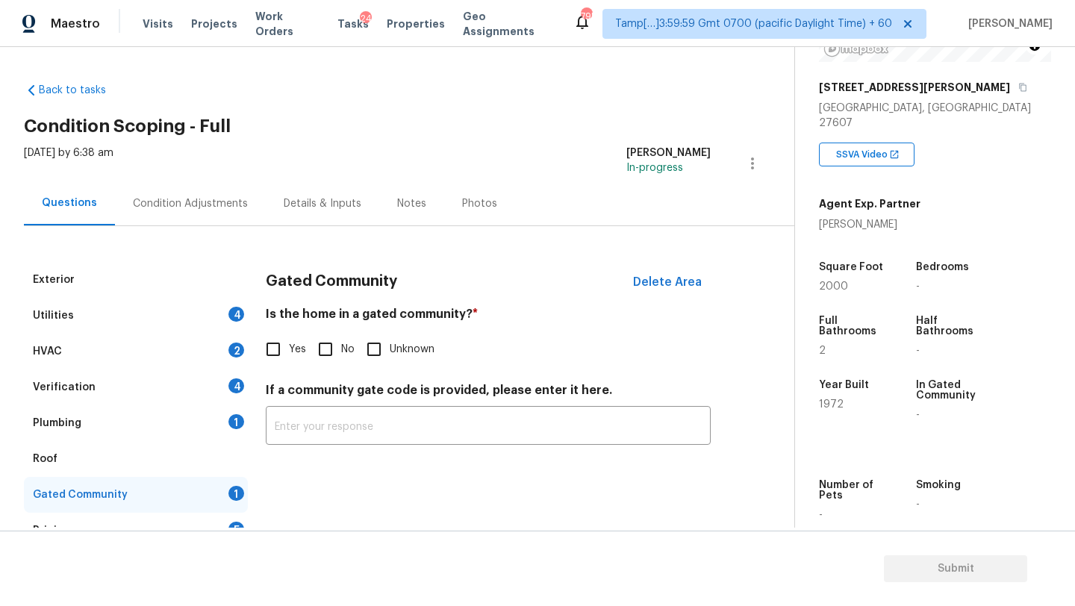
click at [329, 349] on input "No" at bounding box center [325, 349] width 31 height 31
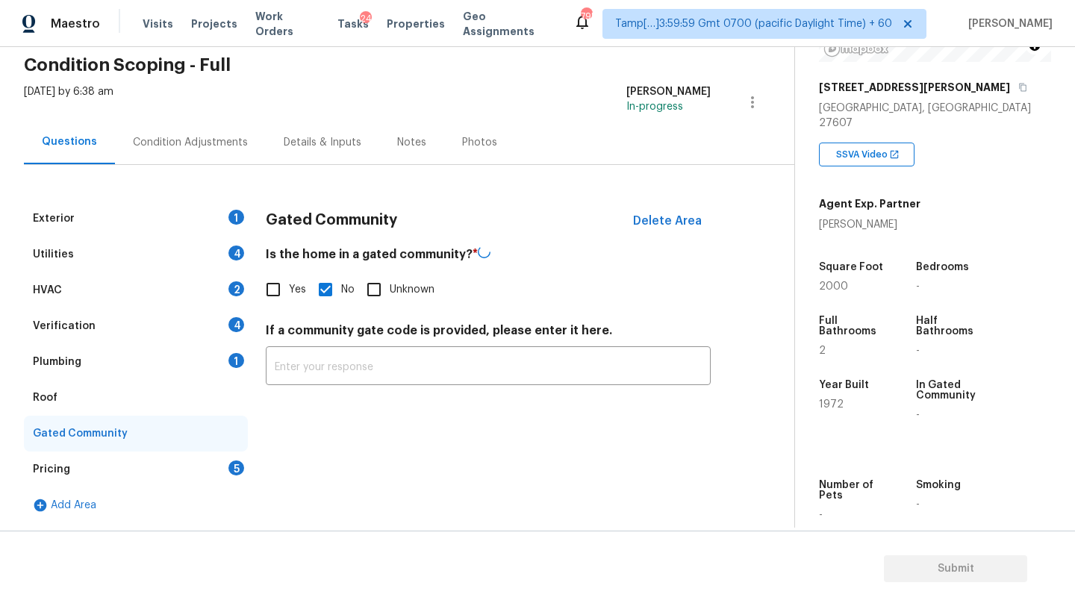
click at [223, 475] on div "Pricing 5" at bounding box center [136, 470] width 224 height 36
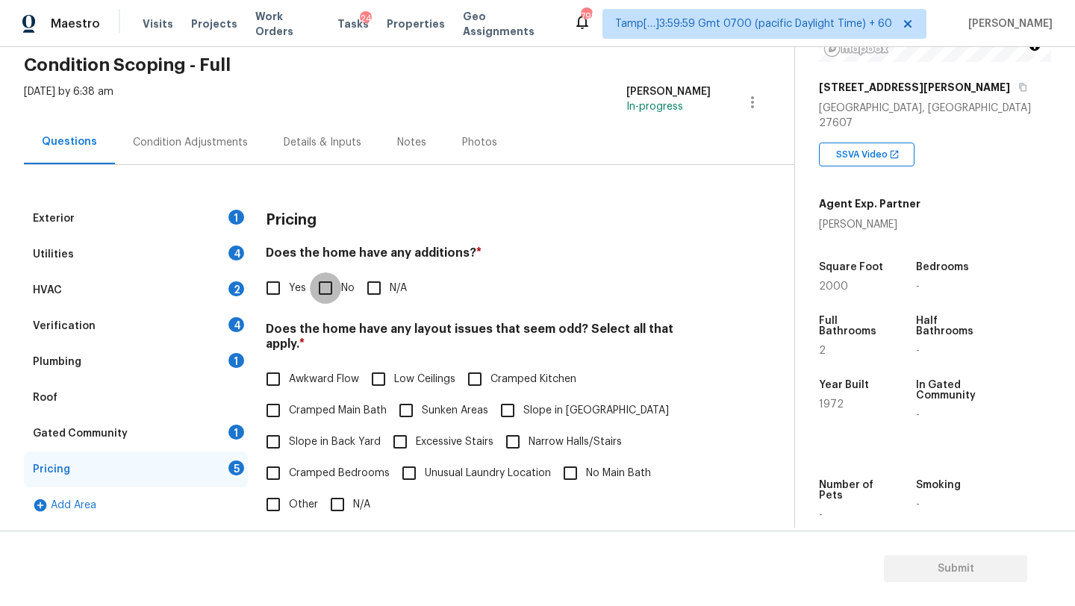
click at [327, 289] on input "No" at bounding box center [325, 287] width 31 height 31
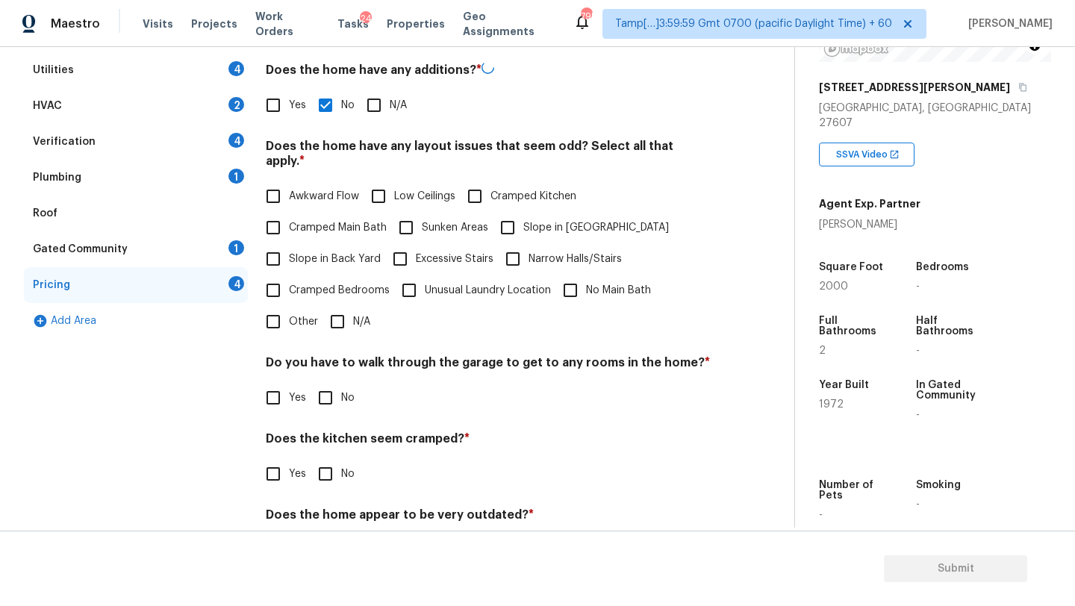
scroll to position [291, 0]
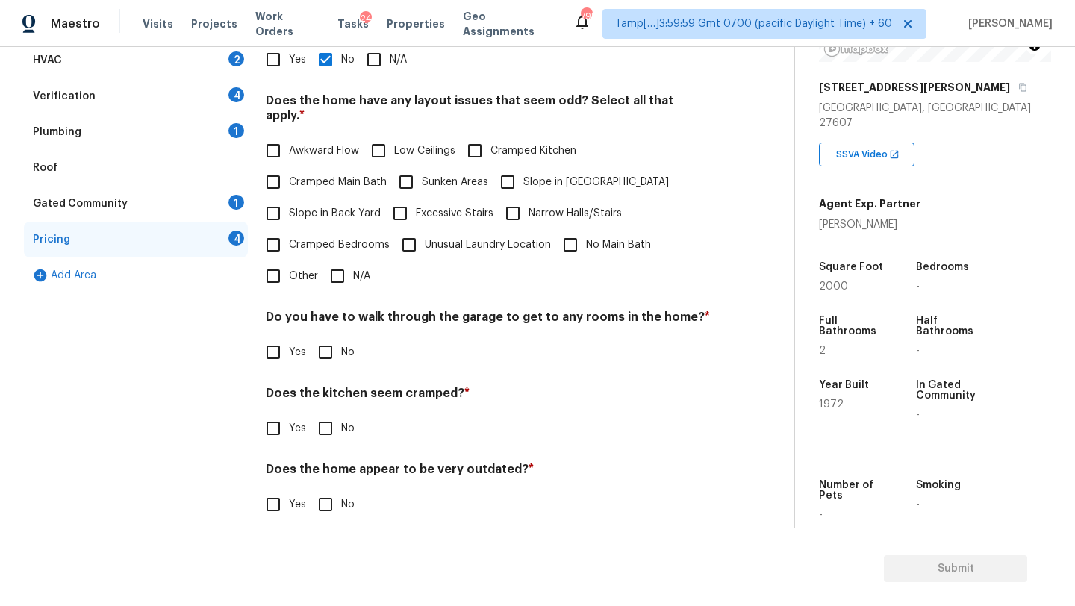
click at [342, 260] on input "N/A" at bounding box center [337, 275] width 31 height 31
click at [331, 332] on div "Do you have to walk through the garage to get to any rooms in the home? * Yes No" at bounding box center [488, 340] width 445 height 58
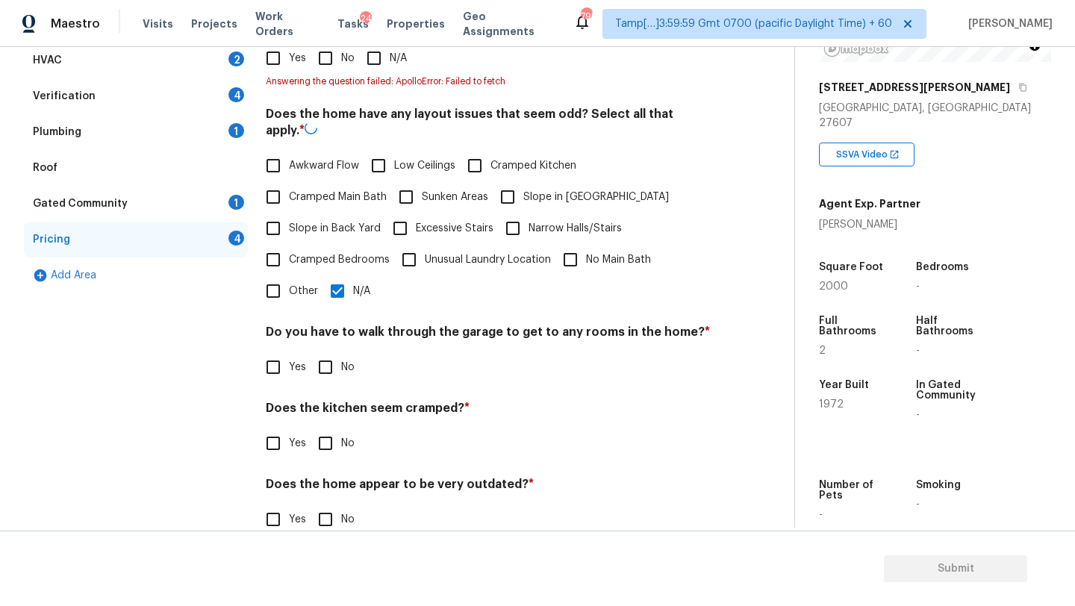
click at [331, 346] on div "Do you have to walk through the garage to get to any rooms in the home? * Yes No" at bounding box center [488, 354] width 445 height 58
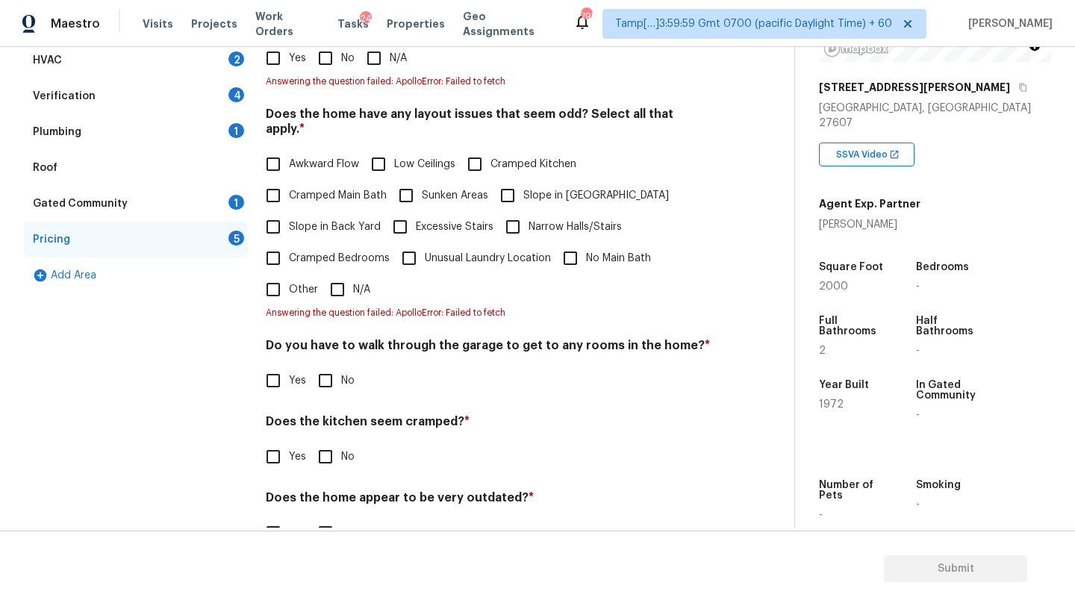
click at [327, 376] on input "No" at bounding box center [325, 380] width 31 height 31
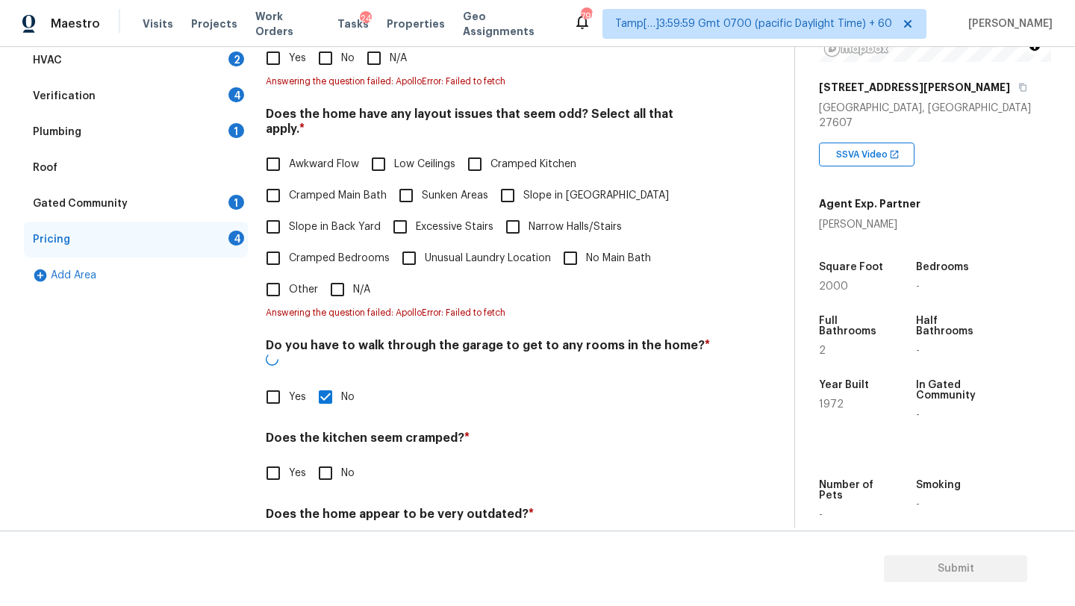
click at [328, 458] on input "No" at bounding box center [325, 473] width 31 height 31
click at [328, 535] on input "No" at bounding box center [325, 550] width 31 height 31
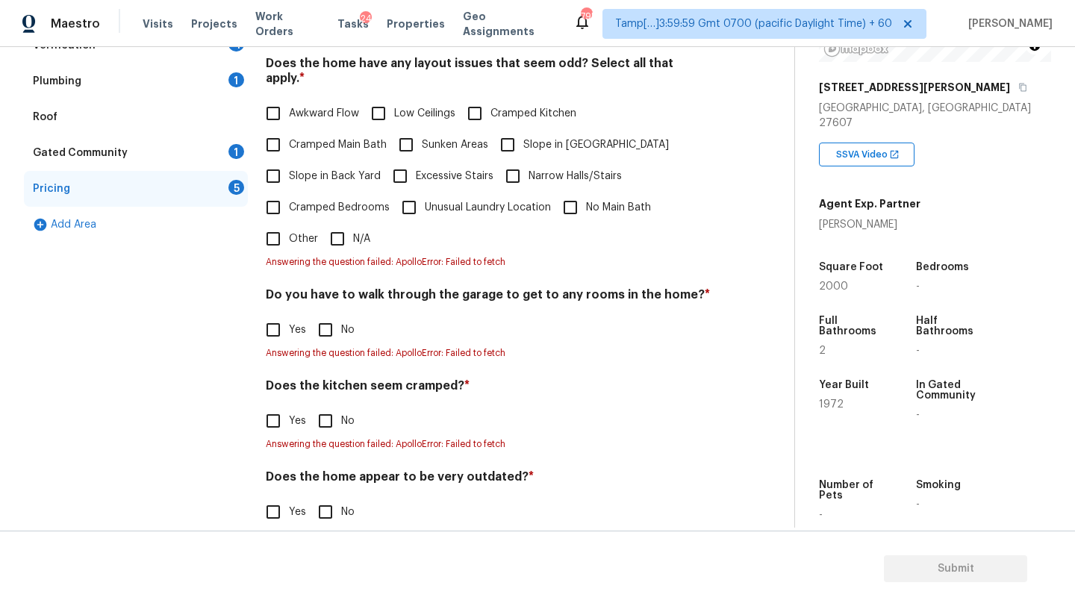
scroll to position [0, 0]
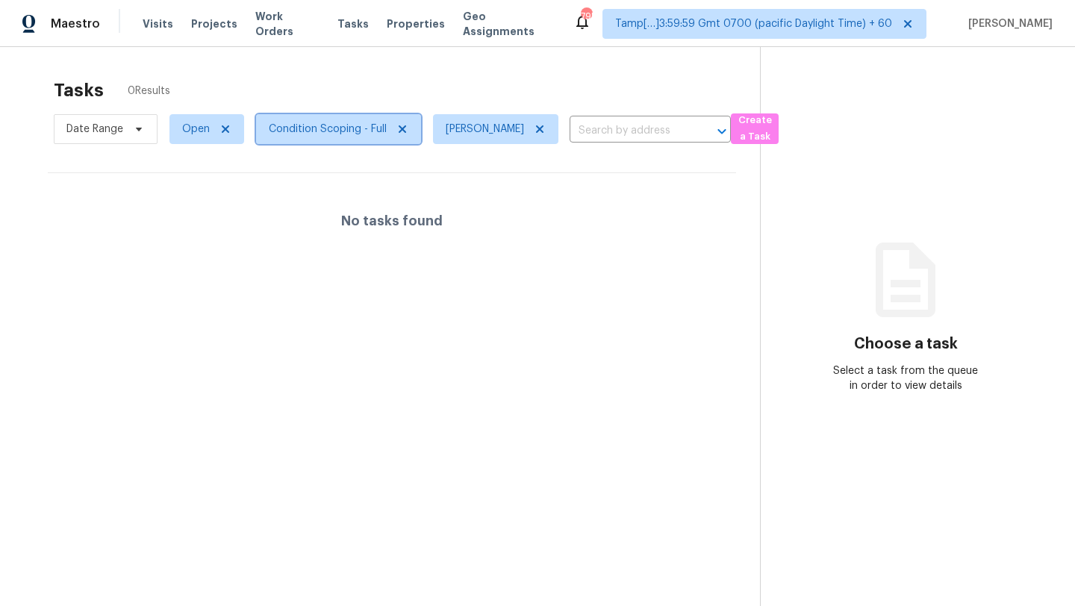
click at [318, 134] on span "Condition Scoping - Full" at bounding box center [328, 129] width 118 height 15
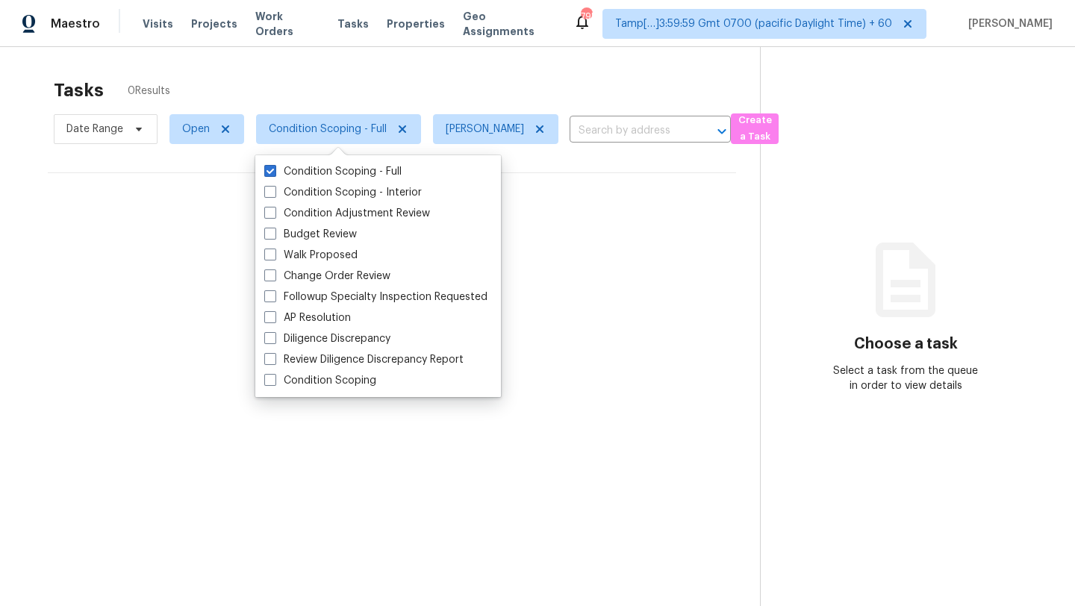
click at [374, 90] on div "Tasks 0 Results" at bounding box center [407, 90] width 706 height 39
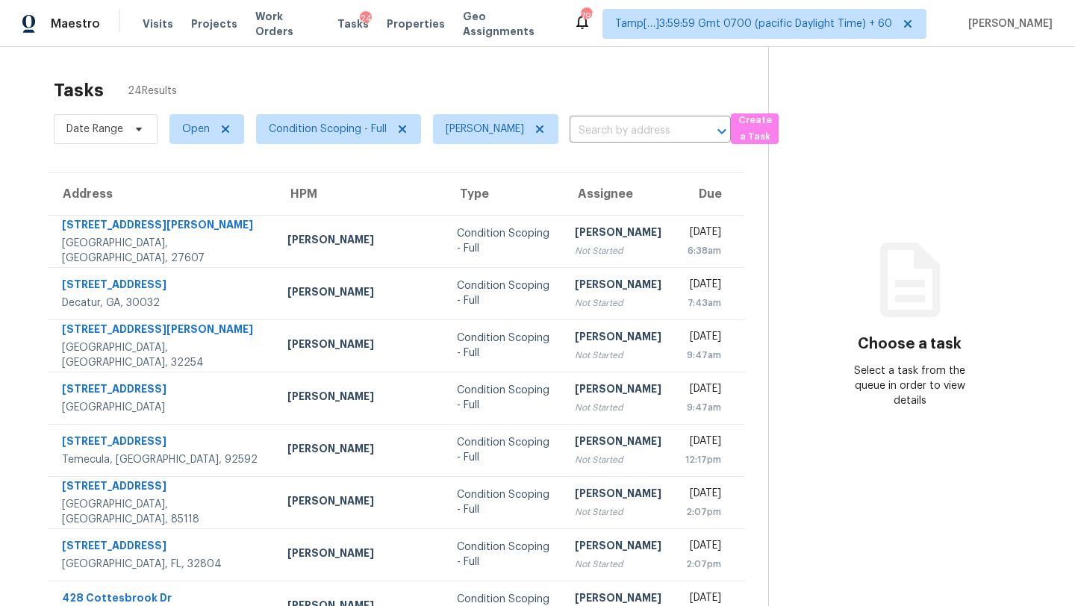
click at [473, 88] on div "Tasks 24 Results" at bounding box center [411, 90] width 714 height 39
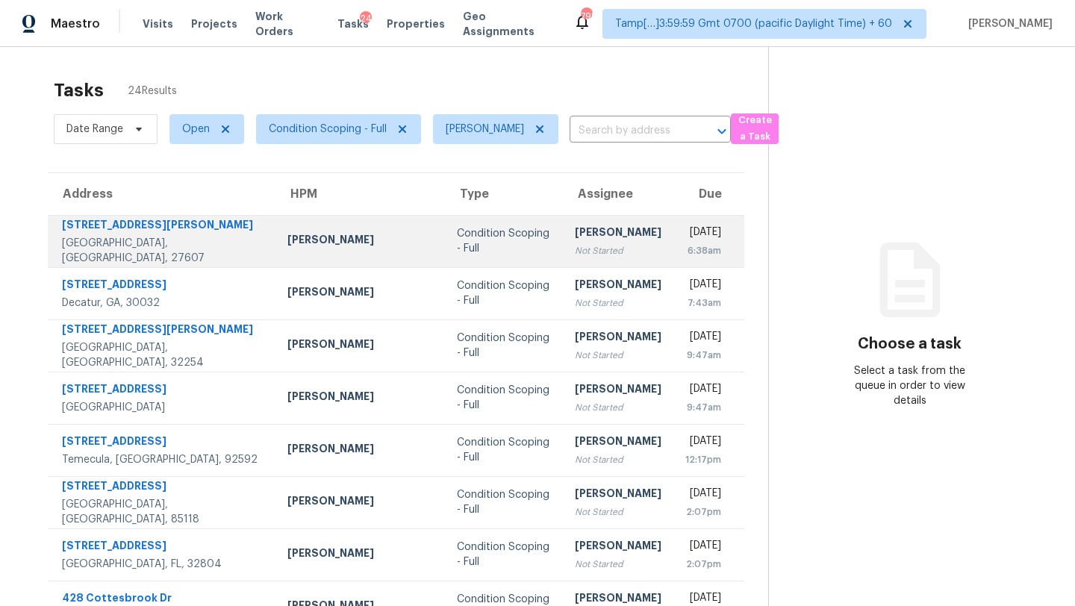
click at [575, 238] on div "[PERSON_NAME]" at bounding box center [618, 234] width 87 height 19
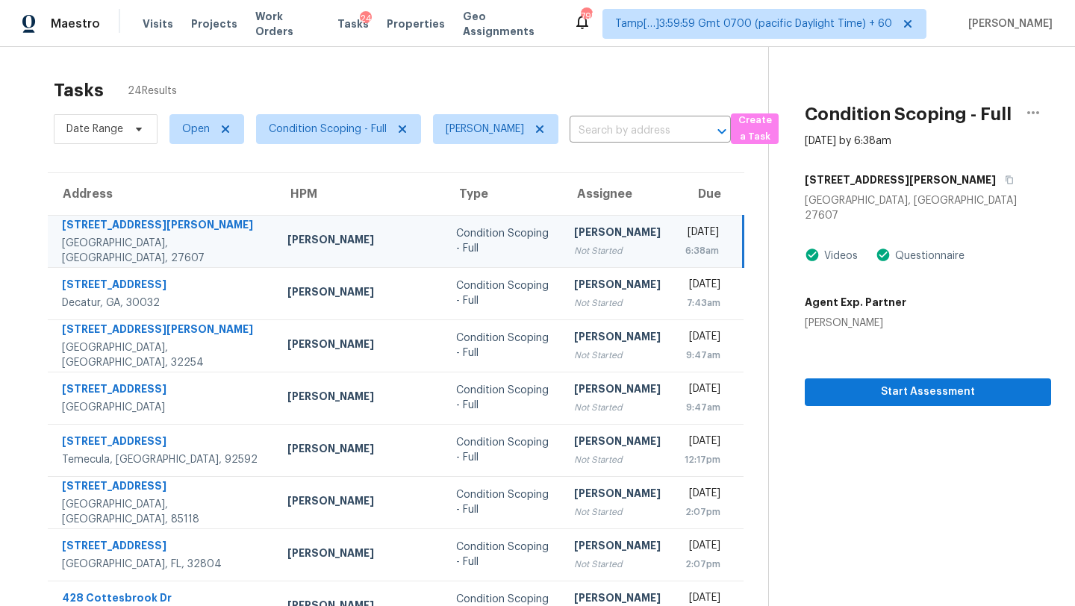
click at [901, 177] on div "[STREET_ADDRESS][PERSON_NAME]" at bounding box center [928, 179] width 246 height 27
click at [996, 179] on button "button" at bounding box center [1006, 179] width 20 height 27
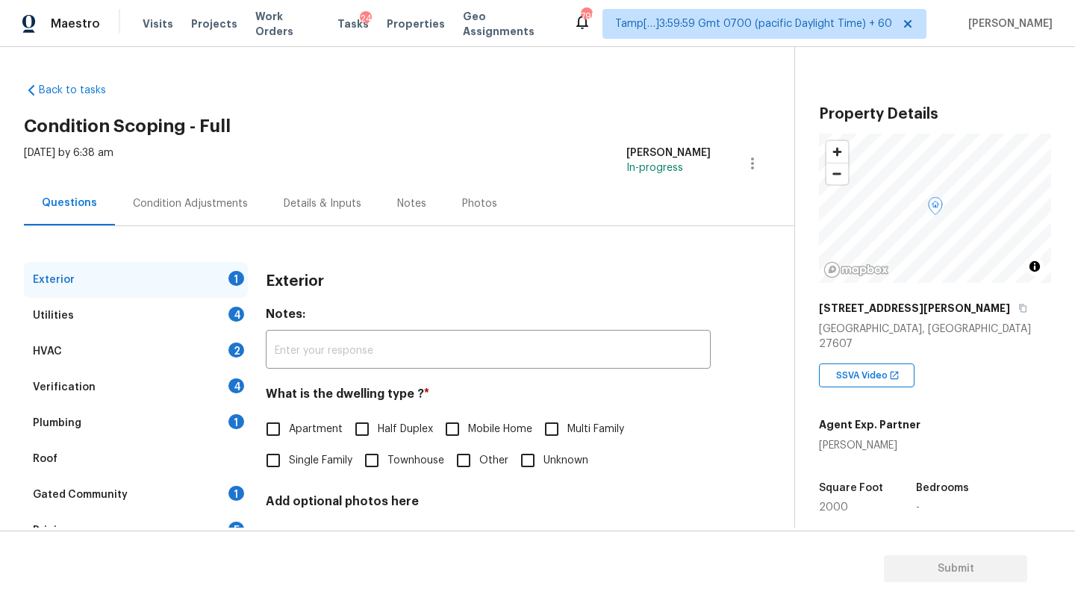
scroll to position [22, 0]
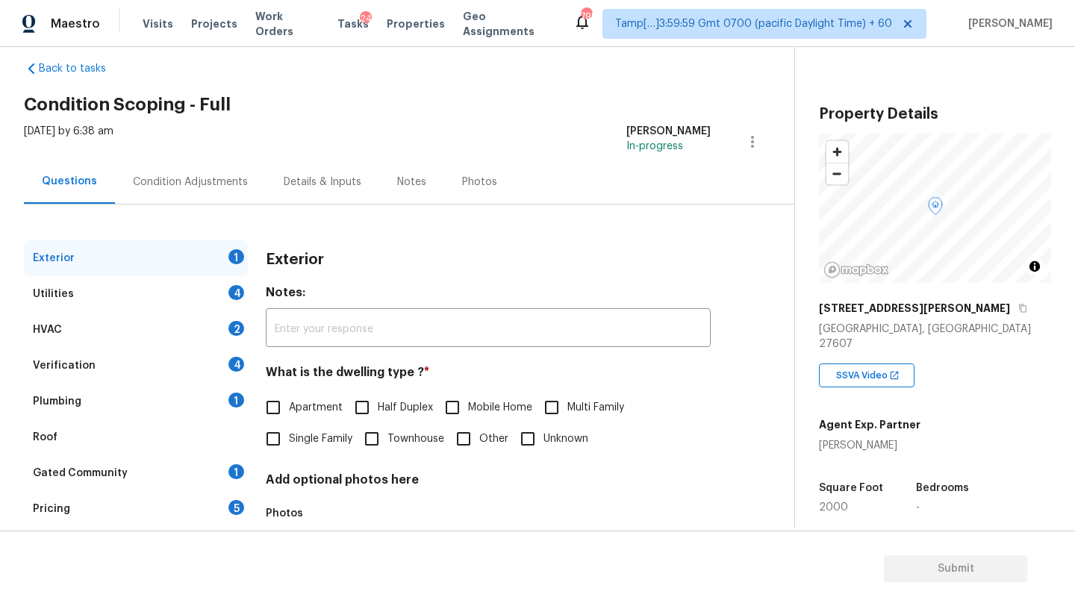
click at [205, 477] on div "Gated Community 1" at bounding box center [136, 473] width 224 height 36
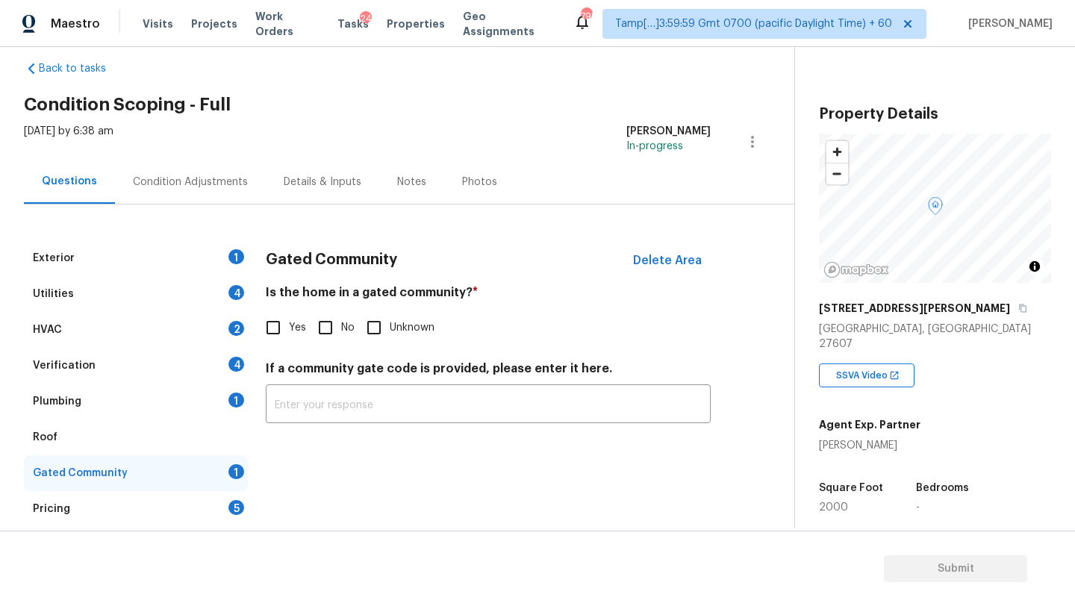
click at [330, 318] on input "No" at bounding box center [325, 327] width 31 height 31
checkbox input "true"
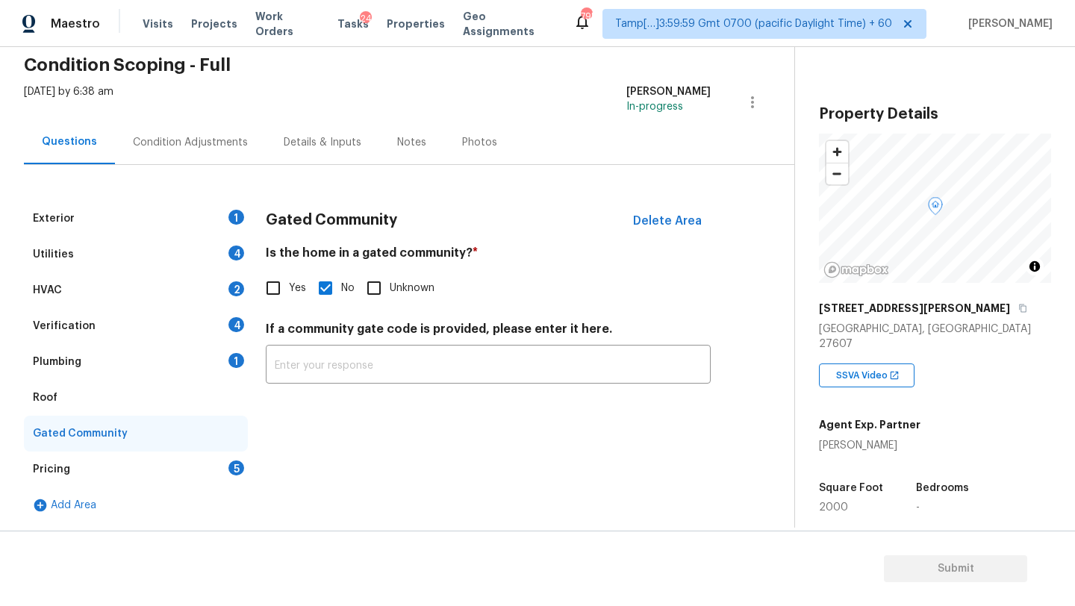
click at [195, 471] on div "Pricing 5" at bounding box center [136, 470] width 224 height 36
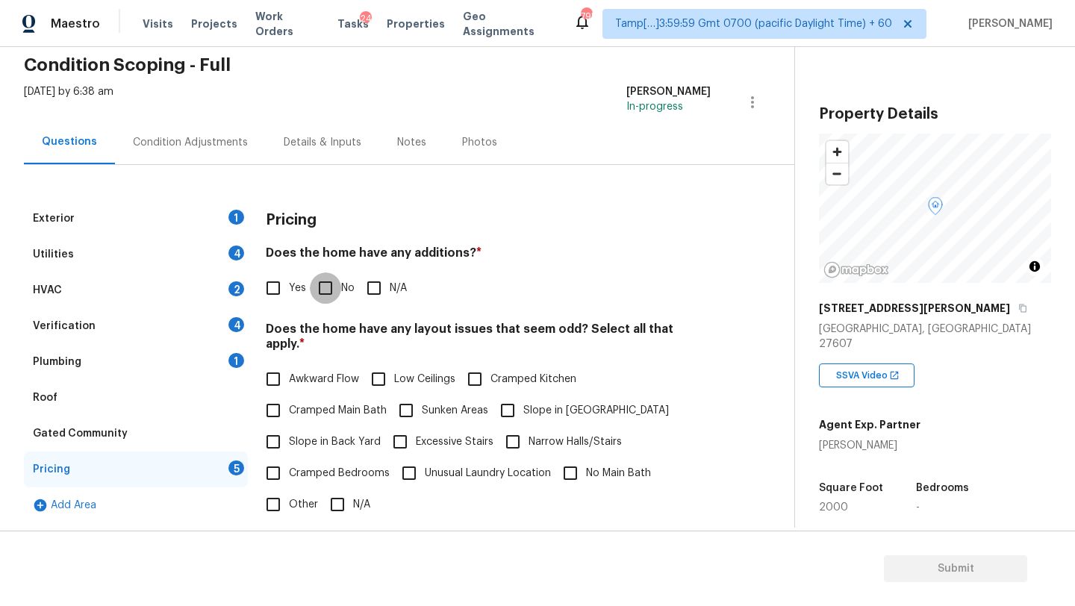
click at [319, 289] on input "No" at bounding box center [325, 287] width 31 height 31
checkbox input "true"
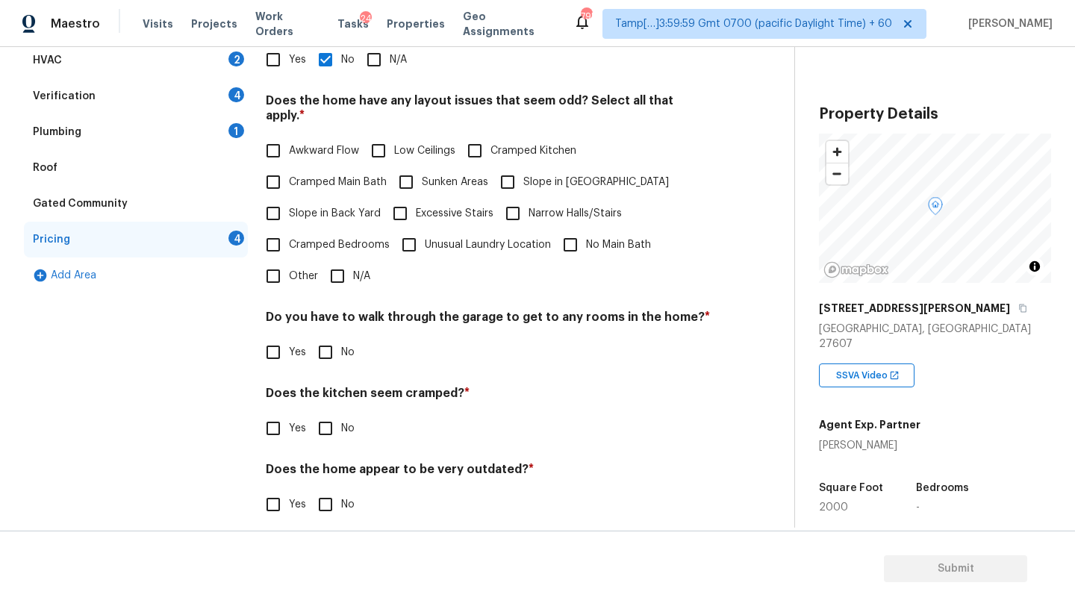
scroll to position [290, 0]
click at [340, 269] on input "N/A" at bounding box center [337, 275] width 31 height 31
checkbox input "true"
click at [335, 328] on div "Do you have to walk through the garage to get to any rooms in the home? * Yes No" at bounding box center [488, 340] width 445 height 58
click at [335, 340] on input "No" at bounding box center [325, 352] width 31 height 31
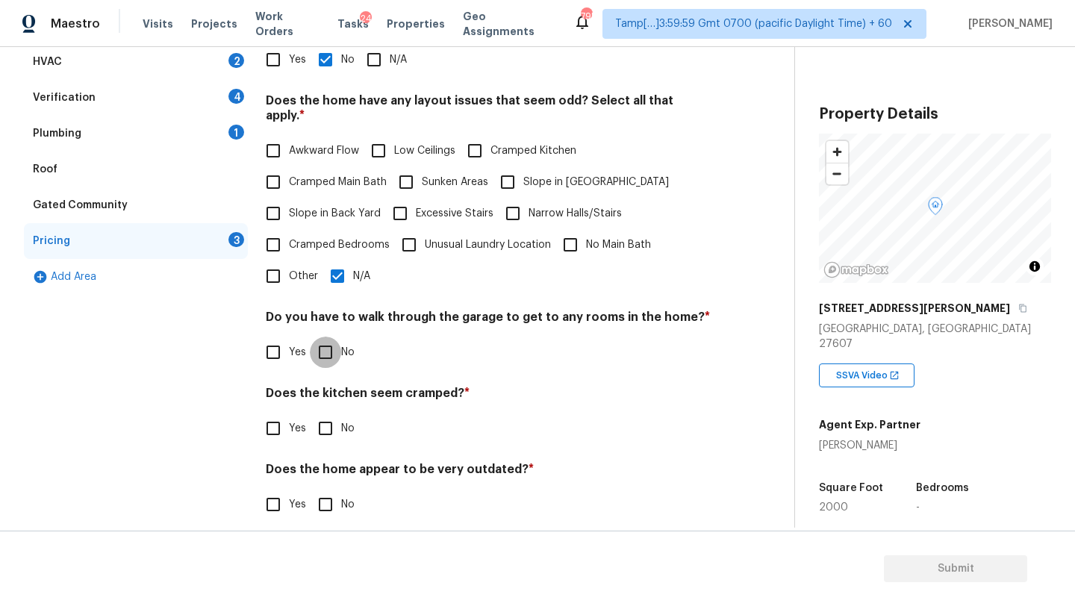
checkbox input "true"
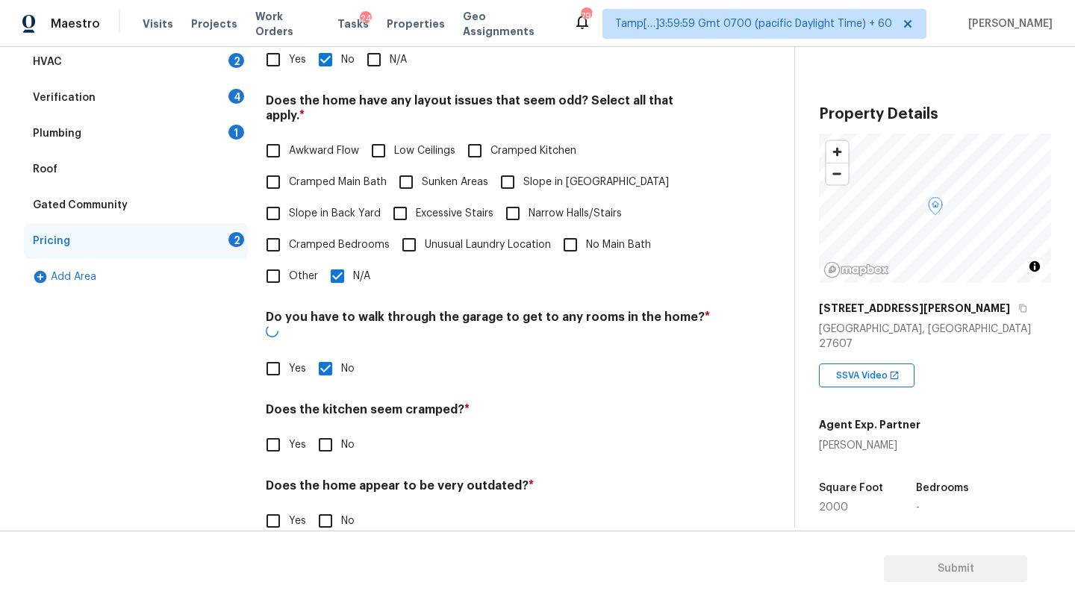
click at [335, 429] on input "No" at bounding box center [325, 444] width 31 height 31
checkbox input "true"
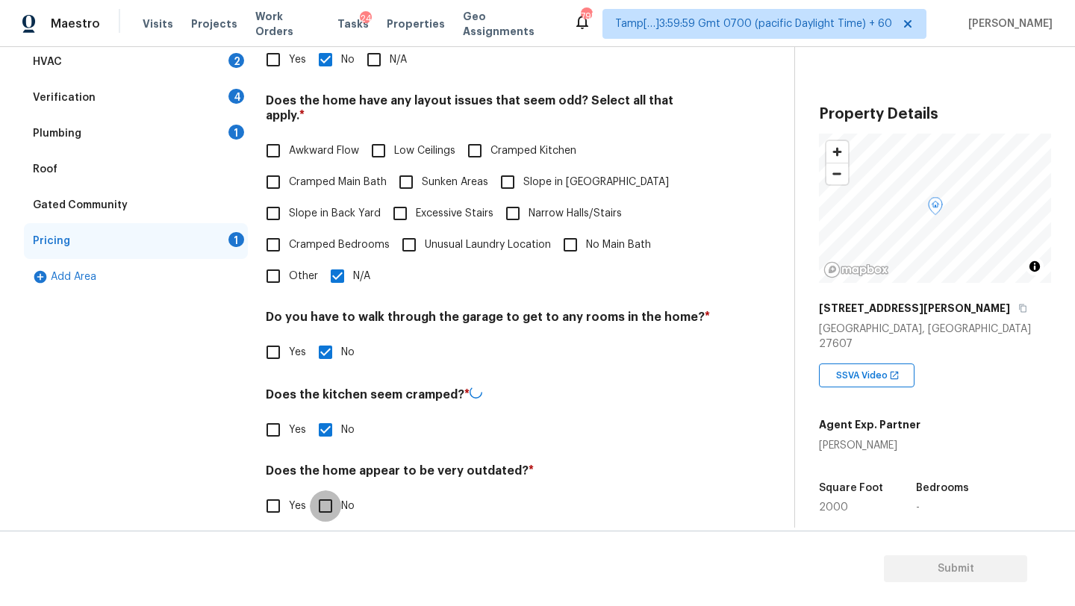
click at [331, 493] on input "No" at bounding box center [325, 505] width 31 height 31
checkbox input "true"
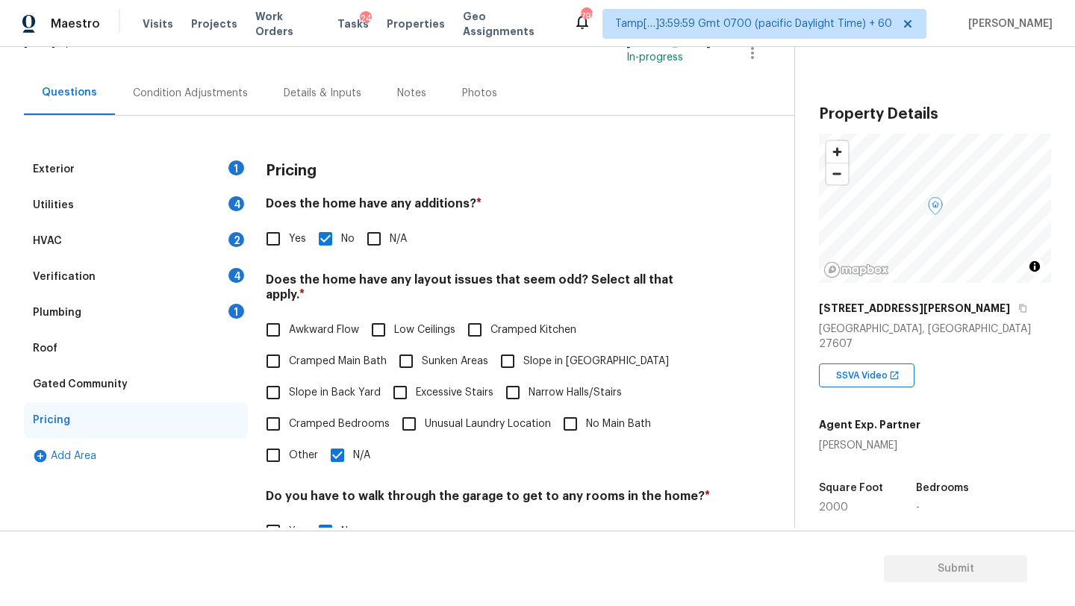
click at [65, 358] on div "Roof" at bounding box center [136, 349] width 224 height 36
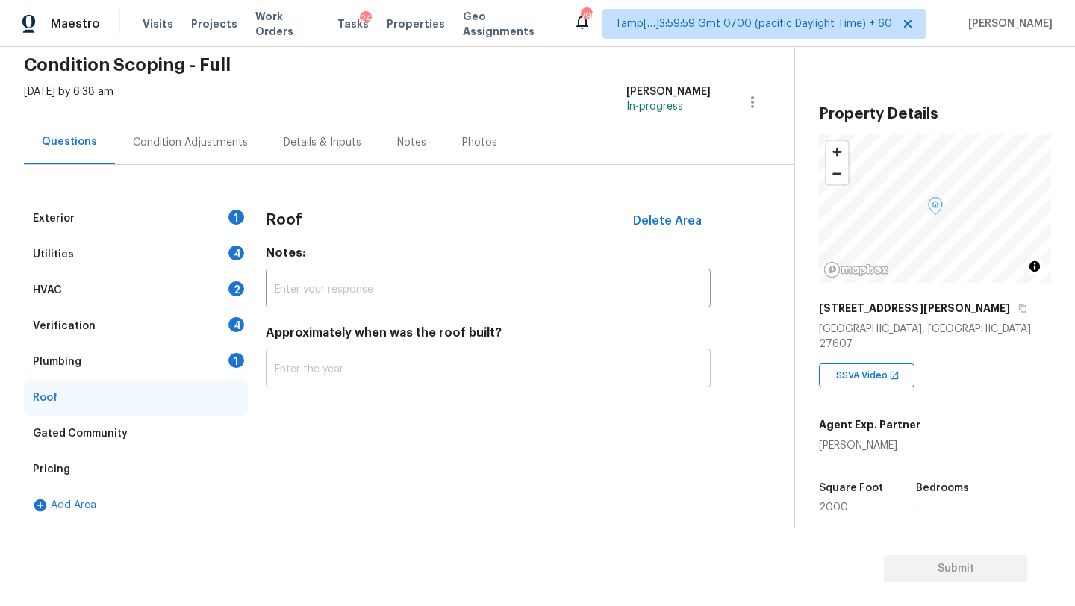
click at [301, 369] on input "text" at bounding box center [488, 369] width 445 height 35
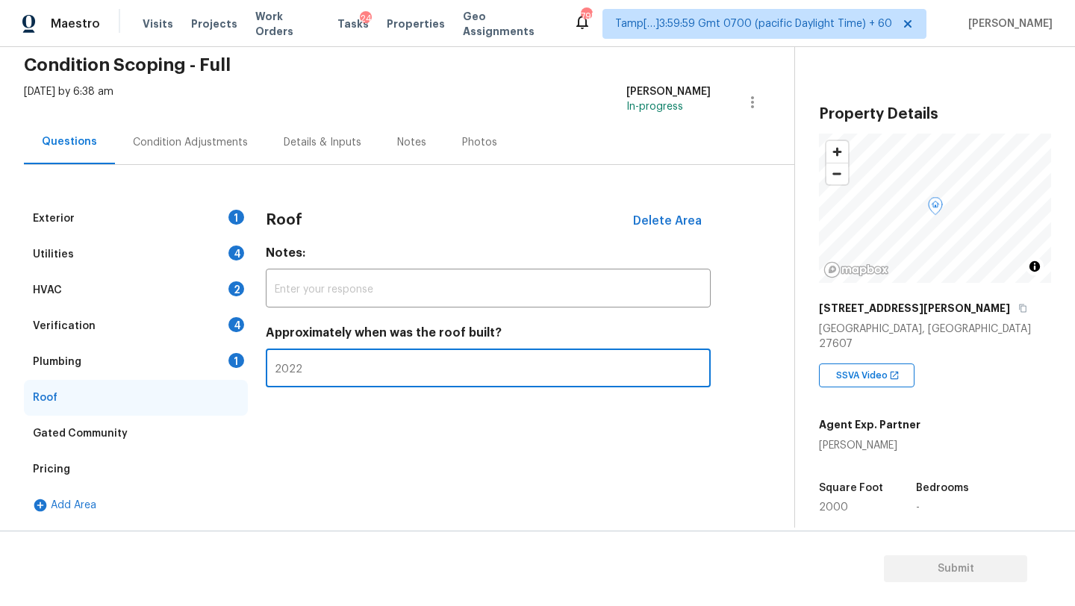
type input "2022"
click at [163, 355] on div "Plumbing 1" at bounding box center [136, 362] width 224 height 36
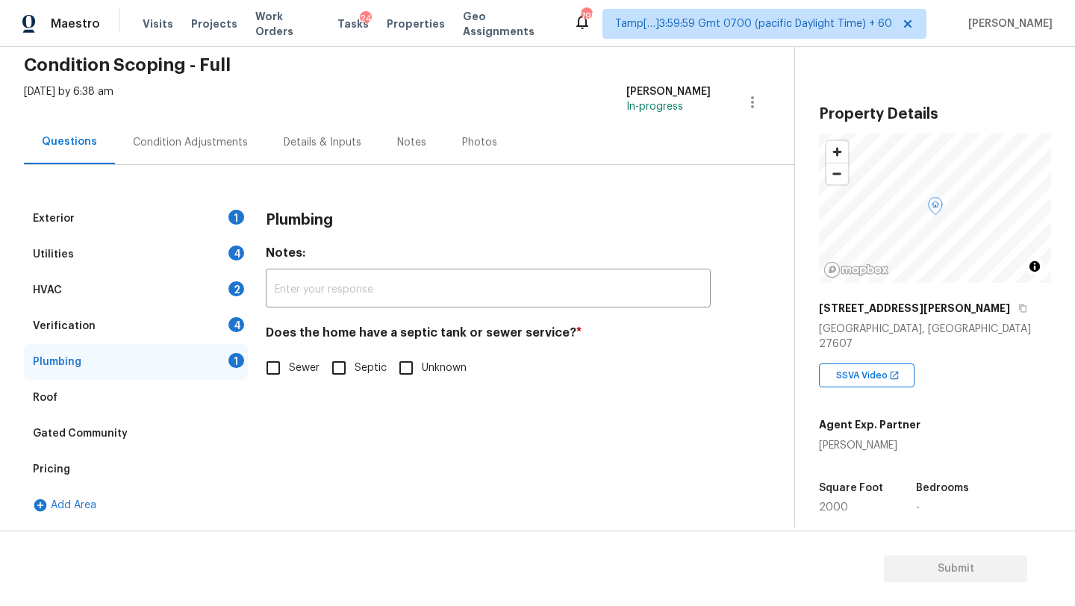
click at [291, 369] on span "Sewer" at bounding box center [304, 368] width 31 height 16
click at [289, 369] on input "Sewer" at bounding box center [272, 367] width 31 height 31
checkbox input "true"
click at [172, 328] on div "Verification 4" at bounding box center [136, 326] width 224 height 36
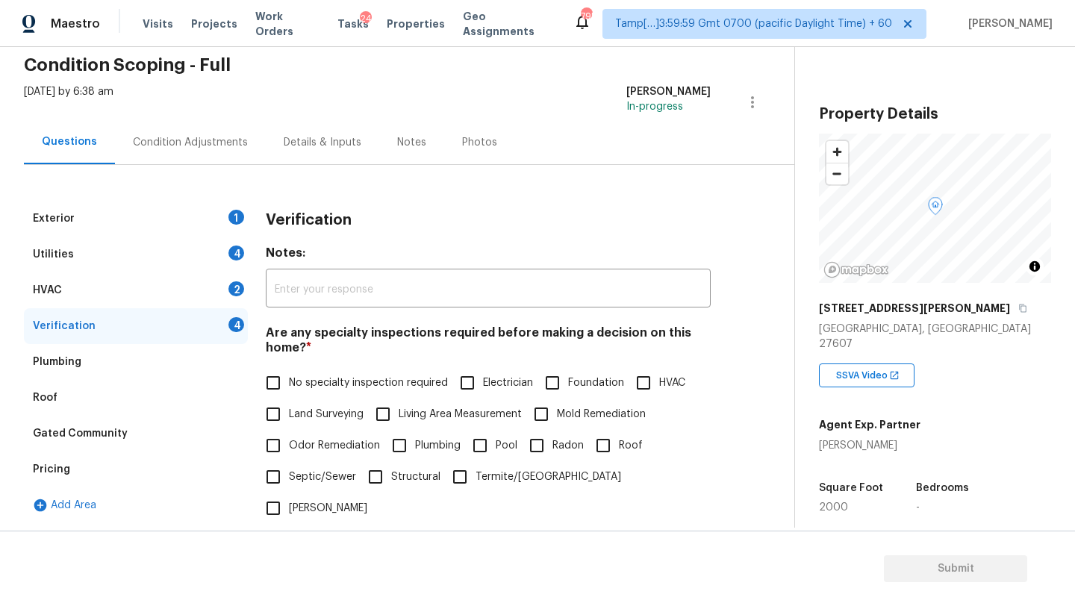
click at [308, 364] on div "Are any specialty inspections required before making a decision on this home? *…" at bounding box center [488, 424] width 445 height 199
click at [308, 371] on label "No specialty inspection required" at bounding box center [352, 382] width 190 height 31
click at [289, 371] on input "No specialty inspection required" at bounding box center [272, 382] width 31 height 31
checkbox input "true"
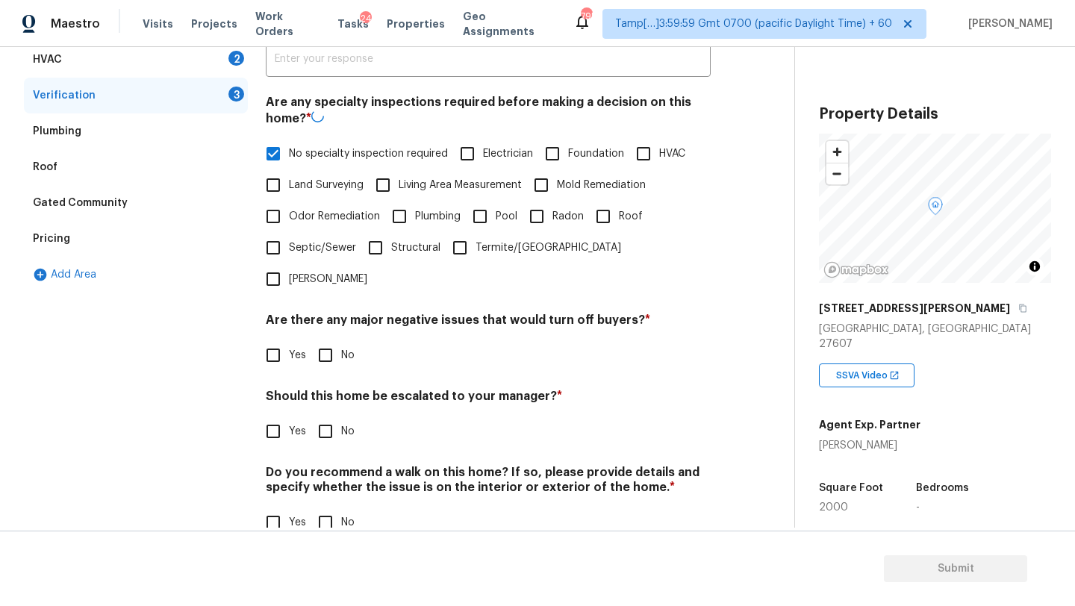
scroll to position [292, 0]
click at [319, 338] on input "No" at bounding box center [325, 353] width 31 height 31
checkbox input "true"
click at [328, 414] on input "No" at bounding box center [325, 429] width 31 height 31
checkbox input "true"
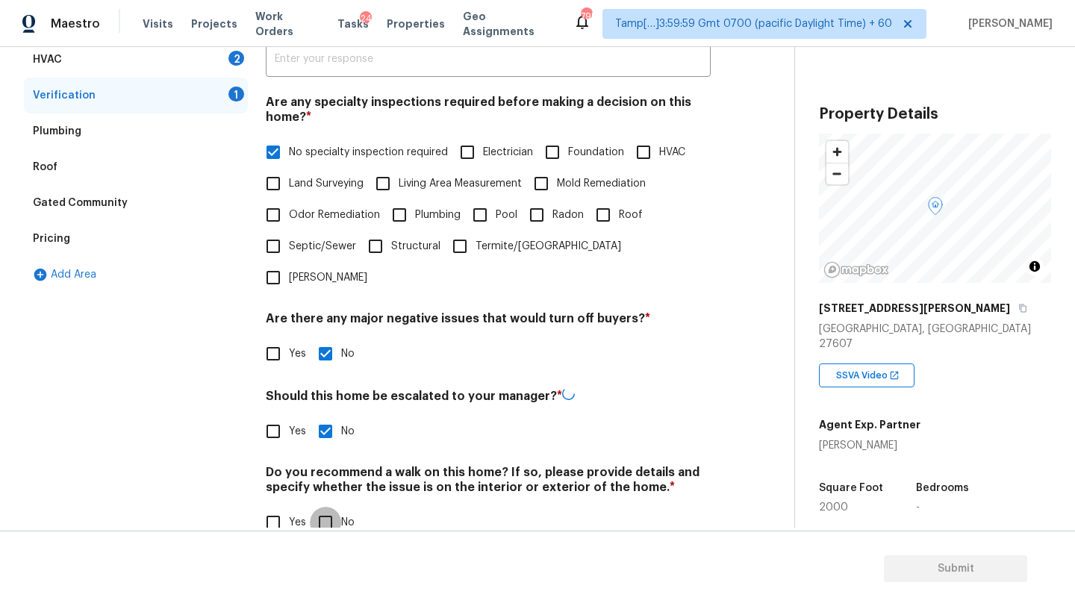
click at [328, 507] on input "No" at bounding box center [325, 522] width 31 height 31
checkbox input "true"
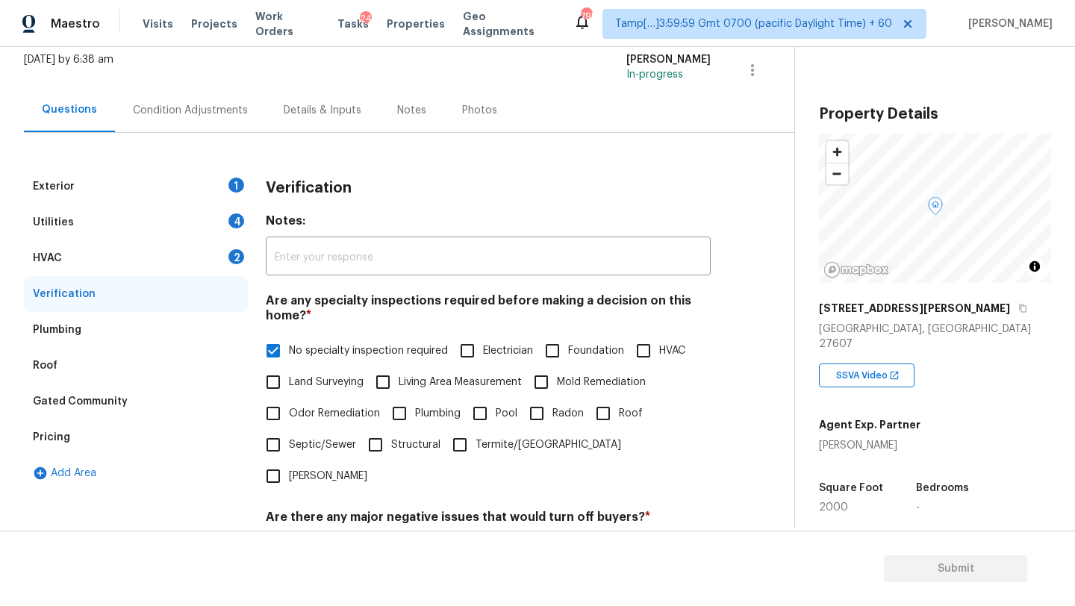
scroll to position [75, 0]
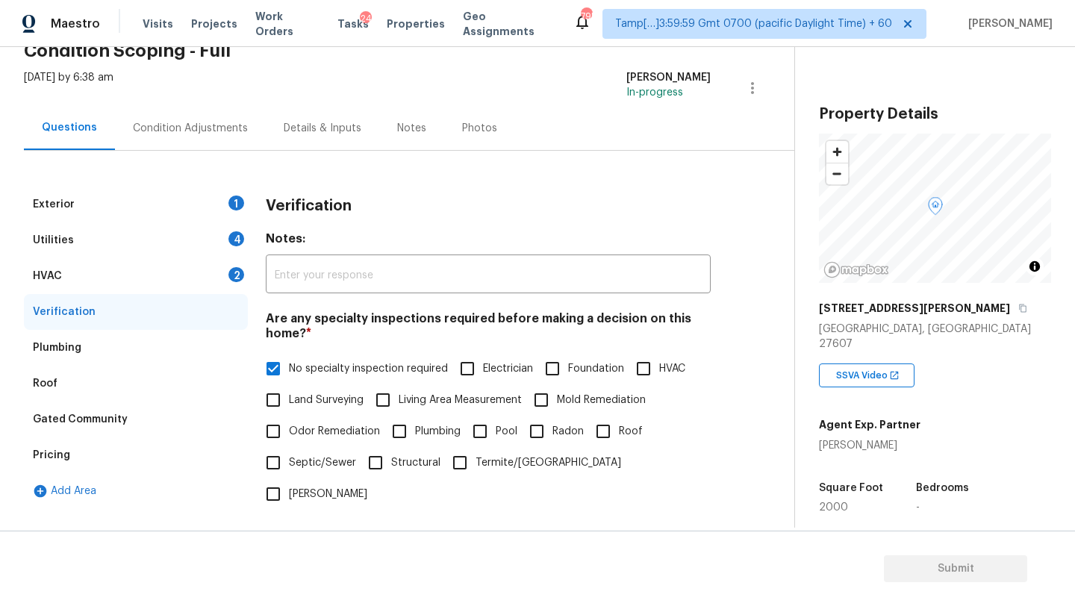
click at [93, 274] on div "HVAC 2" at bounding box center [136, 276] width 224 height 36
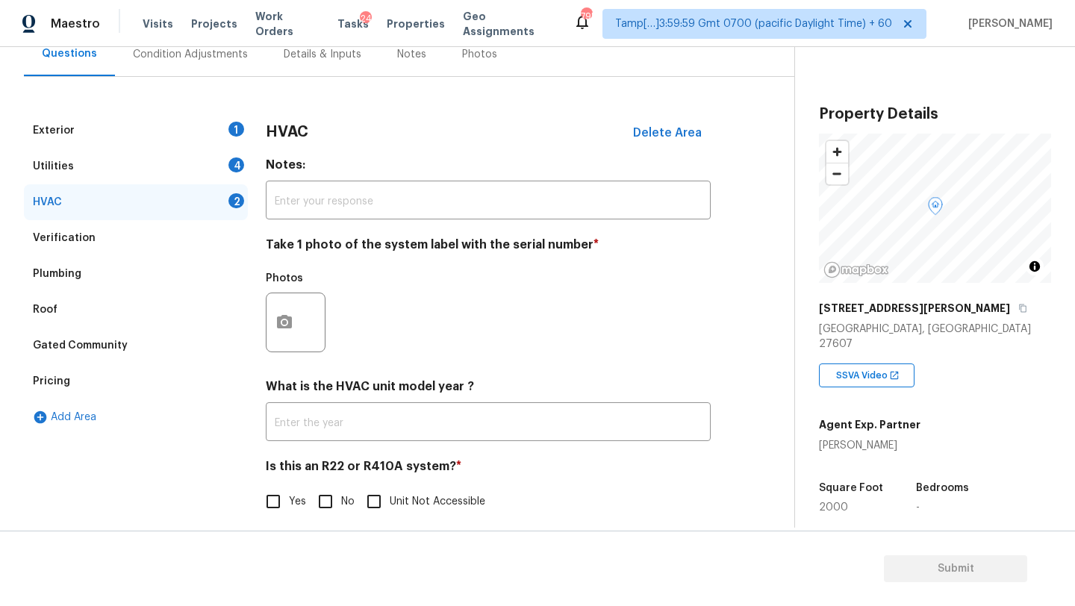
scroll to position [162, 0]
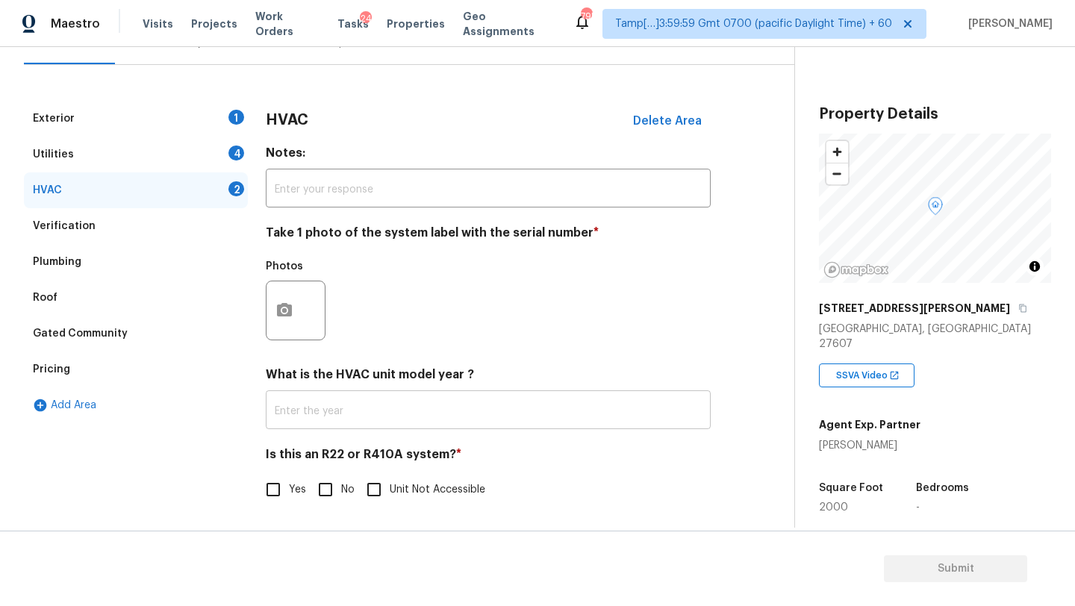
click at [360, 409] on input "text" at bounding box center [488, 411] width 445 height 35
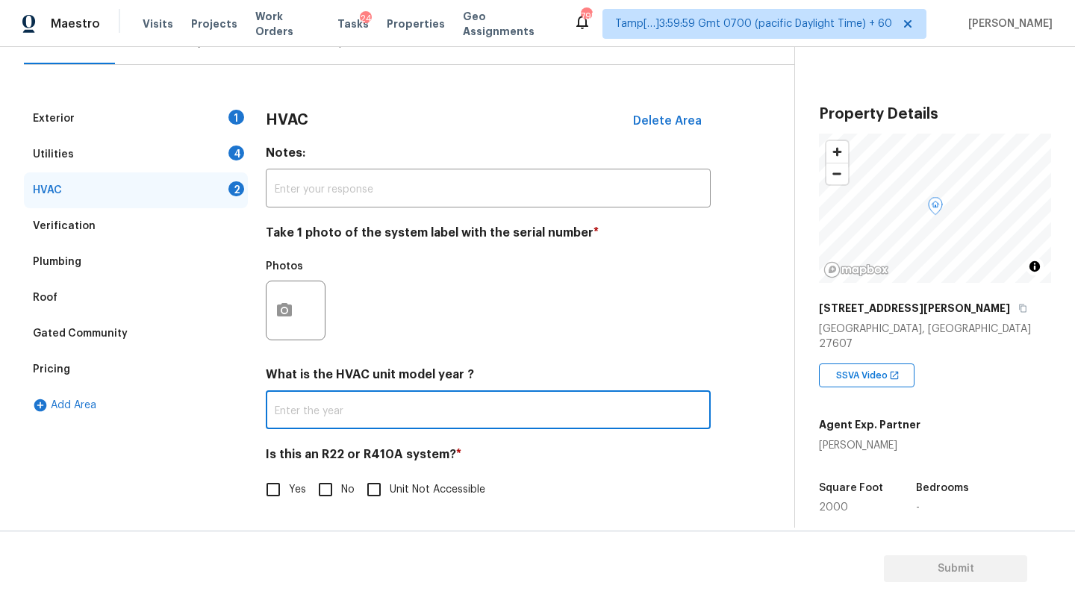
click at [330, 490] on input "No" at bounding box center [325, 489] width 31 height 31
checkbox input "true"
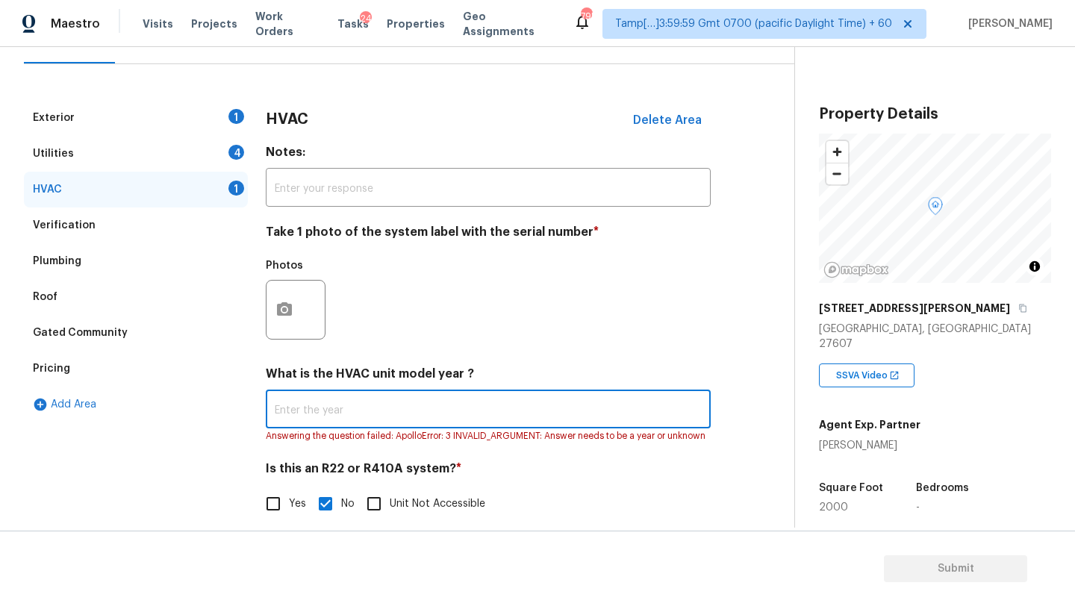
click at [444, 406] on input "text" at bounding box center [488, 410] width 445 height 35
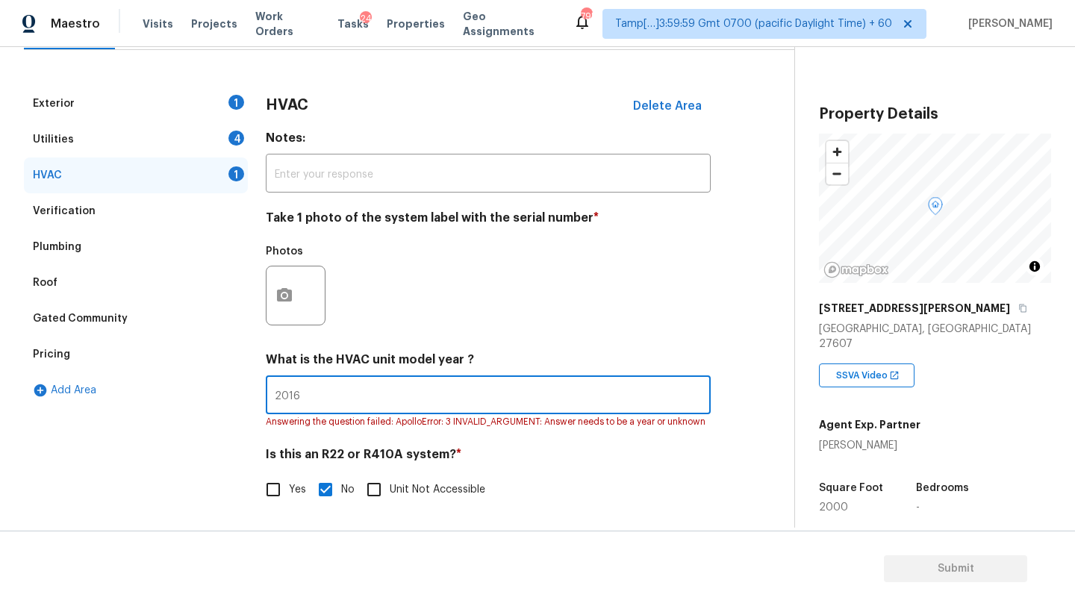
type input "2016"
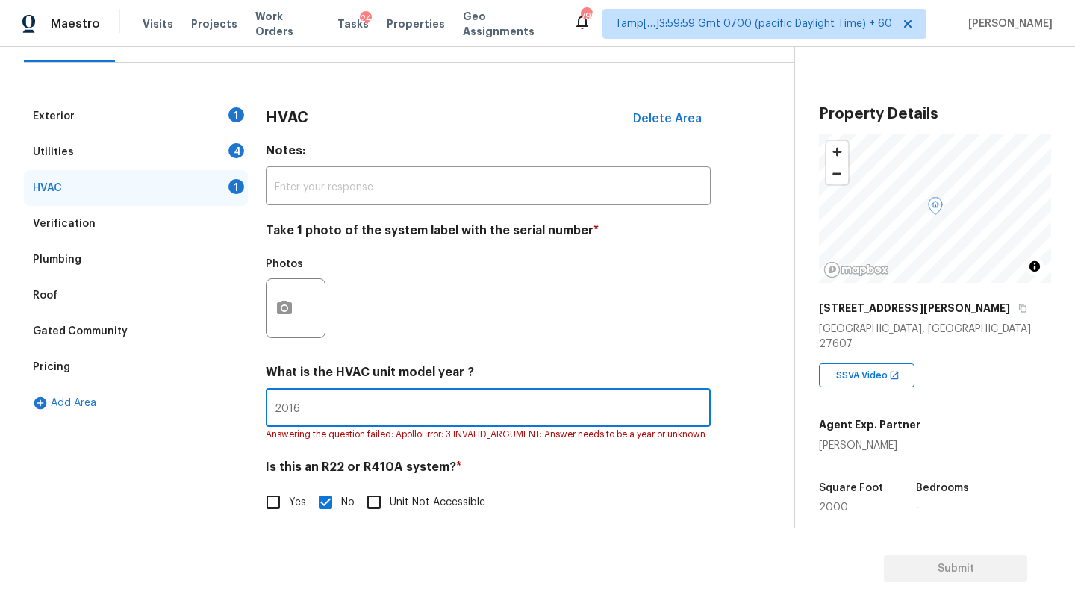
click at [186, 139] on div "Utilities 4" at bounding box center [136, 152] width 224 height 36
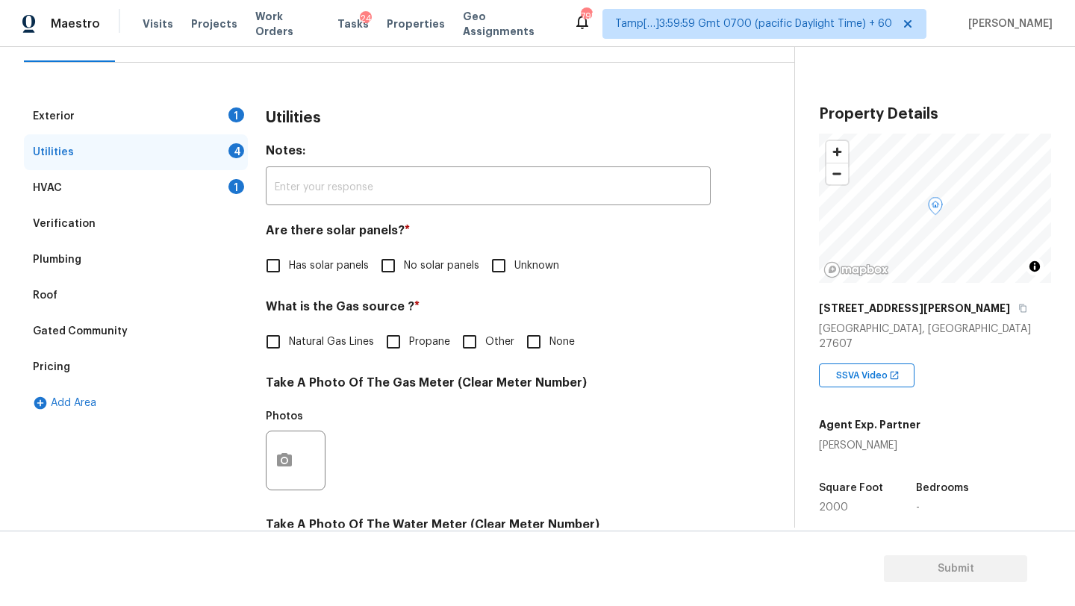
click at [399, 262] on input "No solar panels" at bounding box center [387, 265] width 31 height 31
checkbox input "true"
click at [342, 336] on span "Natural Gas Lines" at bounding box center [331, 344] width 85 height 16
click at [289, 335] on input "Natural Gas Lines" at bounding box center [272, 343] width 31 height 31
checkbox input "true"
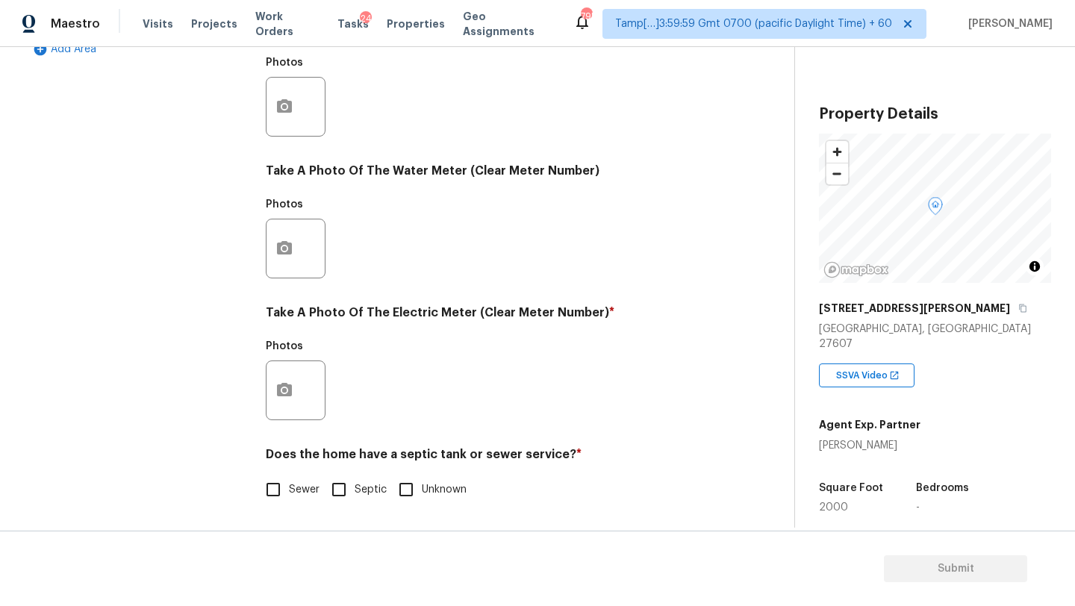
click at [283, 496] on input "Sewer" at bounding box center [272, 489] width 31 height 31
checkbox input "true"
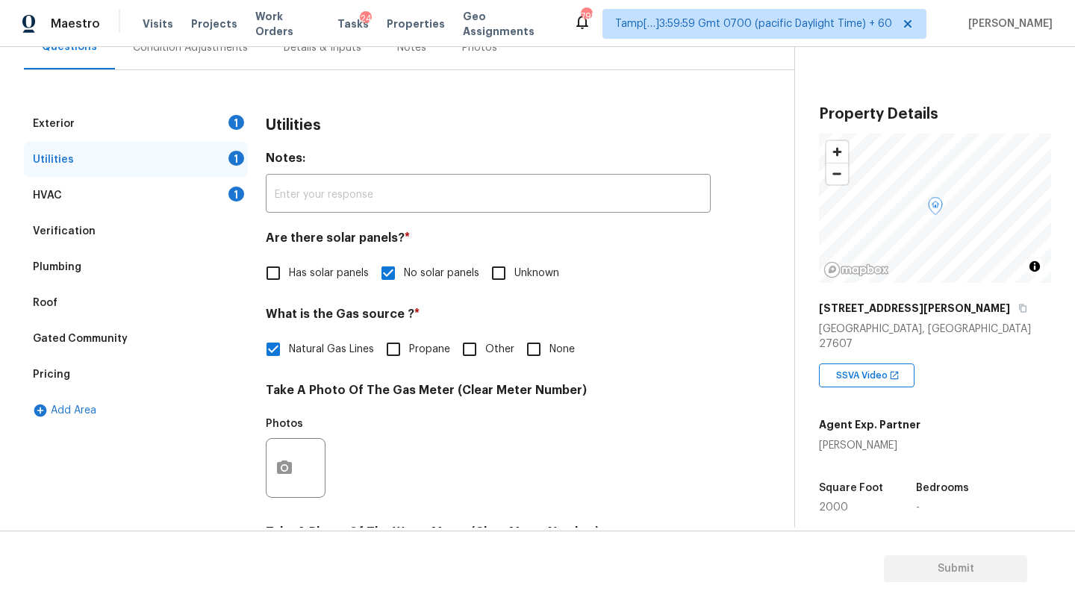
click at [119, 125] on div "Exterior 1" at bounding box center [136, 124] width 224 height 36
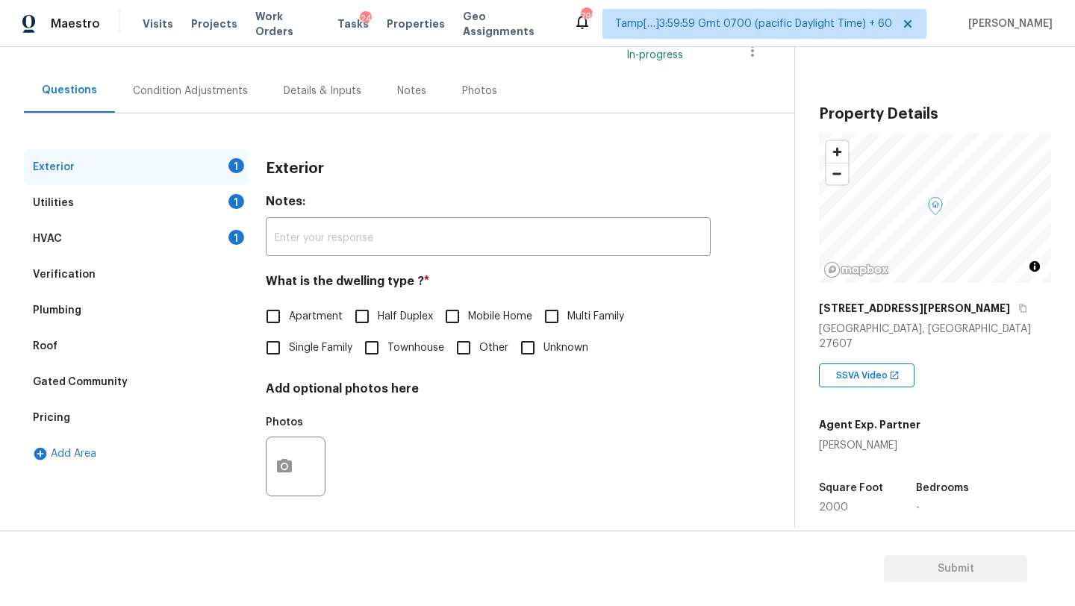
click at [286, 346] on input "Single Family" at bounding box center [272, 347] width 31 height 31
checkbox input "true"
